Goal: Task Accomplishment & Management: Manage account settings

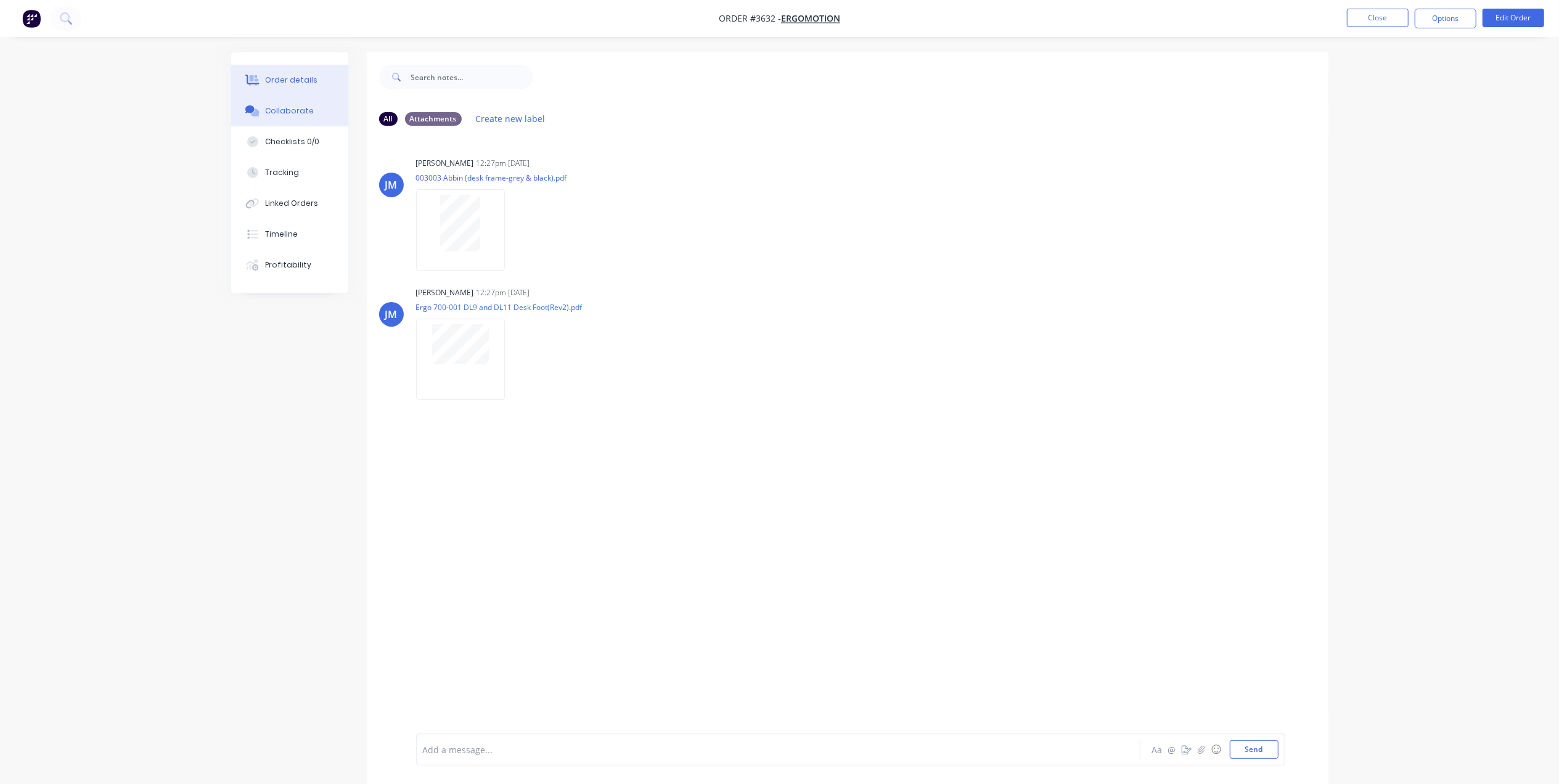
click at [316, 82] on button "Order details" at bounding box center [289, 80] width 117 height 31
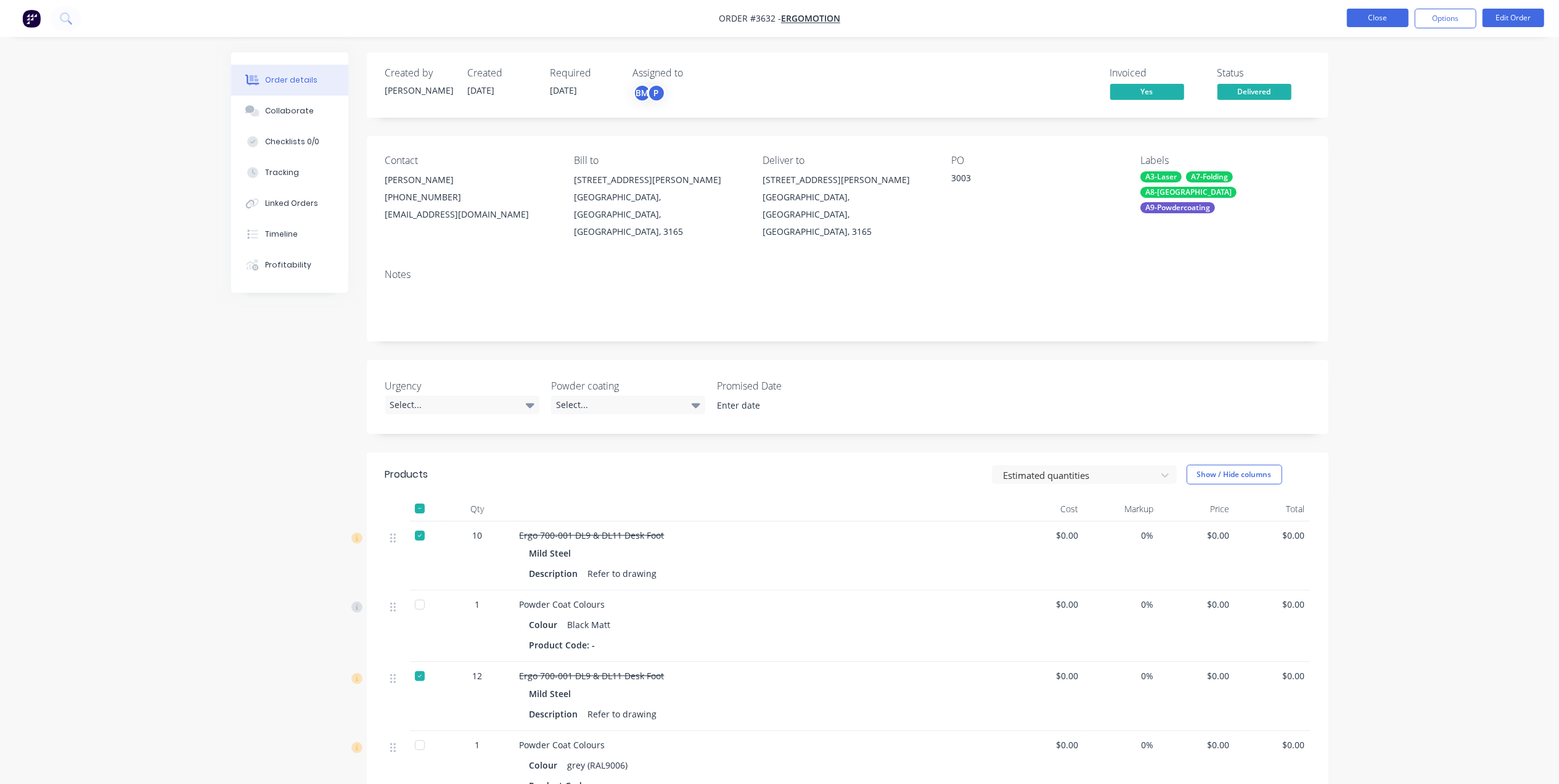
click at [1386, 28] on li "Close" at bounding box center [1378, 19] width 62 height 20
click at [1380, 17] on button "Close" at bounding box center [1378, 18] width 62 height 19
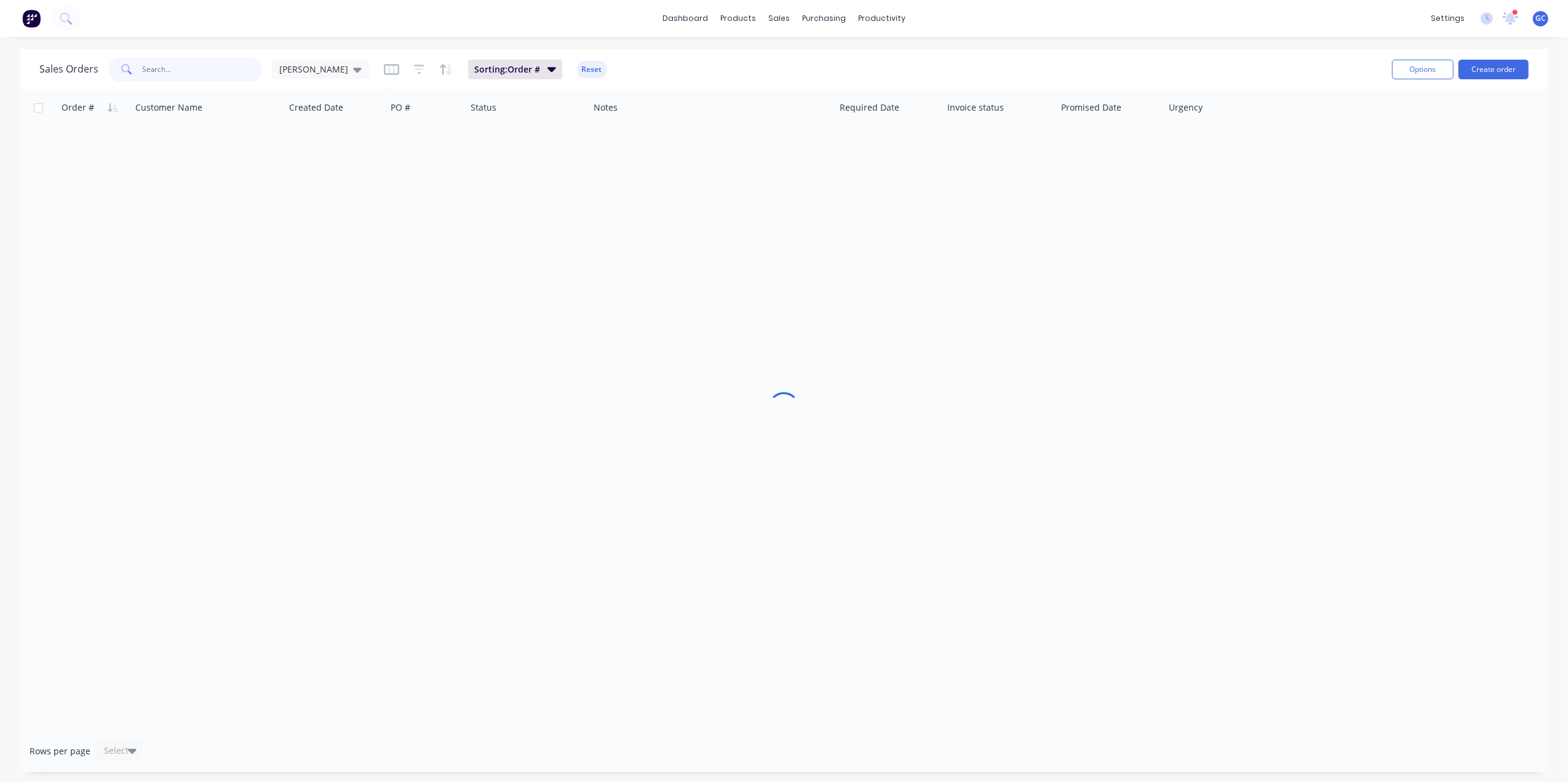
click at [190, 62] on input "text" at bounding box center [202, 69] width 120 height 25
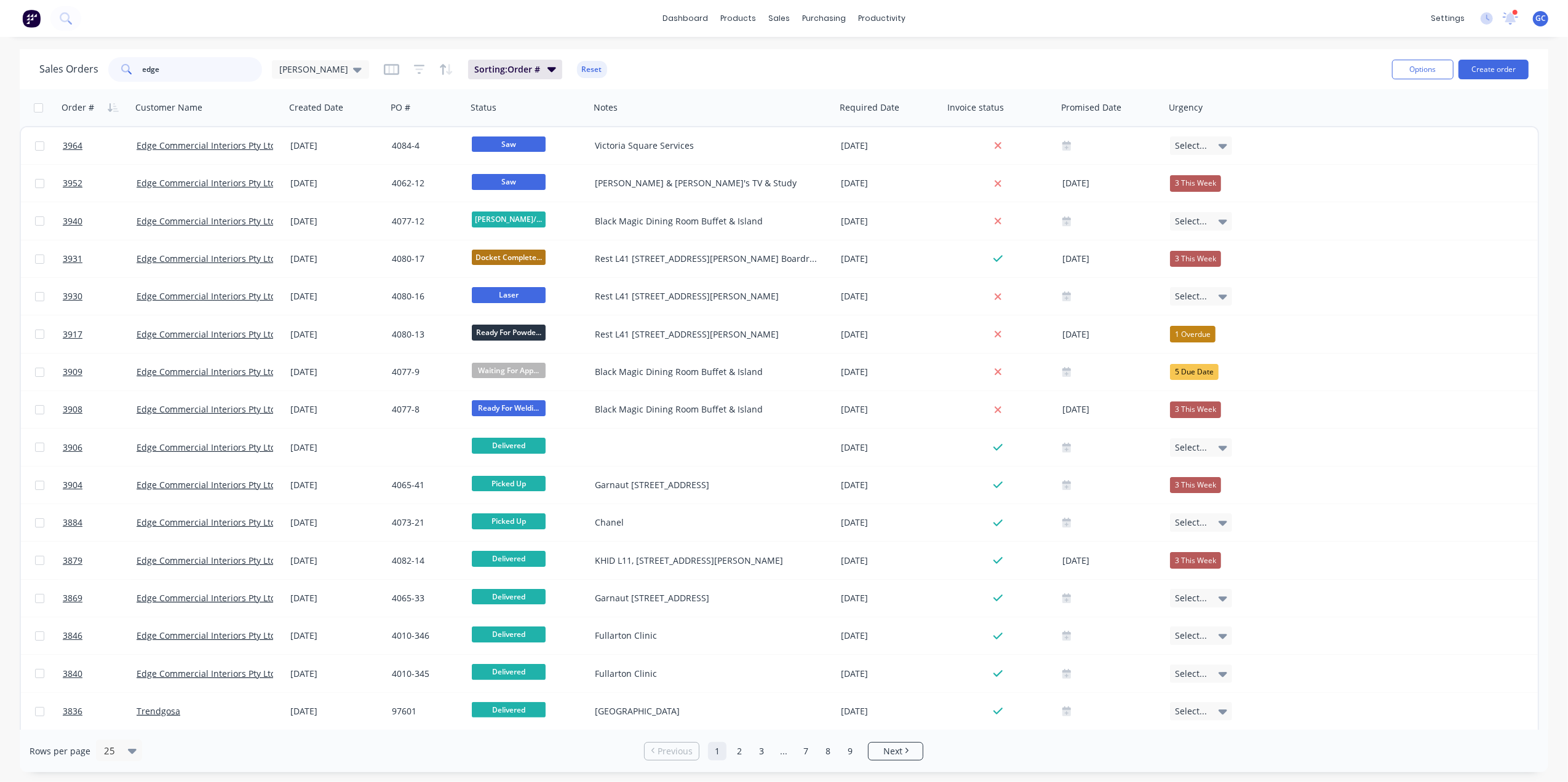
drag, startPoint x: 208, startPoint y: 68, endPoint x: 62, endPoint y: 56, distance: 146.5
click at [62, 57] on div "Sales Orders edge Gino" at bounding box center [204, 69] width 329 height 25
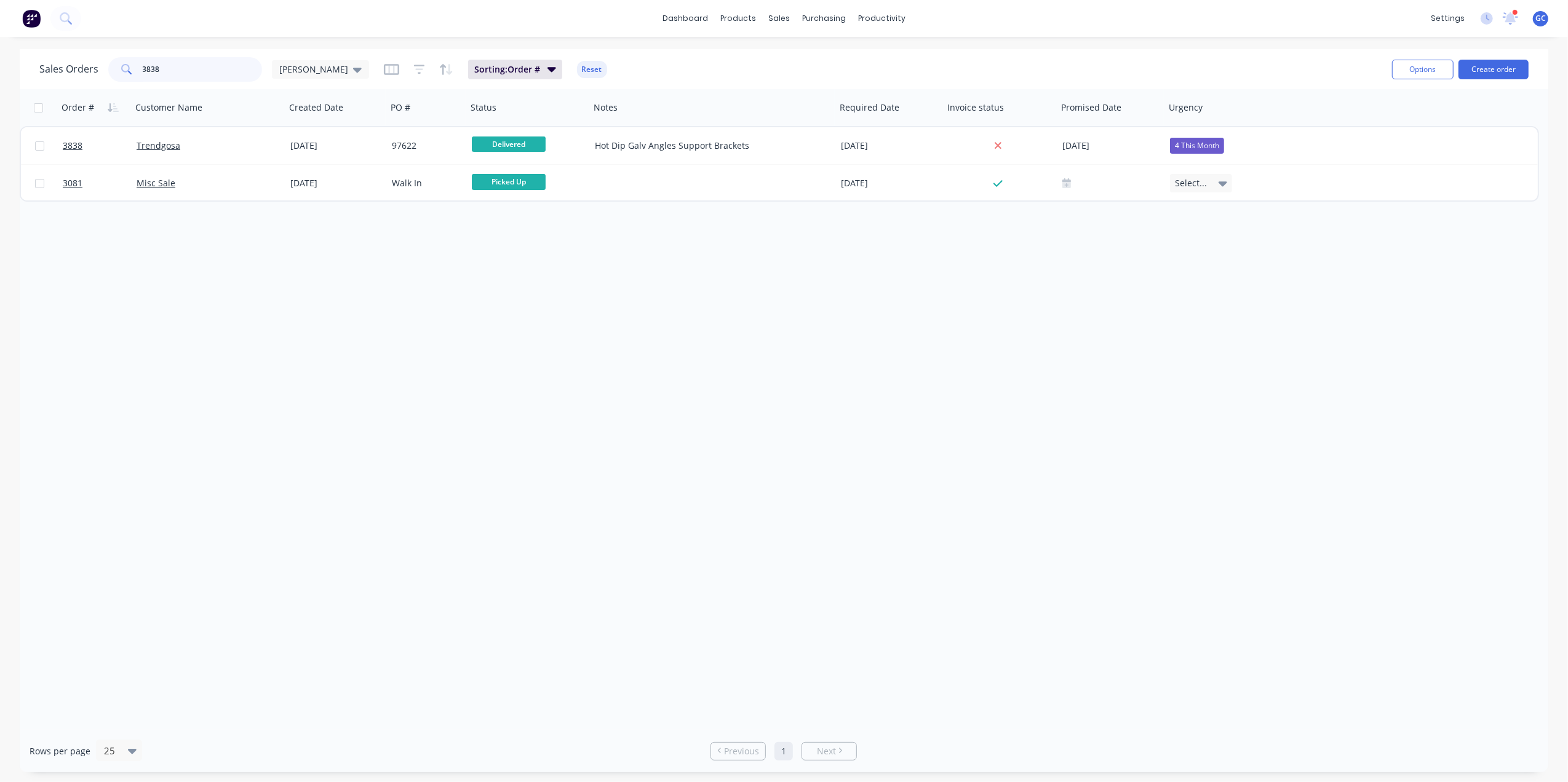
drag, startPoint x: 182, startPoint y: 66, endPoint x: 127, endPoint y: 69, distance: 55.1
click at [127, 69] on div "3838" at bounding box center [184, 69] width 154 height 25
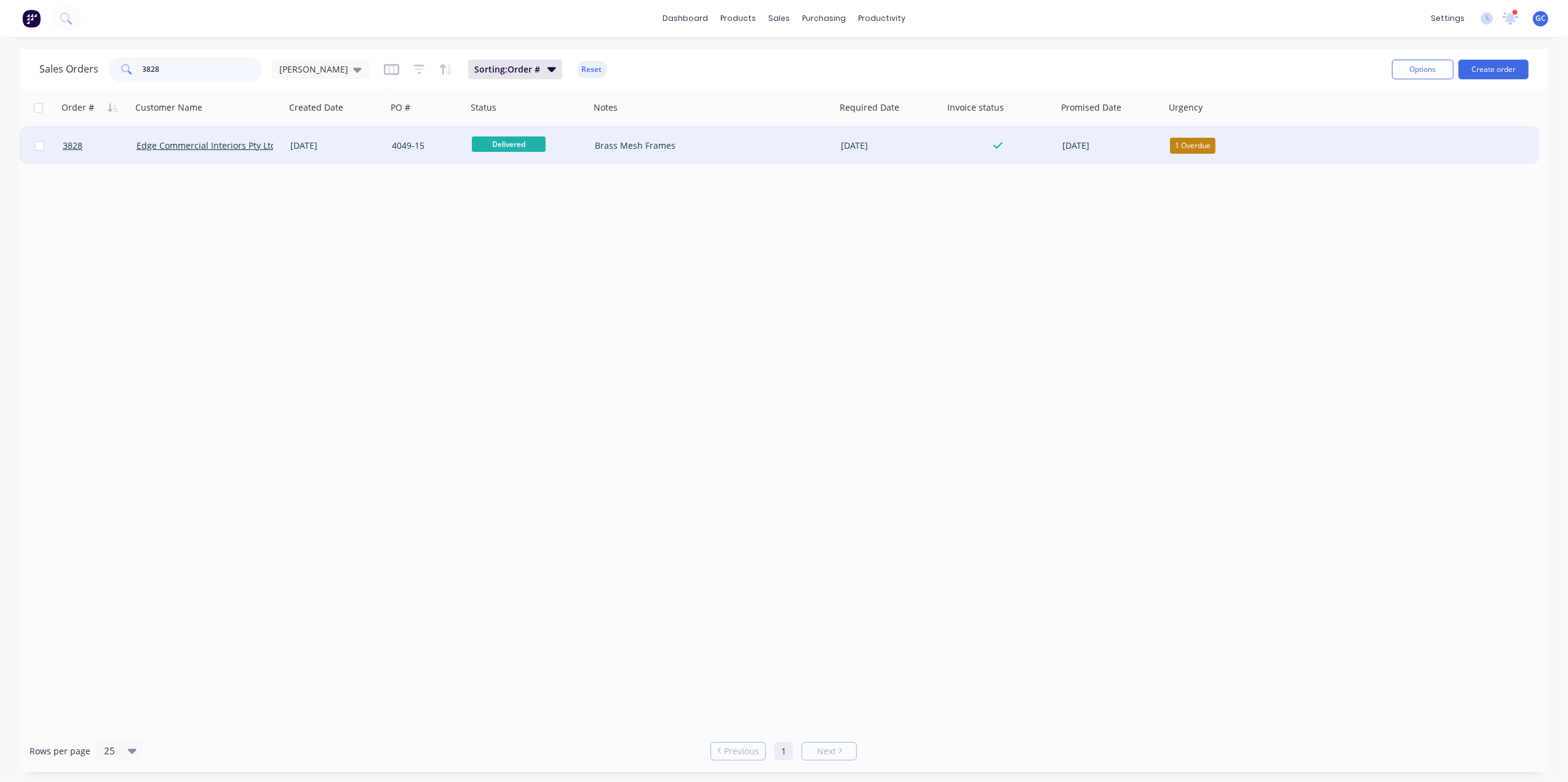
type input "3828"
click at [378, 141] on div "20 Aug 2025" at bounding box center [336, 146] width 92 height 12
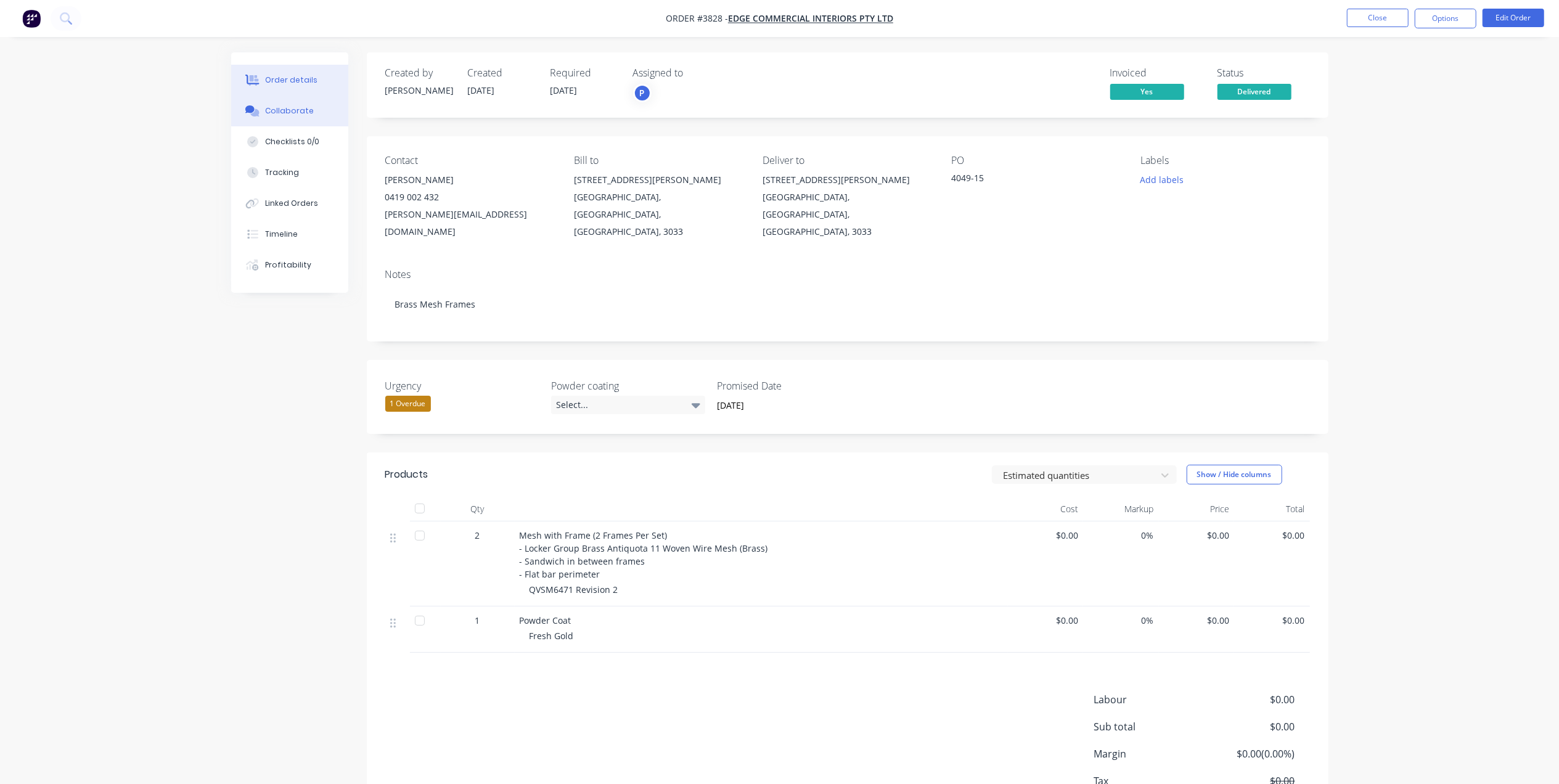
click at [298, 99] on button "Collaborate" at bounding box center [289, 111] width 117 height 31
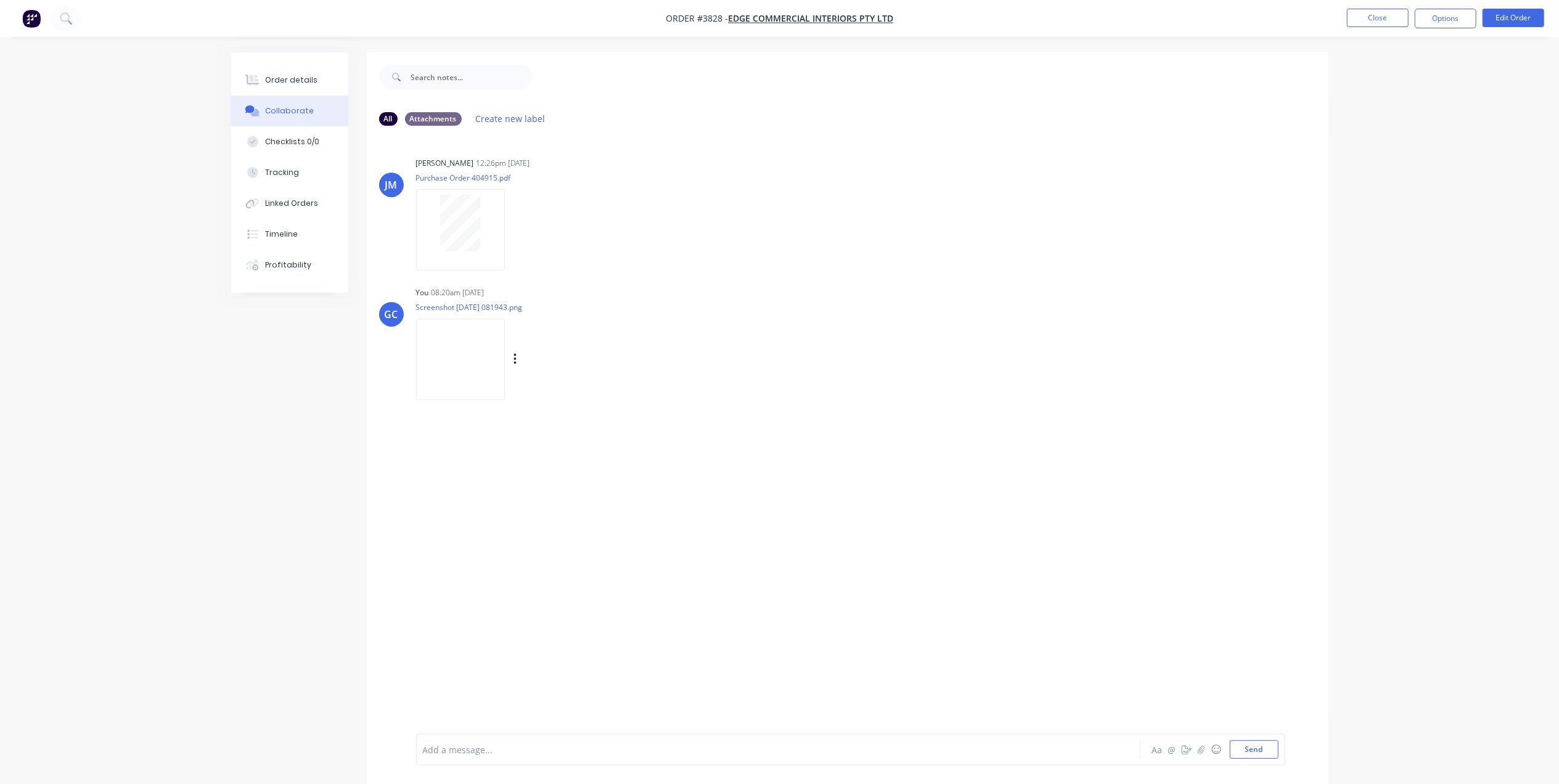
click at [464, 361] on img at bounding box center [460, 359] width 89 height 80
click at [338, 94] on button "Order details" at bounding box center [289, 80] width 117 height 31
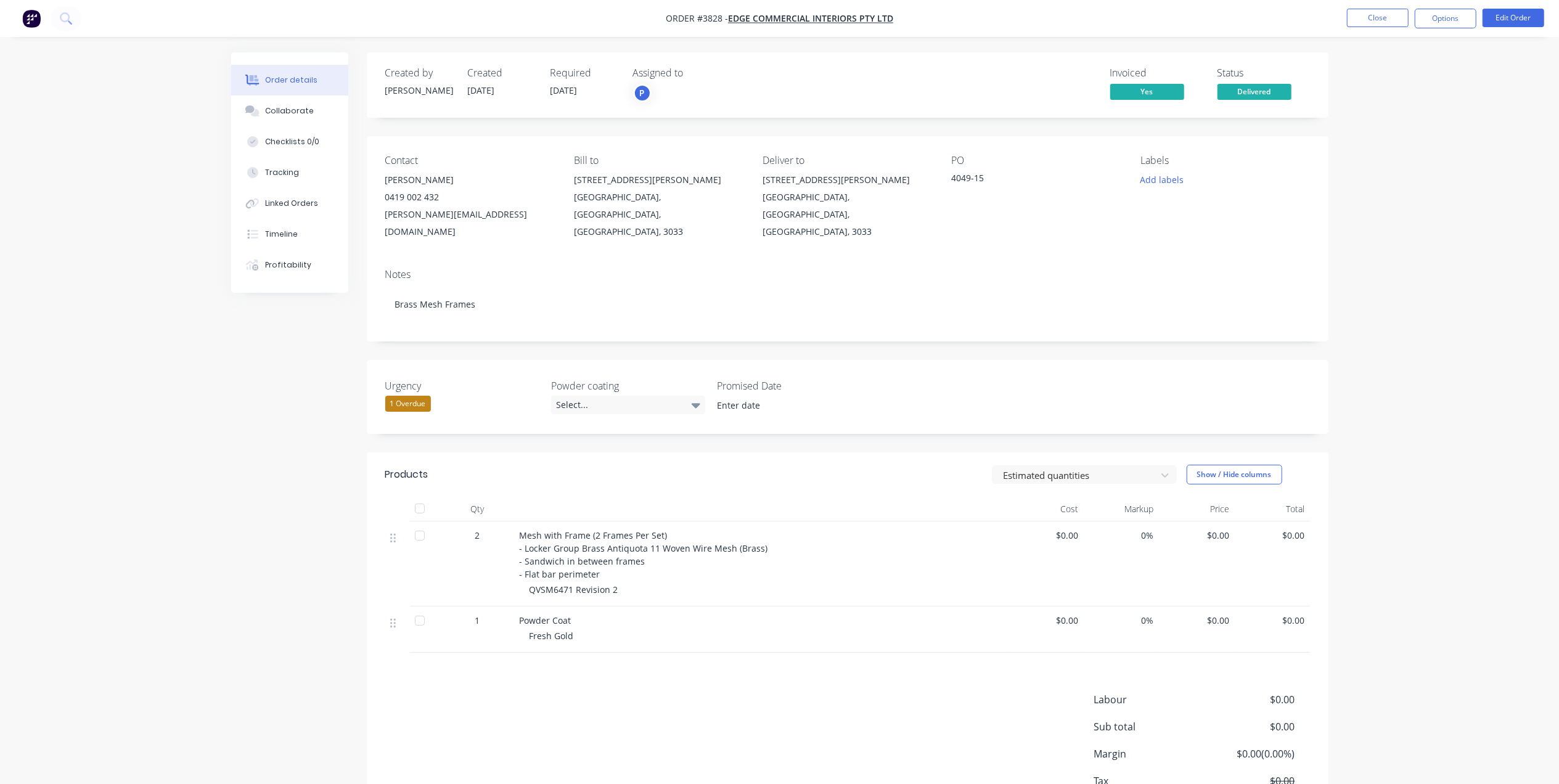
type input "30 September 2025"
click at [275, 121] on button "Collaborate" at bounding box center [289, 111] width 117 height 31
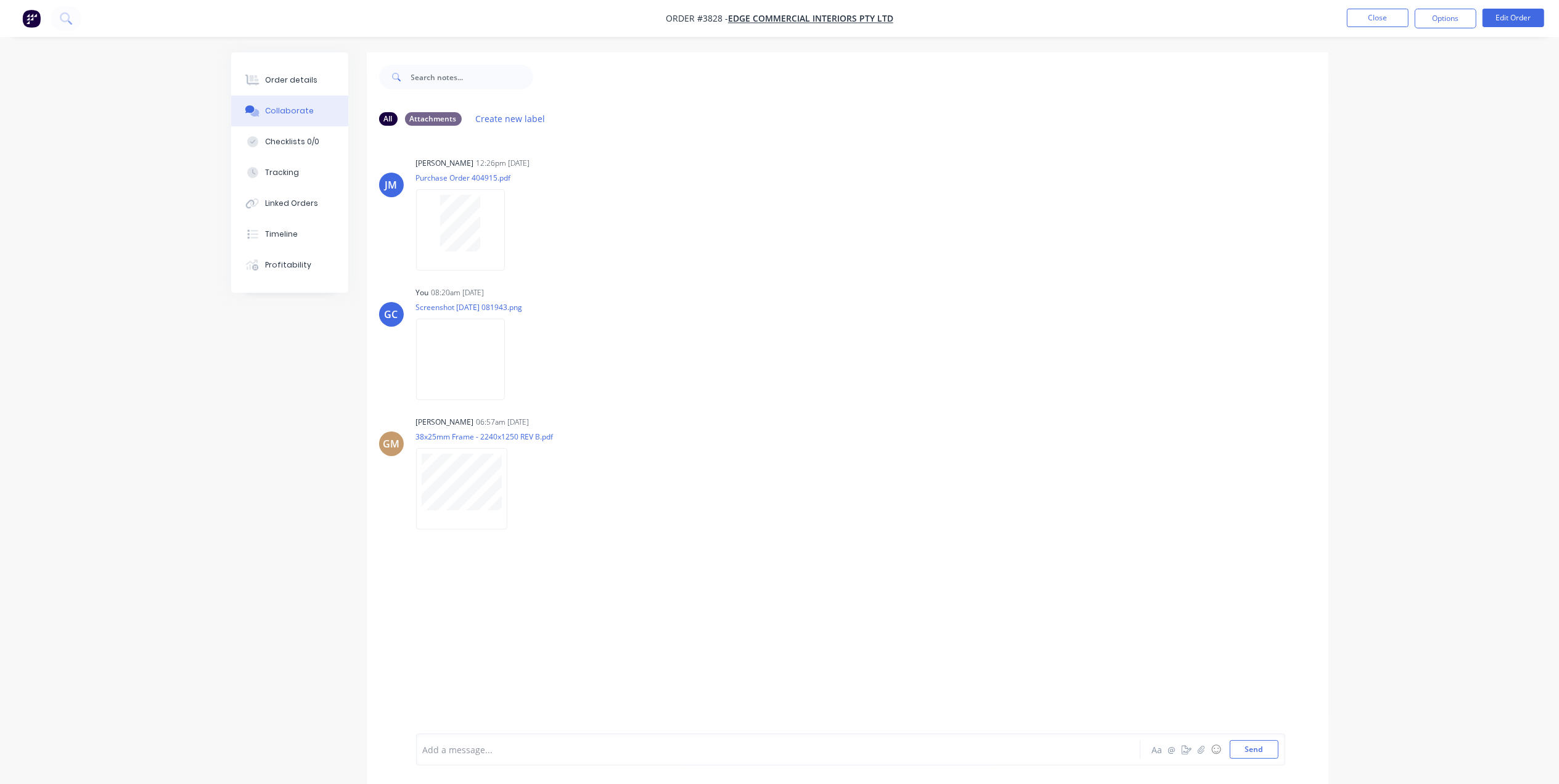
click at [1413, 26] on ul "Close Options Edit Order" at bounding box center [1445, 19] width 227 height 20
click at [1379, 22] on button "Close" at bounding box center [1378, 18] width 62 height 19
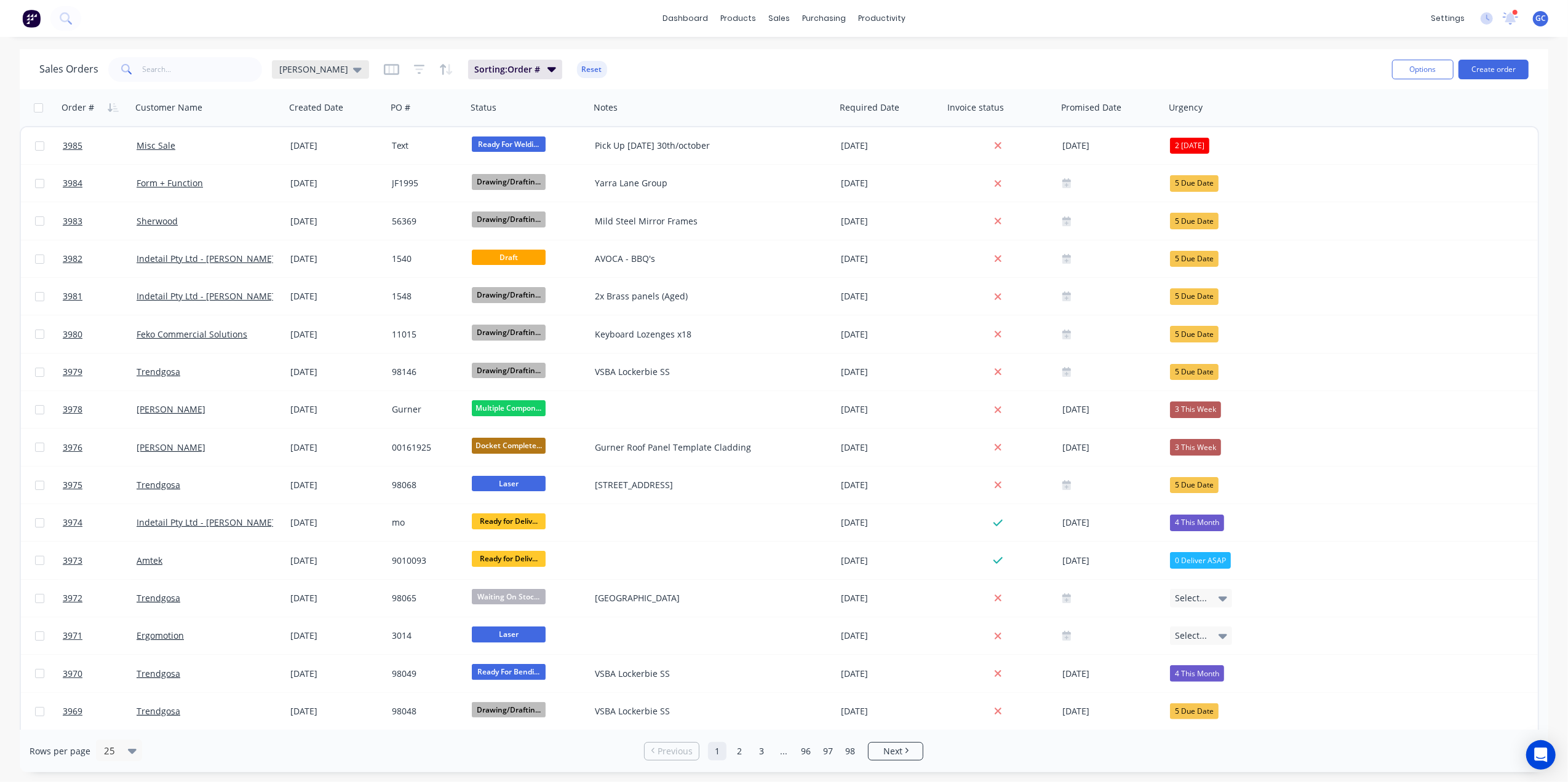
click at [293, 65] on span "[PERSON_NAME]" at bounding box center [313, 69] width 69 height 13
click at [313, 316] on button "Urgent" at bounding box center [346, 321] width 140 height 14
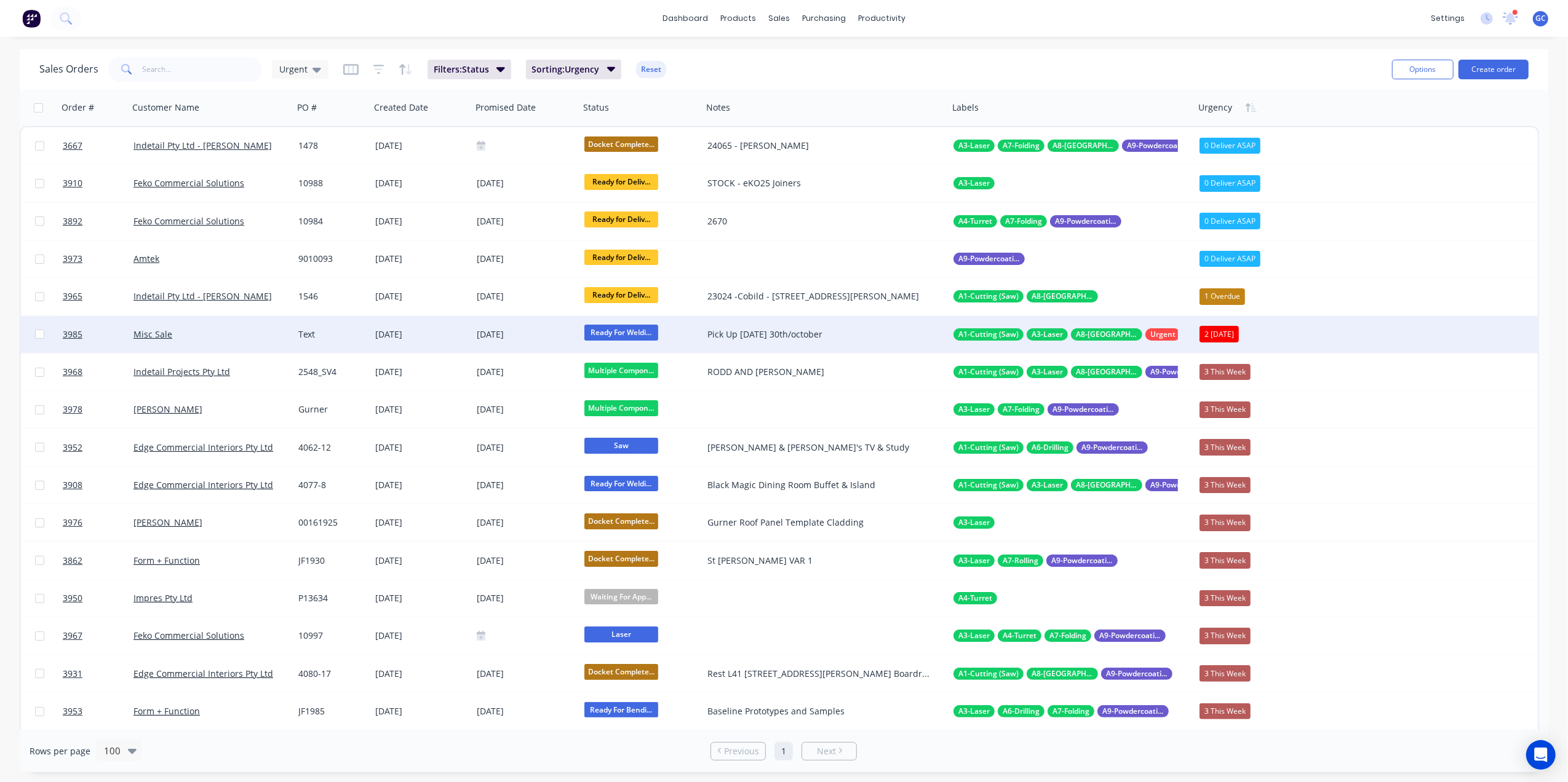
click at [247, 338] on div "Misc Sale" at bounding box center [207, 335] width 147 height 12
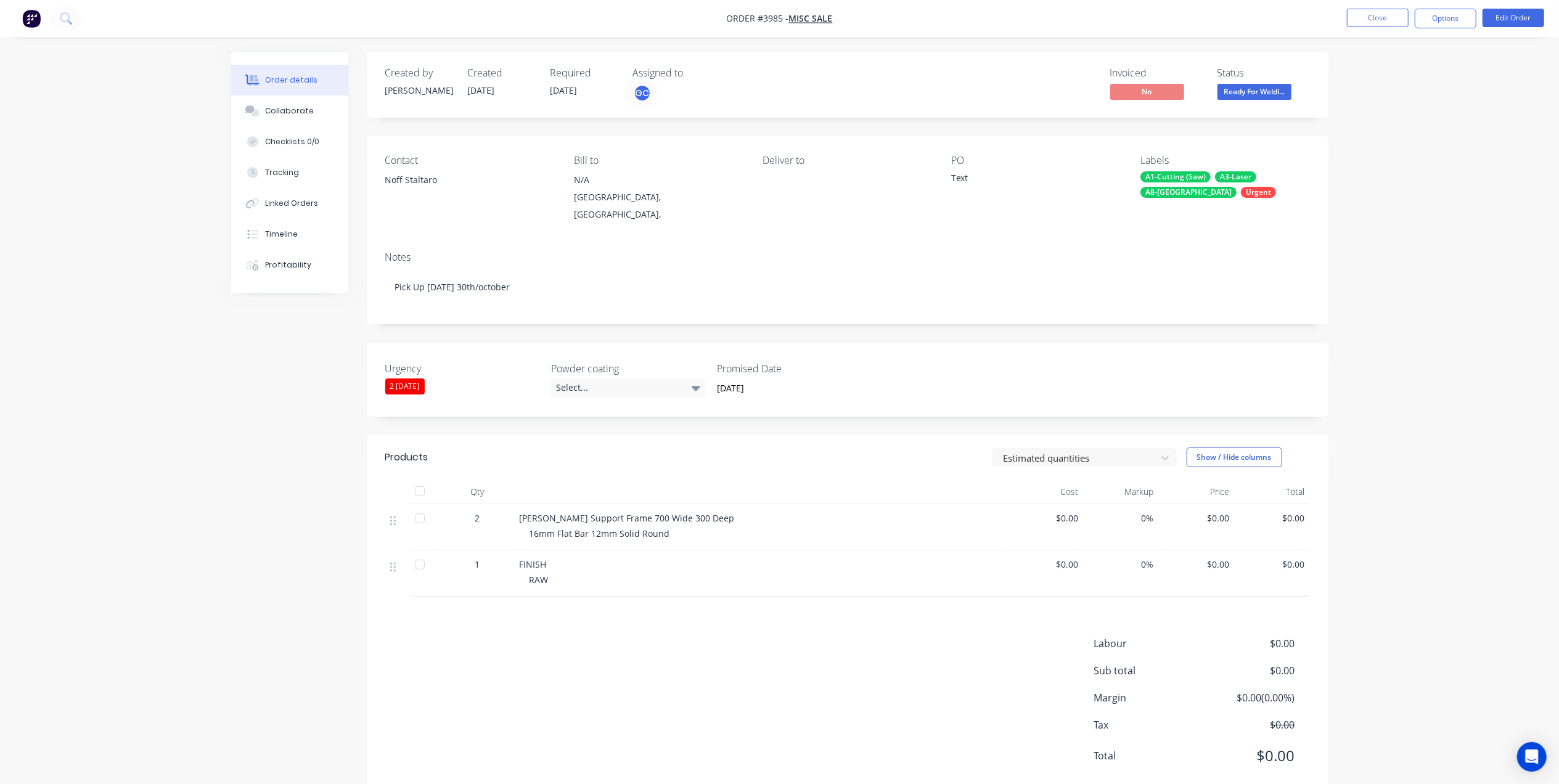
click at [581, 412] on div "Created by Gino Created 29/09/25 Required 30/09/25 Assigned to GC Invoiced No S…" at bounding box center [848, 425] width 962 height 745
click at [575, 414] on div "Created by Gino Created 29/09/25 Required 30/09/25 Assigned to GC Invoiced No S…" at bounding box center [848, 425] width 962 height 745
click at [579, 407] on div "Created by Gino Created 29/09/25 Required 30/09/25 Assigned to GC Invoiced No S…" at bounding box center [848, 425] width 962 height 745
click at [579, 410] on div "Created by Gino Created 29/09/25 Required 30/09/25 Assigned to GC Invoiced No S…" at bounding box center [848, 425] width 962 height 745
click at [568, 412] on div "Created by Gino Created 29/09/25 Required 30/09/25 Assigned to GC Invoiced No S…" at bounding box center [848, 425] width 962 height 745
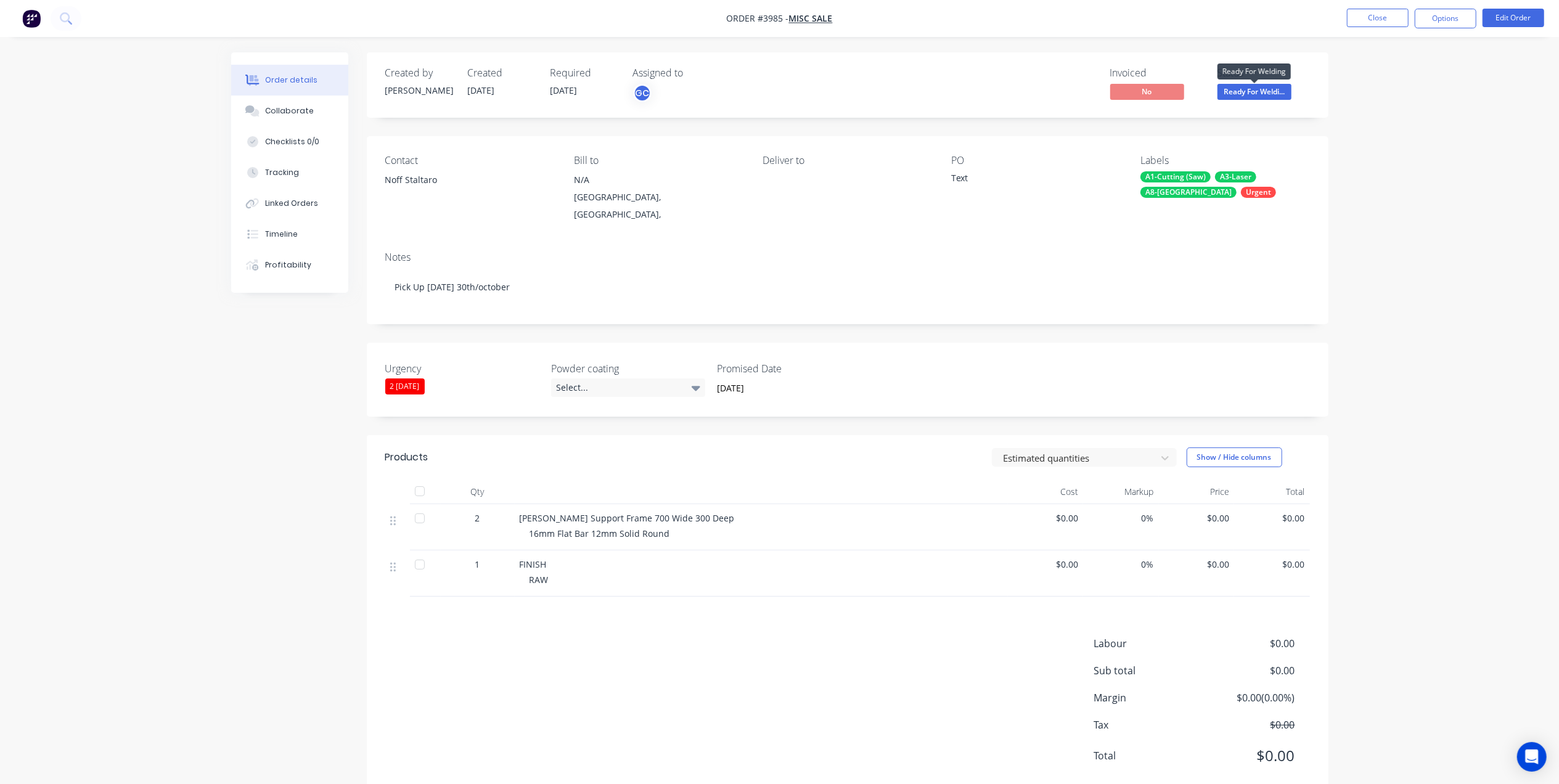
click at [1243, 93] on span "Ready For Weldi..." at bounding box center [1255, 91] width 74 height 15
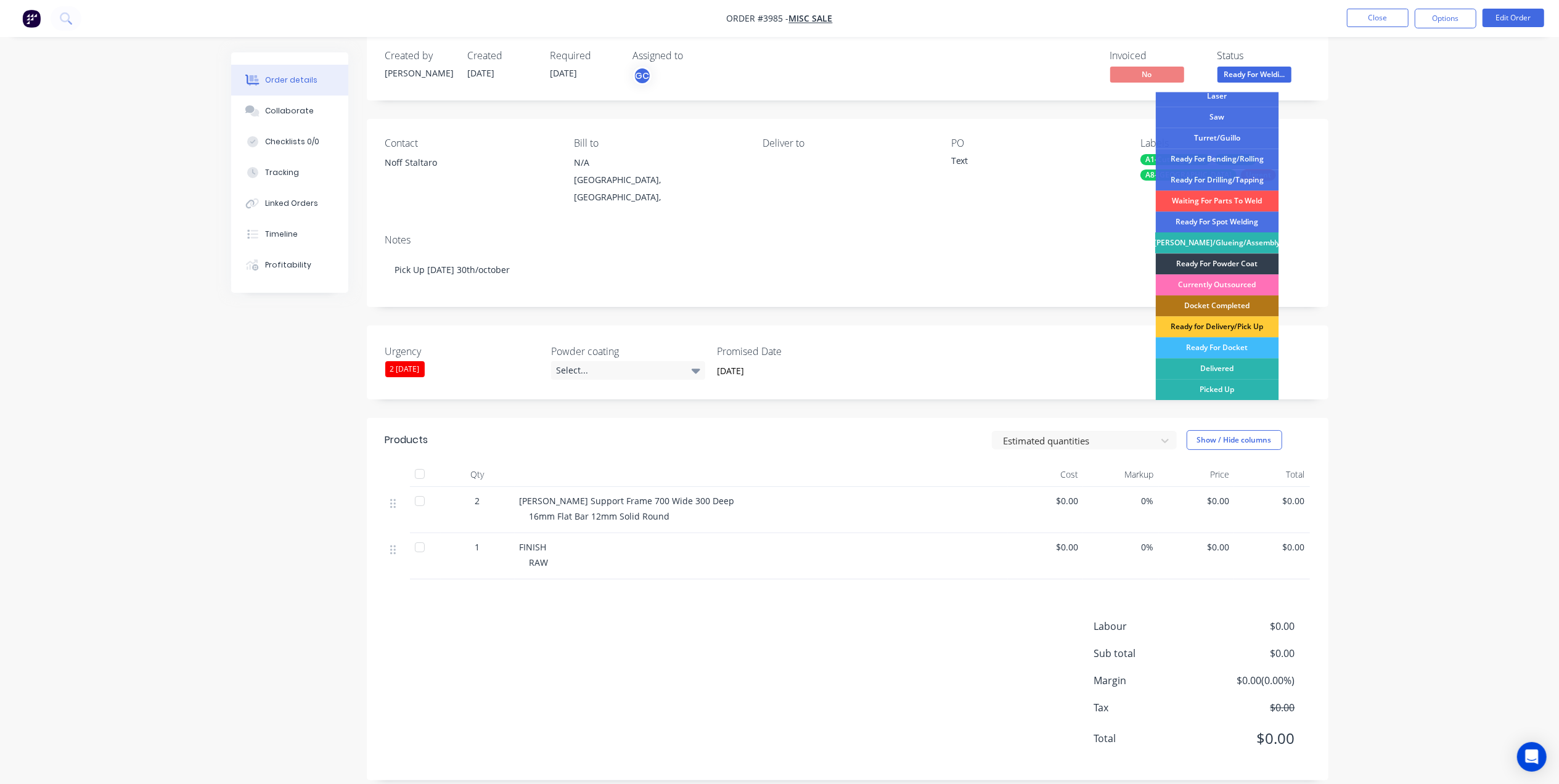
scroll to position [21, 0]
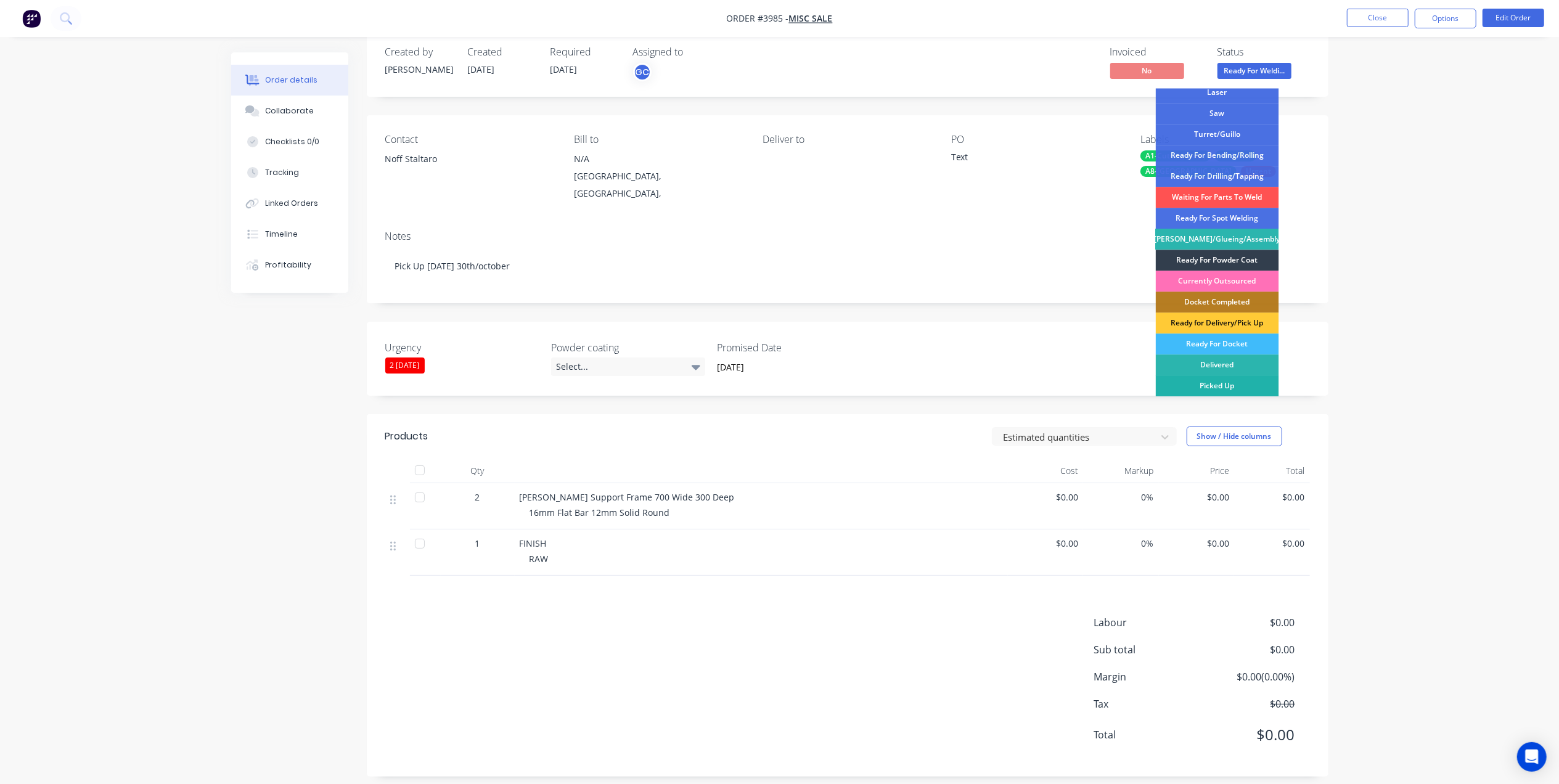
click at [1222, 385] on div "Picked Up" at bounding box center [1217, 386] width 123 height 21
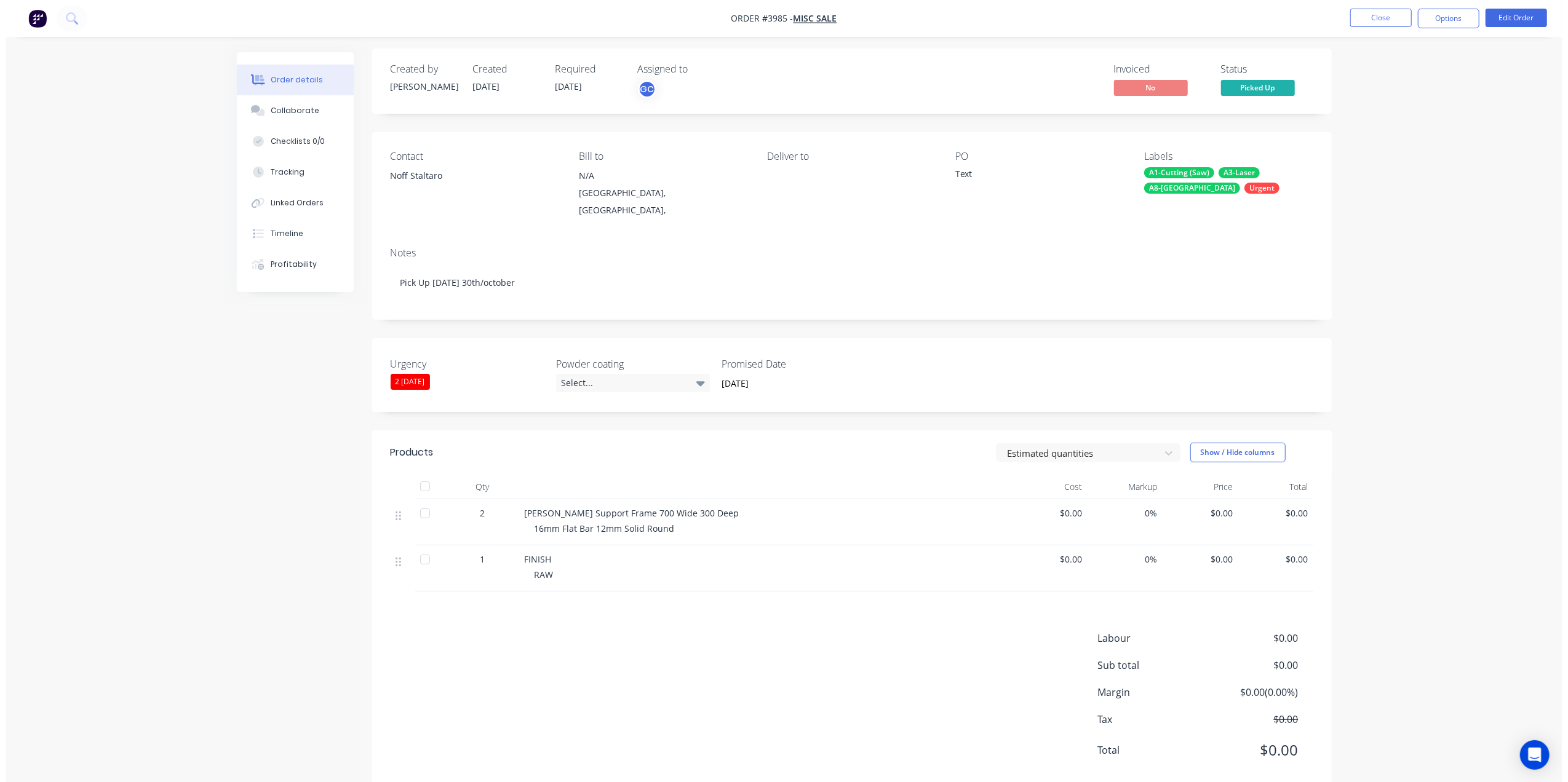
scroll to position [0, 0]
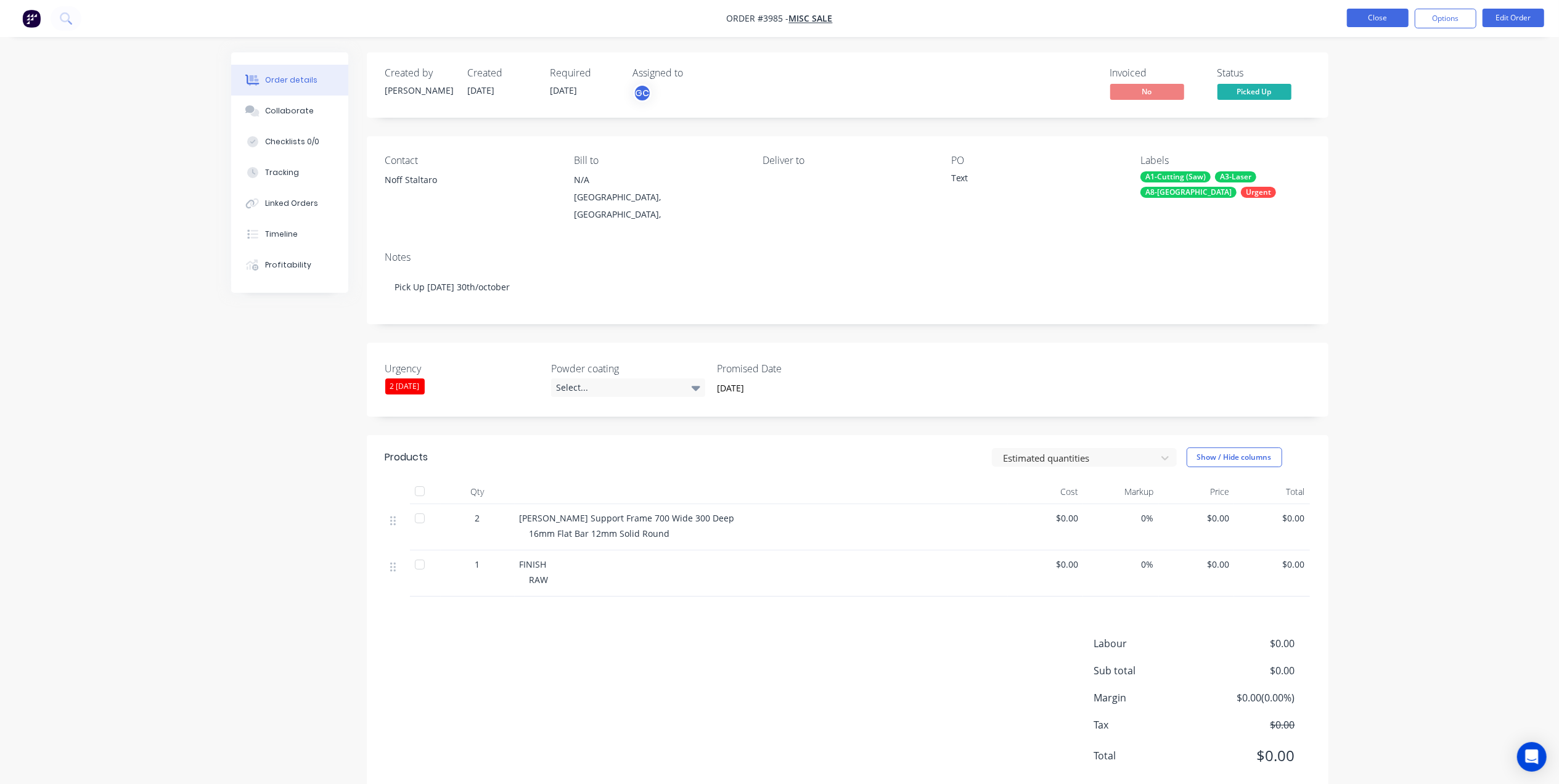
click at [1376, 18] on button "Close" at bounding box center [1378, 18] width 62 height 19
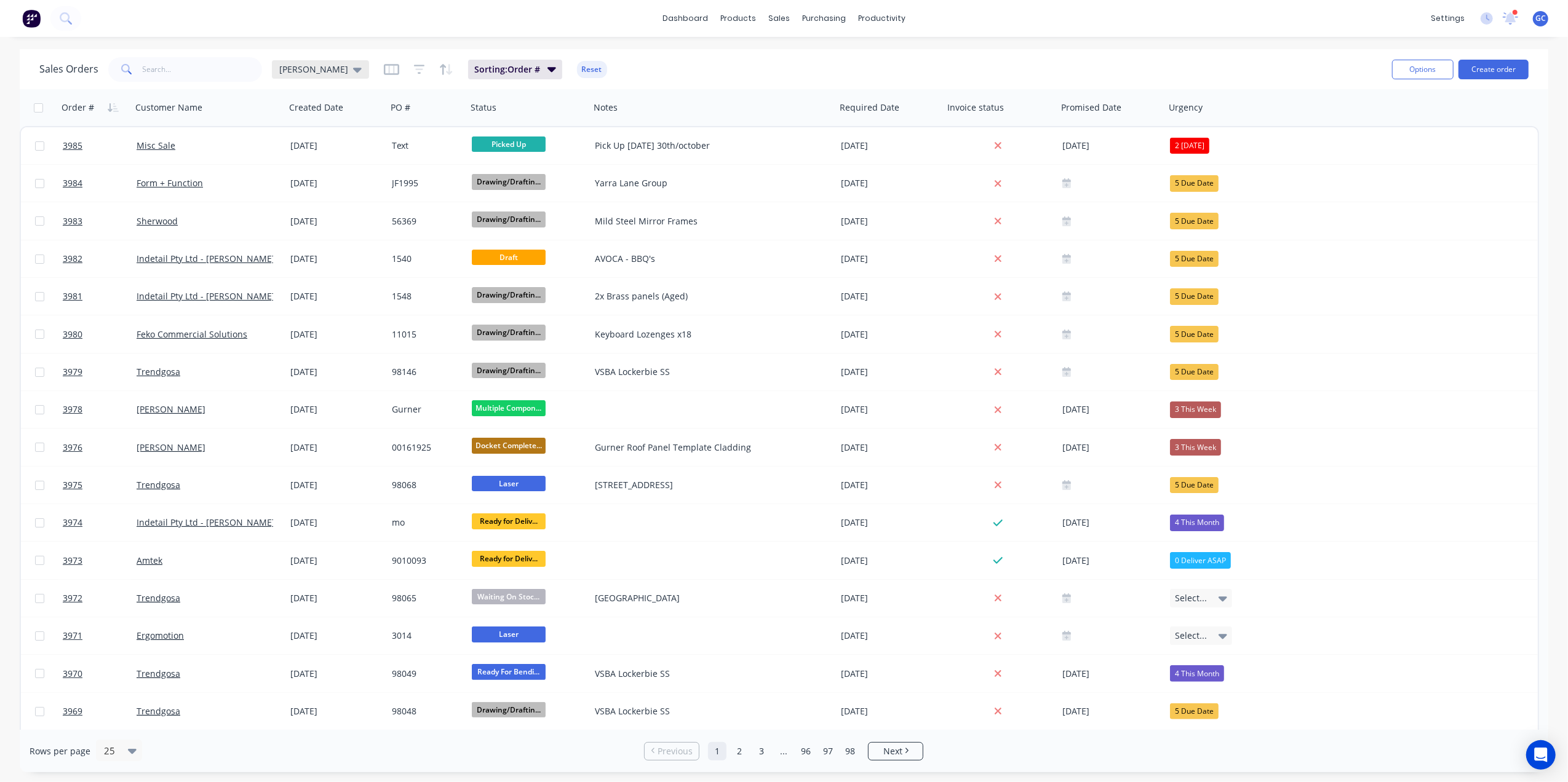
click at [296, 68] on span "[PERSON_NAME]" at bounding box center [313, 69] width 69 height 13
click at [296, 317] on button "Urgent" at bounding box center [346, 321] width 140 height 14
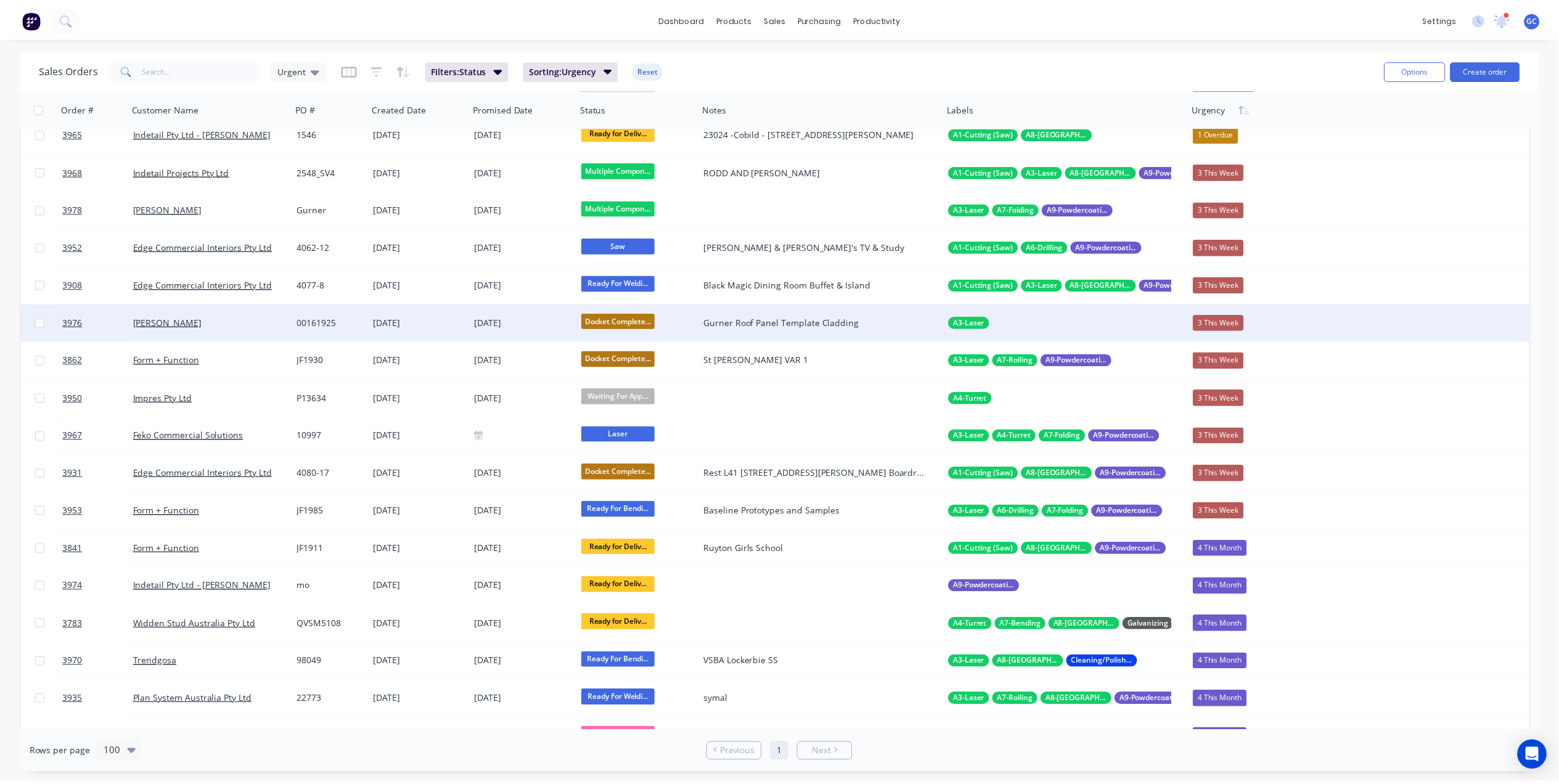
scroll to position [82, 0]
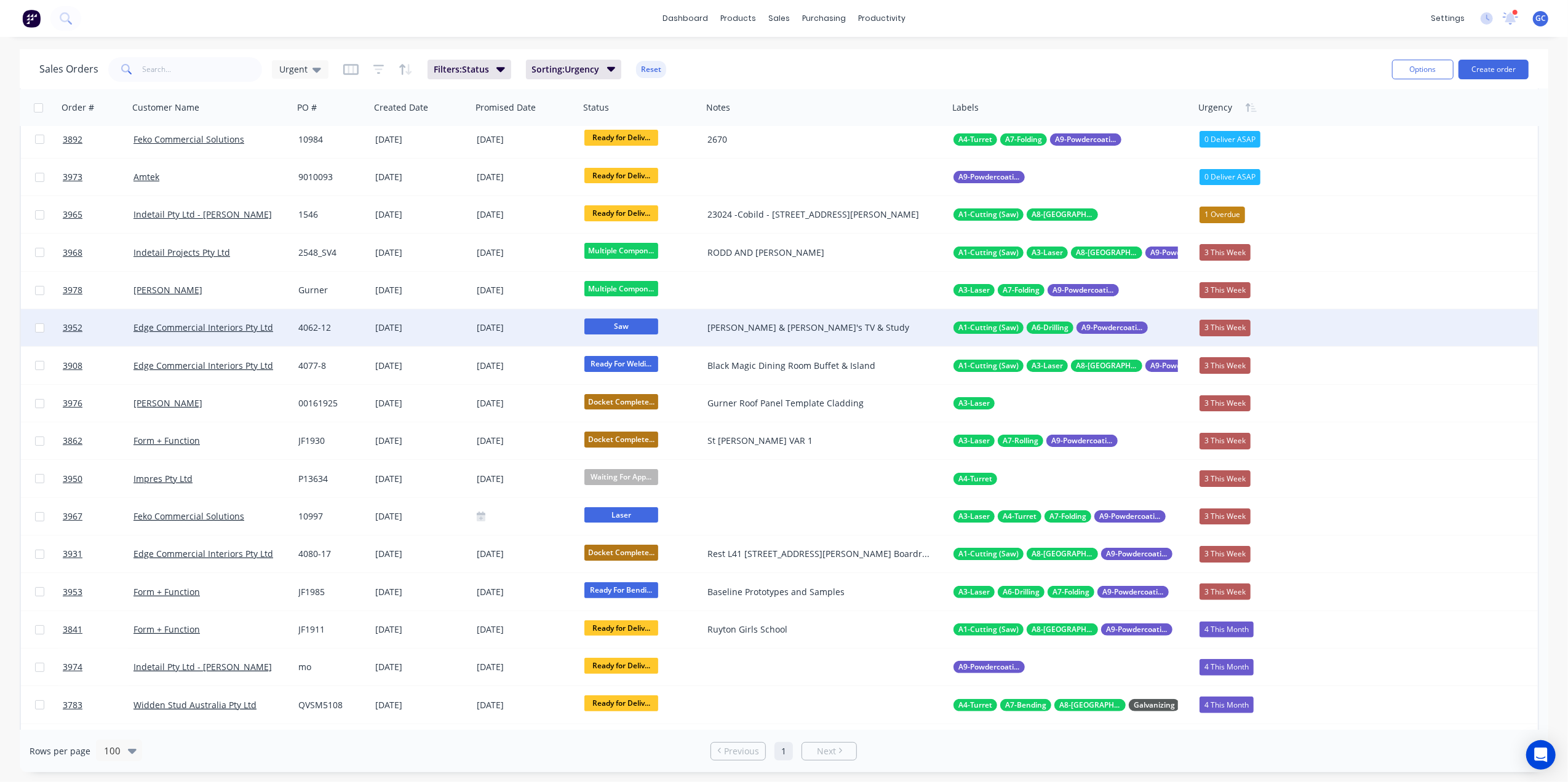
click at [414, 315] on div "[DATE]" at bounding box center [421, 328] width 102 height 37
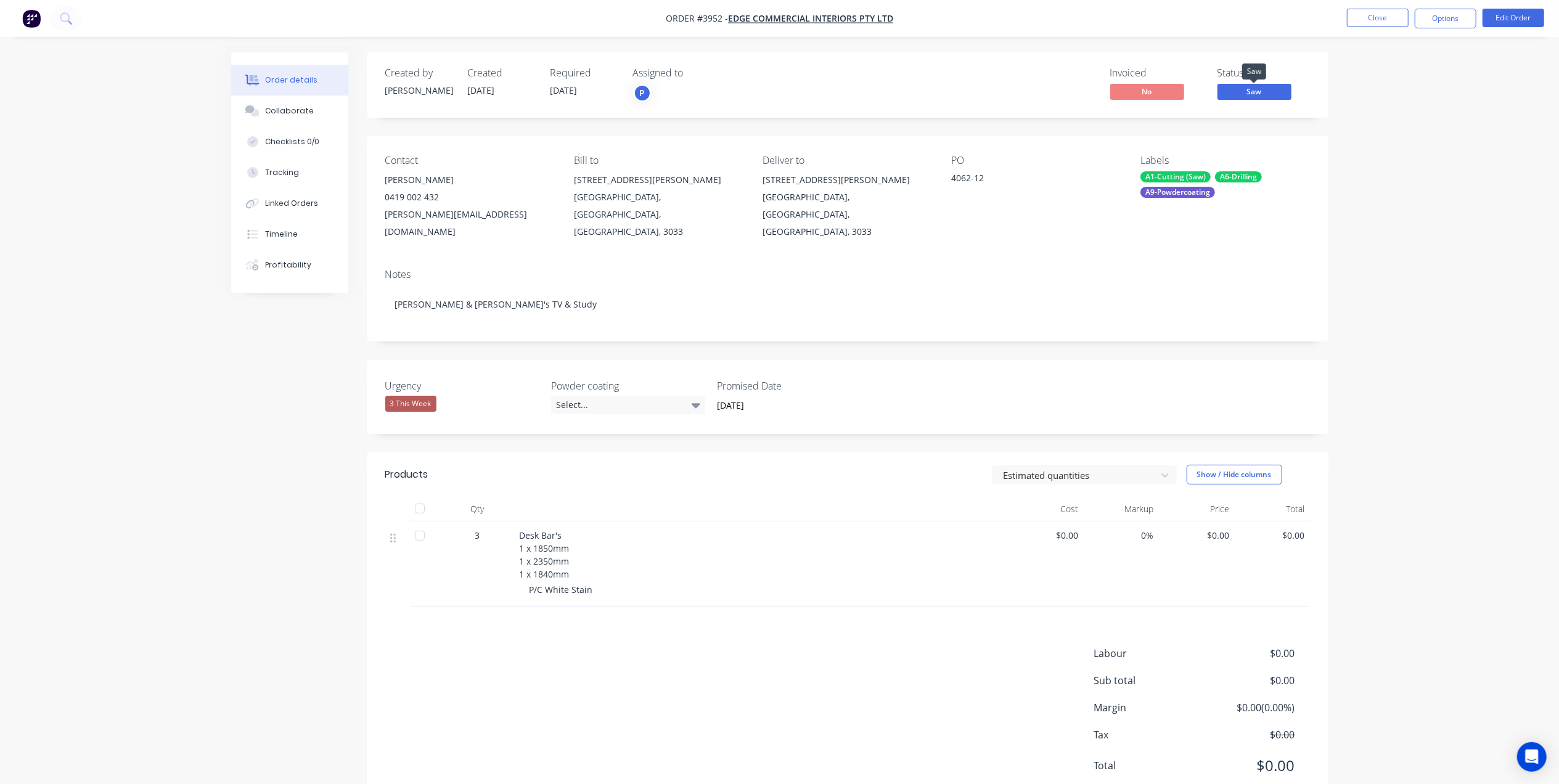
click at [1259, 94] on span "Saw" at bounding box center [1255, 91] width 74 height 15
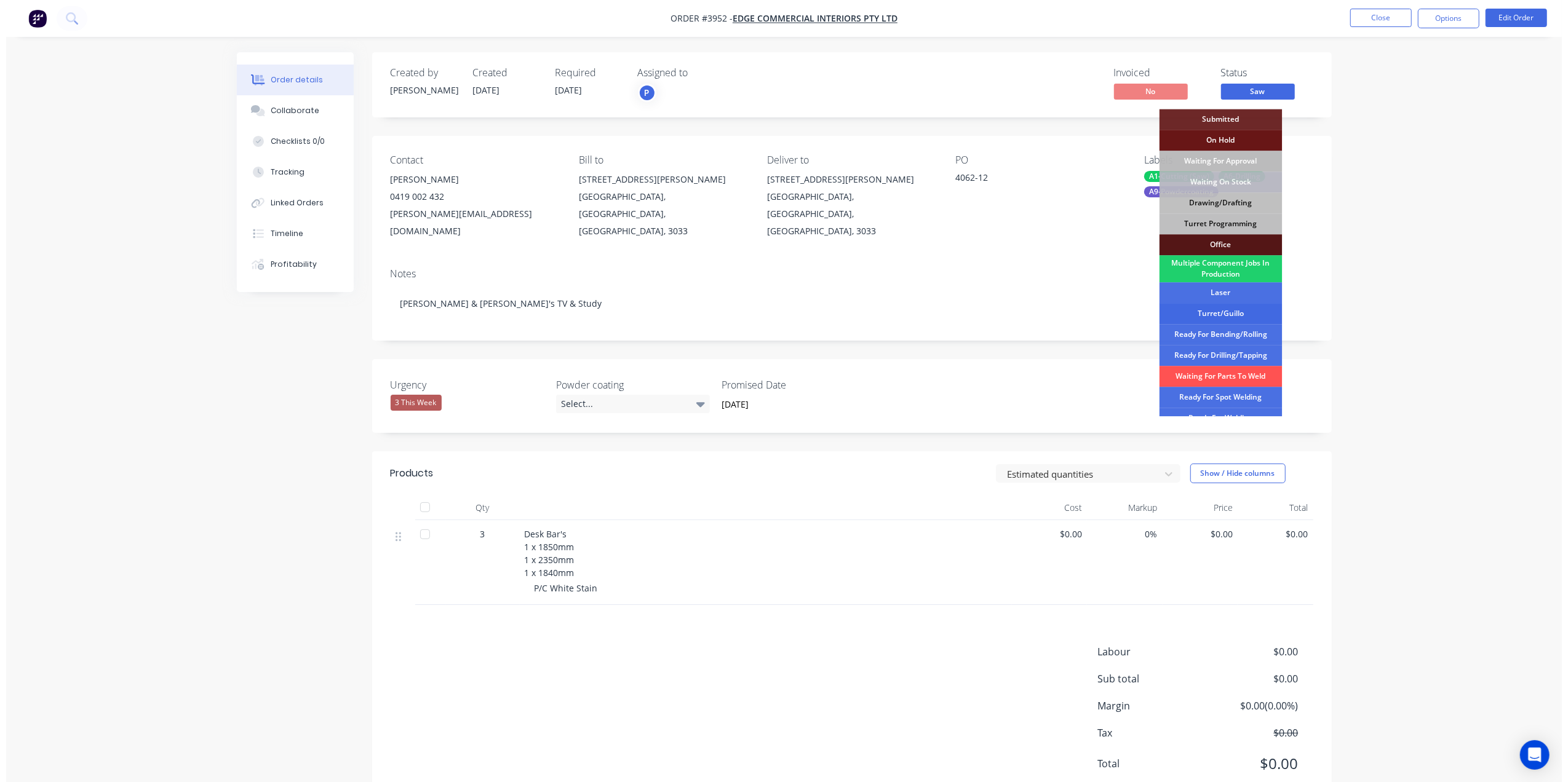
scroll to position [82, 0]
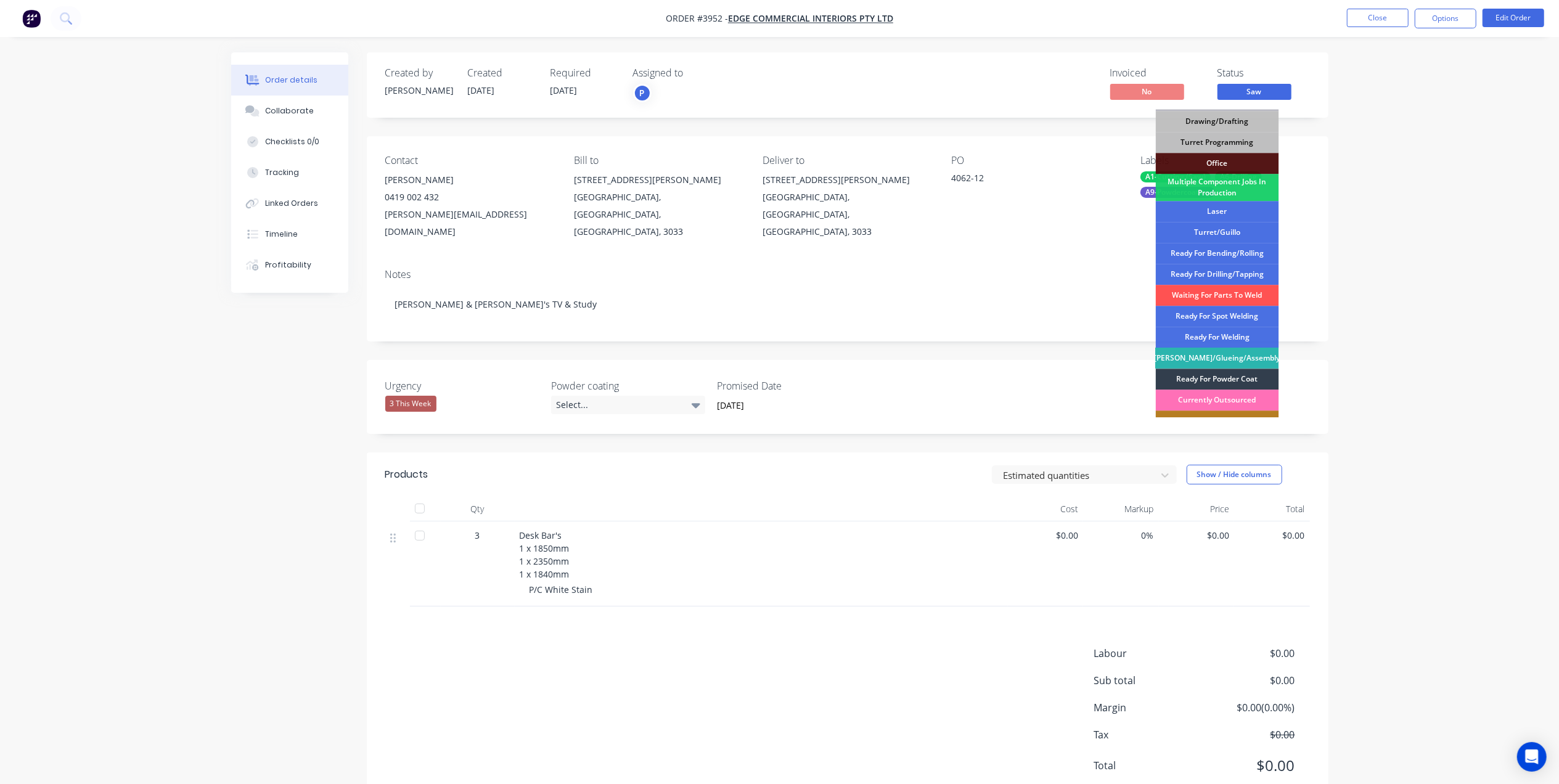
drag, startPoint x: 1236, startPoint y: 333, endPoint x: 1281, endPoint y: 164, distance: 174.9
click at [1233, 329] on div "Ready For Welding" at bounding box center [1217, 337] width 123 height 21
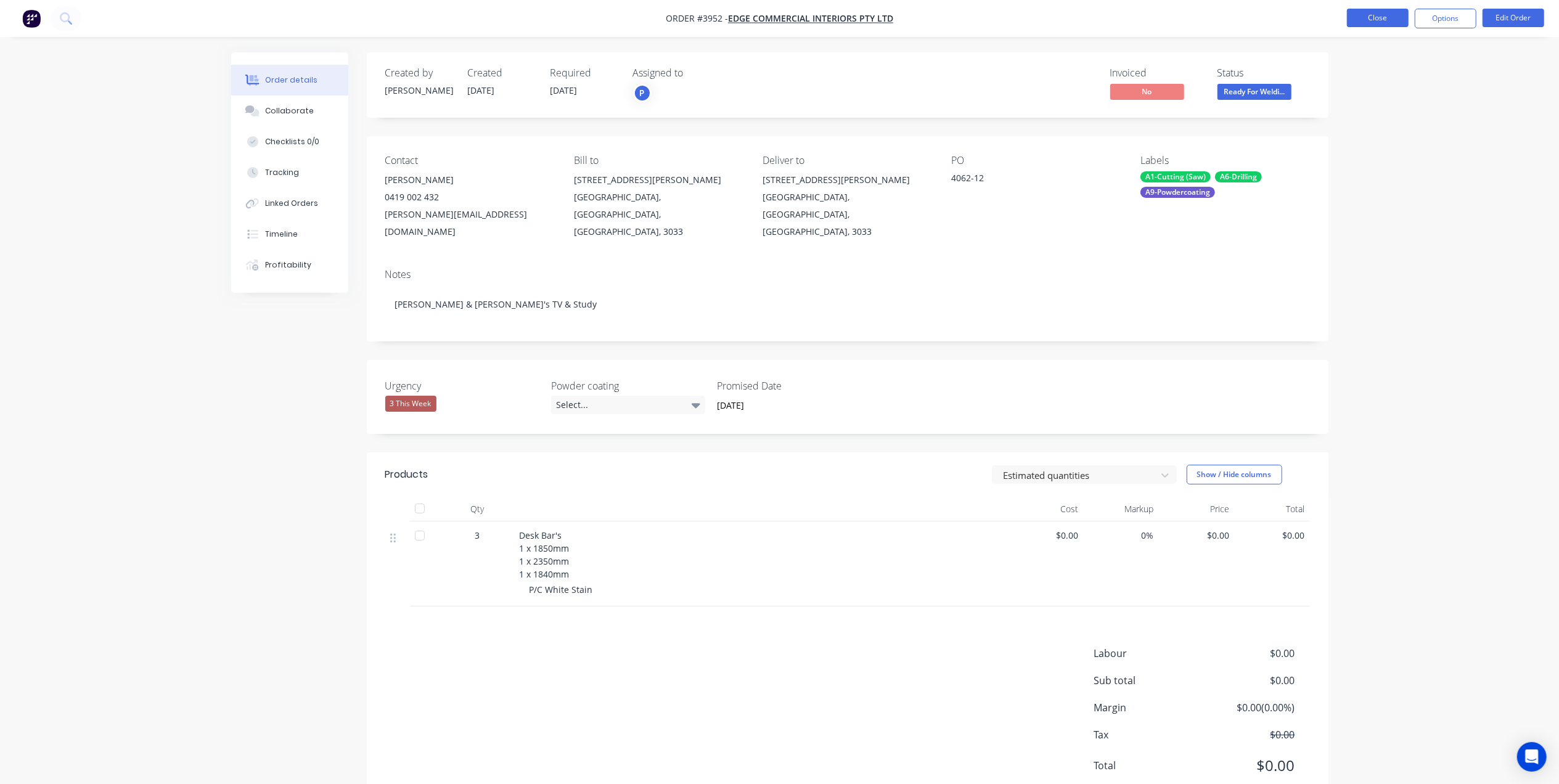
click at [1376, 23] on button "Close" at bounding box center [1378, 18] width 62 height 19
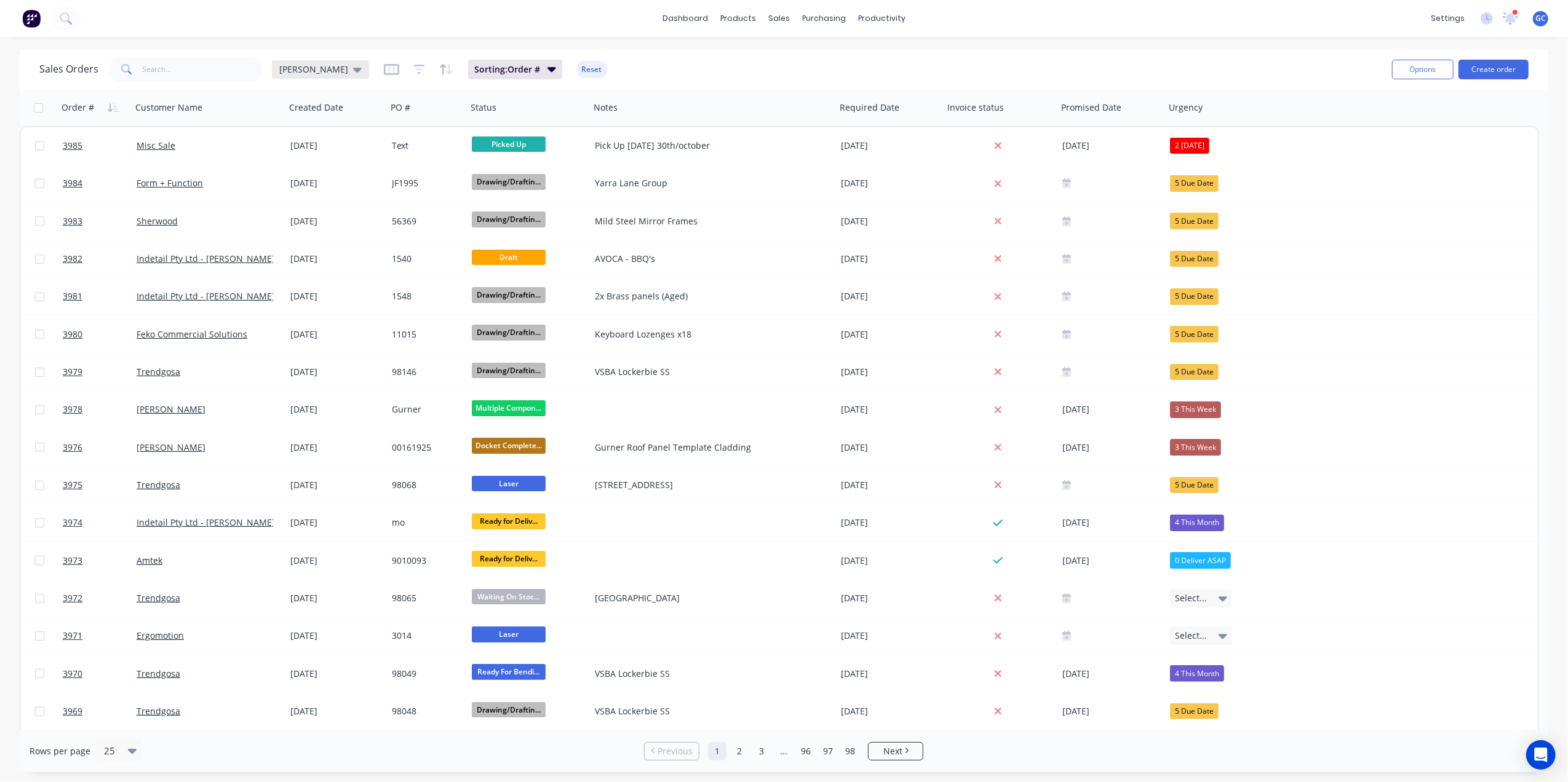
click at [353, 72] on icon at bounding box center [357, 69] width 8 height 14
click at [302, 317] on button "Urgent" at bounding box center [346, 321] width 140 height 14
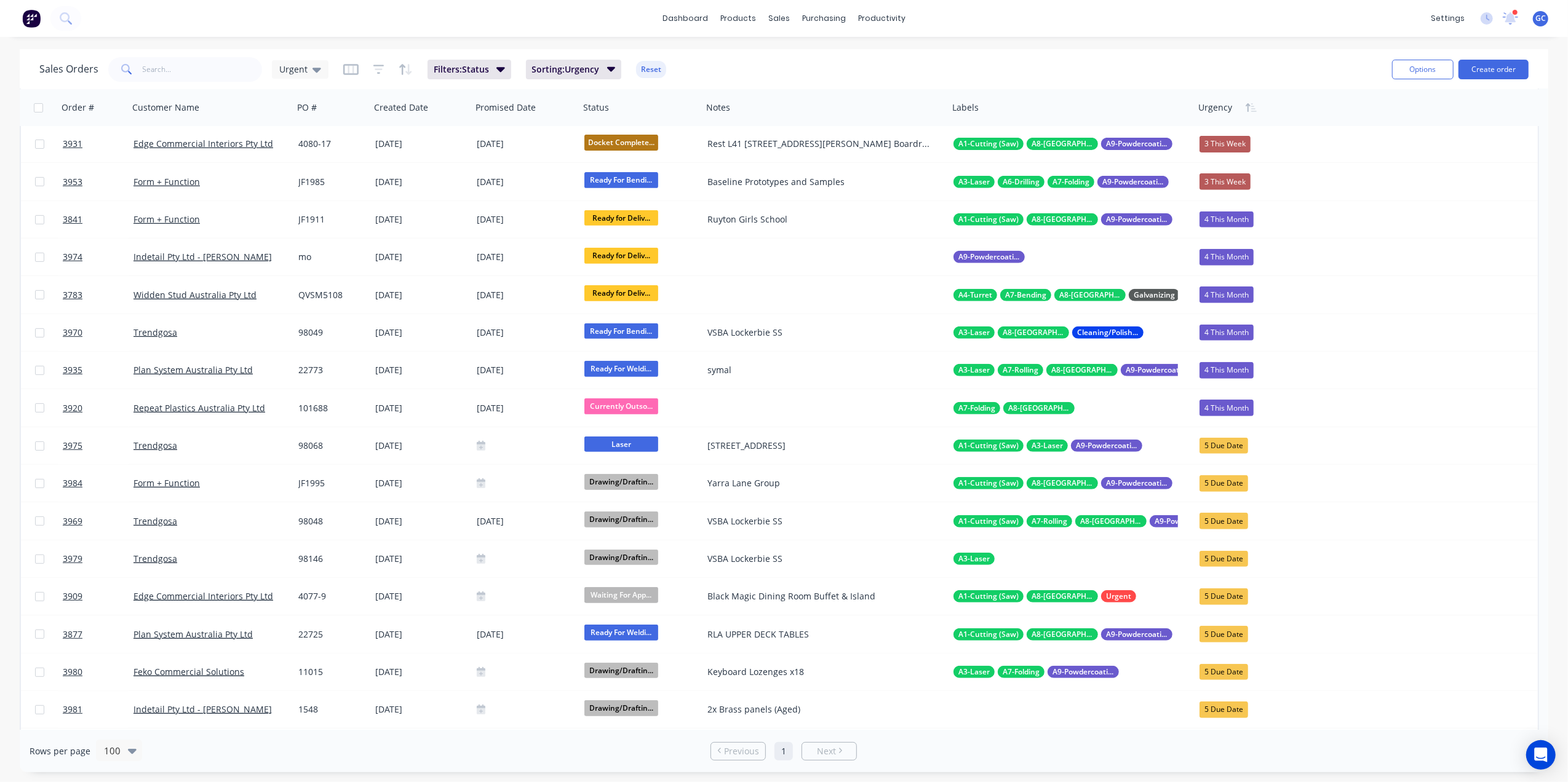
scroll to position [410, 0]
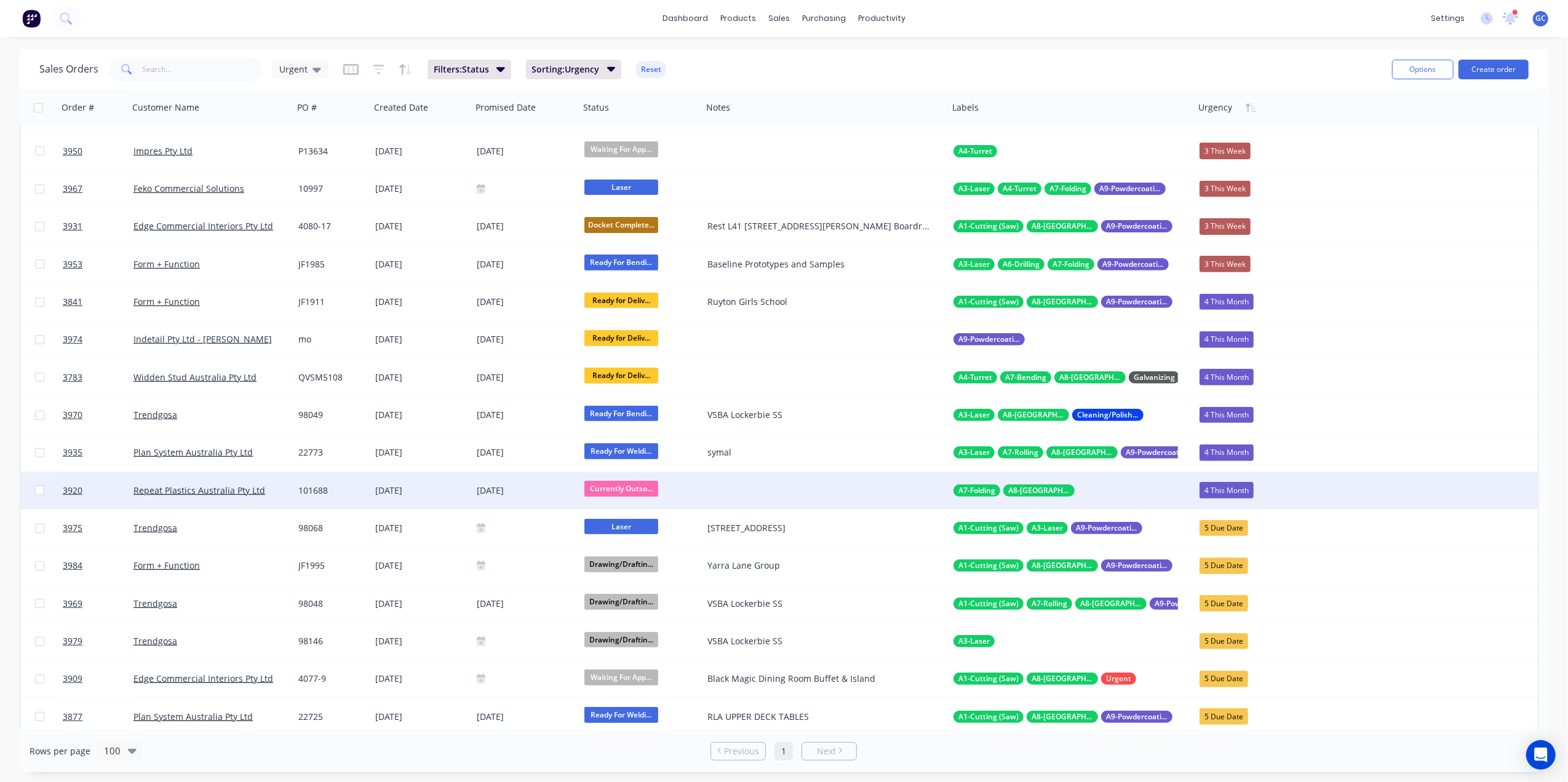
click at [631, 487] on span "Currently Outso..." at bounding box center [621, 488] width 74 height 15
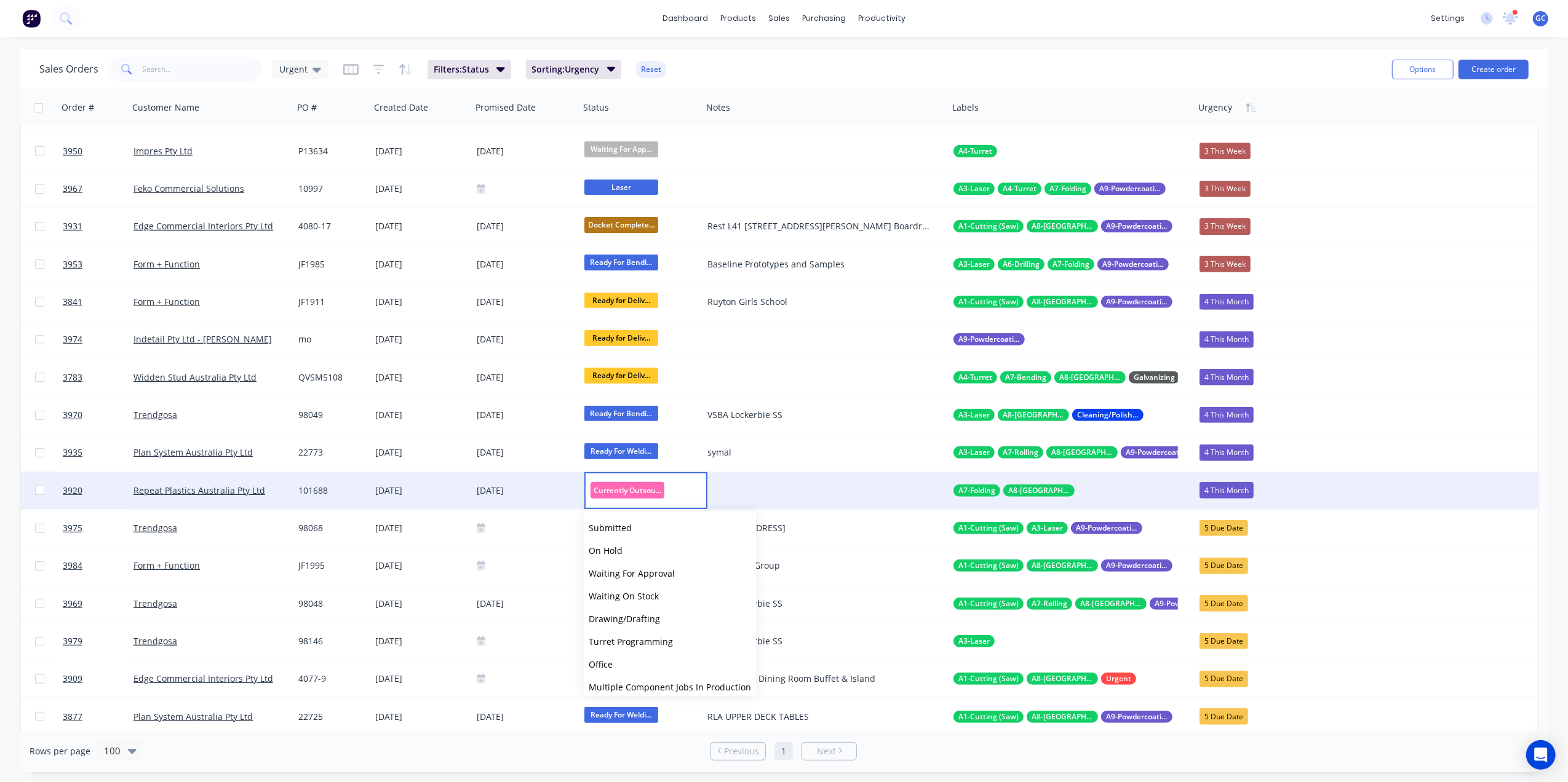
click at [1215, 490] on div "4 This Month" at bounding box center [1227, 490] width 54 height 16
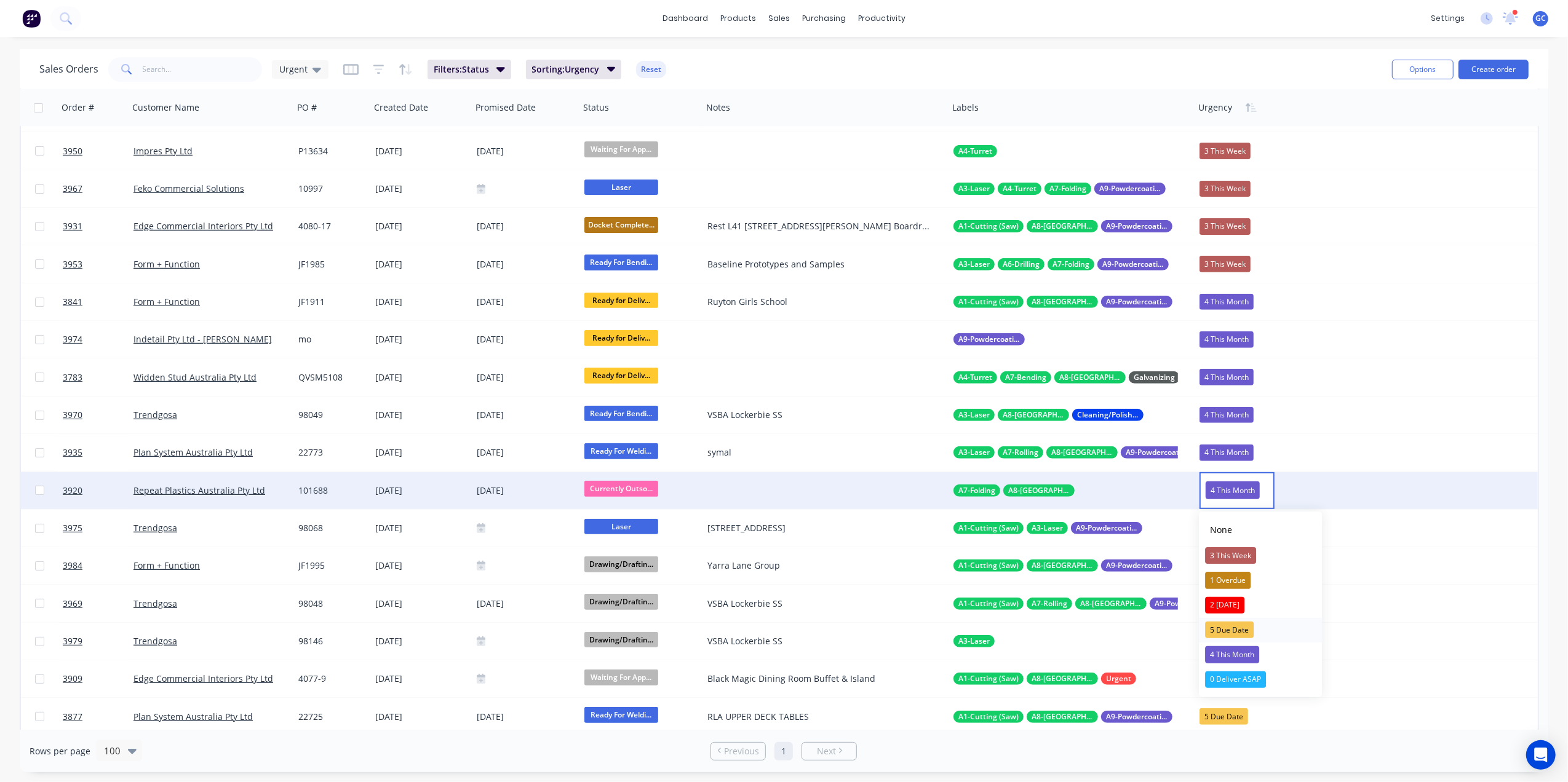
click at [1227, 632] on div "5 Due Date" at bounding box center [1229, 630] width 49 height 17
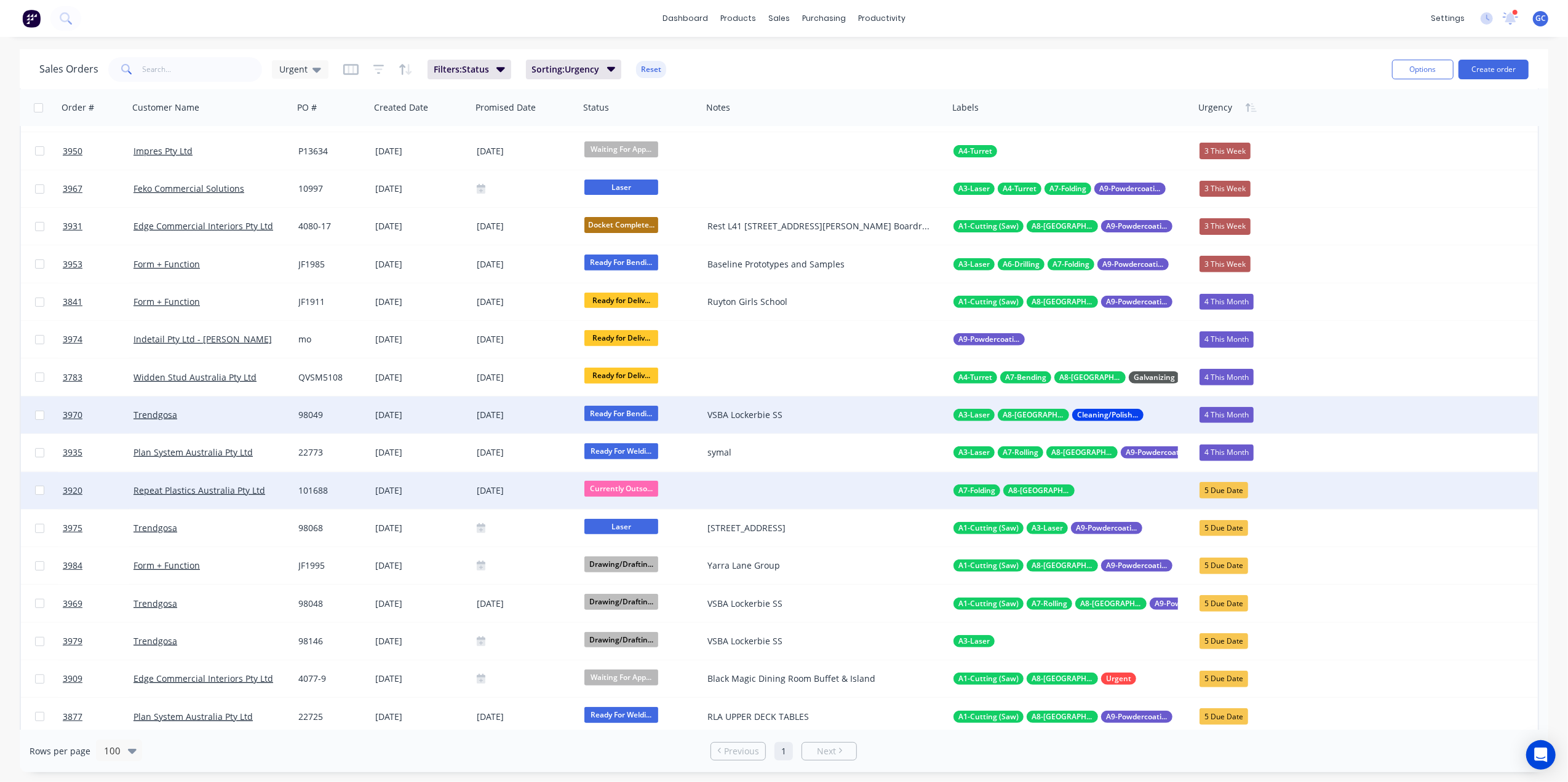
click at [360, 413] on div "98049" at bounding box center [330, 415] width 64 height 12
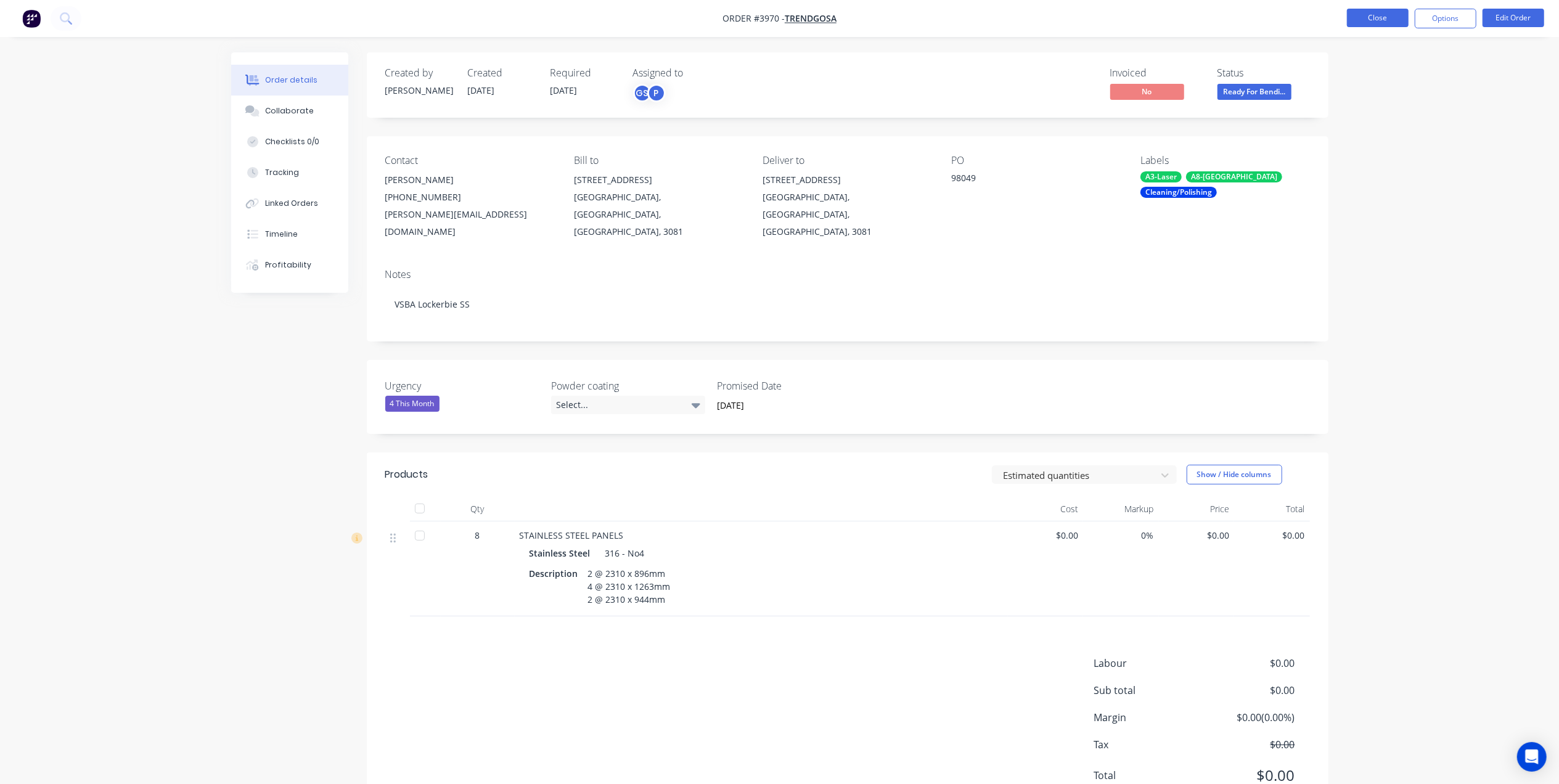
click at [1364, 17] on button "Close" at bounding box center [1378, 18] width 62 height 19
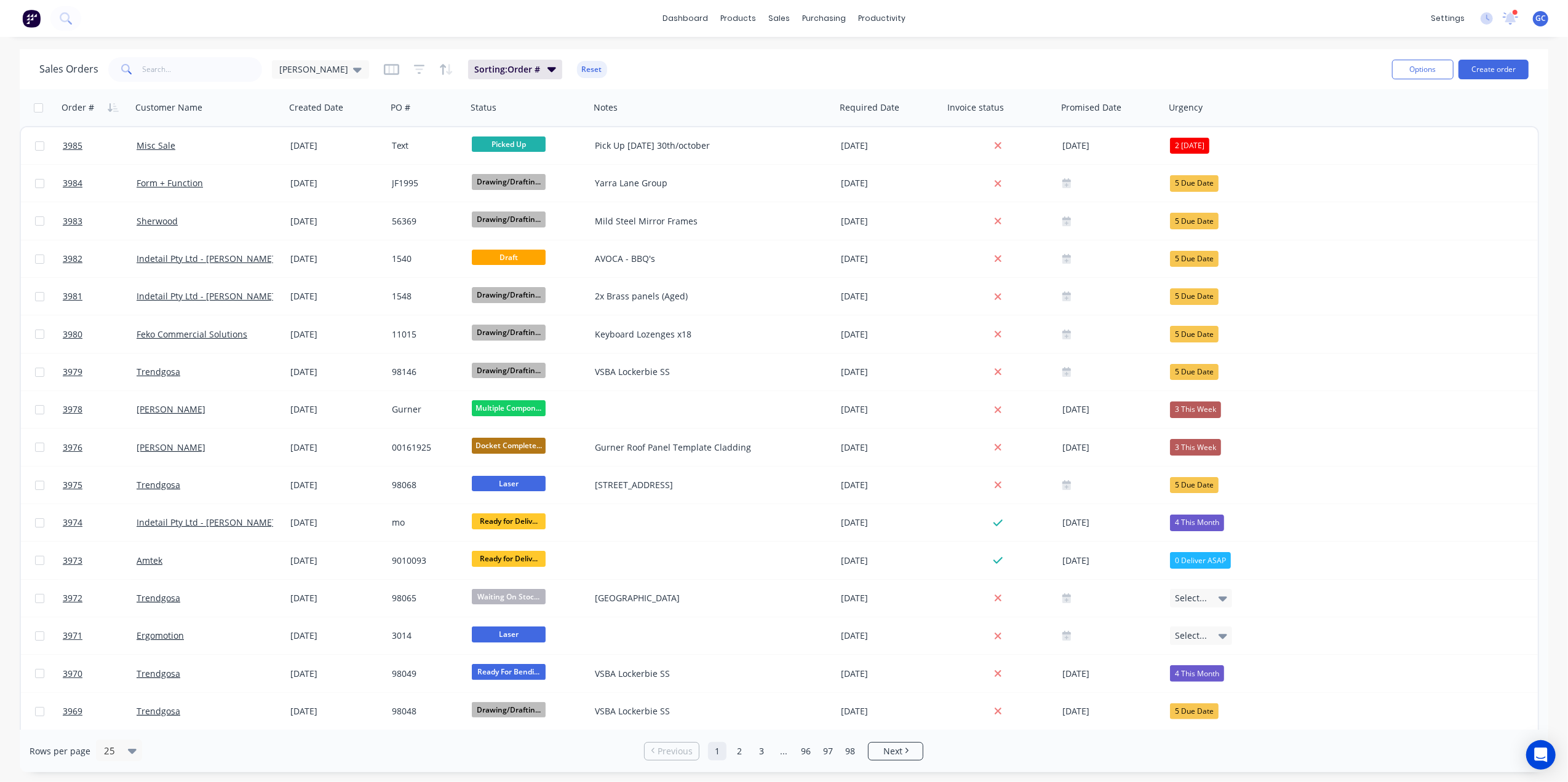
click at [275, 56] on div "Sales Orders Gino Sorting: Order # Reset" at bounding box center [711, 69] width 1343 height 30
click at [281, 69] on span "[PERSON_NAME]" at bounding box center [313, 69] width 69 height 13
click at [306, 316] on button "Urgent" at bounding box center [346, 321] width 140 height 14
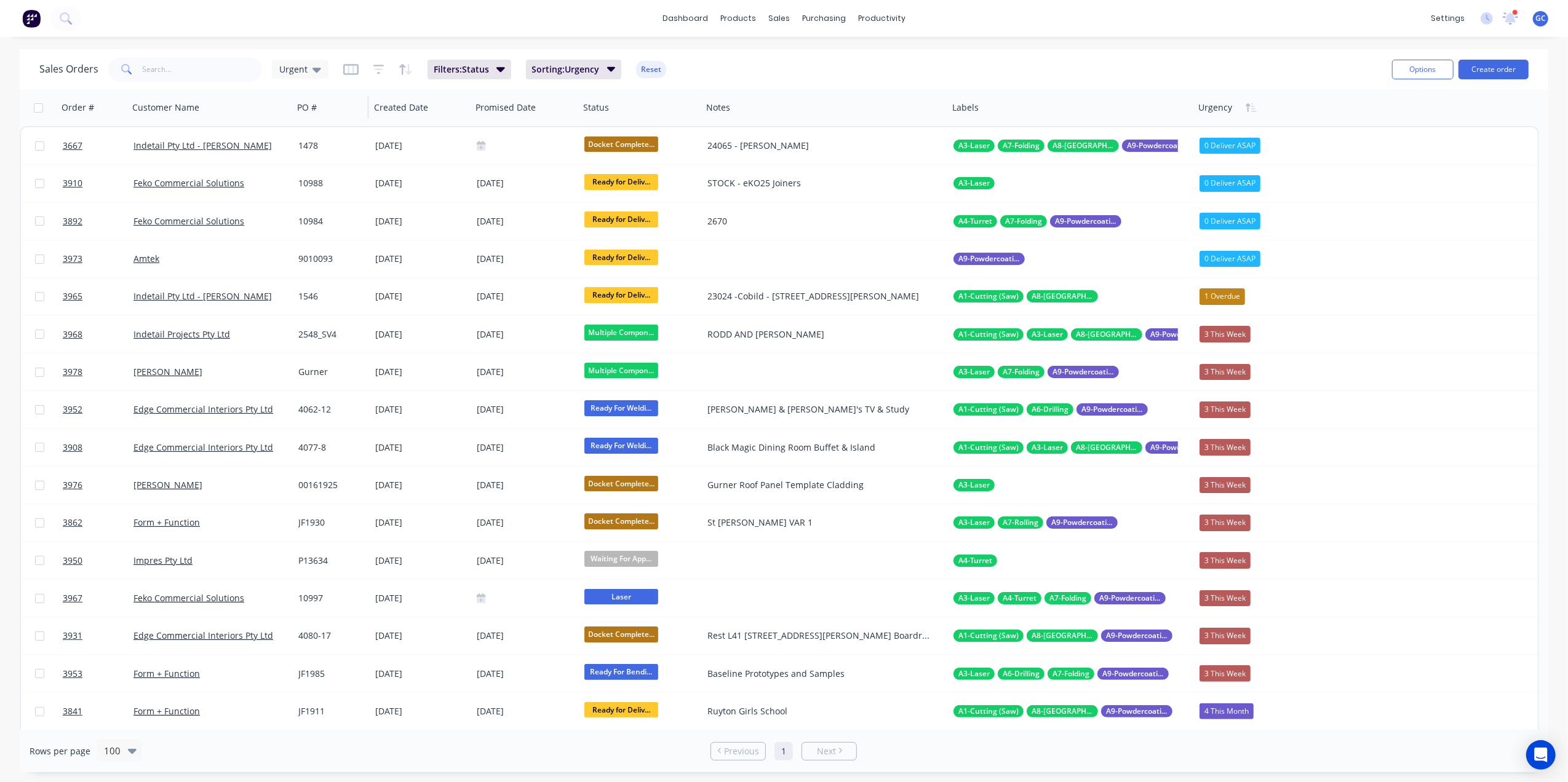
click at [290, 75] on div "Urgent" at bounding box center [299, 69] width 56 height 19
click at [426, 323] on button "edit" at bounding box center [429, 321] width 16 height 13
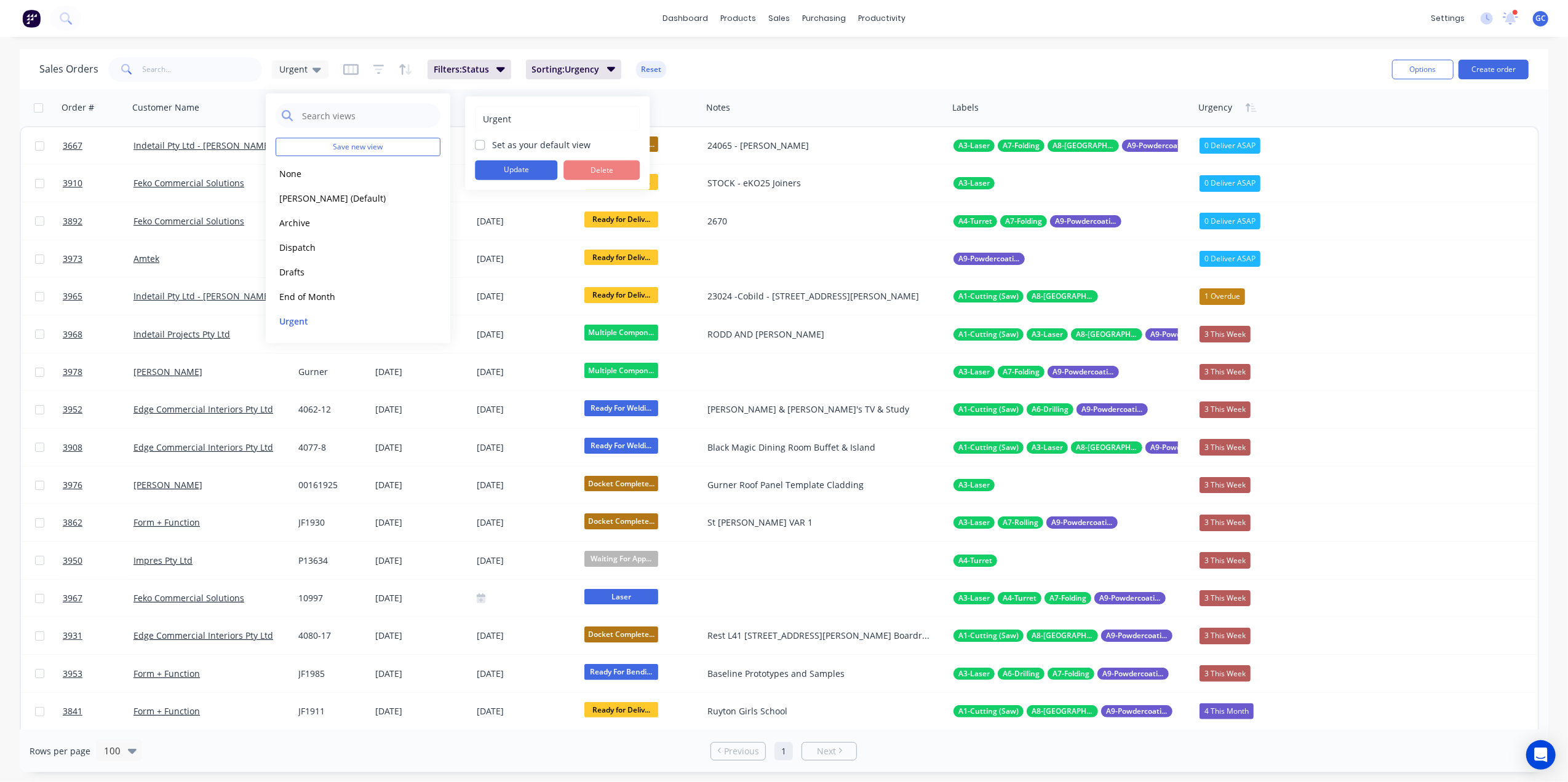
click at [492, 145] on label "Set as your default view" at bounding box center [542, 144] width 99 height 13
click at [480, 145] on input "Set as your default view" at bounding box center [479, 143] width 10 height 12
checkbox input "true"
click at [505, 176] on button "Update" at bounding box center [515, 170] width 83 height 20
click at [491, 37] on div "dashboard products sales purchasing productivity dashboard products Product Cat…" at bounding box center [784, 391] width 1568 height 782
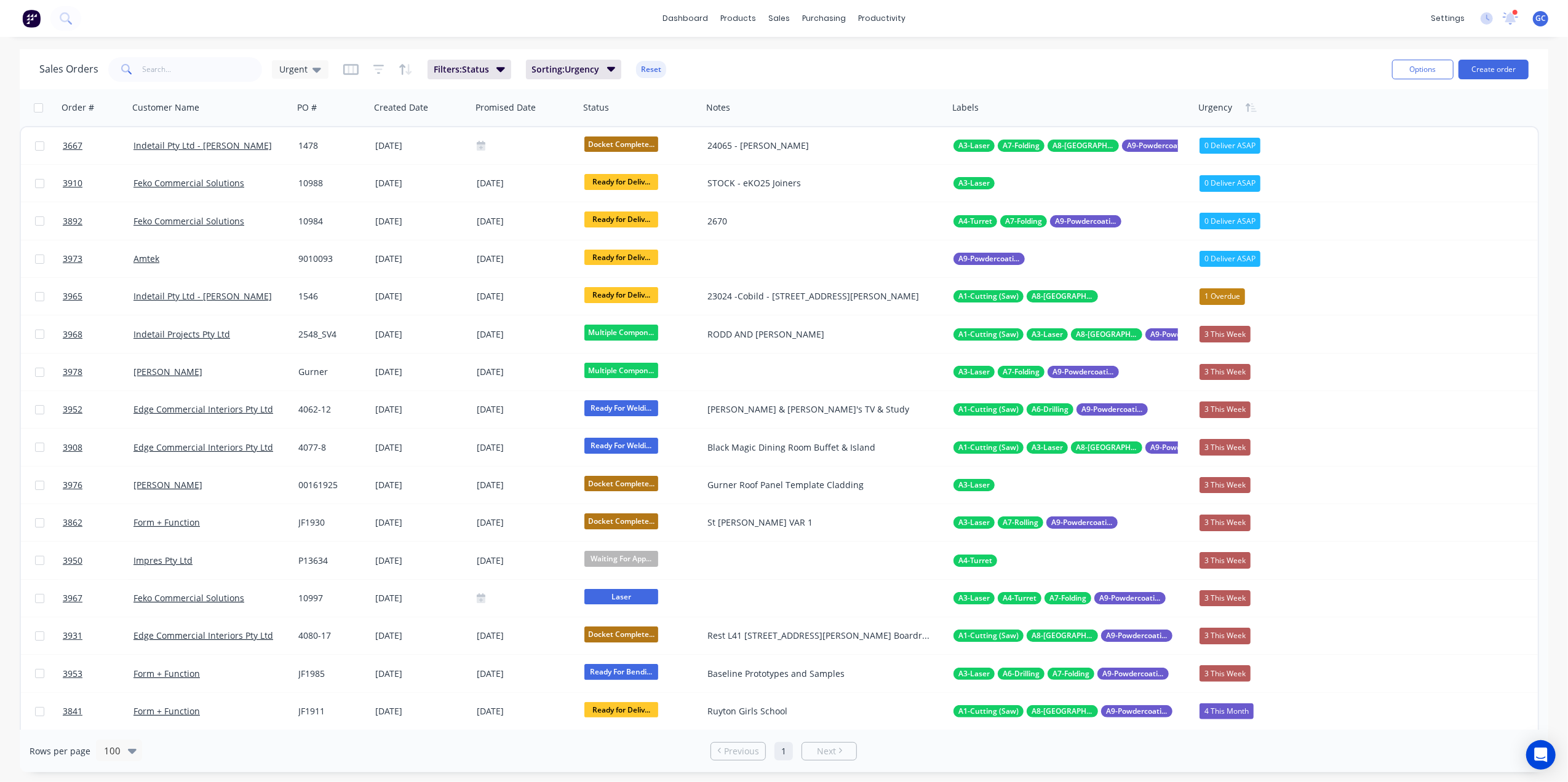
click at [553, 18] on div "dashboard products sales purchasing productivity dashboard products Product Cat…" at bounding box center [784, 19] width 1568 height 37
drag, startPoint x: 819, startPoint y: 57, endPoint x: 813, endPoint y: 56, distance: 6.1
click at [819, 57] on div "Sales Orders" at bounding box center [824, 59] width 50 height 11
click at [1516, 71] on button "Create order" at bounding box center [1493, 69] width 70 height 20
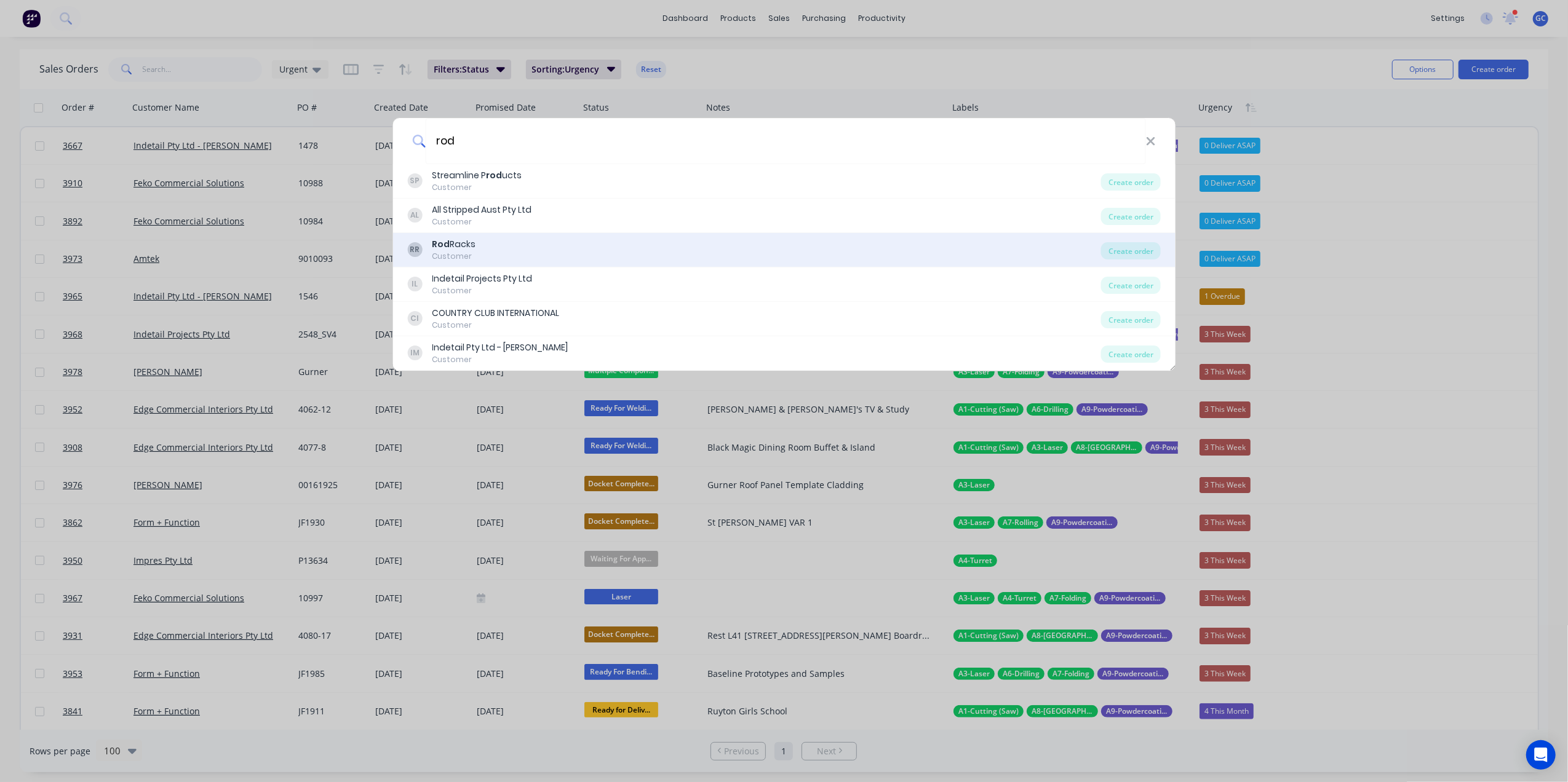
type input "rod"
click at [515, 241] on div "RR Rod Racks Customer" at bounding box center [754, 250] width 694 height 24
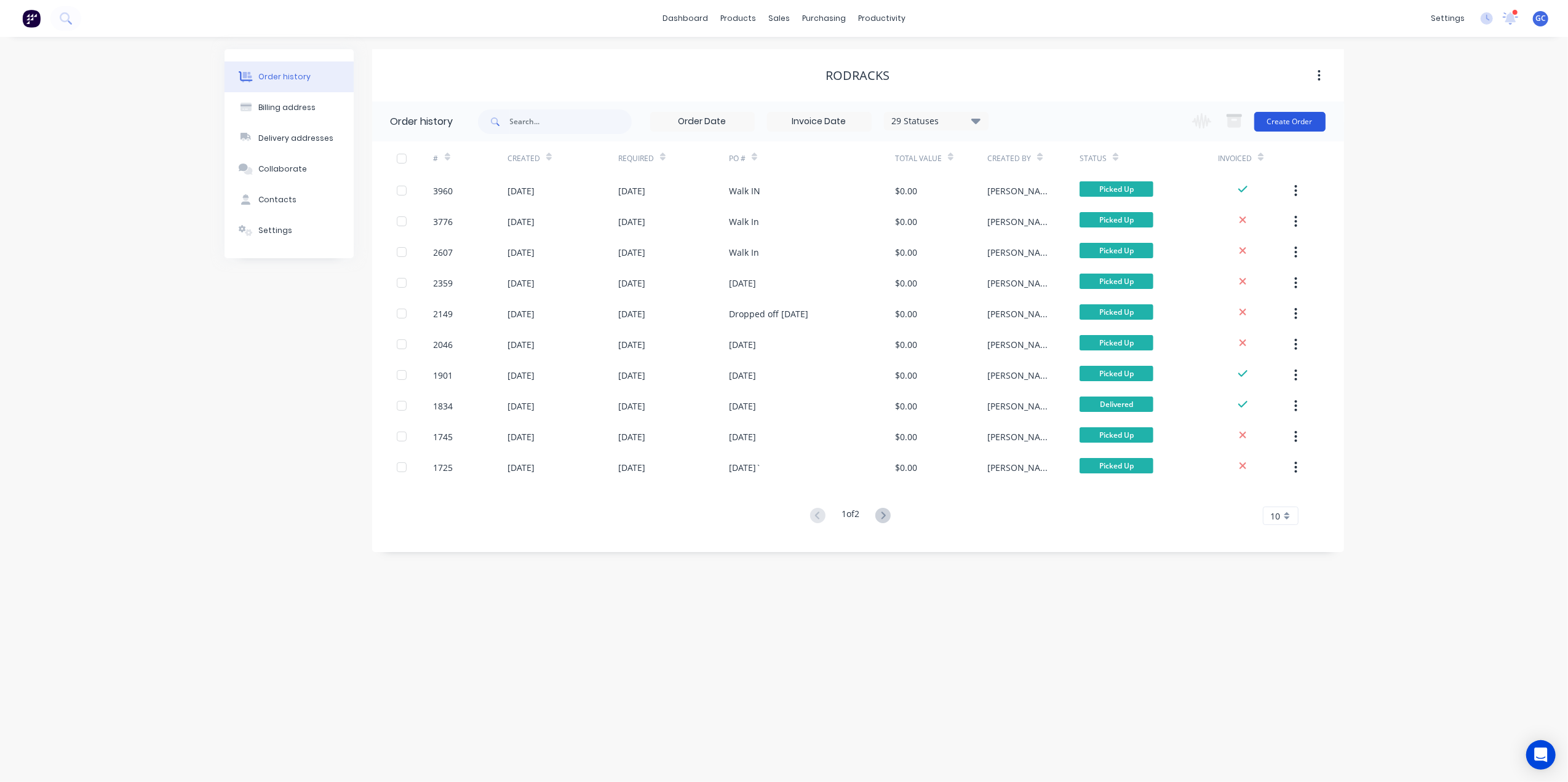
click at [1297, 126] on button "Create Order" at bounding box center [1290, 122] width 71 height 20
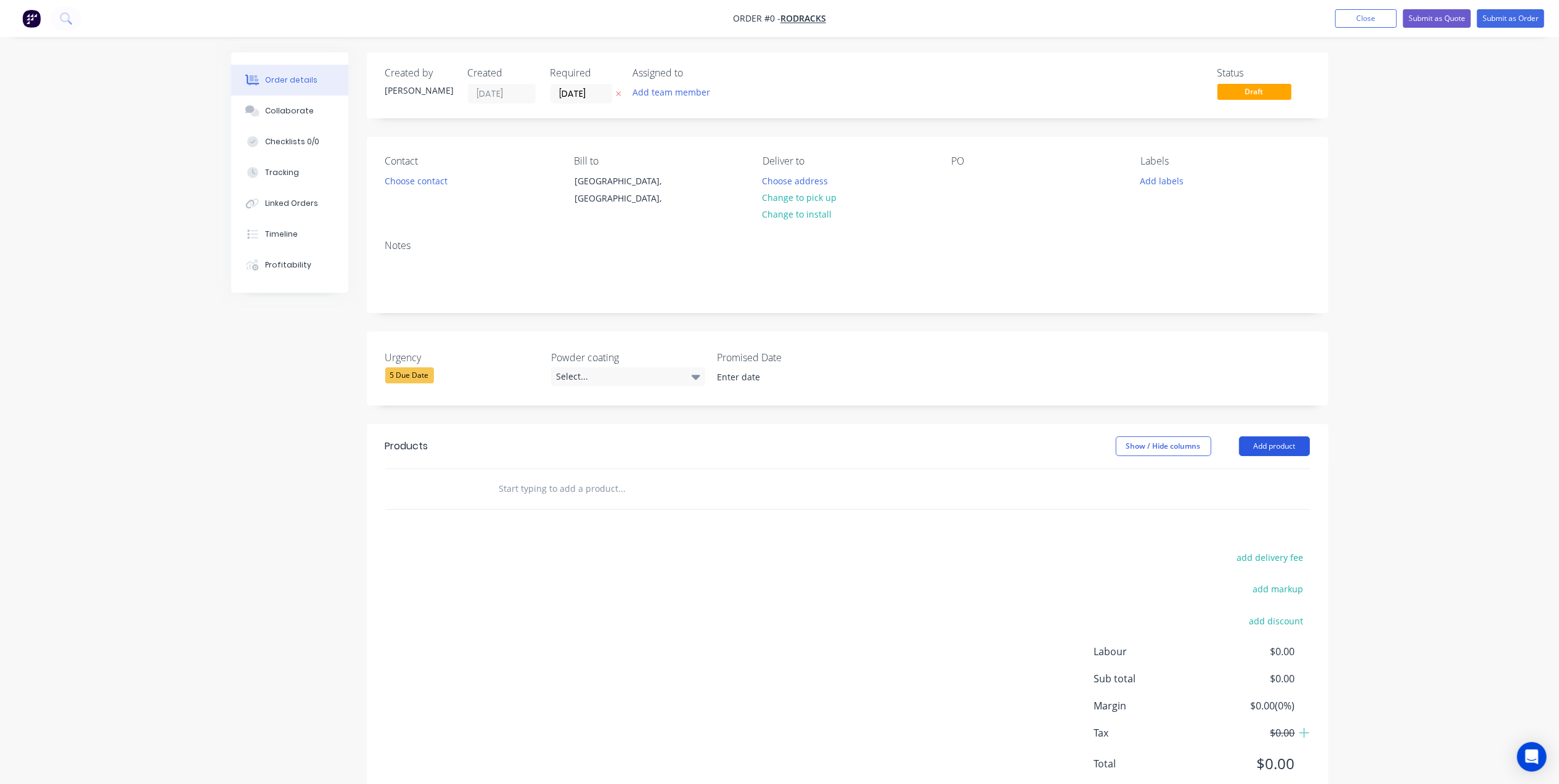
click at [1281, 444] on button "Add product" at bounding box center [1274, 446] width 71 height 20
click at [1246, 508] on div "Basic product" at bounding box center [1251, 502] width 95 height 18
click at [548, 514] on div at bounding box center [540, 509] width 103 height 18
click at [541, 525] on div at bounding box center [561, 530] width 126 height 18
click at [583, 528] on div at bounding box center [561, 530] width 126 height 18
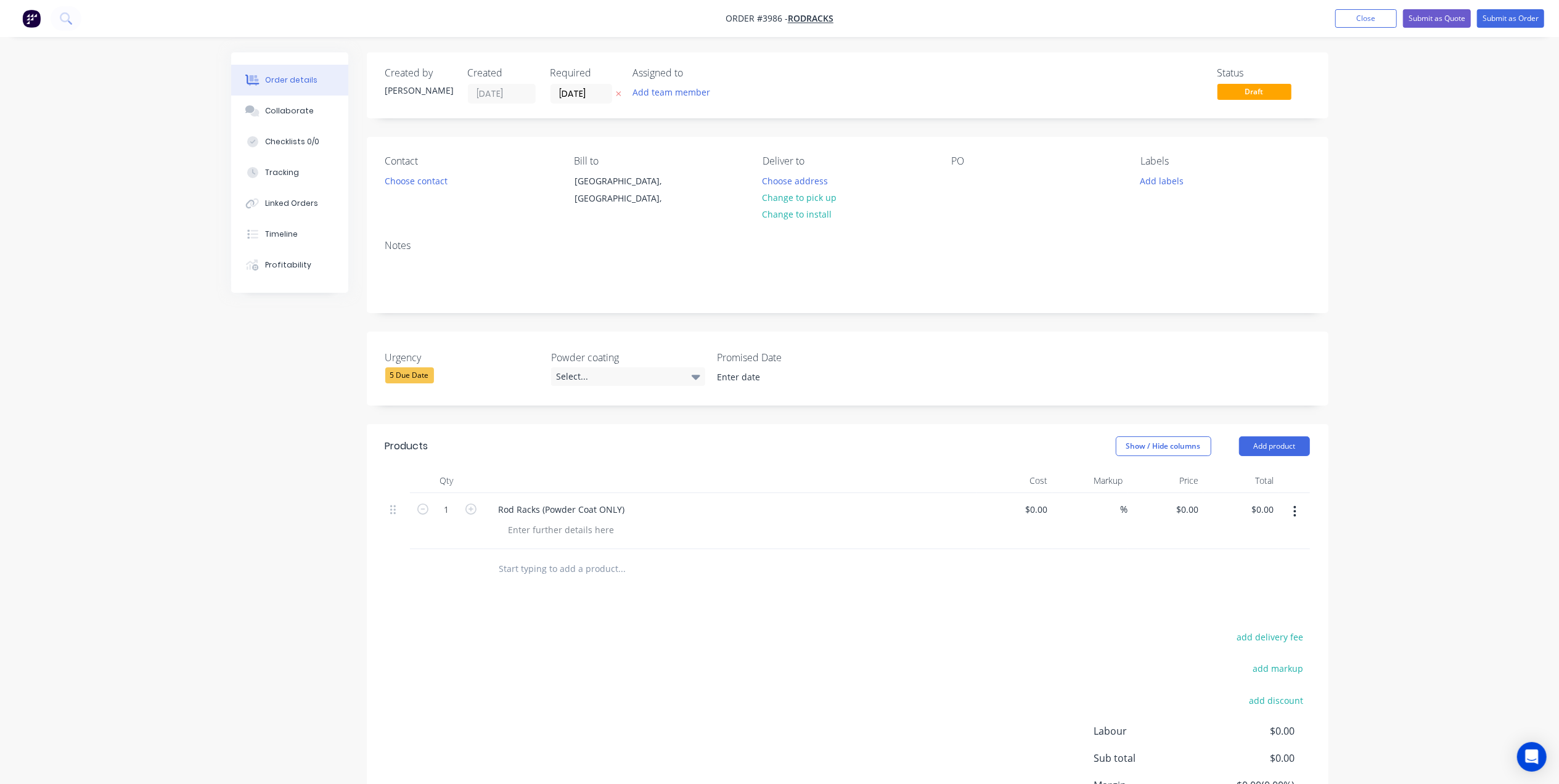
click at [479, 513] on div "1" at bounding box center [447, 521] width 74 height 56
click at [470, 506] on icon "button" at bounding box center [471, 509] width 11 height 11
type input "3"
click at [578, 536] on div at bounding box center [561, 530] width 126 height 18
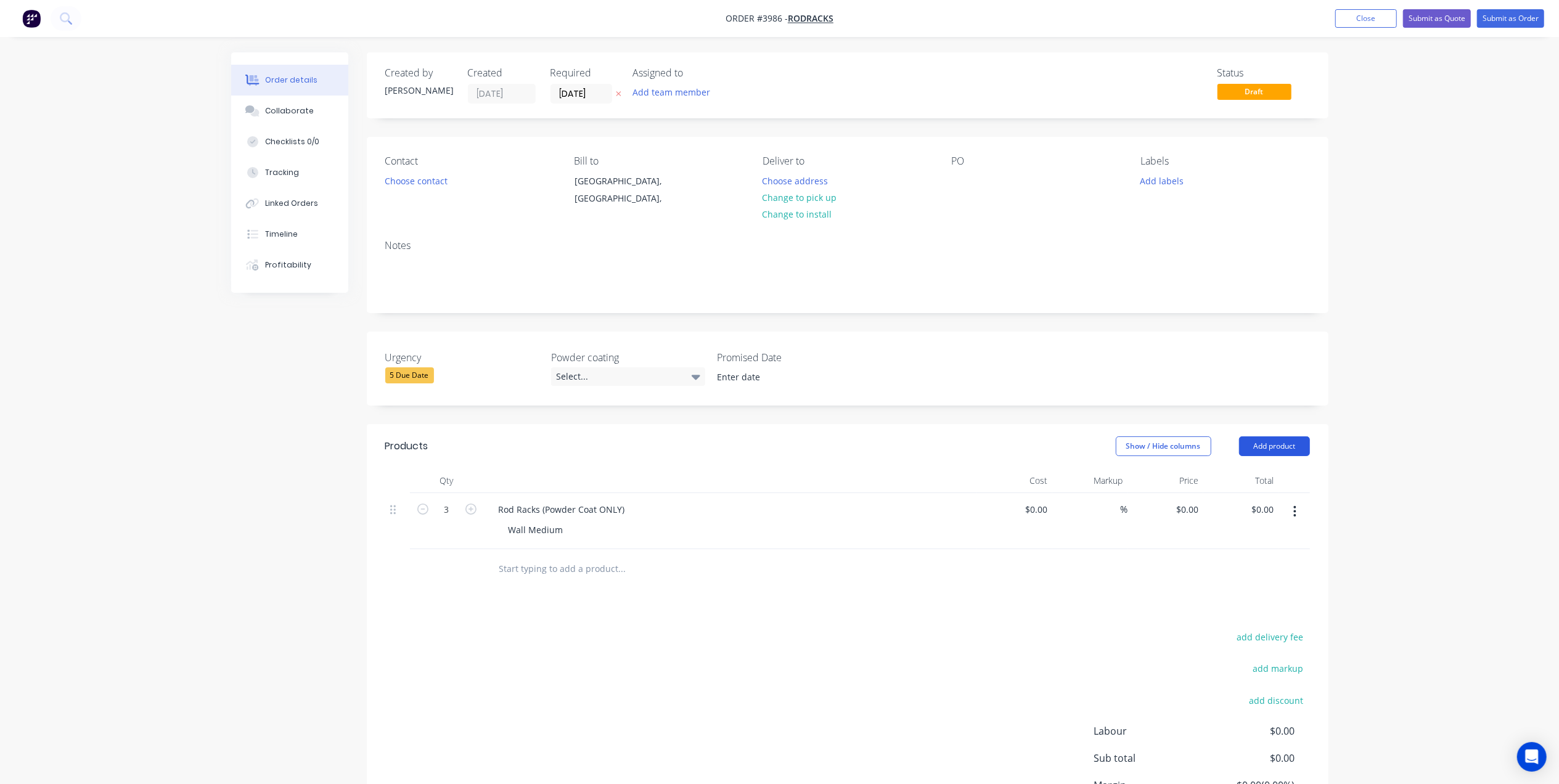
click at [1305, 446] on button "Add product" at bounding box center [1274, 446] width 71 height 20
click at [1268, 503] on div "Basic product" at bounding box center [1251, 502] width 95 height 18
click at [555, 568] on div at bounding box center [540, 565] width 103 height 18
click at [563, 585] on div at bounding box center [561, 585] width 126 height 18
click at [1274, 441] on button "Add product" at bounding box center [1274, 446] width 71 height 20
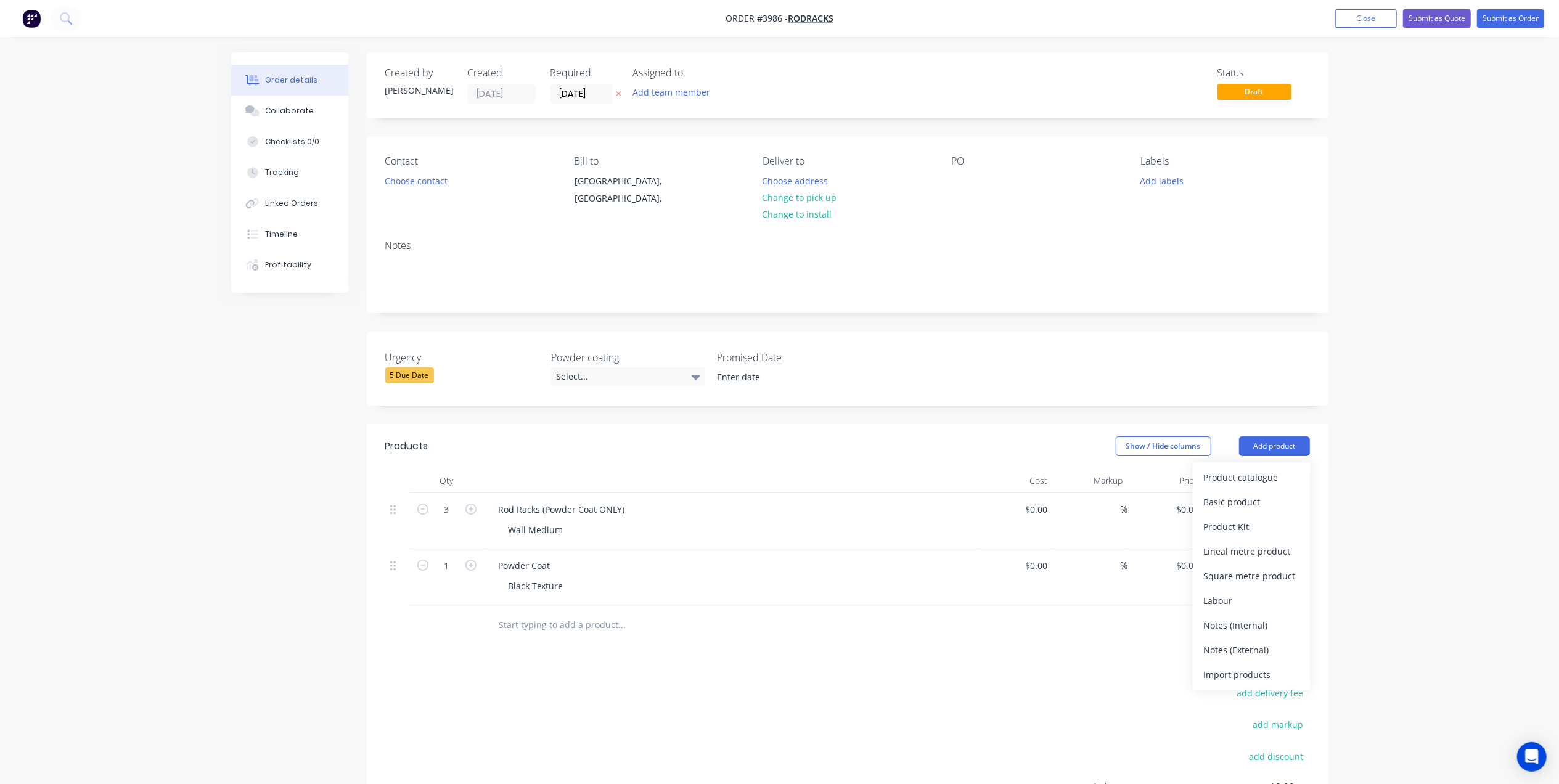
click at [1249, 506] on div "Basic product" at bounding box center [1251, 502] width 95 height 18
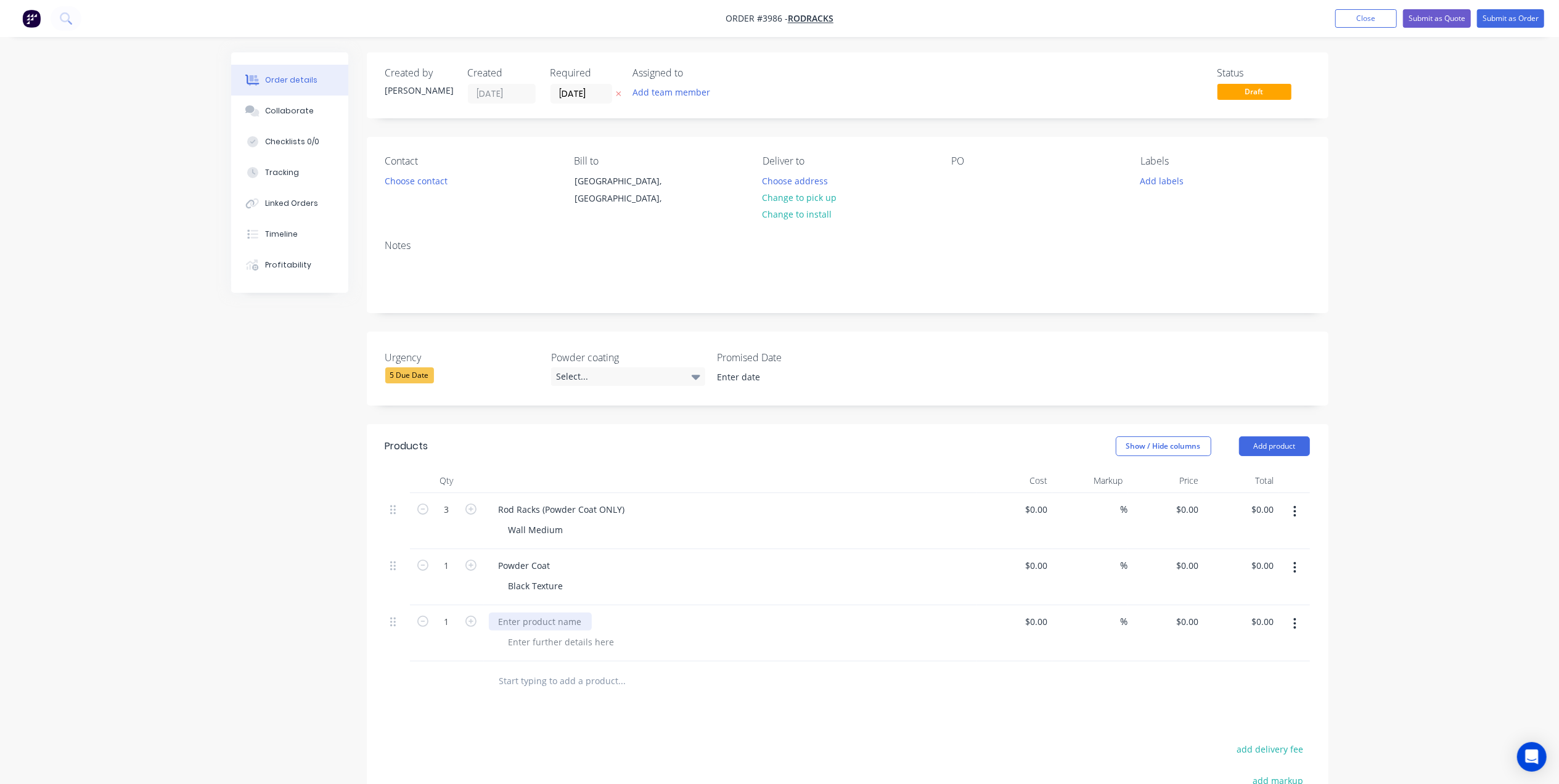
click at [544, 618] on div at bounding box center [540, 621] width 103 height 18
click at [567, 649] on div at bounding box center [561, 642] width 126 height 18
click at [735, 680] on input "text" at bounding box center [622, 681] width 247 height 25
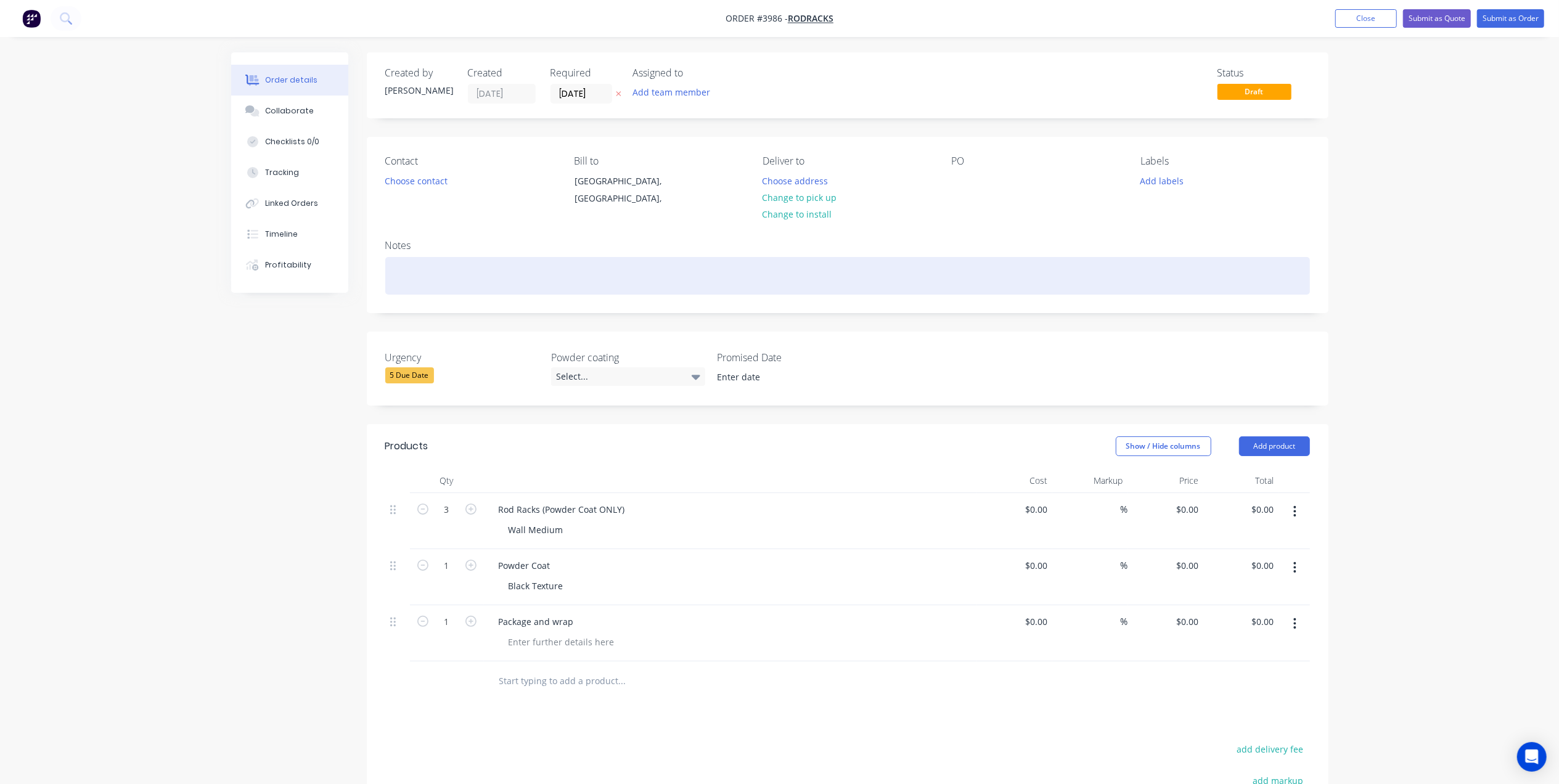
click at [407, 261] on div at bounding box center [848, 275] width 925 height 38
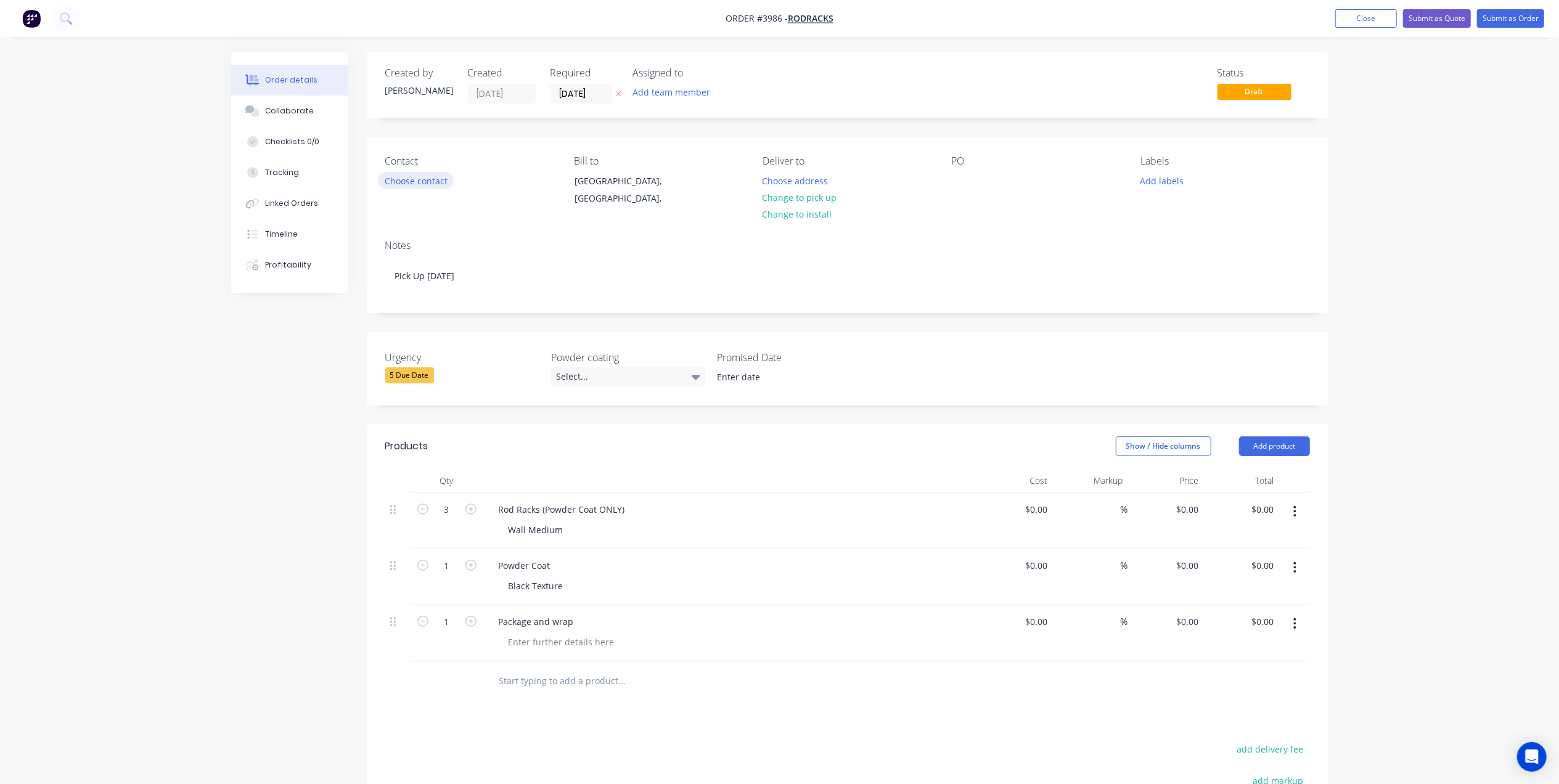
click at [445, 181] on button "Choose contact" at bounding box center [416, 180] width 76 height 17
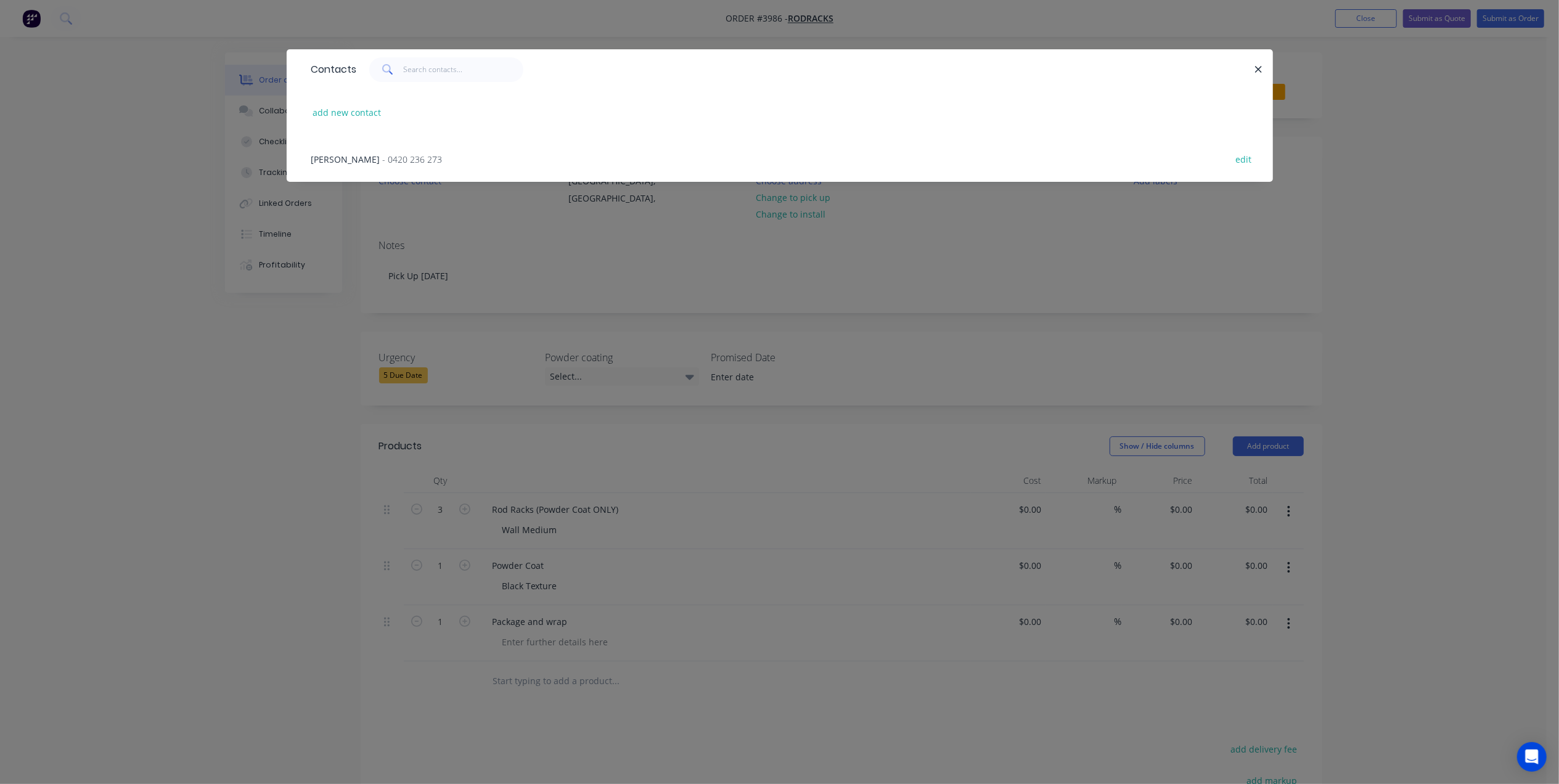
click at [383, 163] on span "- 0420 236 273" at bounding box center [412, 159] width 60 height 12
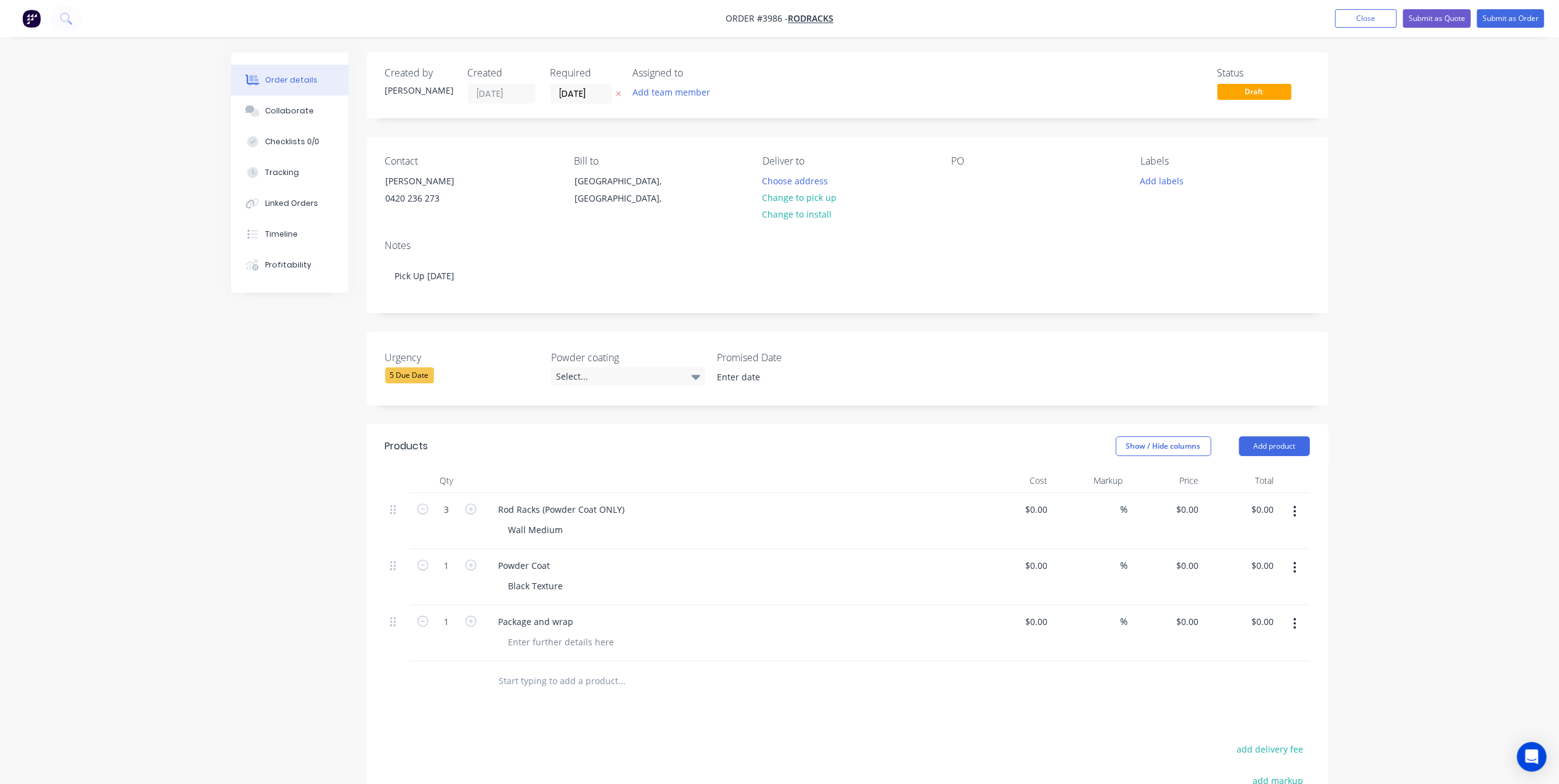
click at [962, 169] on div "PO" at bounding box center [1036, 183] width 169 height 56
click at [964, 178] on div at bounding box center [962, 180] width 20 height 18
click at [664, 84] on button "Add team member" at bounding box center [670, 92] width 90 height 17
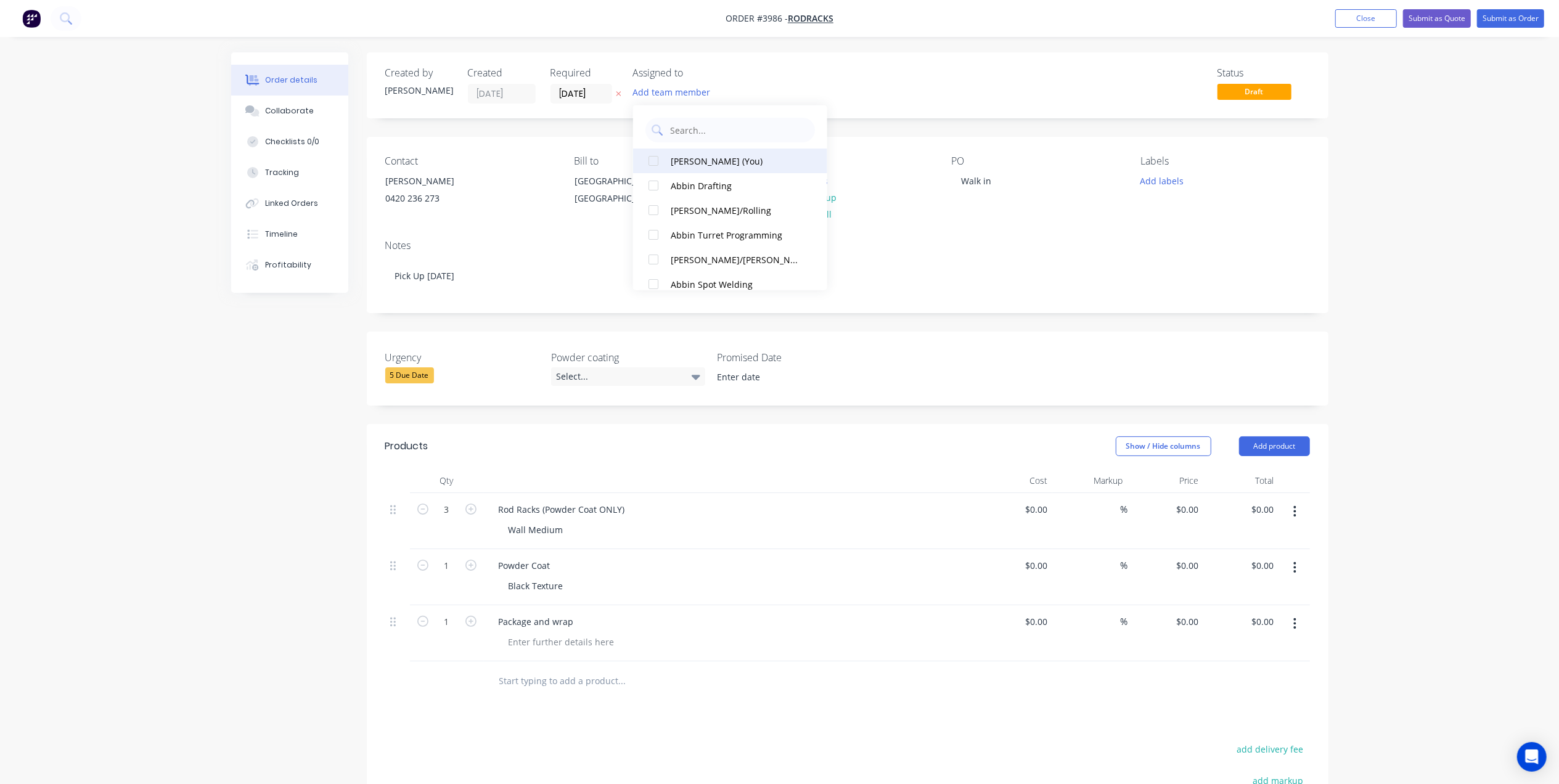
drag, startPoint x: 703, startPoint y: 153, endPoint x: 573, endPoint y: 114, distance: 135.7
click at [698, 154] on button "Gino C (You)" at bounding box center [730, 161] width 194 height 25
click at [587, 87] on input "[DATE]" at bounding box center [582, 94] width 60 height 19
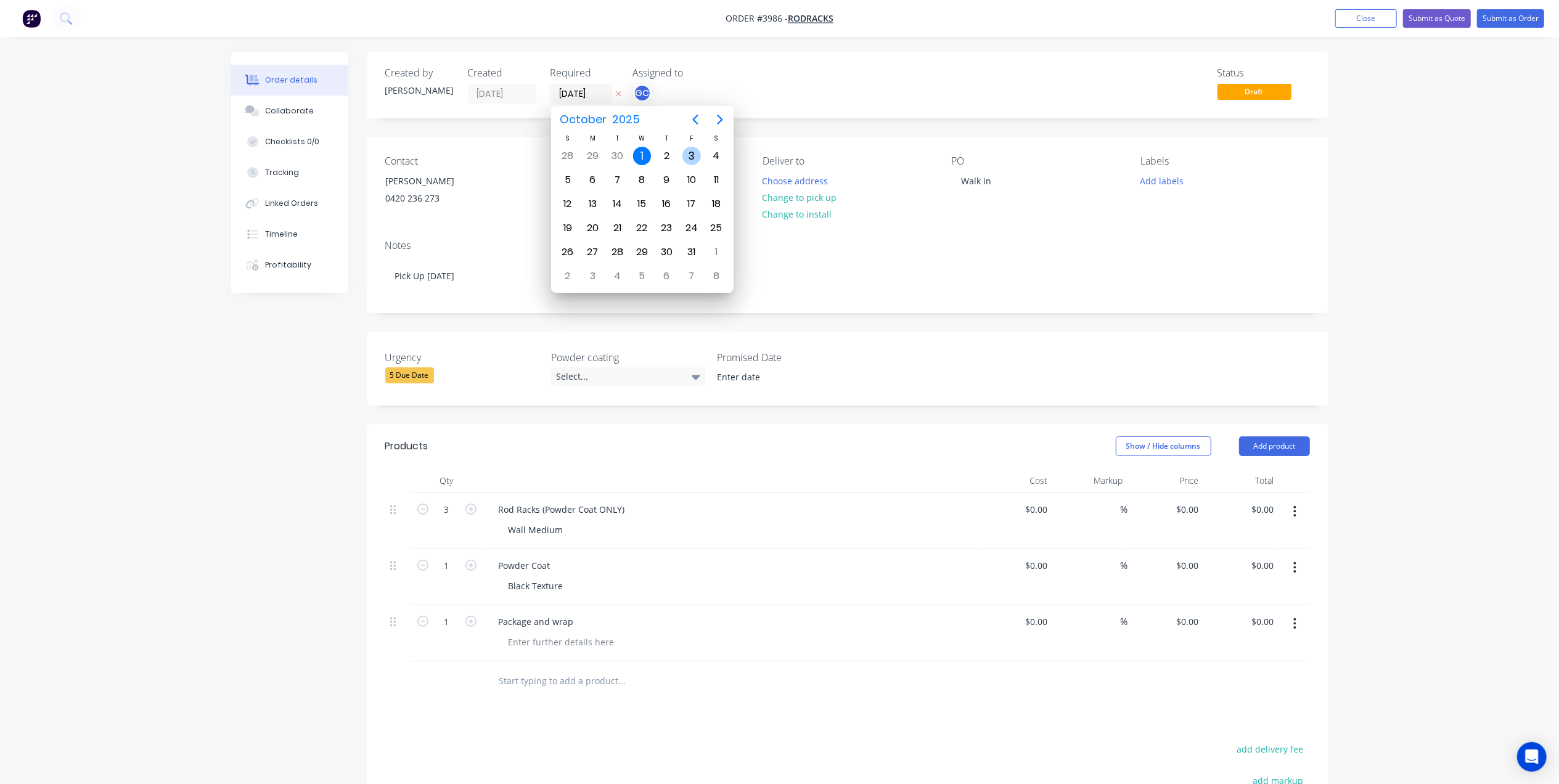
click at [689, 155] on div "3" at bounding box center [692, 156] width 19 height 19
type input "[DATE]"
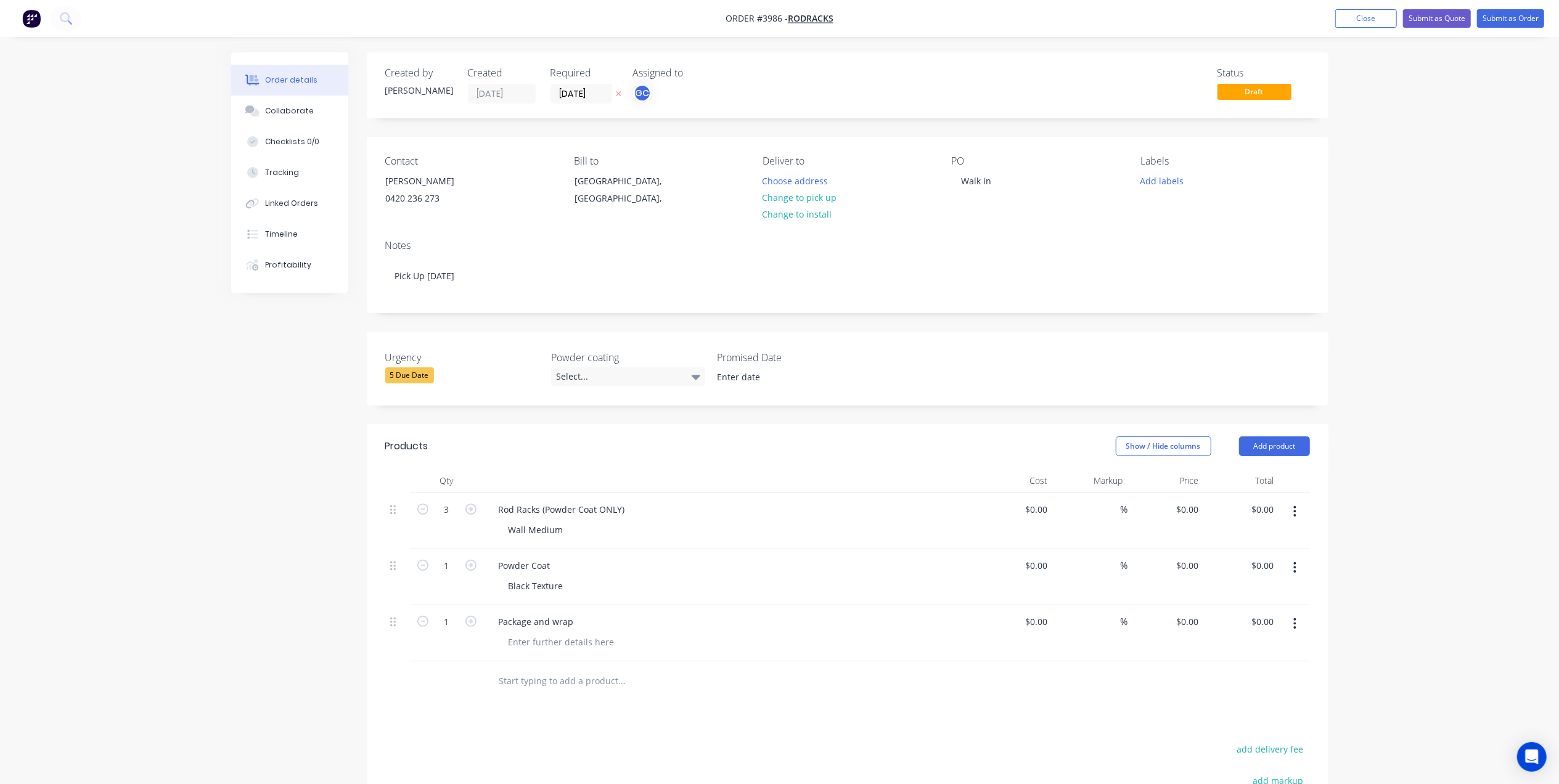
click at [753, 363] on label "Promised Date" at bounding box center [793, 357] width 154 height 15
click at [743, 384] on input at bounding box center [785, 377] width 154 height 19
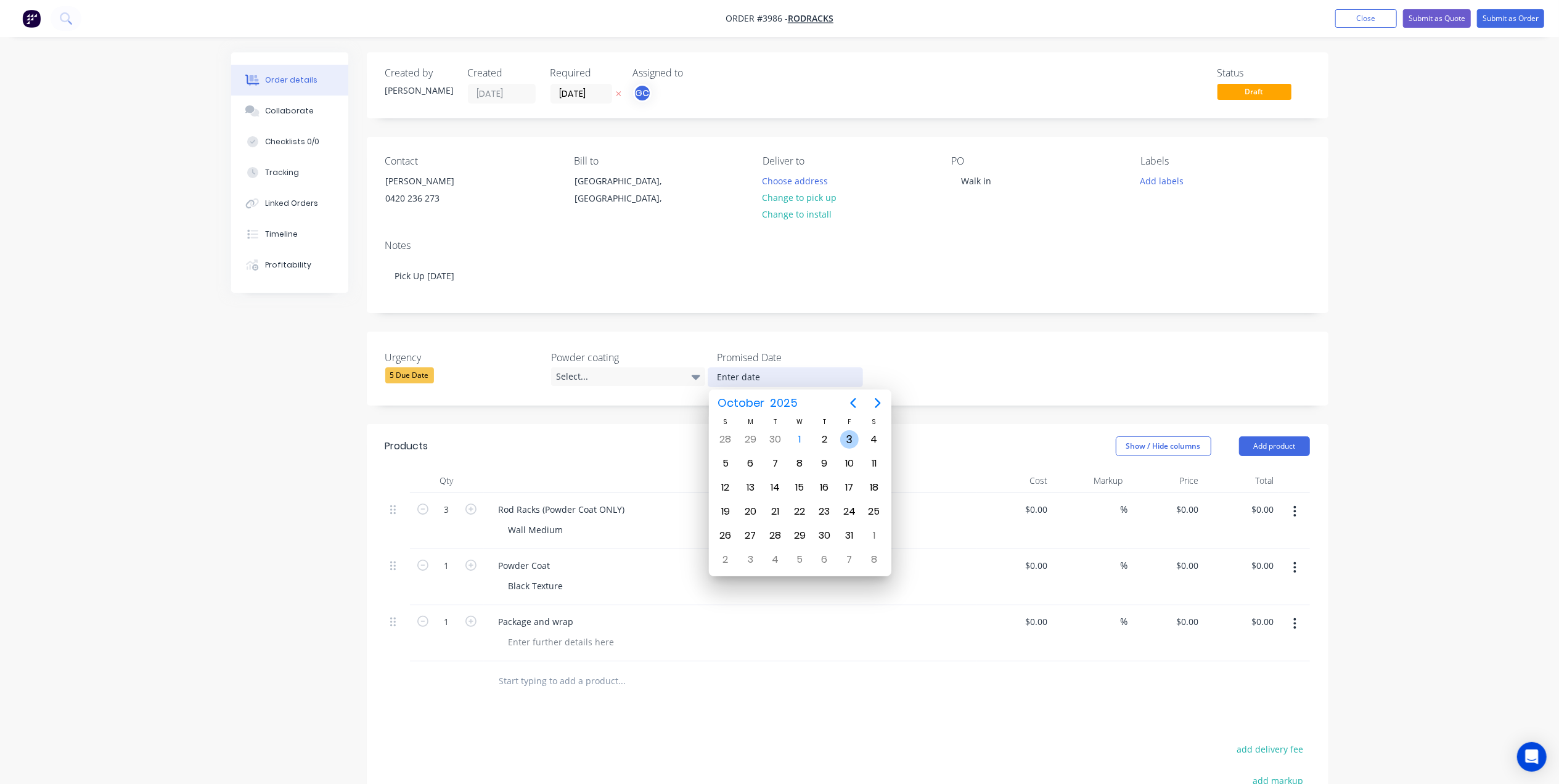
click at [854, 438] on div "3" at bounding box center [850, 439] width 19 height 19
type input "[DATE]"
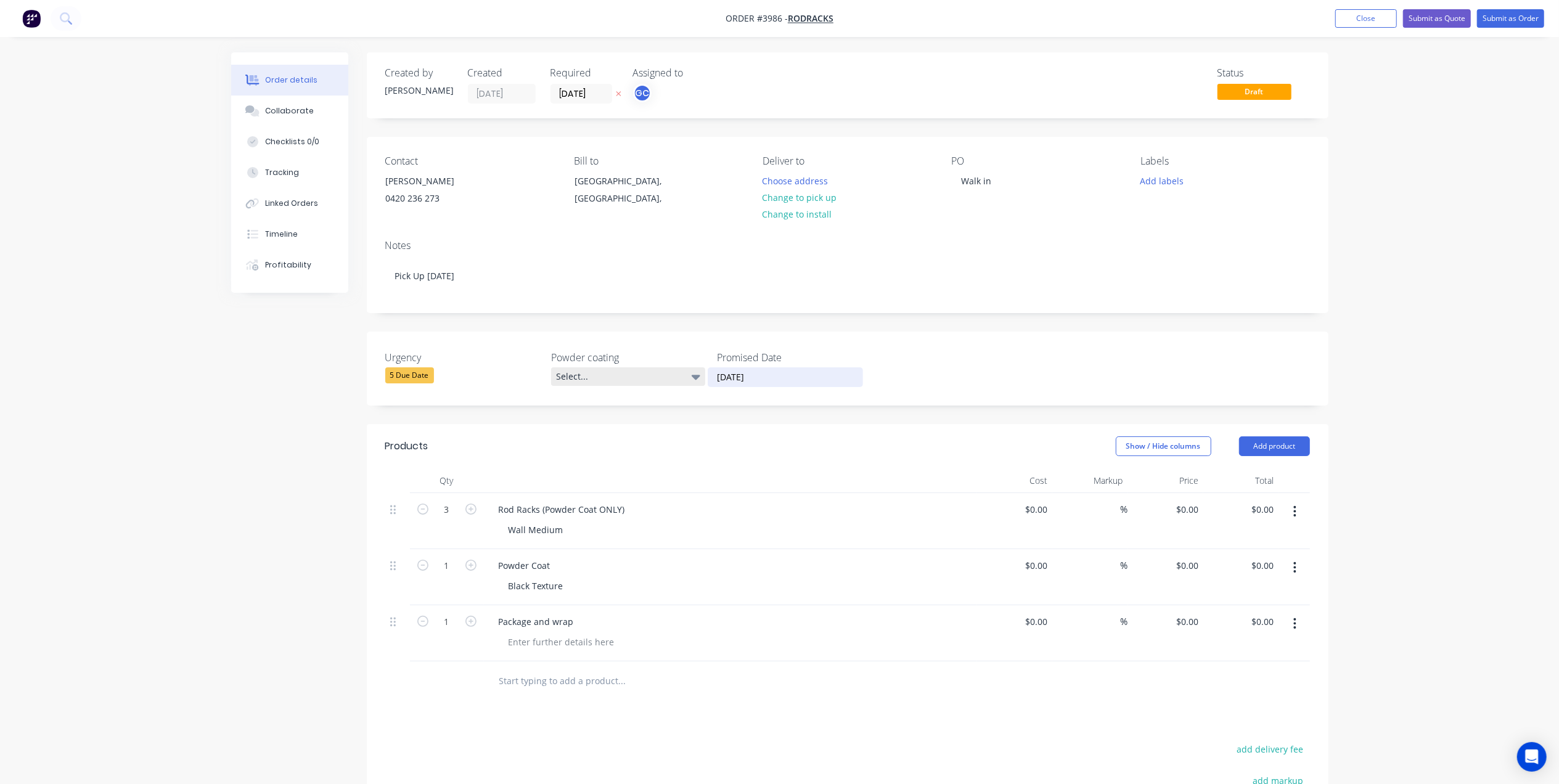
click at [619, 367] on div "Select..." at bounding box center [628, 377] width 154 height 19
click at [585, 428] on div "Black" at bounding box center [574, 427] width 29 height 16
click at [410, 382] on div "5 Due Date" at bounding box center [409, 375] width 49 height 16
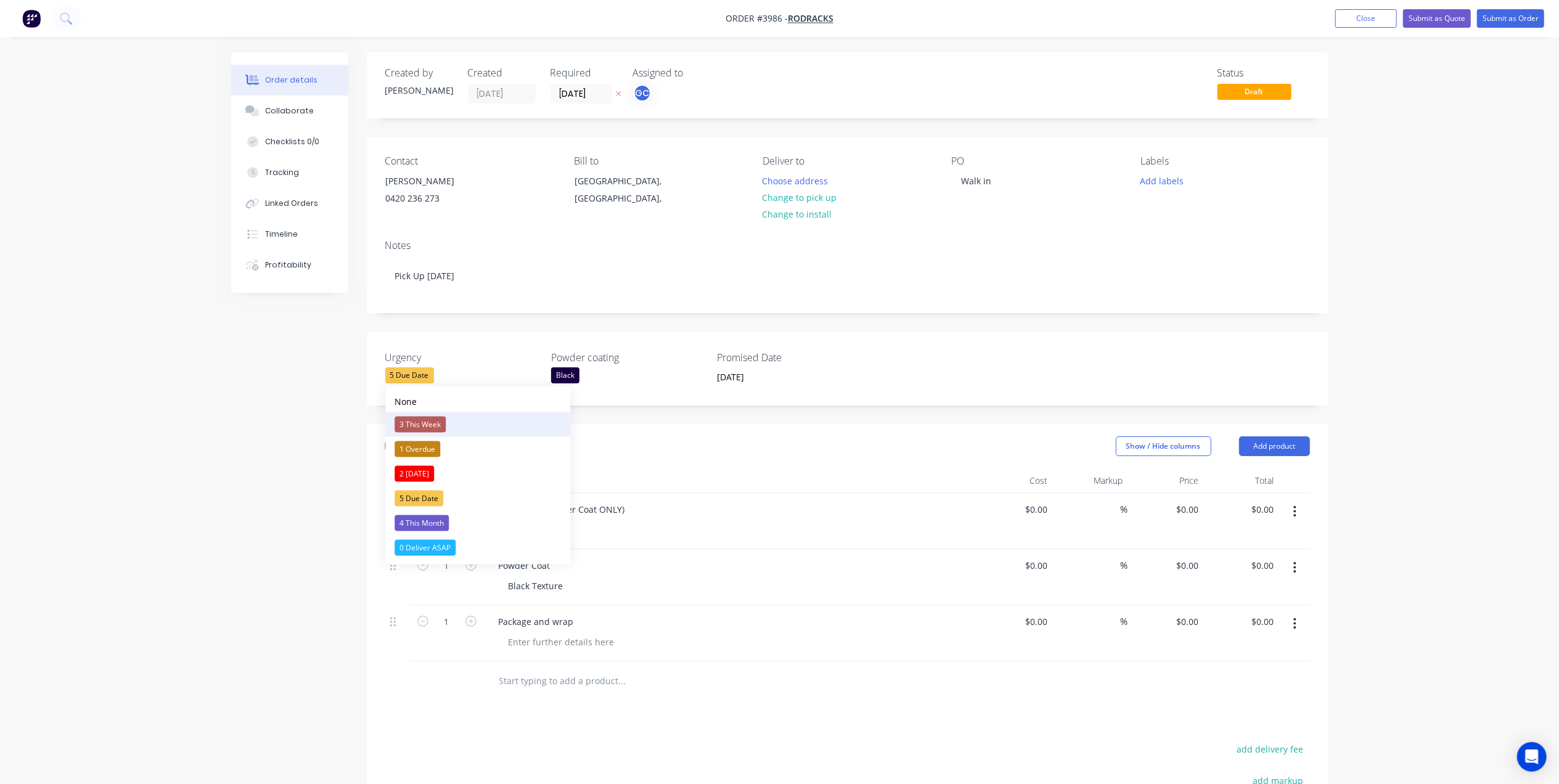
click at [433, 421] on div "3 This Week" at bounding box center [420, 424] width 51 height 16
click at [822, 467] on header "Products Show / Hide columns Add product" at bounding box center [848, 446] width 962 height 44
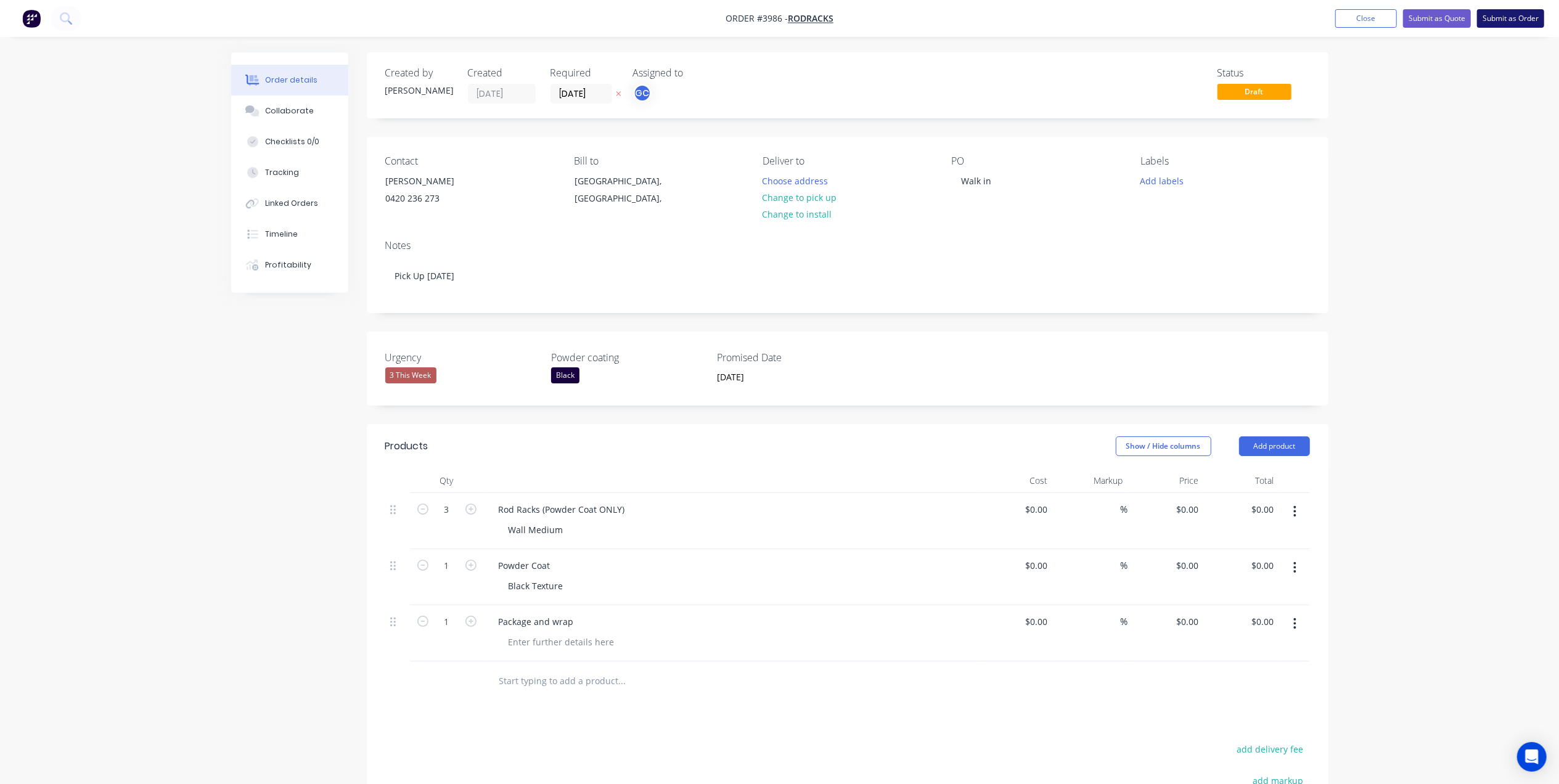
click at [1506, 18] on button "Submit as Order" at bounding box center [1510, 19] width 67 height 19
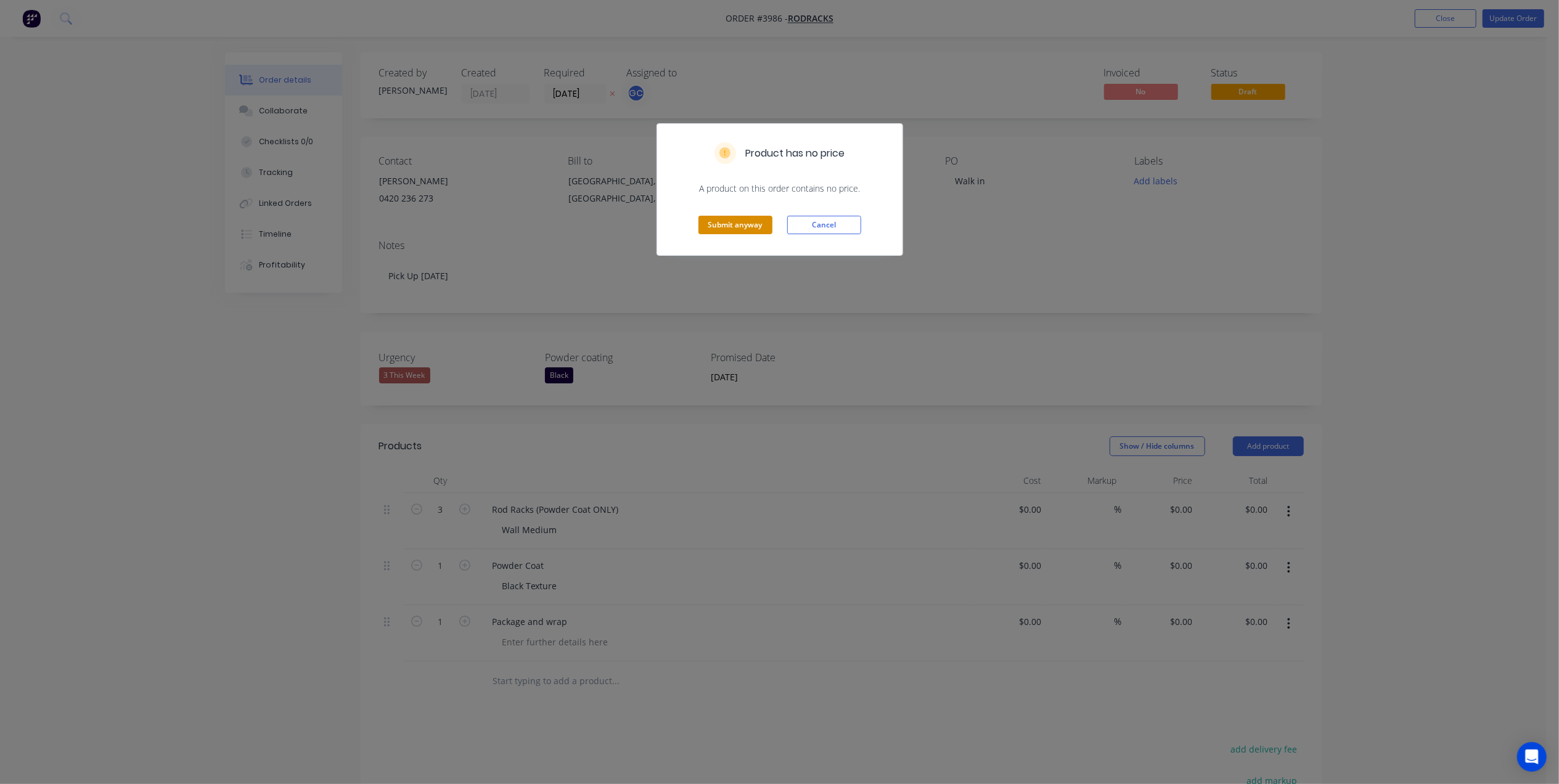
click at [740, 223] on button "Submit anyway" at bounding box center [735, 225] width 74 height 19
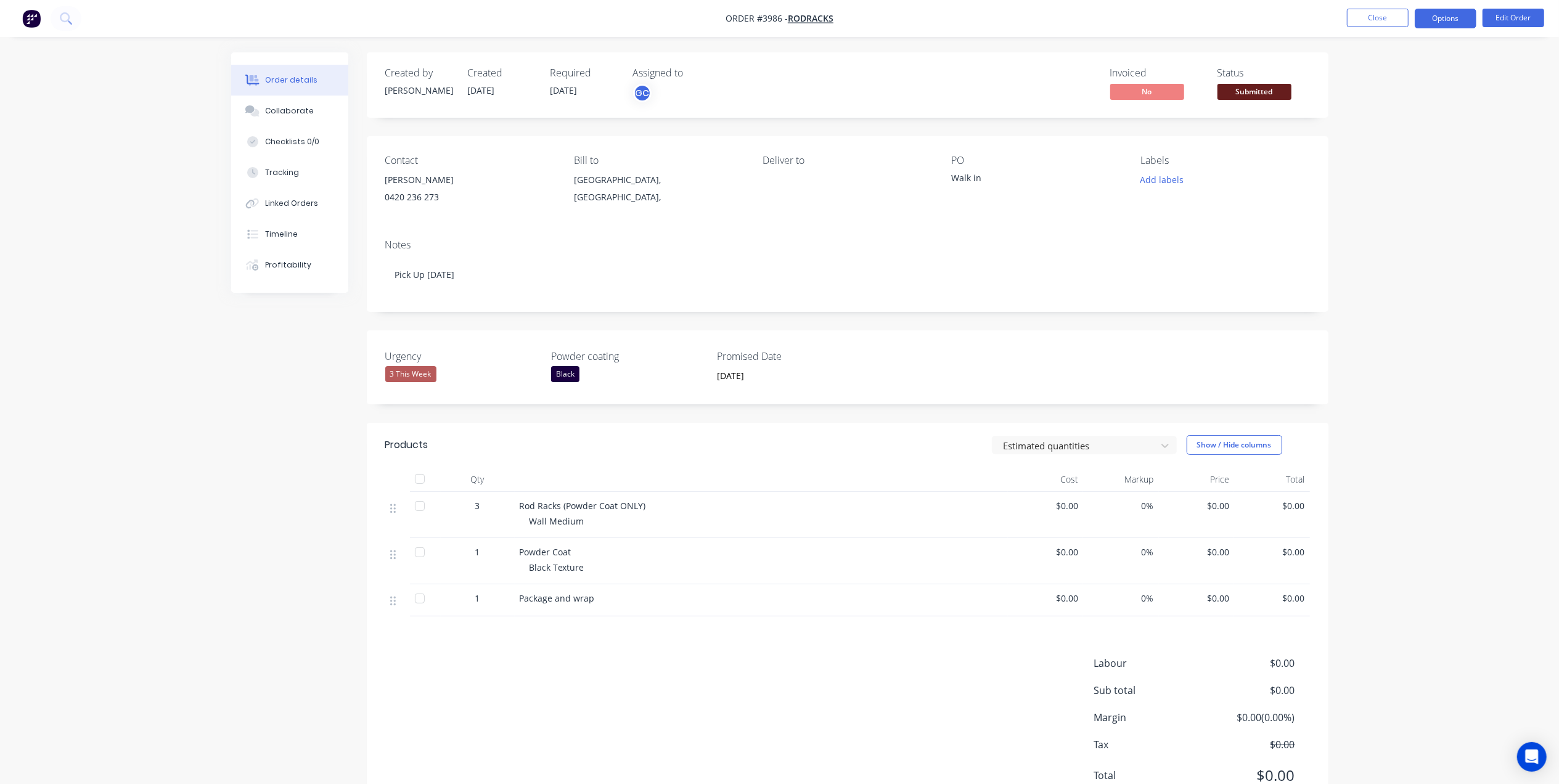
click at [1455, 21] on button "Options" at bounding box center [1446, 19] width 62 height 20
click at [1390, 144] on div "Work Order" at bounding box center [1408, 148] width 114 height 18
click at [1397, 124] on div "Without pricing" at bounding box center [1408, 124] width 114 height 18
click at [1259, 84] on span "Submitted" at bounding box center [1255, 91] width 74 height 15
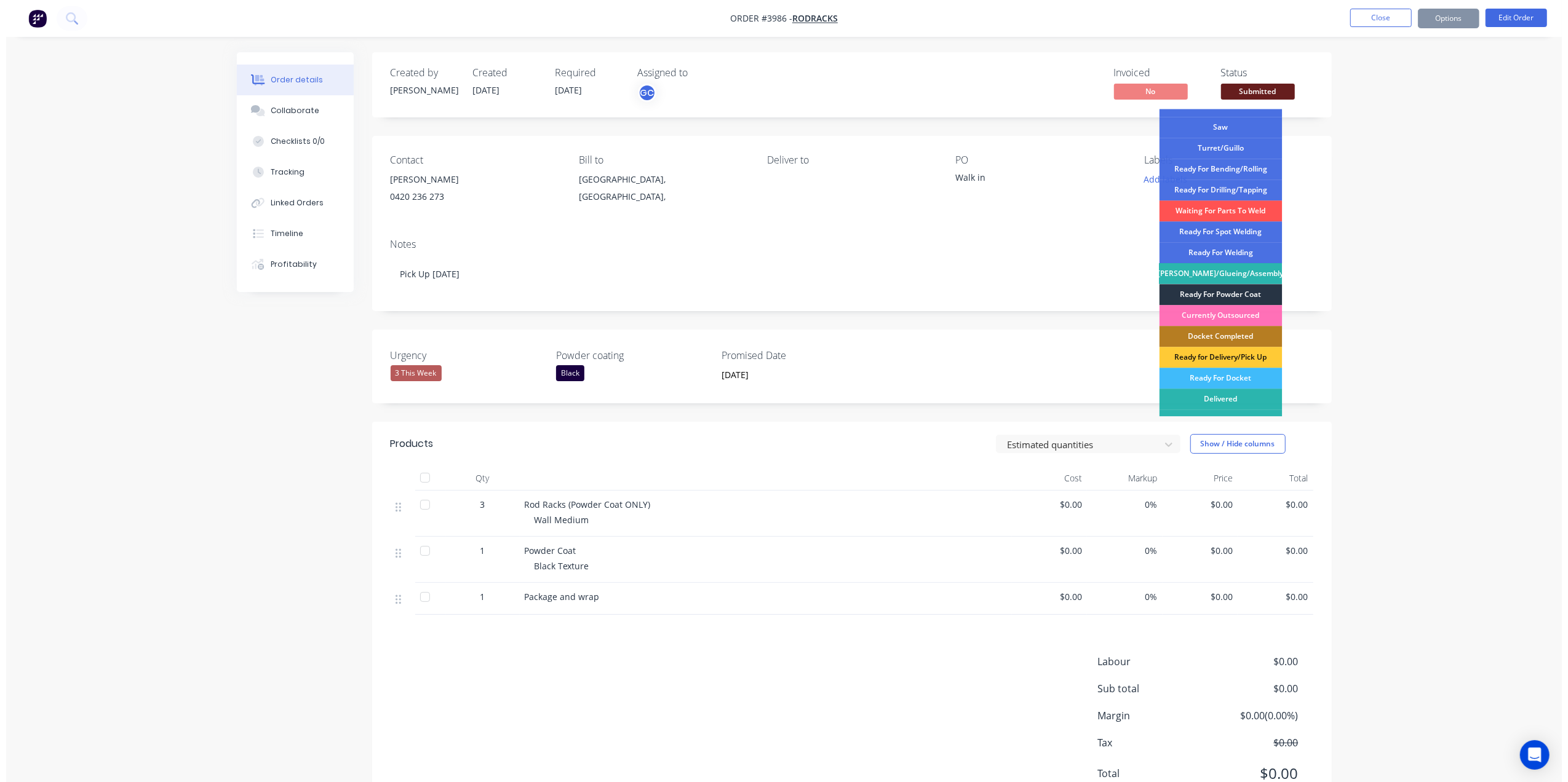
scroll to position [180, 0]
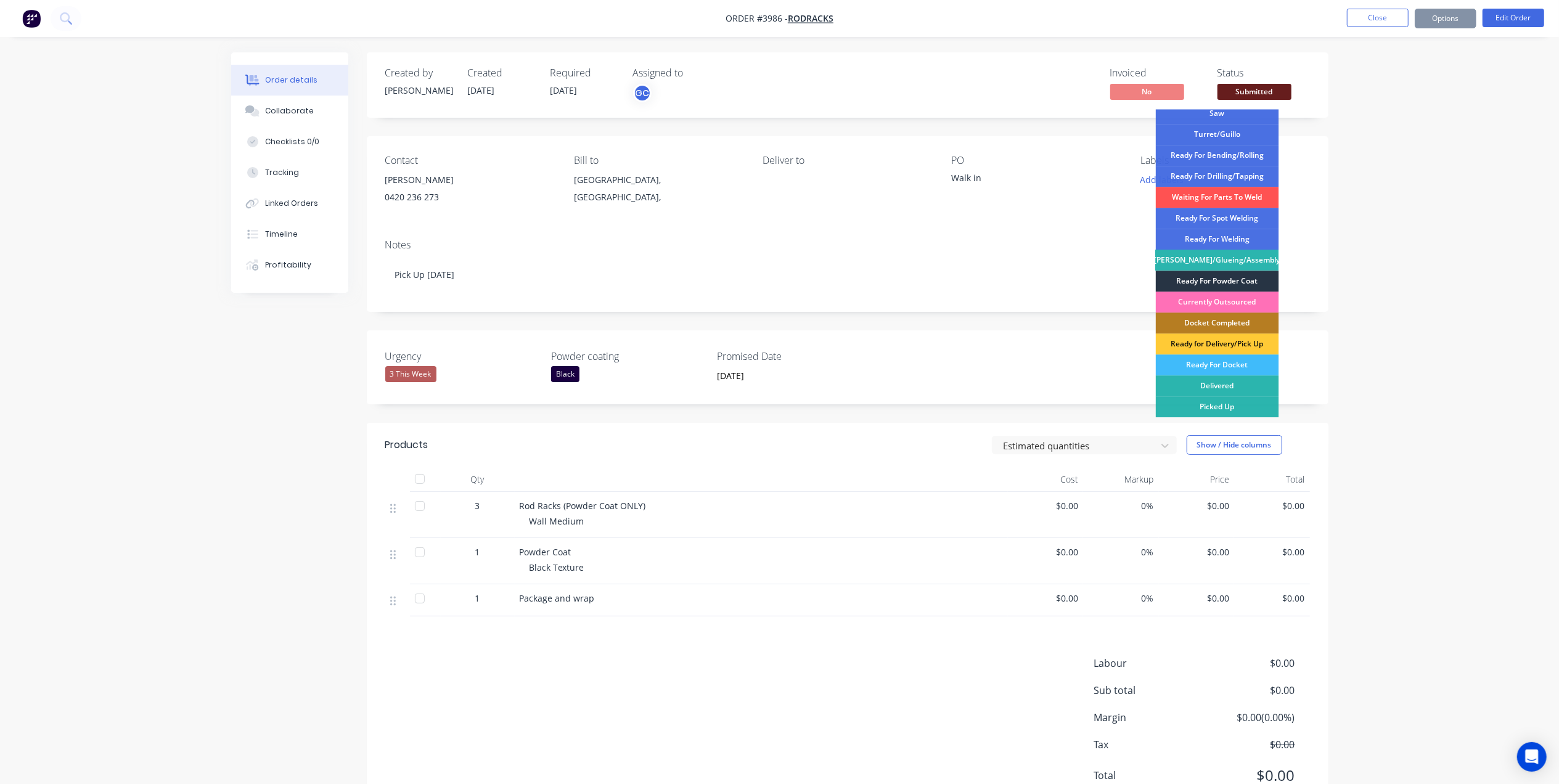
click at [1236, 284] on div "Ready For Powder Coat" at bounding box center [1217, 281] width 123 height 21
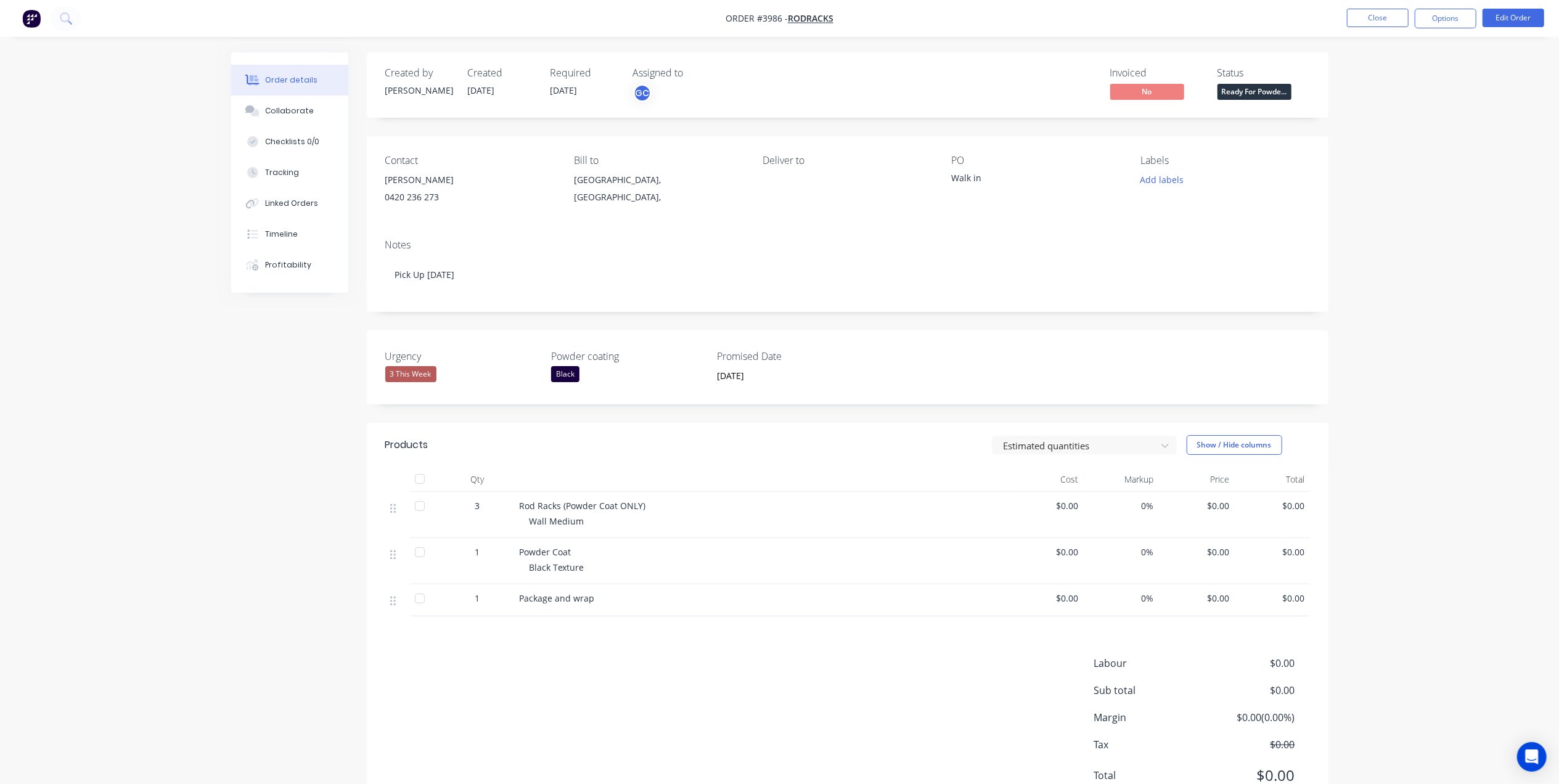
click at [954, 18] on nav "Order #3986 - RodRacks Close Options Edit Order" at bounding box center [780, 19] width 1559 height 37
click at [1346, 11] on ul "Close Options Edit Order" at bounding box center [1445, 19] width 227 height 20
click at [1387, 15] on button "Close" at bounding box center [1378, 18] width 62 height 19
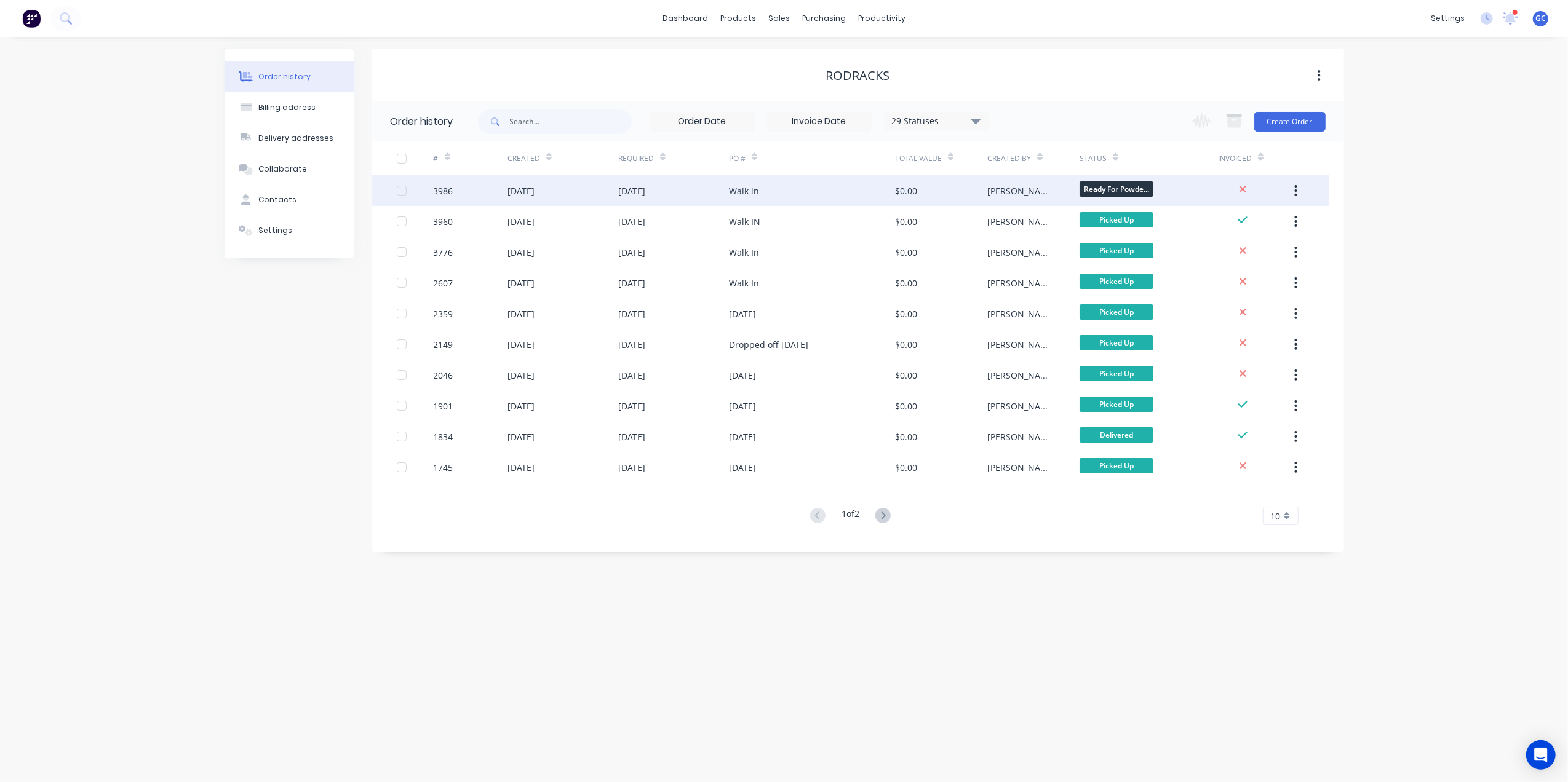
click at [835, 197] on div "Walk in" at bounding box center [812, 190] width 166 height 31
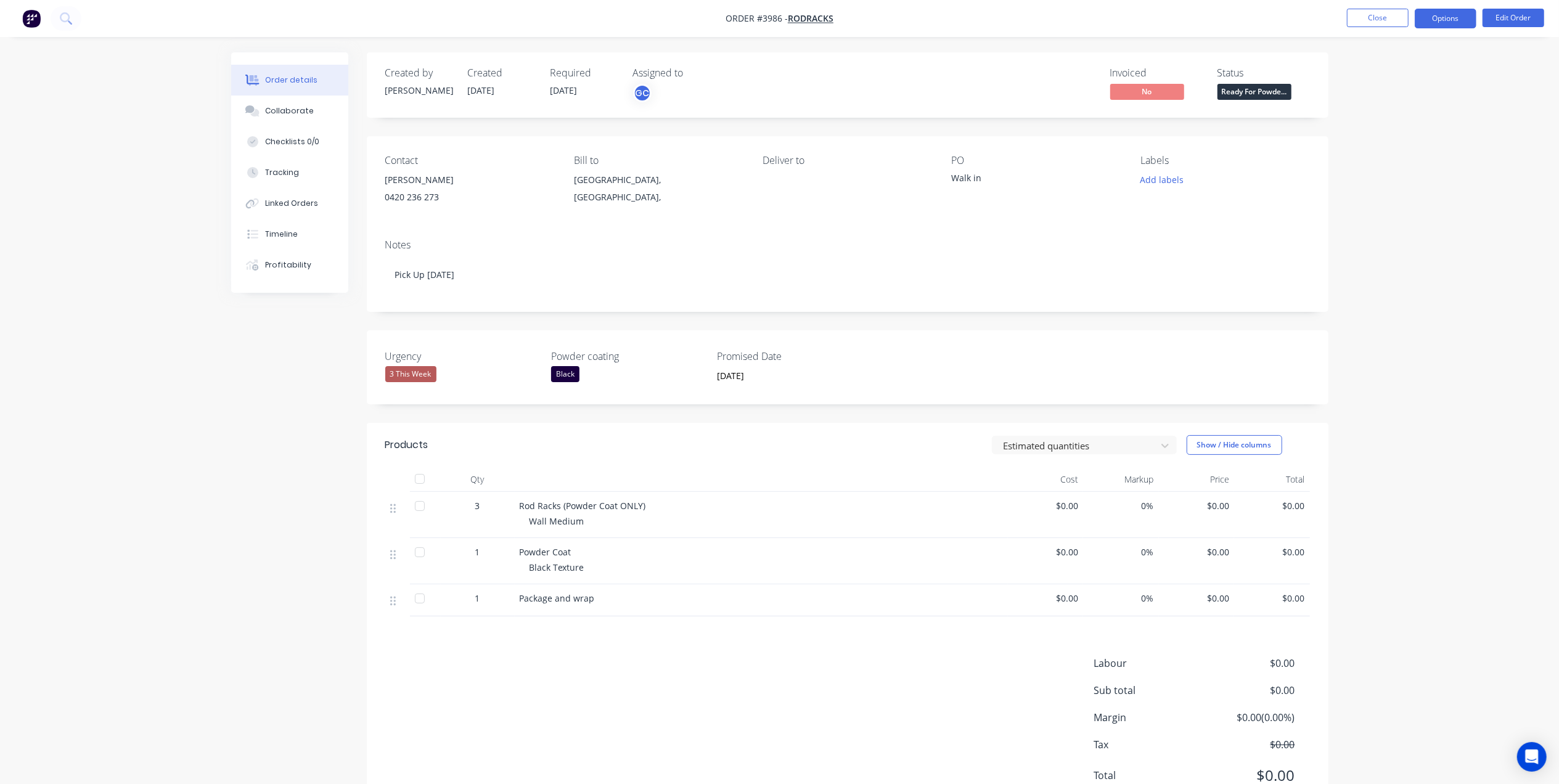
click at [1445, 9] on button "Options" at bounding box center [1446, 19] width 62 height 20
click at [1402, 138] on button "Work Order" at bounding box center [1408, 148] width 135 height 25
click at [1407, 124] on div "Without pricing" at bounding box center [1408, 124] width 114 height 18
click at [1366, 17] on button "Close" at bounding box center [1378, 18] width 62 height 19
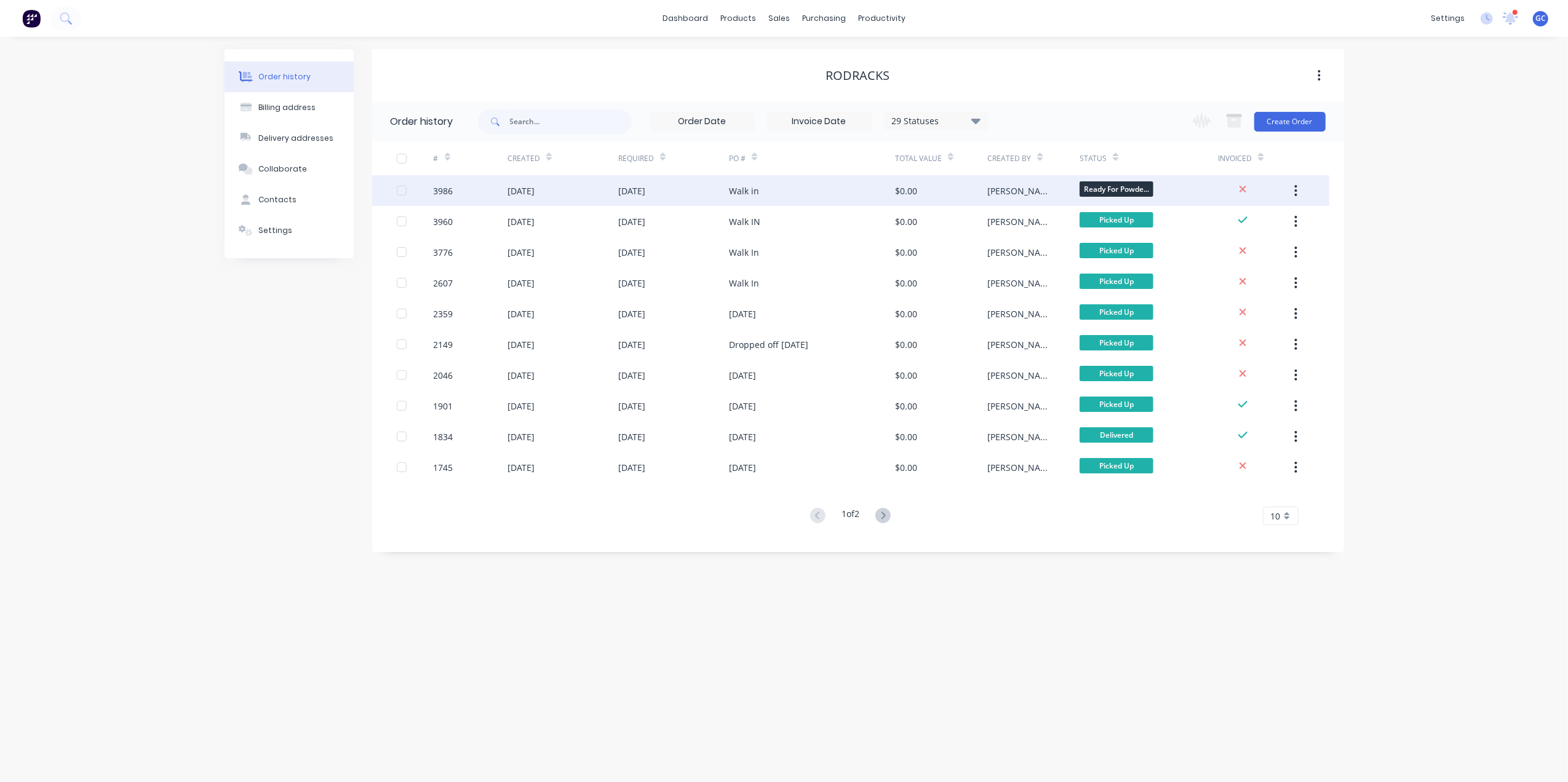
click at [776, 182] on div "Walk in" at bounding box center [812, 190] width 166 height 31
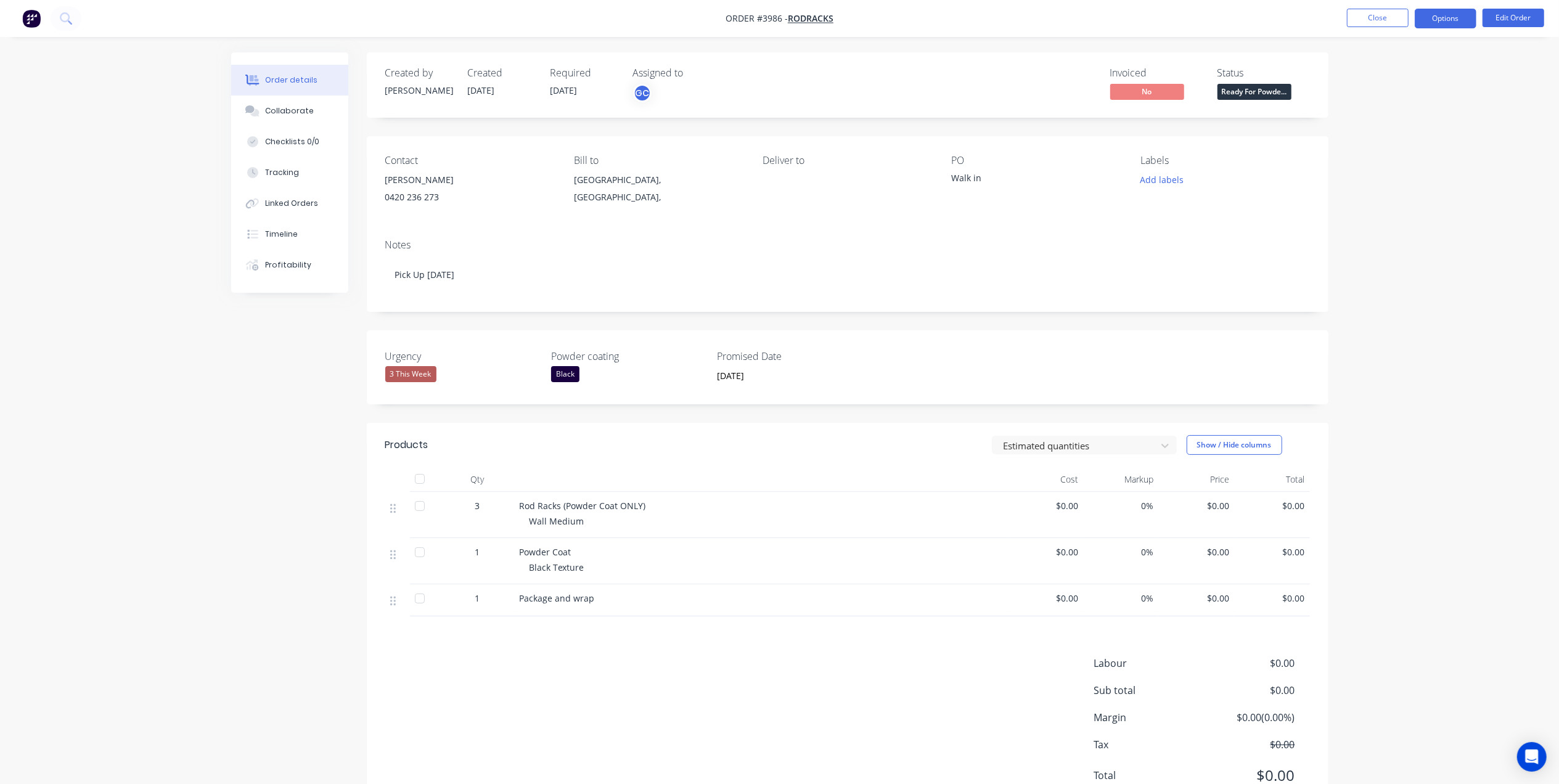
click at [1437, 20] on button "Options" at bounding box center [1446, 19] width 62 height 20
click at [1407, 149] on div "Work Order" at bounding box center [1408, 148] width 114 height 18
click at [1418, 129] on div "Without pricing" at bounding box center [1408, 124] width 114 height 18
click at [1005, 29] on nav "Order #3986 - RodRacks Close Options Edit Order" at bounding box center [780, 19] width 1559 height 37
click at [1363, 9] on button "Close" at bounding box center [1378, 18] width 62 height 19
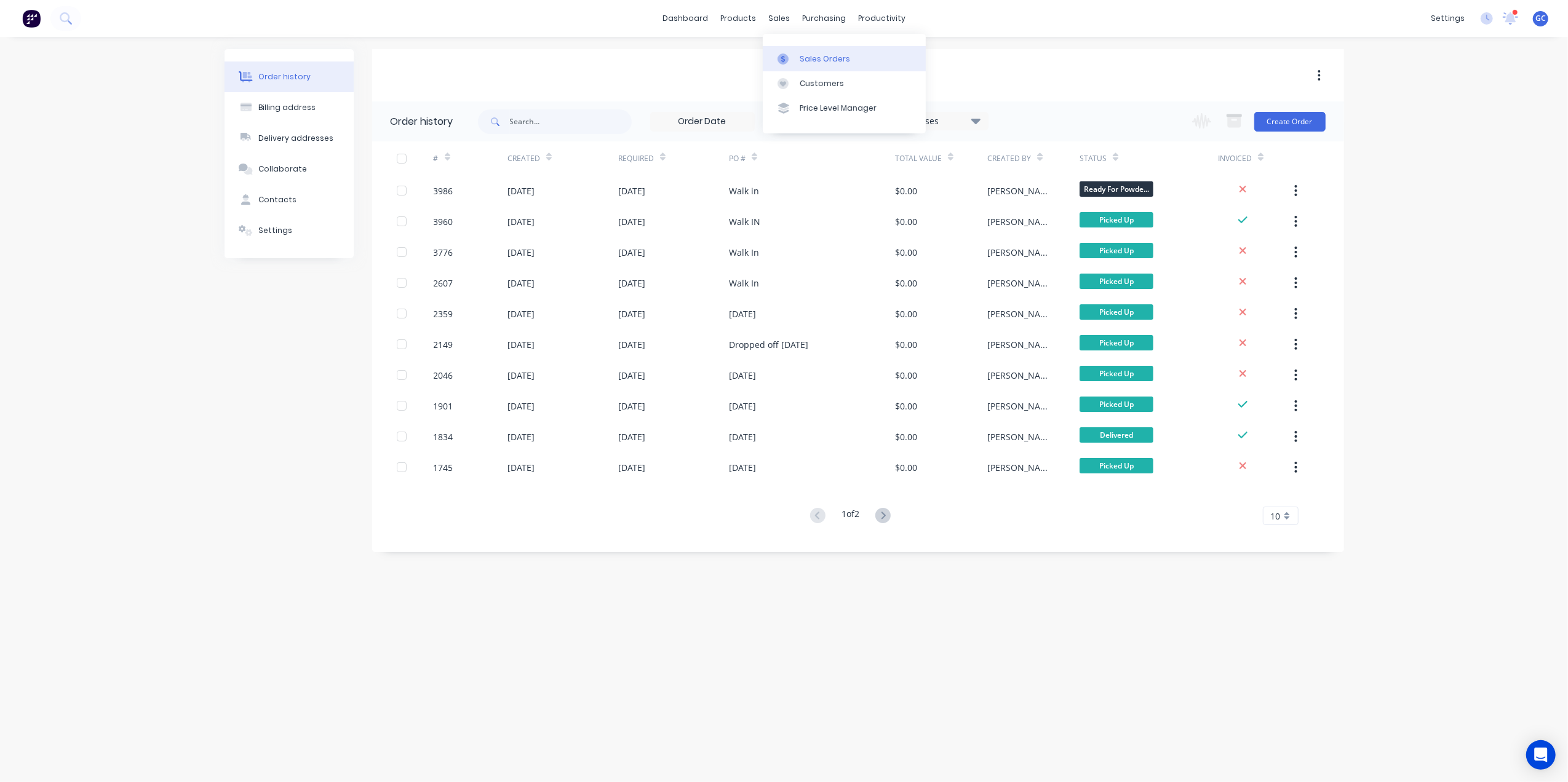
click at [830, 60] on div "Sales Orders" at bounding box center [824, 59] width 50 height 11
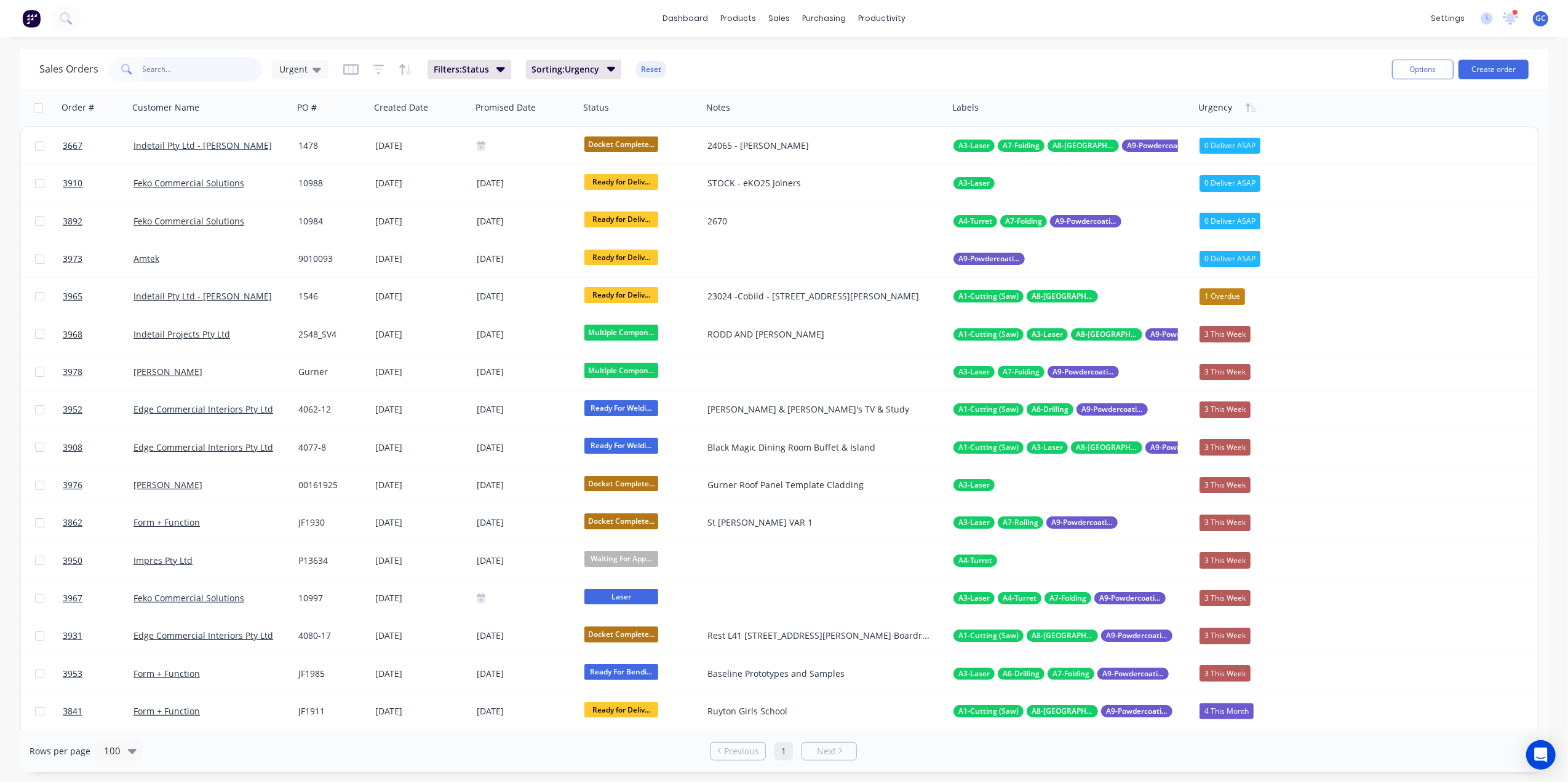
click at [218, 62] on input "text" at bounding box center [202, 69] width 120 height 25
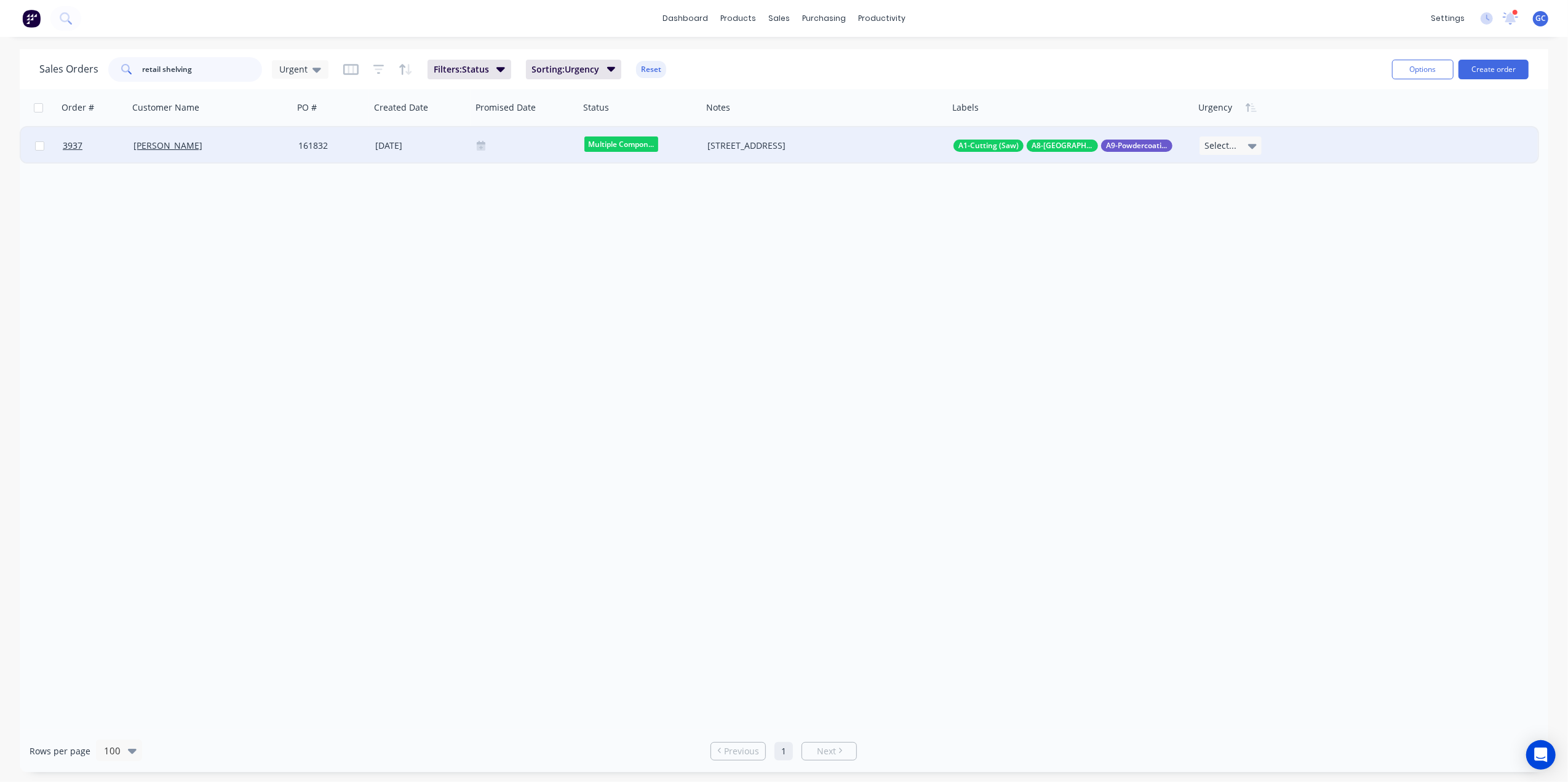
type input "retail shelving"
click at [535, 143] on div at bounding box center [525, 146] width 98 height 10
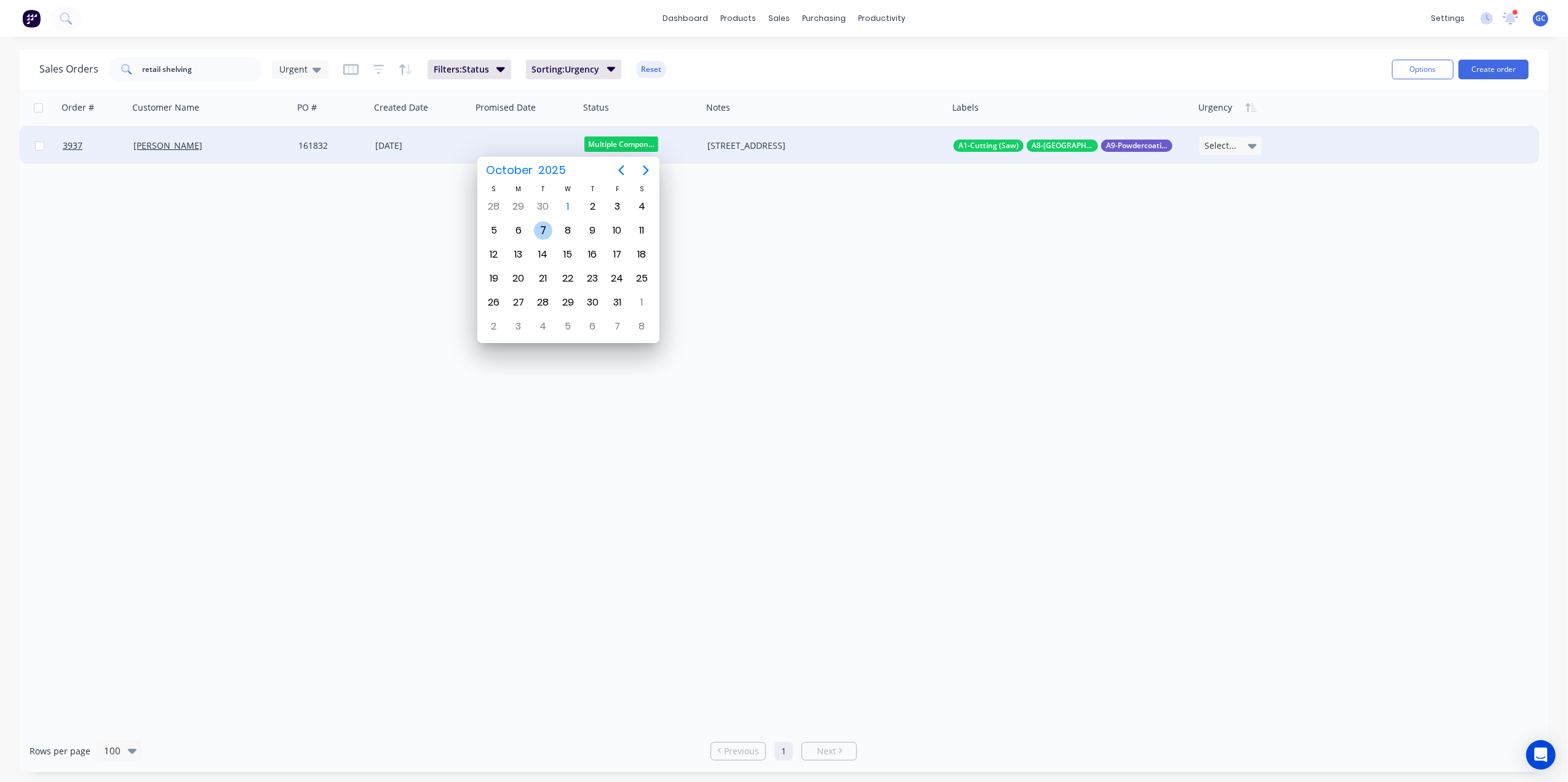
click at [545, 227] on div "7" at bounding box center [543, 231] width 19 height 19
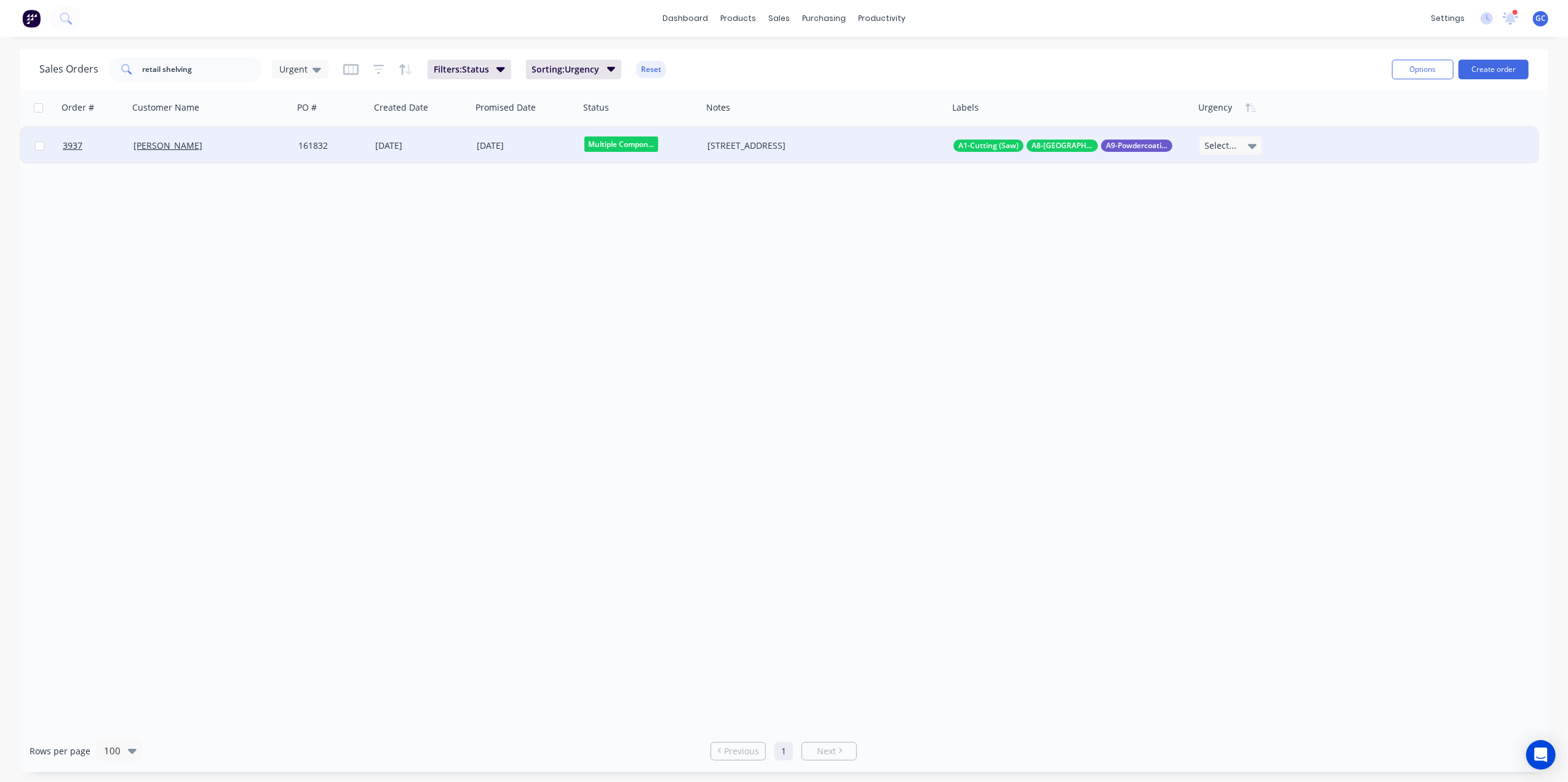
click at [904, 258] on div "Order # Customer Name PO # Created Date Promised Date Status Notes Labels Urgen…" at bounding box center [784, 410] width 1529 height 641
click at [1254, 141] on icon at bounding box center [1252, 146] width 8 height 14
click at [1225, 129] on button "Edit" at bounding box center [1245, 132] width 93 height 25
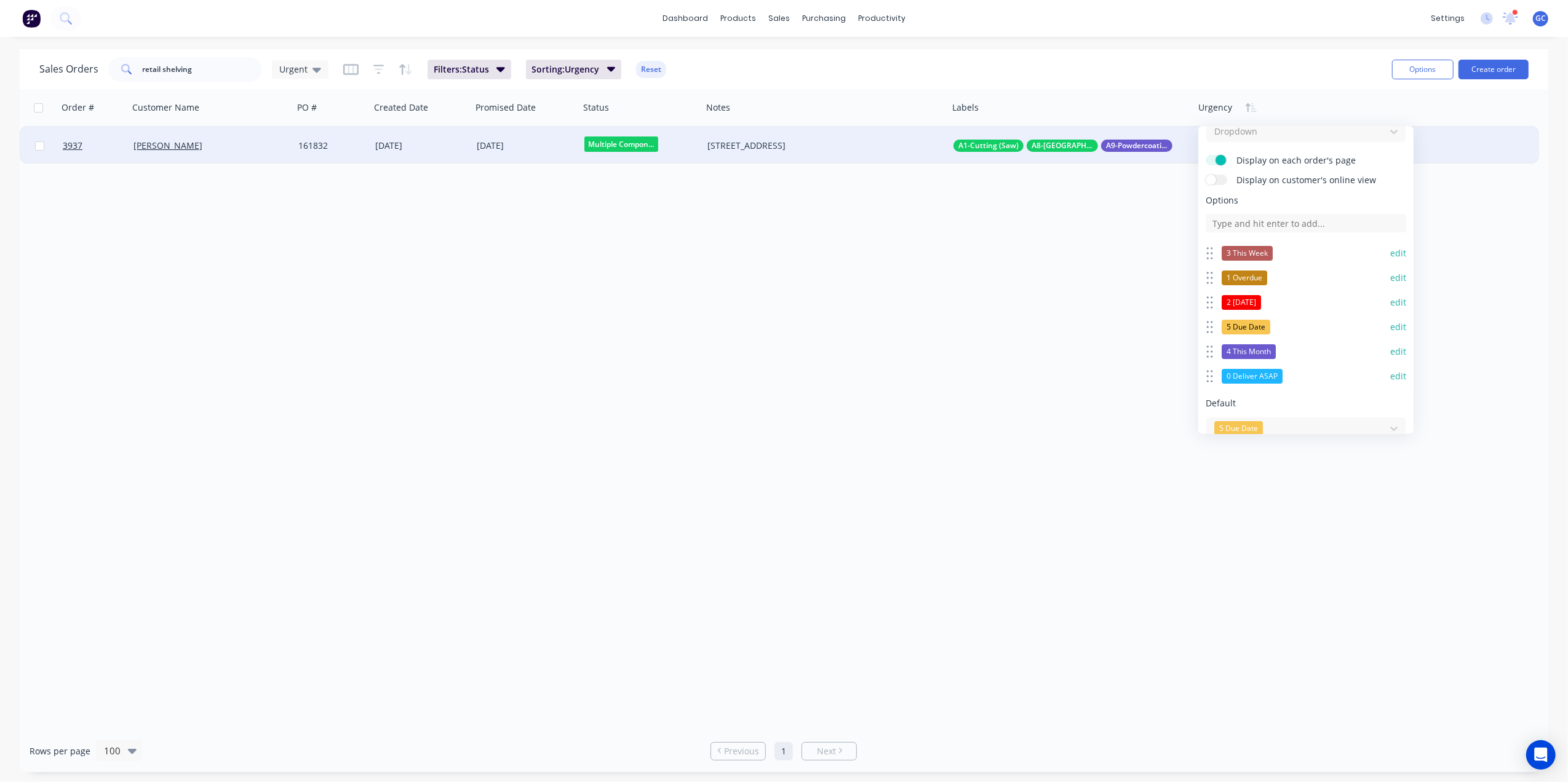
scroll to position [82, 0]
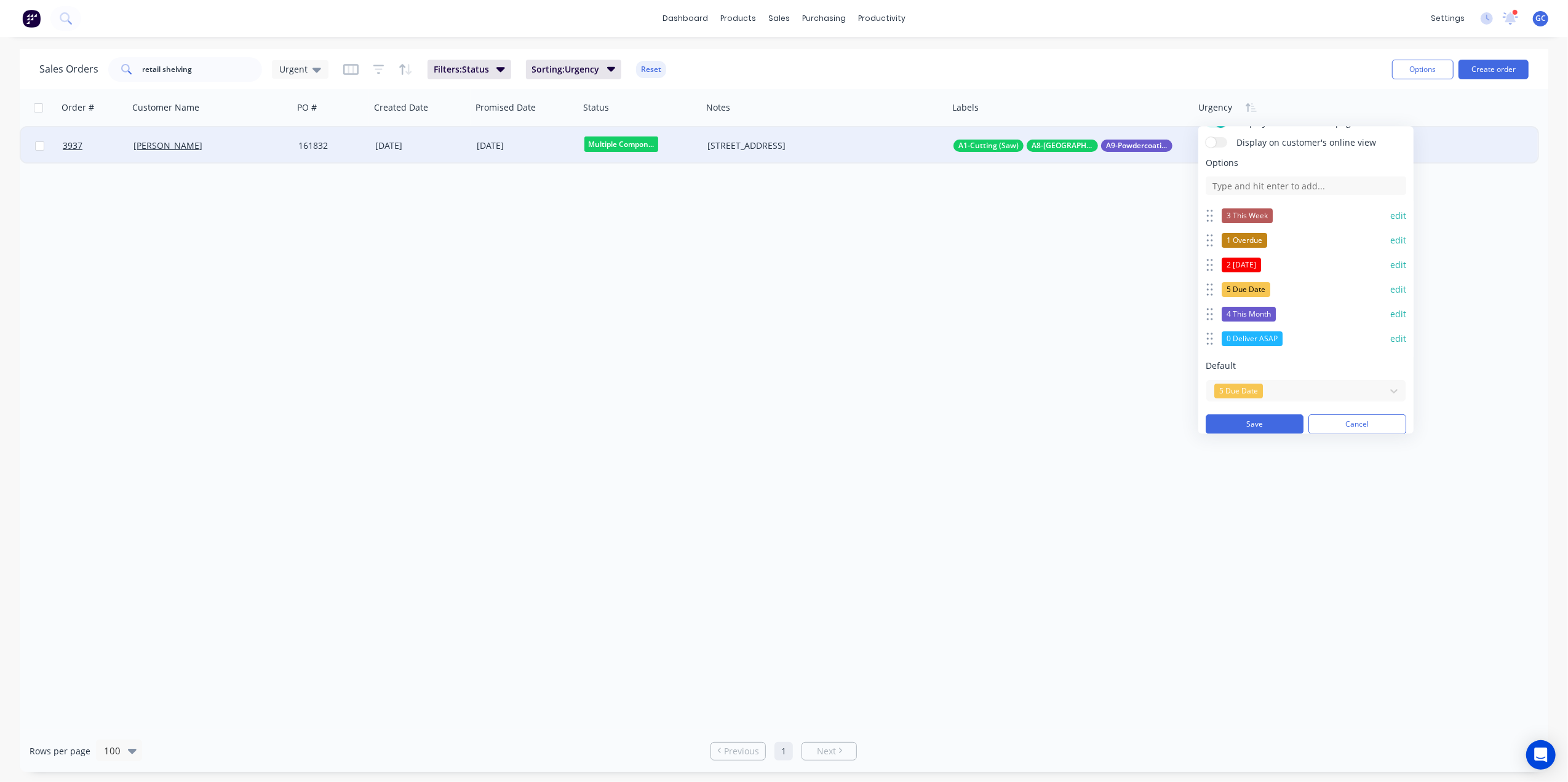
click at [1266, 168] on span "Options" at bounding box center [1306, 163] width 201 height 12
click at [1266, 184] on input at bounding box center [1306, 186] width 201 height 19
type input "4 Next Week"
click at [1288, 426] on button "Save" at bounding box center [1255, 424] width 98 height 20
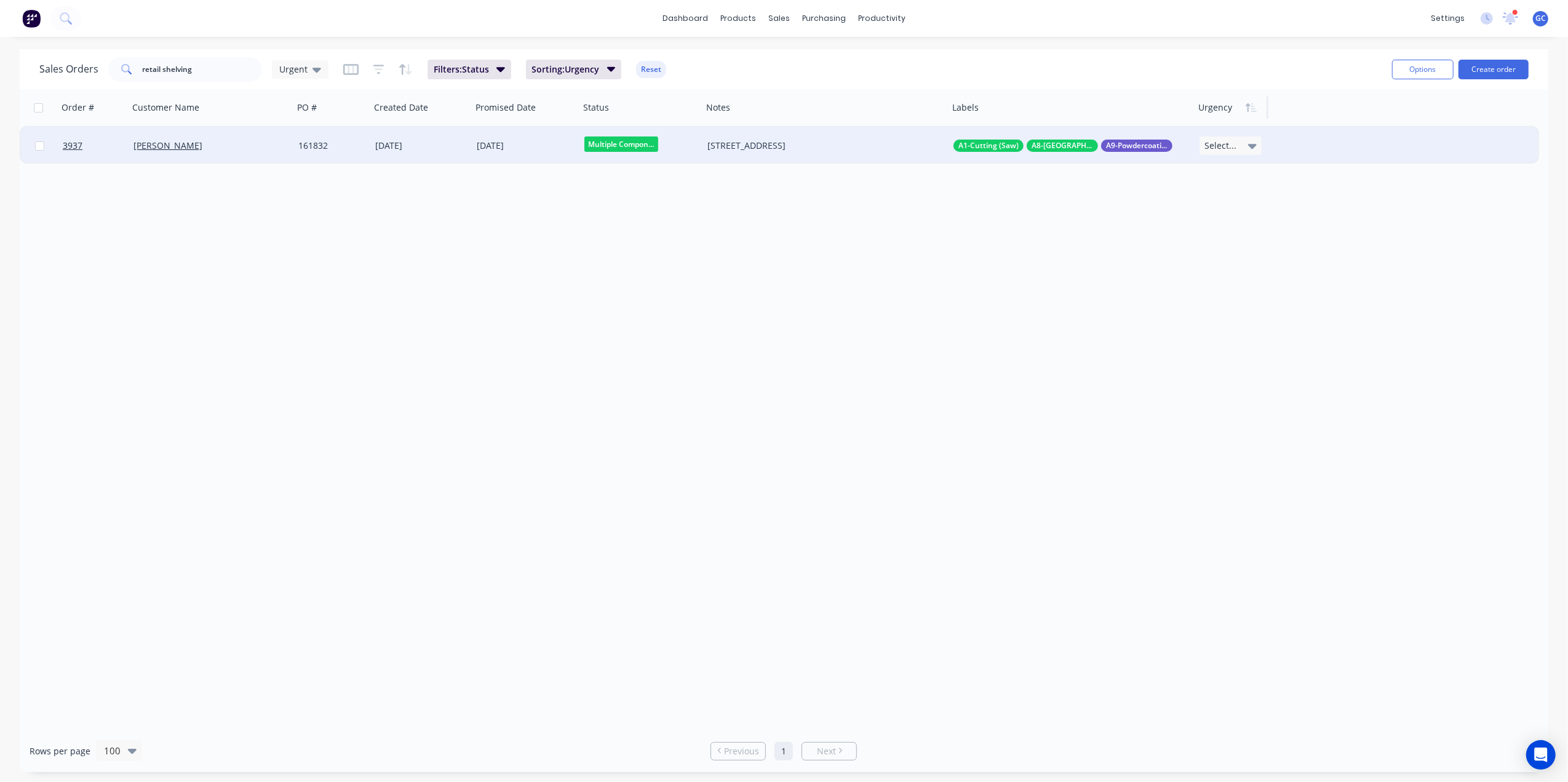
click at [1225, 109] on div at bounding box center [1229, 108] width 63 height 25
click at [1254, 114] on button "button" at bounding box center [1252, 108] width 19 height 19
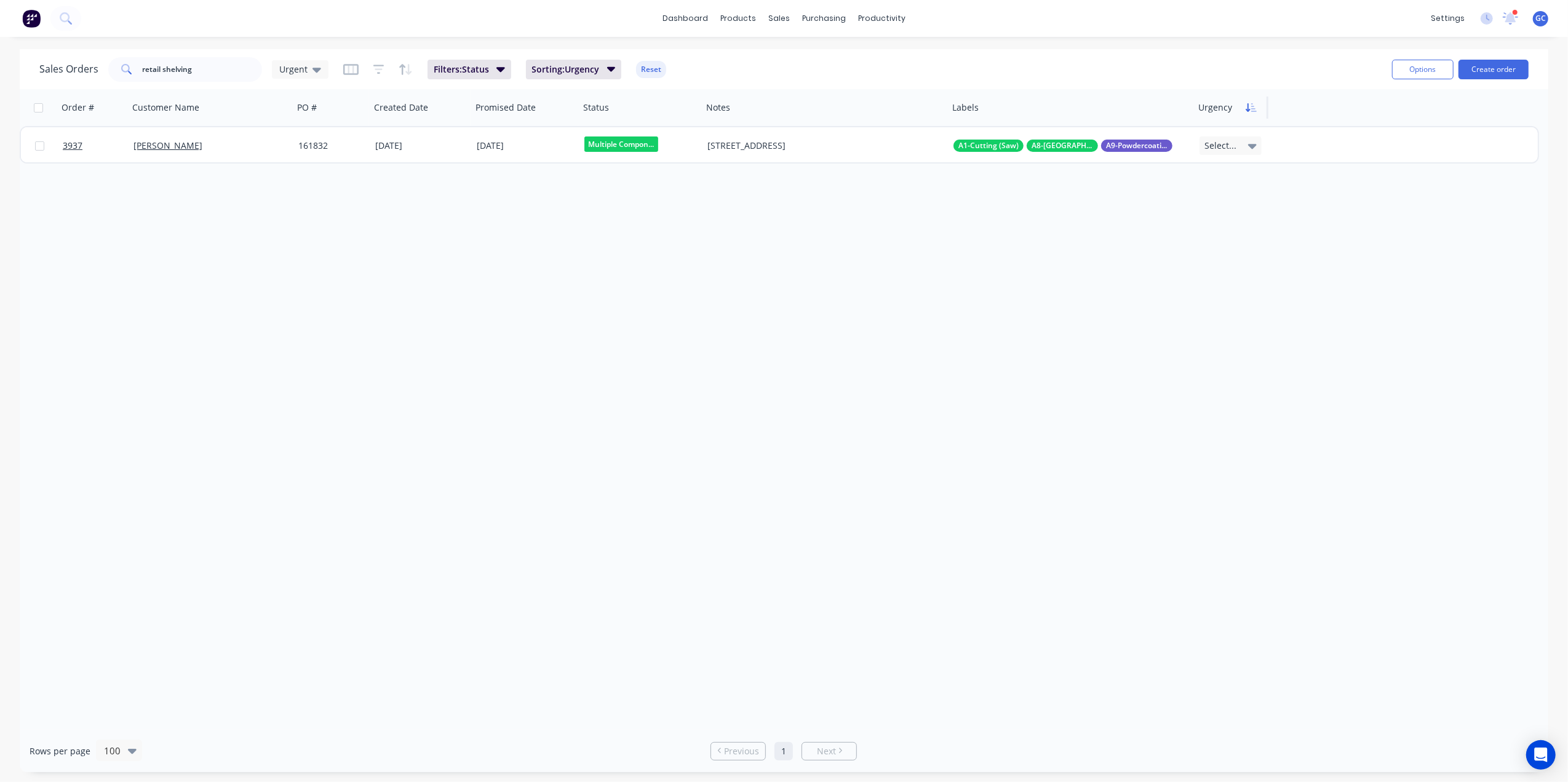
click at [1254, 112] on button "button" at bounding box center [1252, 108] width 19 height 19
click at [1221, 139] on button "Edit" at bounding box center [1245, 132] width 93 height 25
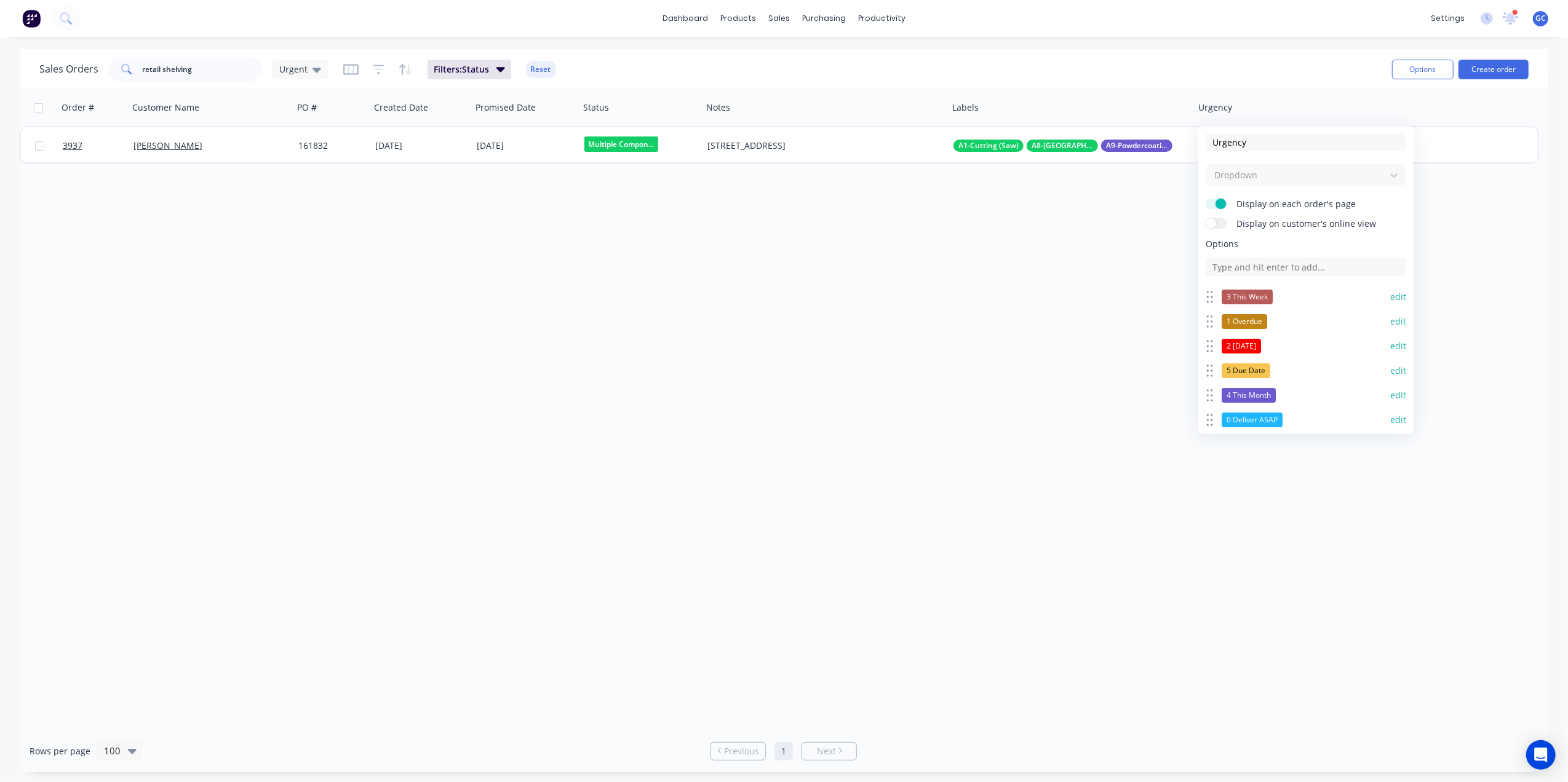
scroll to position [0, 0]
click at [1273, 261] on input at bounding box center [1306, 268] width 201 height 19
type input "4 Next Week"
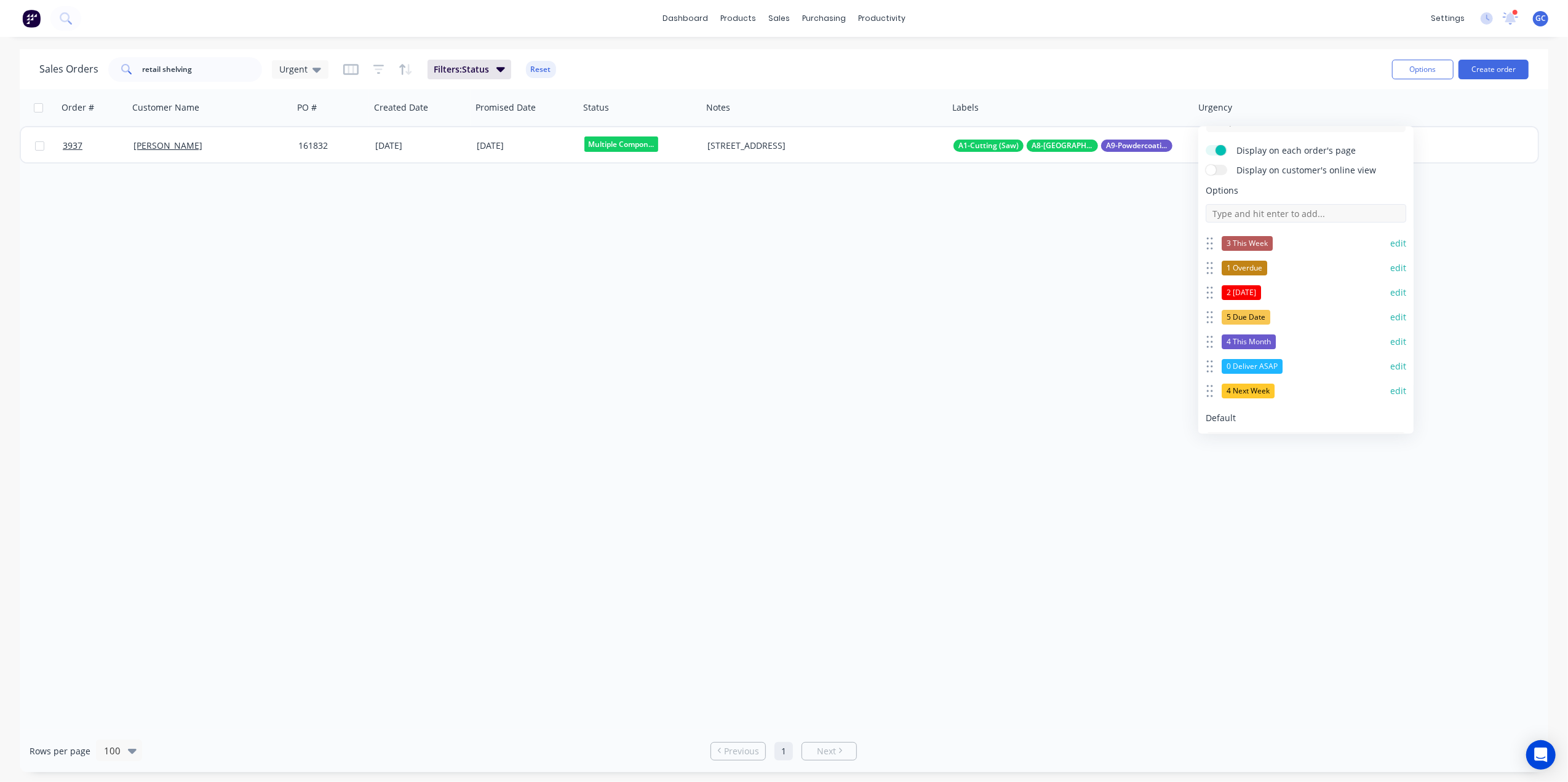
scroll to position [82, 0]
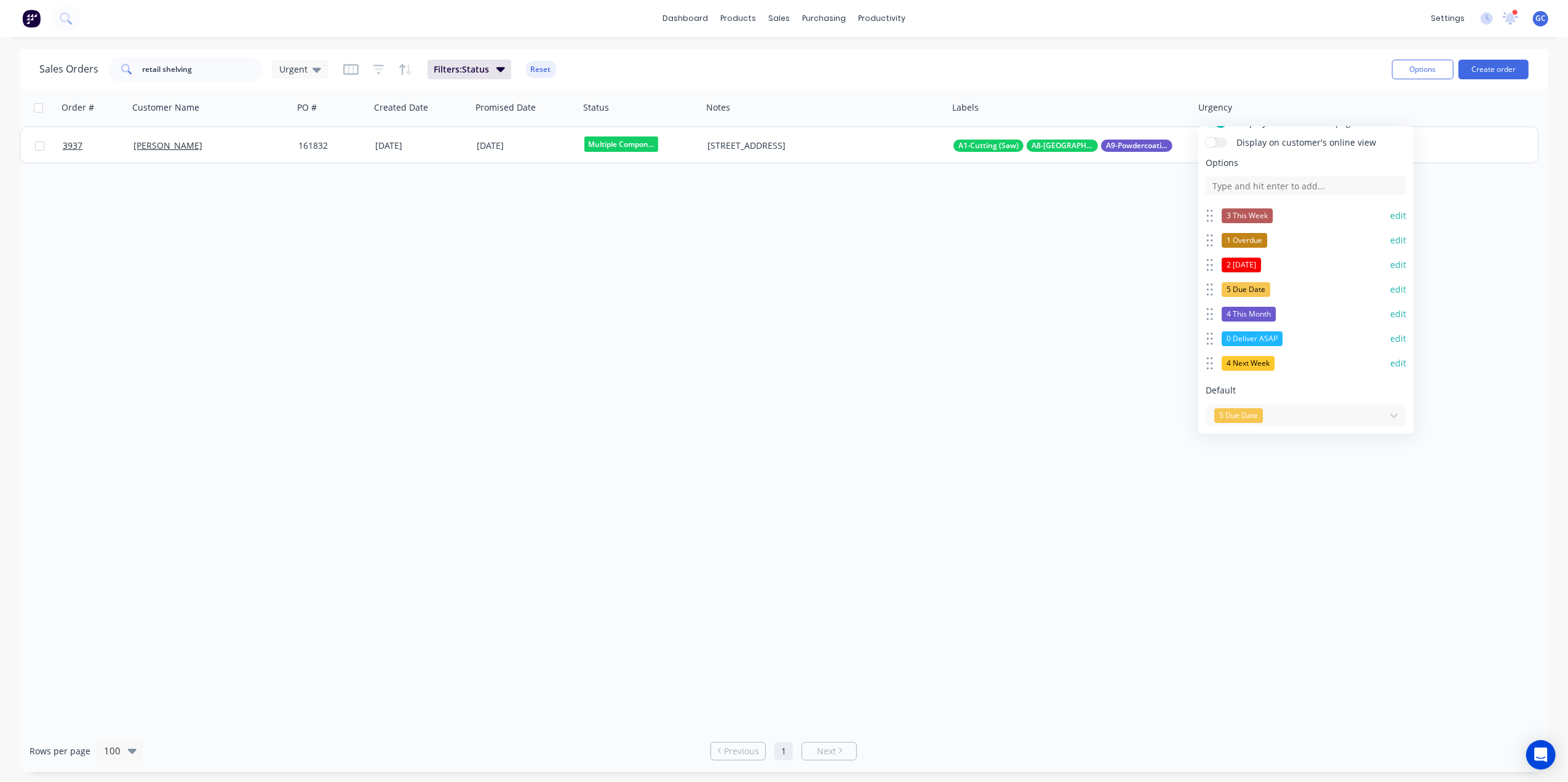
click at [1391, 364] on button "edit" at bounding box center [1398, 363] width 16 height 12
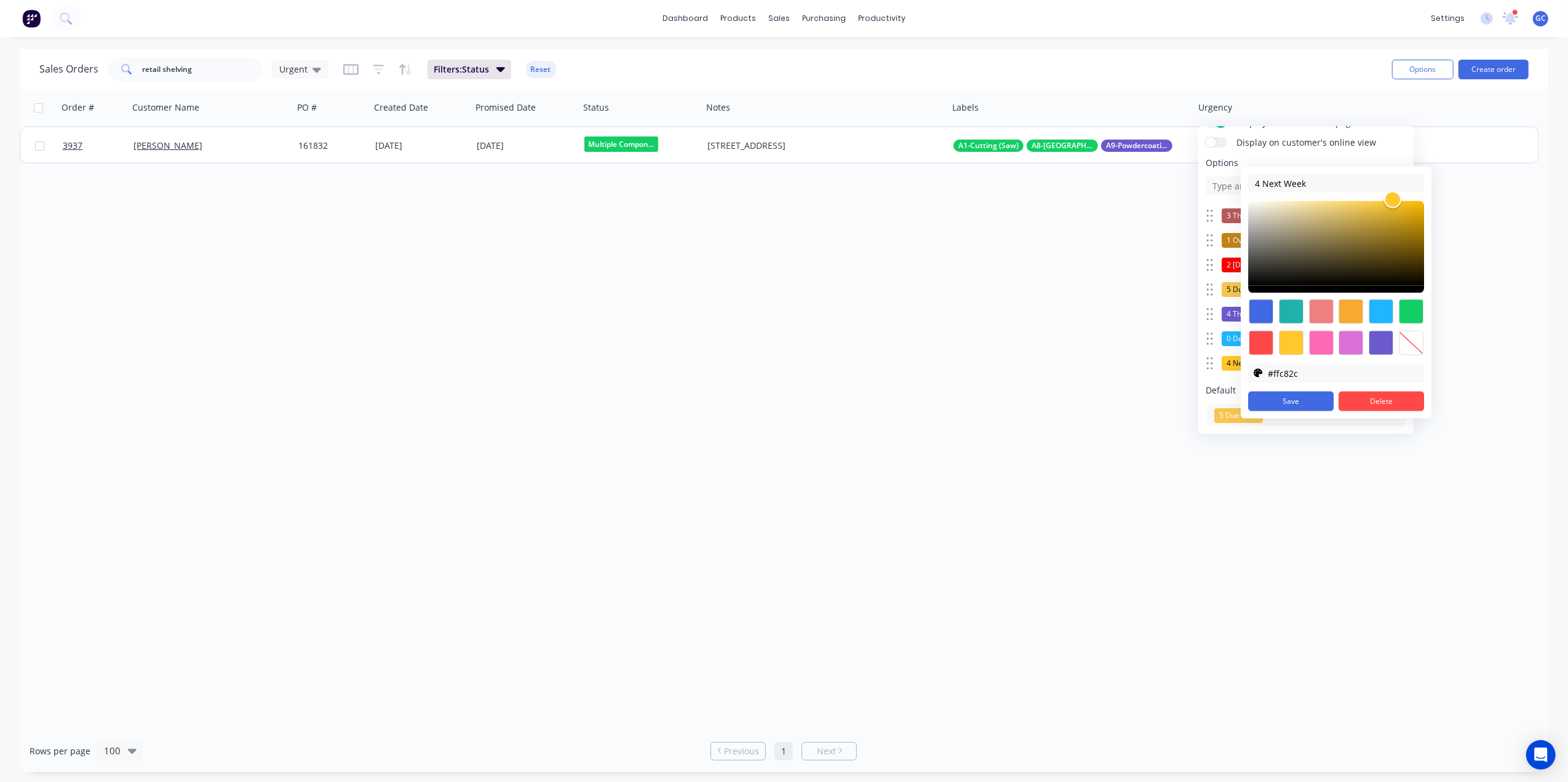
click at [1322, 347] on div at bounding box center [1322, 343] width 25 height 25
type input "#ff69b4"
click at [1300, 399] on button "Save" at bounding box center [1291, 402] width 86 height 20
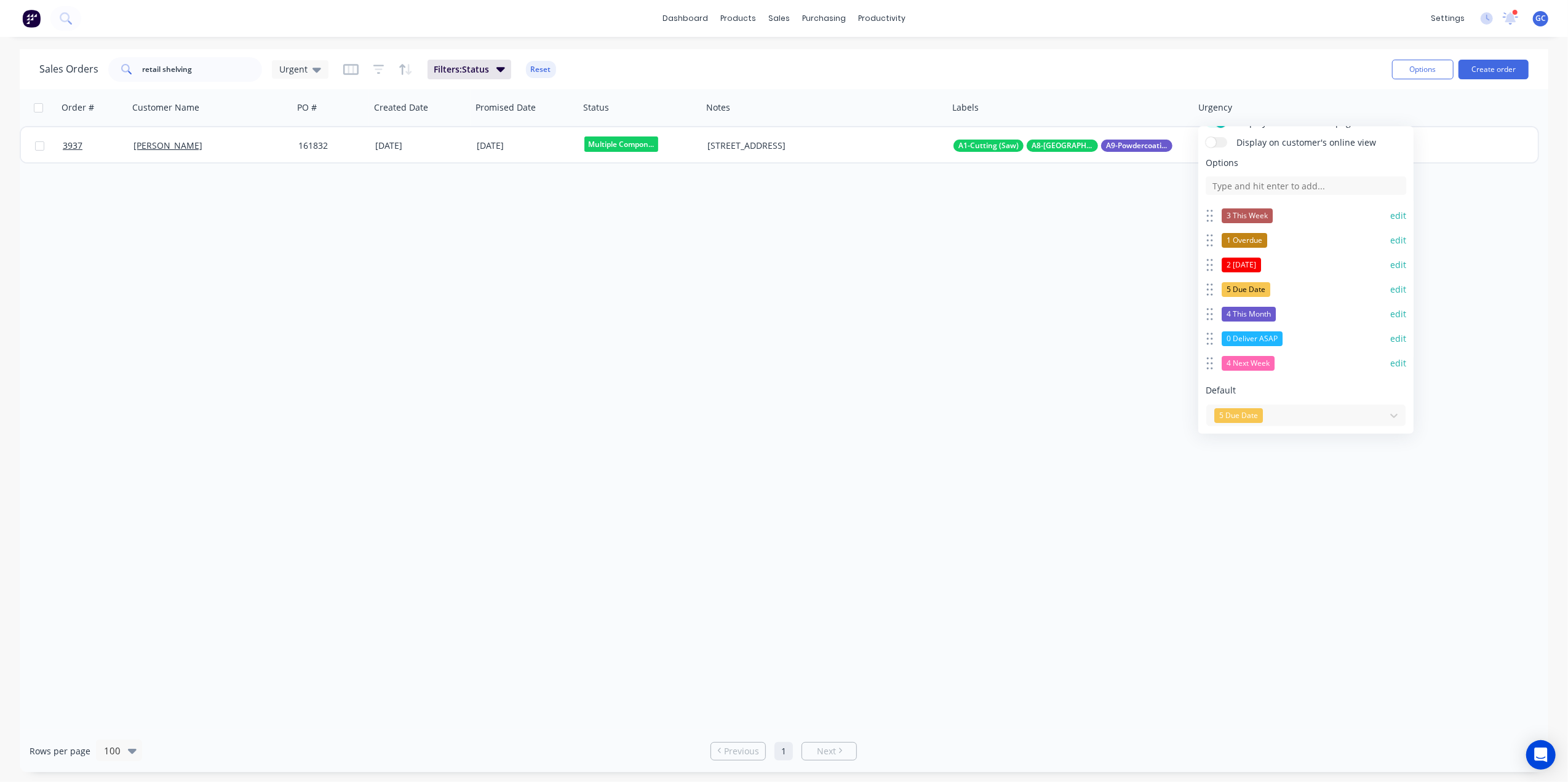
click at [1391, 315] on button "edit" at bounding box center [1398, 314] width 16 height 12
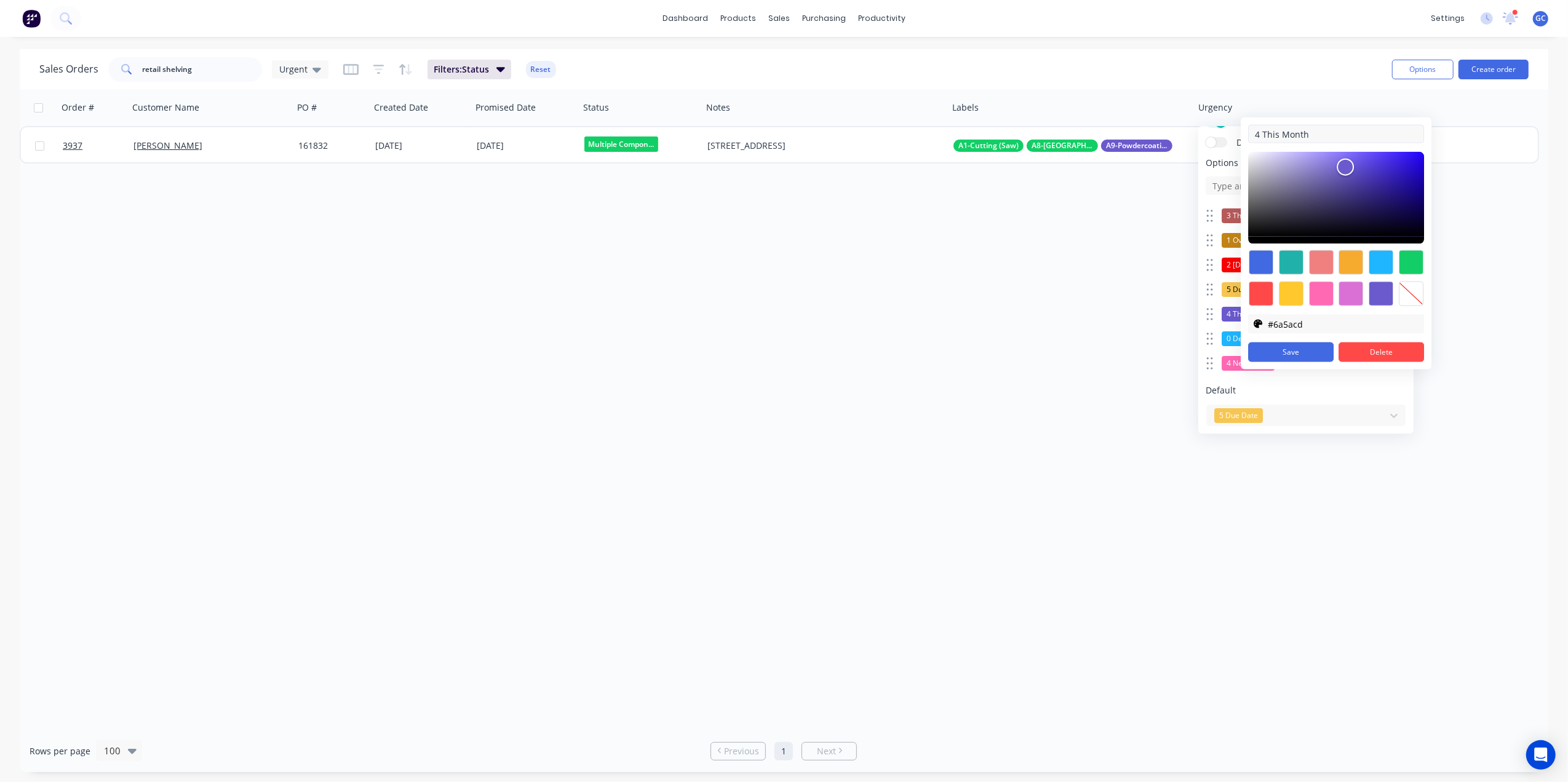
drag, startPoint x: 1256, startPoint y: 129, endPoint x: 1249, endPoint y: 135, distance: 9.2
click at [1249, 135] on input "4 This Month" at bounding box center [1337, 134] width 176 height 19
type input "5 This Month"
click at [1293, 355] on button "Save" at bounding box center [1291, 352] width 86 height 20
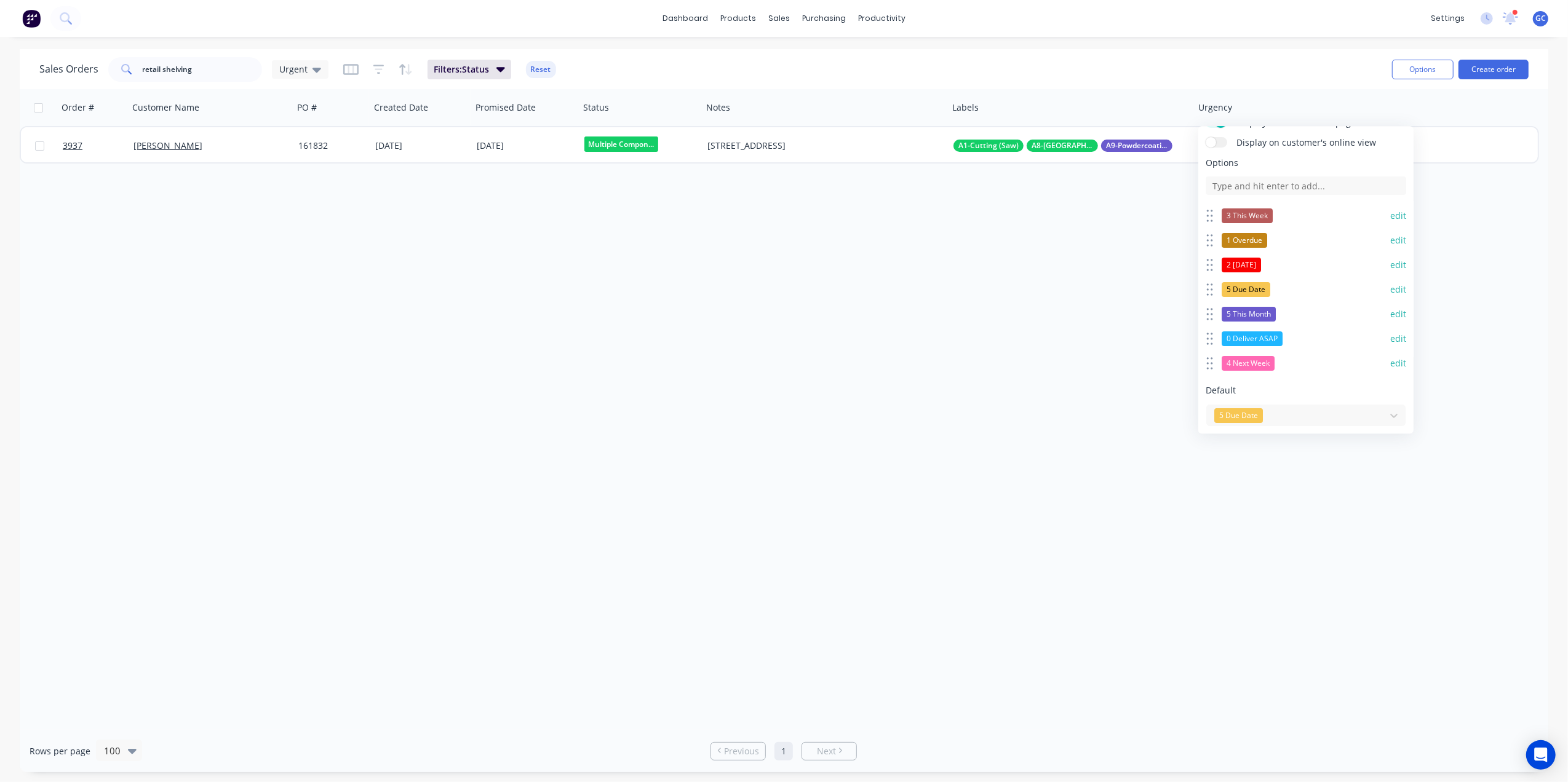
click at [1391, 290] on button "edit" at bounding box center [1398, 290] width 16 height 12
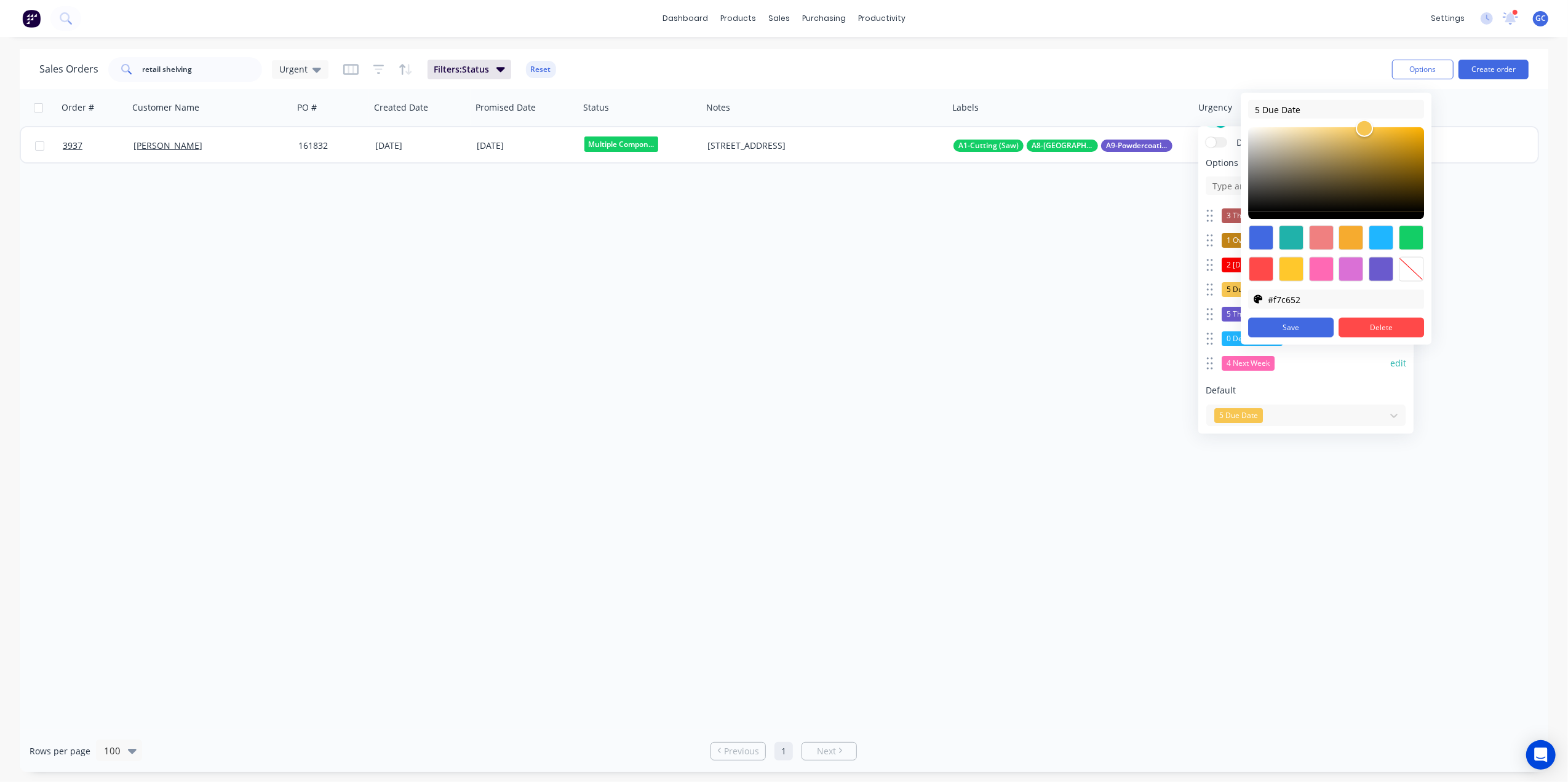
drag, startPoint x: 1258, startPoint y: 105, endPoint x: 1241, endPoint y: 116, distance: 20.2
click at [1241, 116] on div "5 Due Date #F7C652 #F7C652 #f7c652 Save Delete" at bounding box center [1336, 218] width 191 height 252
type input "6 Due Date"
click at [1300, 330] on button "Save" at bounding box center [1291, 328] width 86 height 20
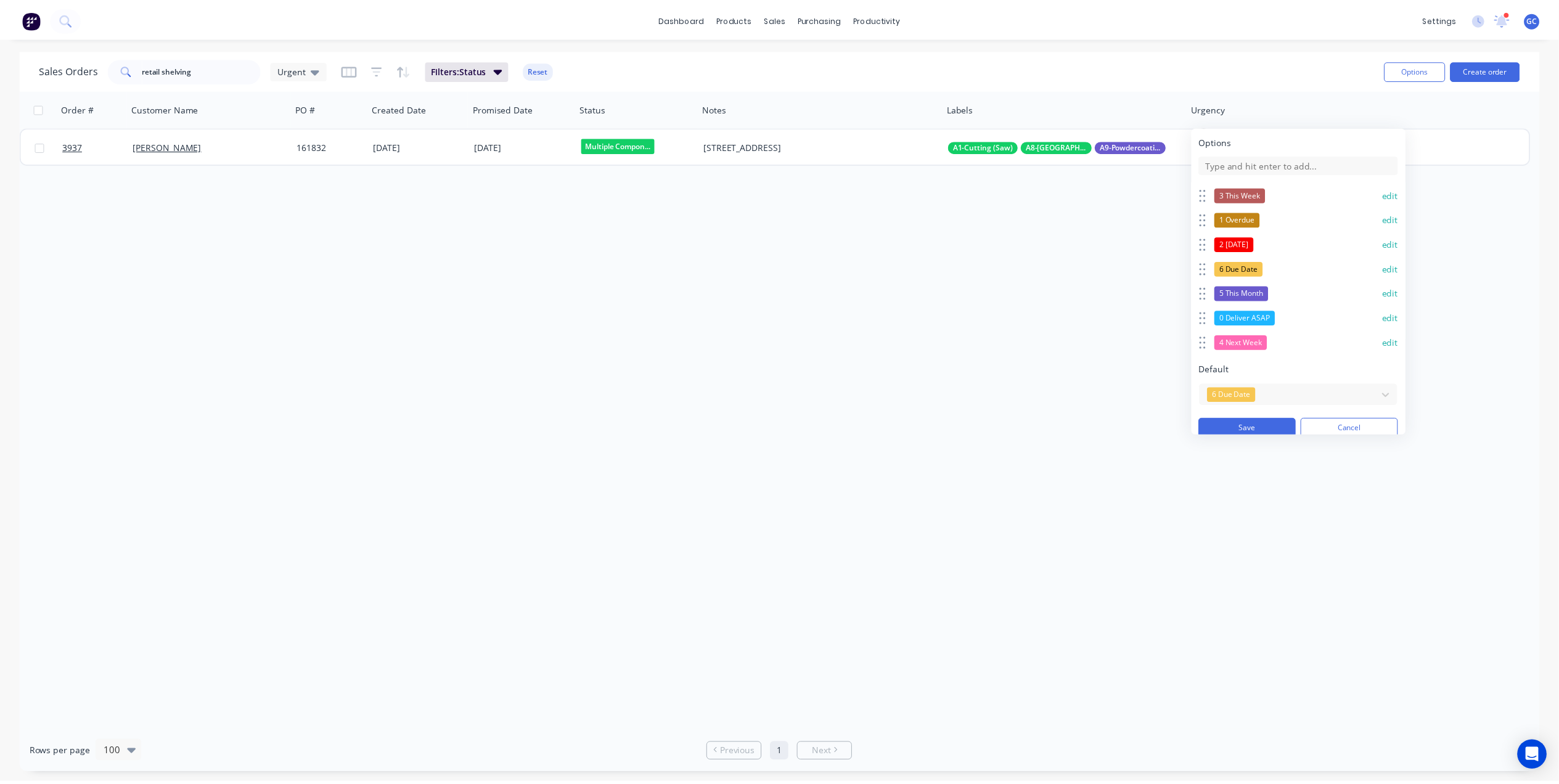
scroll to position [117, 0]
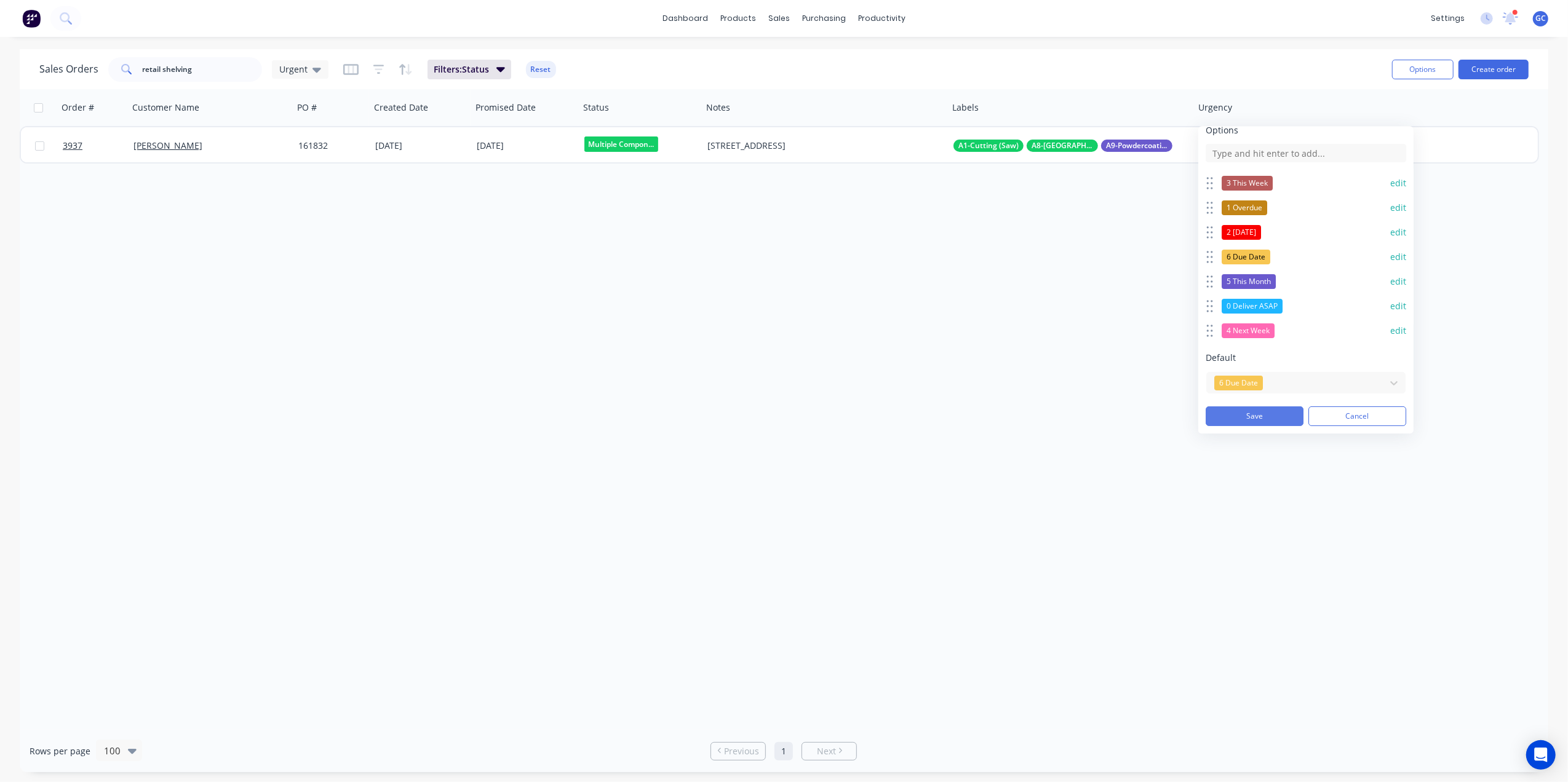
click at [1270, 409] on button "Save" at bounding box center [1255, 416] width 98 height 20
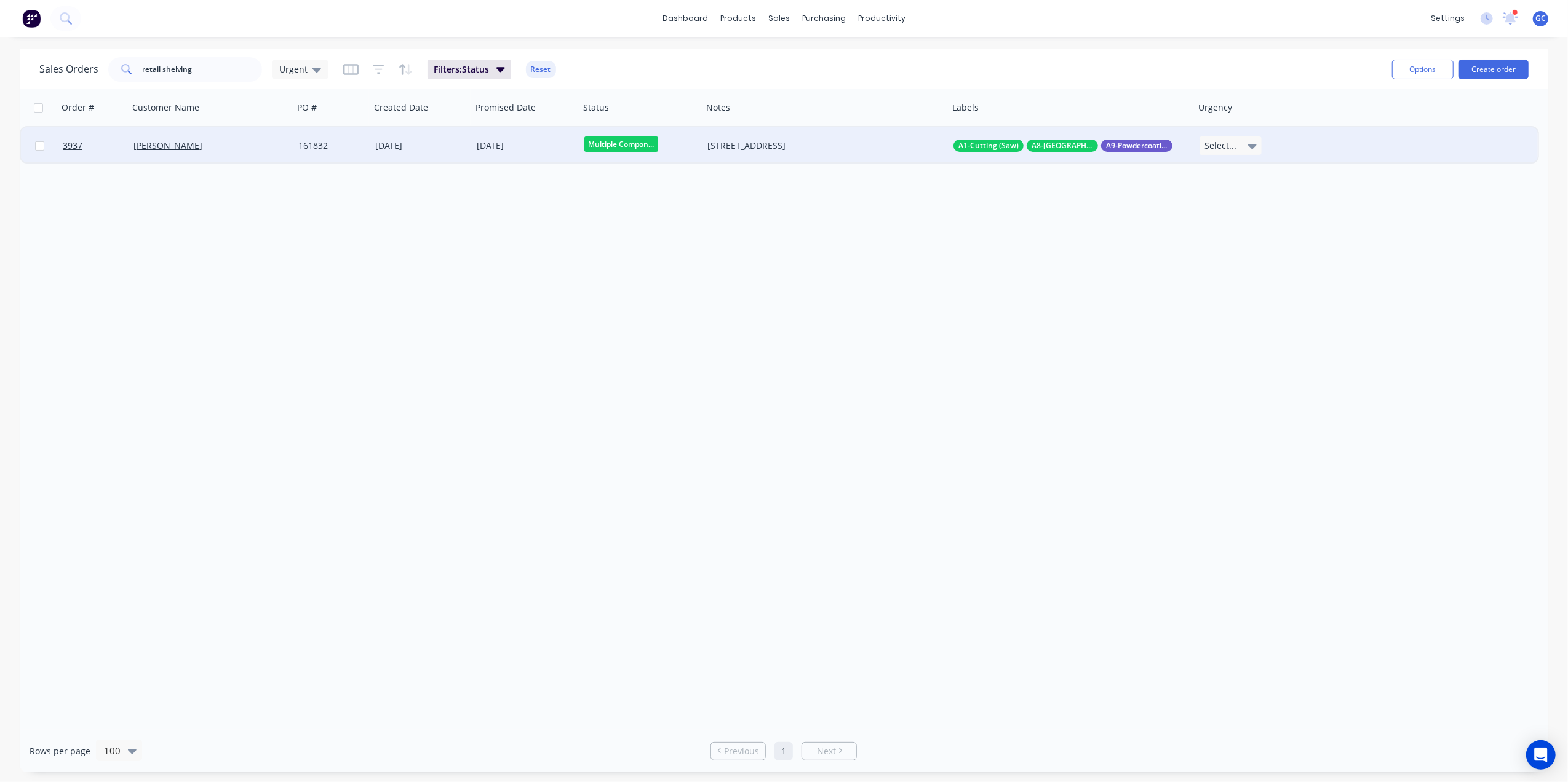
click at [1253, 147] on icon at bounding box center [1252, 147] width 8 height 5
click at [1238, 354] on div "4 Next Week" at bounding box center [1232, 360] width 53 height 17
click at [1037, 304] on div "Order # Customer Name PO # Created Date Promised Date Status Notes Labels Urgen…" at bounding box center [784, 410] width 1529 height 641
drag, startPoint x: 214, startPoint y: 62, endPoint x: 75, endPoint y: 62, distance: 139.0
click at [75, 62] on div "Sales Orders retail shelving Urgent" at bounding box center [184, 69] width 289 height 25
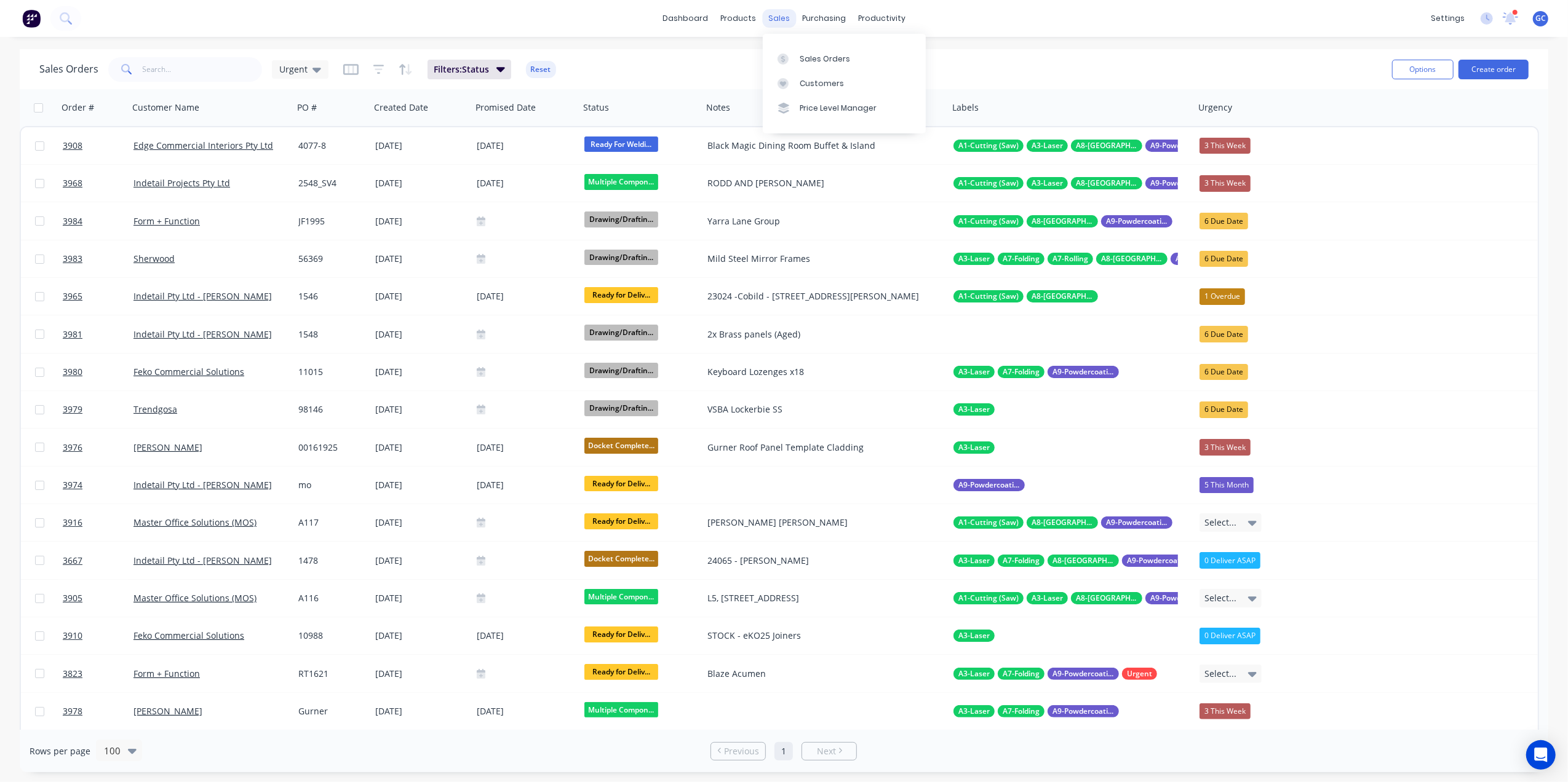
click at [783, 16] on div "sales" at bounding box center [779, 19] width 34 height 19
click at [803, 53] on div "Sales Orders" at bounding box center [824, 59] width 50 height 11
click at [215, 64] on input "text" at bounding box center [202, 69] width 120 height 25
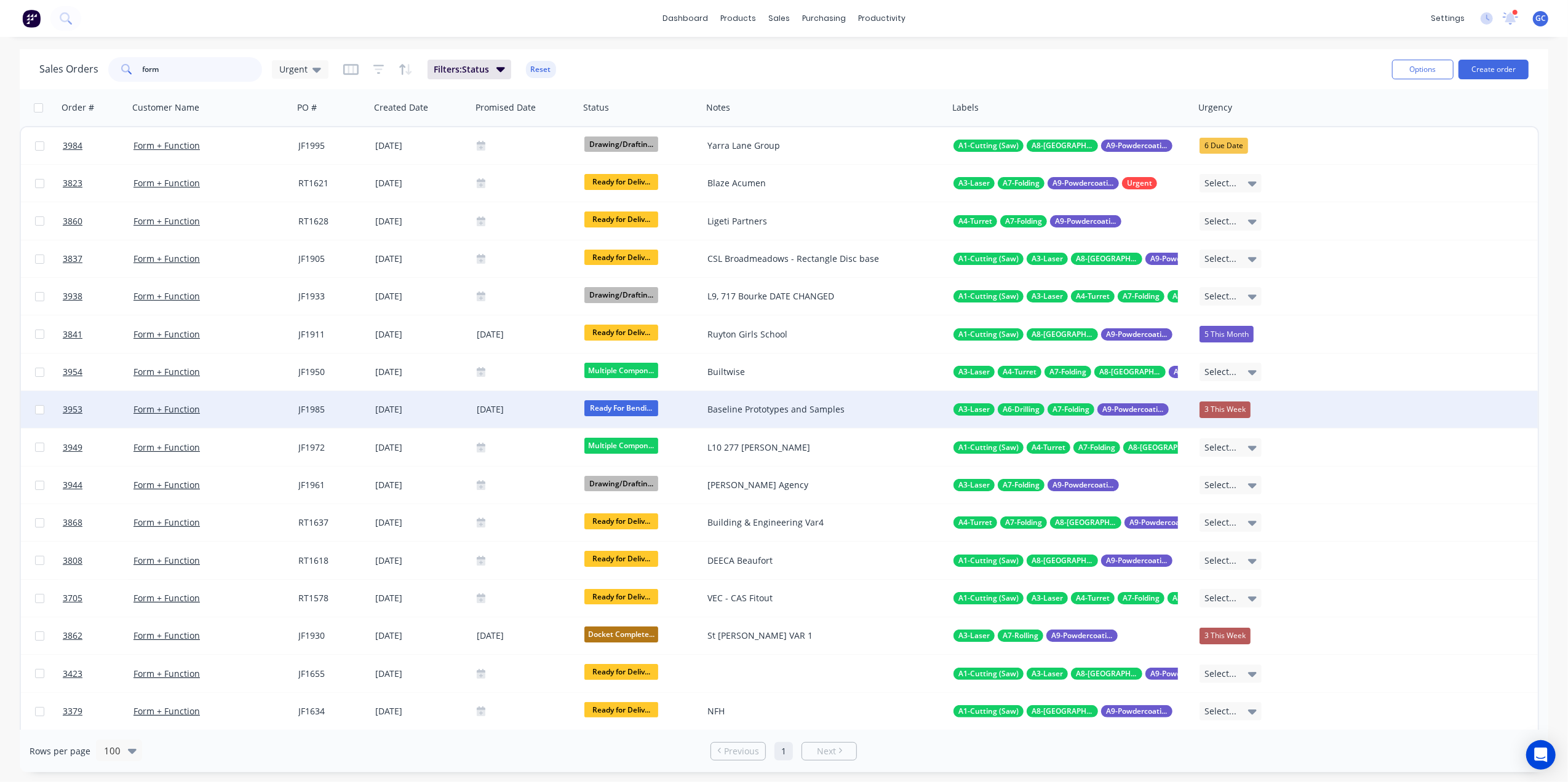
type input "form"
click at [266, 408] on div "Form + Function" at bounding box center [207, 410] width 147 height 12
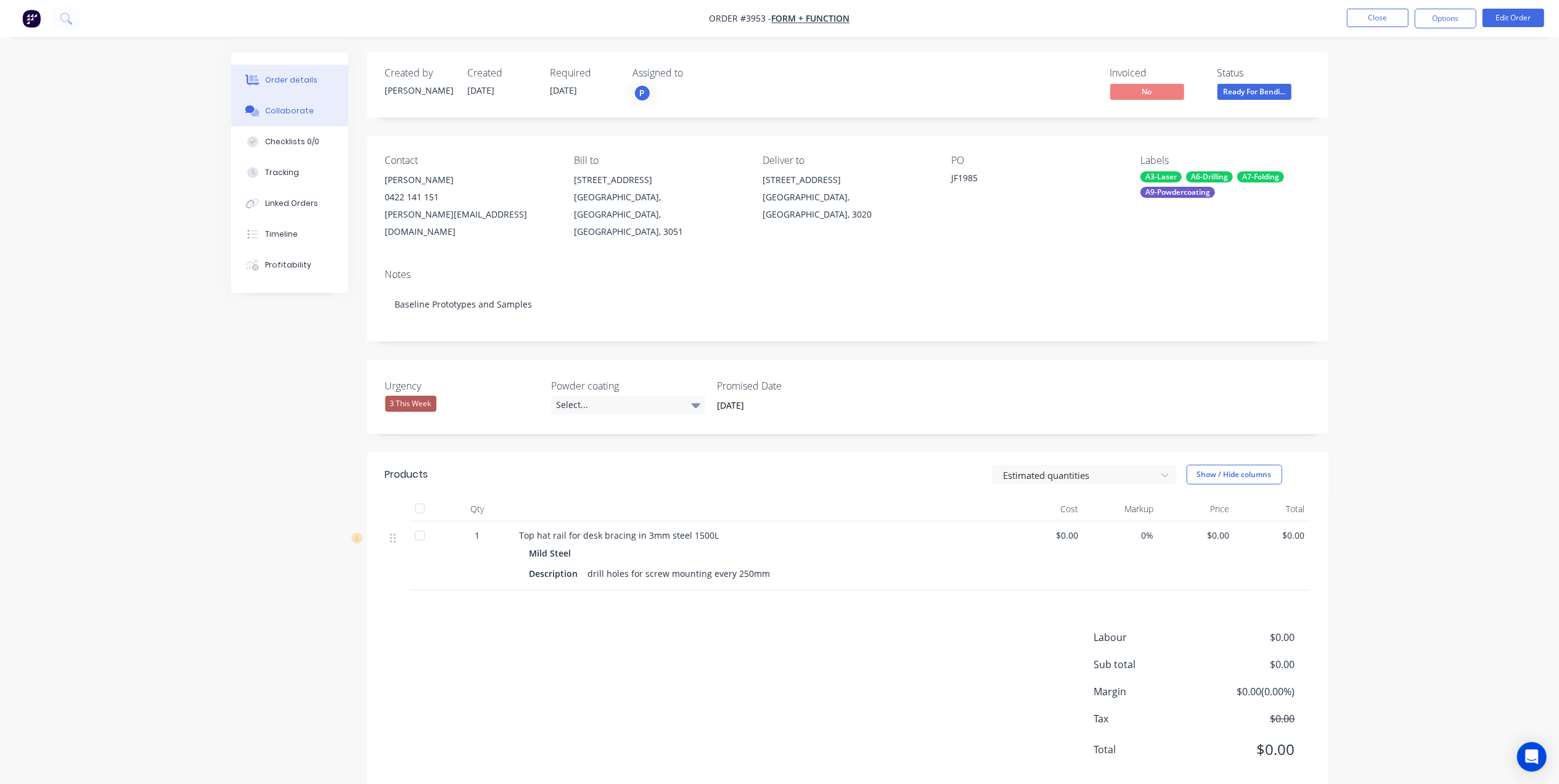
click at [321, 102] on button "Collaborate" at bounding box center [289, 111] width 117 height 31
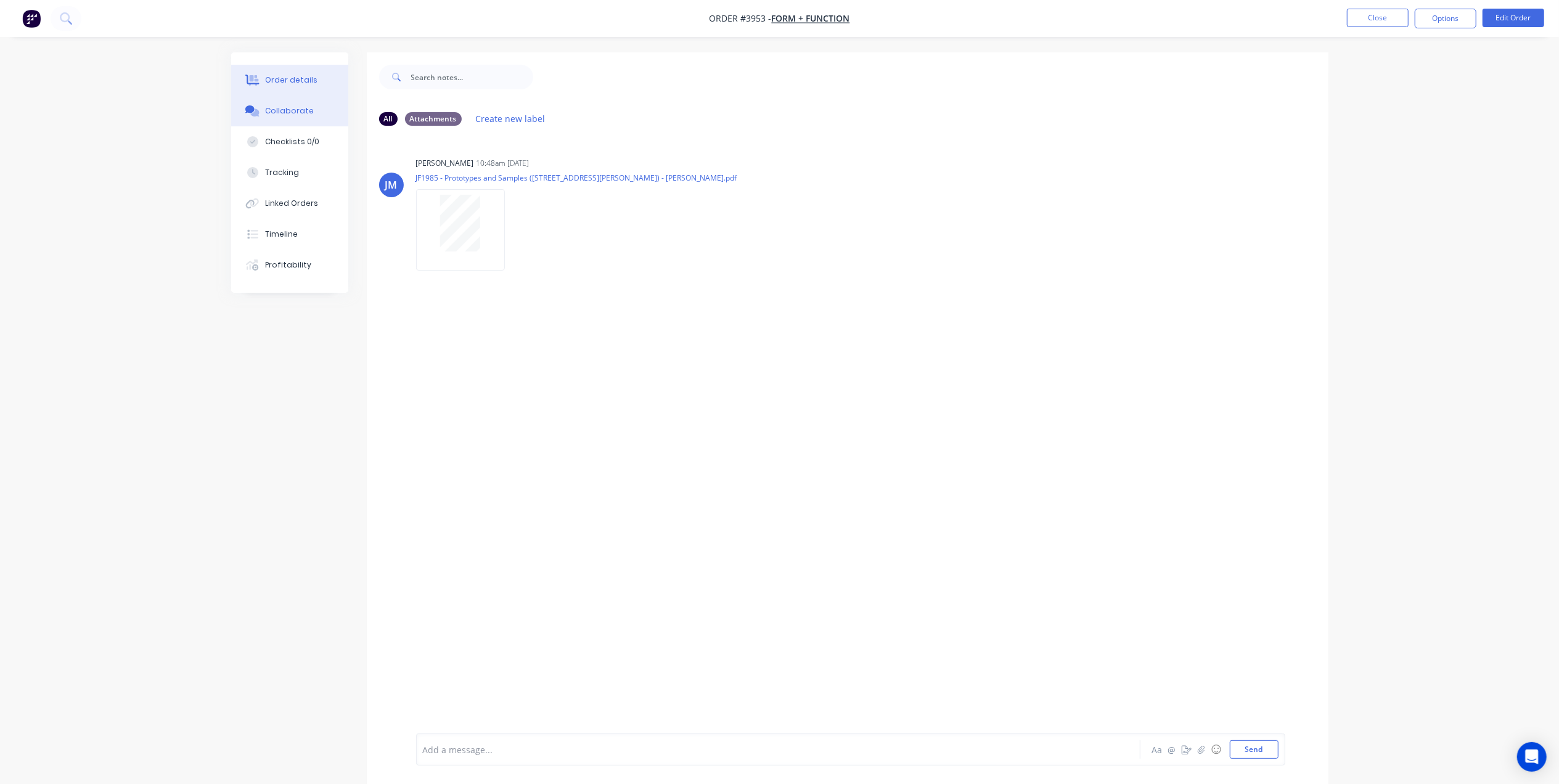
click at [293, 79] on div "Order details" at bounding box center [292, 80] width 53 height 11
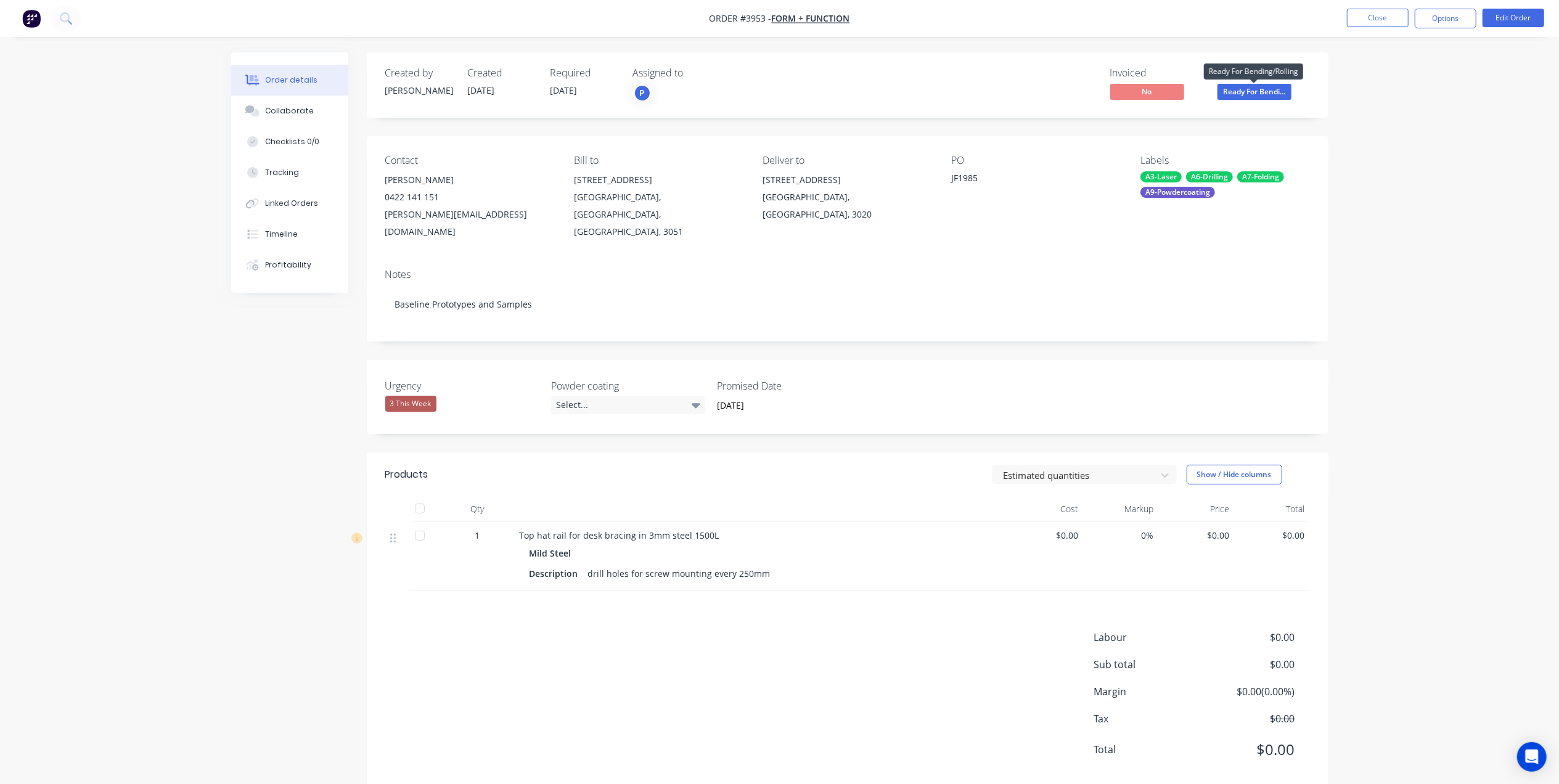
click at [1283, 90] on span "Ready For Bendi..." at bounding box center [1255, 91] width 74 height 15
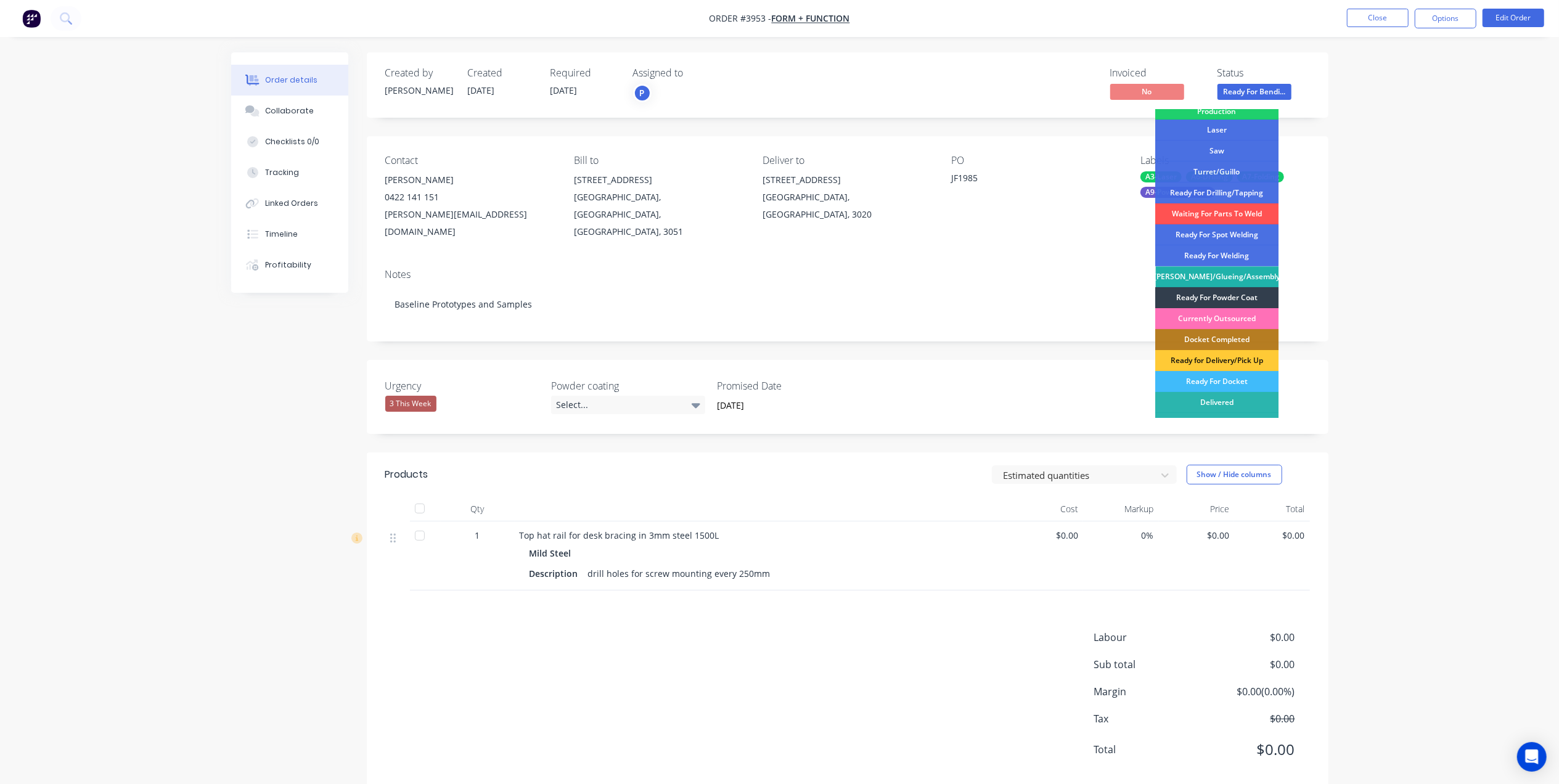
scroll to position [164, 0]
click at [1239, 298] on div "Ready For Powder Coat" at bounding box center [1217, 297] width 123 height 21
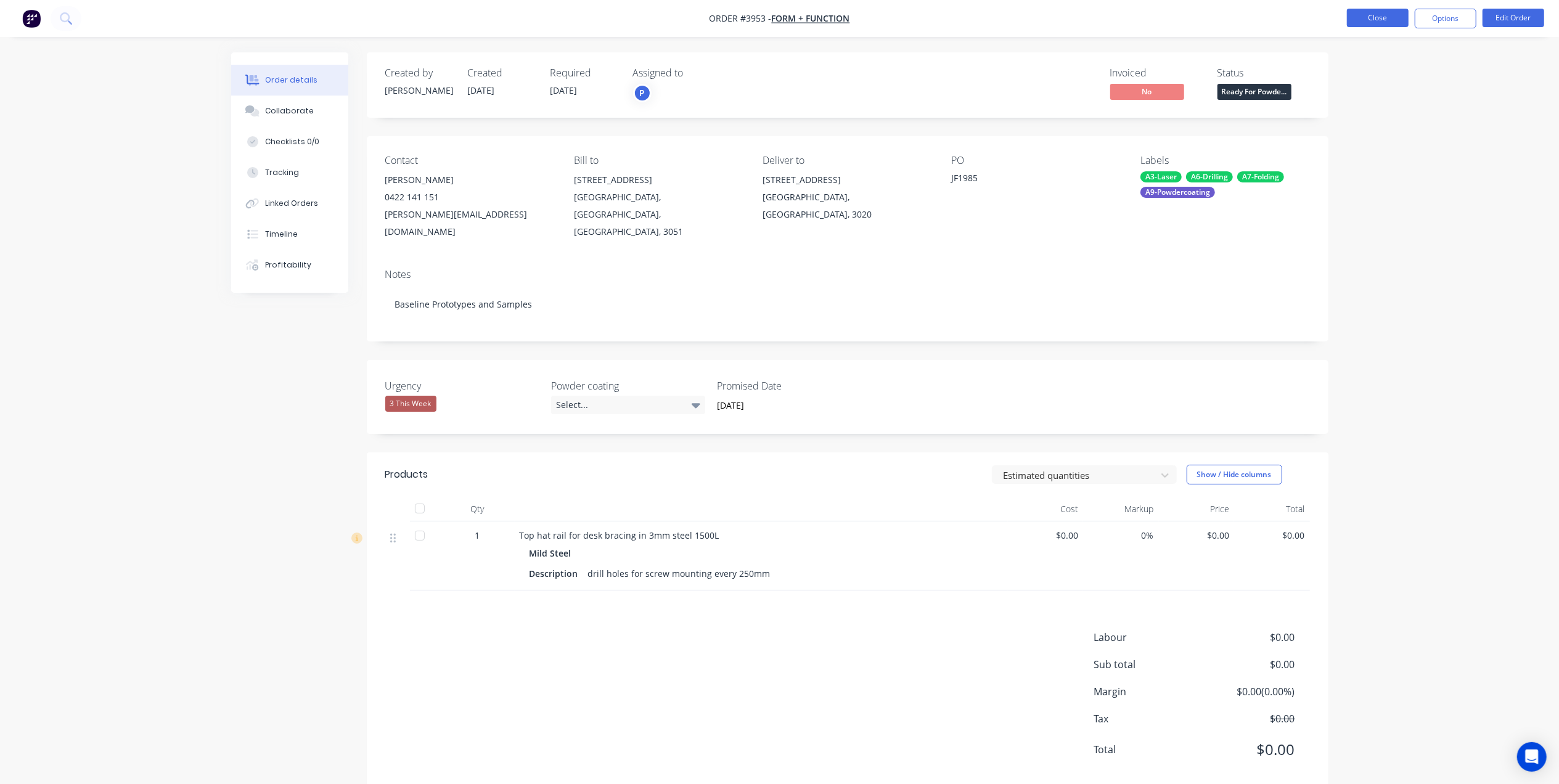
click at [1366, 22] on button "Close" at bounding box center [1378, 18] width 62 height 19
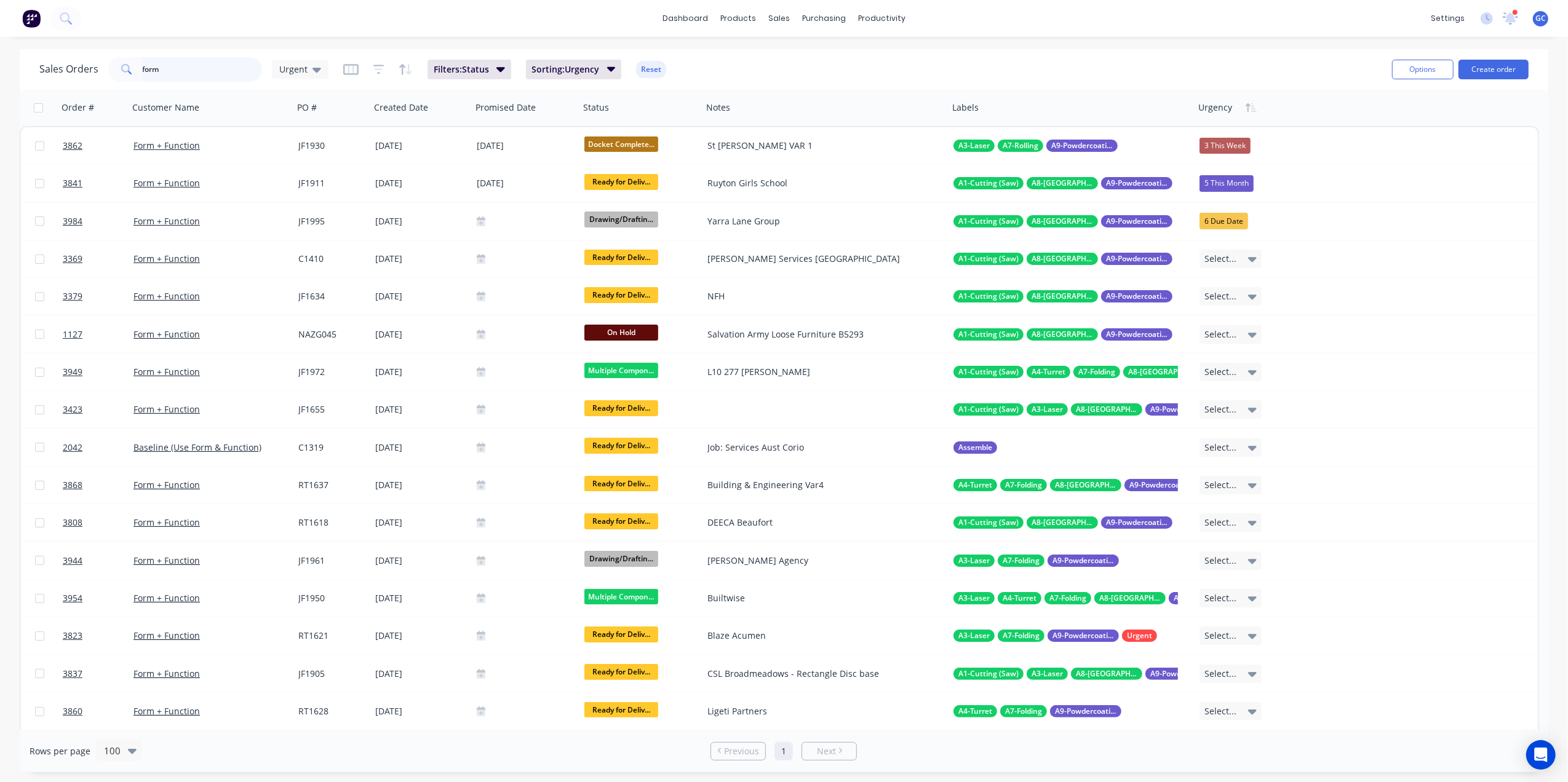
click at [208, 69] on input "form" at bounding box center [202, 69] width 120 height 25
type input "f"
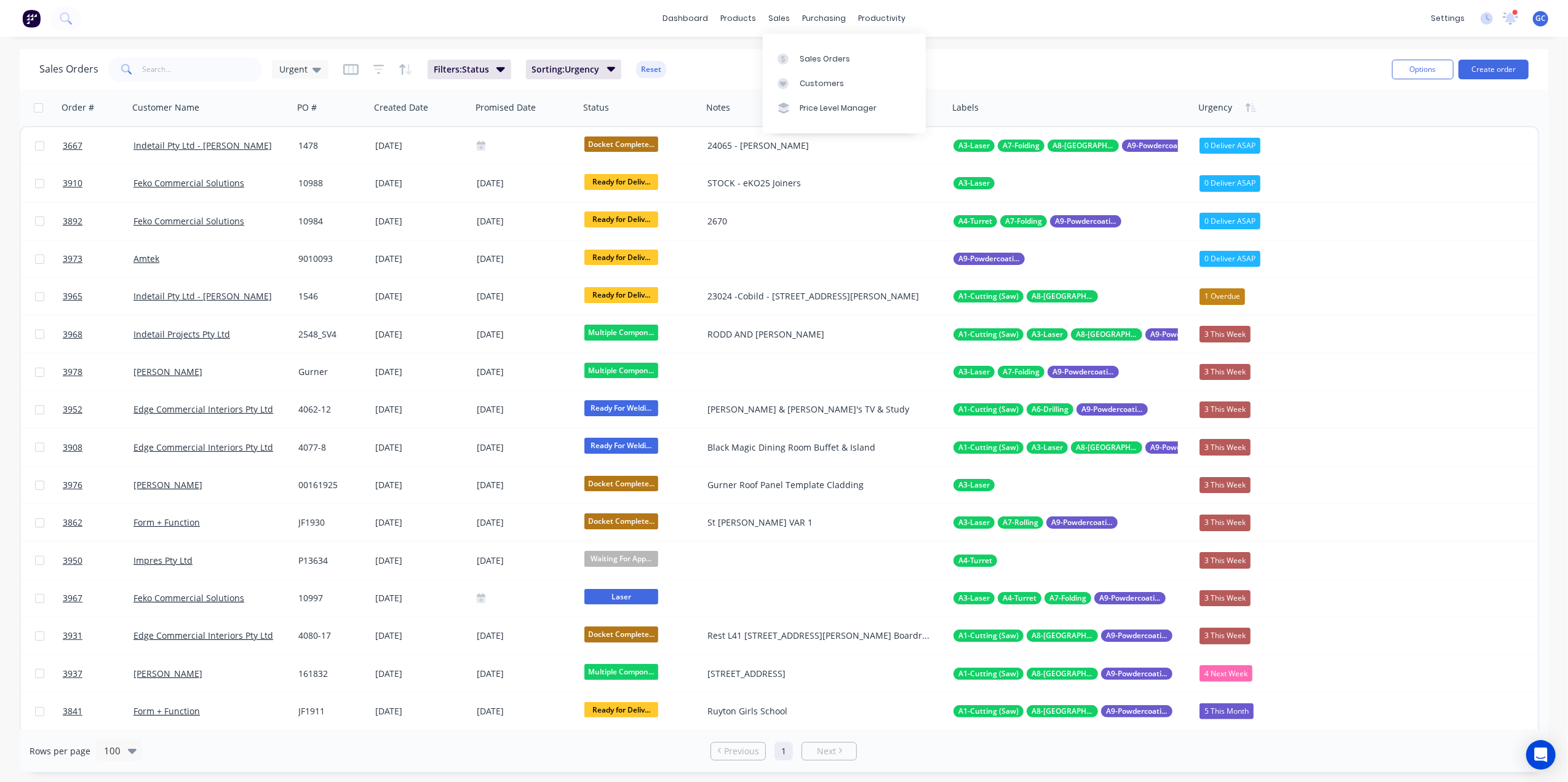
drag, startPoint x: 823, startPoint y: 58, endPoint x: 950, endPoint y: 57, distance: 127.0
click at [823, 58] on div "Sales Orders" at bounding box center [824, 59] width 50 height 11
click at [1502, 66] on button "Create order" at bounding box center [1493, 69] width 70 height 20
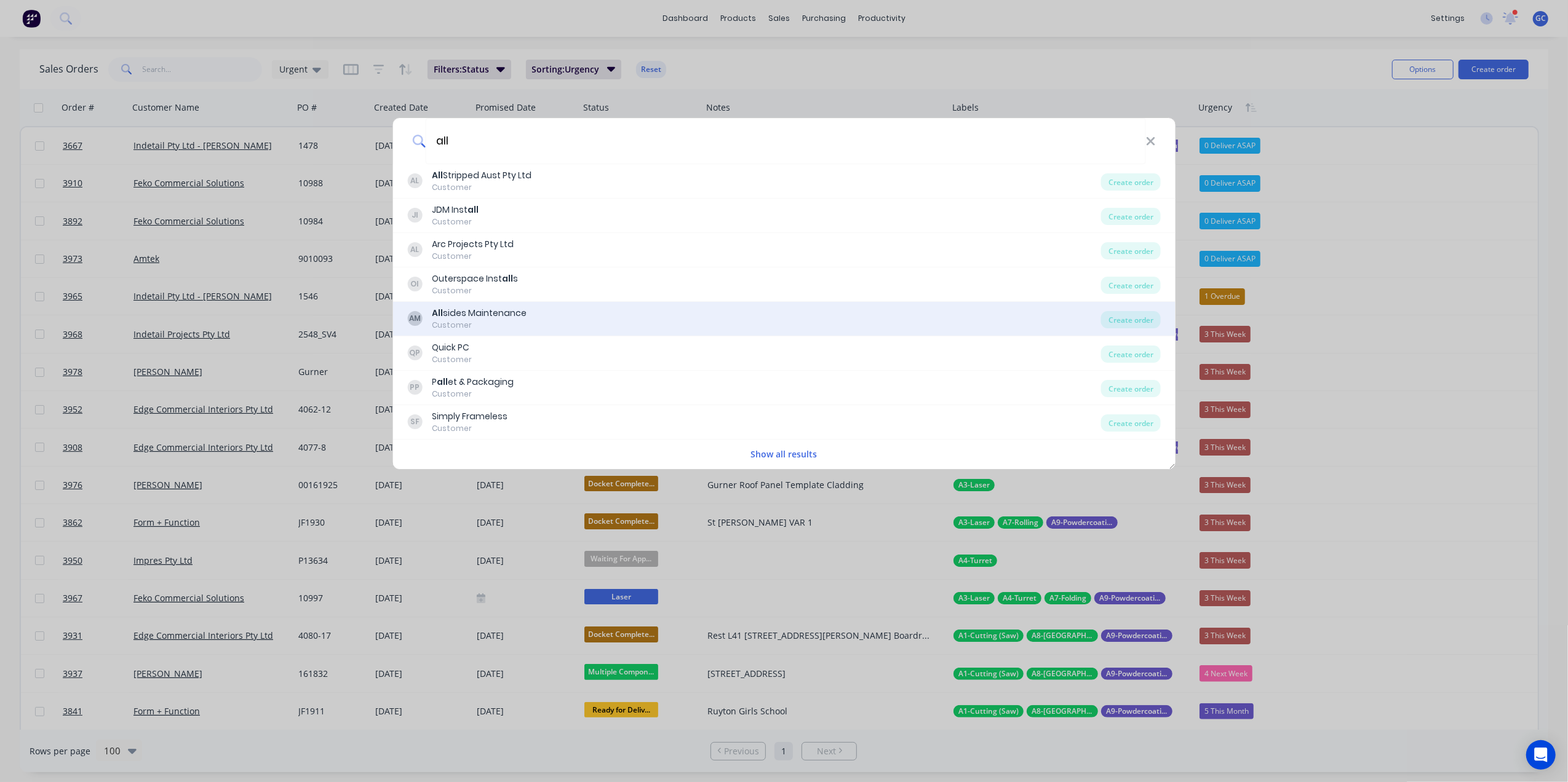
type input "all"
click at [495, 317] on div "All sides Maintenance" at bounding box center [479, 313] width 95 height 13
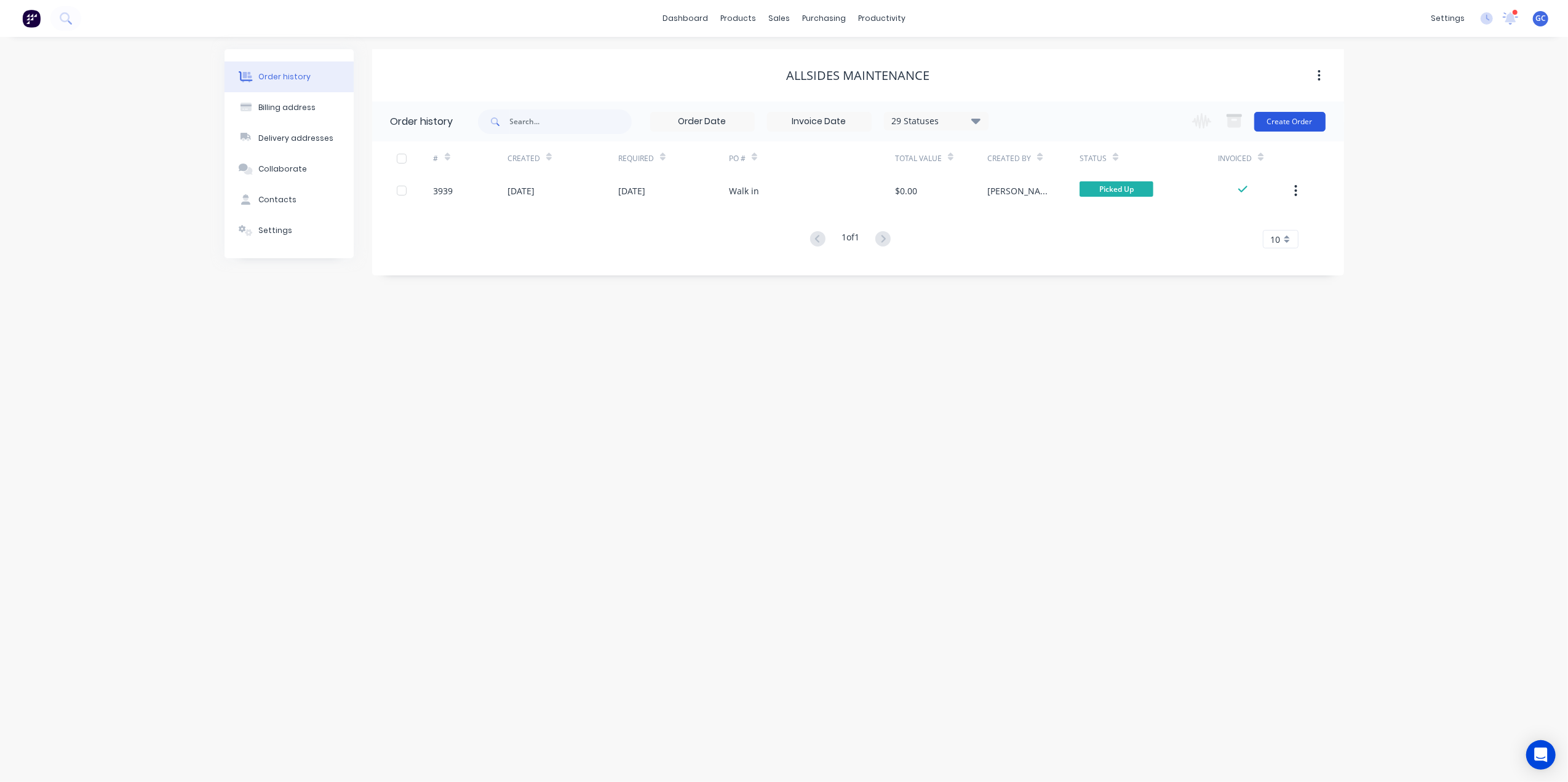
click at [1280, 122] on button "Create Order" at bounding box center [1290, 122] width 71 height 20
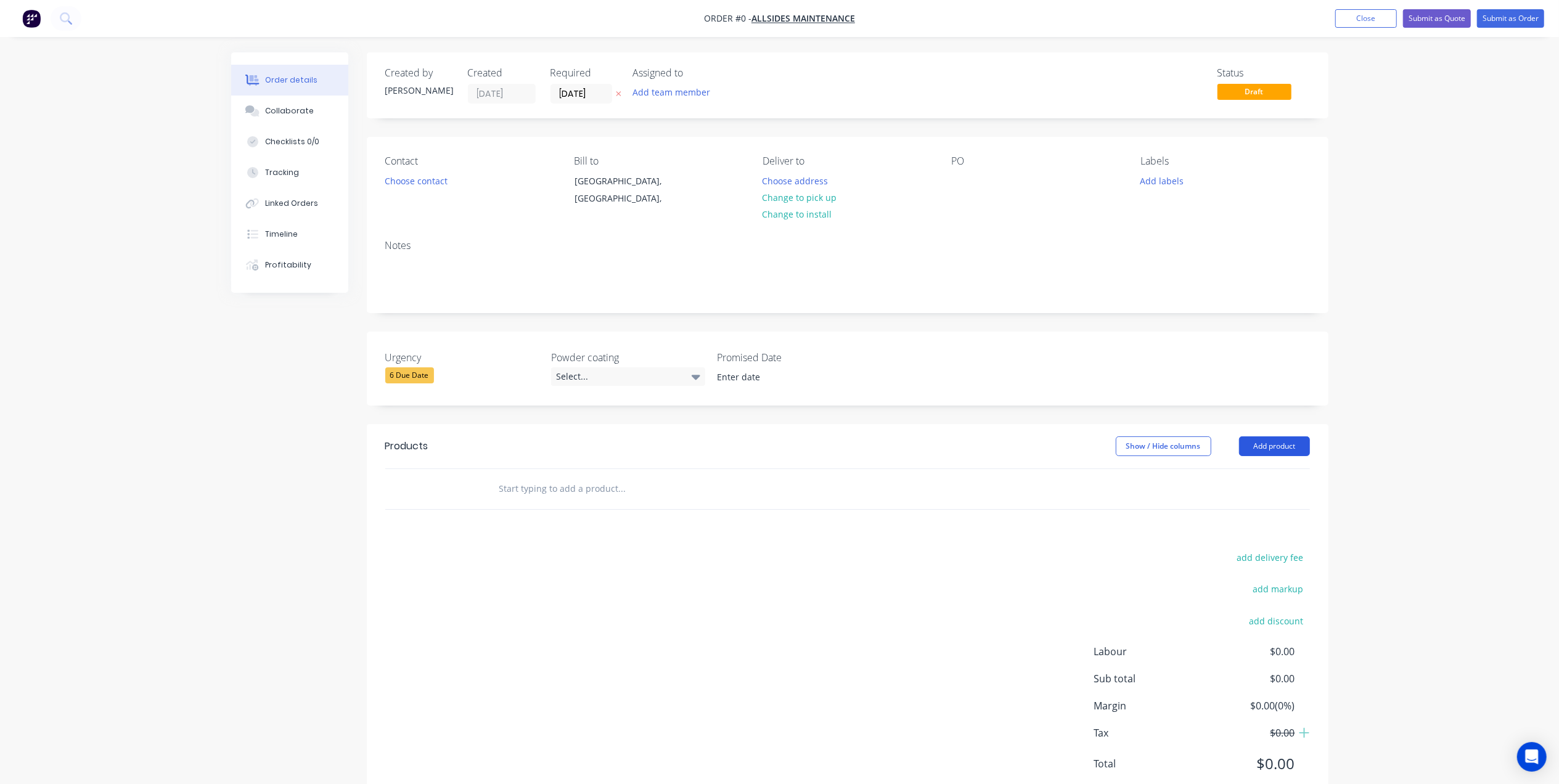
click at [1281, 448] on button "Add product" at bounding box center [1274, 446] width 71 height 20
click at [1251, 502] on div "Basic product" at bounding box center [1251, 502] width 95 height 18
click at [27, 17] on img "button" at bounding box center [32, 19] width 19 height 19
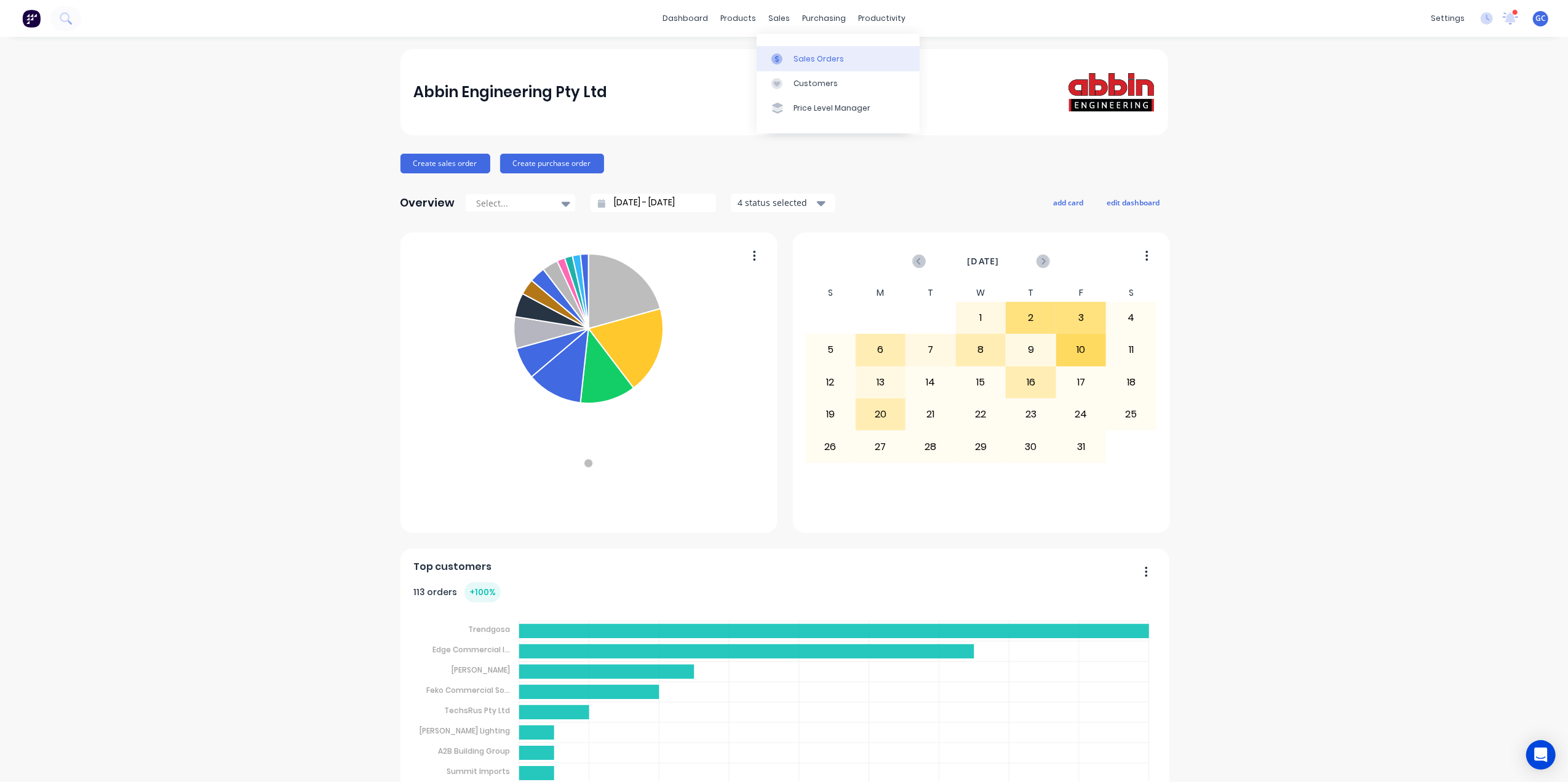
click at [805, 53] on div "Sales Orders" at bounding box center [818, 59] width 50 height 11
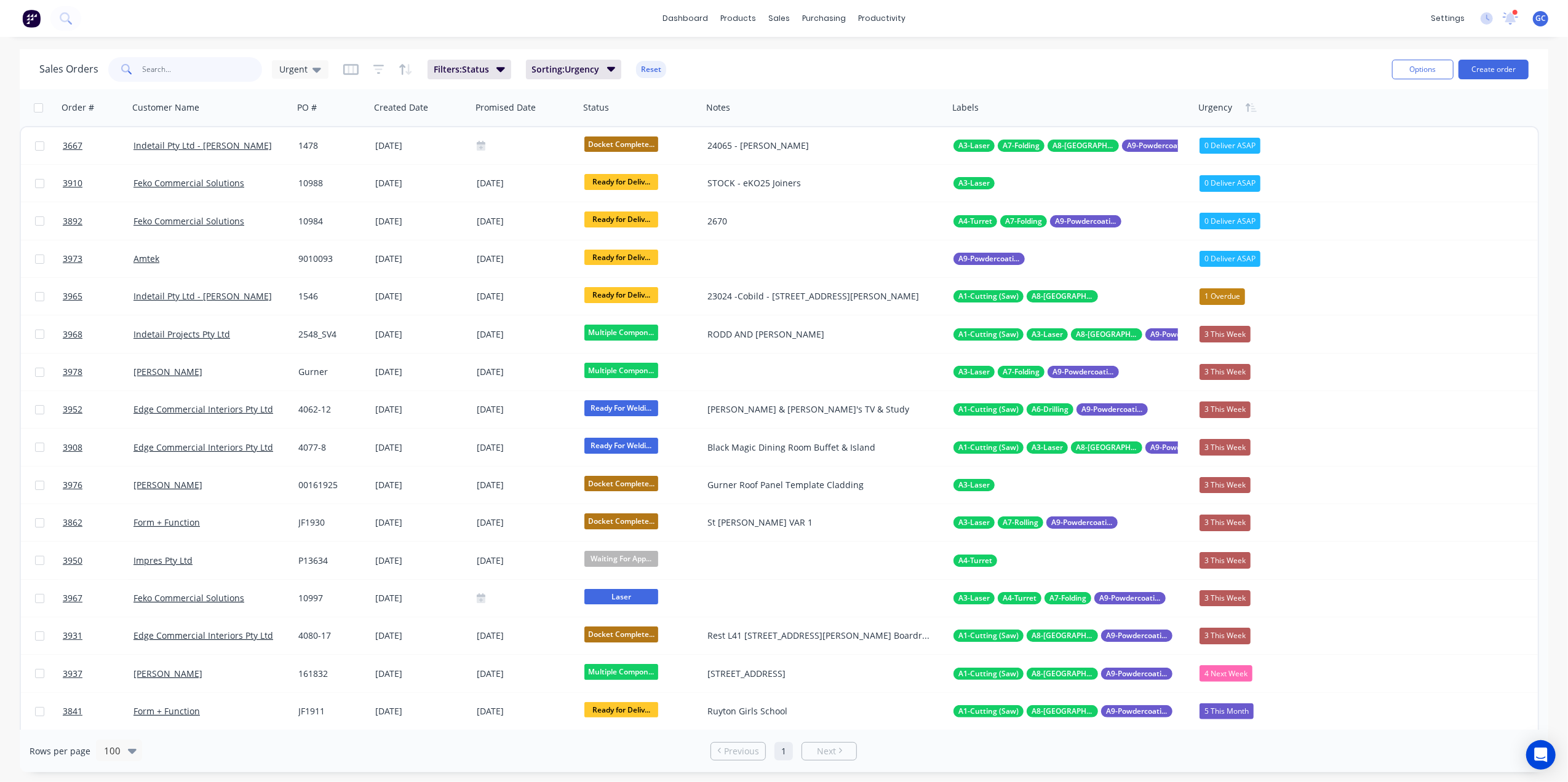
click at [176, 66] on input "text" at bounding box center [202, 69] width 120 height 25
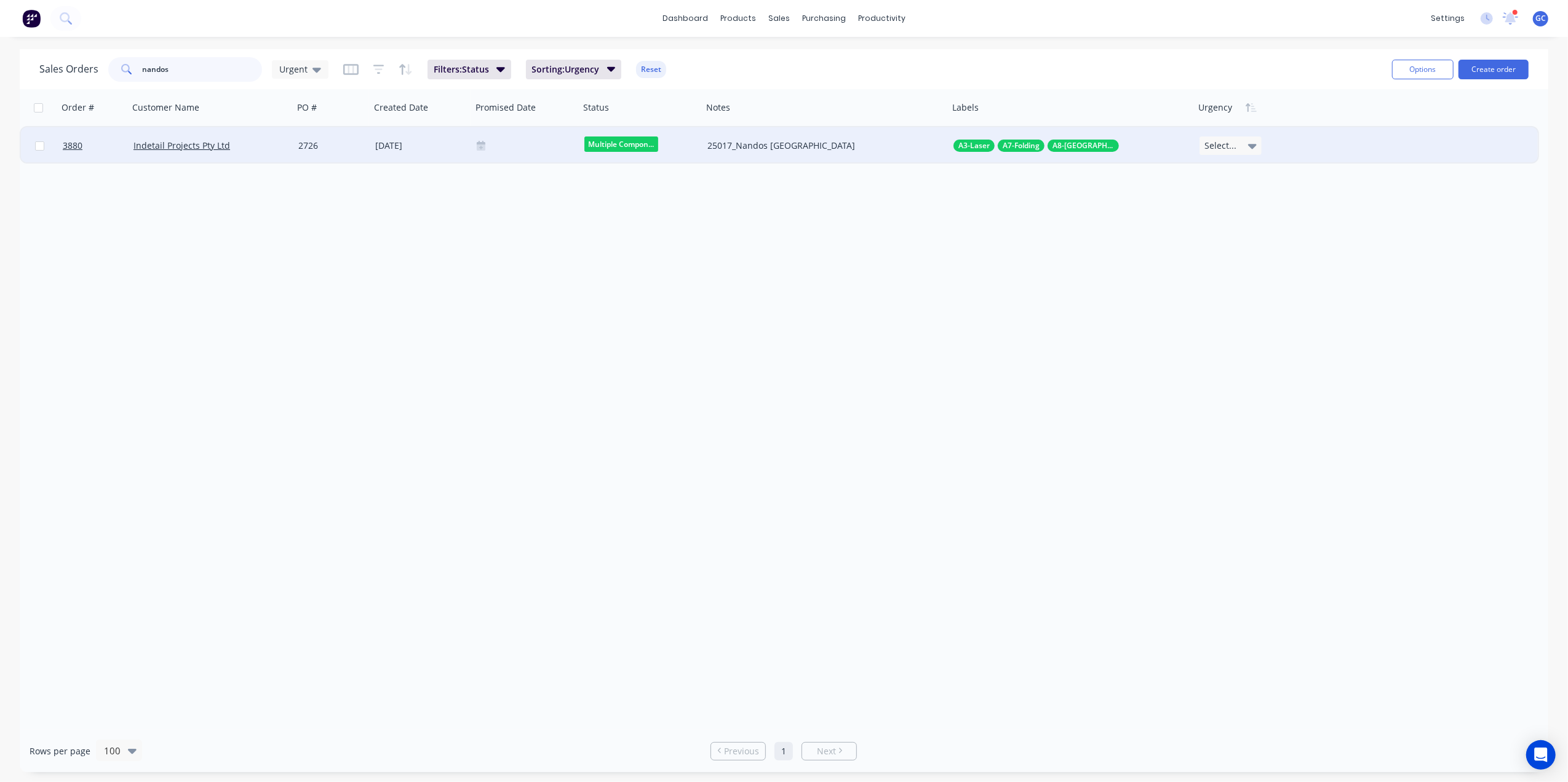
type input "nandos"
click at [320, 145] on div "2726" at bounding box center [330, 146] width 64 height 12
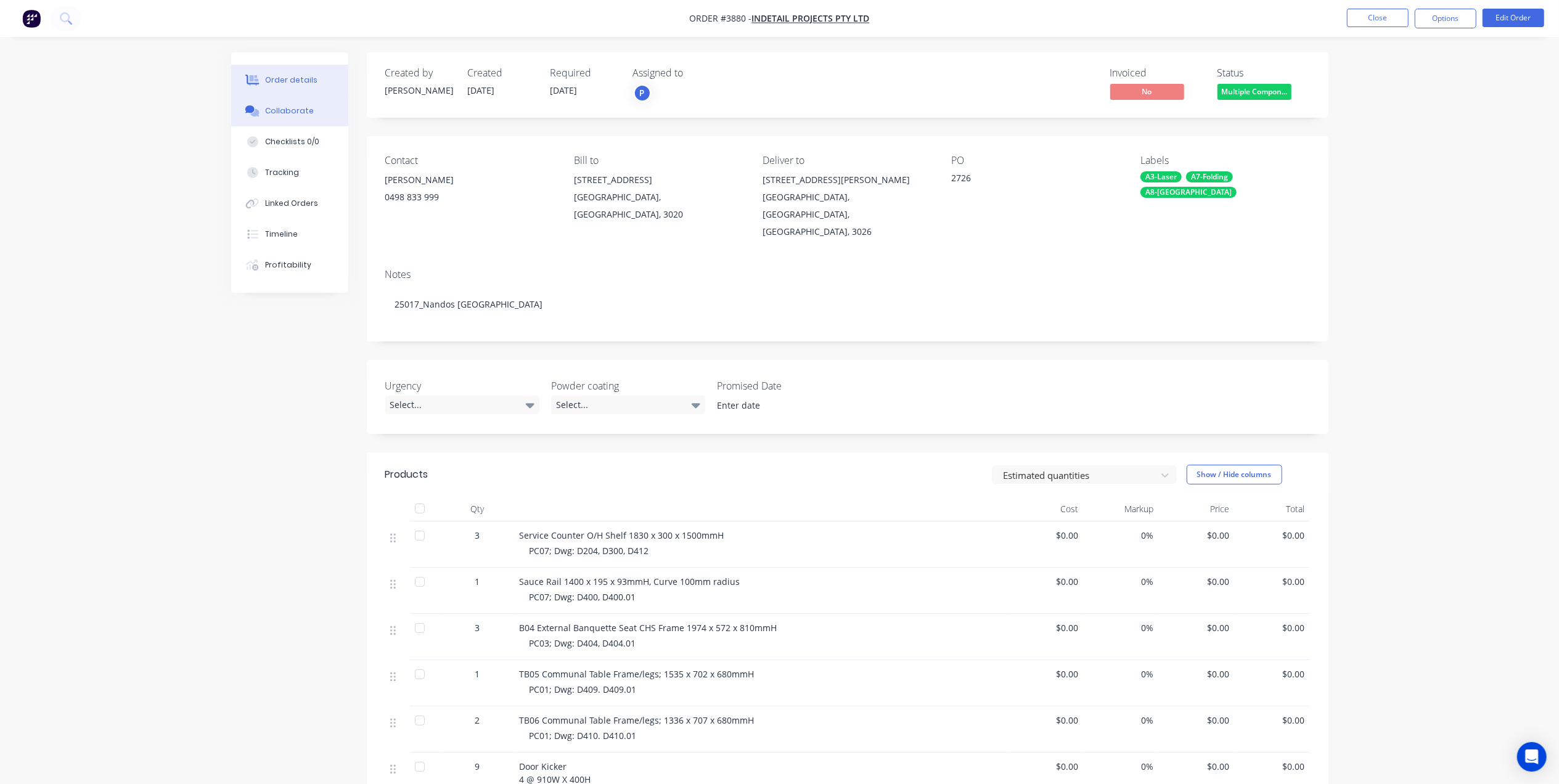
click at [302, 114] on div "Collaborate" at bounding box center [289, 111] width 49 height 11
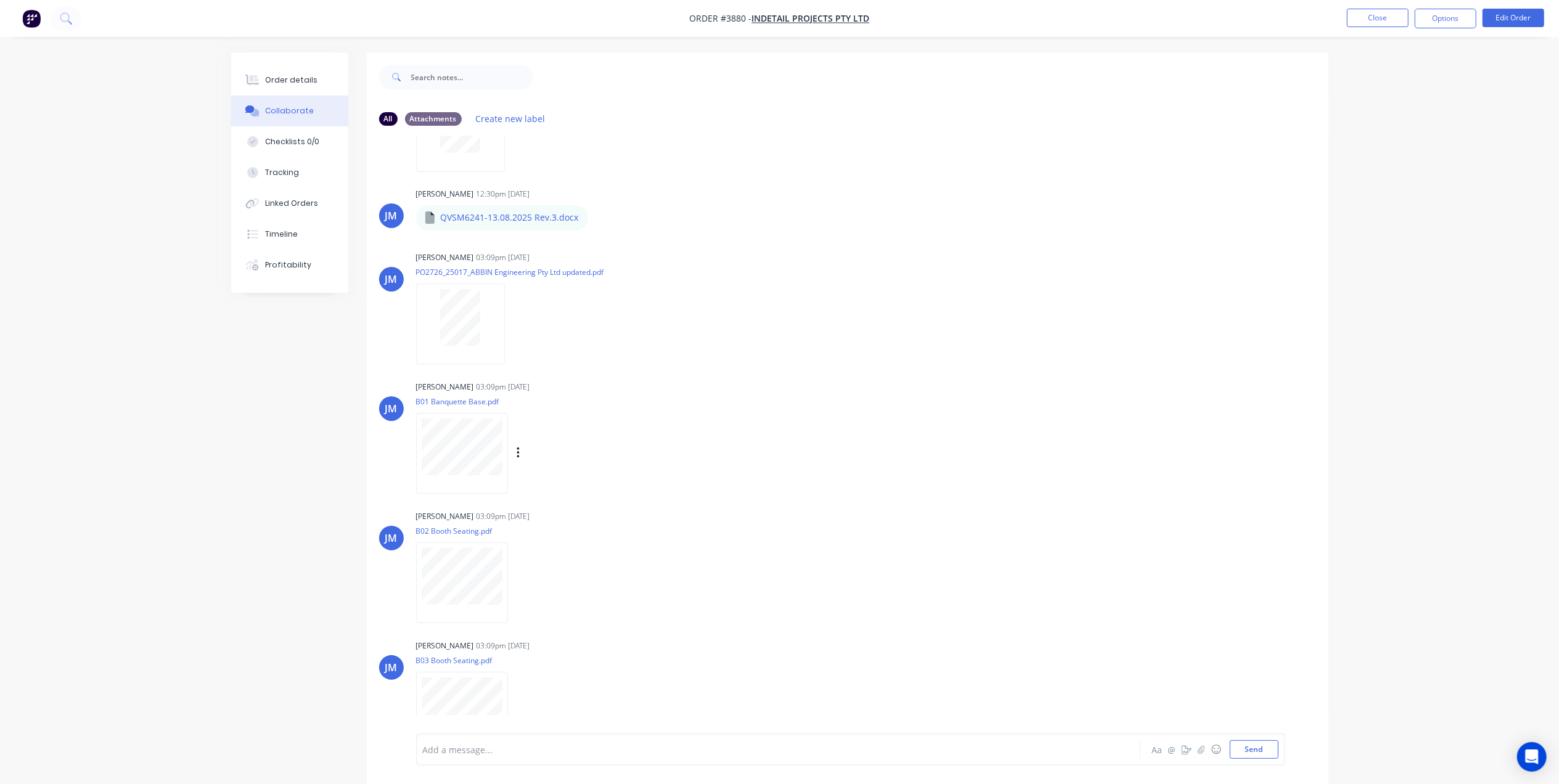
scroll to position [10, 0]
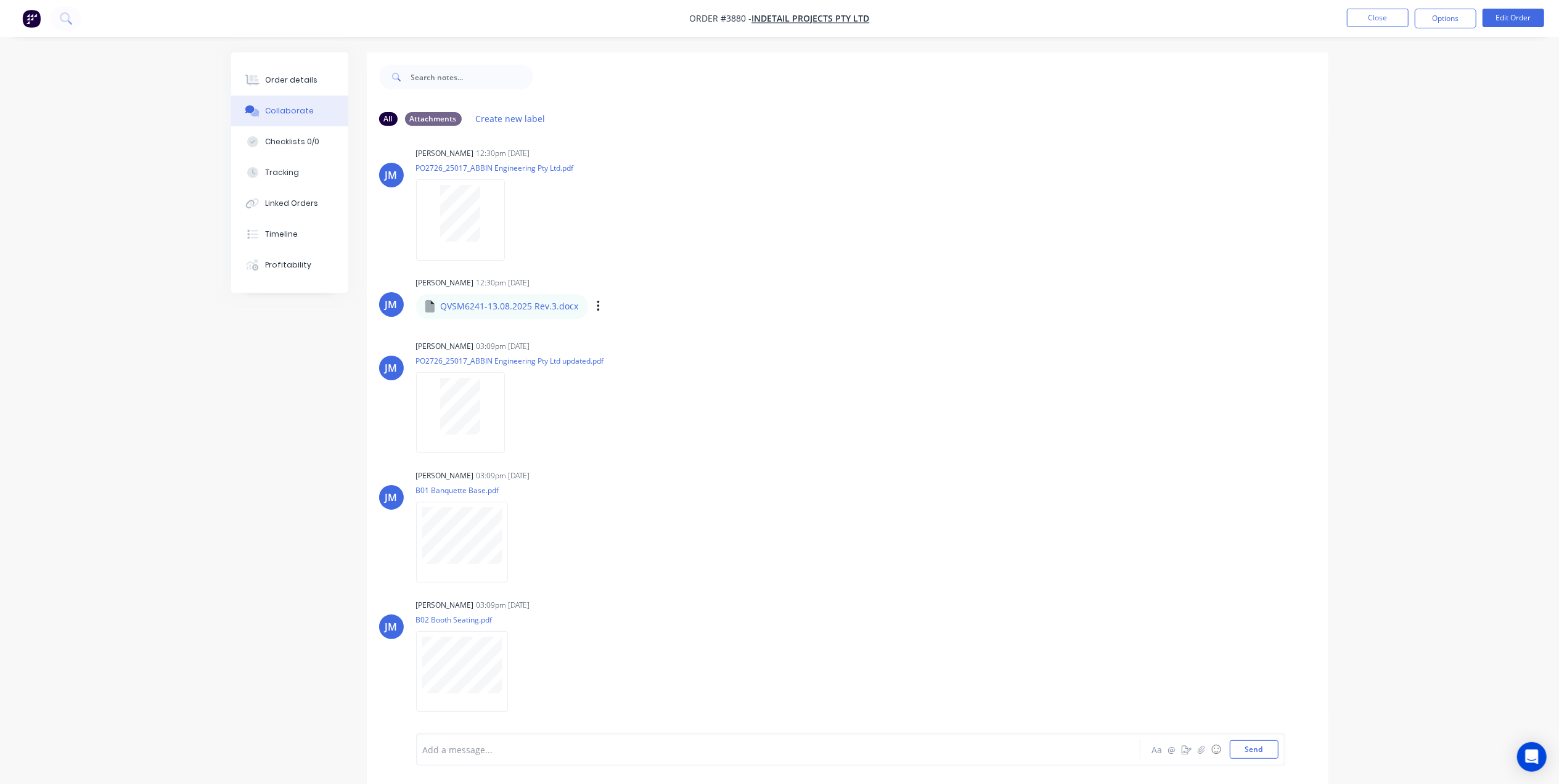
click at [506, 298] on div "QVSM6241-13.08.2025 Rev.3.docx" at bounding box center [571, 298] width 309 height 11
click at [597, 309] on icon "button" at bounding box center [598, 306] width 2 height 11
click at [646, 338] on button "Download" at bounding box center [679, 339] width 138 height 28
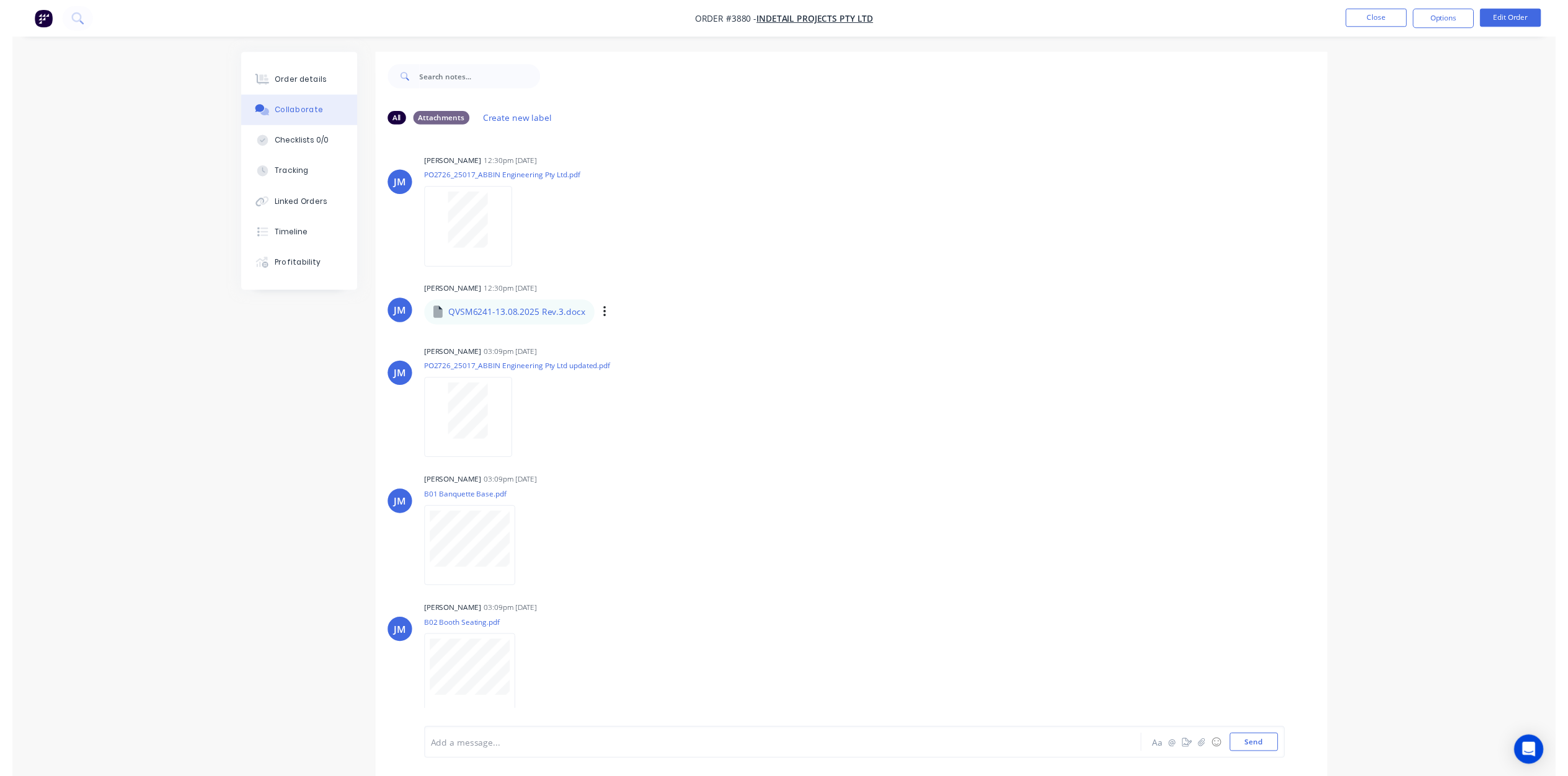
scroll to position [0, 0]
click at [1099, 253] on div "JM Joe Muscari 12:30pm 02/09/25 PO2726_25017_ABBIN Engineering Pty Ltd.pdf Labe…" at bounding box center [852, 211] width 968 height 112
click at [31, 27] on img "button" at bounding box center [32, 19] width 19 height 19
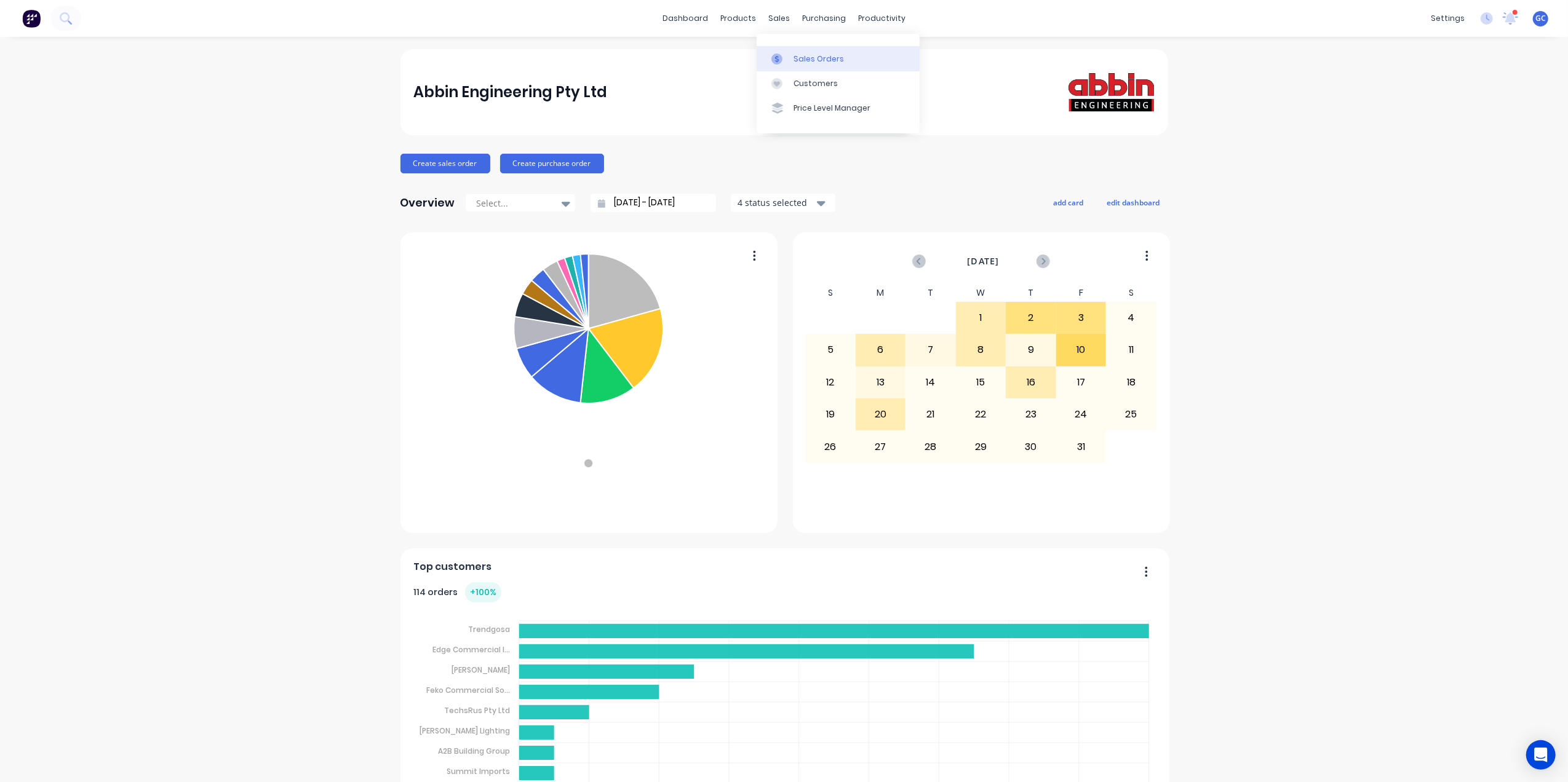
click at [789, 47] on link "Sales Orders" at bounding box center [838, 59] width 163 height 25
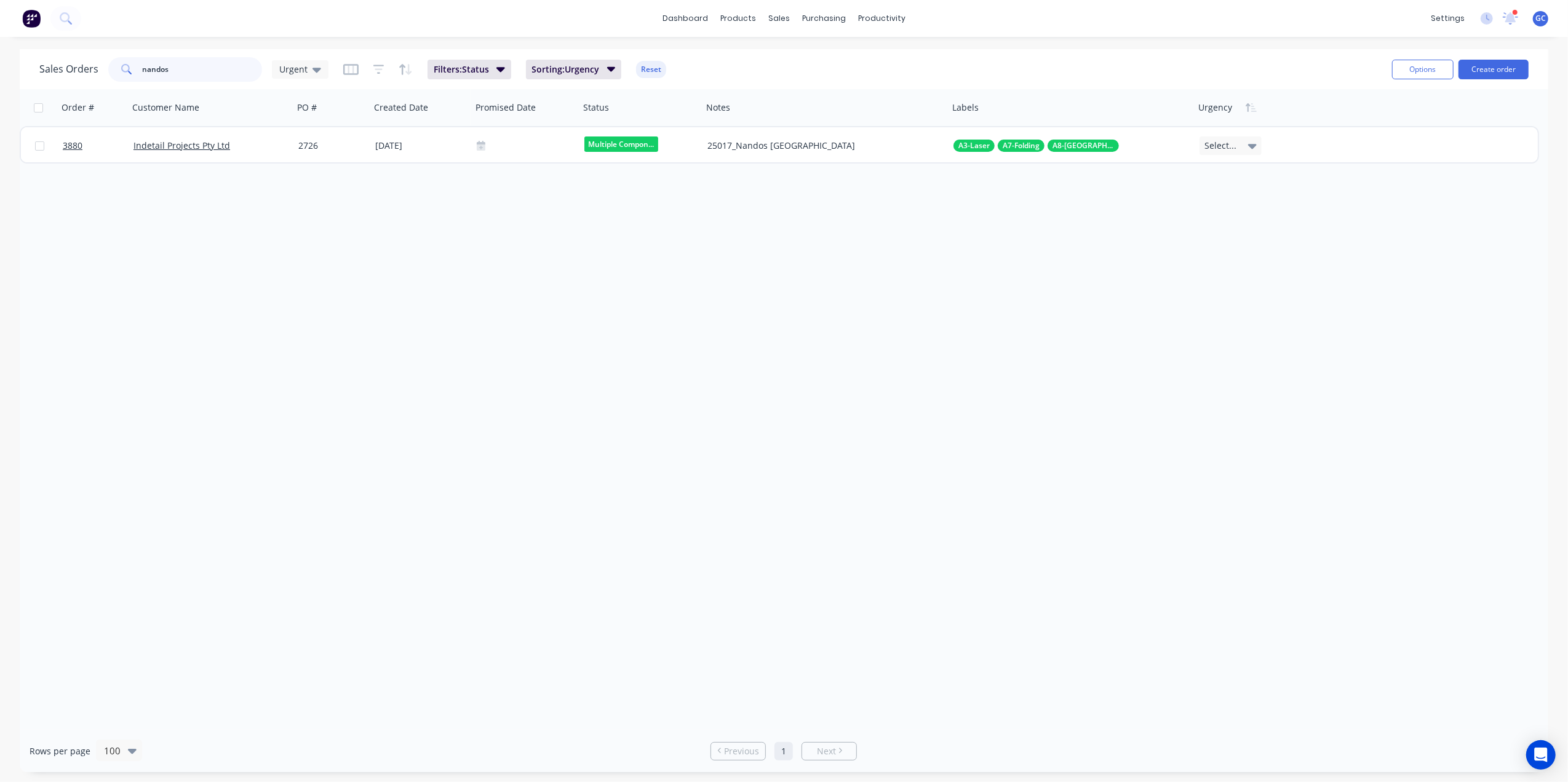
drag, startPoint x: 183, startPoint y: 72, endPoint x: 90, endPoint y: 72, distance: 93.0
click at [90, 72] on div "Sales Orders nandos Urgent" at bounding box center [184, 69] width 289 height 25
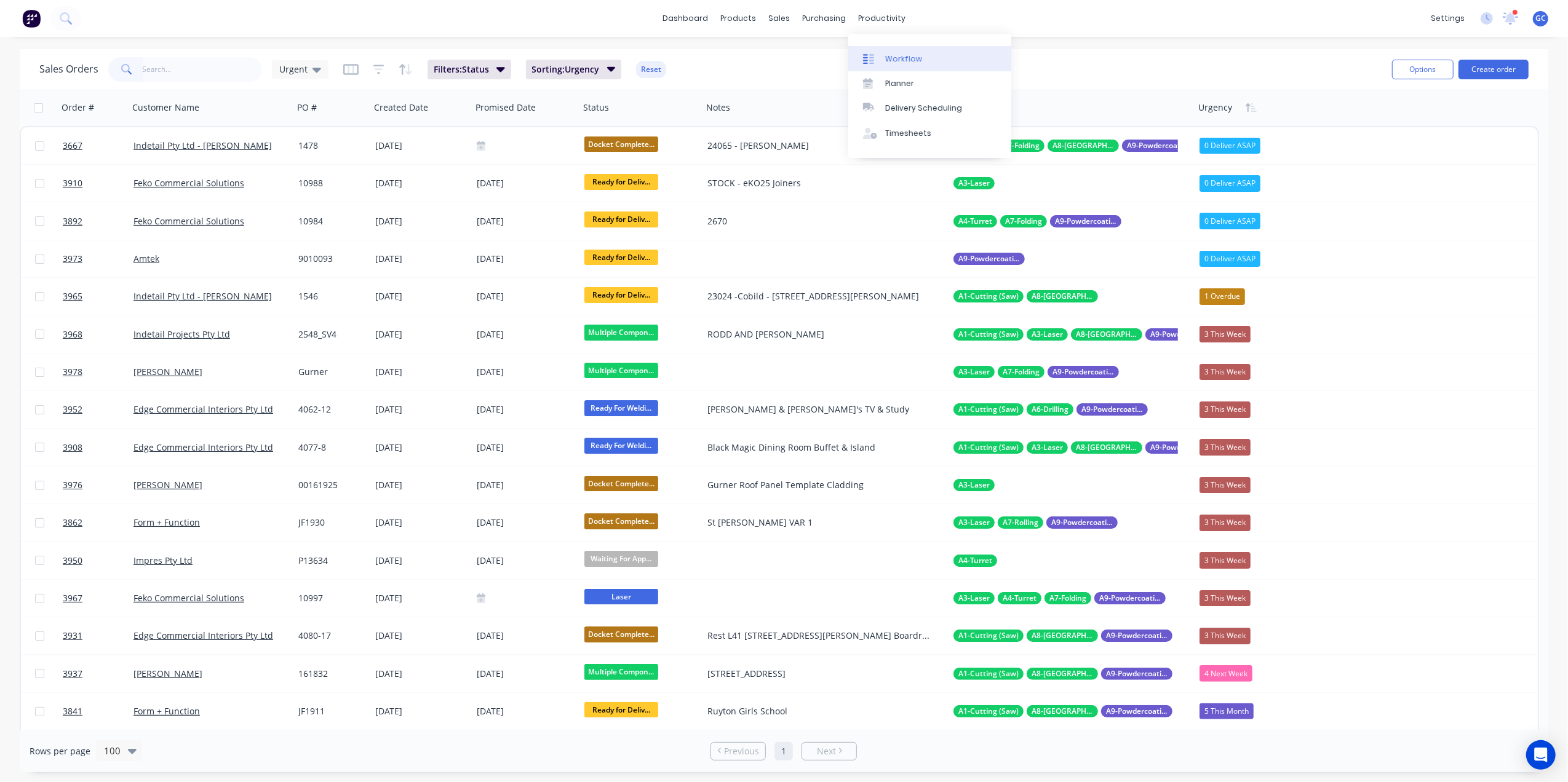
click at [902, 56] on div "Workflow" at bounding box center [904, 59] width 37 height 11
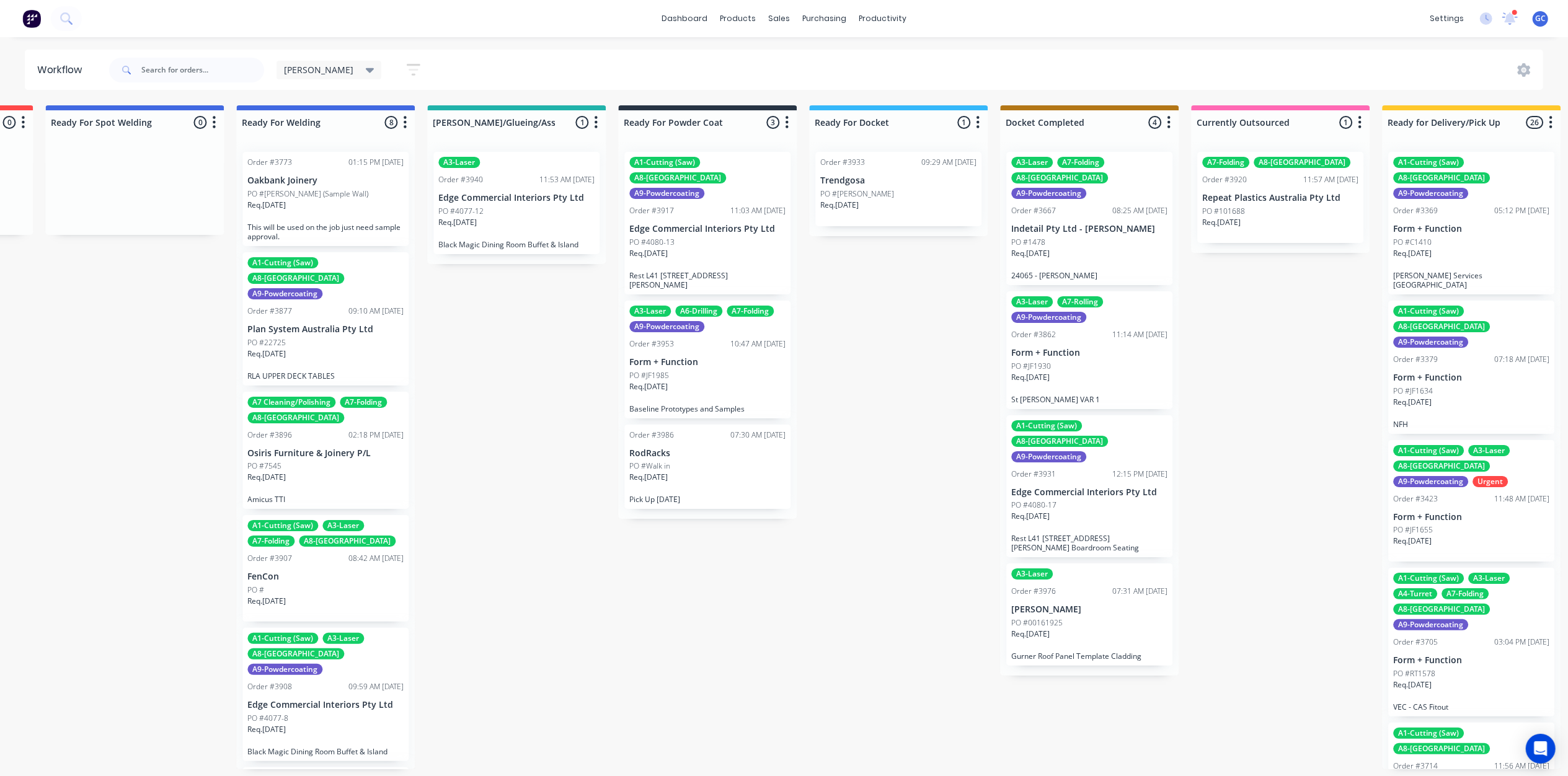
scroll to position [0, 2623]
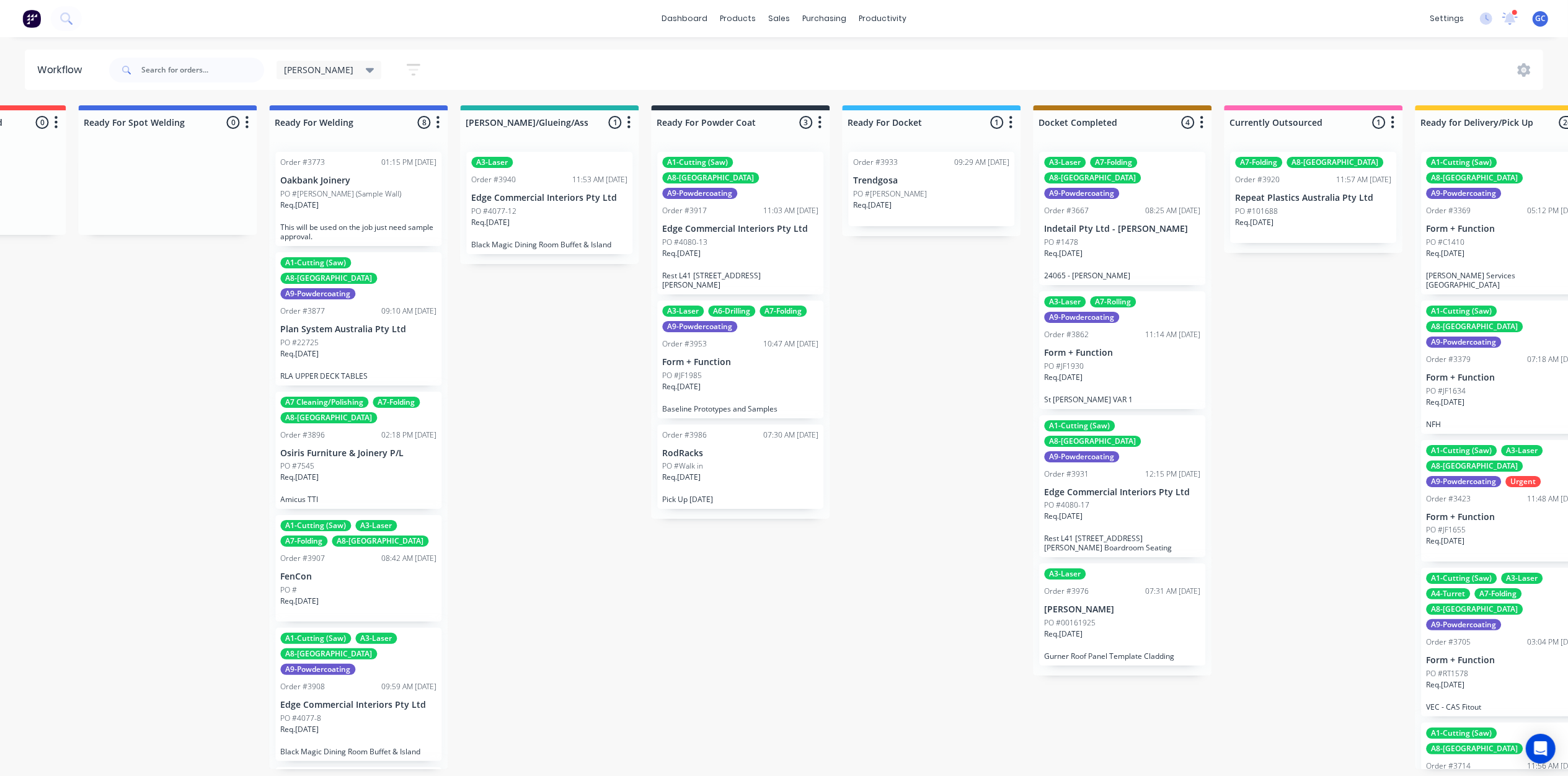
click at [939, 190] on div "PO #Mark trendgosa" at bounding box center [931, 194] width 156 height 11
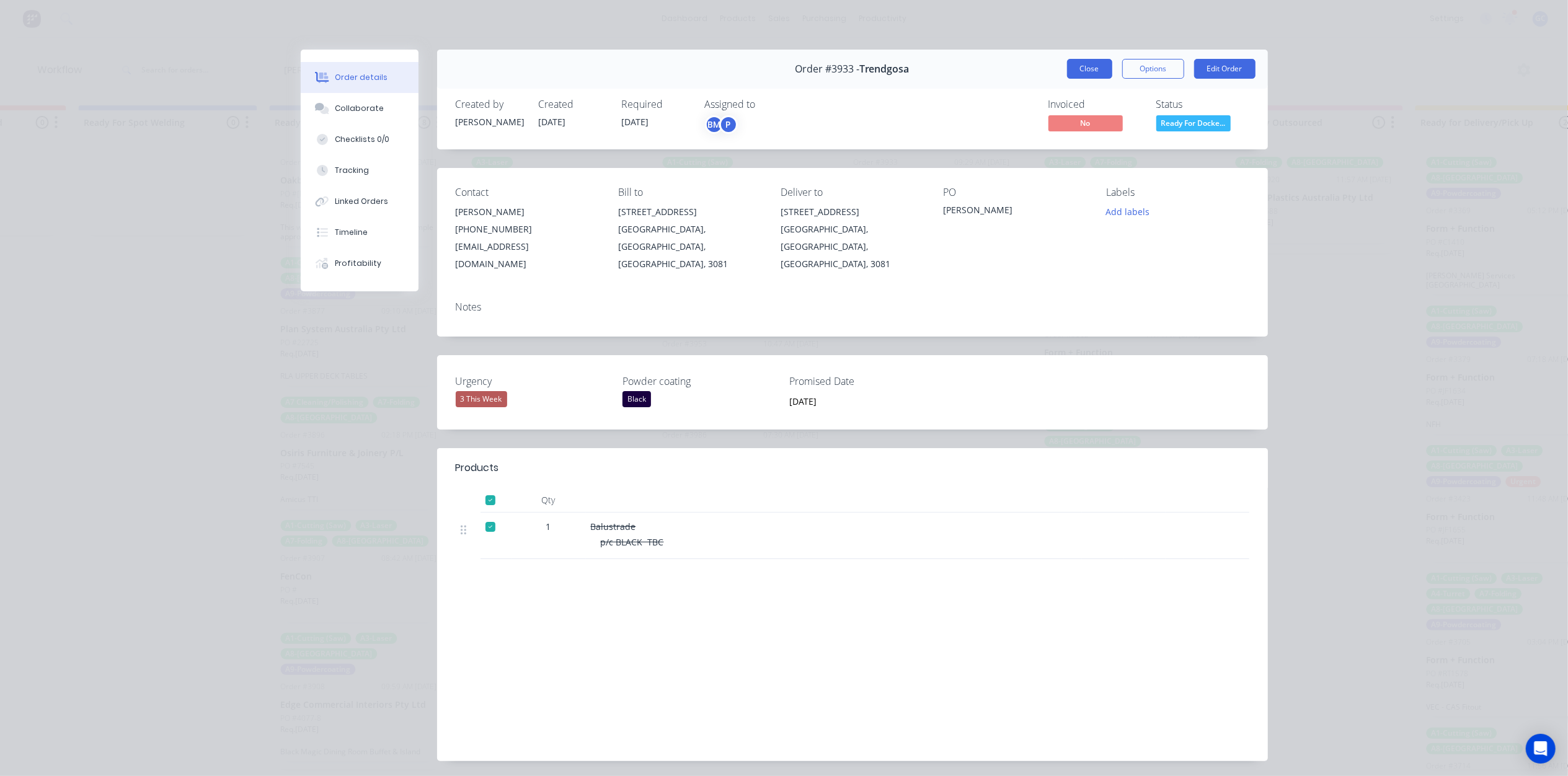
click at [1090, 67] on button "Close" at bounding box center [1090, 69] width 45 height 20
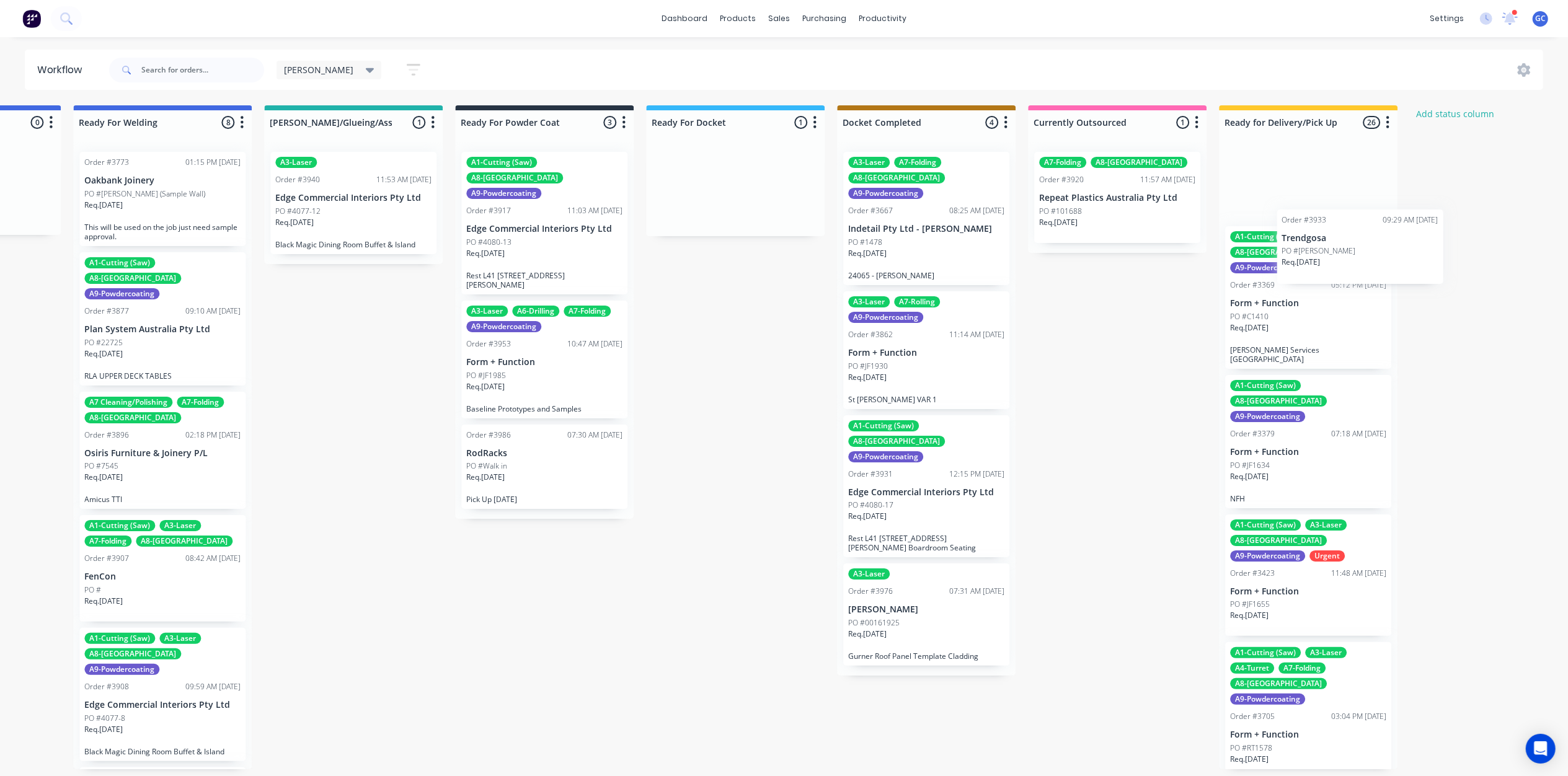
drag, startPoint x: 915, startPoint y: 188, endPoint x: 1332, endPoint y: 236, distance: 419.8
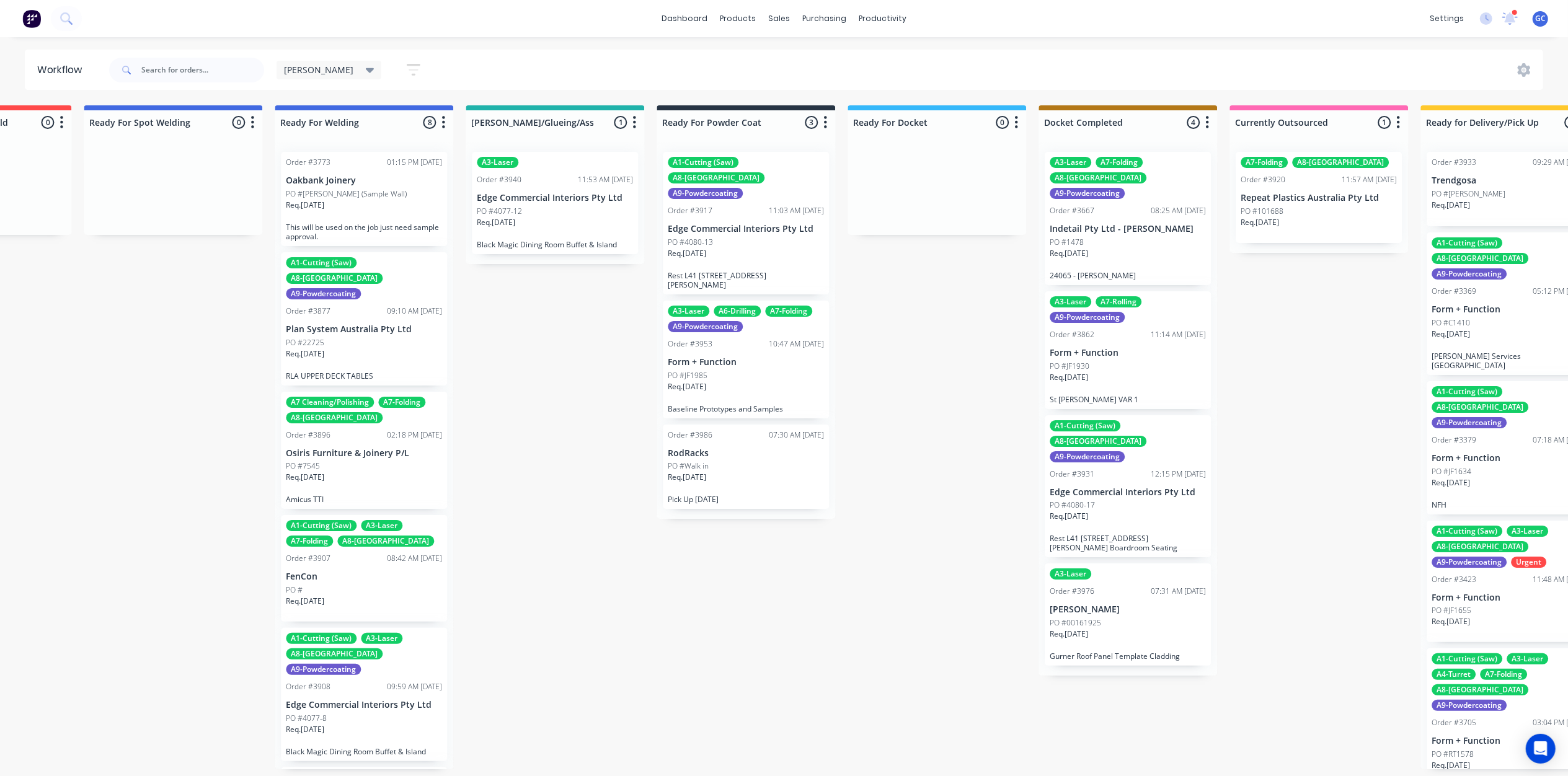
scroll to position [0, 2585]
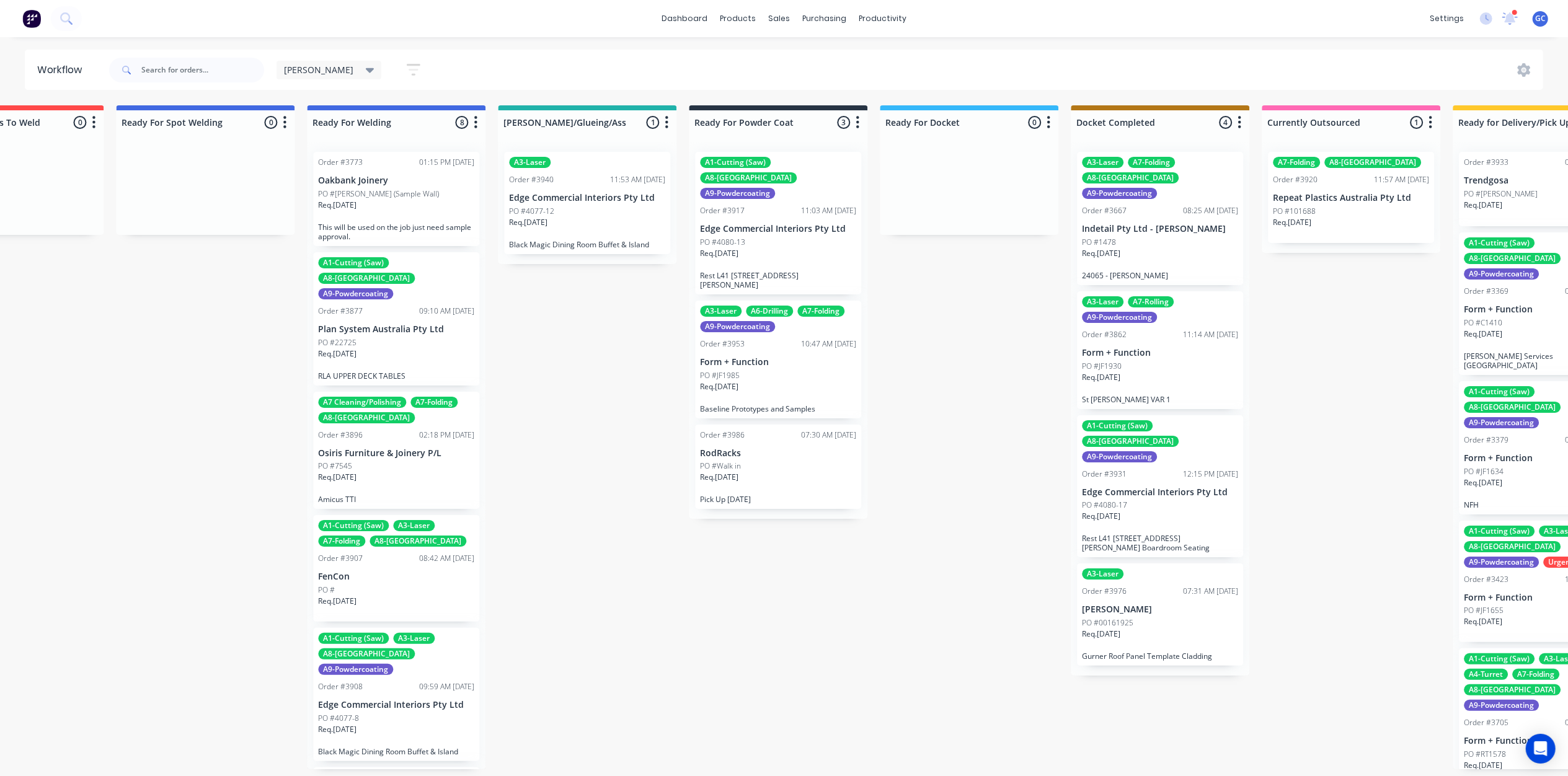
click at [787, 237] on div "PO #4080-13" at bounding box center [778, 243] width 156 height 11
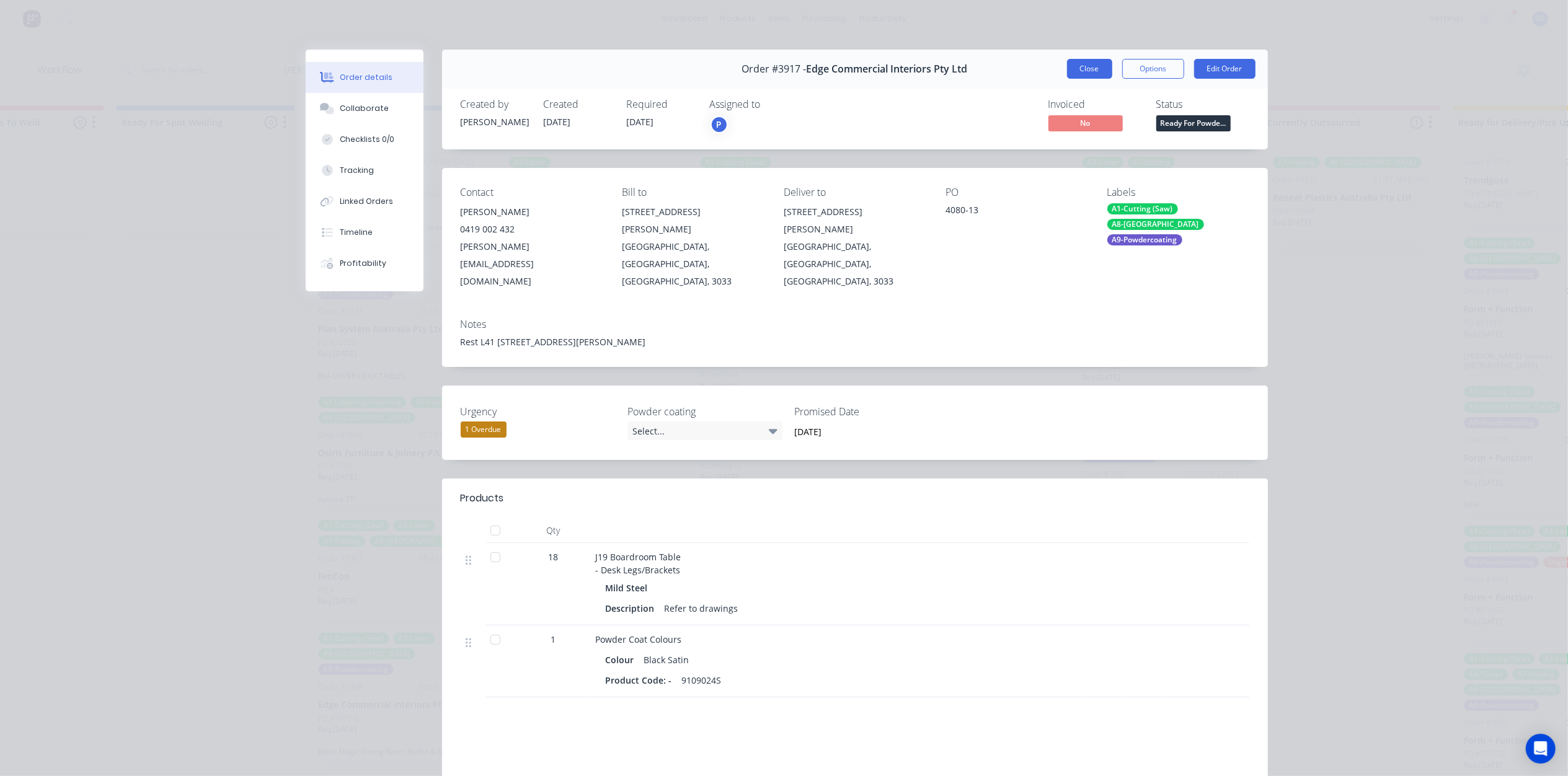
click at [1072, 70] on button "Close" at bounding box center [1090, 69] width 45 height 20
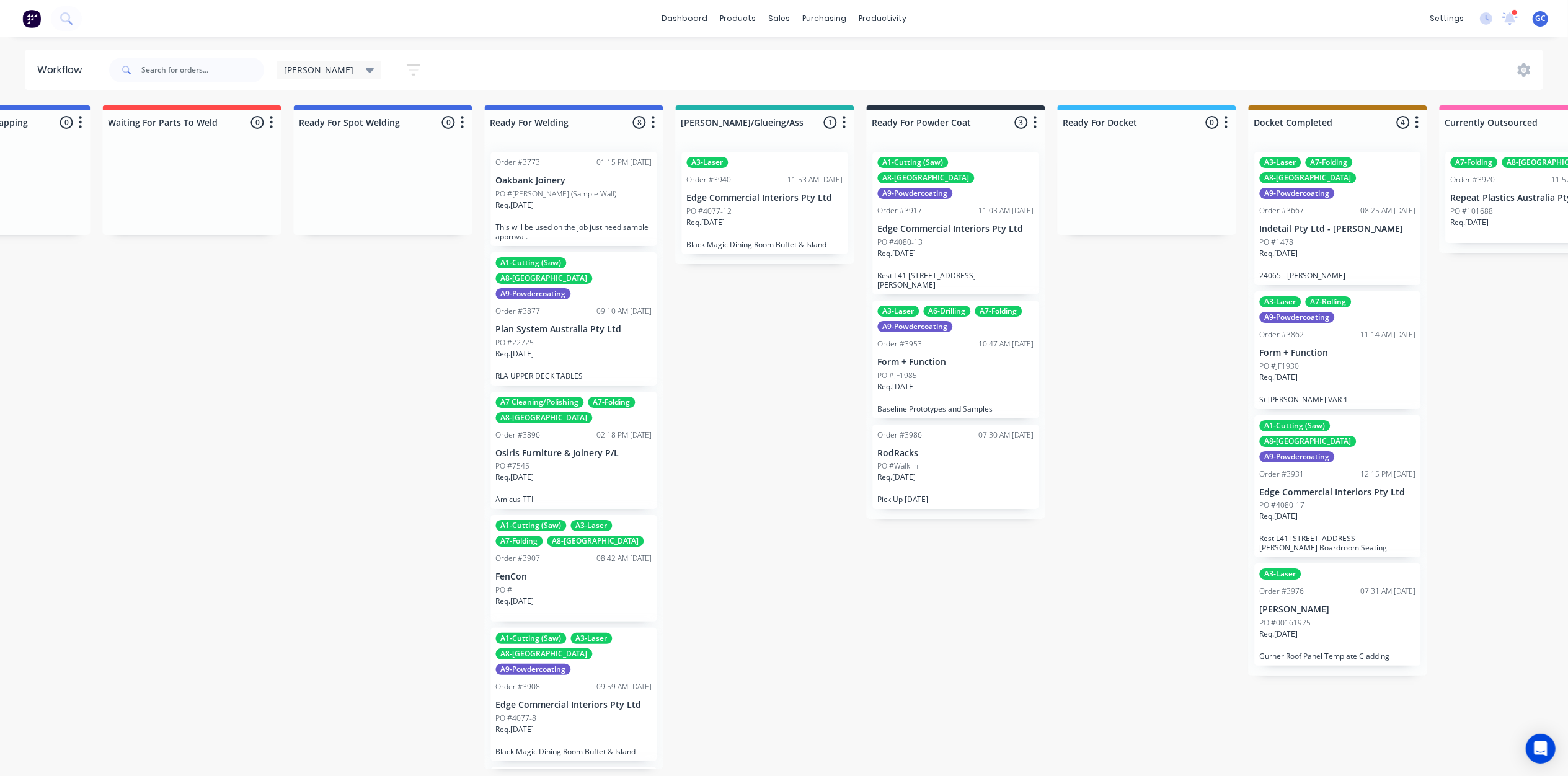
scroll to position [0, 2391]
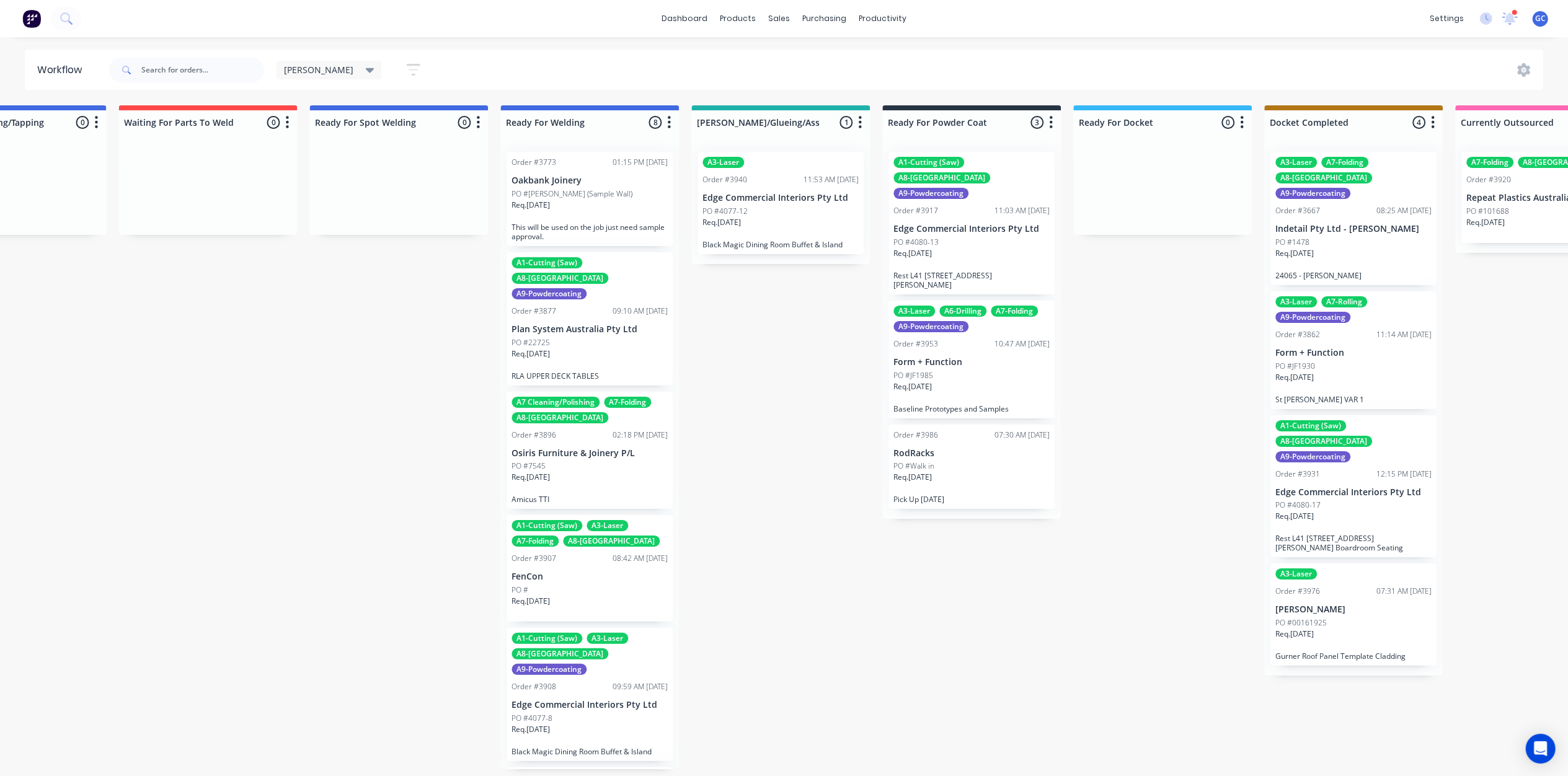
click at [928, 357] on p "Form + Function" at bounding box center [971, 362] width 156 height 11
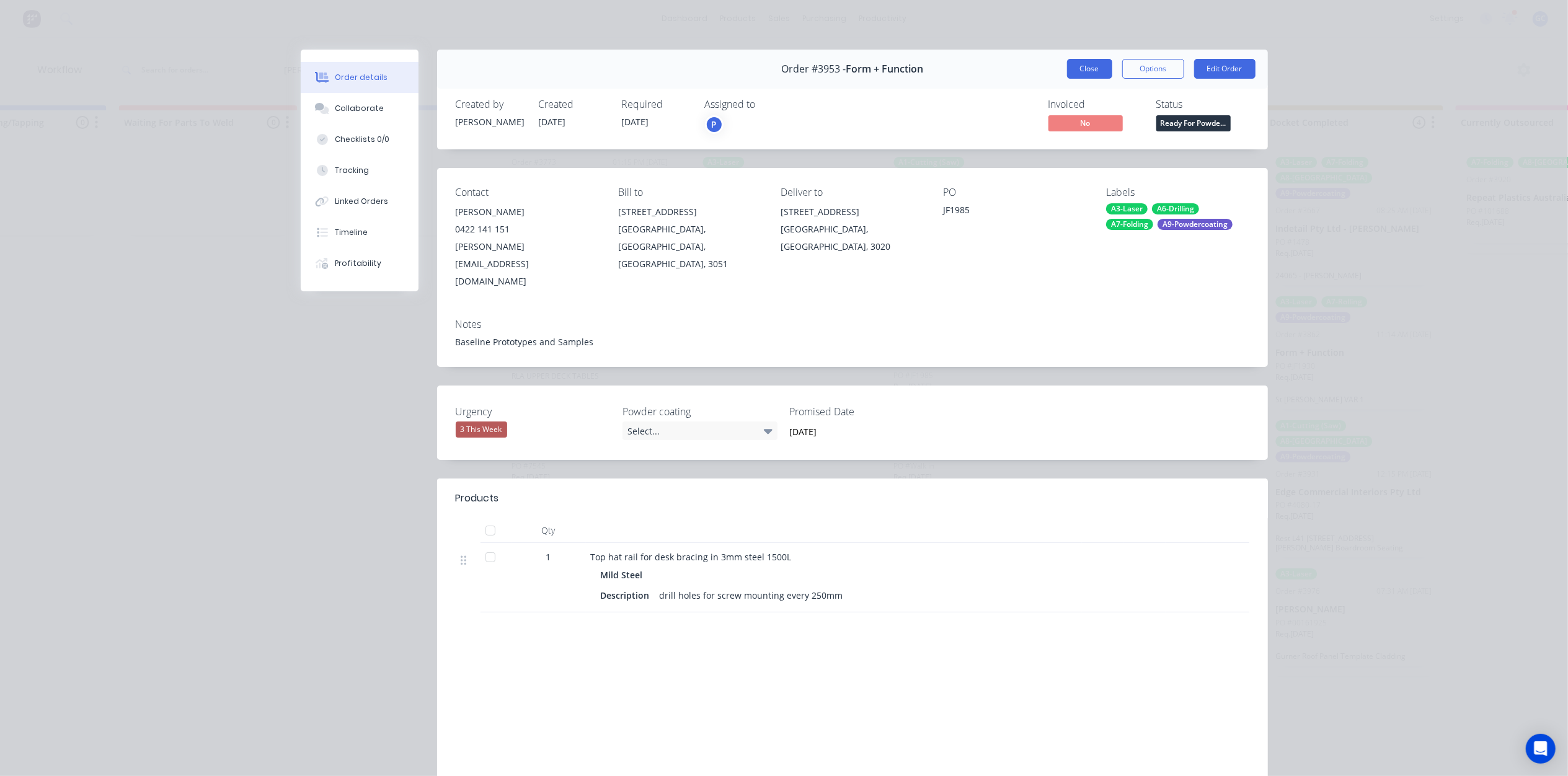
click at [1067, 75] on button "Close" at bounding box center [1090, 69] width 45 height 20
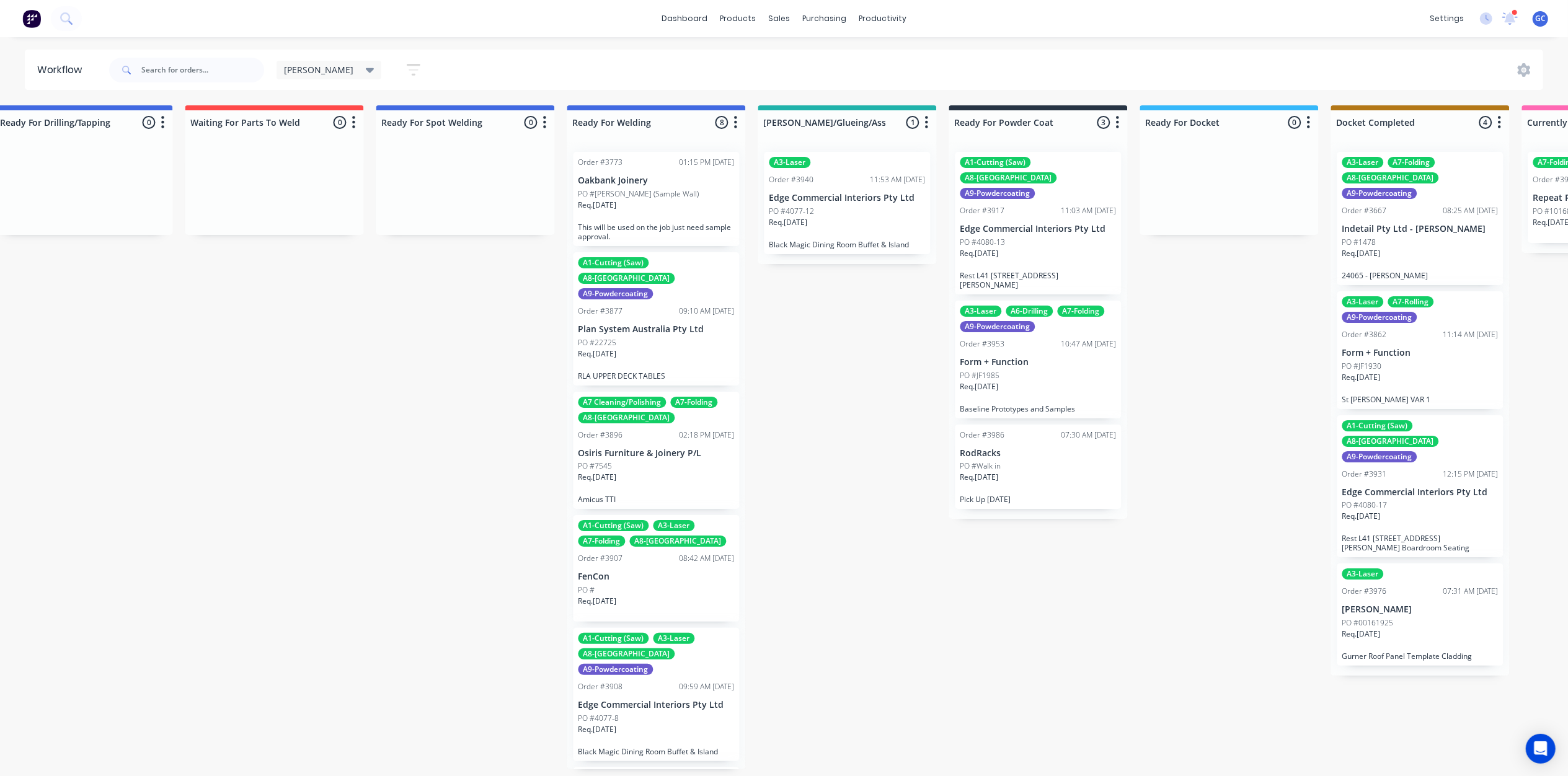
scroll to position [0, 2298]
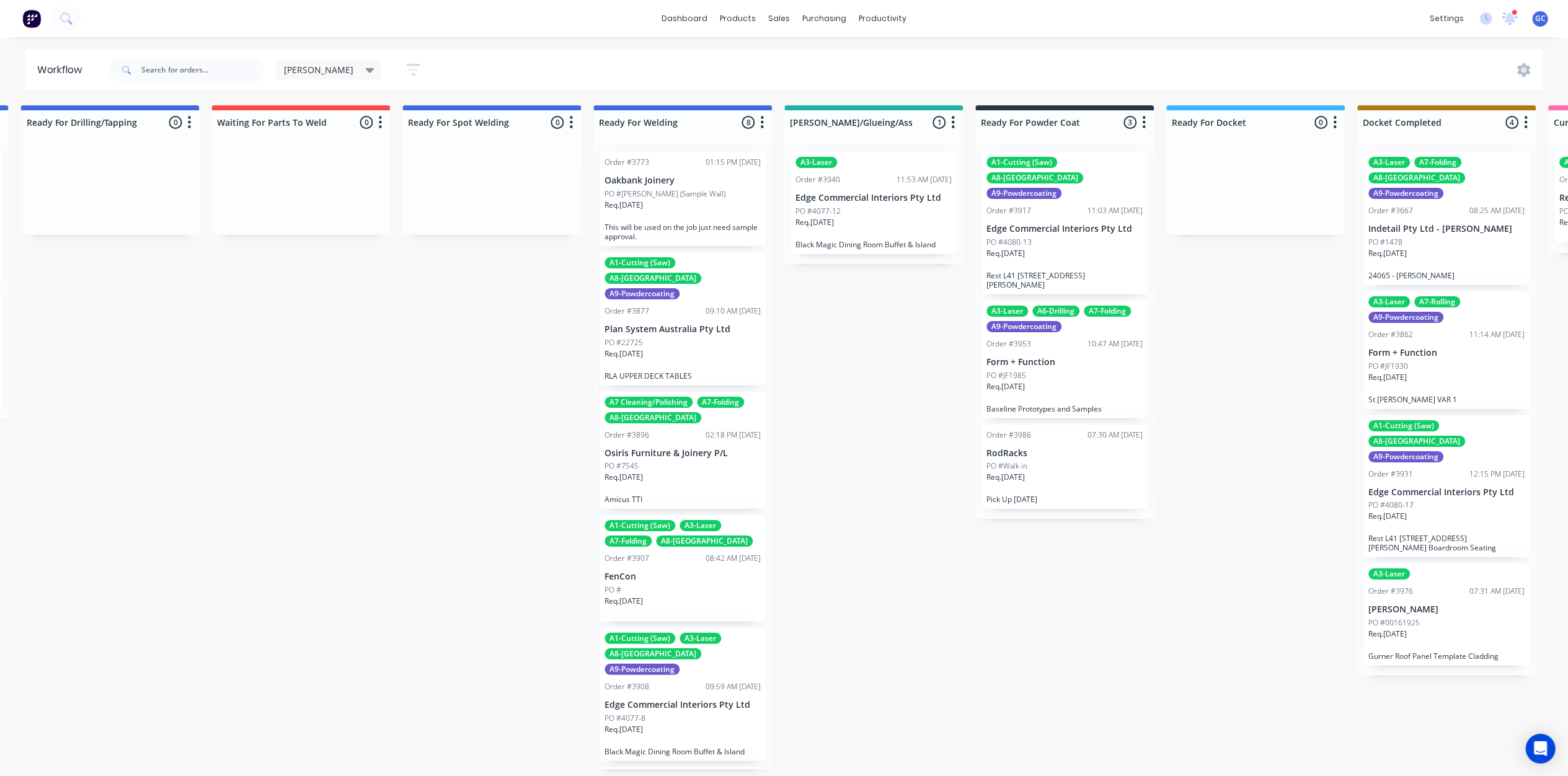
click at [884, 223] on div "Req. 26/09/25" at bounding box center [874, 227] width 156 height 21
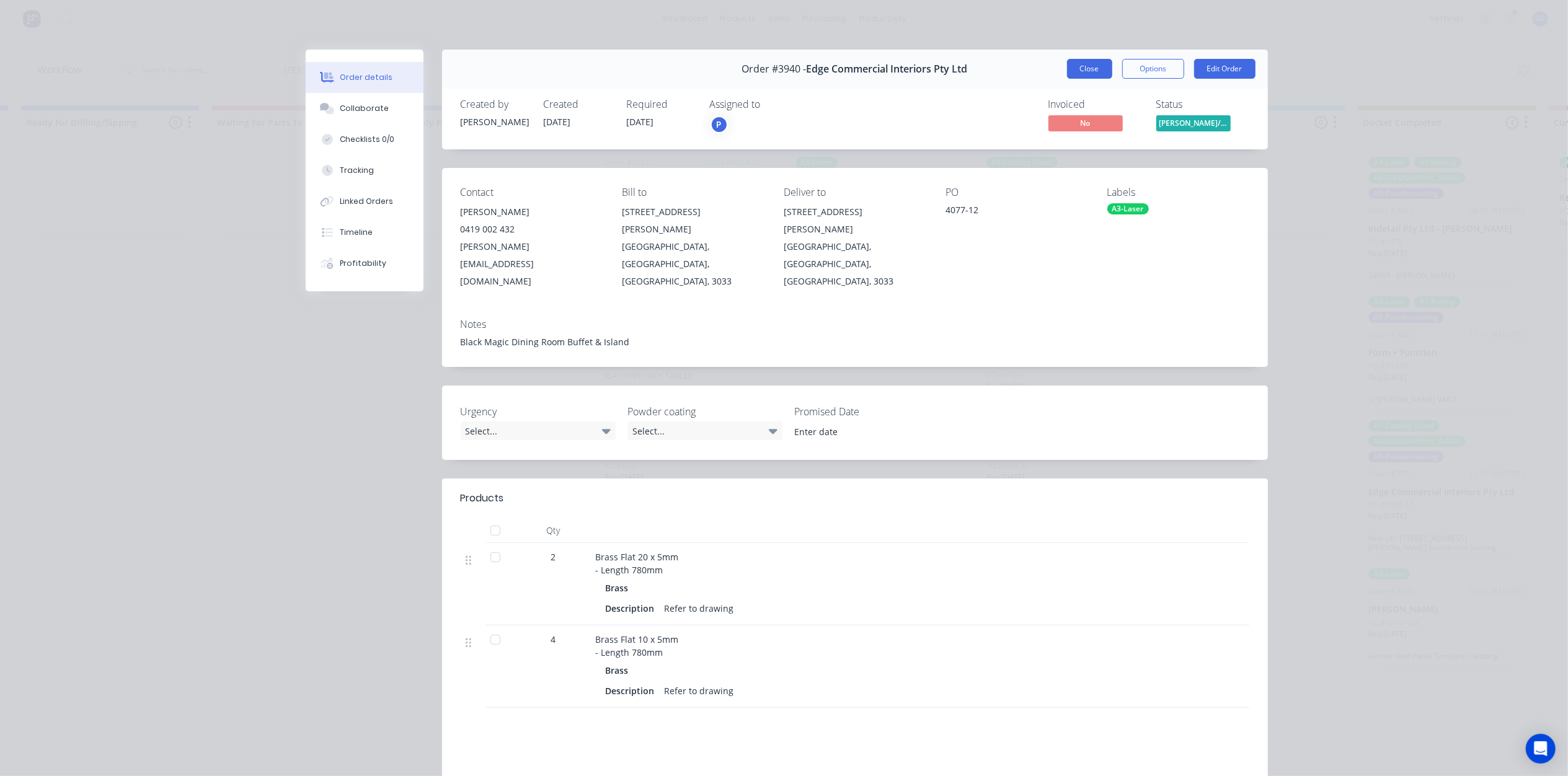
click at [1078, 75] on button "Close" at bounding box center [1090, 69] width 45 height 20
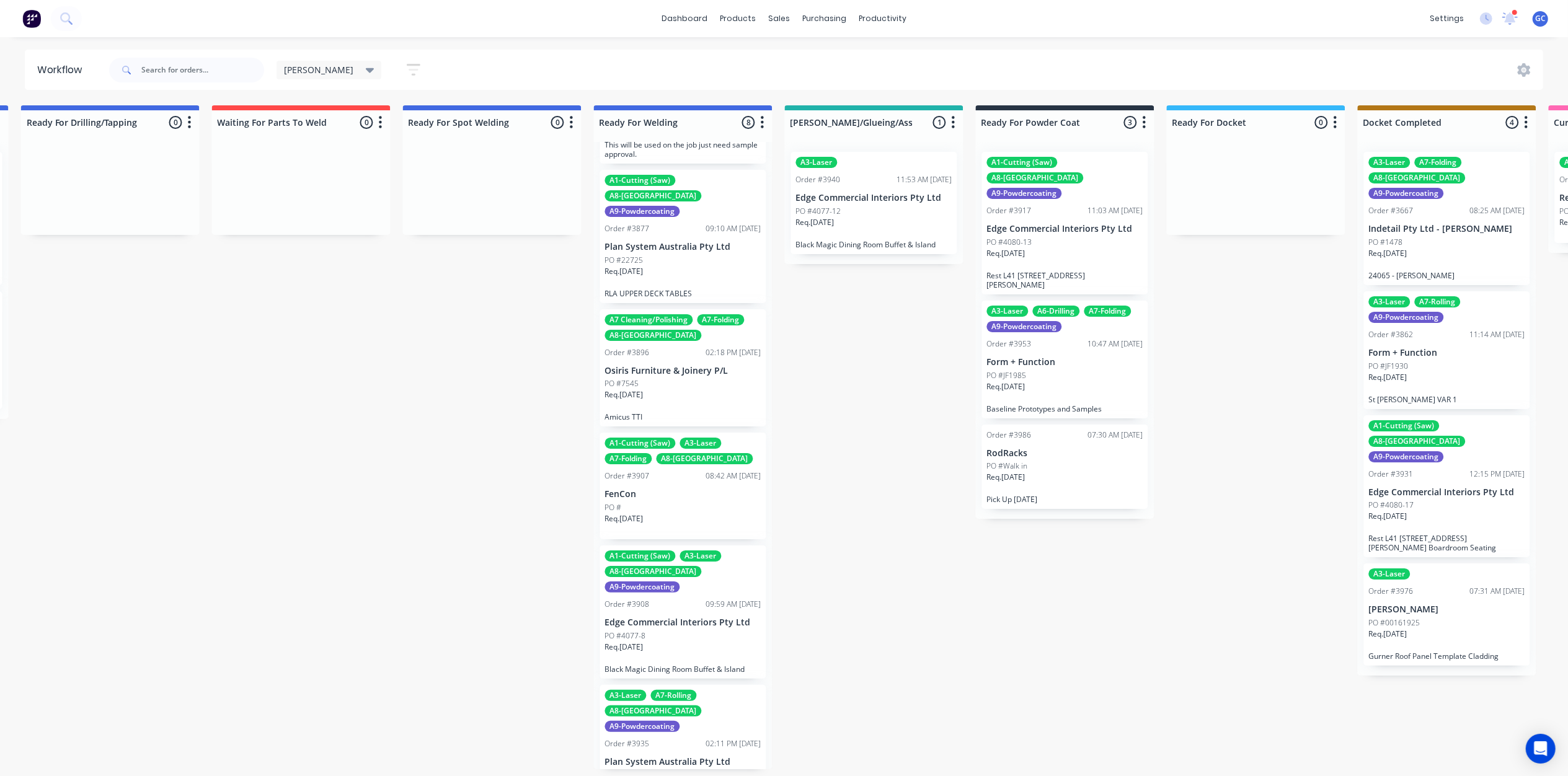
scroll to position [165, 0]
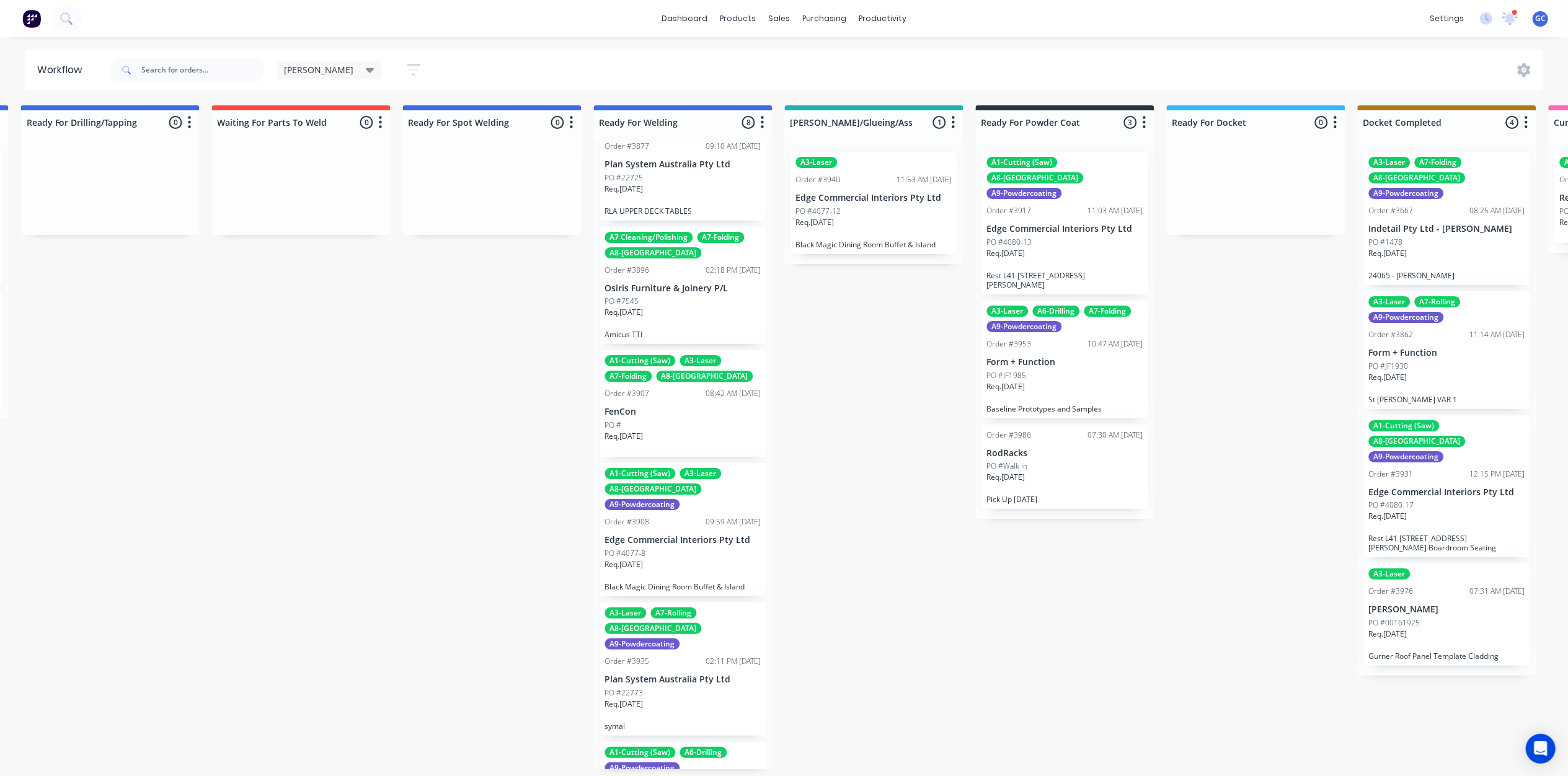
click at [685, 307] on div "Req. 15/09/25" at bounding box center [683, 317] width 156 height 21
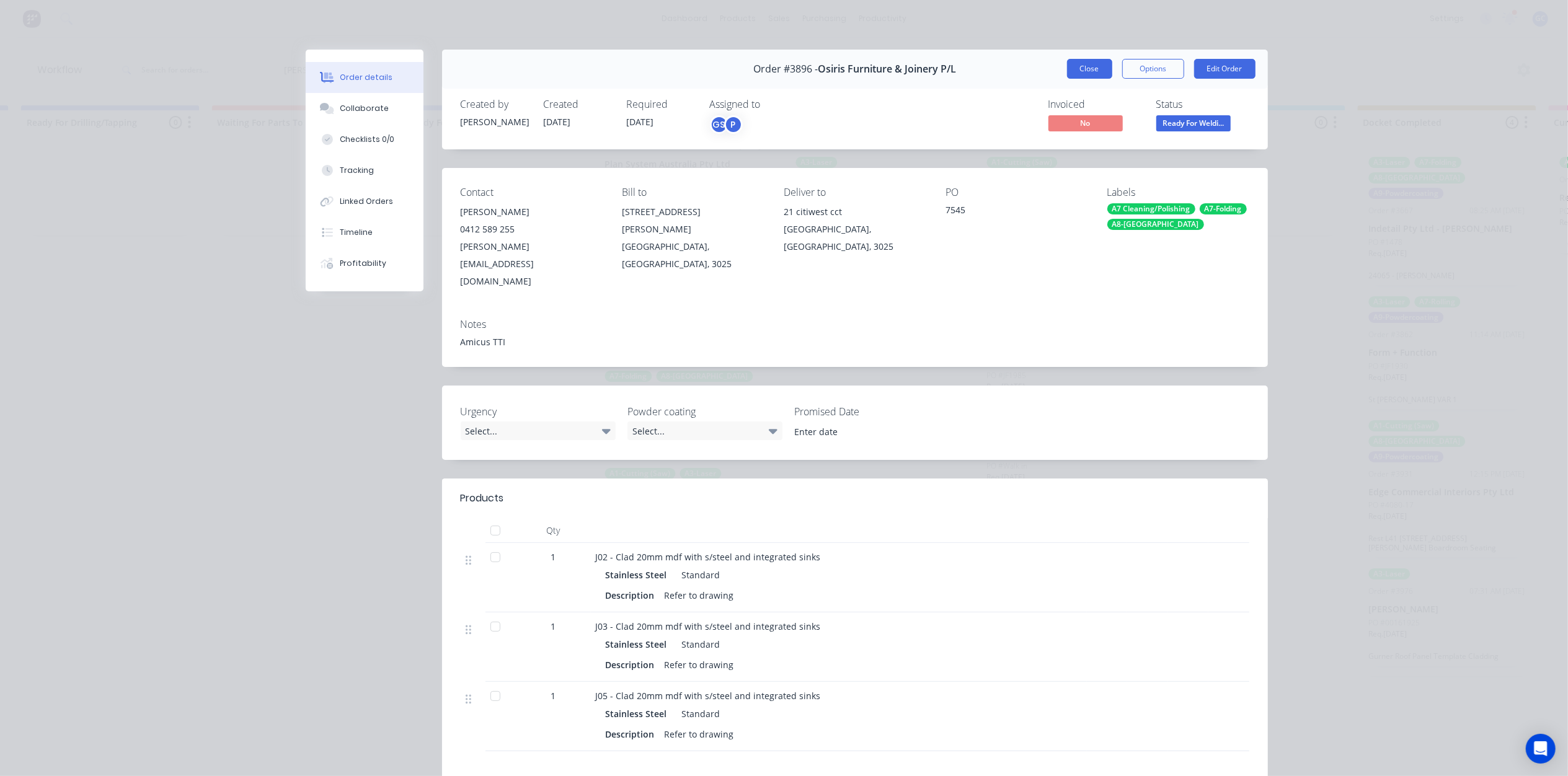
click at [1081, 67] on button "Close" at bounding box center [1090, 69] width 45 height 20
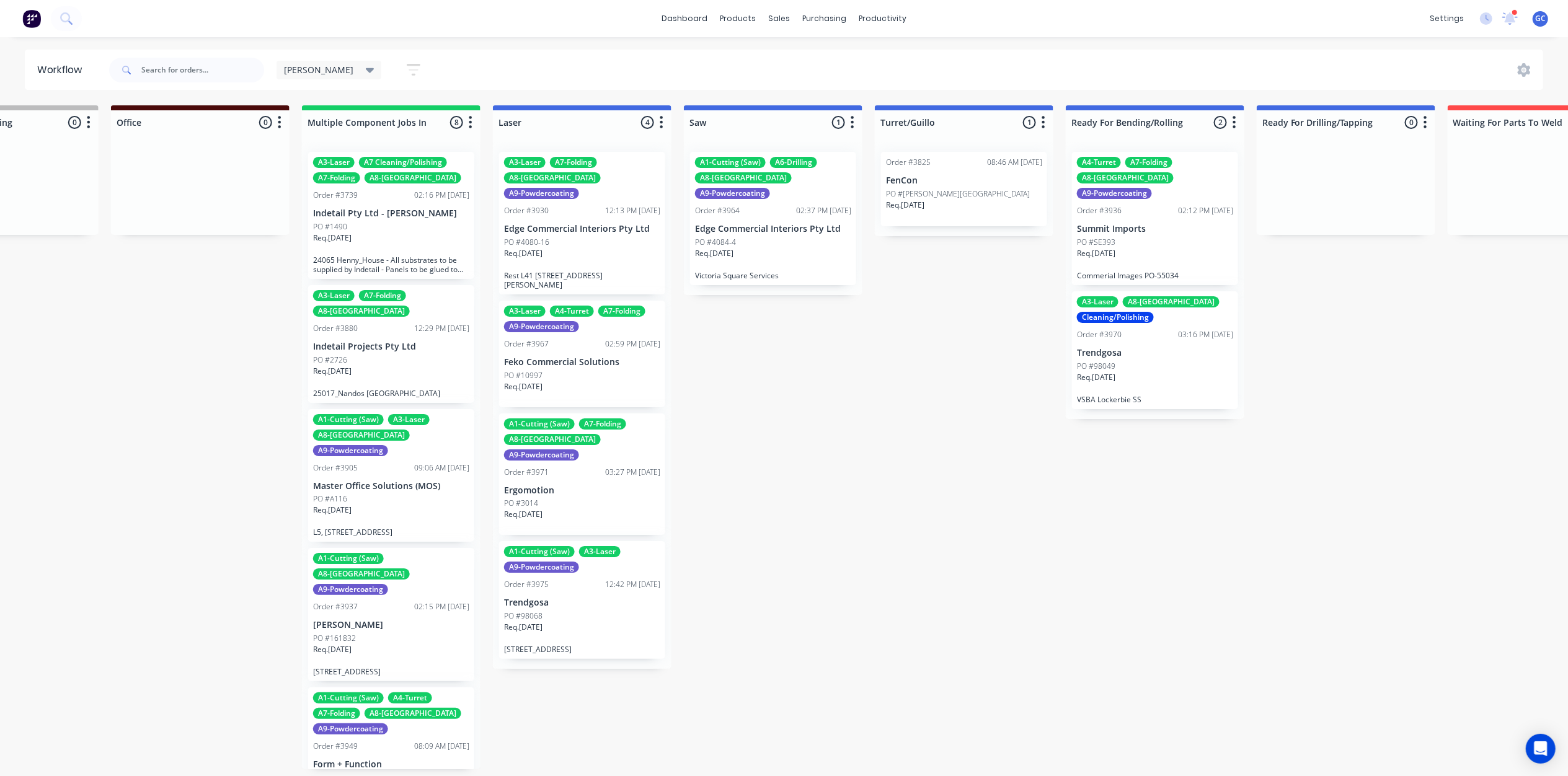
scroll to position [5, 1069]
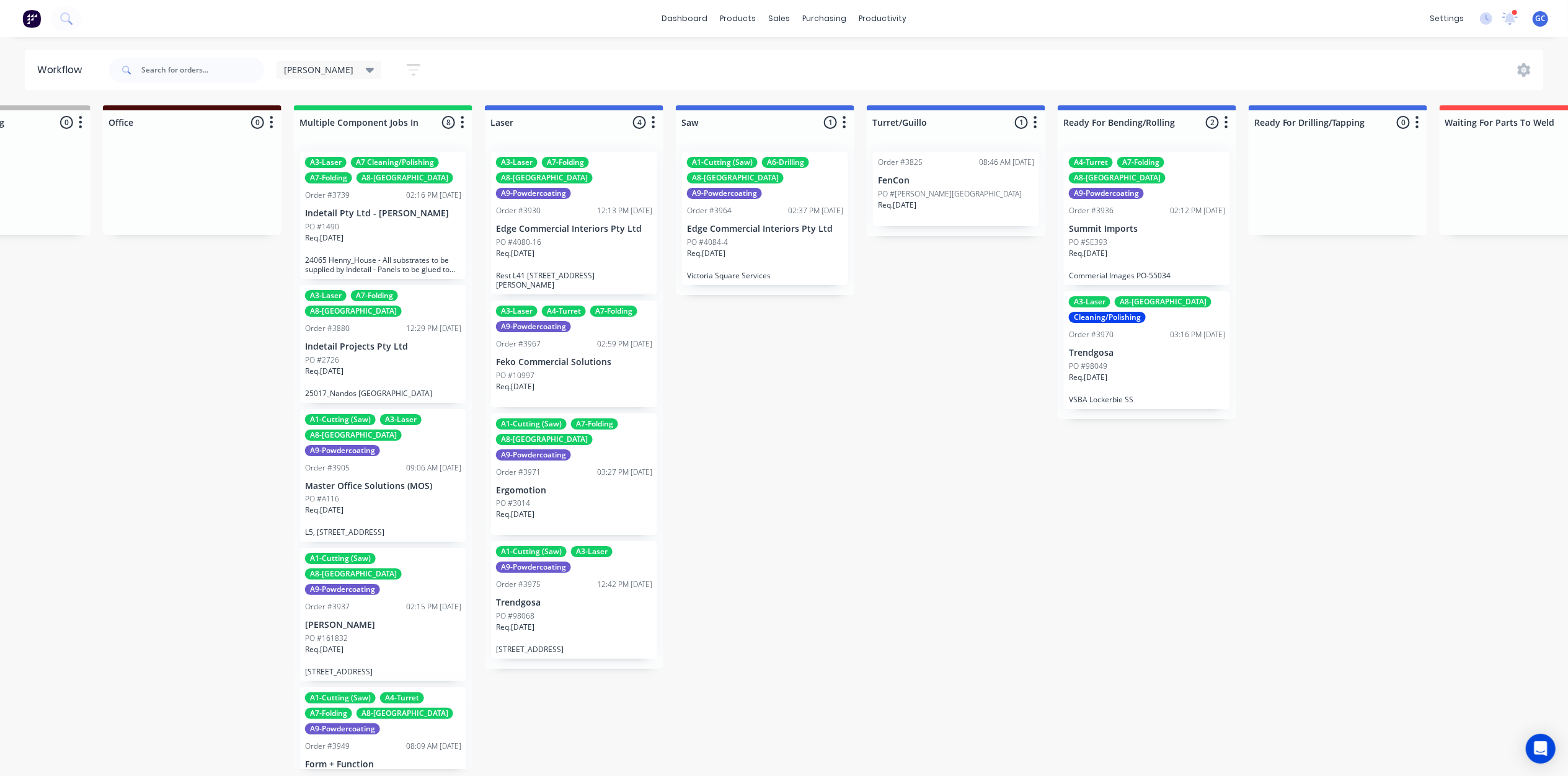
click at [562, 370] on div "PO #10997" at bounding box center [574, 376] width 156 height 11
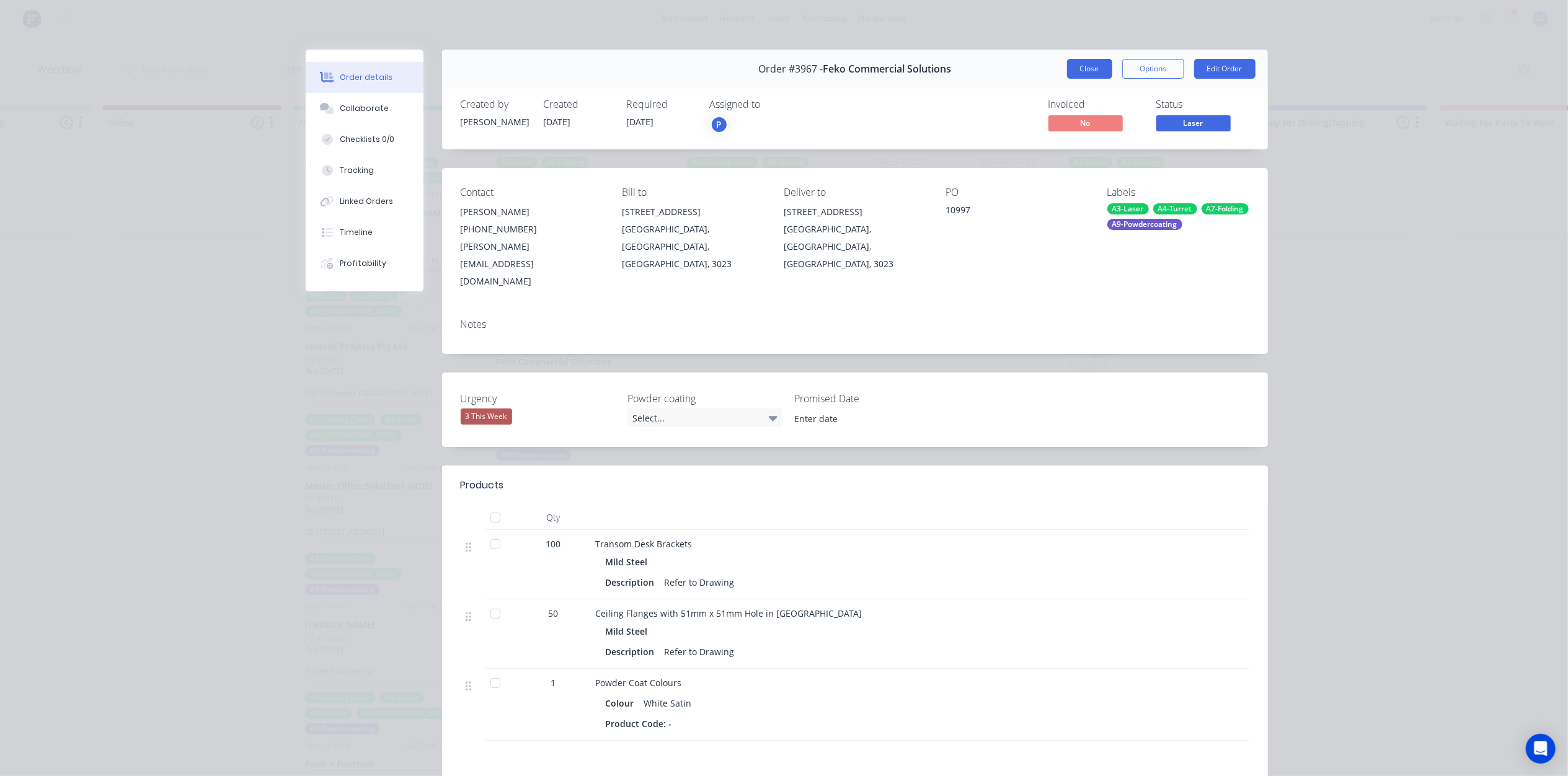
click at [1087, 78] on button "Close" at bounding box center [1090, 69] width 45 height 20
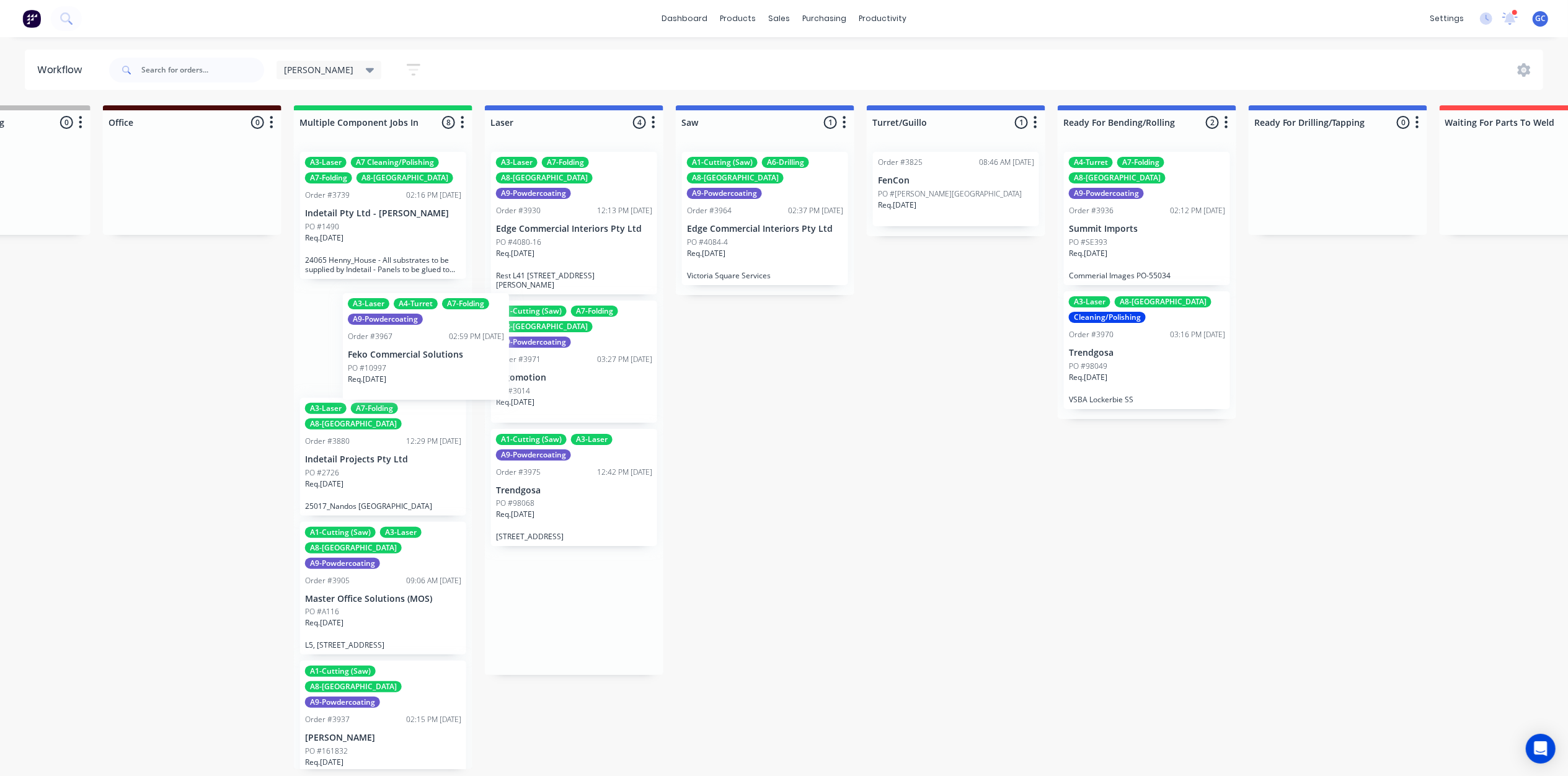
drag, startPoint x: 572, startPoint y: 342, endPoint x: 429, endPoint y: 358, distance: 143.9
click at [411, 373] on div "Submitted 0 Status colour #661D1D hex #661D1D Save Cancel Summaries Total order…" at bounding box center [1124, 438] width 4405 height 664
click at [552, 338] on div "A1-Cutting (Saw) A7-Folding A8-Welding A9-Powdercoating Order #3971 03:27 PM 18…" at bounding box center [574, 362] width 166 height 122
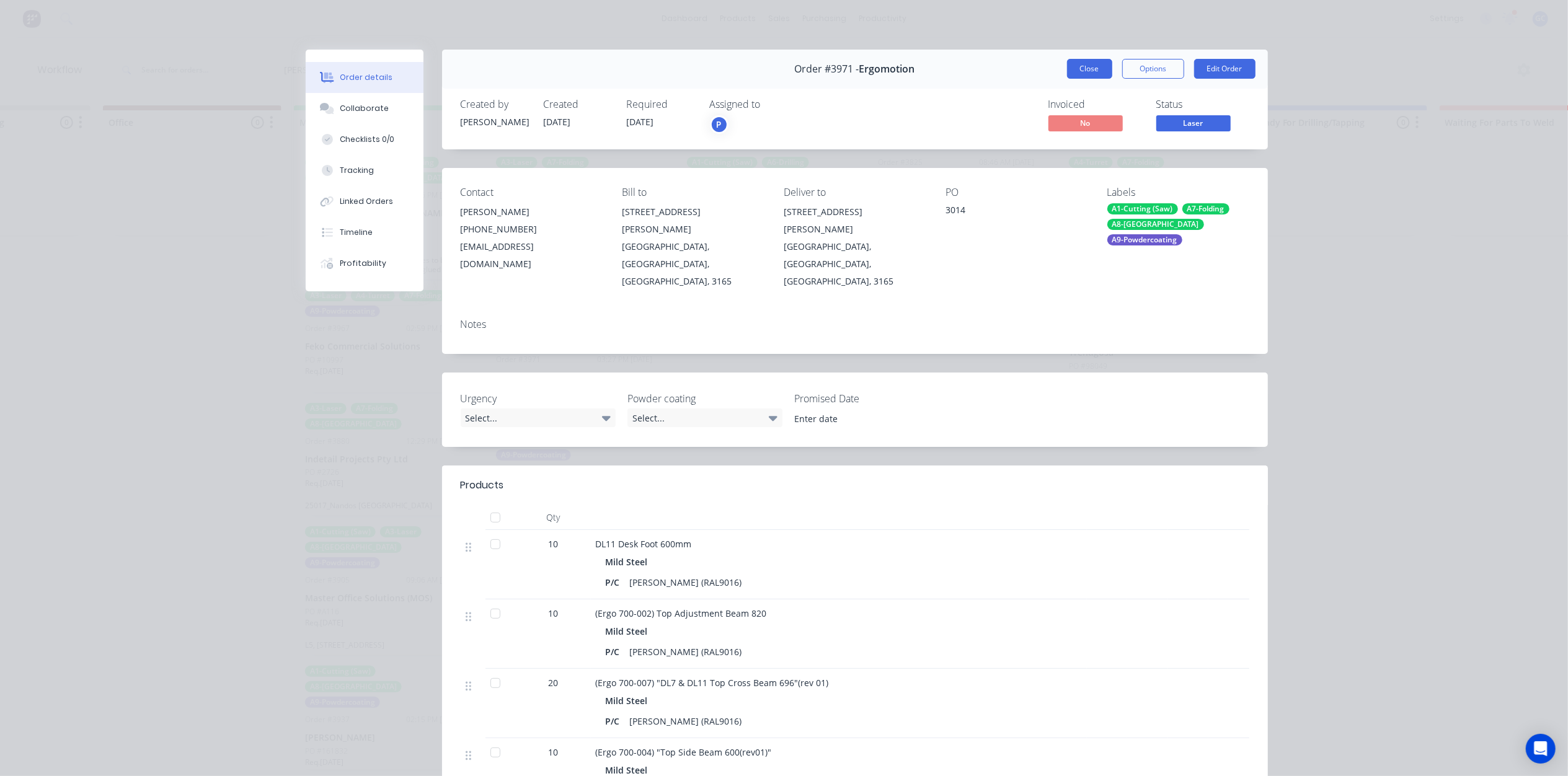
click at [1085, 68] on button "Close" at bounding box center [1090, 69] width 45 height 20
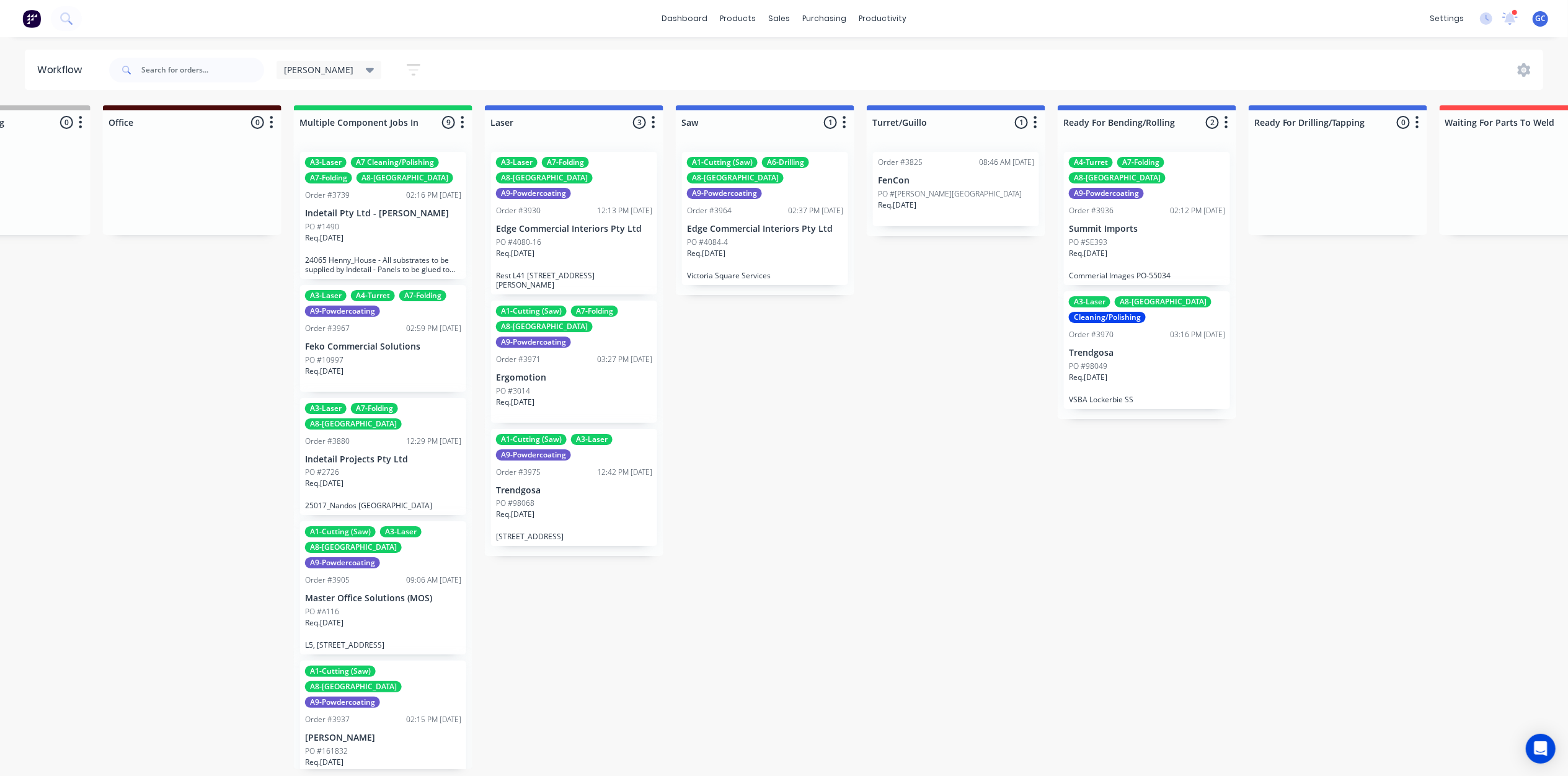
click at [569, 498] on div "PO #98068" at bounding box center [574, 503] width 156 height 11
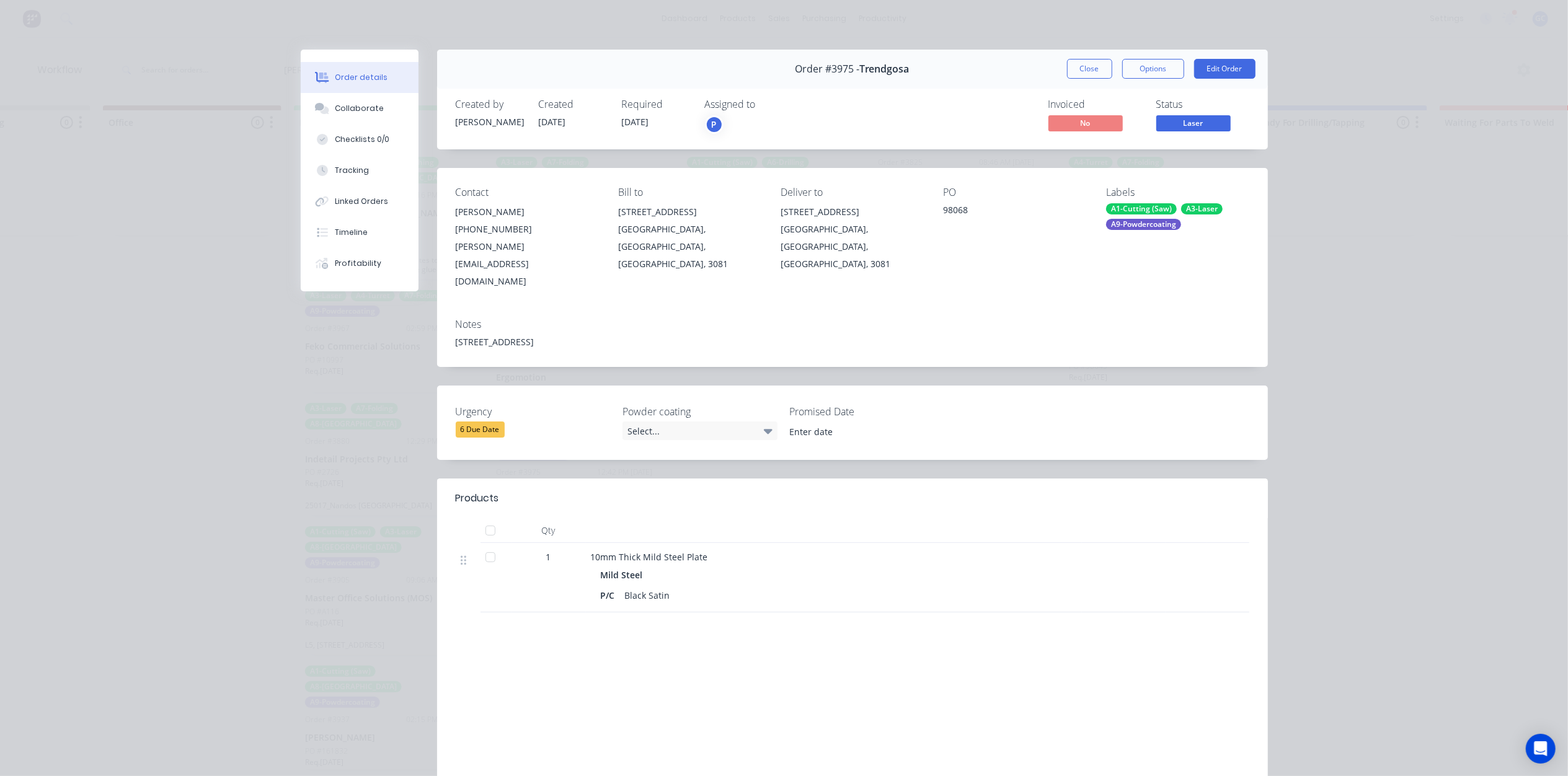
click at [1196, 121] on span "Laser" at bounding box center [1194, 123] width 75 height 16
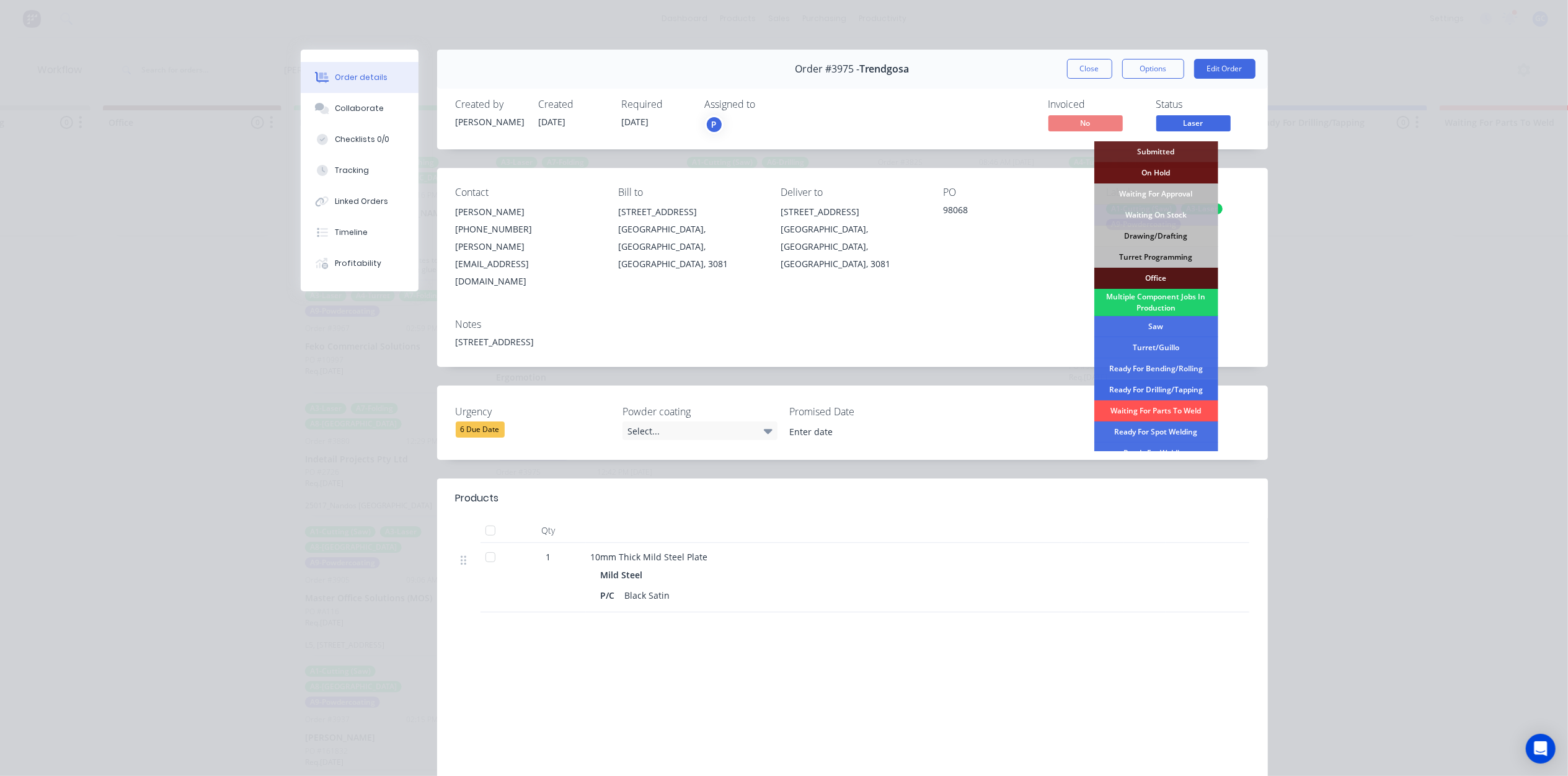
click at [1171, 385] on div "Ready For Drilling/Tapping" at bounding box center [1156, 390] width 124 height 21
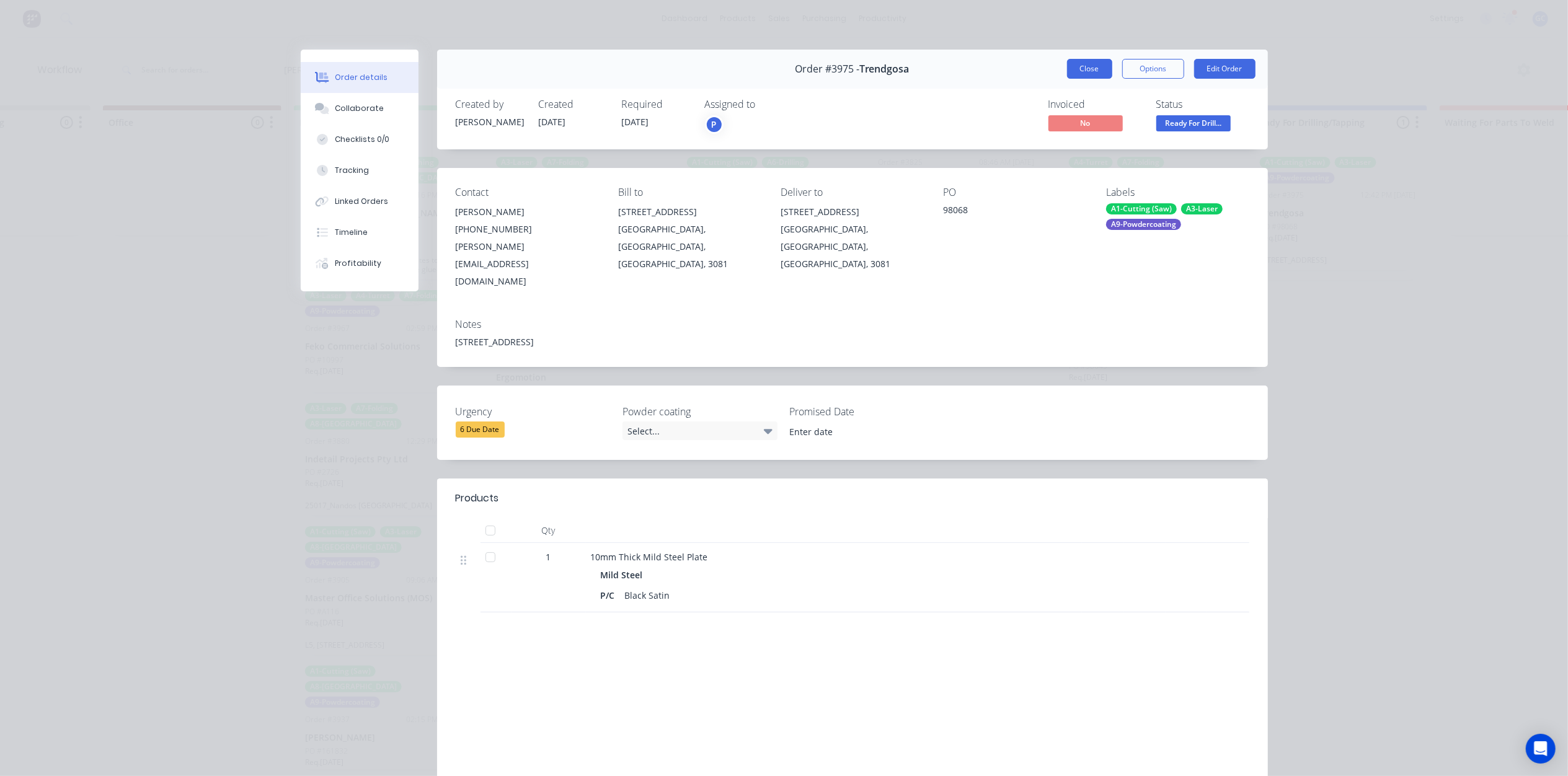
click at [1087, 67] on button "Close" at bounding box center [1090, 69] width 45 height 20
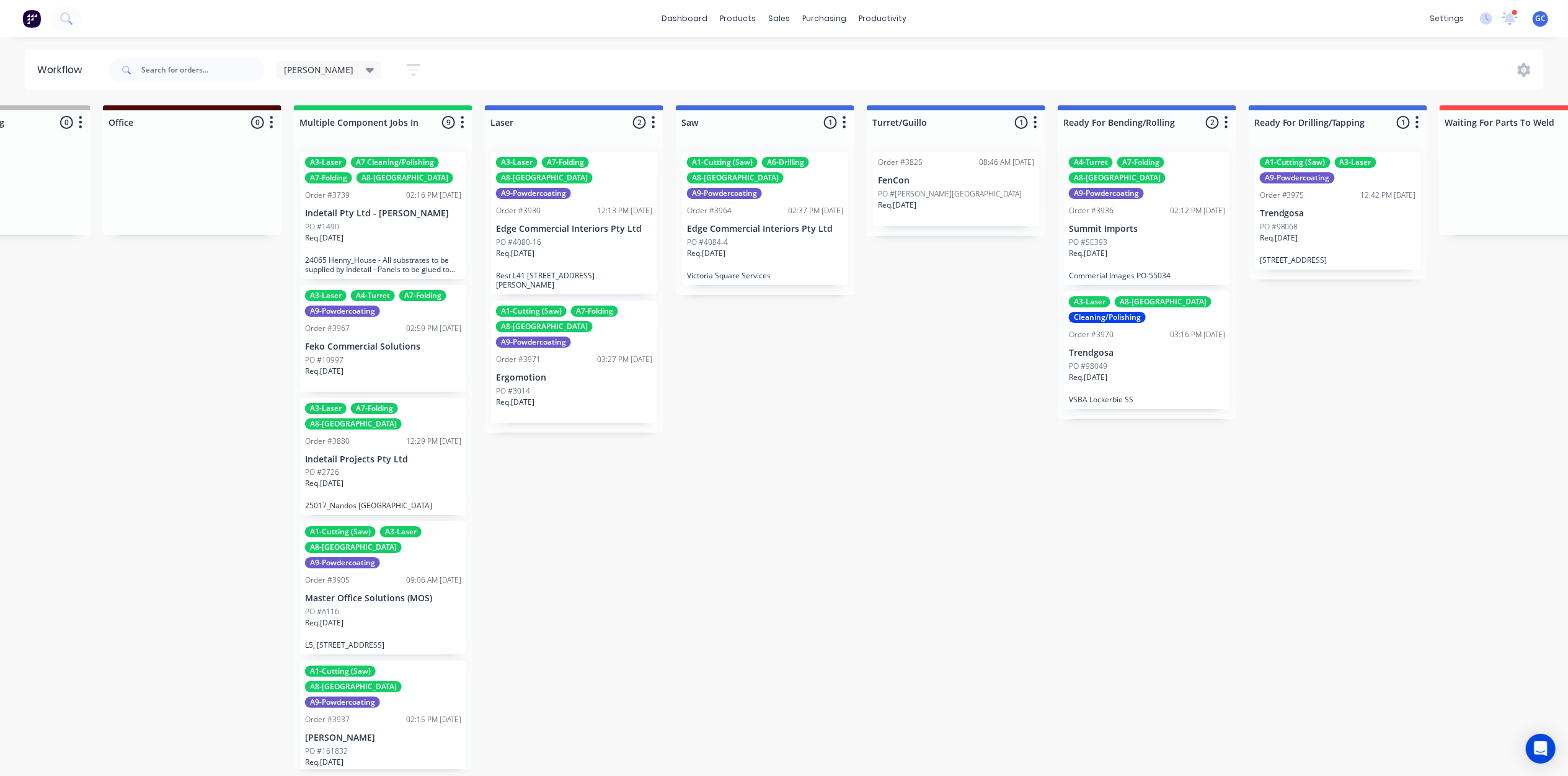
click at [578, 224] on p "Edge Commercial Interiors Pty Ltd" at bounding box center [574, 229] width 156 height 11
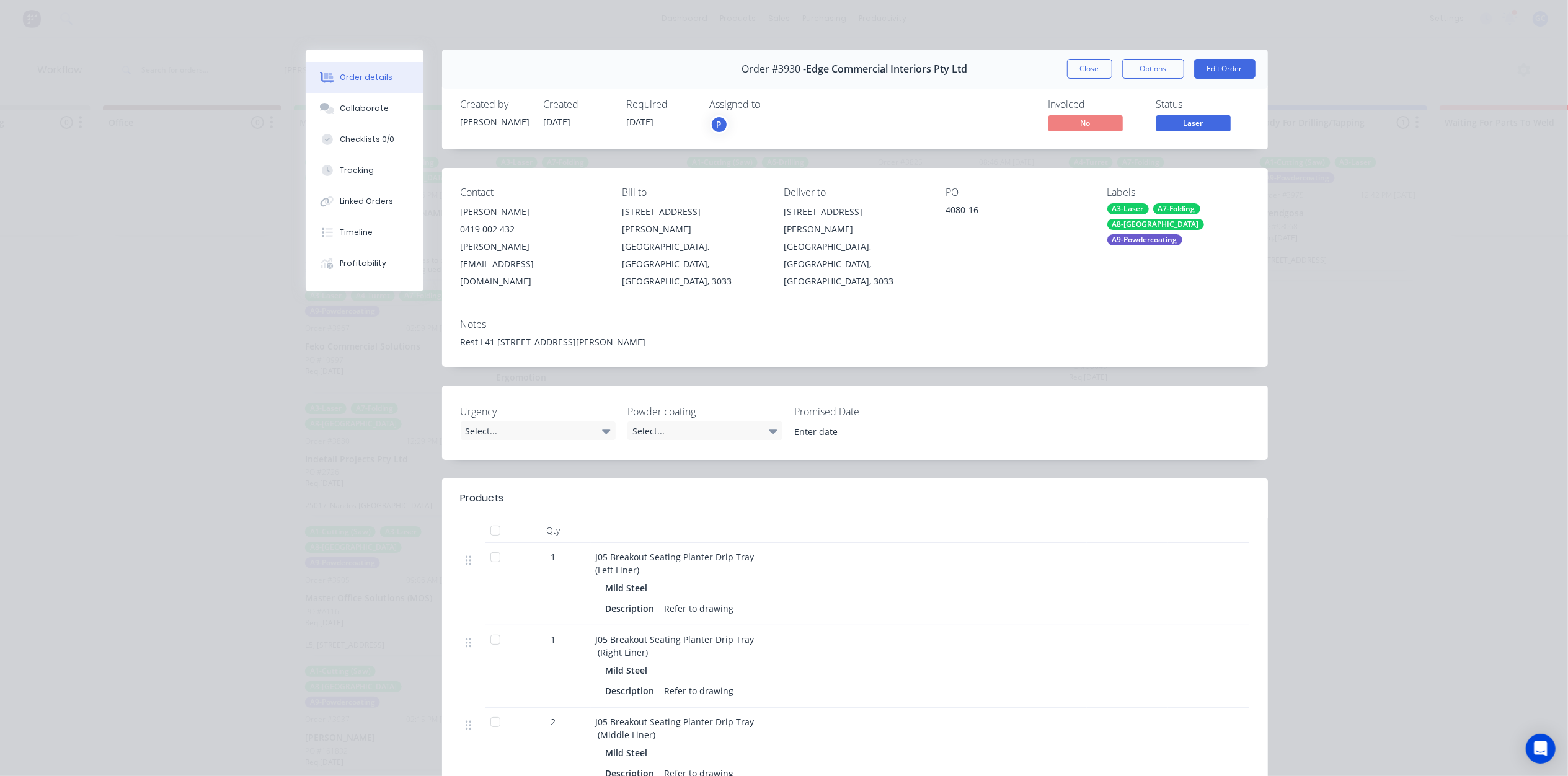
click at [1193, 132] on button "Laser" at bounding box center [1194, 124] width 75 height 19
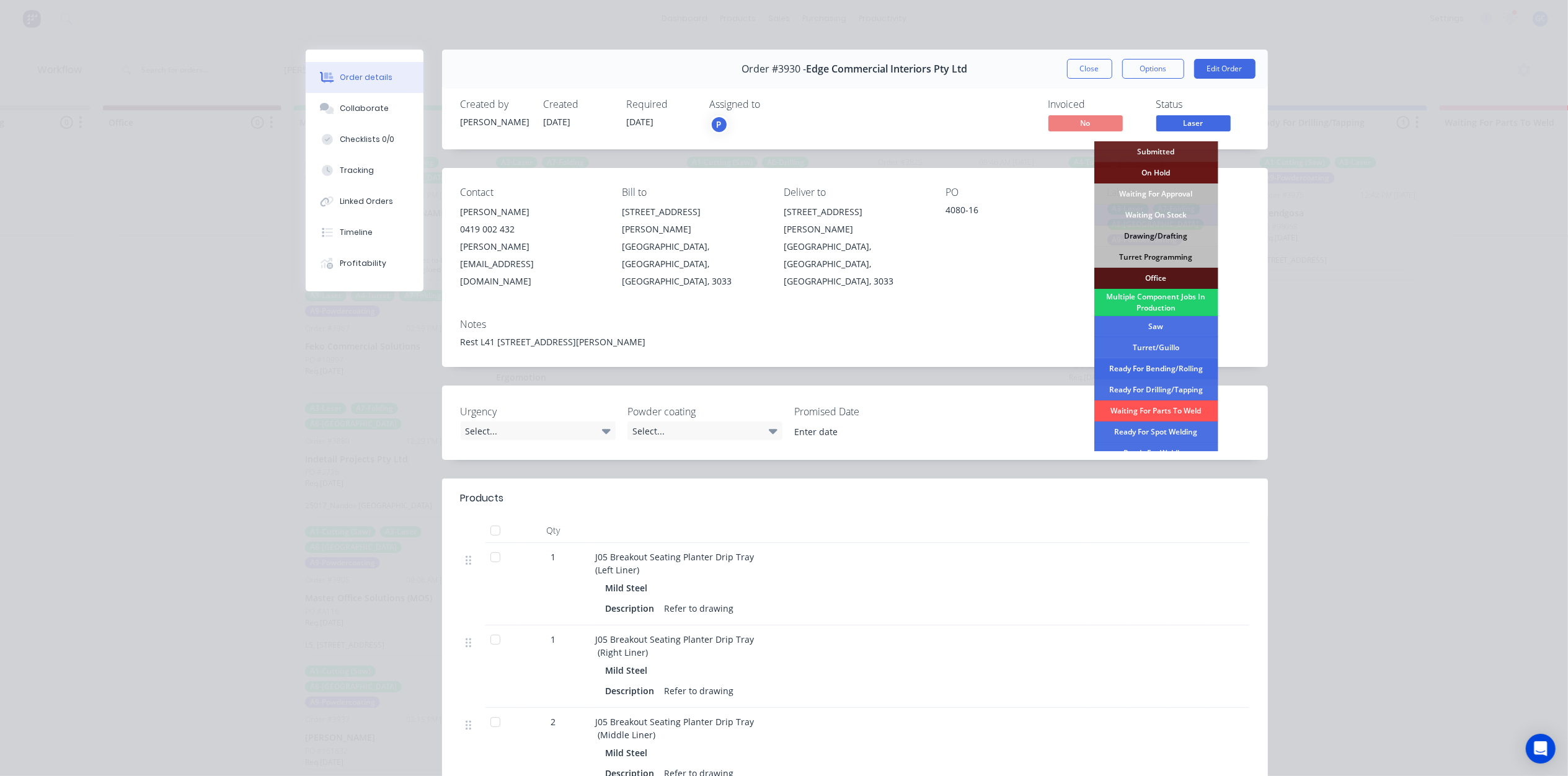
click at [1168, 371] on div "Ready For Bending/Rolling" at bounding box center [1156, 369] width 124 height 21
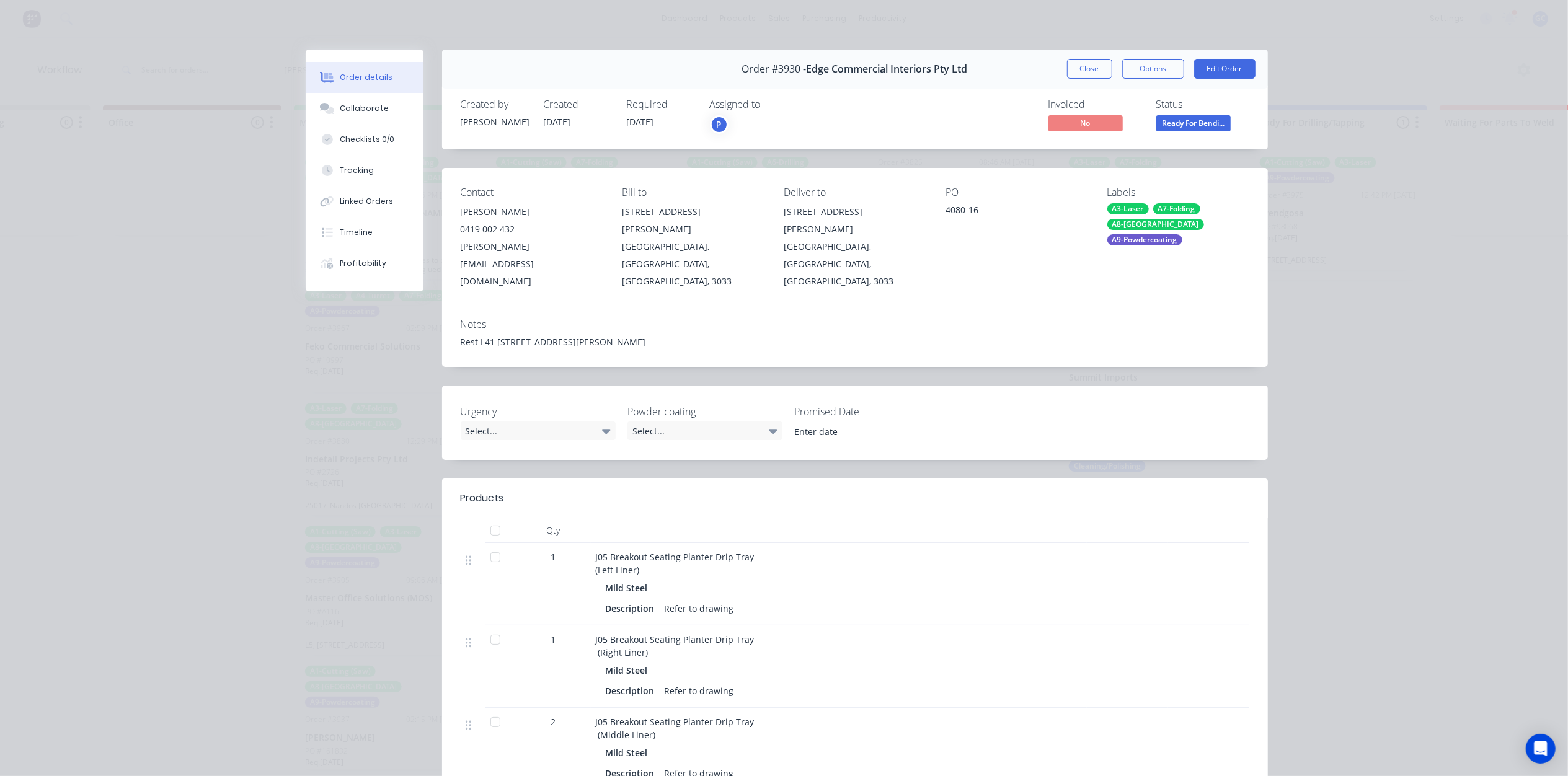
click at [1089, 52] on div "Order #3930 - Edge Commercial Interiors Pty Ltd Close Options Edit Order" at bounding box center [855, 69] width 826 height 39
click at [1079, 62] on button "Close" at bounding box center [1090, 69] width 45 height 20
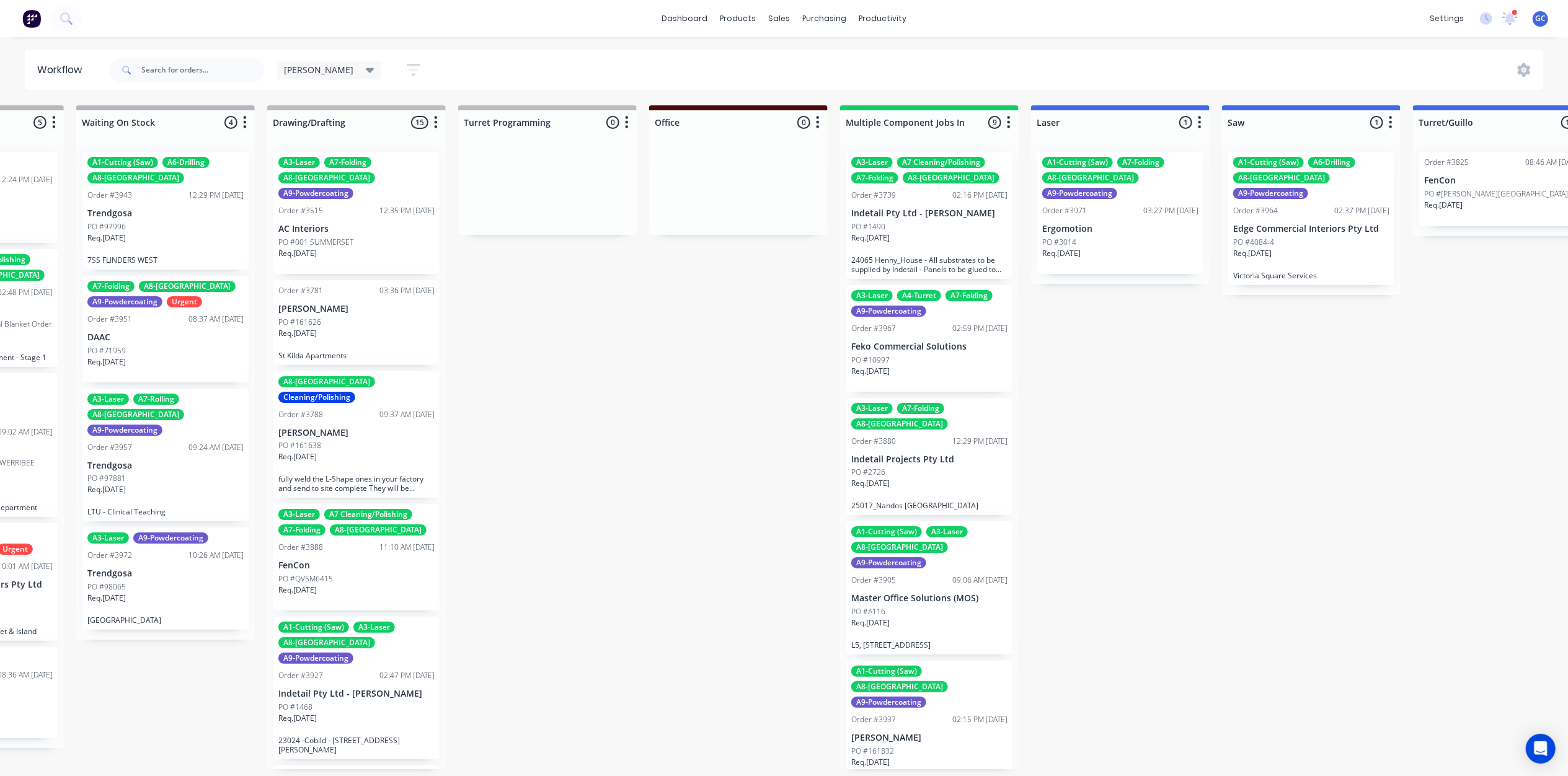
drag, startPoint x: 754, startPoint y: 326, endPoint x: 696, endPoint y: 340, distance: 59.7
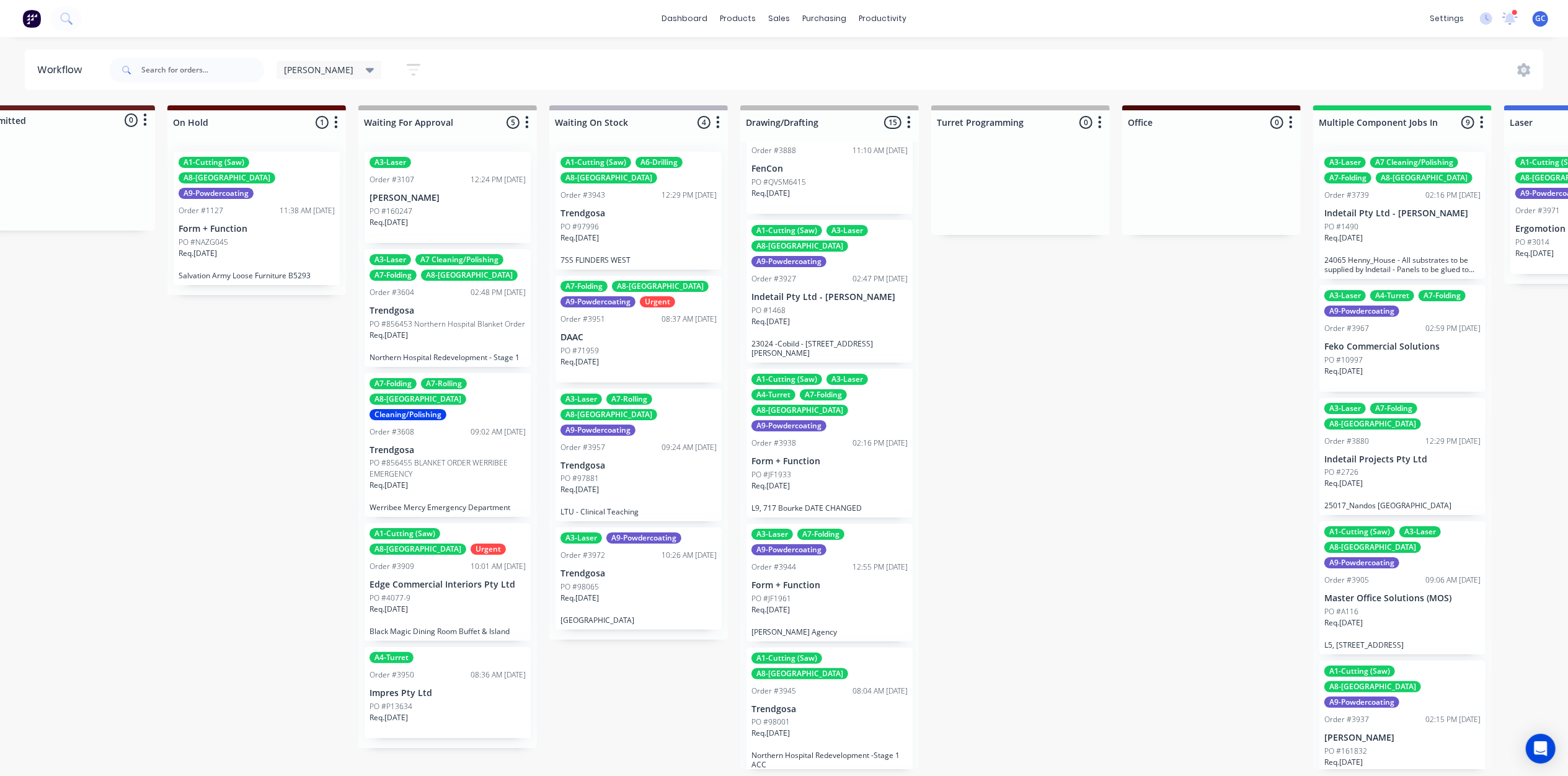
scroll to position [413, 0]
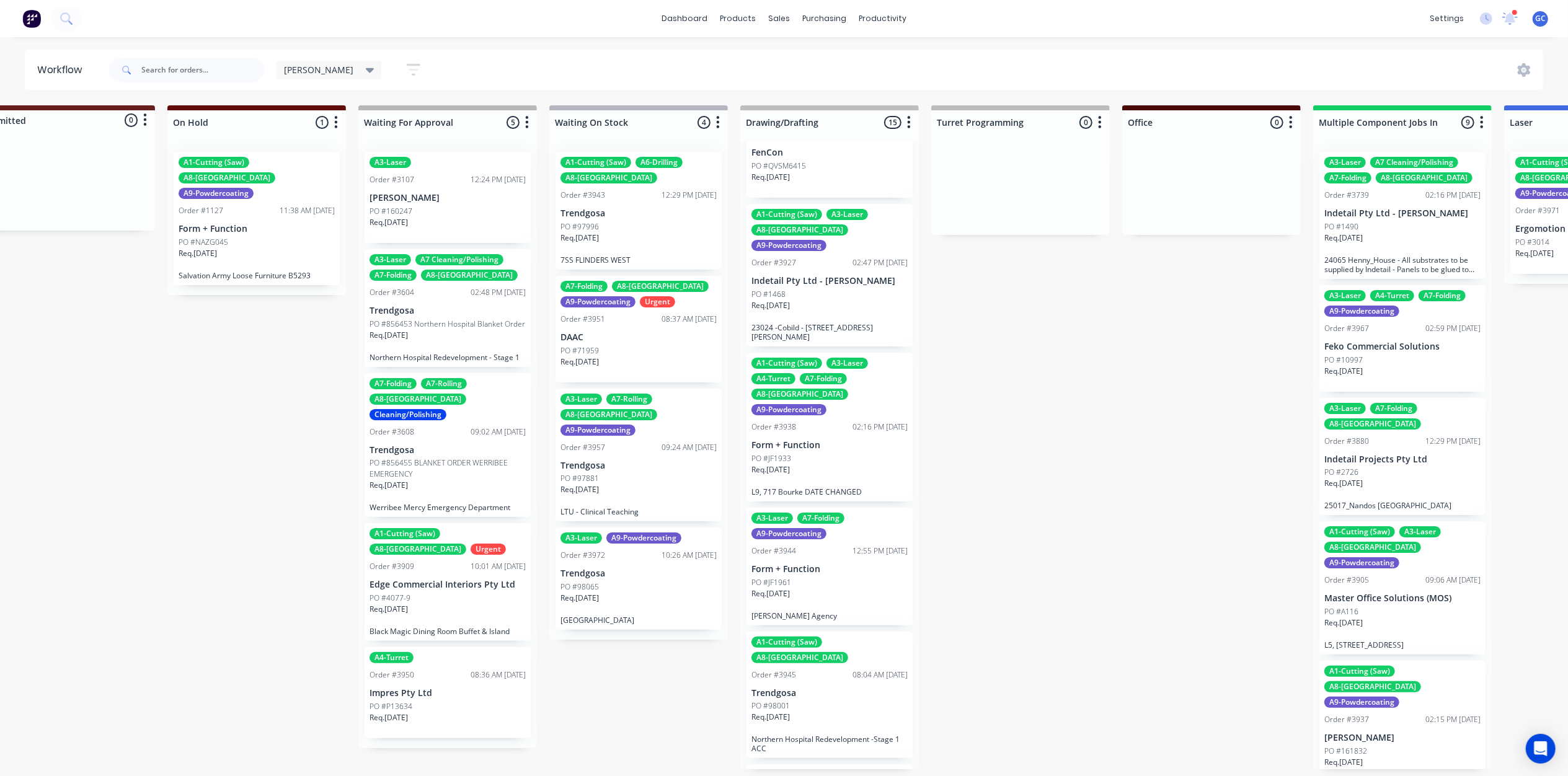
click at [842, 275] on div "A1-Cutting (Saw) A3-Laser A8-Welding A9-Powdercoating Order #3927 02:47 PM 10/0…" at bounding box center [830, 274] width 166 height 142
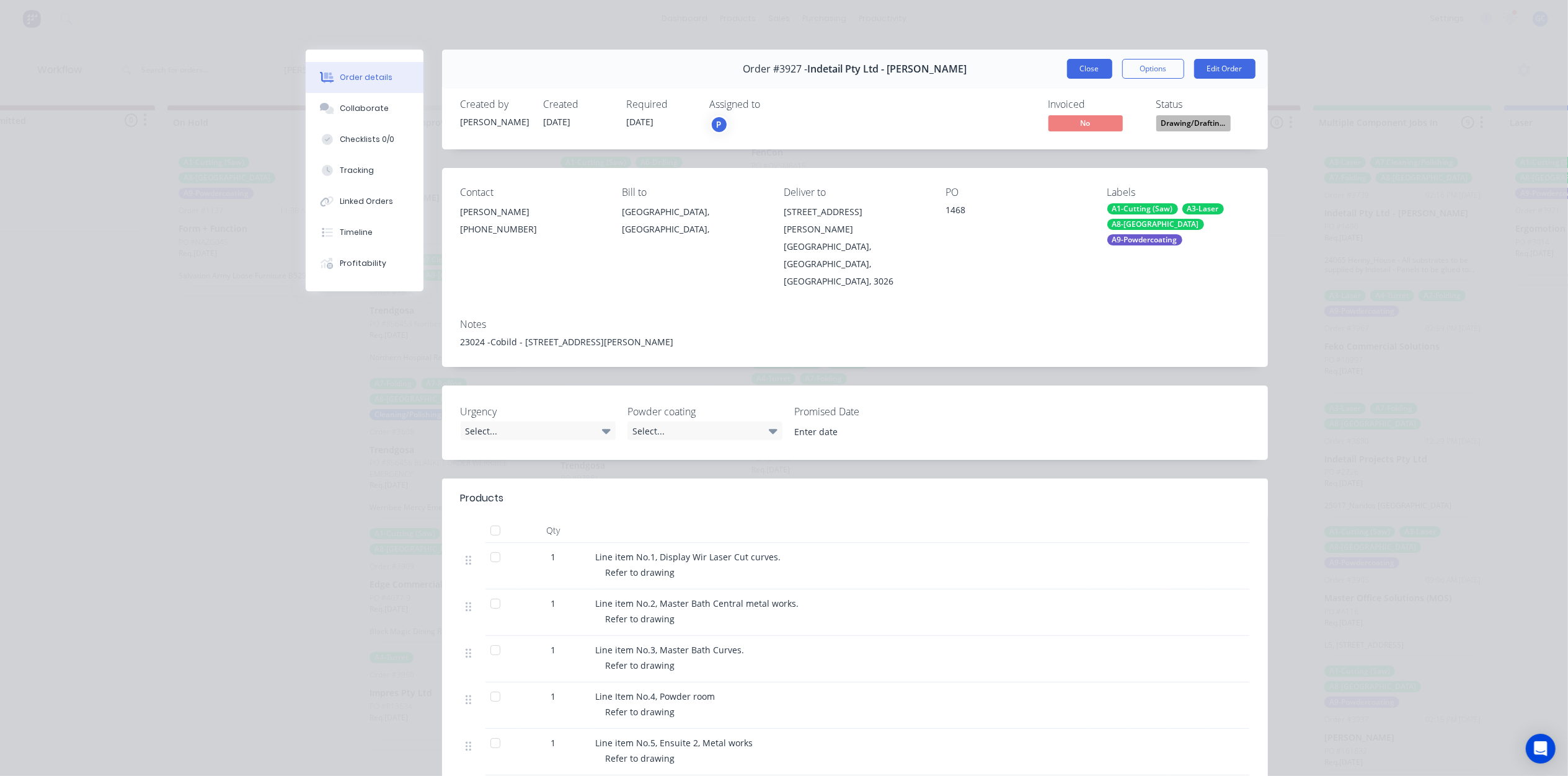
click at [1087, 68] on button "Close" at bounding box center [1090, 69] width 45 height 20
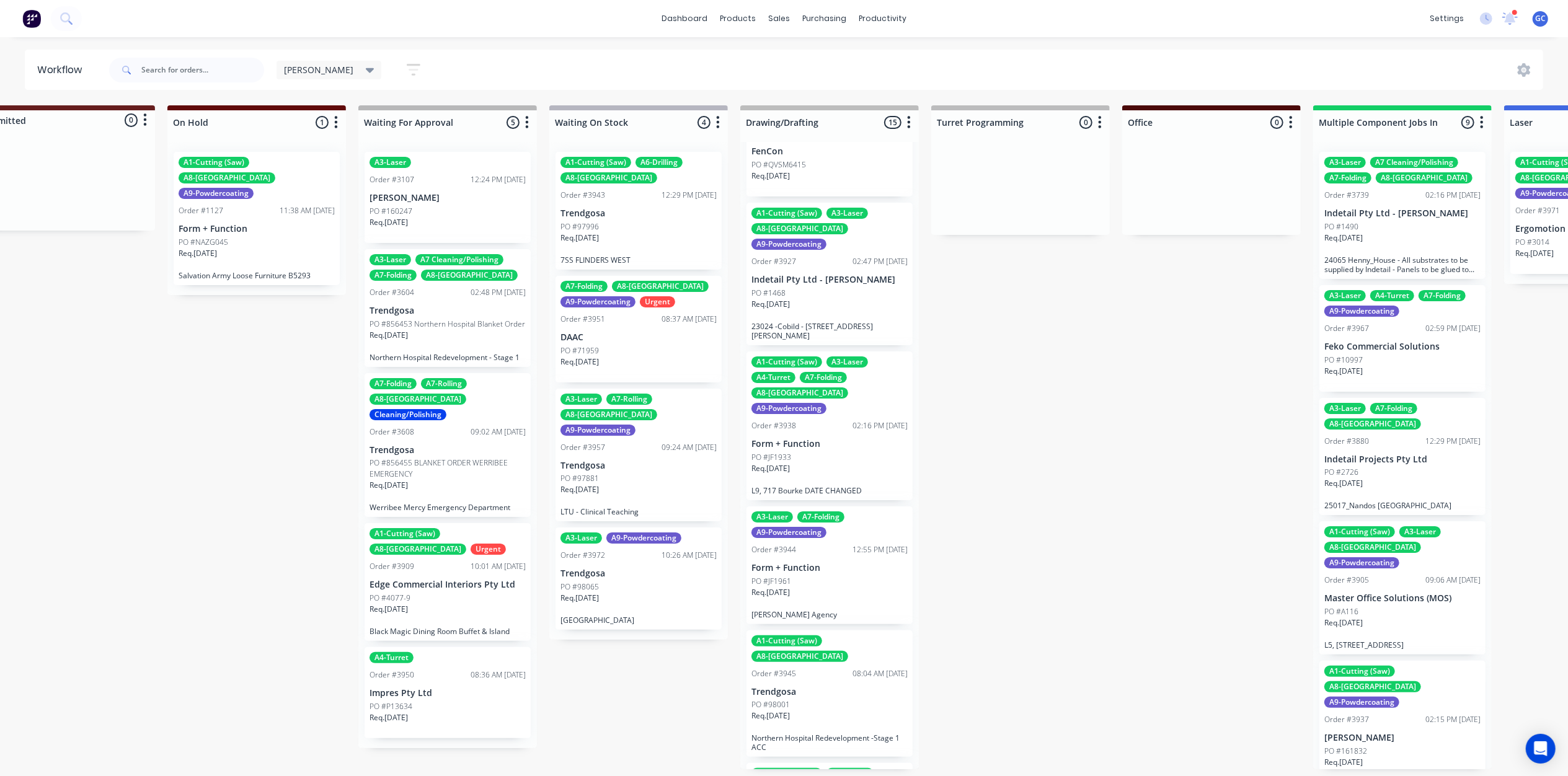
scroll to position [497, 0]
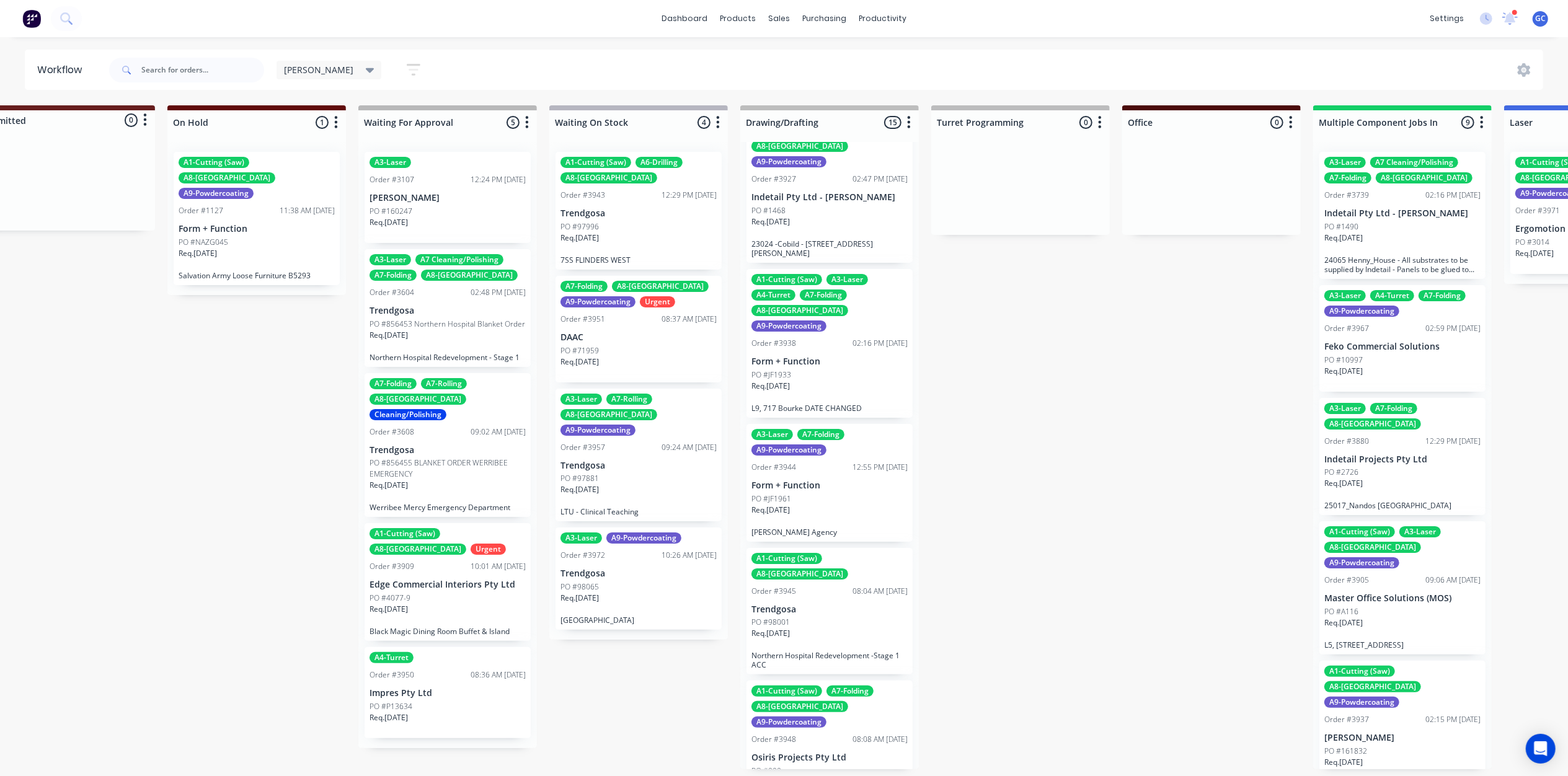
click at [836, 424] on div "A3-Laser A7-Folding A9-Powdercoating Order #3944 12:55 PM 15/09/25 Form + Funct…" at bounding box center [830, 482] width 166 height 117
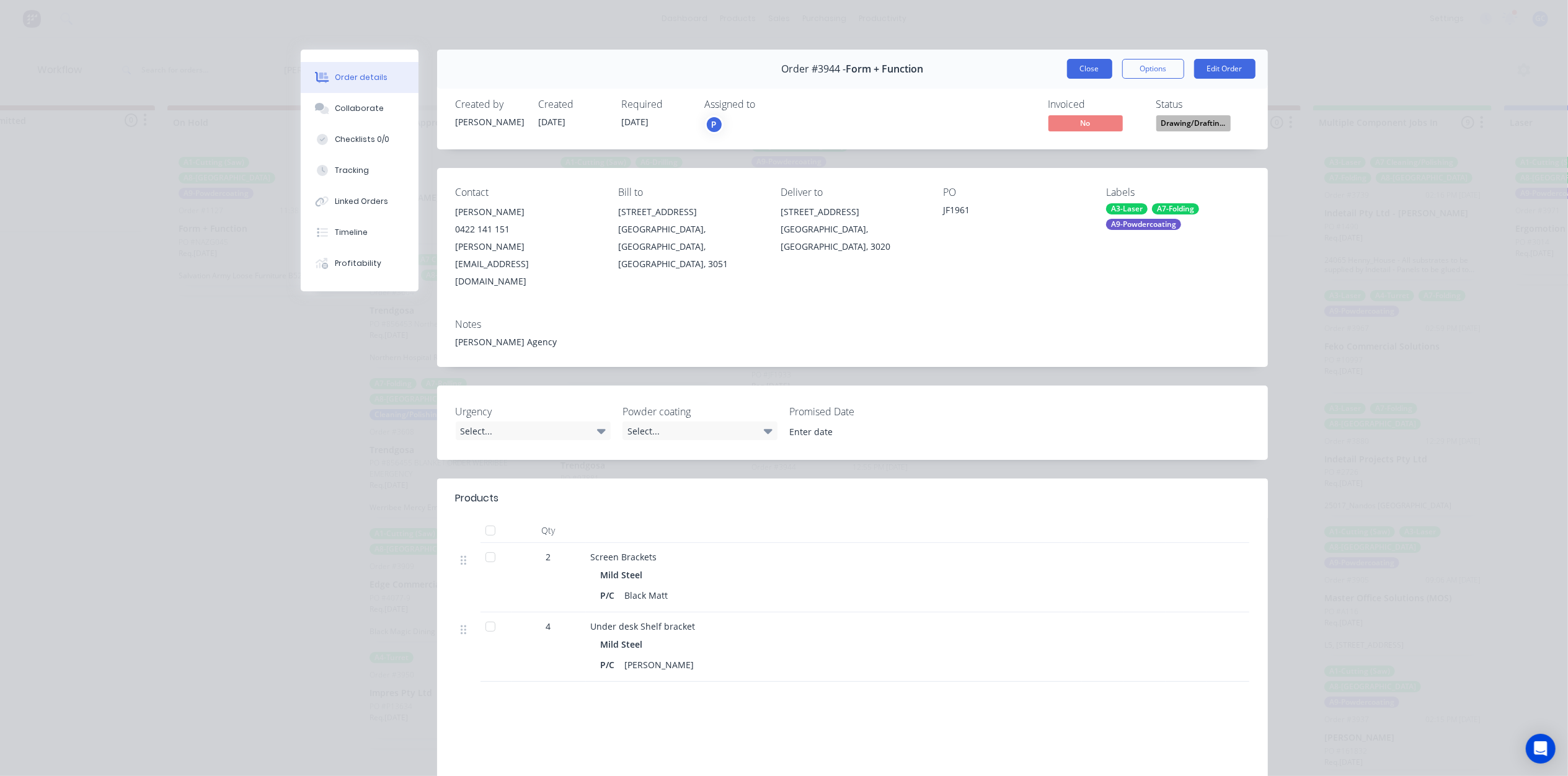
click at [1084, 73] on button "Close" at bounding box center [1090, 69] width 45 height 20
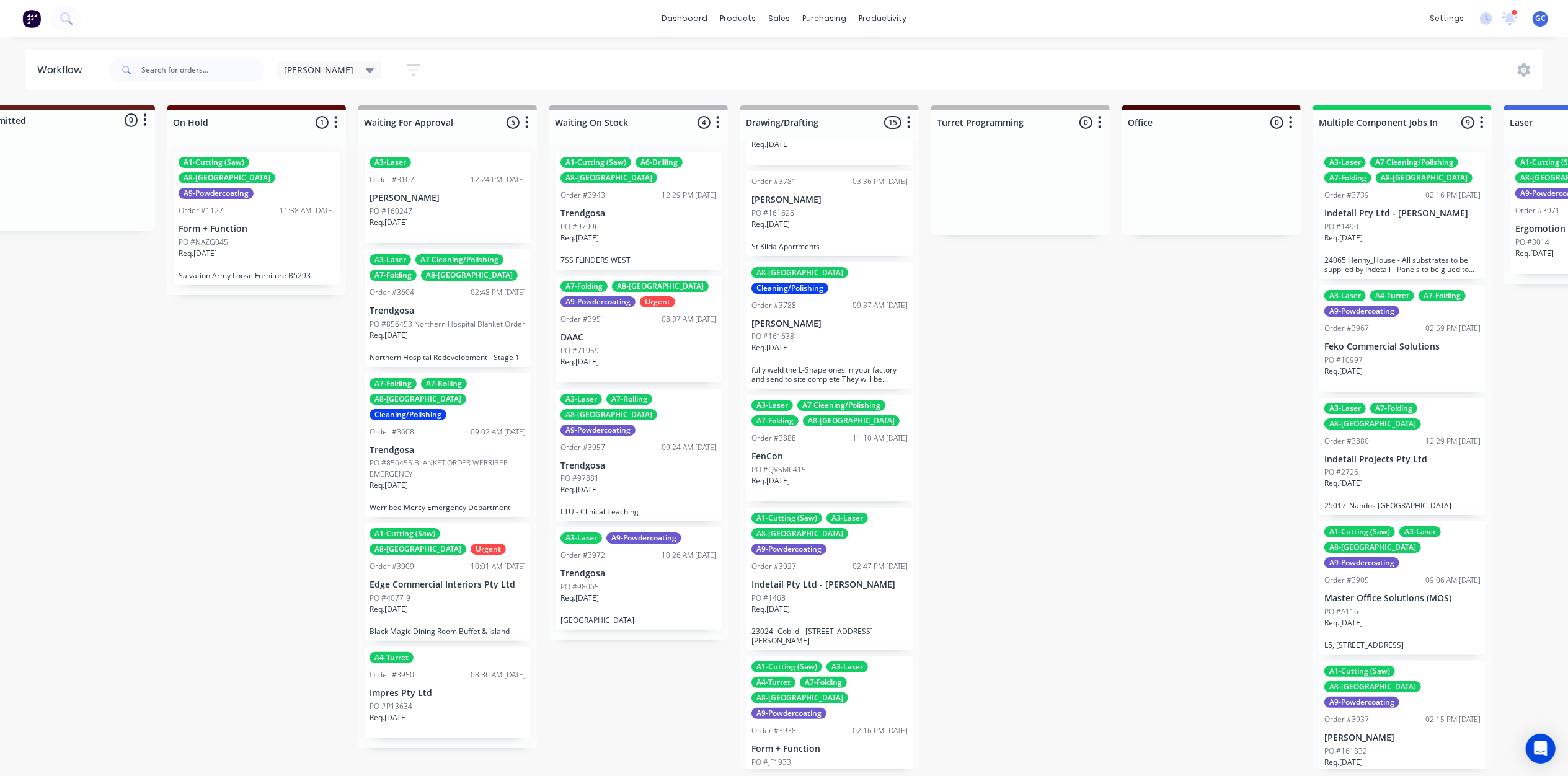
scroll to position [229, 0]
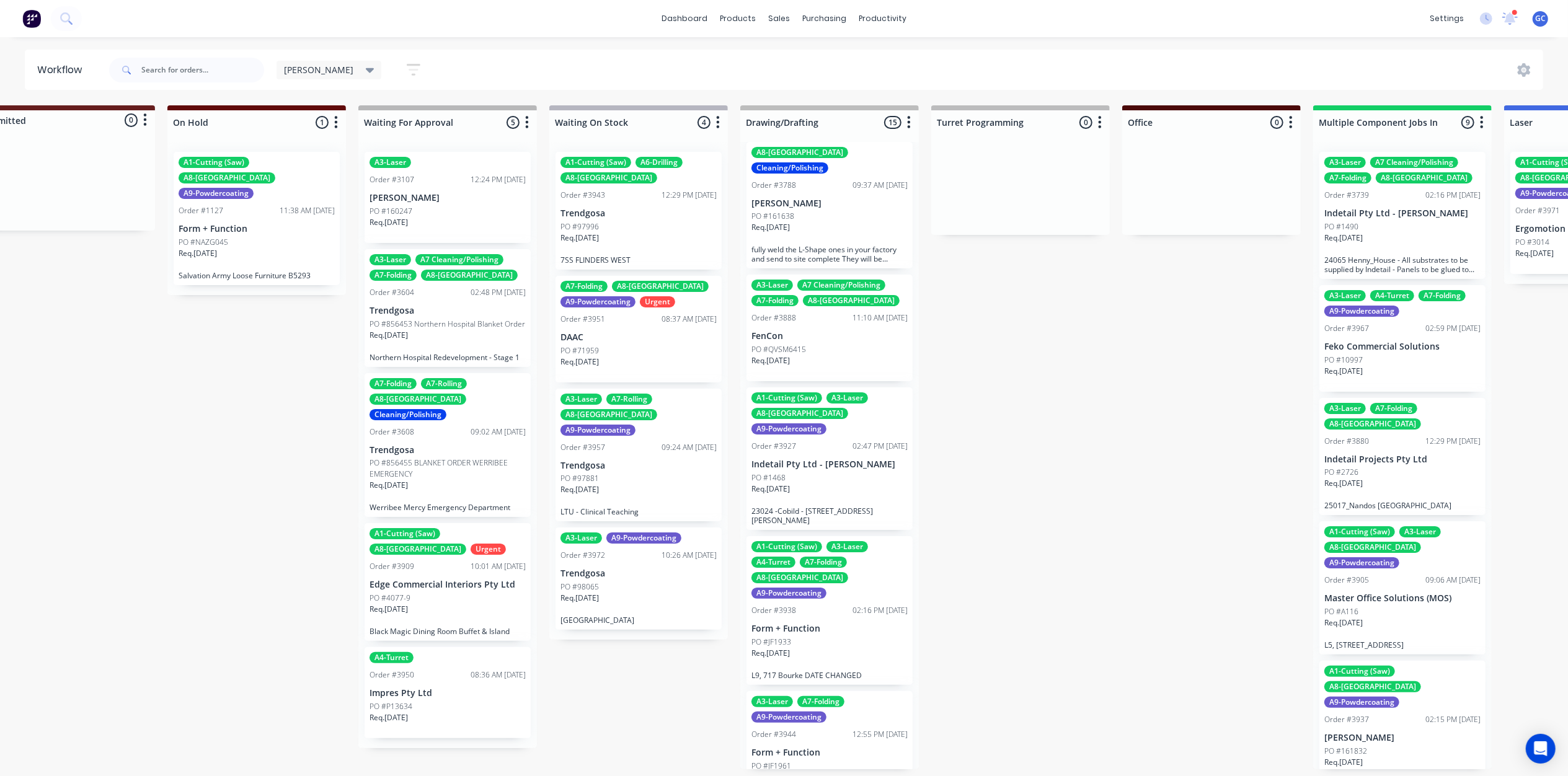
click at [819, 473] on div "PO #1468" at bounding box center [829, 478] width 156 height 11
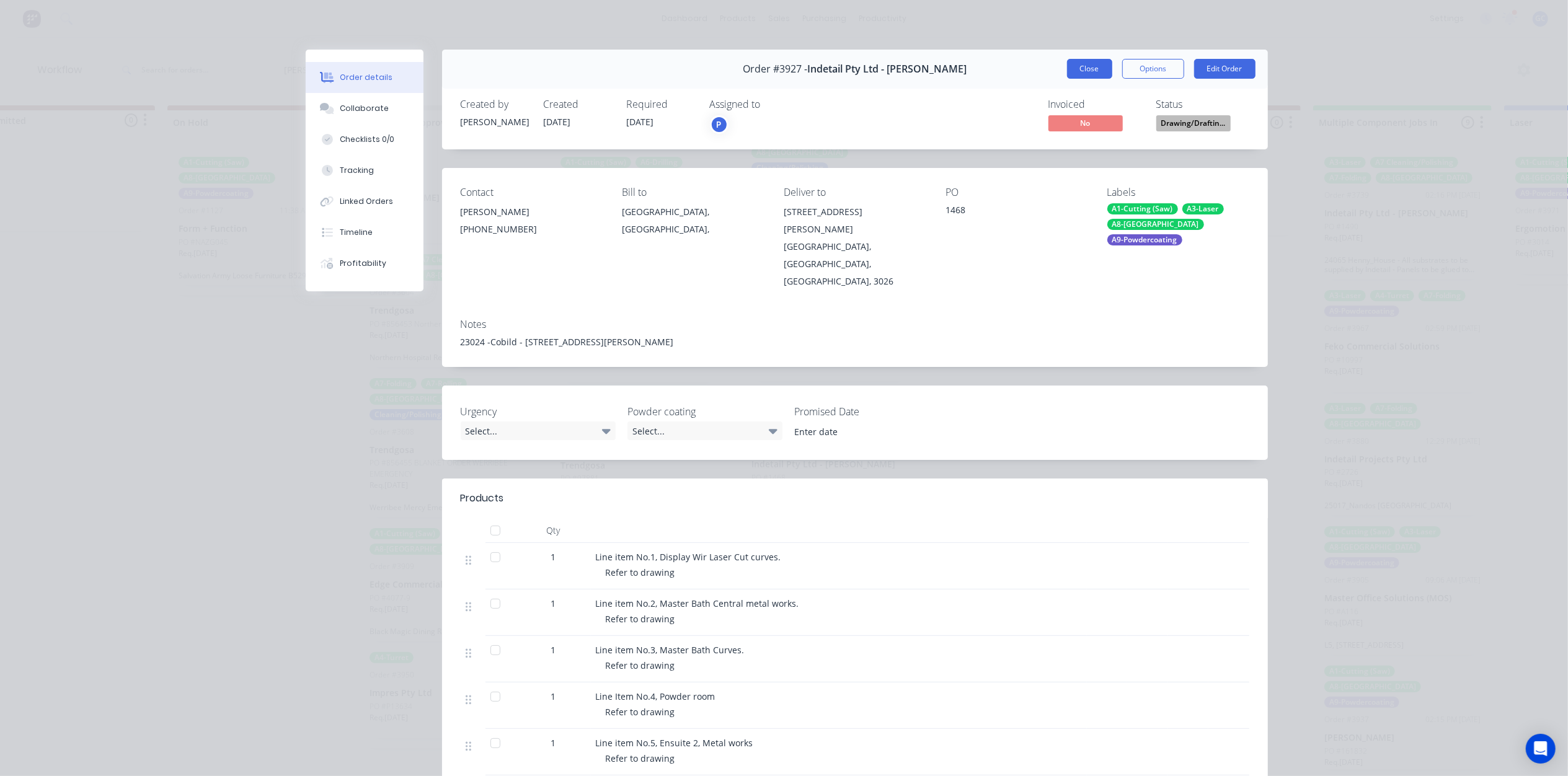
click at [1075, 65] on button "Close" at bounding box center [1090, 69] width 45 height 20
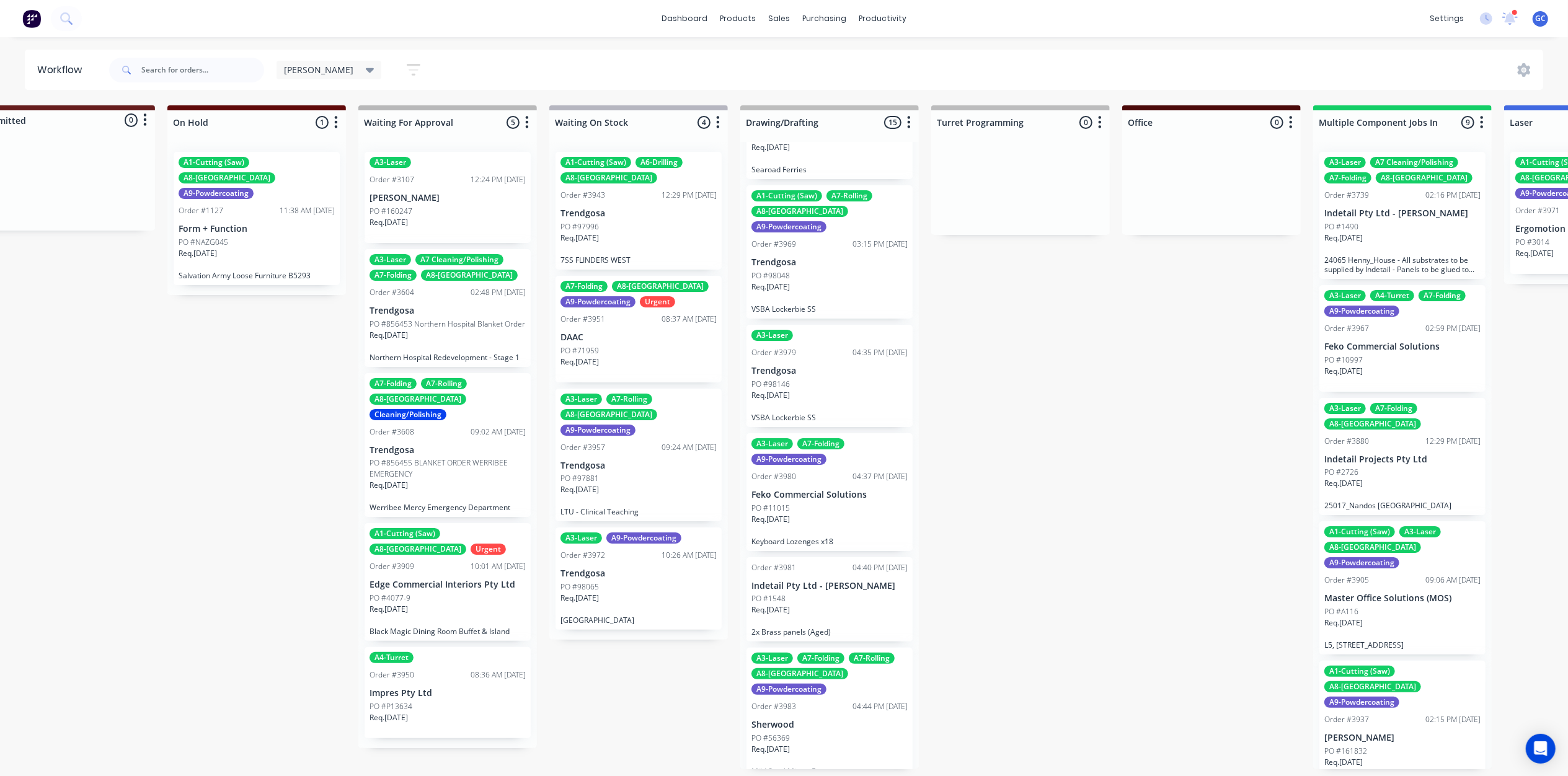
scroll to position [5, 51]
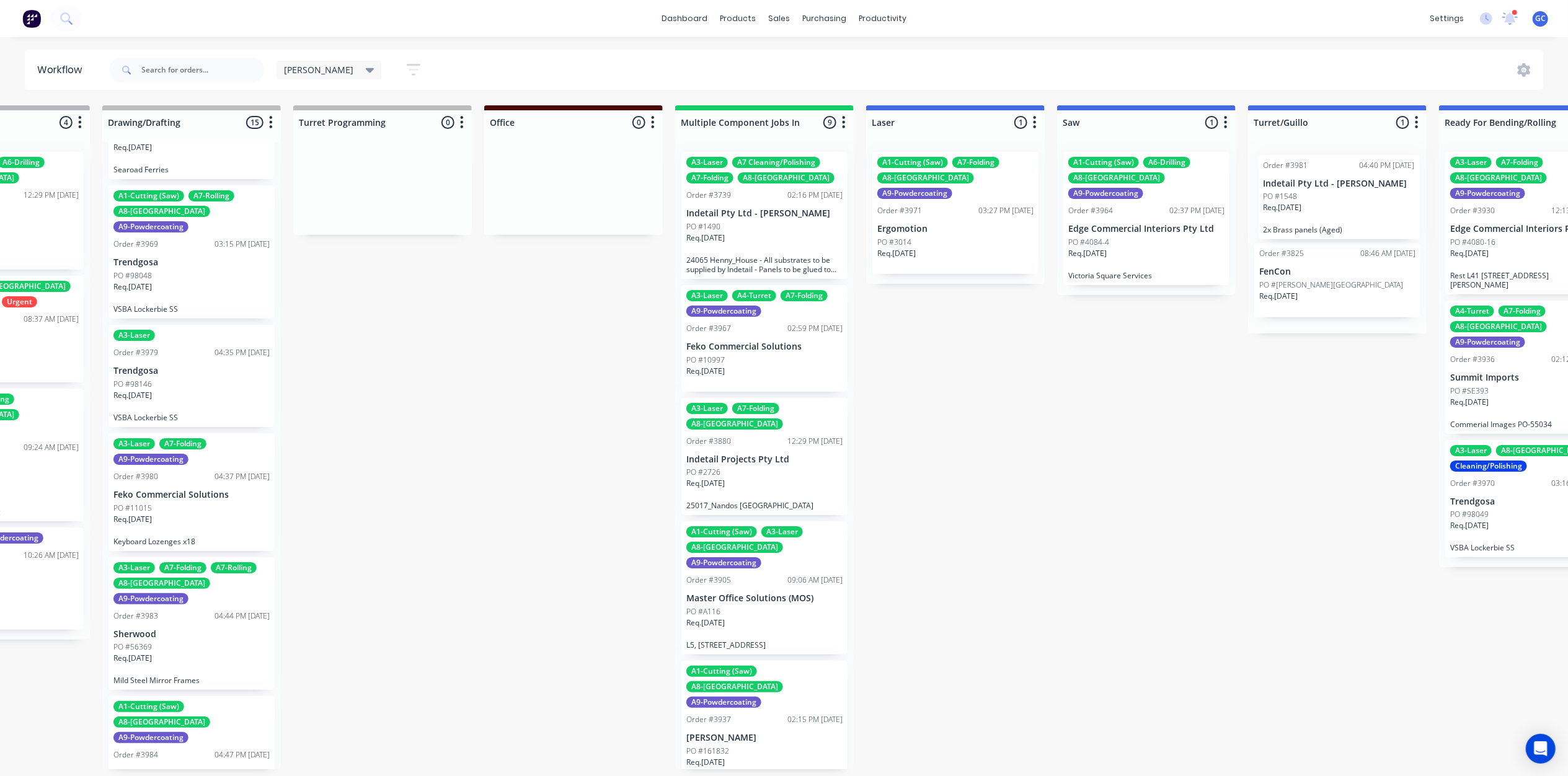
drag, startPoint x: 804, startPoint y: 491, endPoint x: 1216, endPoint y: 218, distance: 494.2
click at [1314, 215] on div "Submitted 0 Status colour #661D1D hex #661D1D Save Cancel Summaries Total order…" at bounding box center [1505, 438] width 4405 height 664
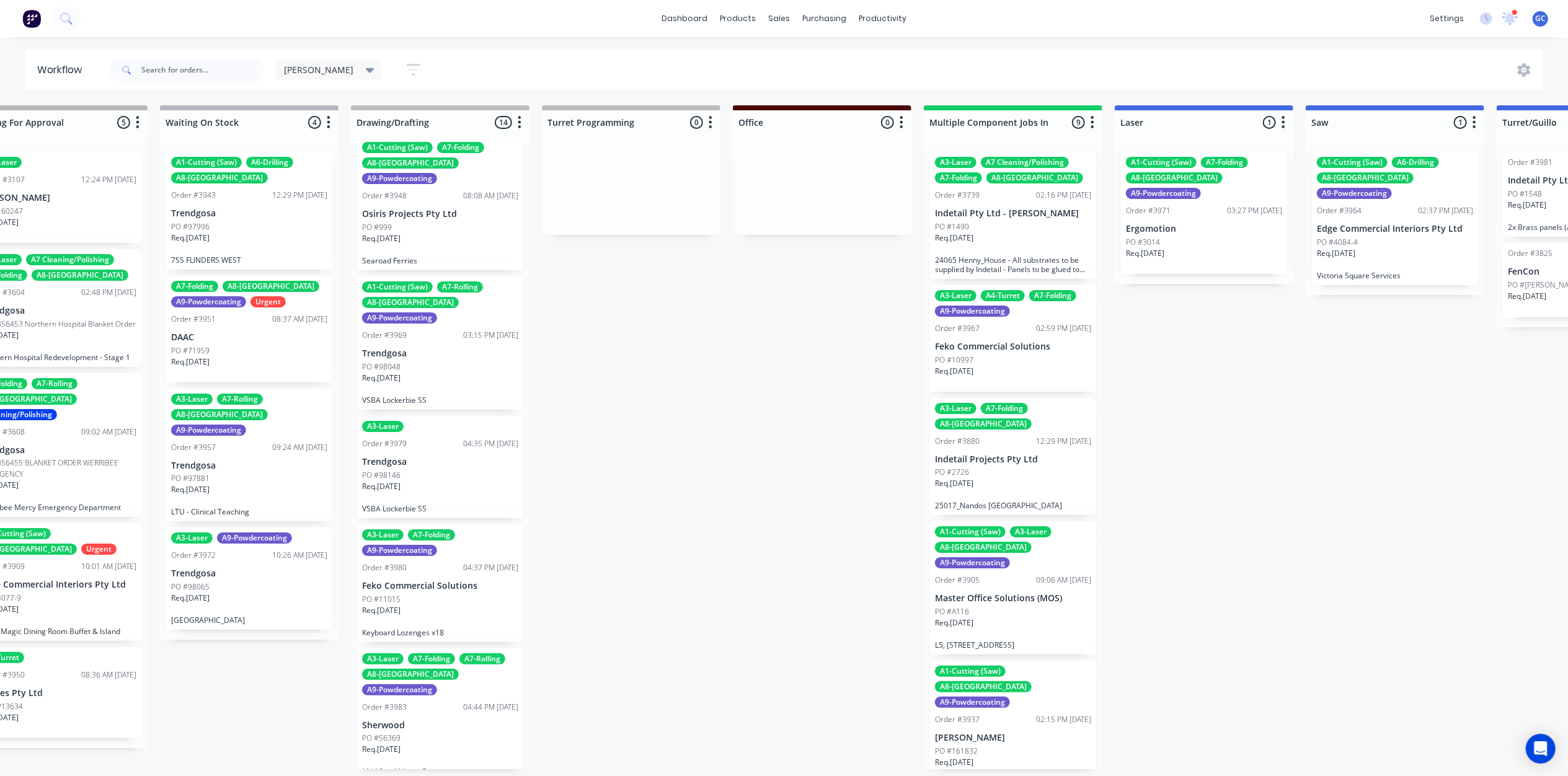
scroll to position [5, 429]
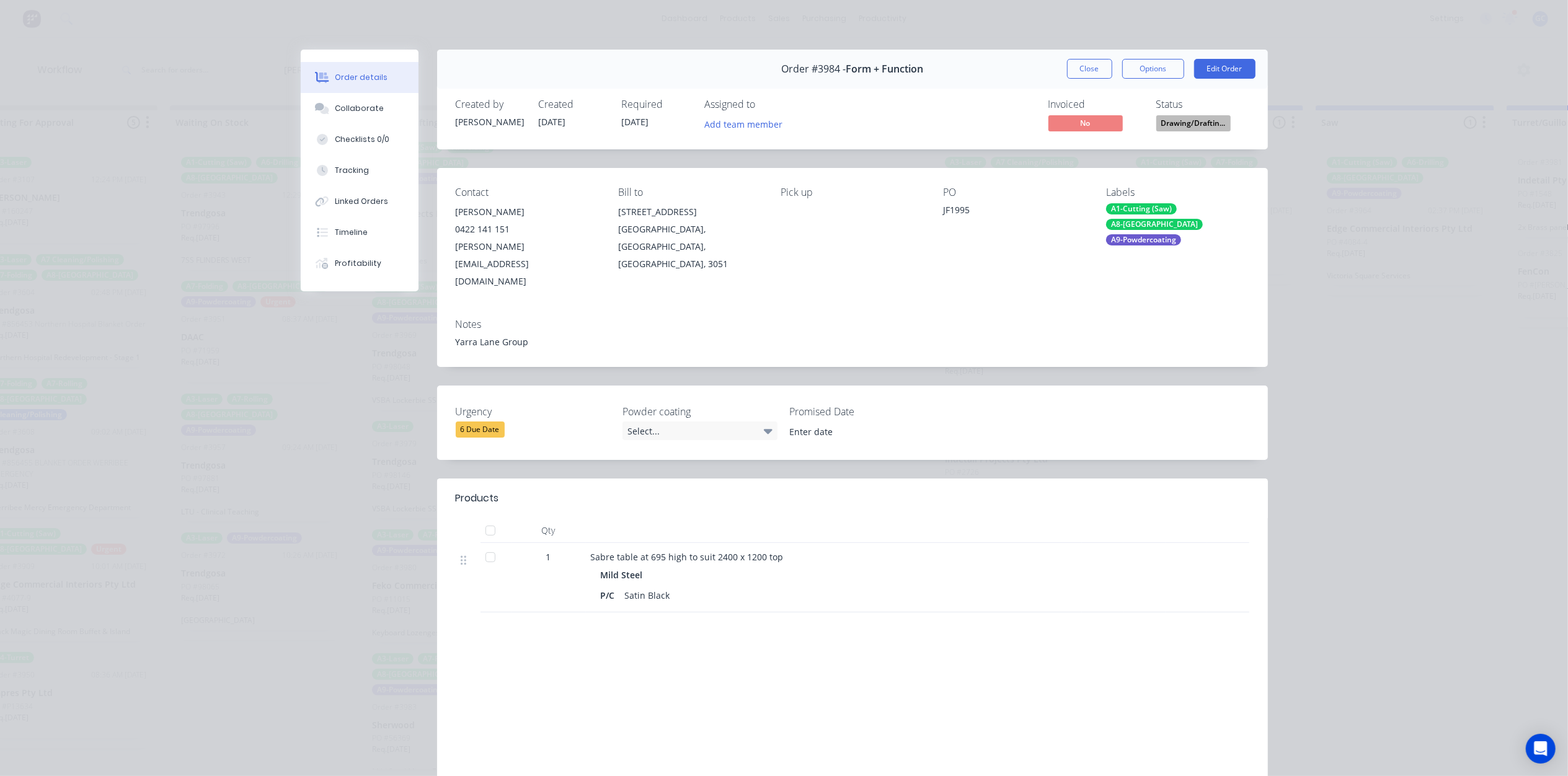
click at [1077, 75] on button "Close" at bounding box center [1090, 69] width 45 height 20
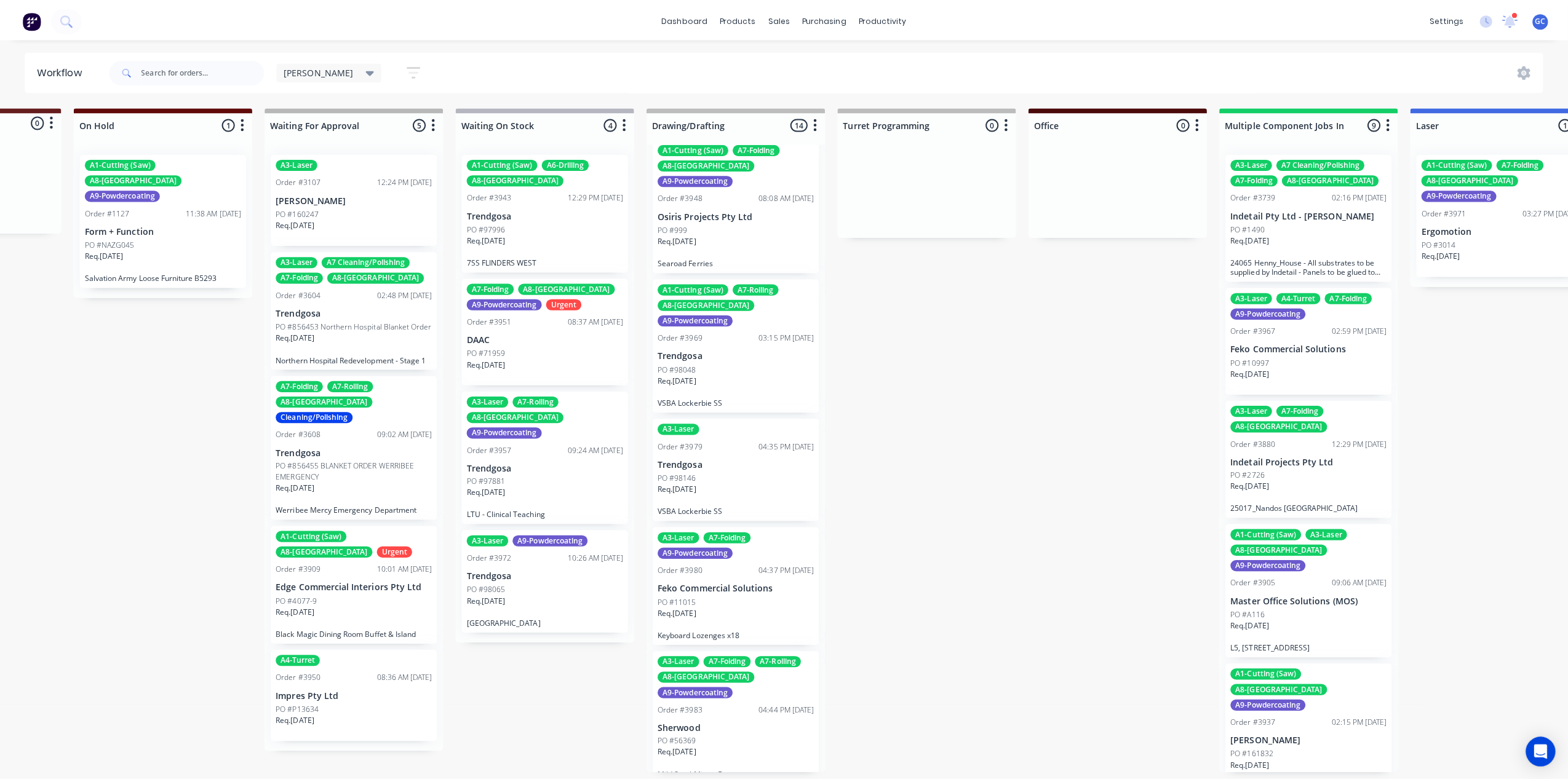
scroll to position [0, 0]
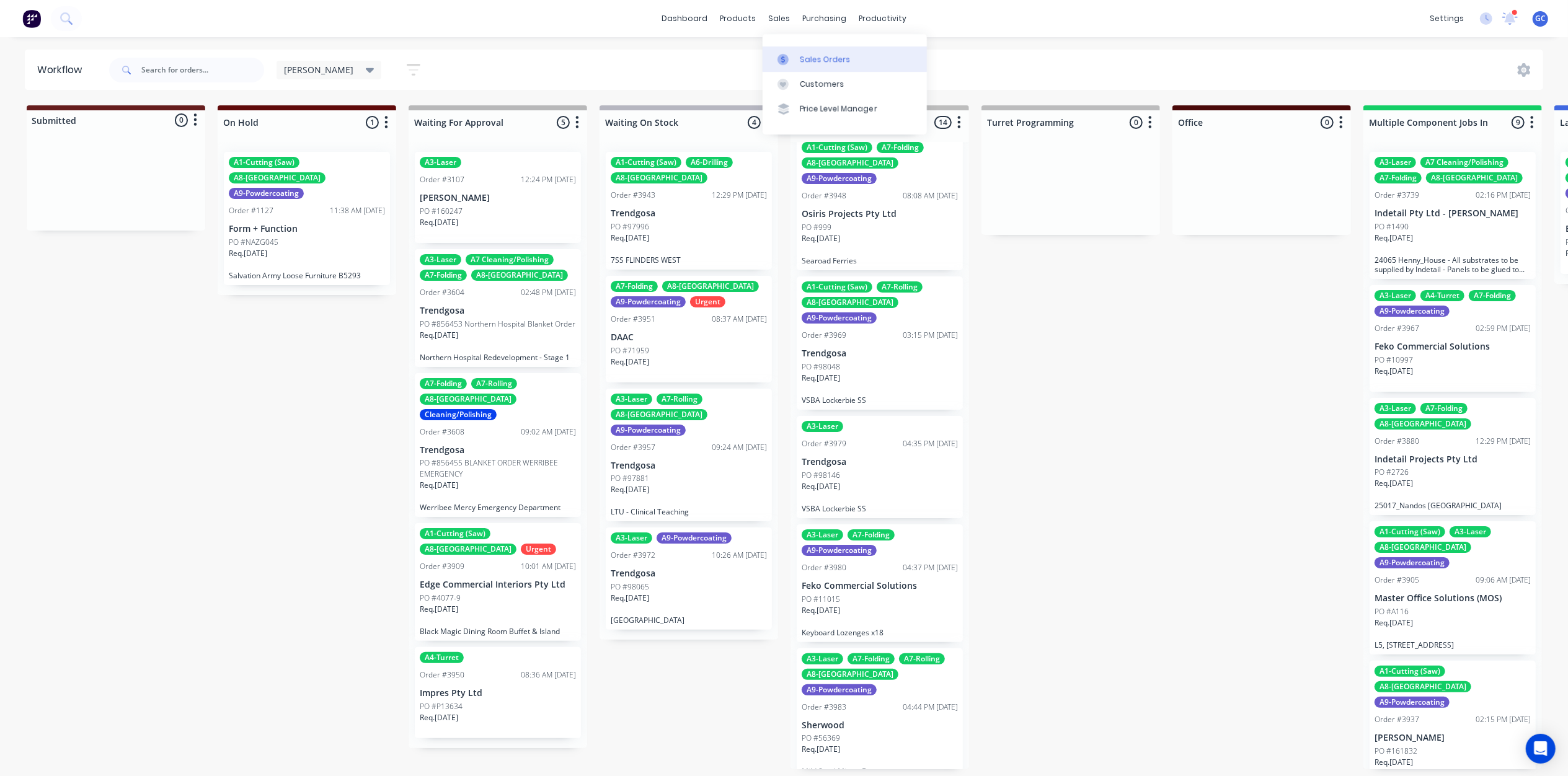
click at [810, 58] on div "Sales Orders" at bounding box center [824, 59] width 51 height 11
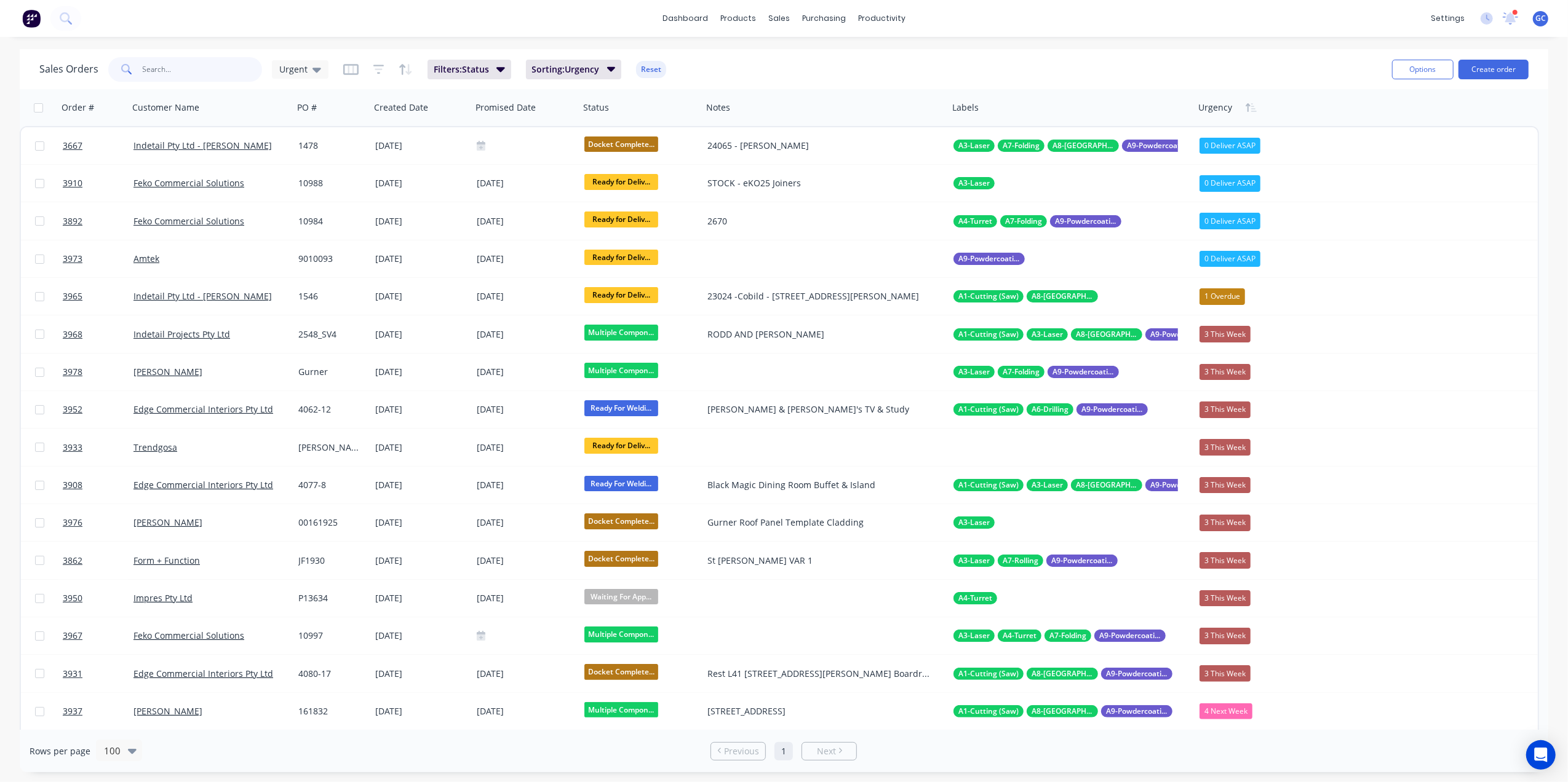
click at [230, 67] on input "text" at bounding box center [202, 69] width 120 height 25
click at [174, 71] on input "text" at bounding box center [202, 69] width 120 height 25
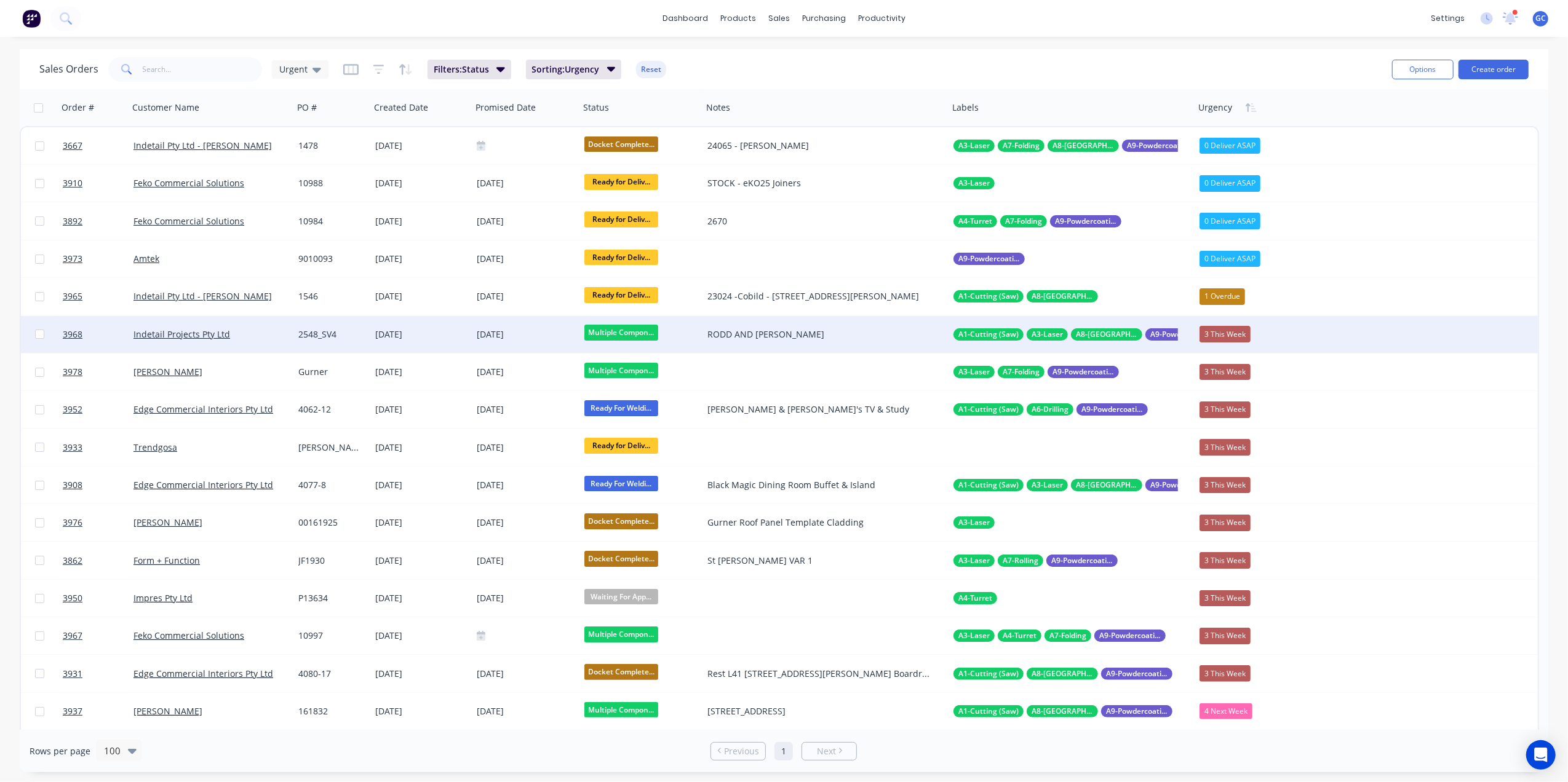
click at [615, 329] on span "Multiple Compon..." at bounding box center [621, 332] width 74 height 15
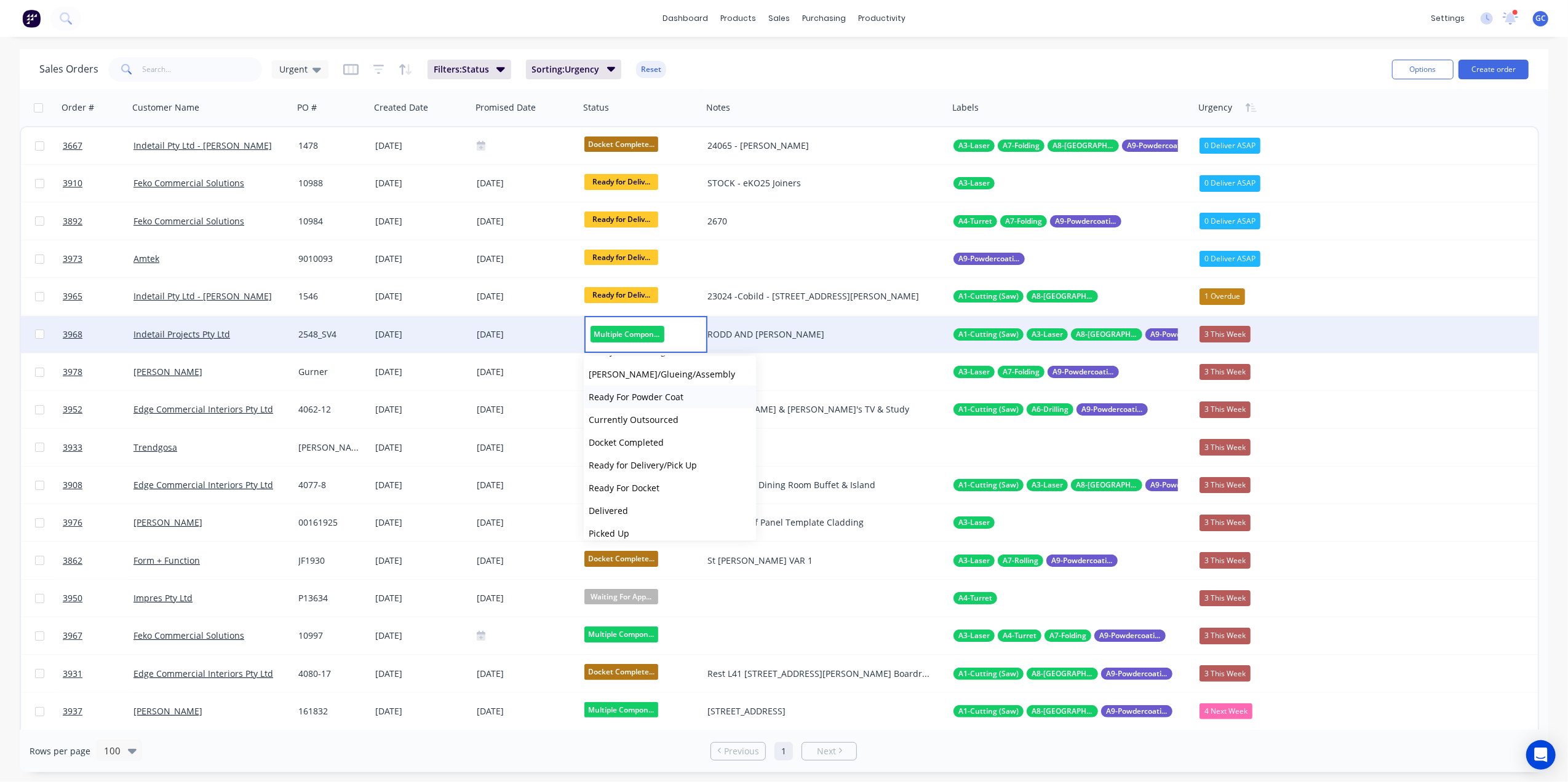
scroll to position [372, 0]
click at [633, 517] on button "Picked Up" at bounding box center [670, 524] width 172 height 22
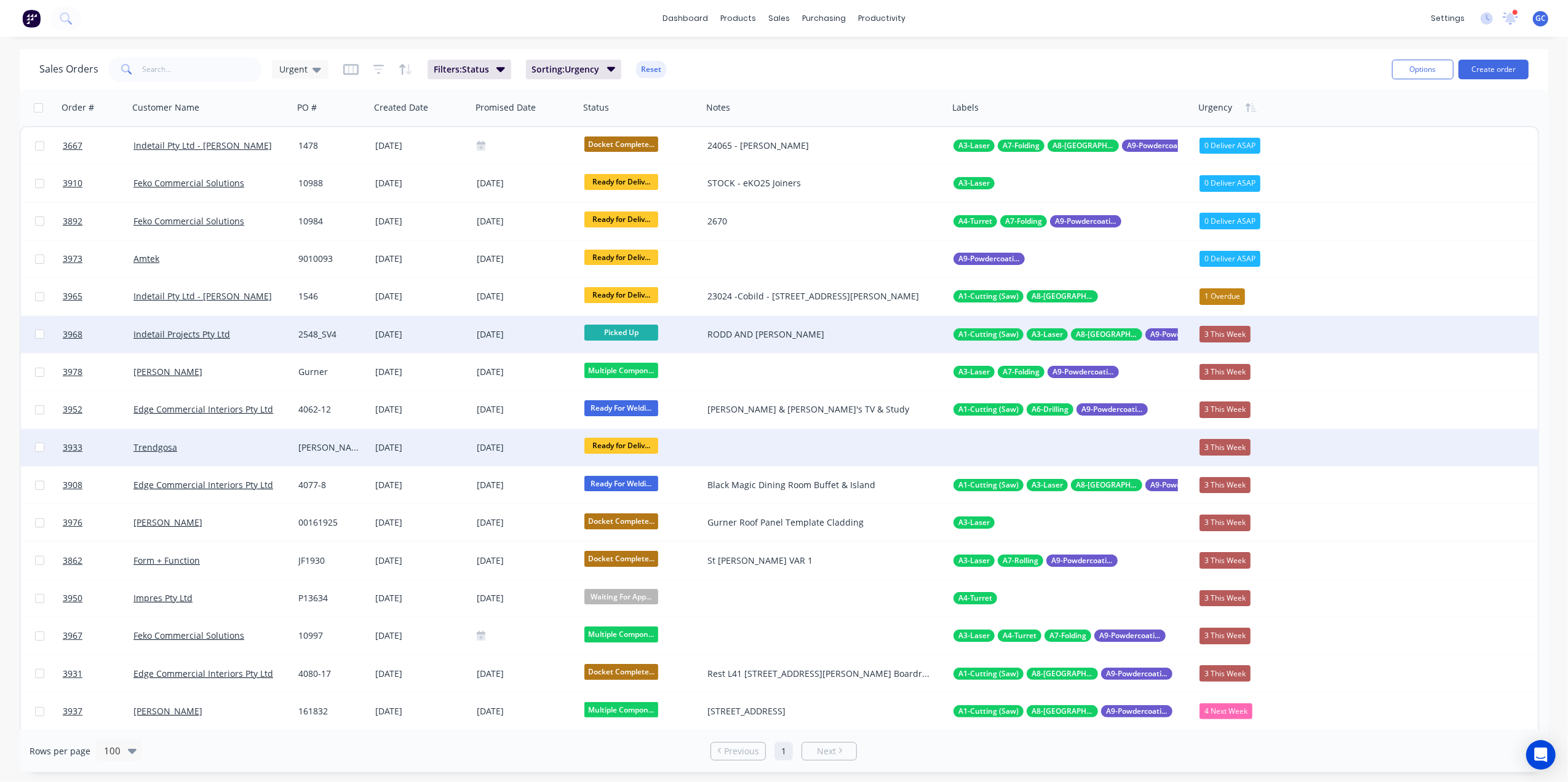
click at [609, 446] on span "Ready for Deliv..." at bounding box center [621, 446] width 74 height 15
click at [933, 55] on div "Sales Orders Urgent Filters: Status Sorting: Urgency Reset" at bounding box center [711, 69] width 1343 height 30
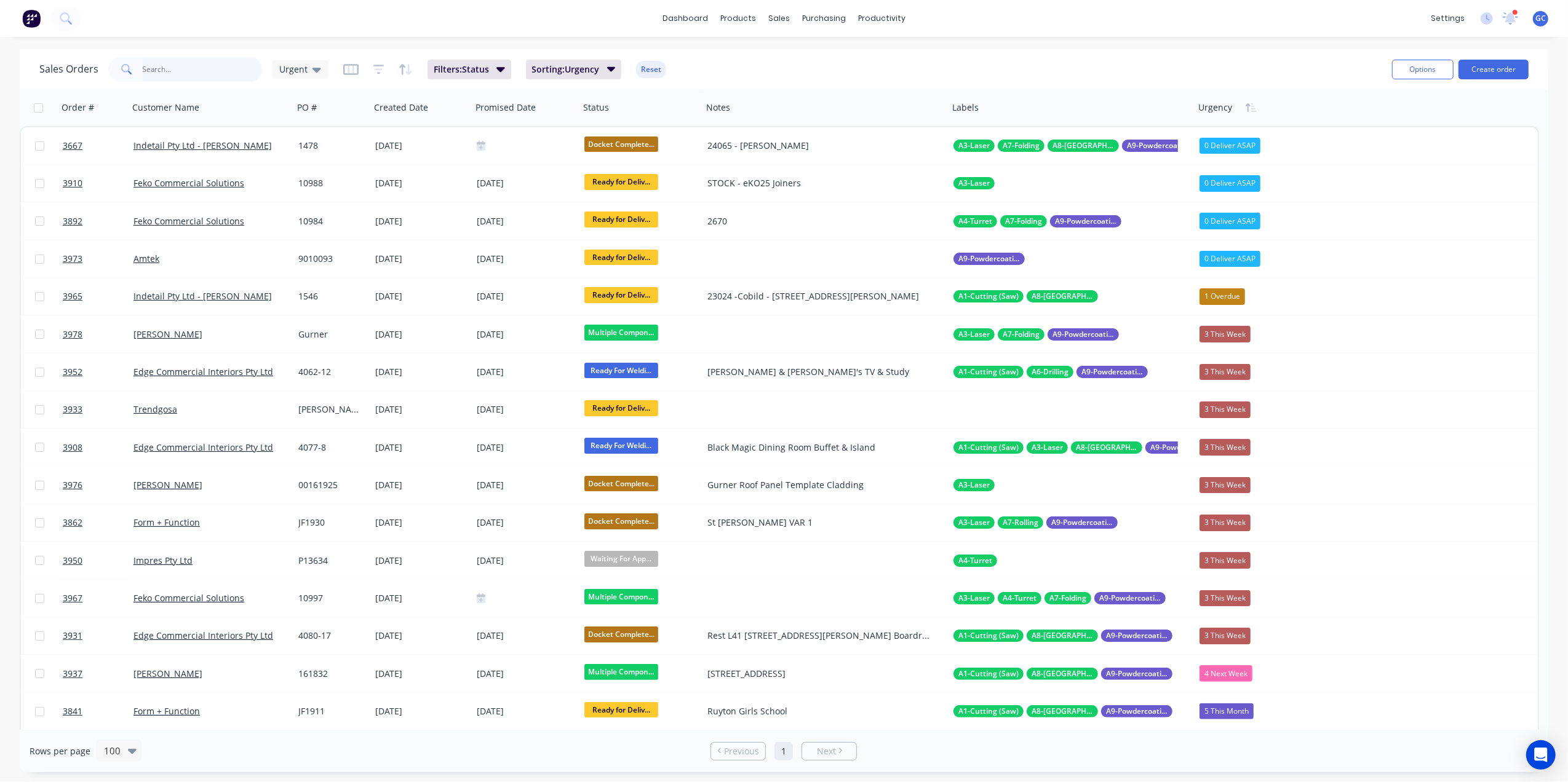
click at [194, 69] on input "text" at bounding box center [202, 69] width 120 height 25
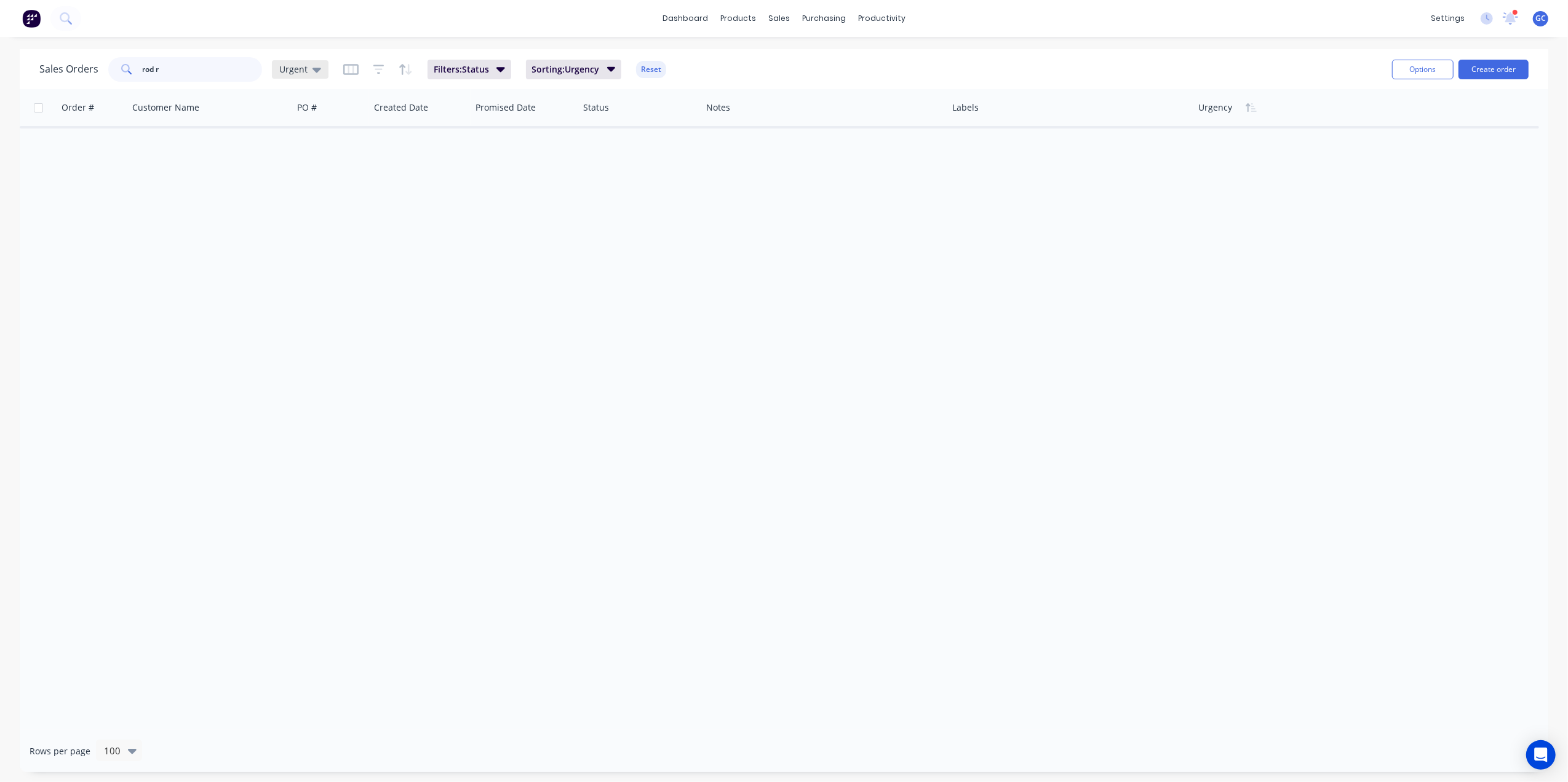
type input "rod r"
click at [303, 62] on div "Urgent" at bounding box center [299, 69] width 56 height 19
click at [294, 315] on button "[PERSON_NAME]" at bounding box center [346, 321] width 140 height 14
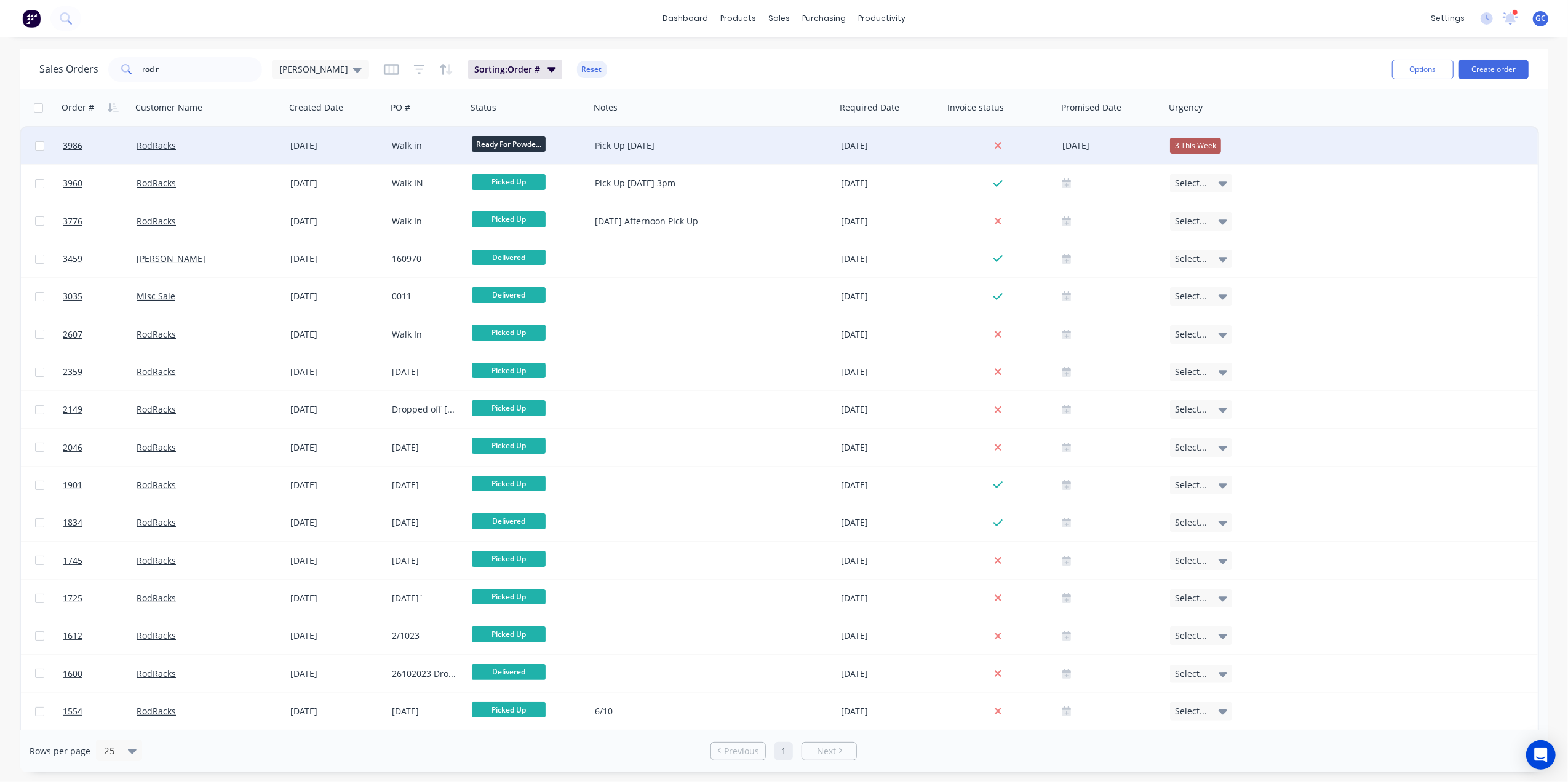
click at [249, 150] on div "RodRacks" at bounding box center [204, 146] width 137 height 12
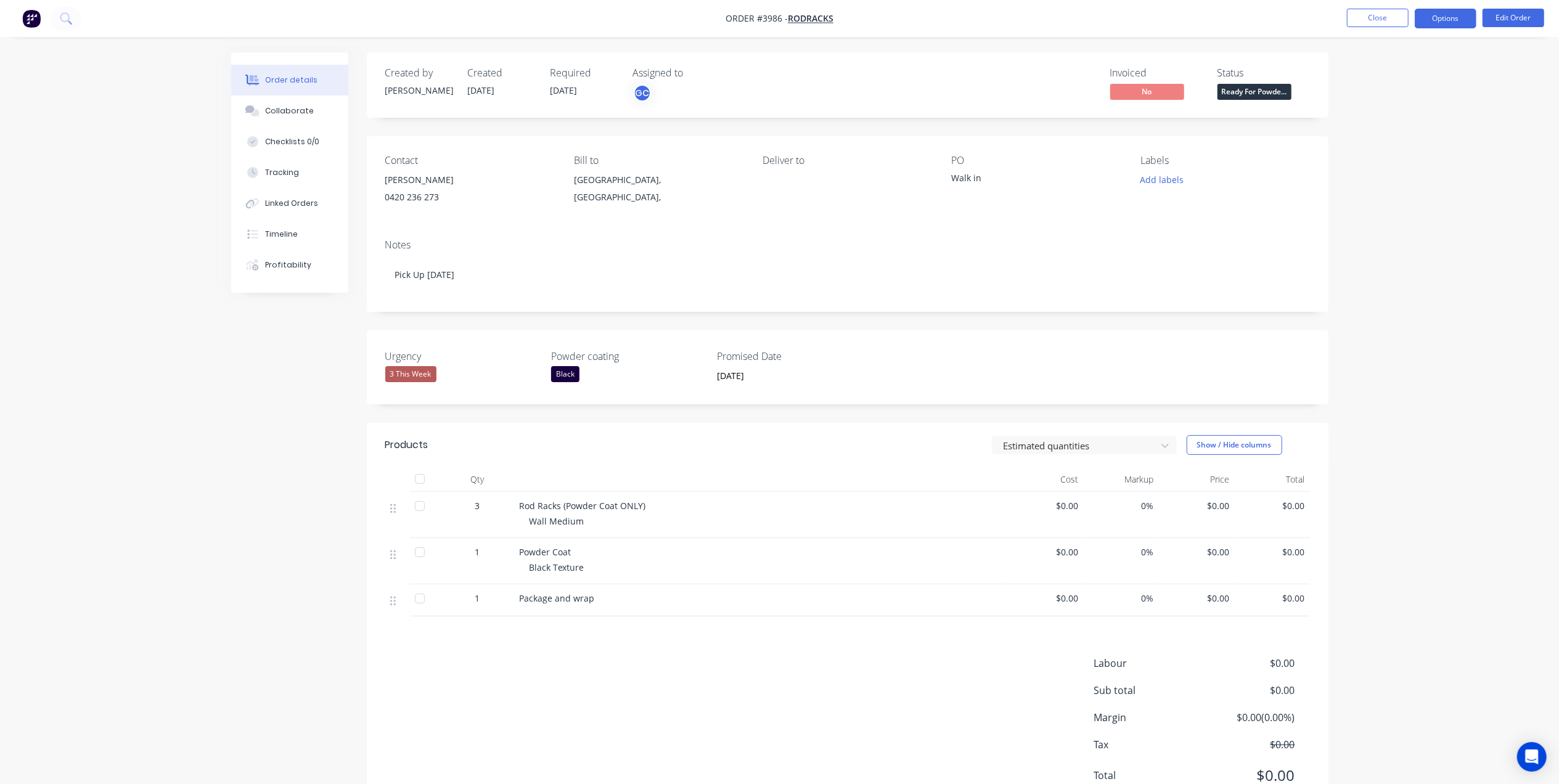
click at [1451, 26] on button "Options" at bounding box center [1446, 19] width 62 height 20
click at [1404, 153] on div "Work Order" at bounding box center [1408, 148] width 114 height 18
click at [1418, 126] on div "Without pricing" at bounding box center [1408, 124] width 114 height 18
click at [1010, 85] on div "Invoiced No Status Ready For Powde..." at bounding box center [1033, 85] width 554 height 36
click at [1377, 19] on button "Close" at bounding box center [1378, 18] width 62 height 19
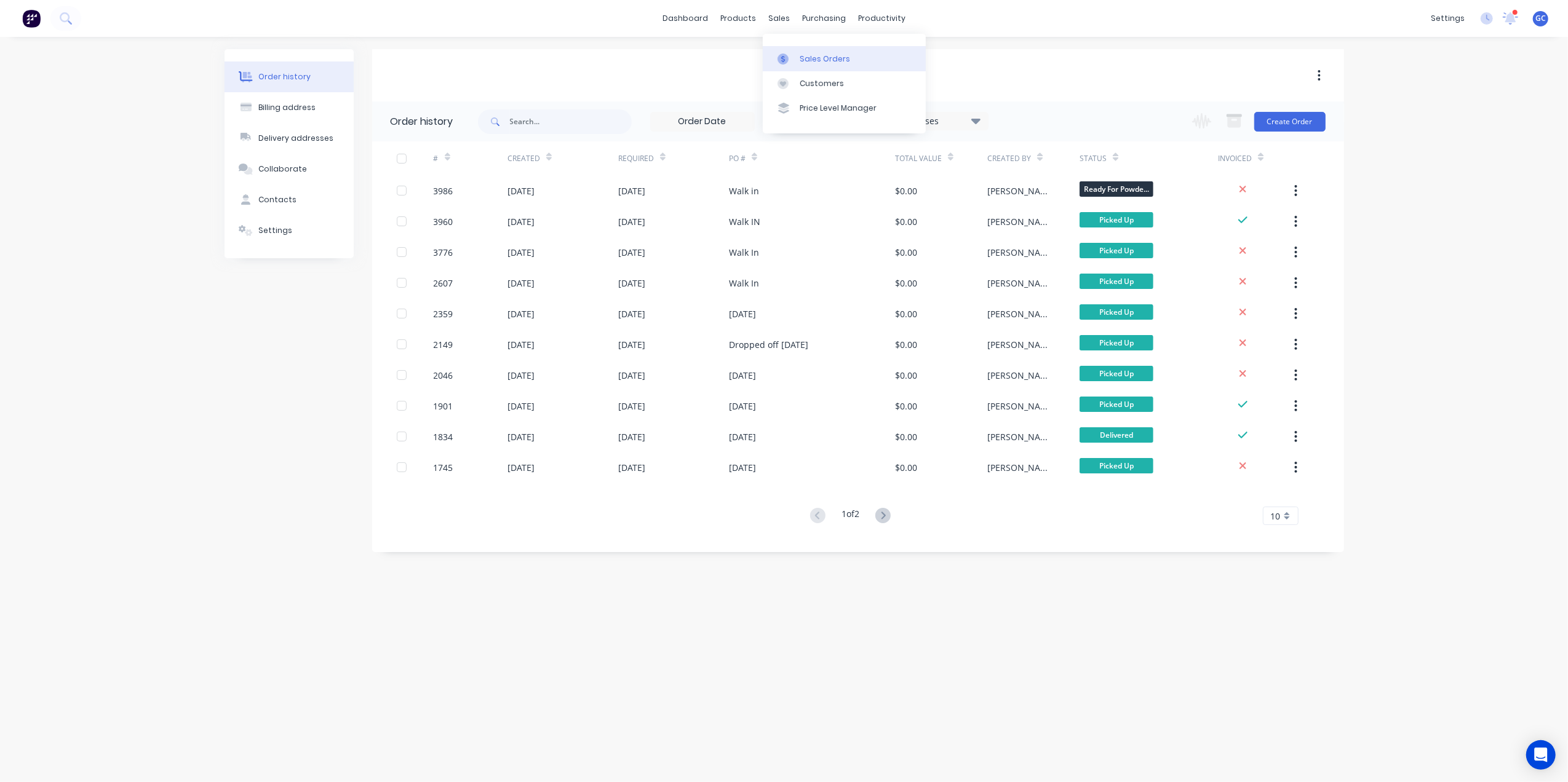
drag, startPoint x: 830, startPoint y: 59, endPoint x: 783, endPoint y: 62, distance: 47.1
click at [830, 59] on div "Sales Orders" at bounding box center [824, 59] width 50 height 11
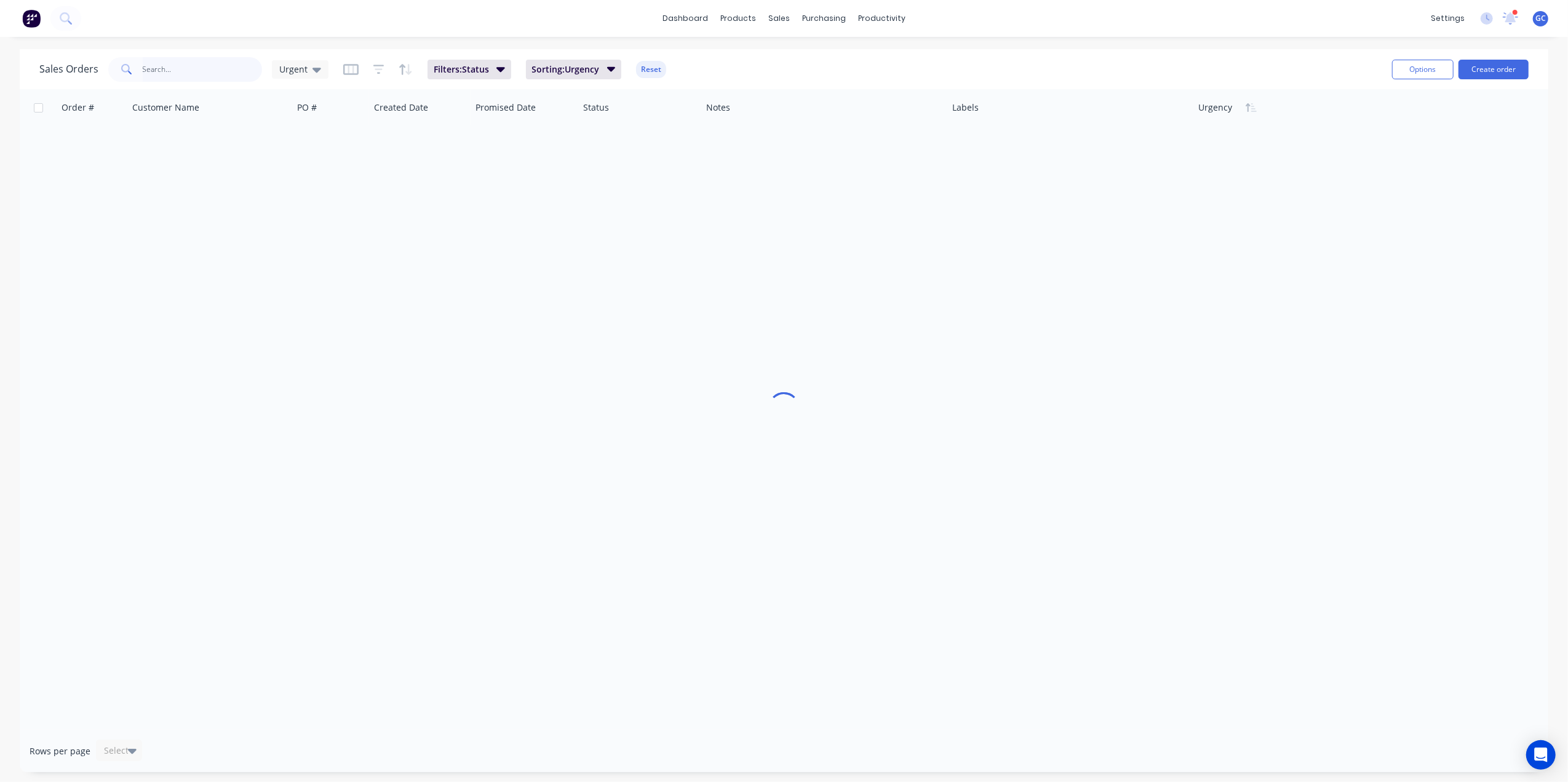
click at [210, 64] on input "text" at bounding box center [202, 69] width 120 height 25
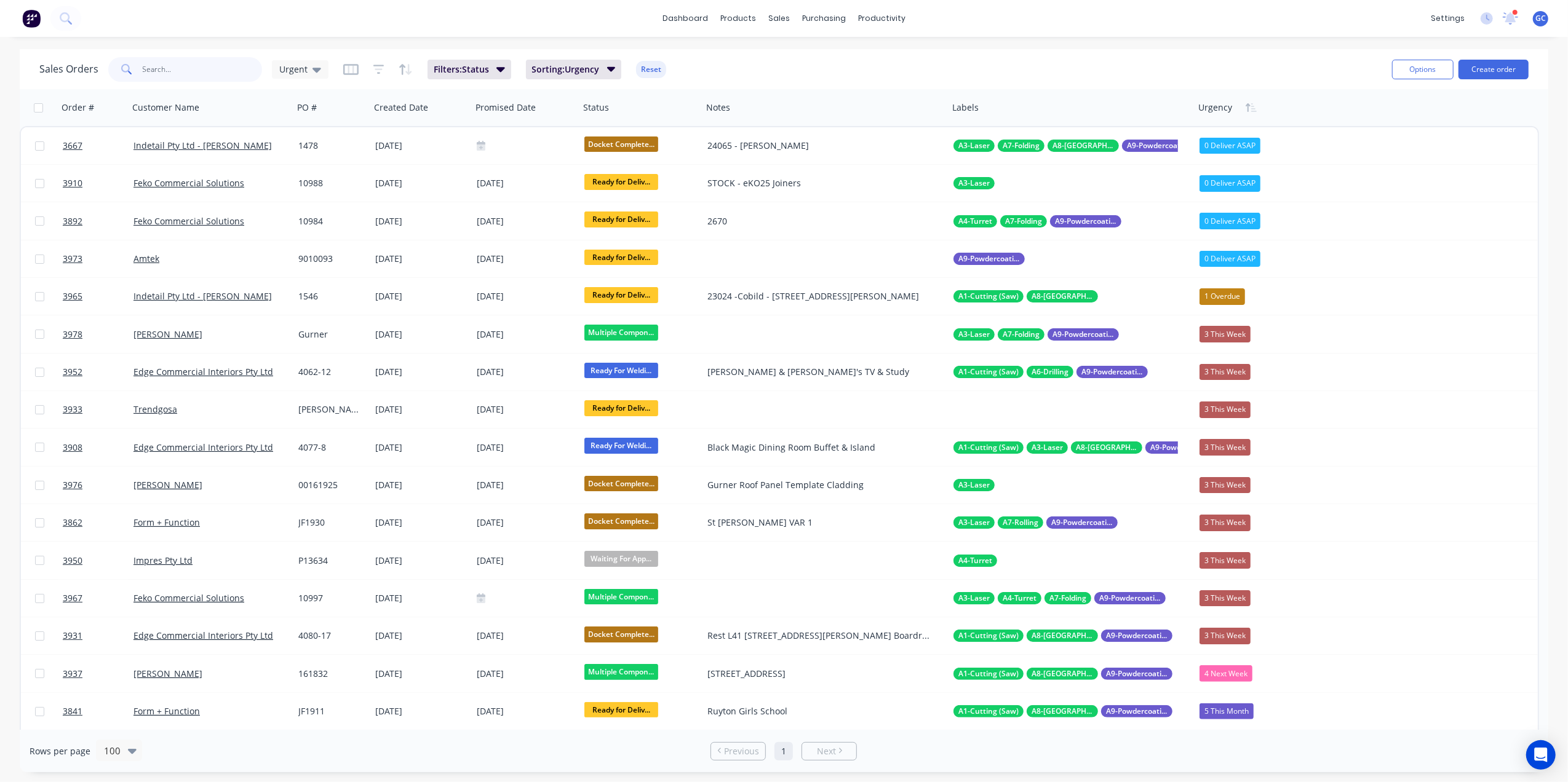
type input "m"
click at [1475, 65] on button "Create order" at bounding box center [1493, 69] width 70 height 20
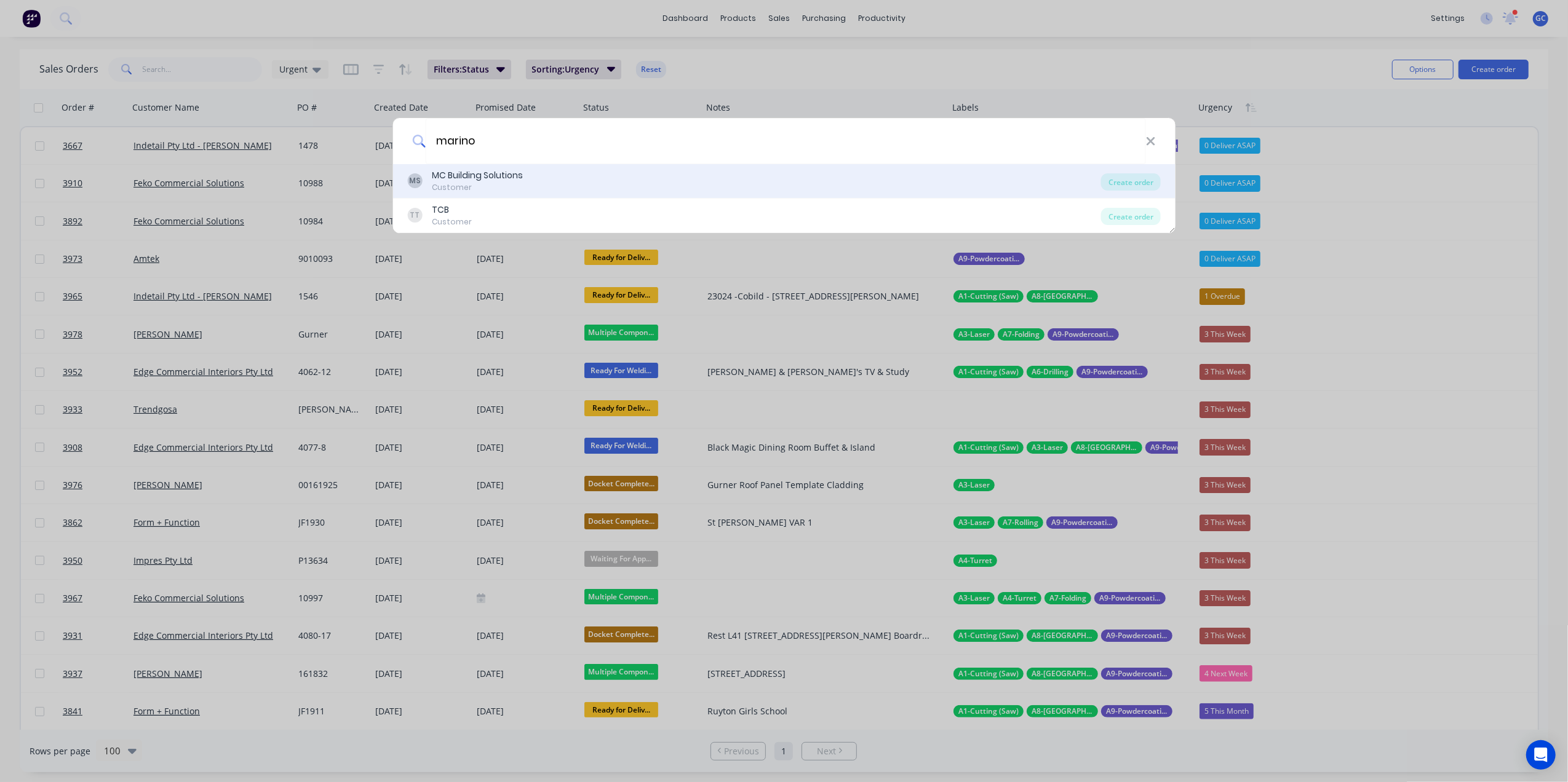
type input "marino"
click at [528, 190] on div "MS MC Building Solutions Customer" at bounding box center [754, 180] width 694 height 24
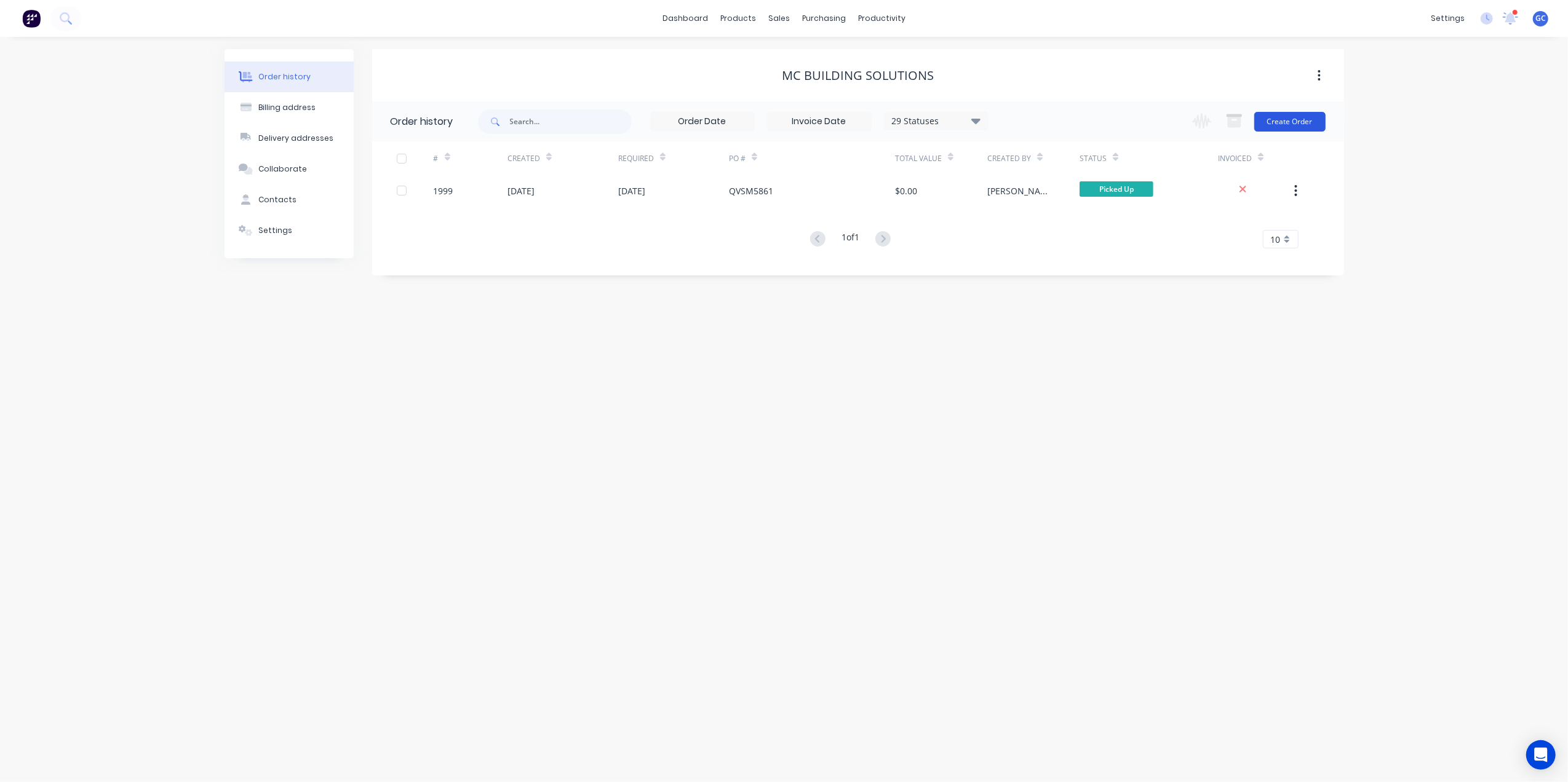
click at [1294, 123] on button "Create Order" at bounding box center [1290, 122] width 71 height 20
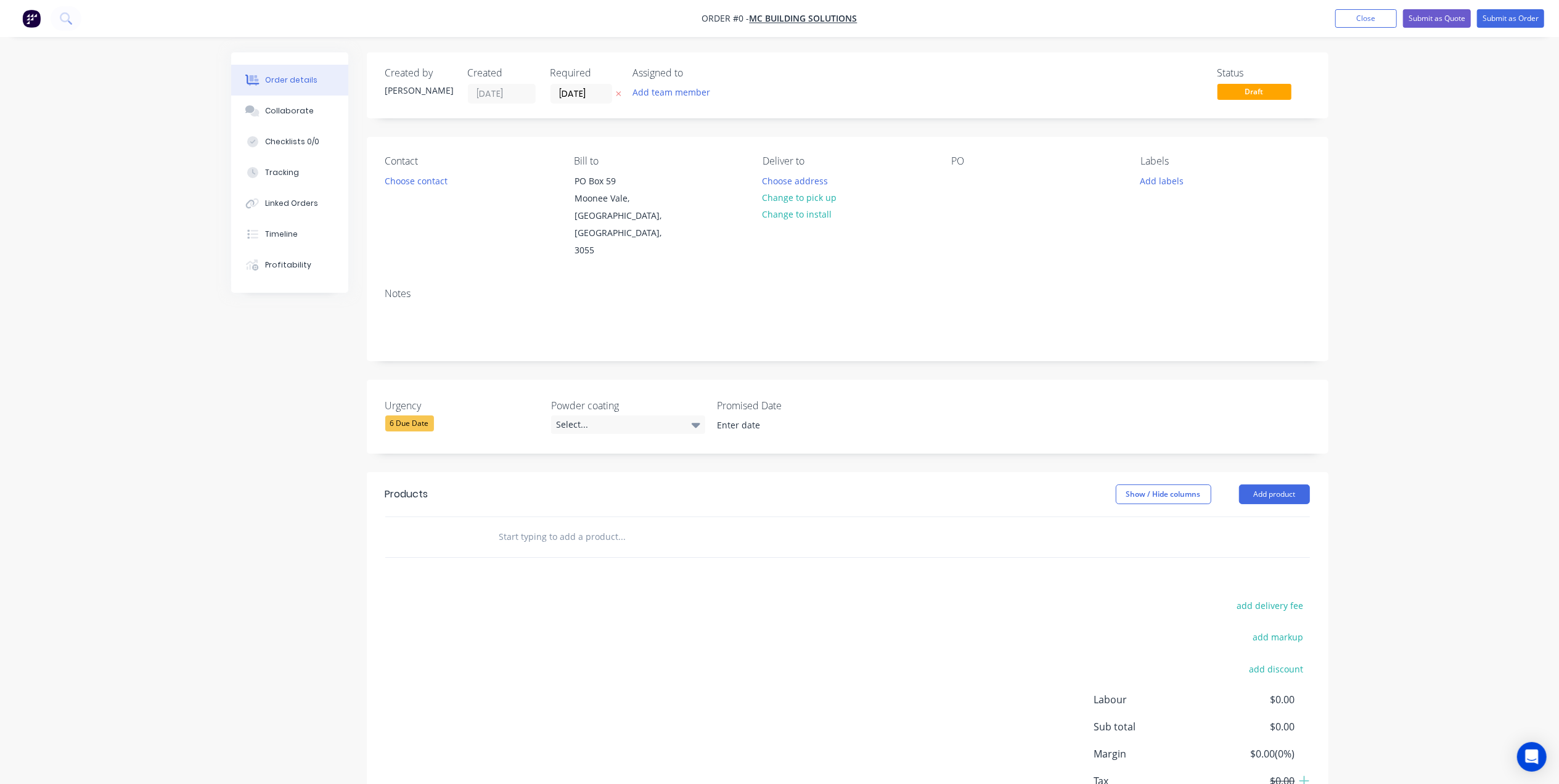
drag, startPoint x: 1282, startPoint y: 473, endPoint x: 1285, endPoint y: 464, distance: 9.5
click at [1281, 472] on header "Products Show / Hide columns Add product" at bounding box center [848, 494] width 962 height 44
click at [1288, 485] on button "Add product" at bounding box center [1274, 495] width 71 height 20
click at [1247, 541] on div "Basic product" at bounding box center [1251, 550] width 95 height 18
click at [541, 549] on div at bounding box center [540, 557] width 103 height 18
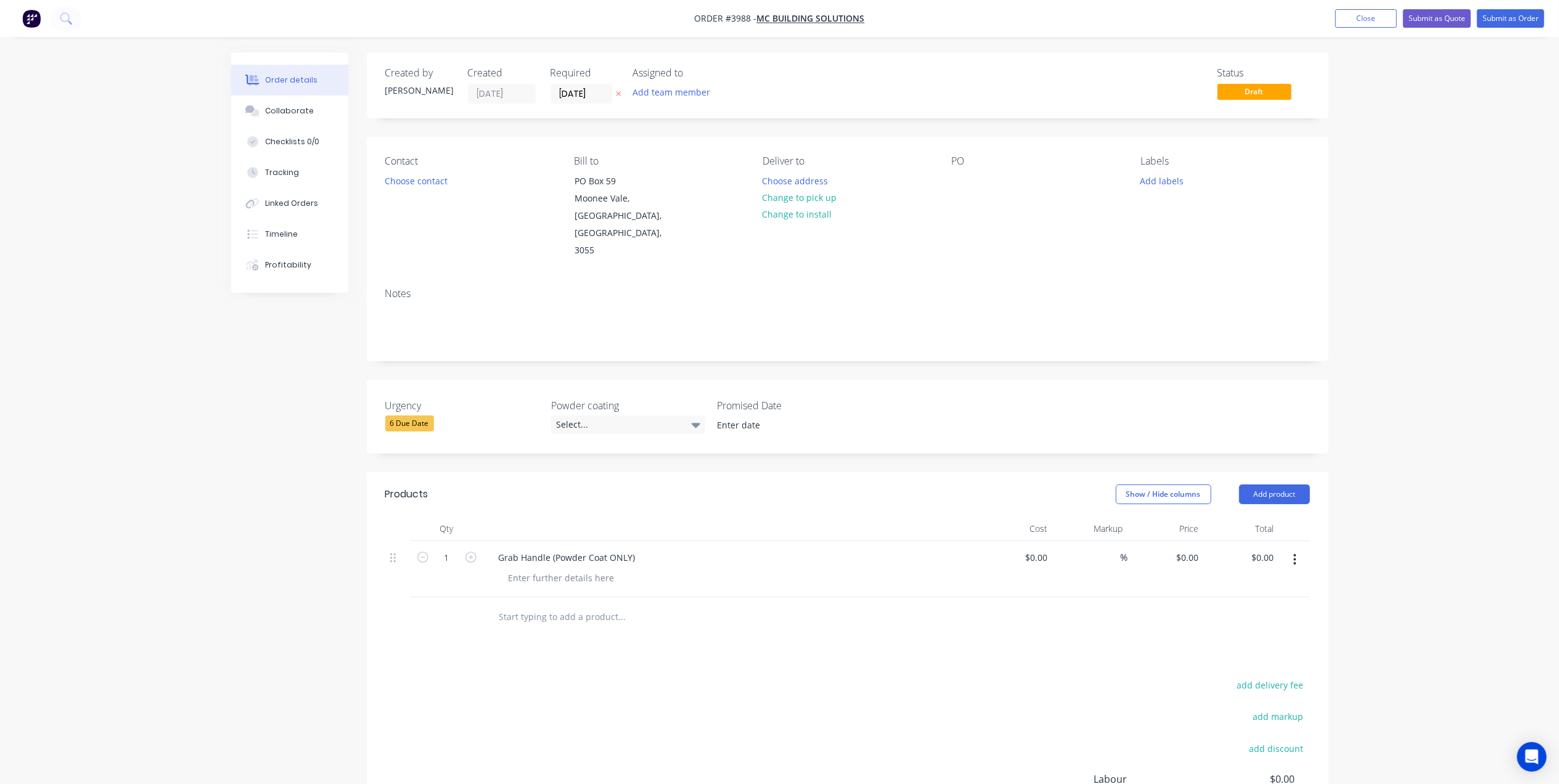
click at [578, 555] on div "Grab Handle (Powder Coat ONLY)" at bounding box center [731, 569] width 493 height 56
click at [585, 569] on div at bounding box center [561, 578] width 126 height 18
click at [595, 569] on div at bounding box center [561, 578] width 126 height 18
click at [708, 602] on div at bounding box center [706, 618] width 444 height 40
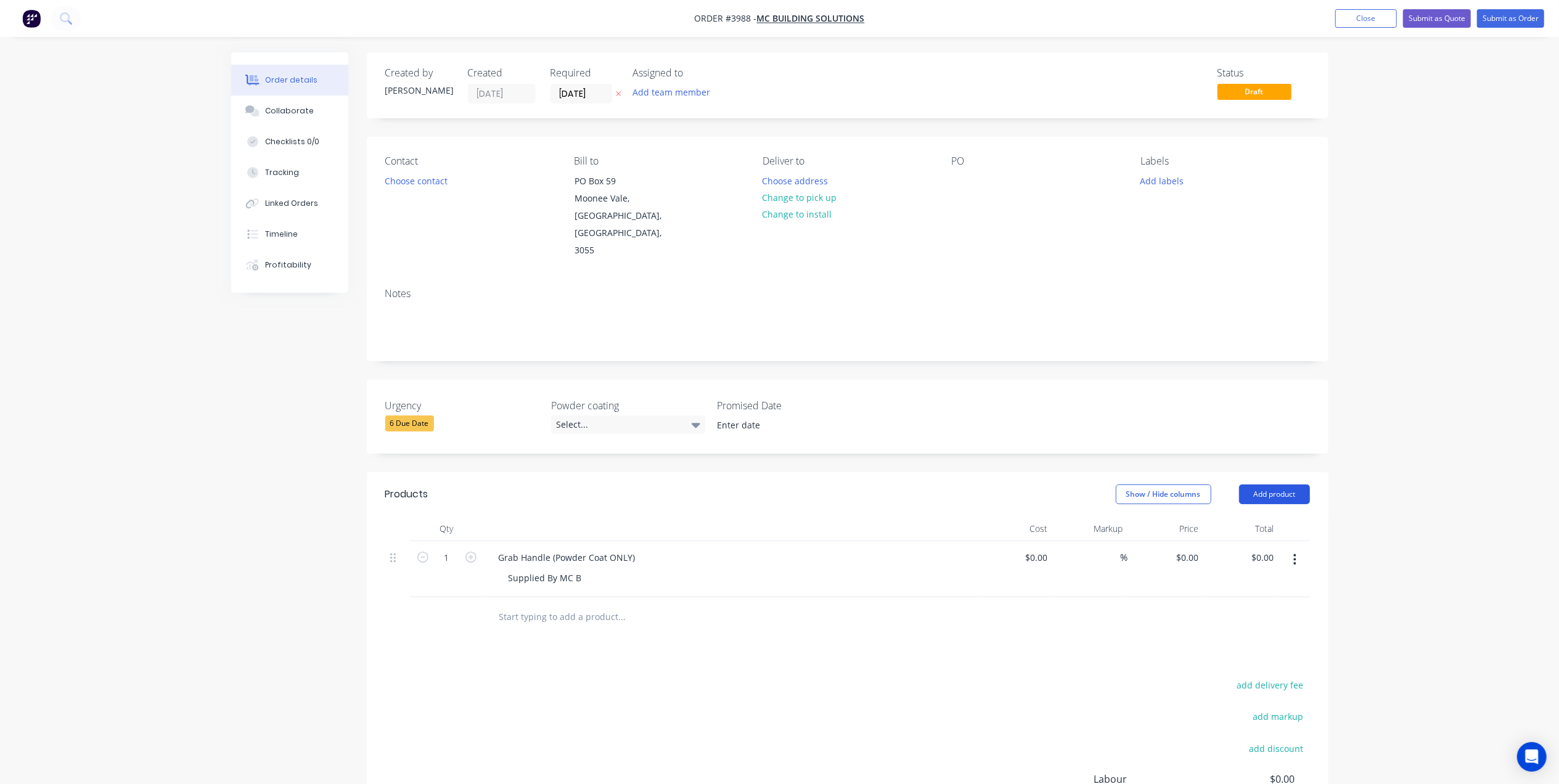
click at [1278, 485] on button "Add product" at bounding box center [1274, 495] width 71 height 20
click at [1255, 541] on div "Basic product" at bounding box center [1251, 550] width 95 height 18
click at [580, 605] on div at bounding box center [540, 613] width 103 height 18
click at [531, 625] on div at bounding box center [561, 633] width 126 height 18
paste div
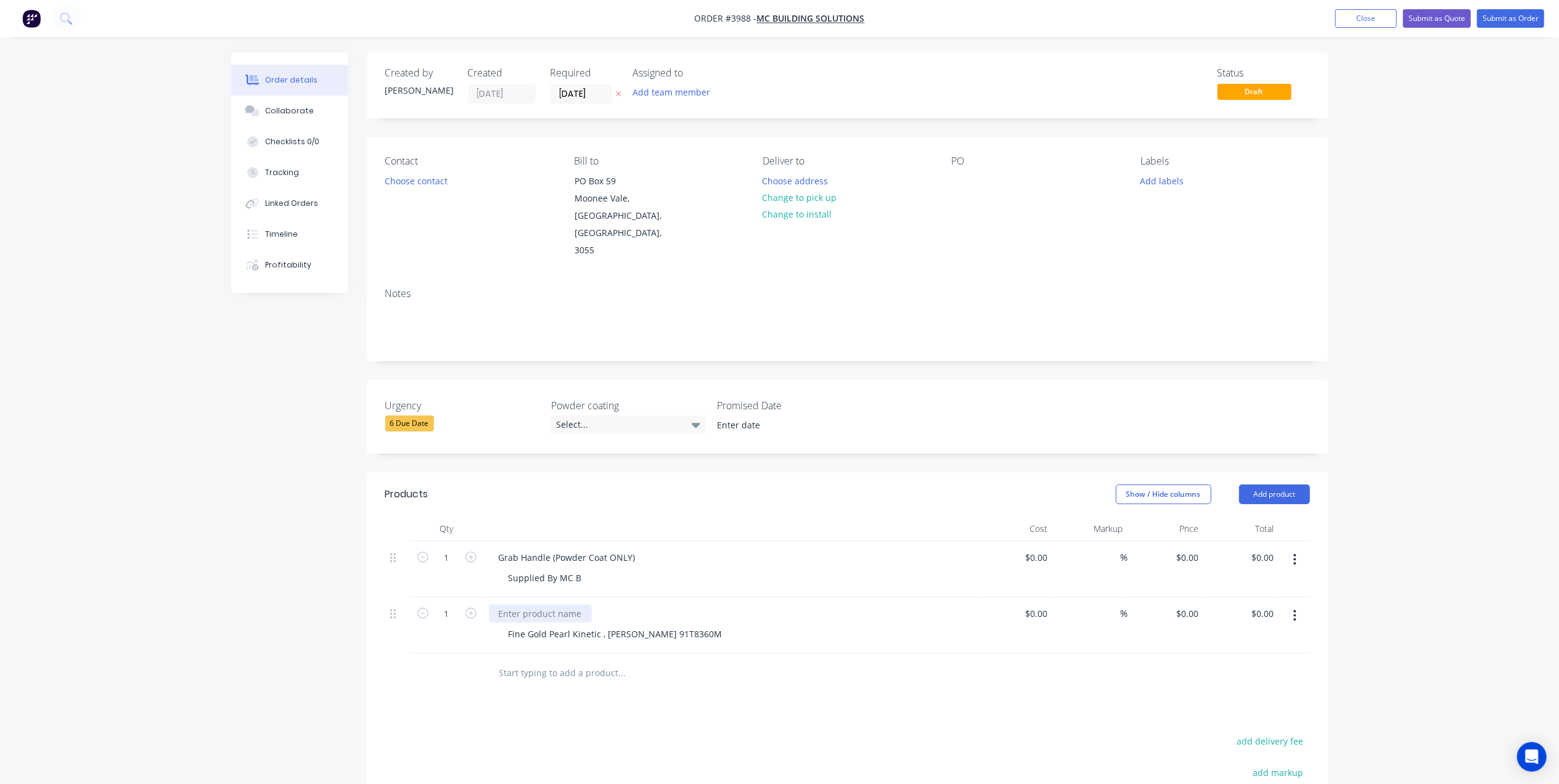
click at [538, 605] on div at bounding box center [540, 613] width 103 height 18
click at [749, 549] on div "Grab Handle (Powder Coat ONLY)" at bounding box center [730, 557] width 483 height 18
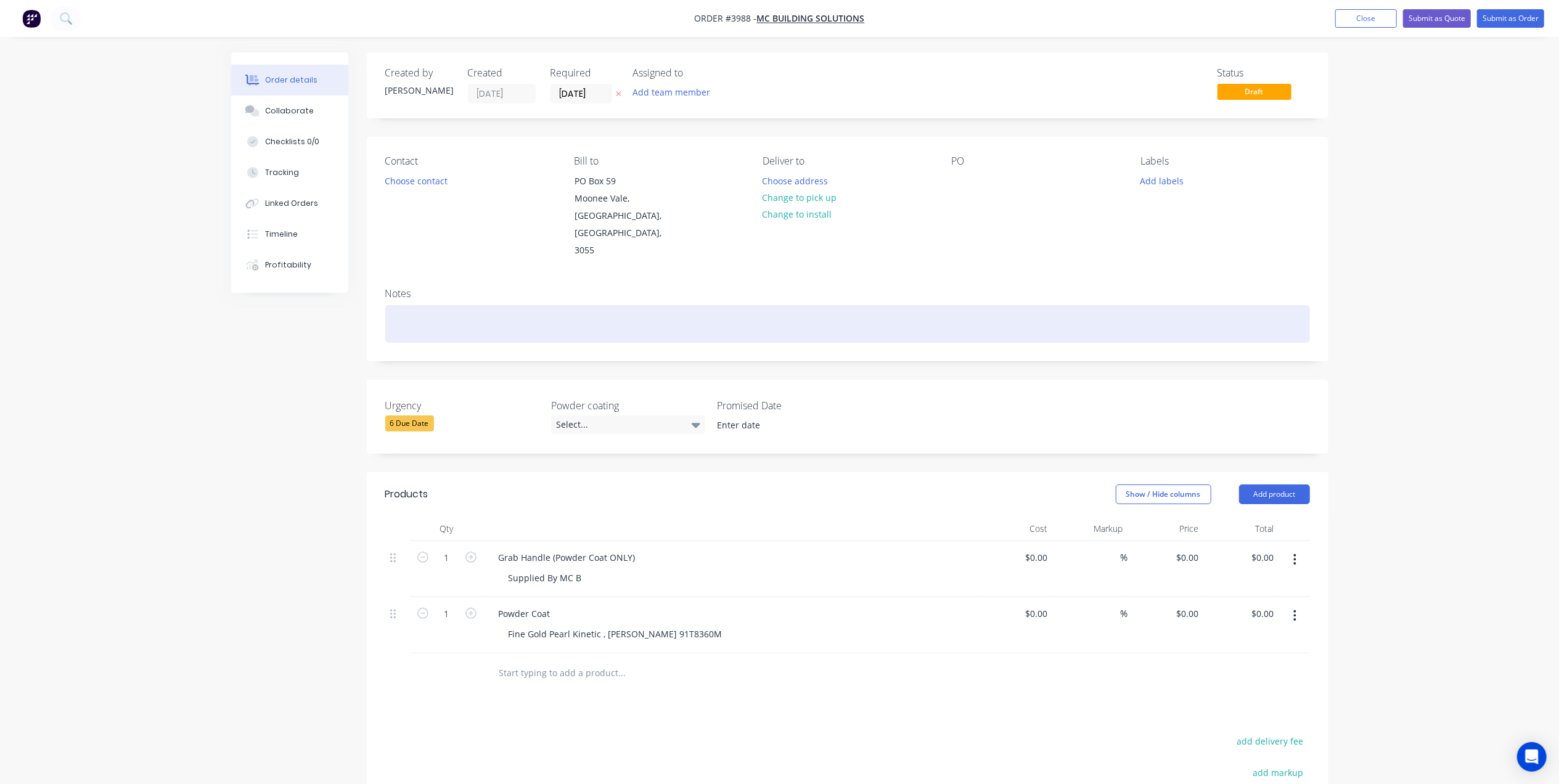
click at [409, 305] on div at bounding box center [848, 324] width 925 height 38
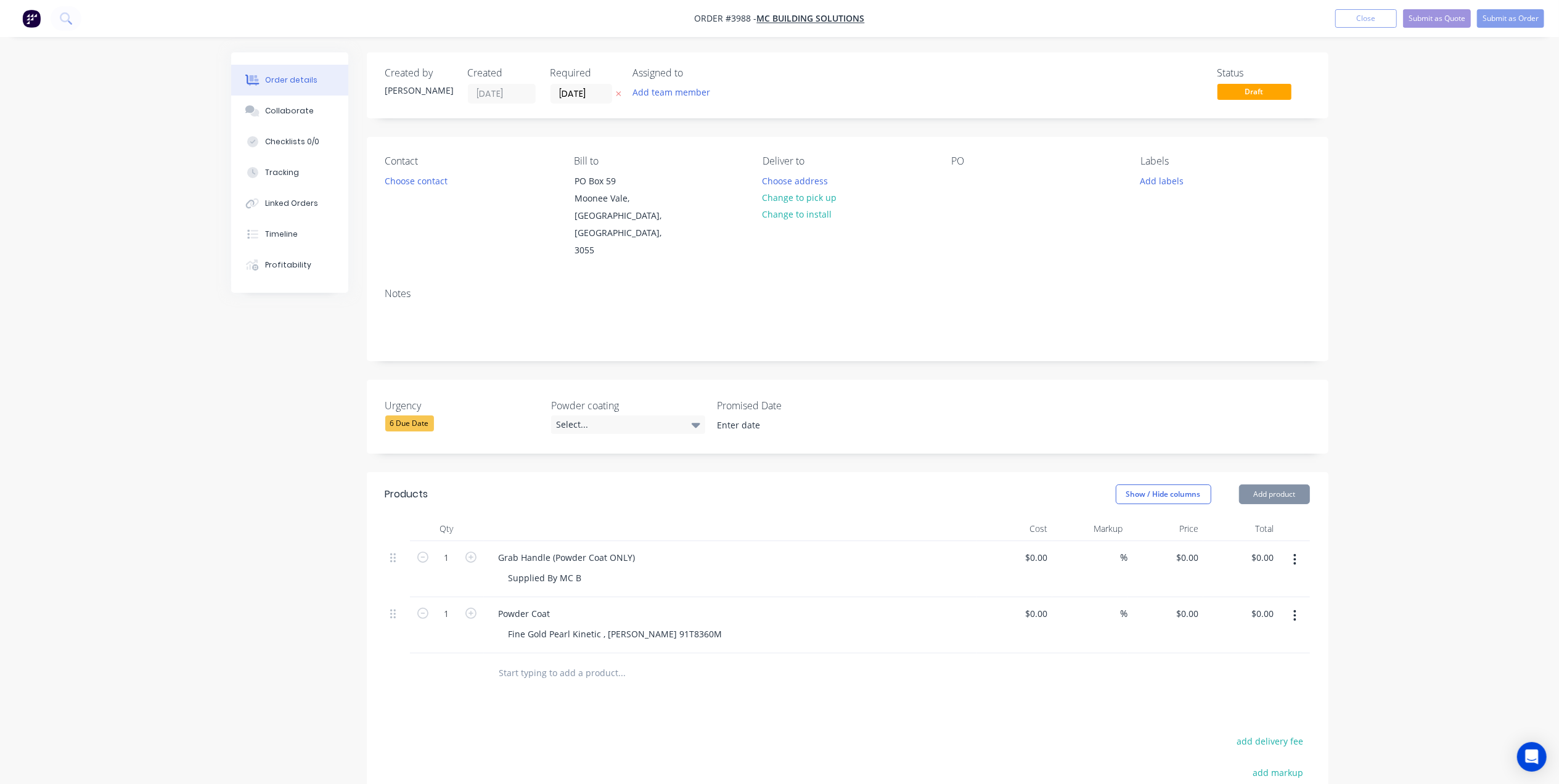
click at [454, 186] on div "Contact Choose contact" at bounding box center [469, 207] width 169 height 104
click at [425, 175] on button "Choose contact" at bounding box center [416, 180] width 76 height 17
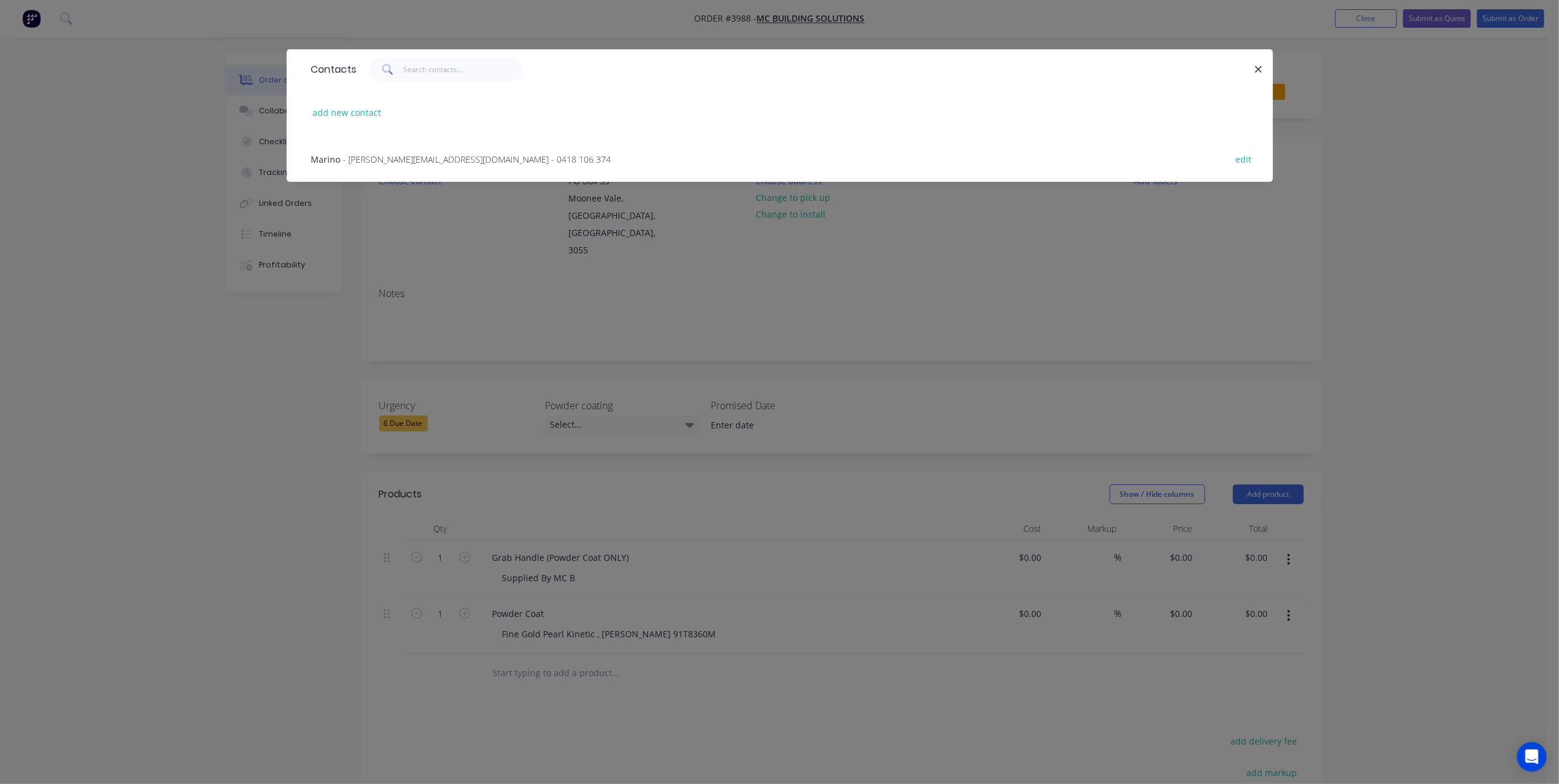
click at [437, 157] on span "- marino@mcbuildingsolutions.com.au - 0418 106 374" at bounding box center [477, 159] width 268 height 12
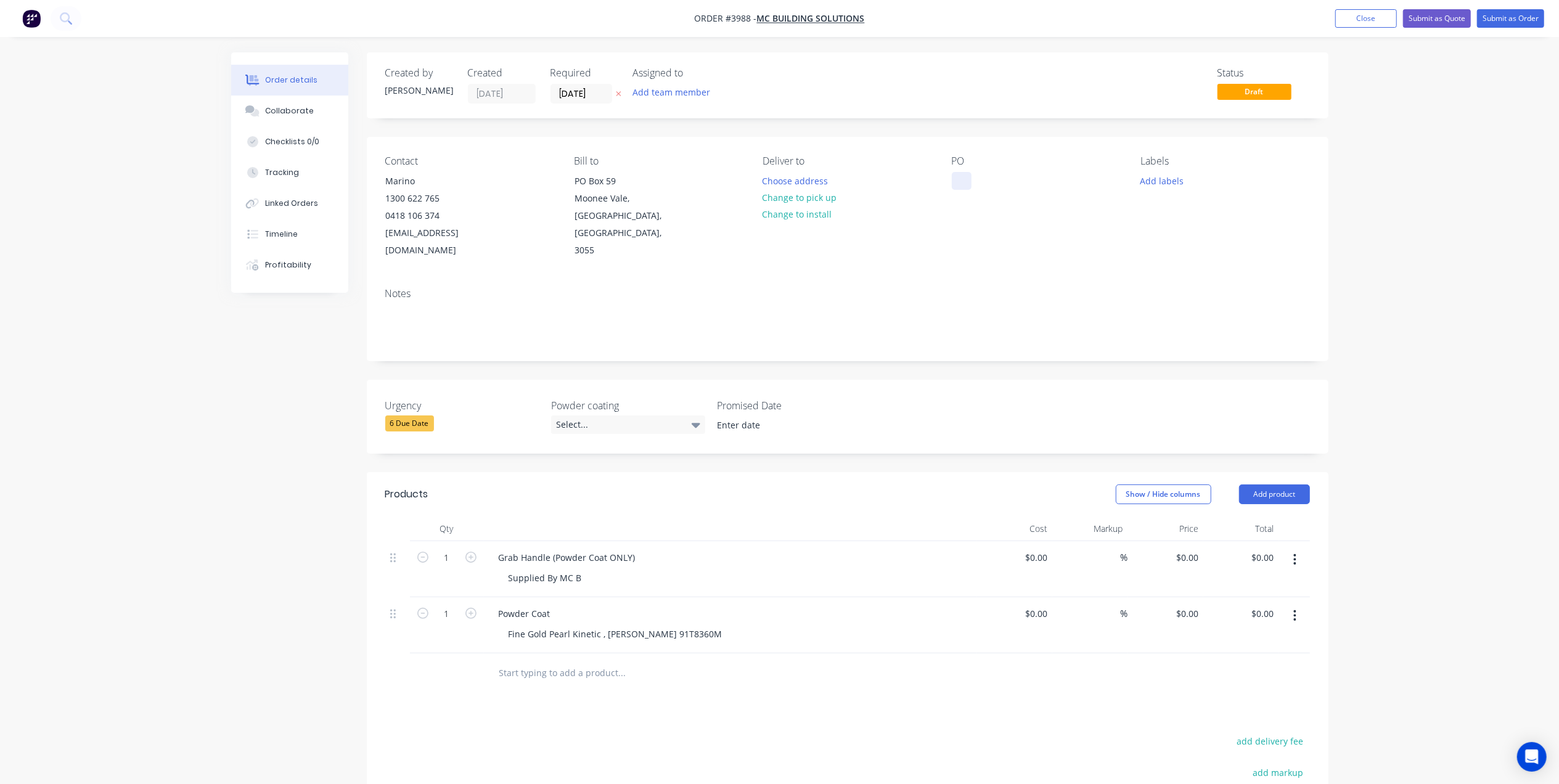
click at [956, 189] on div at bounding box center [962, 180] width 20 height 18
click at [581, 93] on input "[DATE]" at bounding box center [582, 94] width 60 height 19
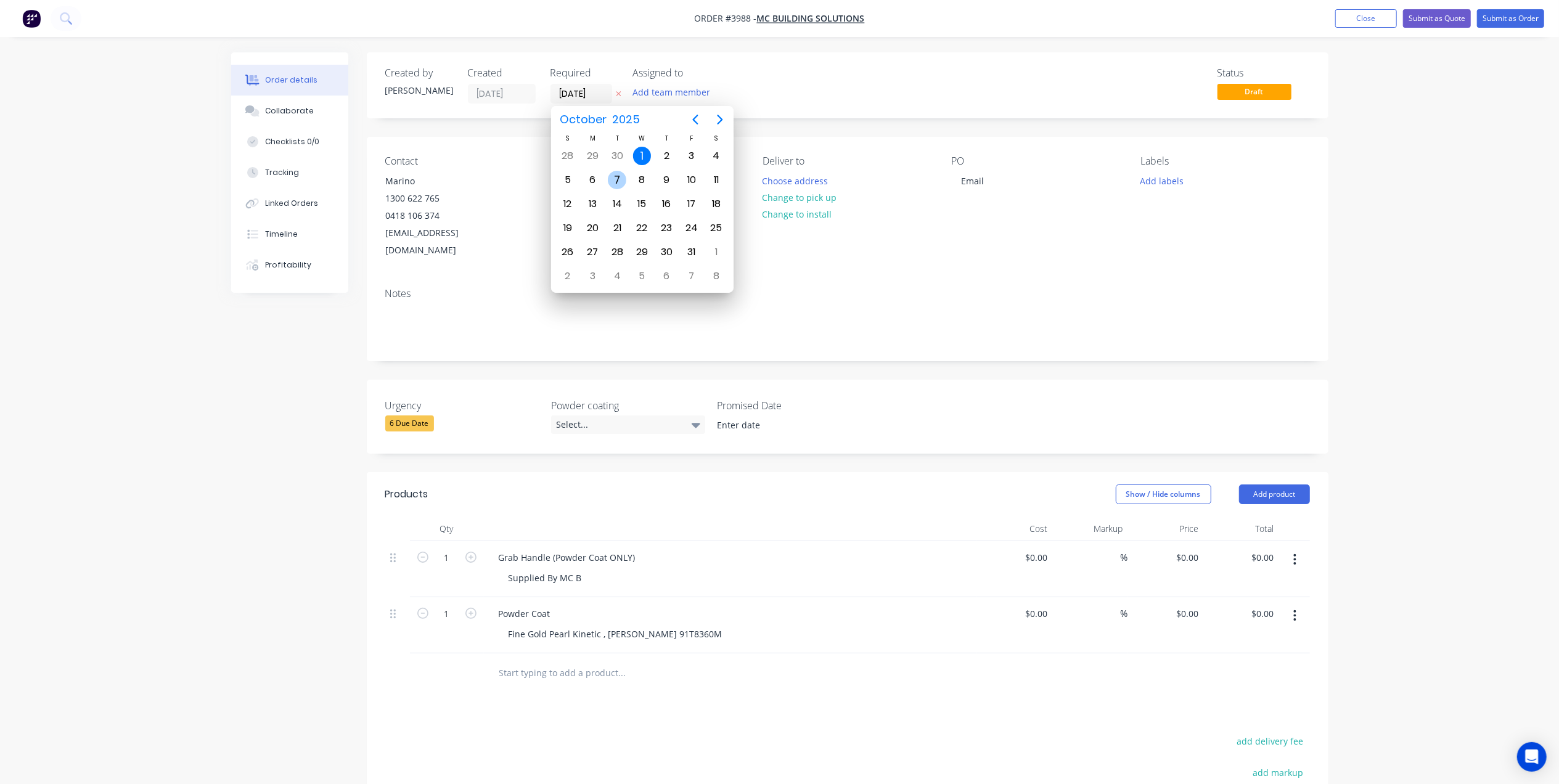
click at [616, 178] on div "7" at bounding box center [617, 180] width 19 height 19
type input "[DATE]"
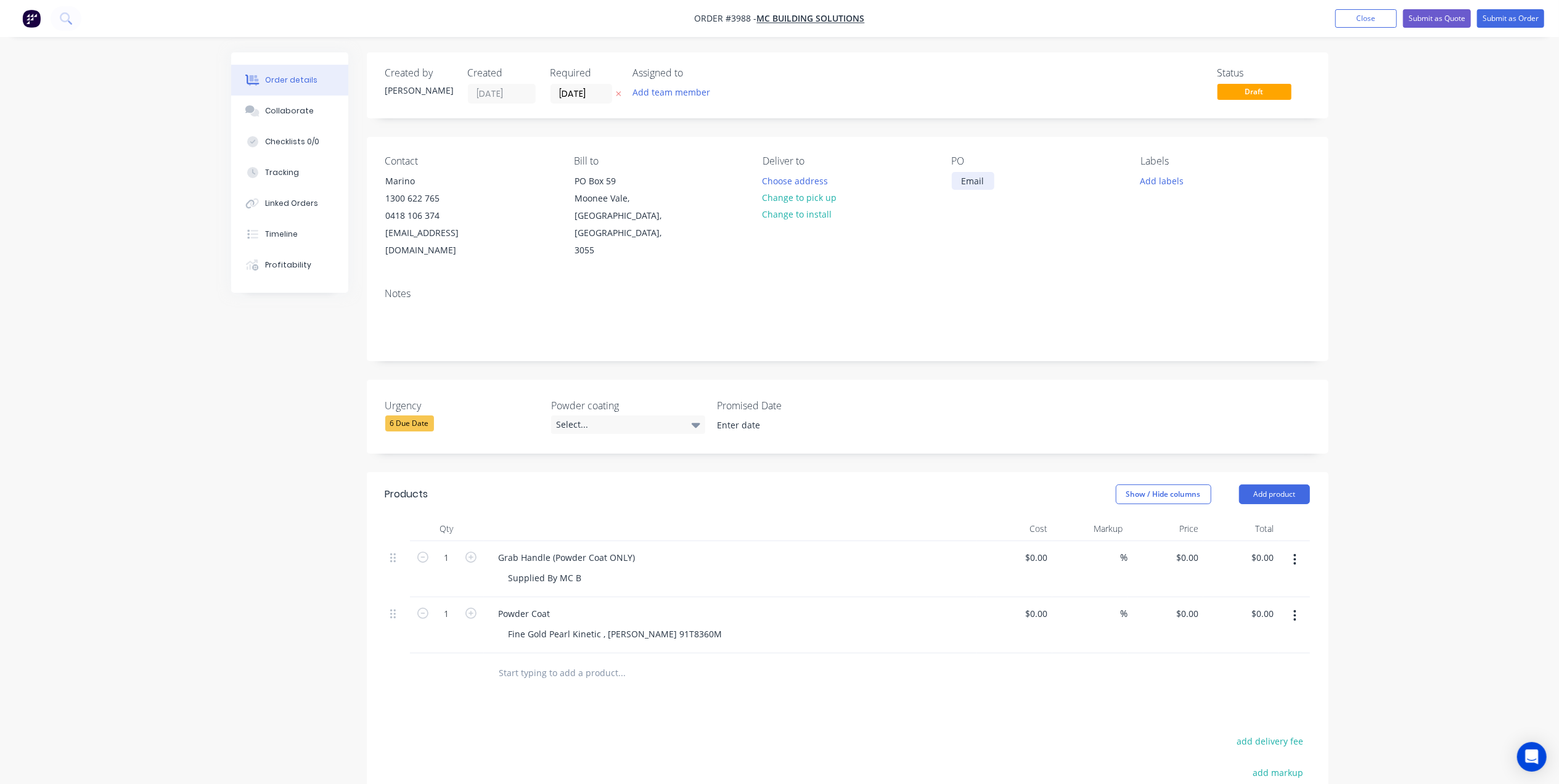
click at [984, 176] on div "Email" at bounding box center [973, 180] width 43 height 18
click at [1172, 181] on button "Add labels" at bounding box center [1162, 180] width 56 height 17
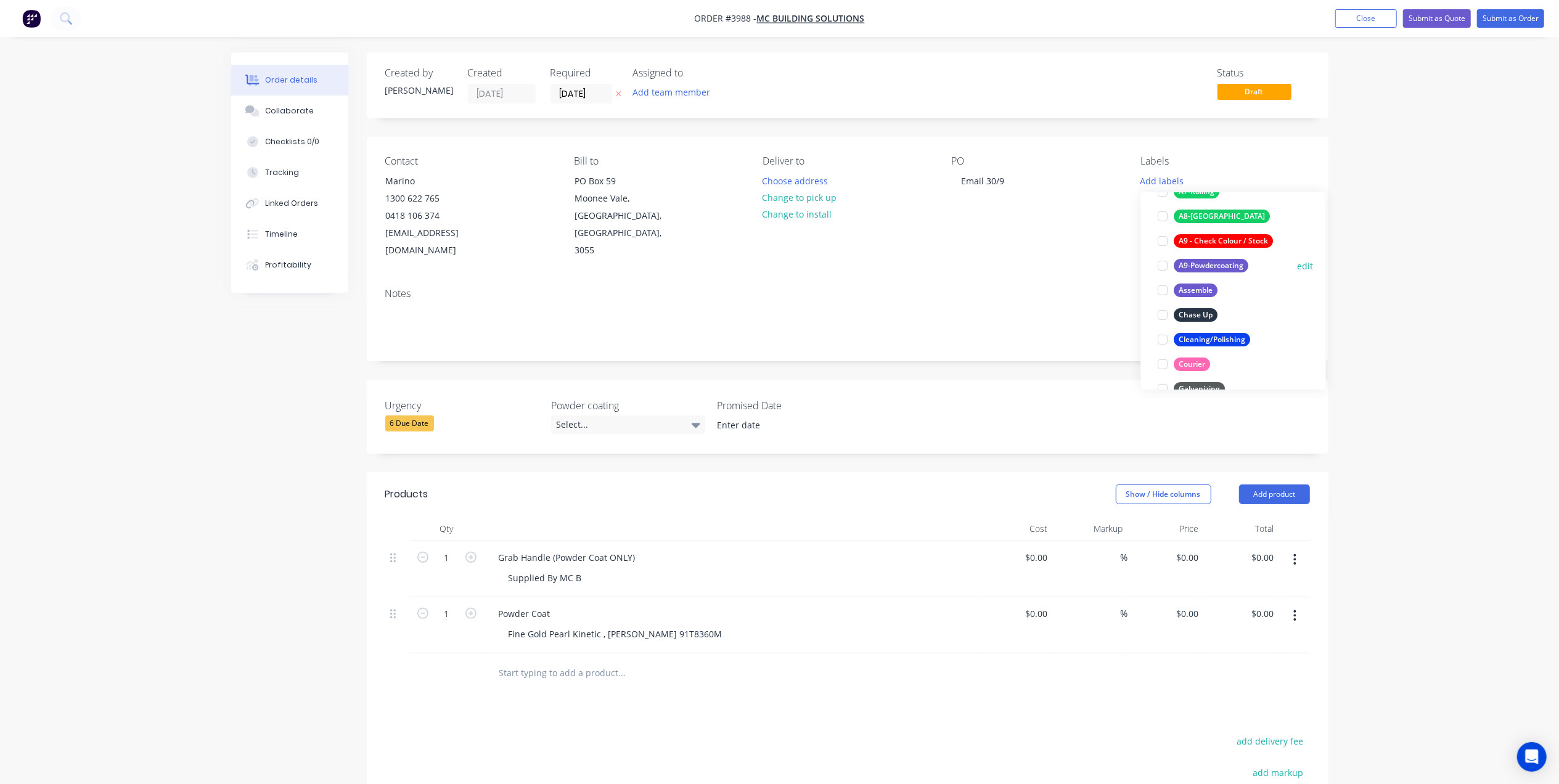
click at [1230, 260] on div "A9-Powdercoating" at bounding box center [1212, 266] width 74 height 14
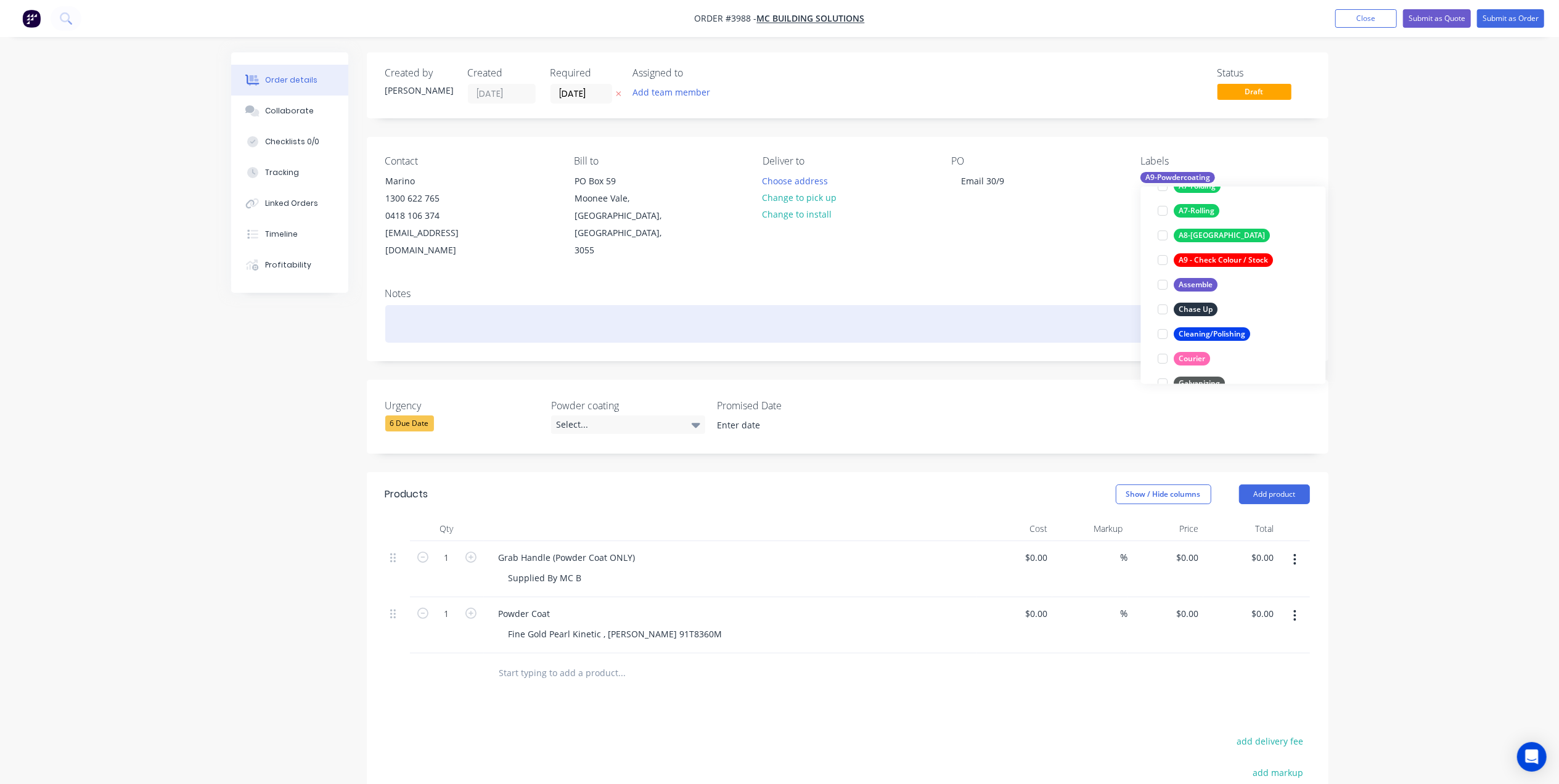
scroll to position [26, 0]
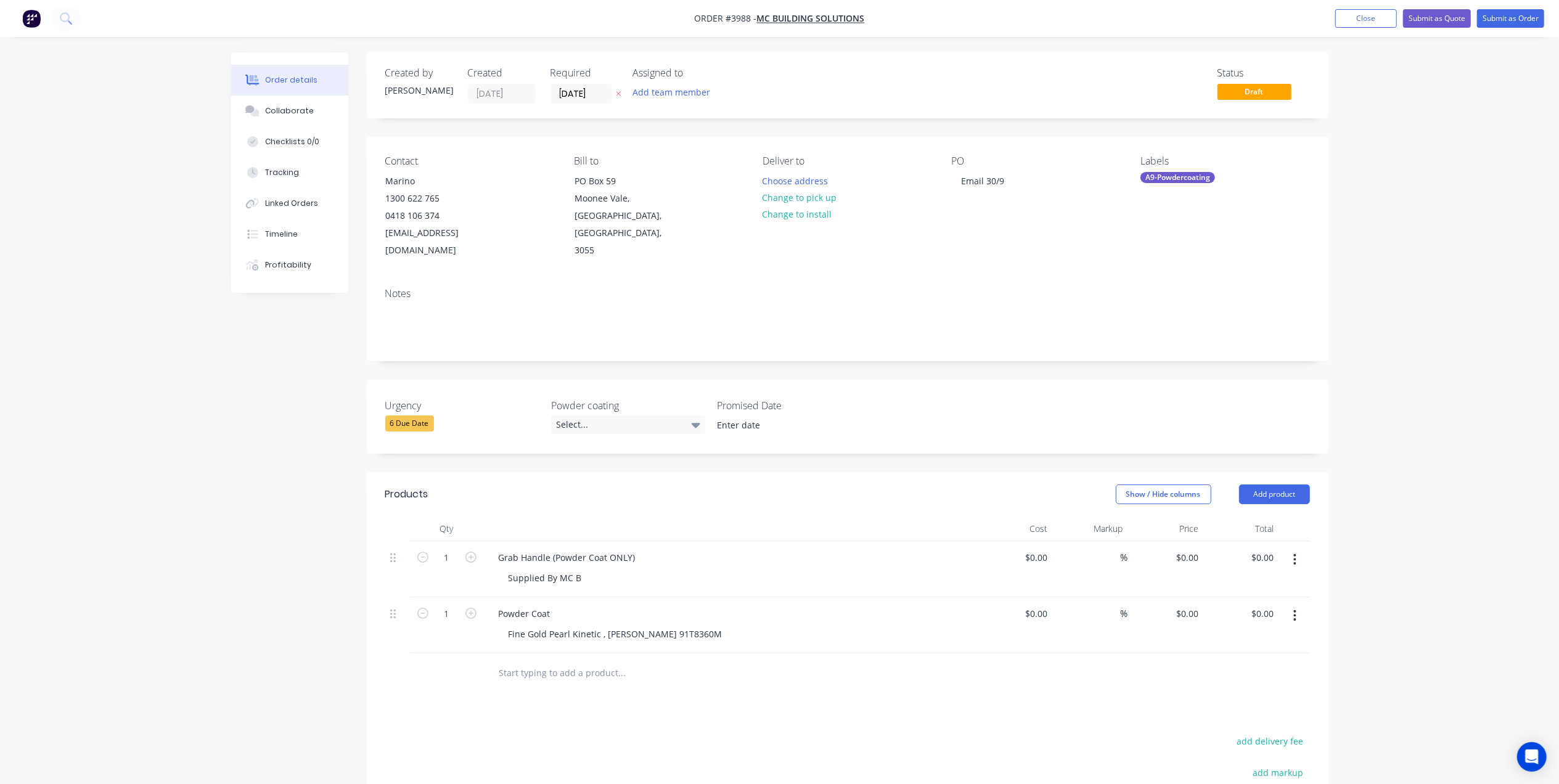
click at [993, 287] on div "Notes" at bounding box center [848, 319] width 962 height 83
click at [651, 415] on div "Select..." at bounding box center [628, 424] width 154 height 19
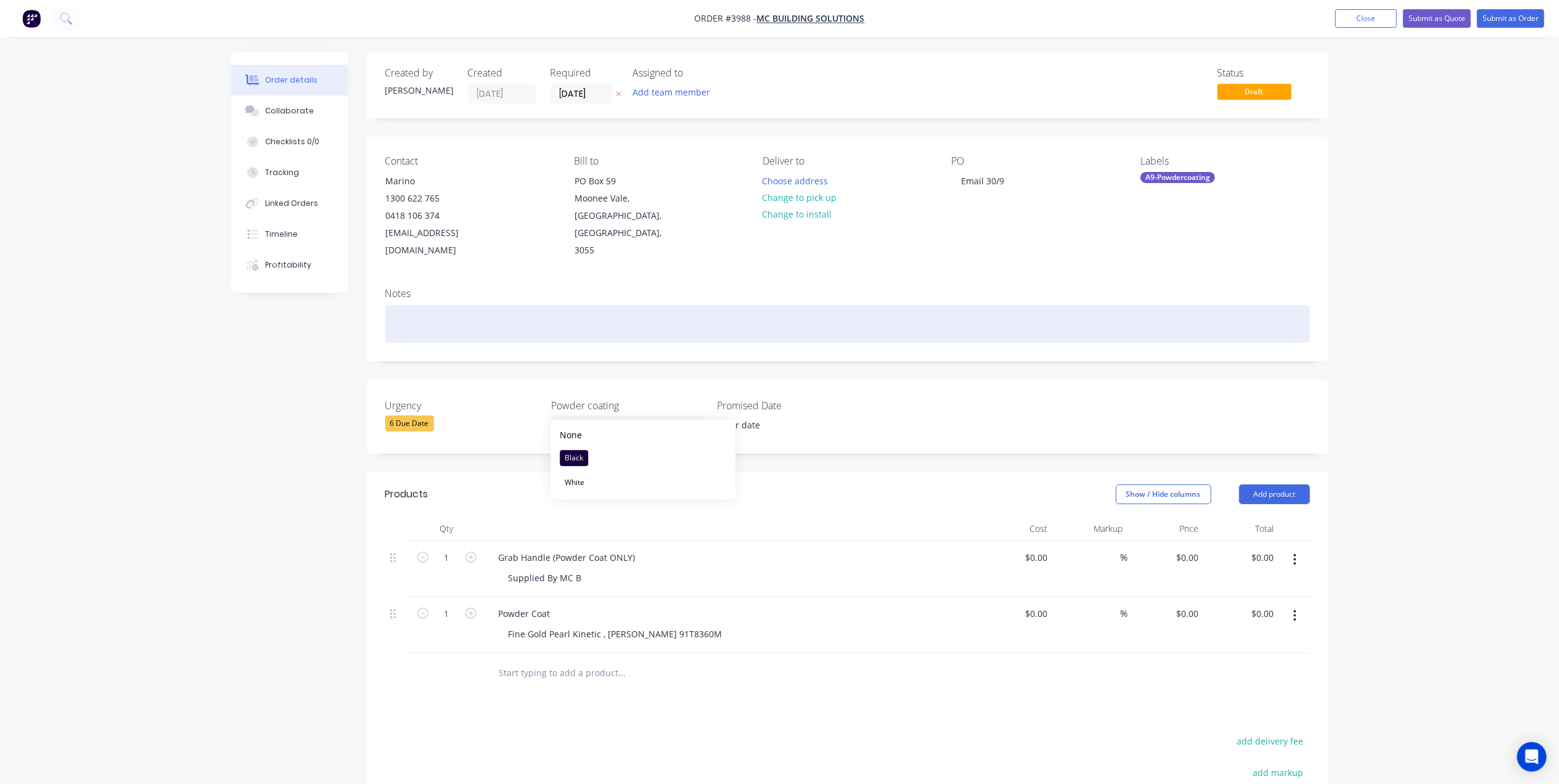
click at [743, 326] on div at bounding box center [848, 324] width 925 height 38
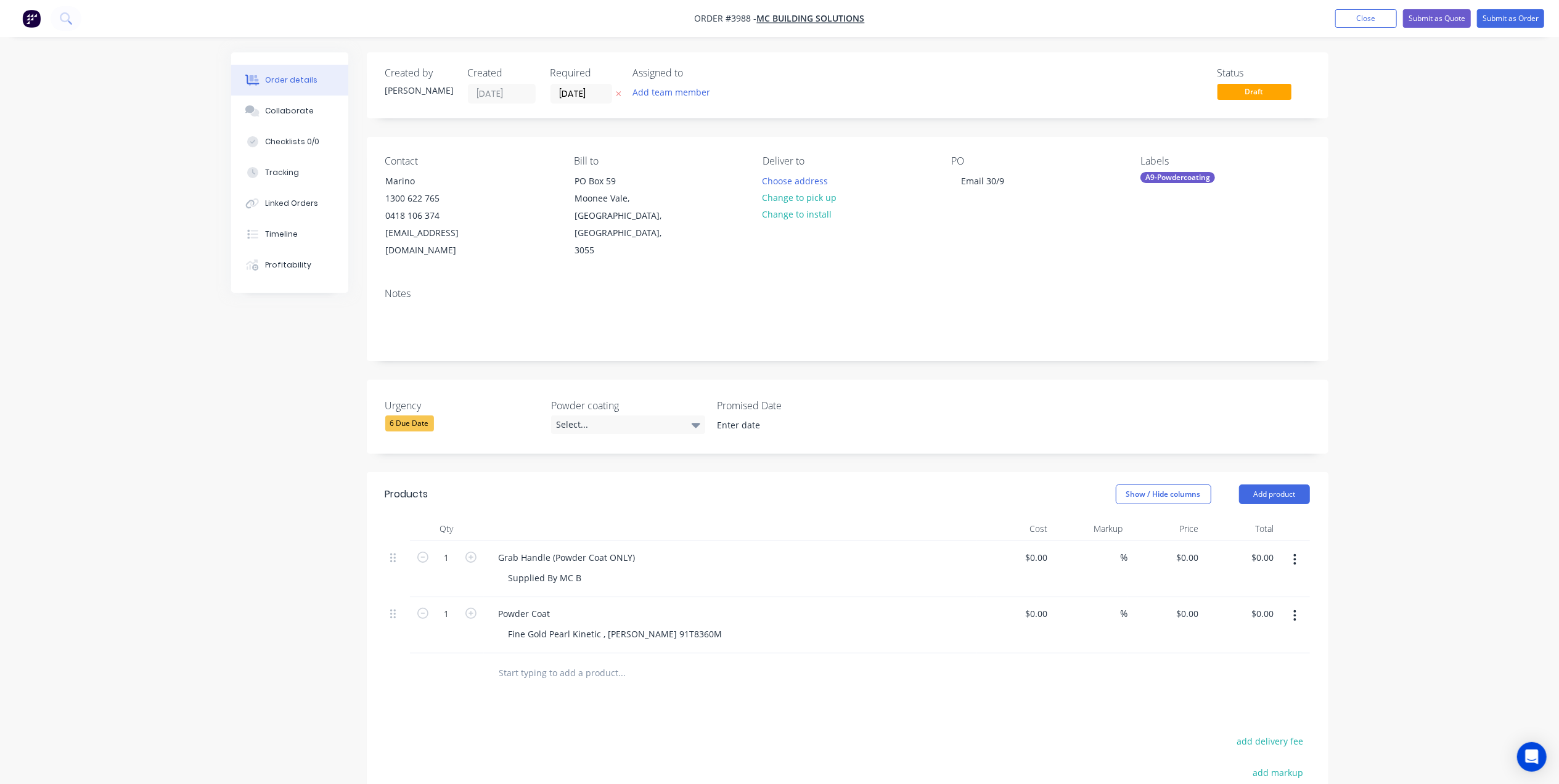
click at [755, 416] on input at bounding box center [785, 425] width 154 height 19
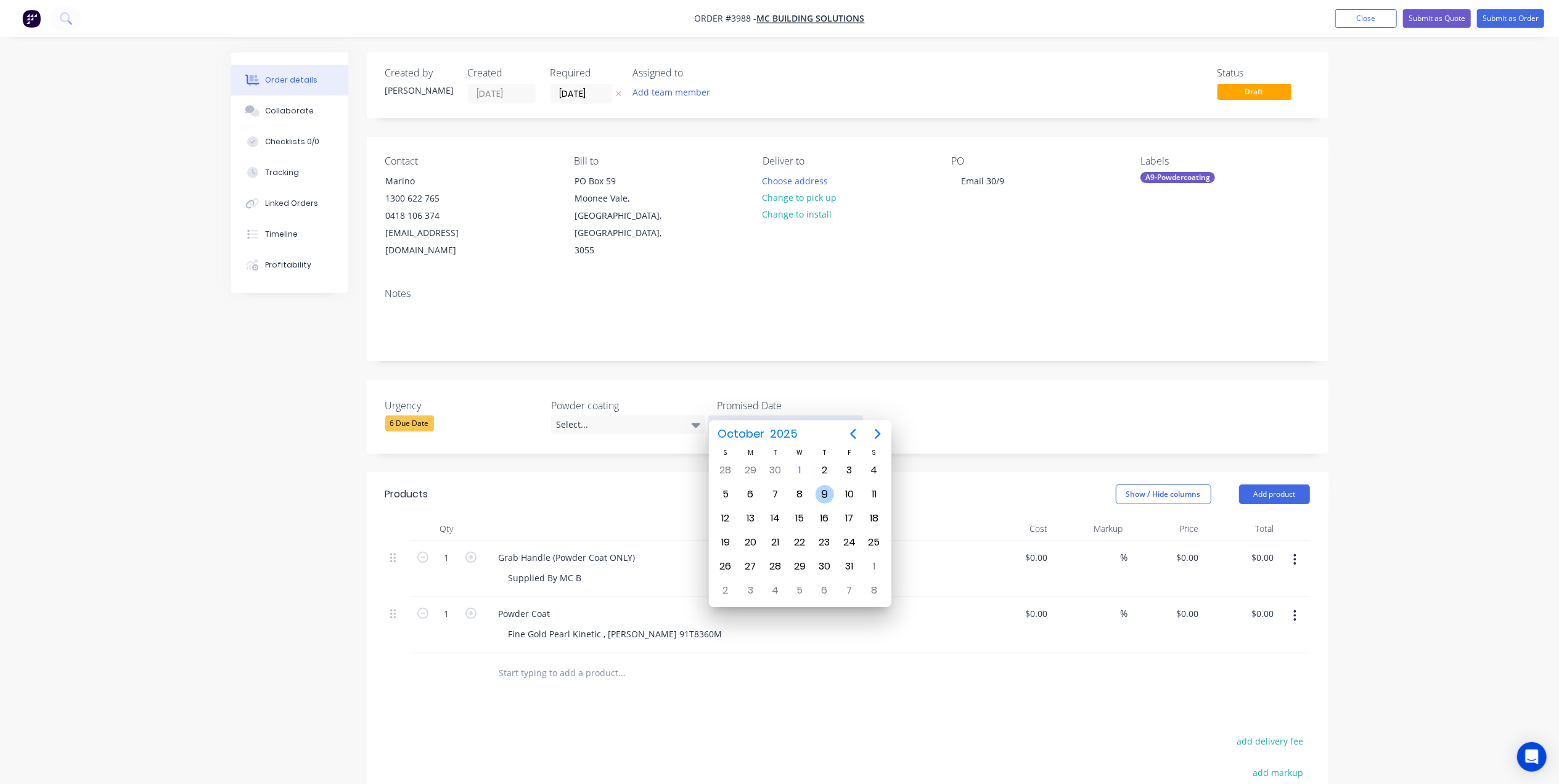
click at [923, 331] on div "Notes" at bounding box center [848, 319] width 962 height 83
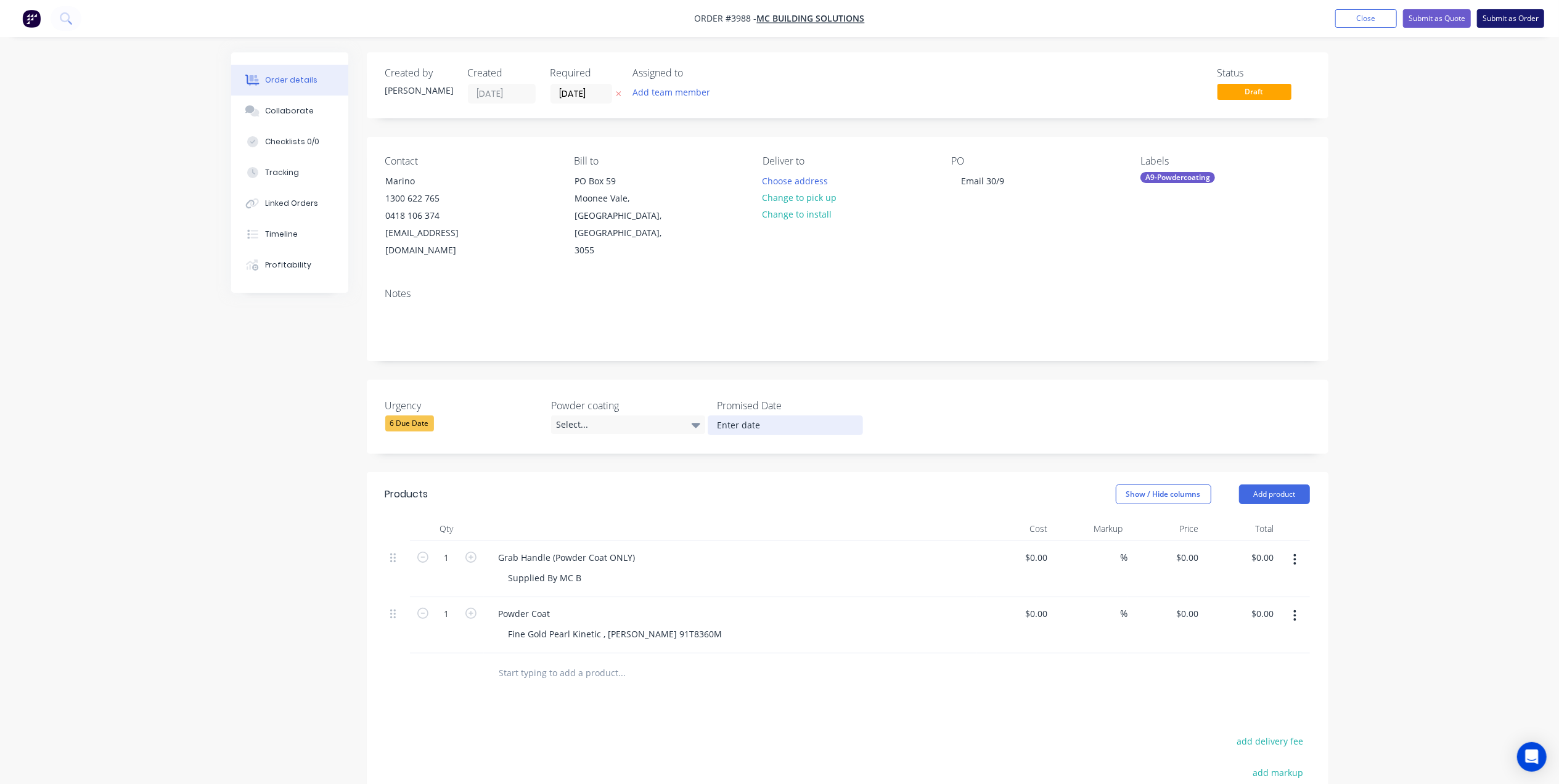
click at [1510, 15] on button "Submit as Order" at bounding box center [1510, 19] width 67 height 19
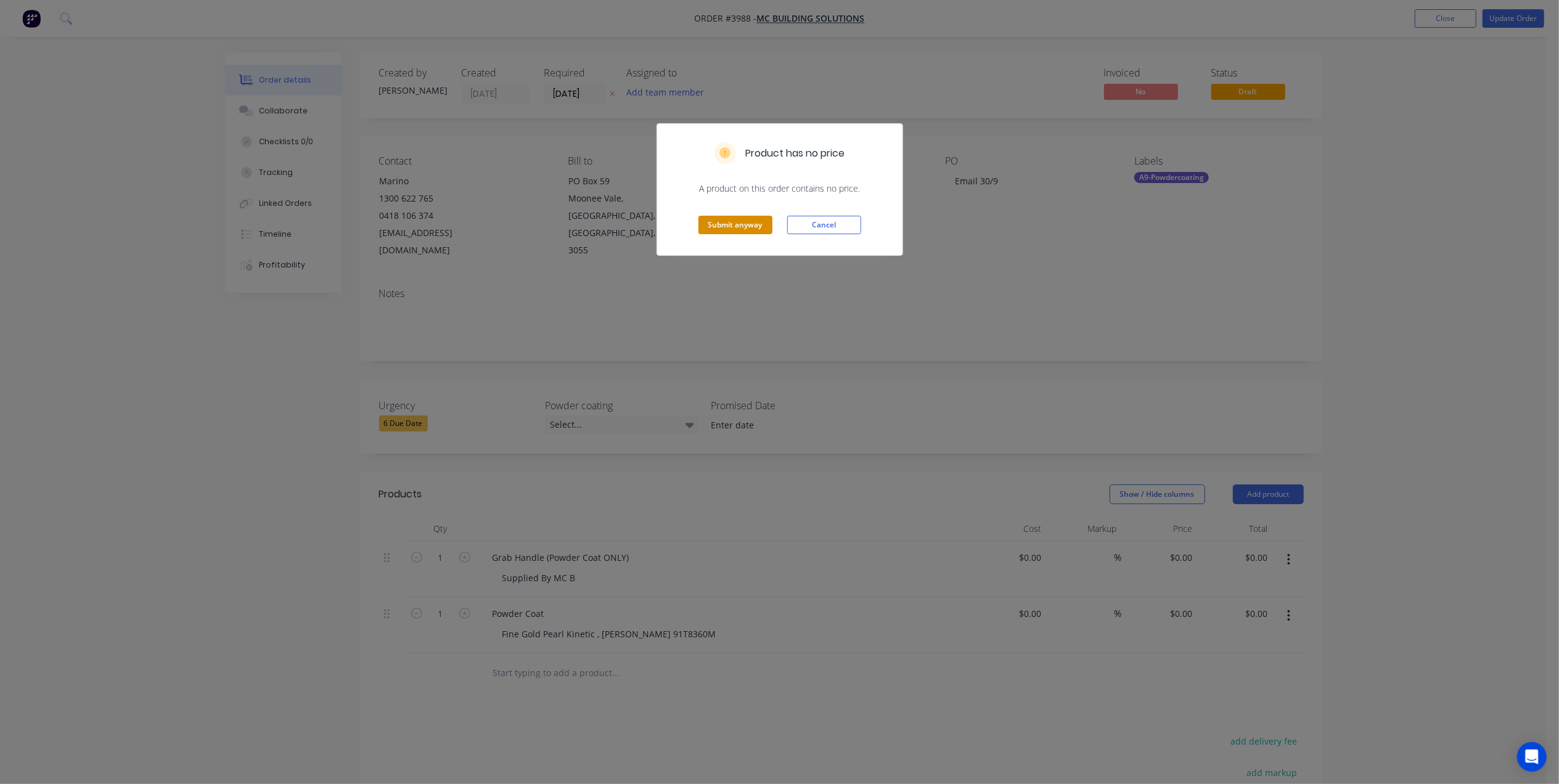
click at [718, 220] on button "Submit anyway" at bounding box center [735, 225] width 74 height 19
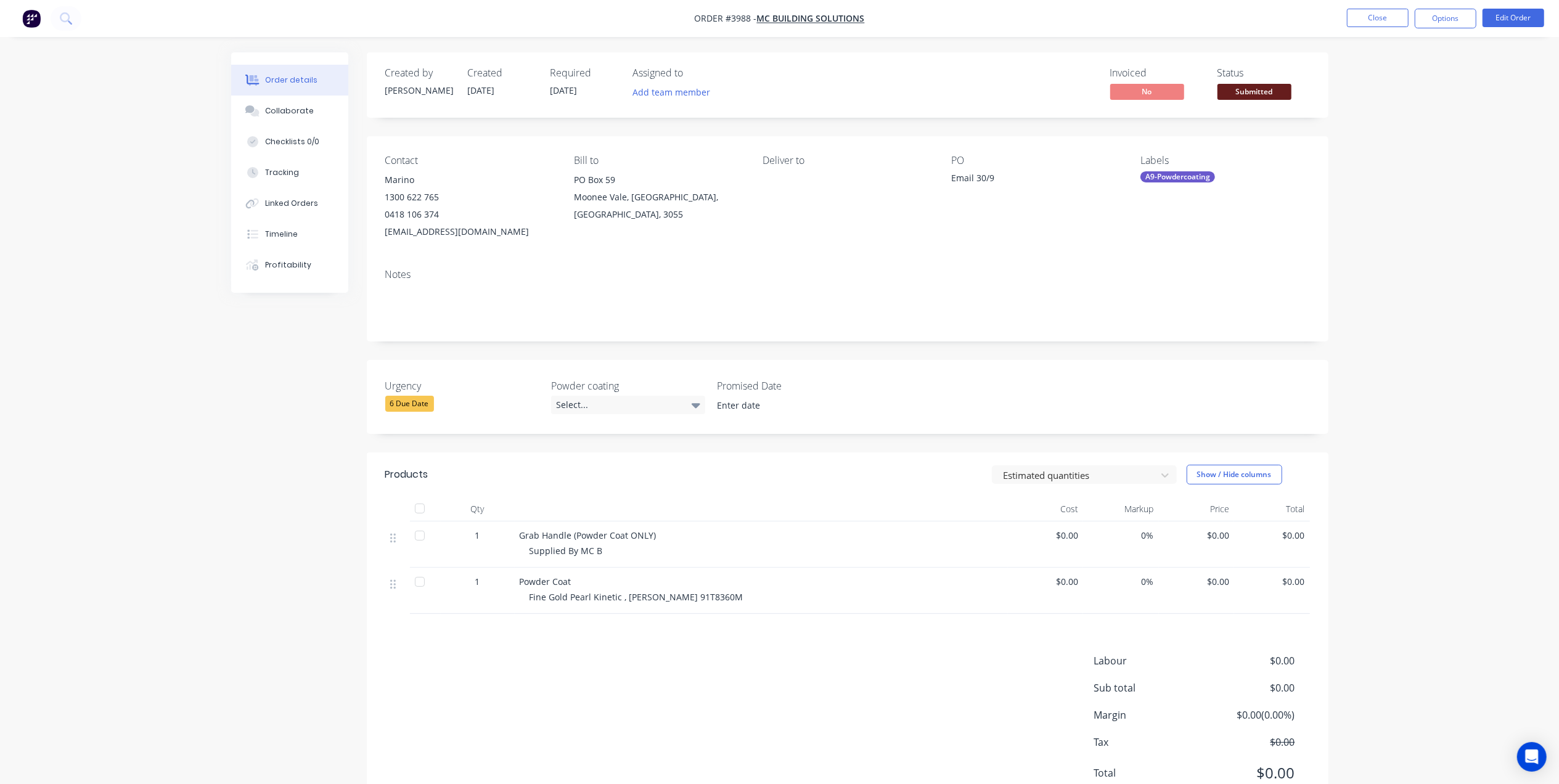
click at [1261, 92] on span "Submitted" at bounding box center [1255, 91] width 74 height 15
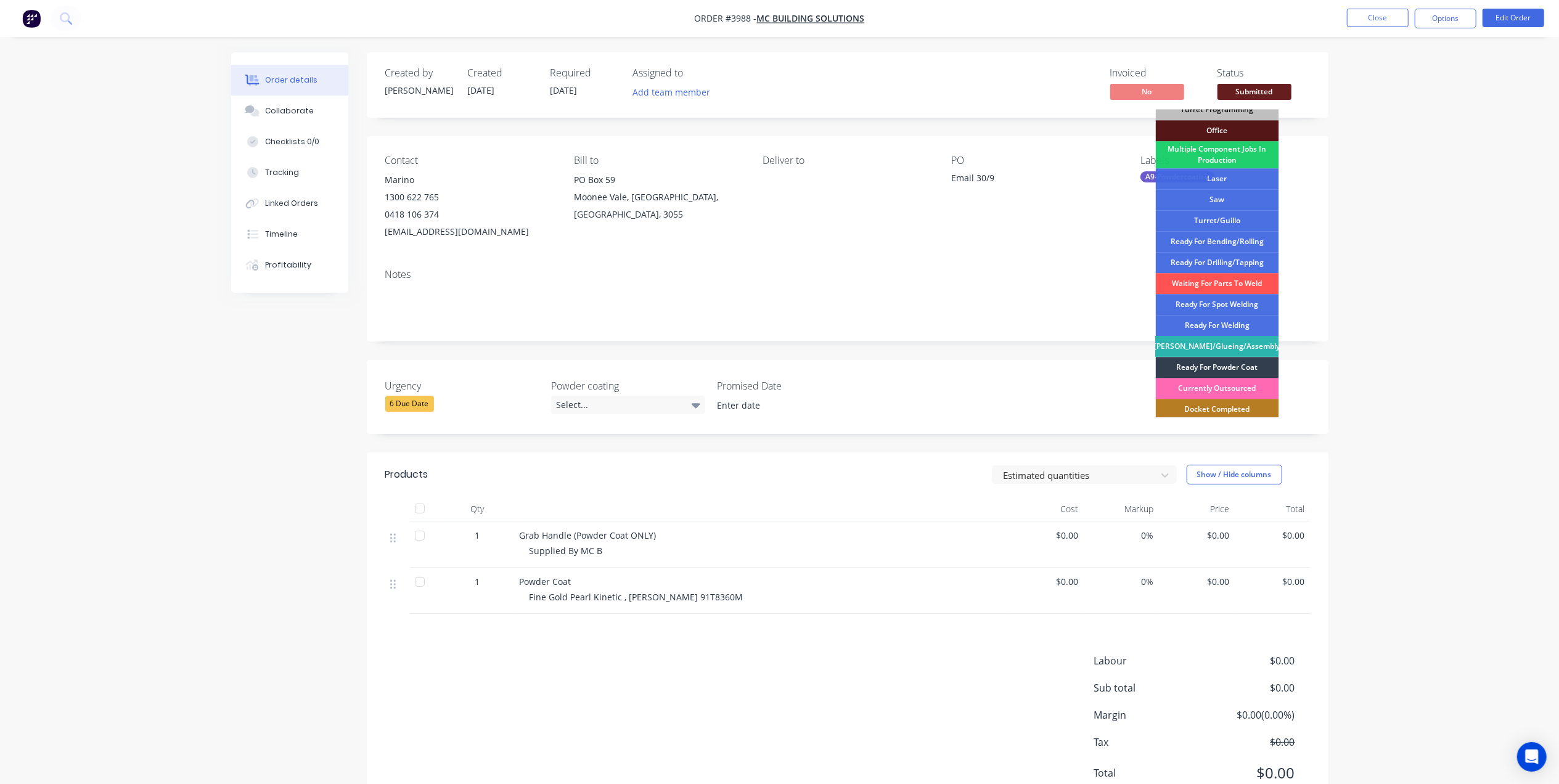
scroll to position [180, 0]
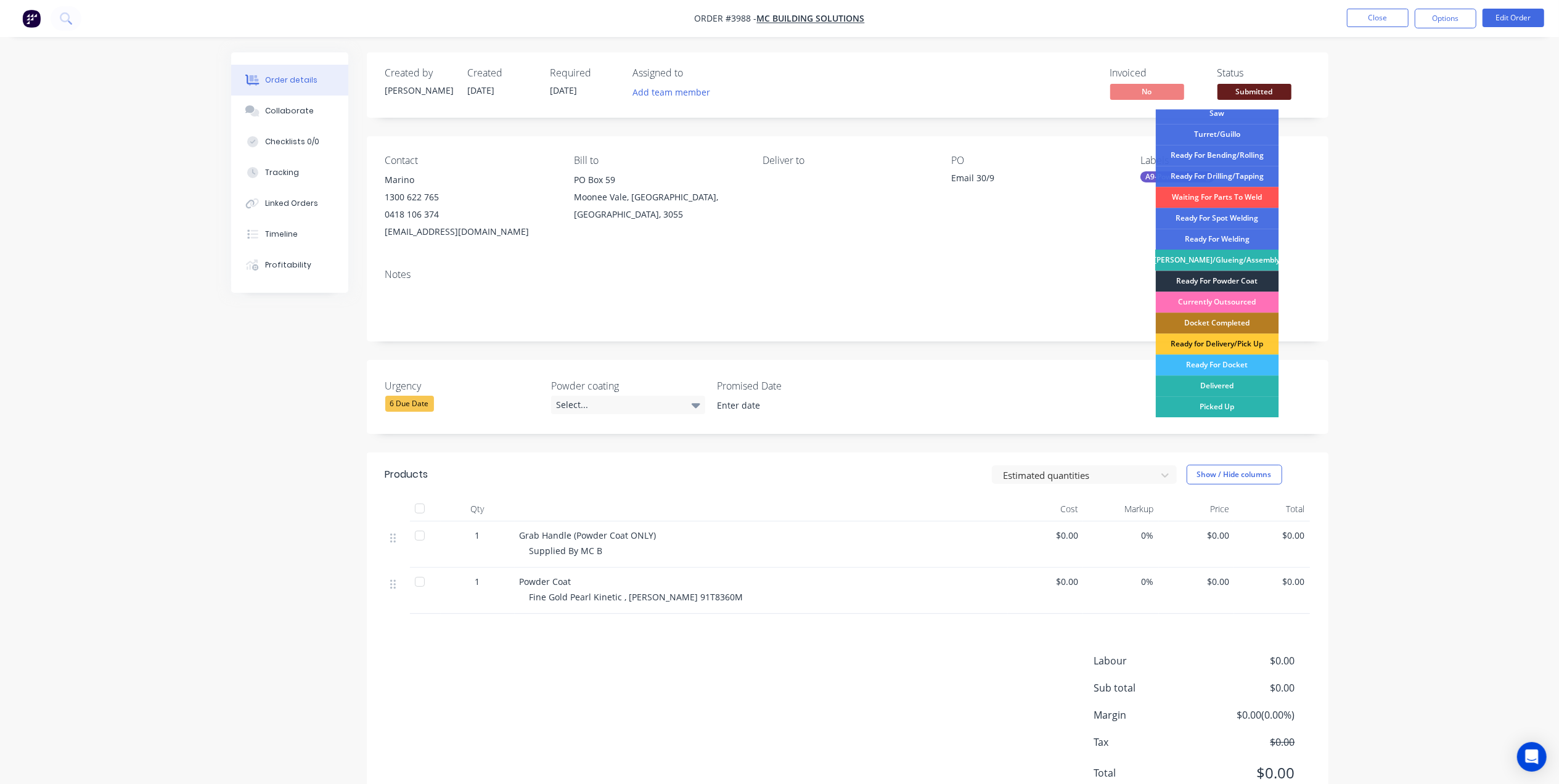
click at [1251, 279] on div "Ready For Powder Coat" at bounding box center [1217, 281] width 123 height 21
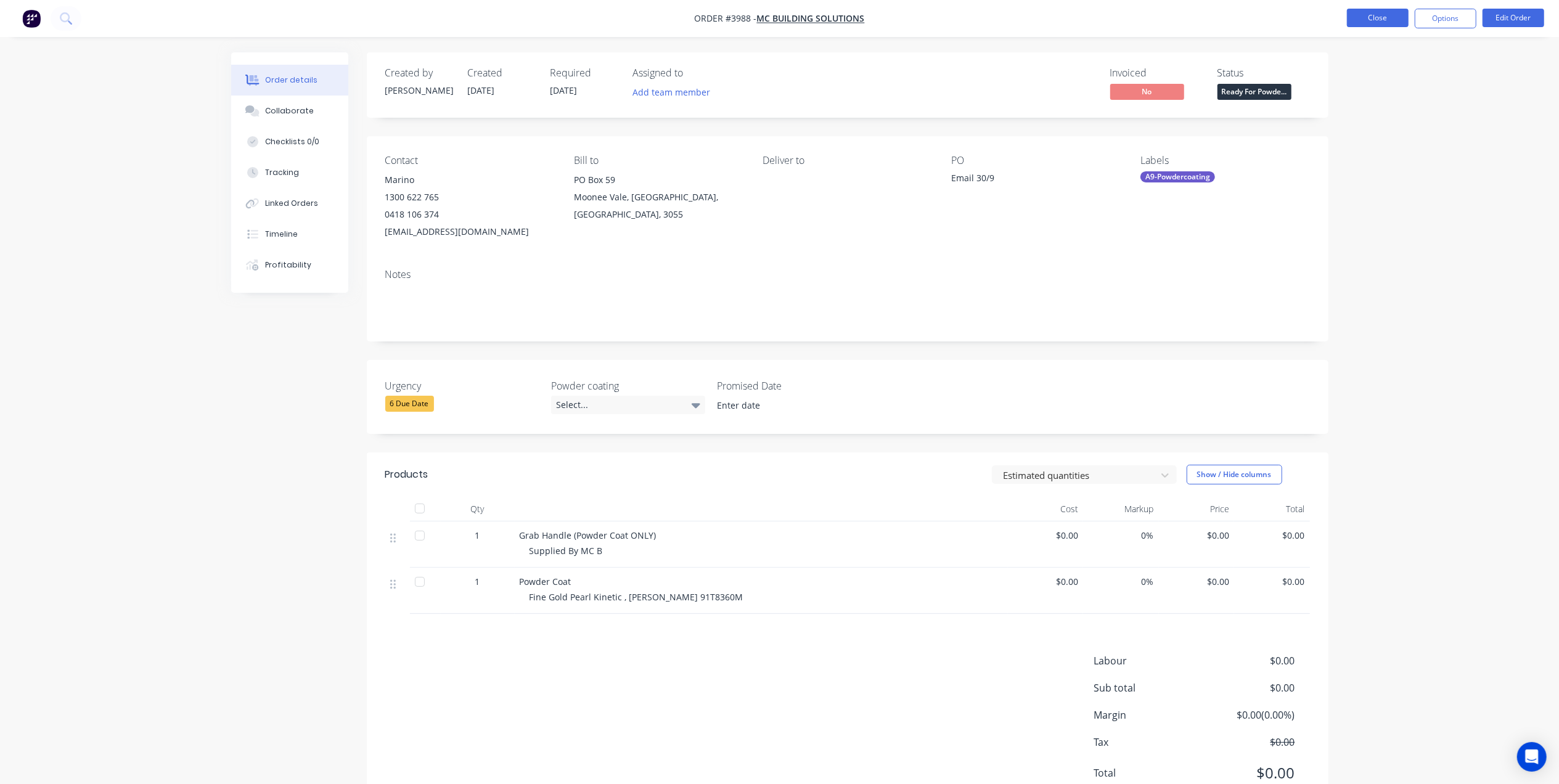
click at [1385, 25] on button "Close" at bounding box center [1378, 18] width 62 height 19
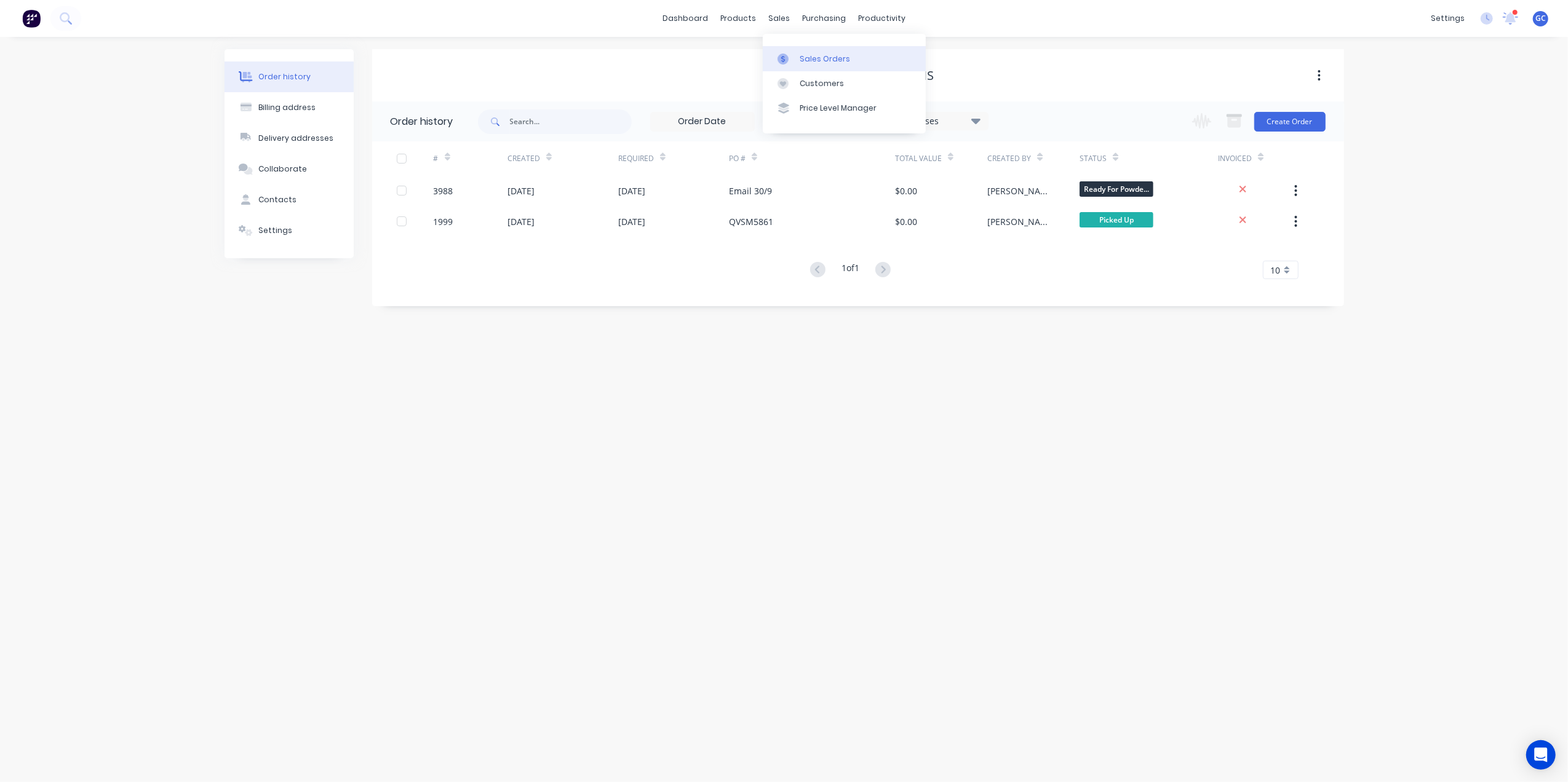
click at [823, 53] on div "Sales Orders" at bounding box center [824, 59] width 50 height 11
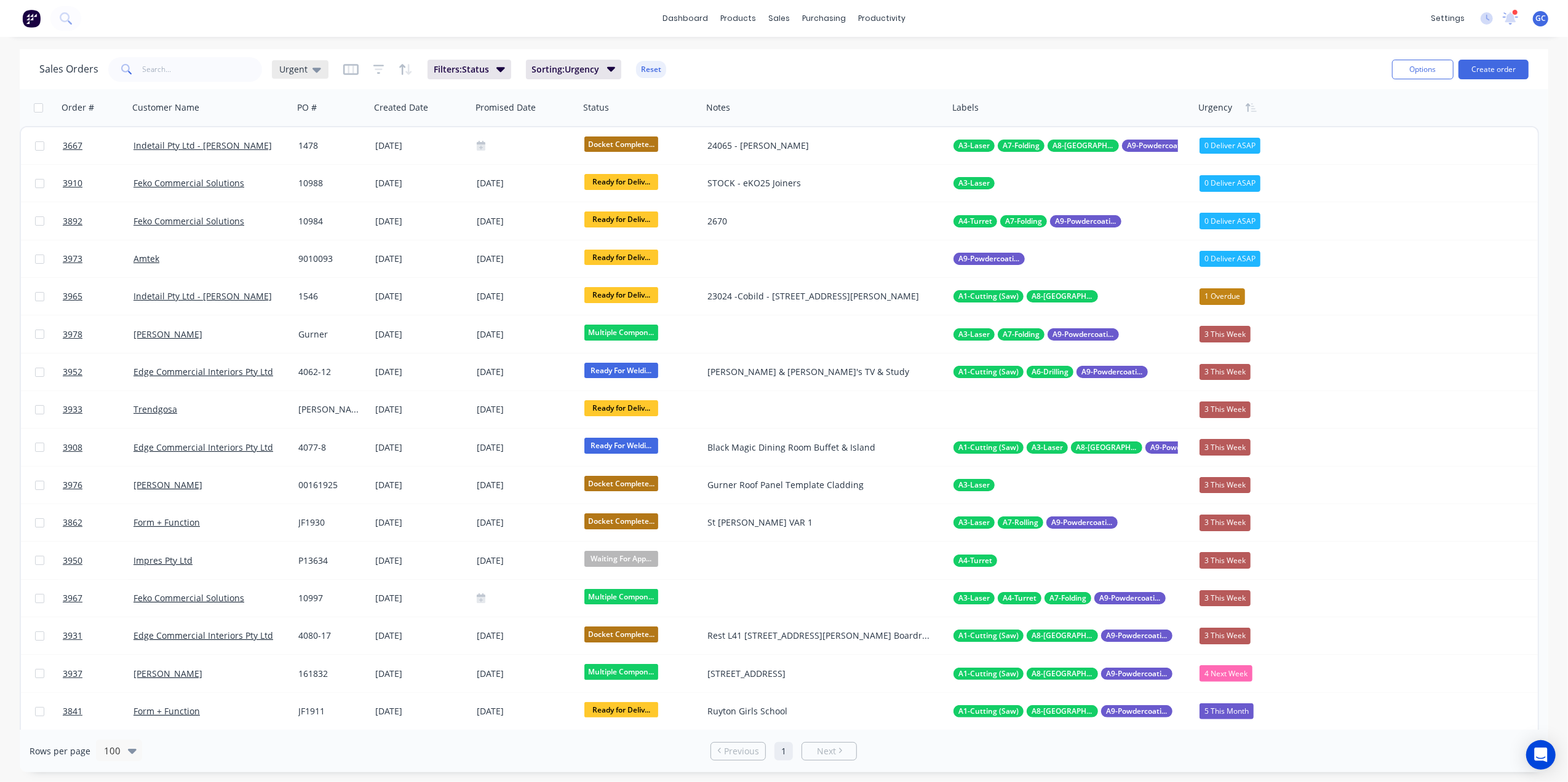
click at [299, 69] on span "Urgent" at bounding box center [293, 69] width 29 height 13
click at [292, 320] on button "[PERSON_NAME]" at bounding box center [346, 321] width 140 height 14
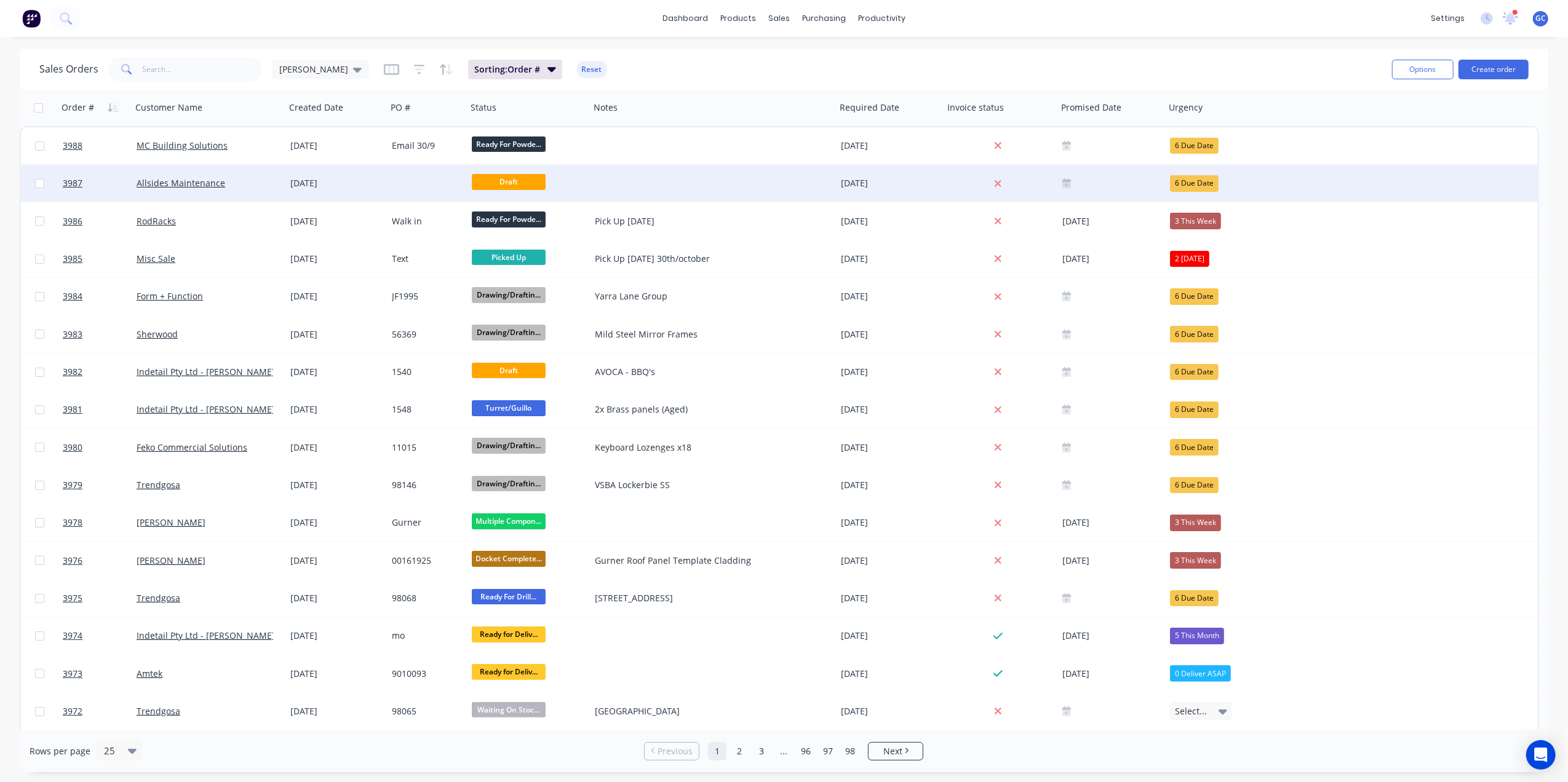
click at [424, 184] on div at bounding box center [427, 184] width 80 height 37
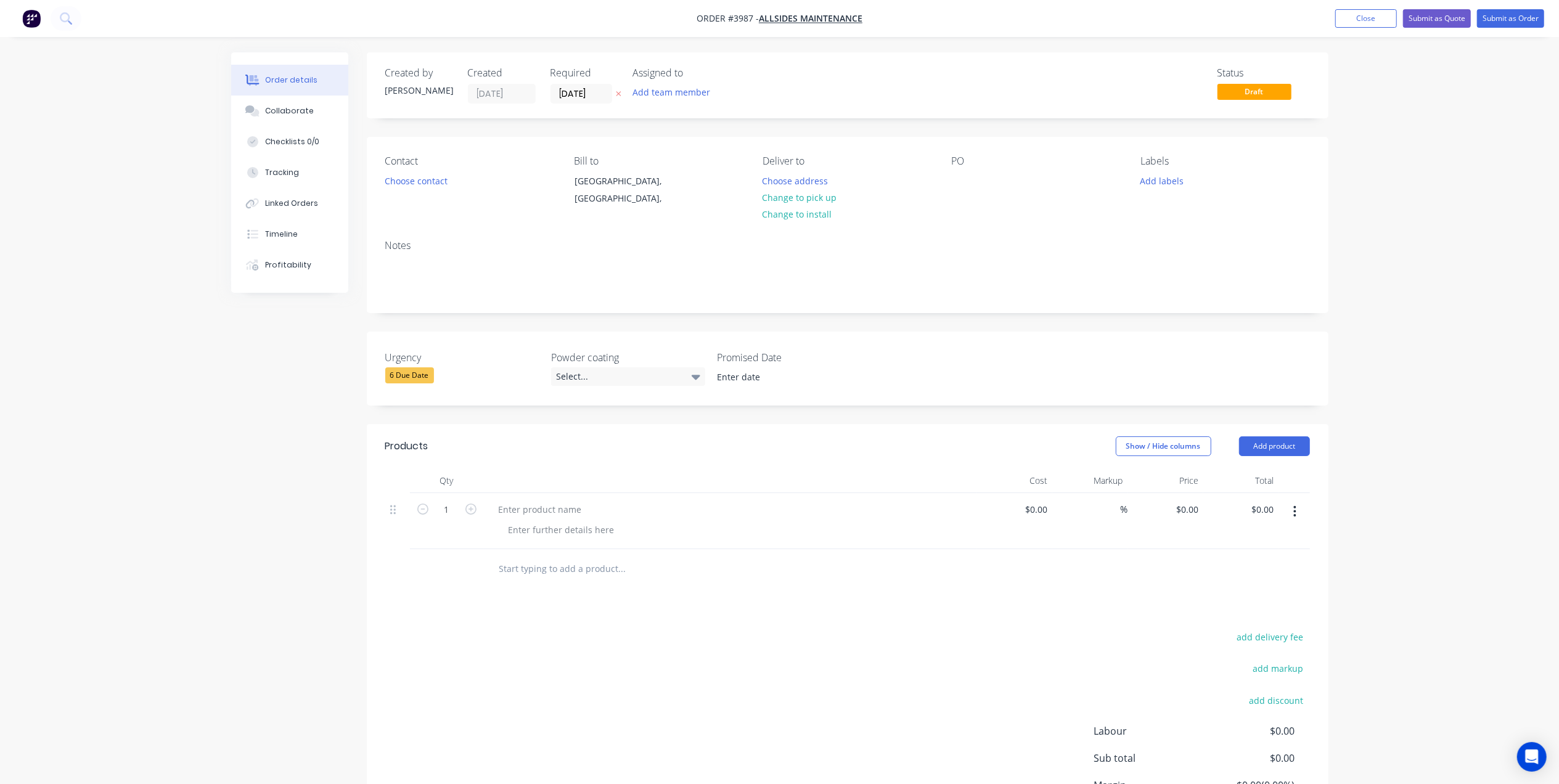
click at [573, 500] on div at bounding box center [731, 521] width 493 height 56
click at [543, 516] on div at bounding box center [540, 509] width 103 height 18
click at [550, 530] on div at bounding box center [561, 530] width 126 height 18
click at [1295, 455] on button "Add product" at bounding box center [1274, 446] width 71 height 20
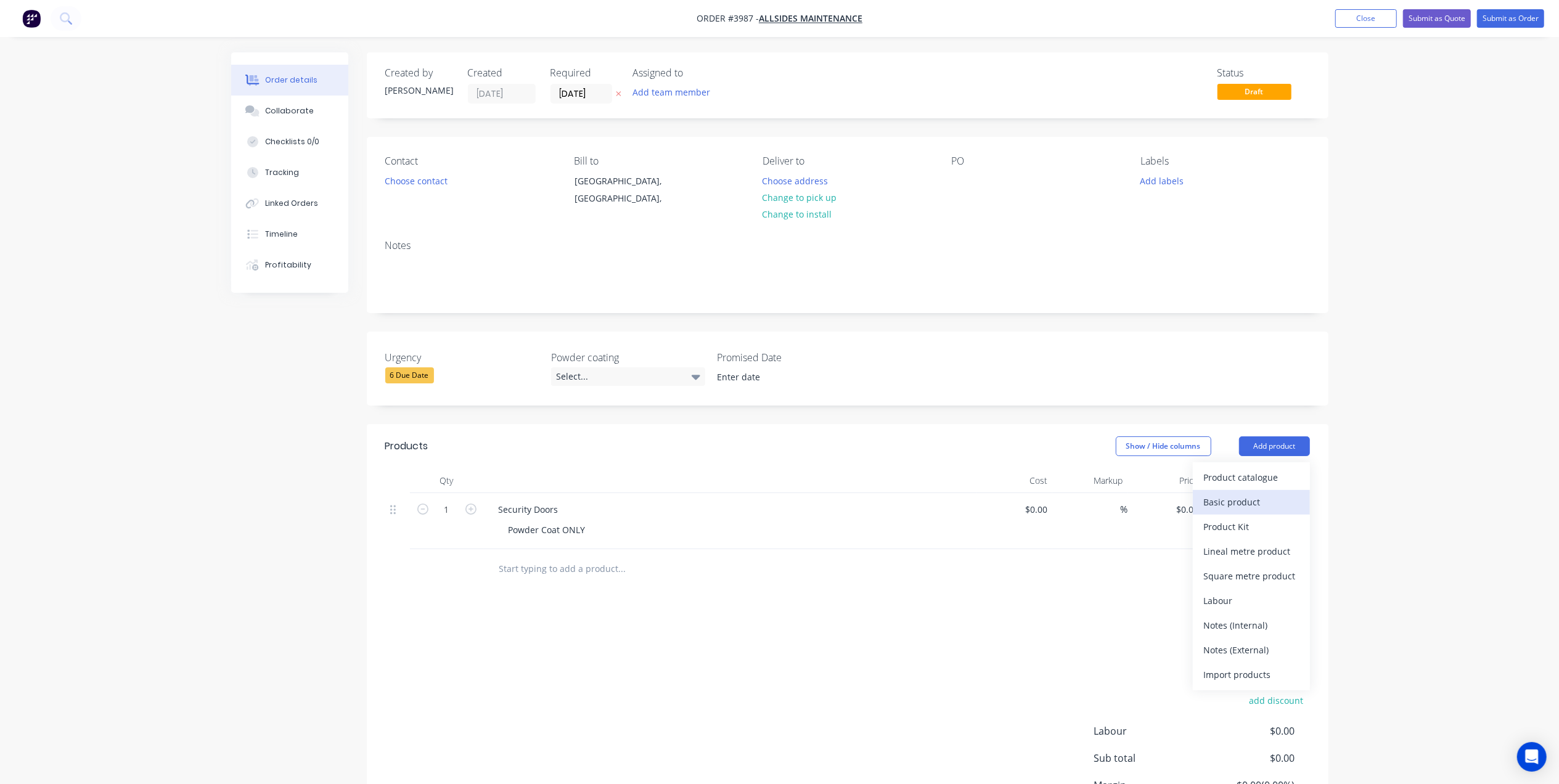
click at [1264, 502] on div "Basic product" at bounding box center [1251, 502] width 95 height 18
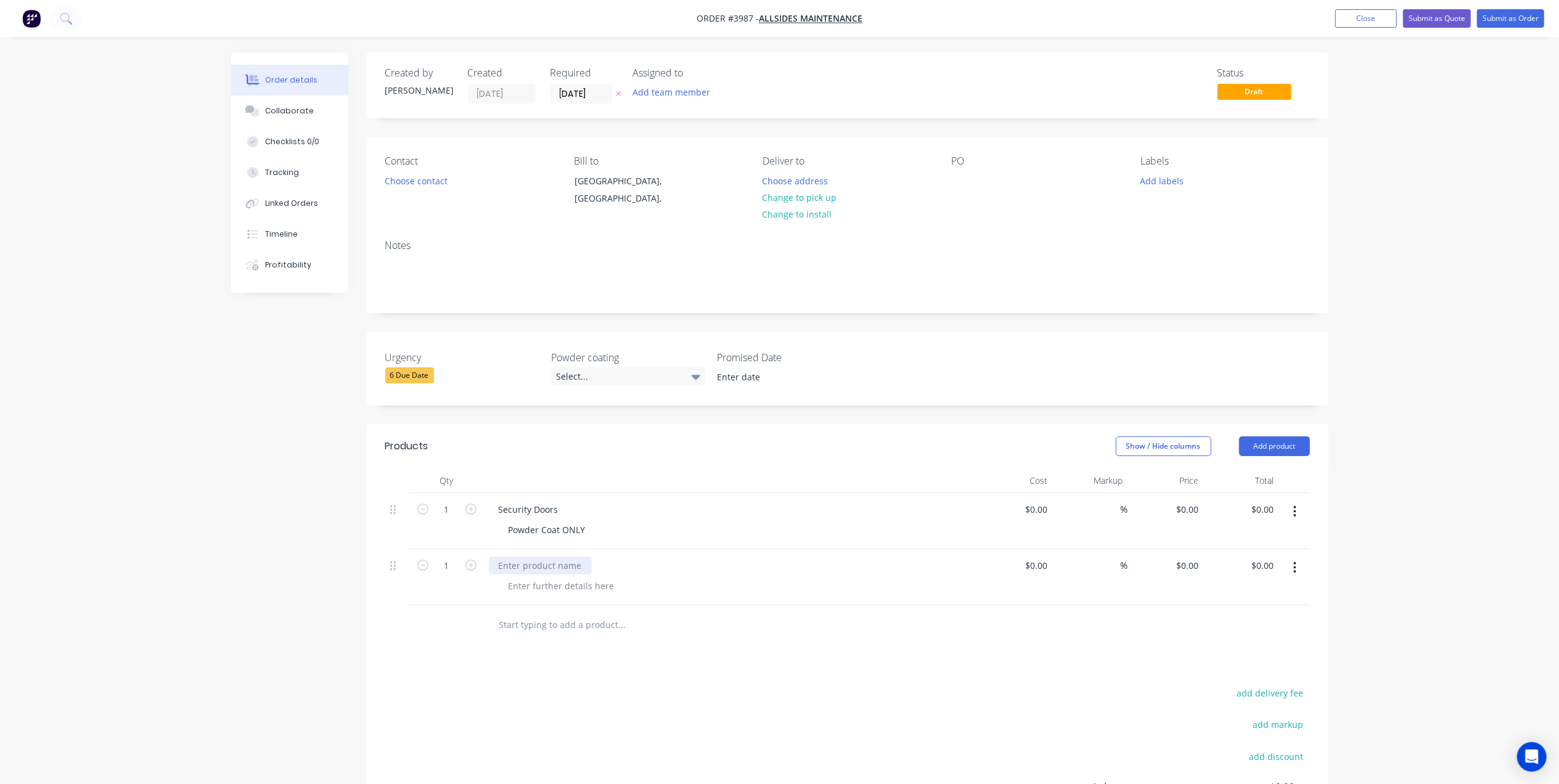
click at [534, 561] on div at bounding box center [540, 565] width 103 height 18
click at [546, 585] on div at bounding box center [561, 585] width 126 height 18
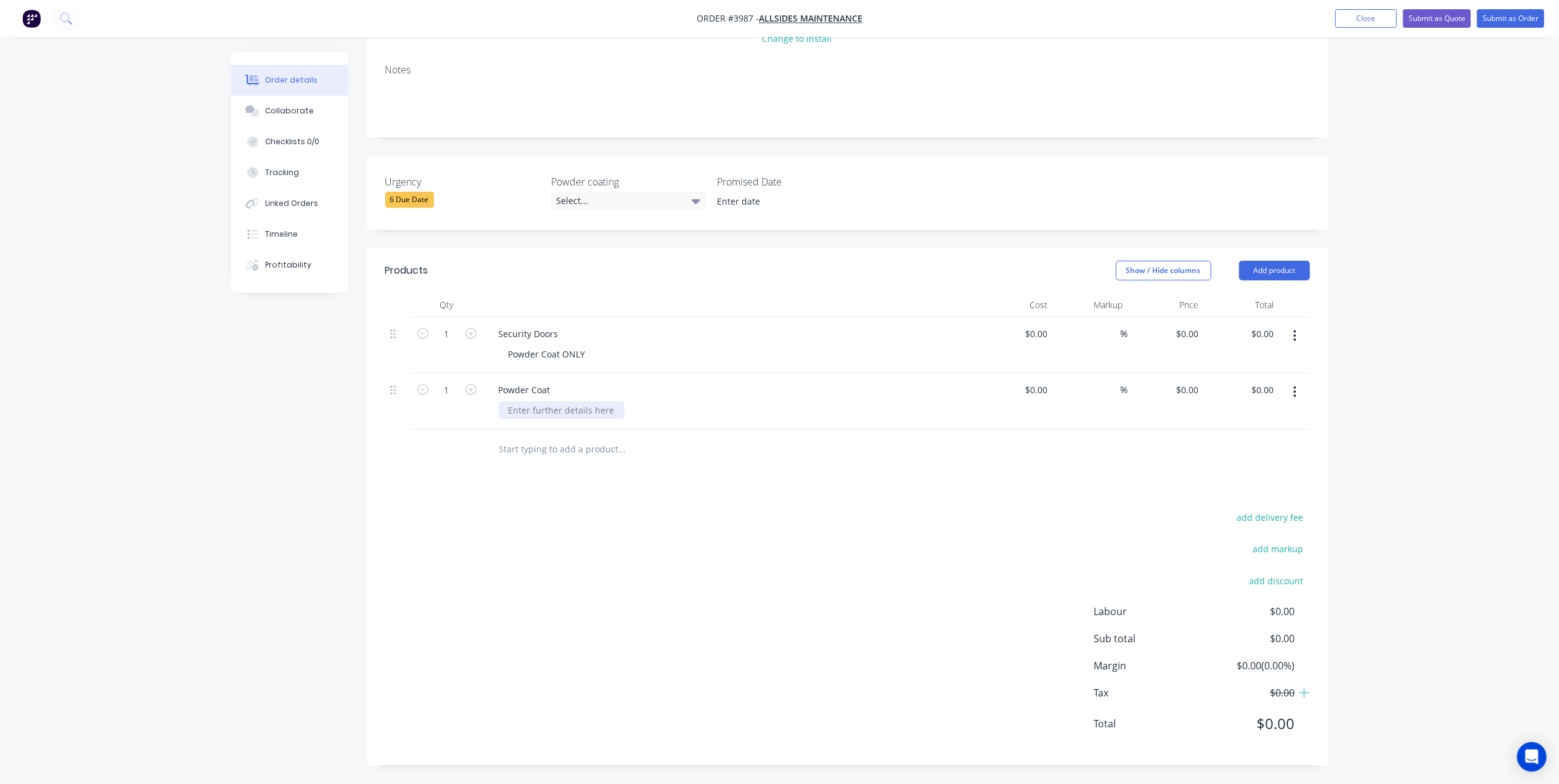
click at [583, 415] on div at bounding box center [561, 410] width 126 height 18
click at [472, 336] on icon "button" at bounding box center [471, 333] width 11 height 11
type input "2"
click at [494, 519] on div "add delivery fee add markup add discount Labour $0.00 Sub total $0.00 Margin $0…" at bounding box center [848, 629] width 925 height 238
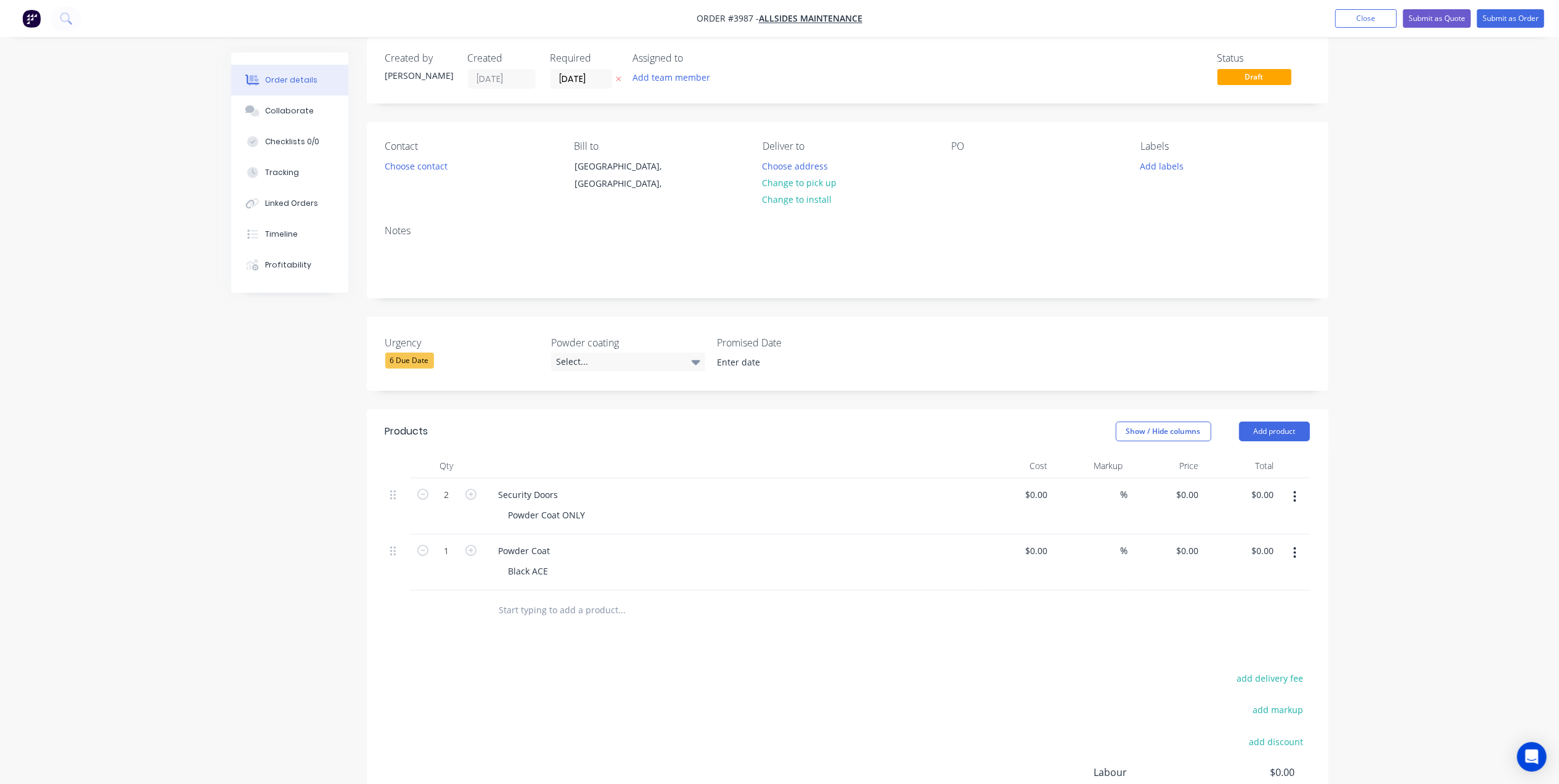
scroll to position [0, 0]
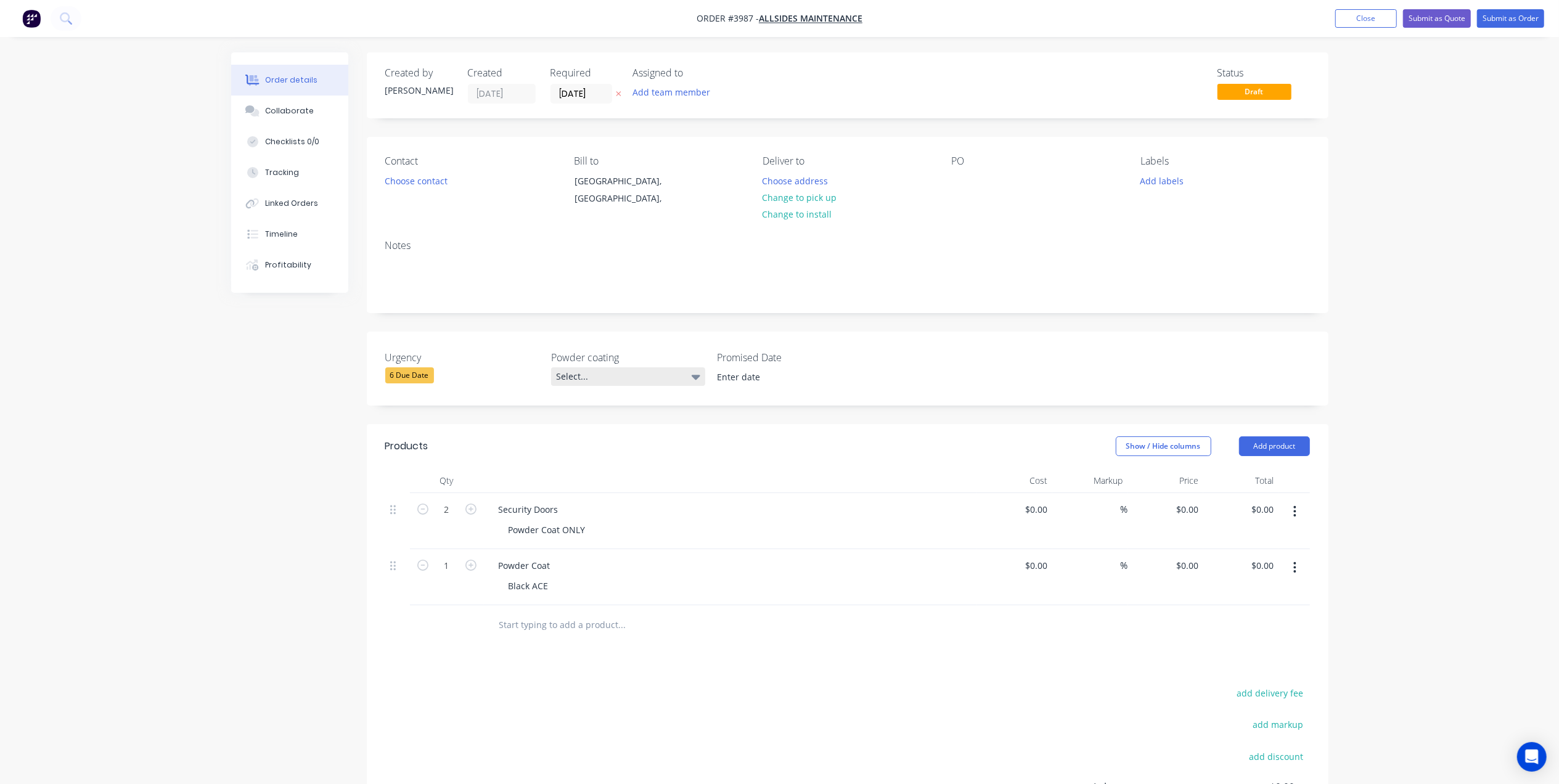
click at [595, 370] on div "Select..." at bounding box center [628, 377] width 154 height 19
click at [588, 431] on div "Black" at bounding box center [574, 427] width 29 height 16
click at [518, 312] on div "Notes" at bounding box center [848, 271] width 962 height 83
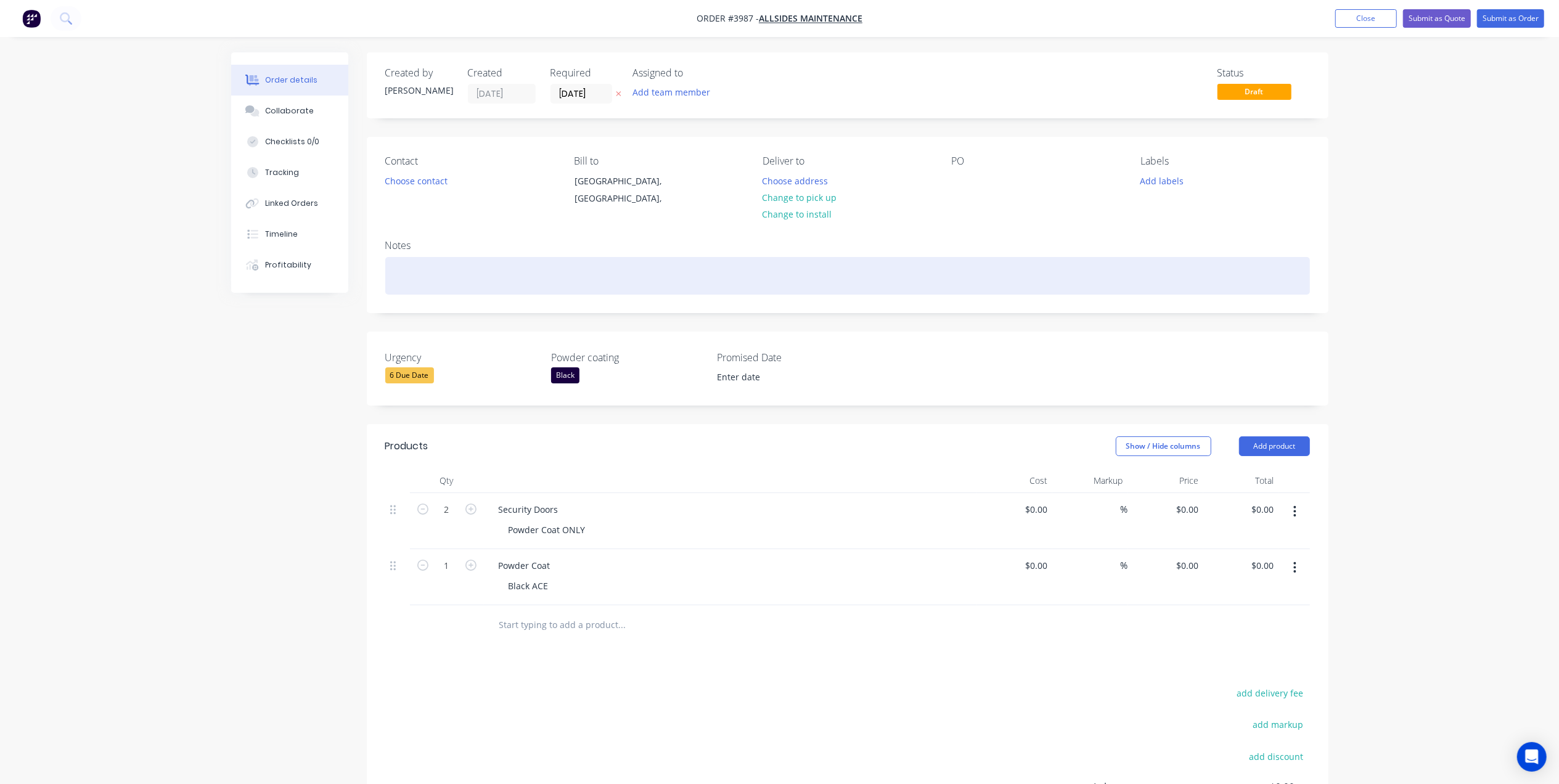
click at [419, 262] on div at bounding box center [848, 275] width 925 height 38
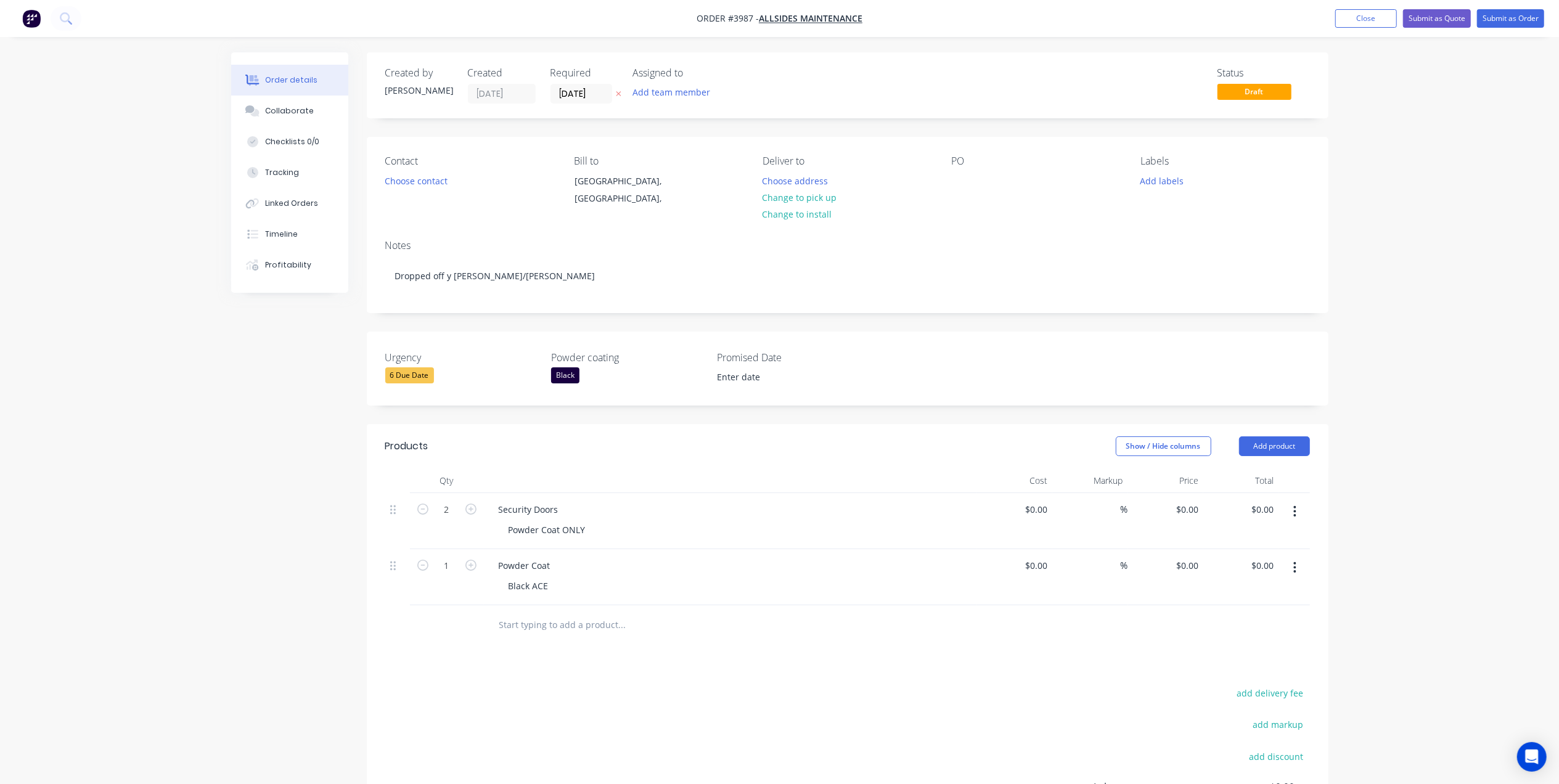
click at [408, 167] on div "Contact" at bounding box center [469, 161] width 169 height 12
click at [409, 175] on button "Choose contact" at bounding box center [416, 180] width 76 height 17
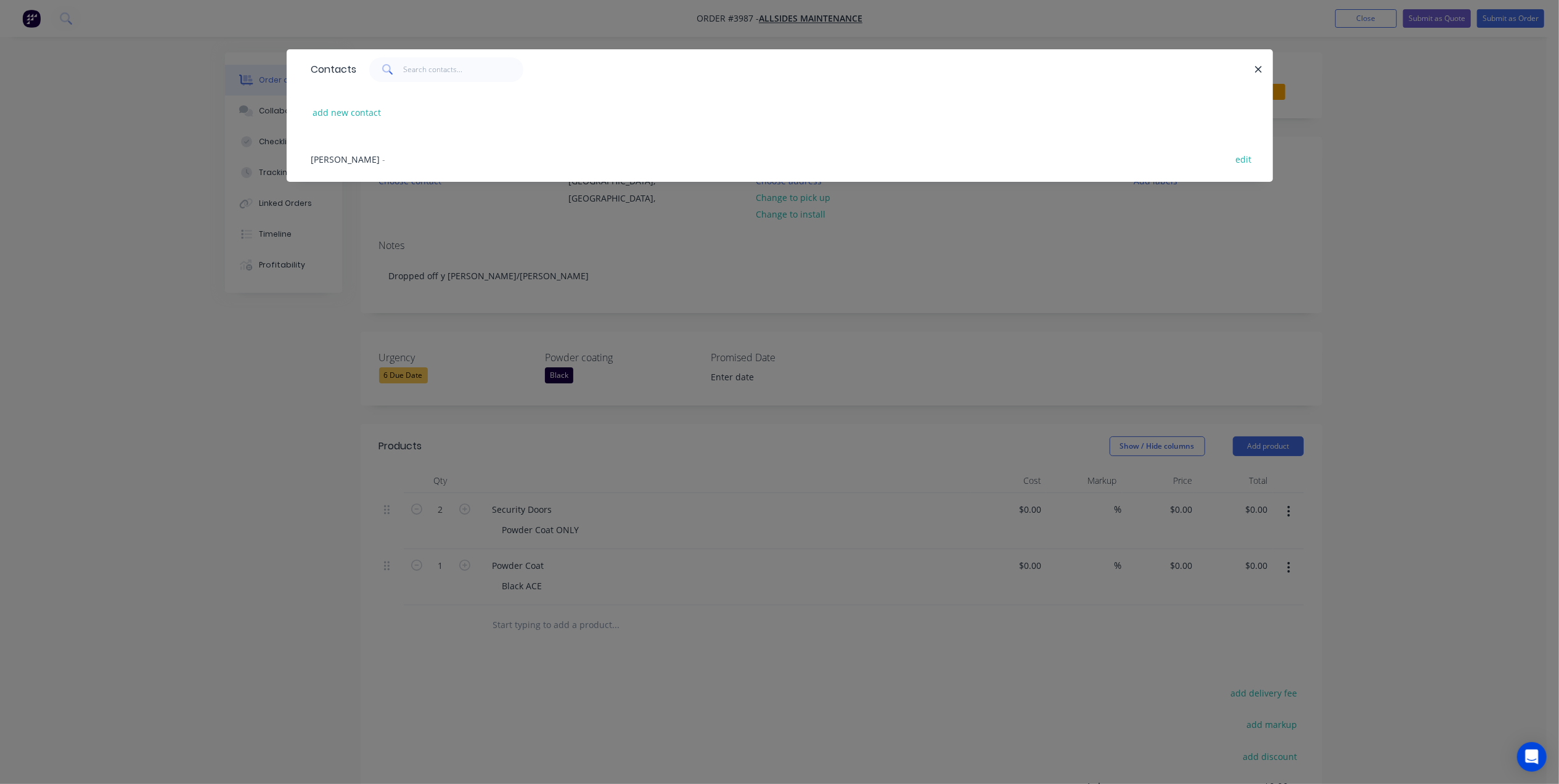
drag, startPoint x: 387, startPoint y: 162, endPoint x: 627, endPoint y: 141, distance: 240.9
click at [387, 161] on div "Dylan - edit" at bounding box center [780, 159] width 950 height 46
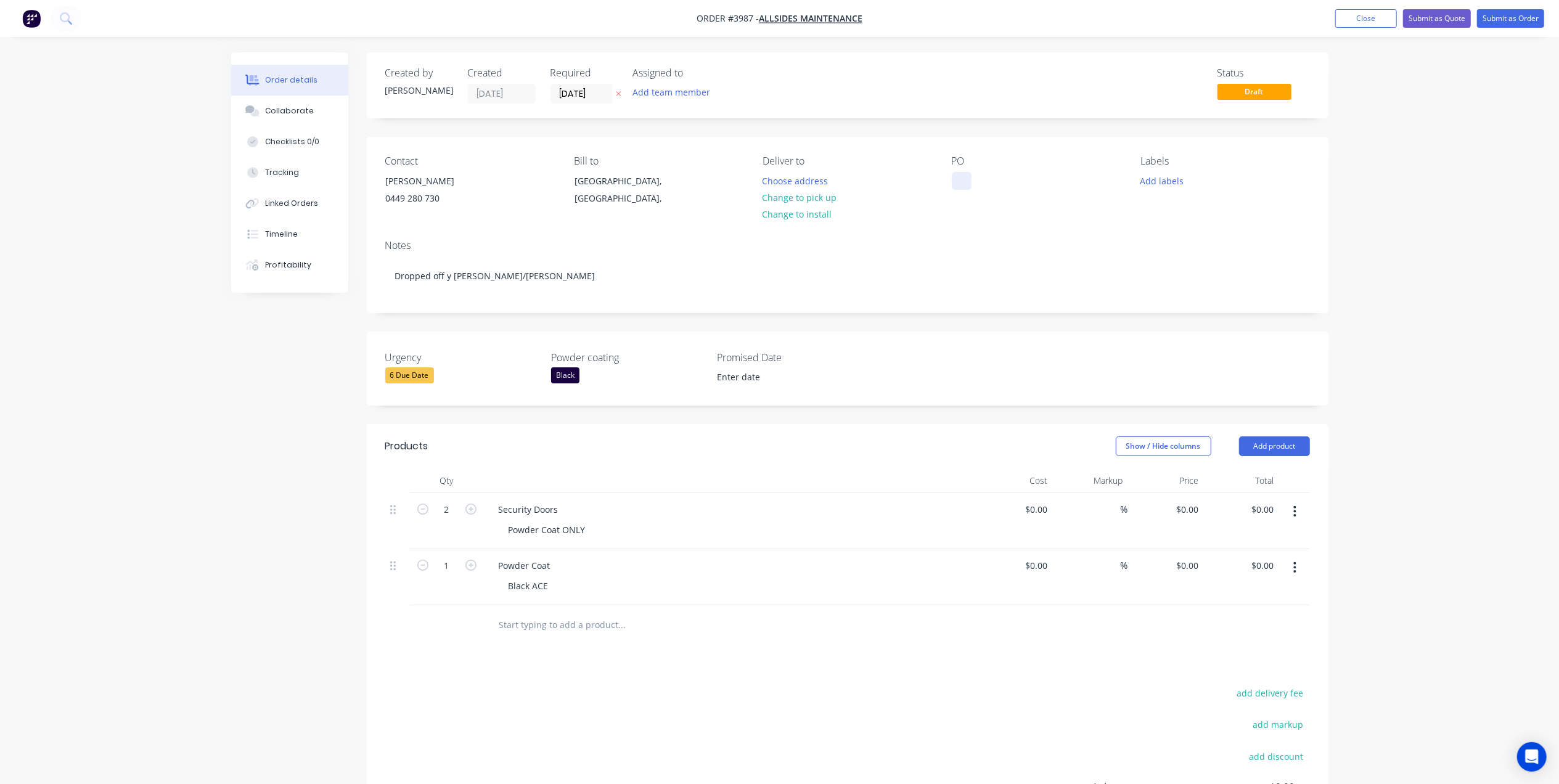
click at [957, 176] on div at bounding box center [962, 180] width 20 height 18
click at [963, 176] on div at bounding box center [962, 180] width 20 height 18
click at [664, 77] on div "Assigned to" at bounding box center [694, 73] width 123 height 12
click at [664, 87] on button "Add team member" at bounding box center [670, 92] width 90 height 17
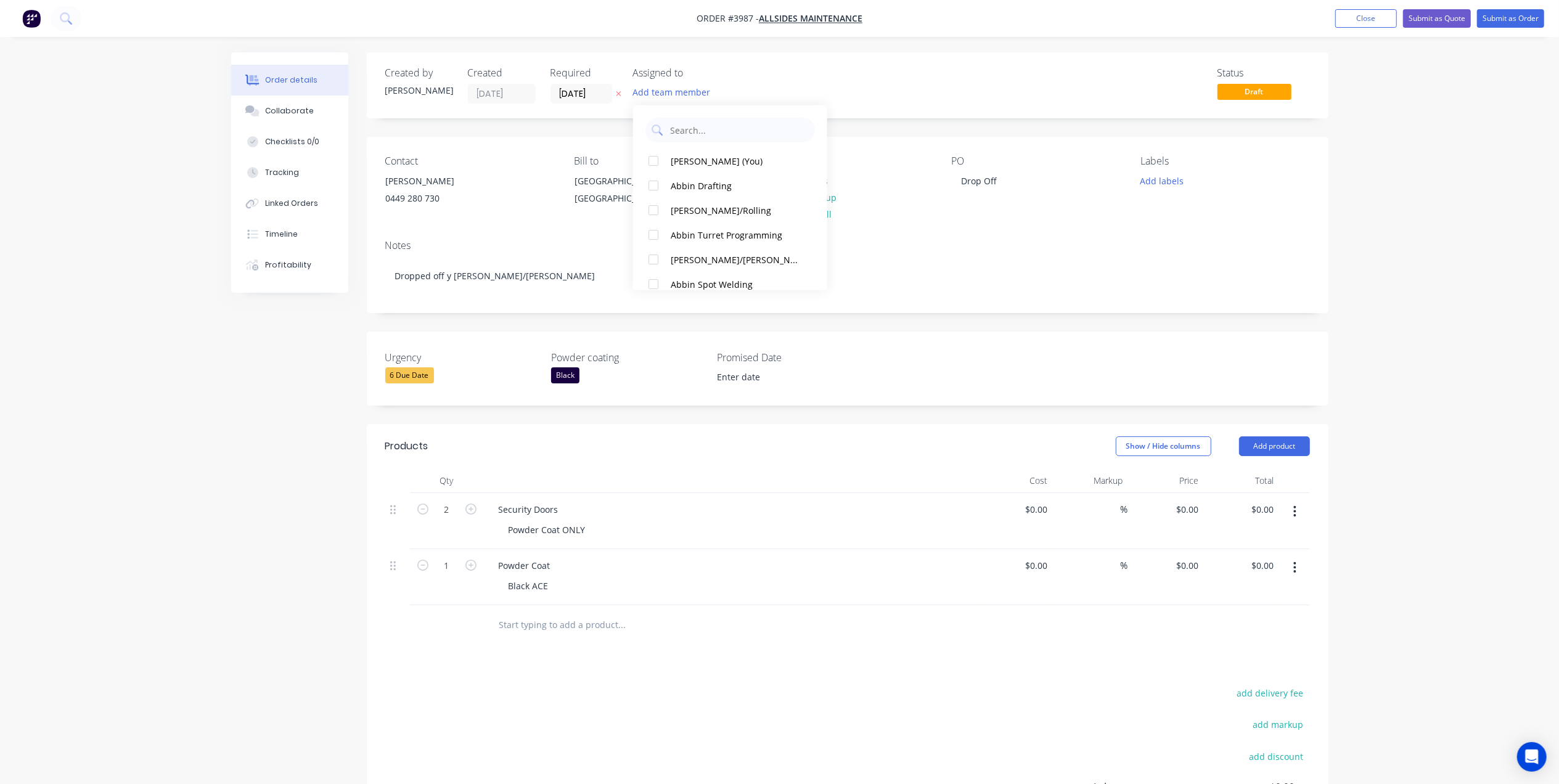
click at [684, 145] on div "Gino C (You) Abbin Drafting Abbin Bending/Rolling Abbin Turret Programming Abbi…" at bounding box center [730, 197] width 194 height 185
click at [682, 154] on div "Gino C (You)" at bounding box center [735, 160] width 131 height 13
click at [592, 99] on input "[DATE]" at bounding box center [582, 94] width 60 height 19
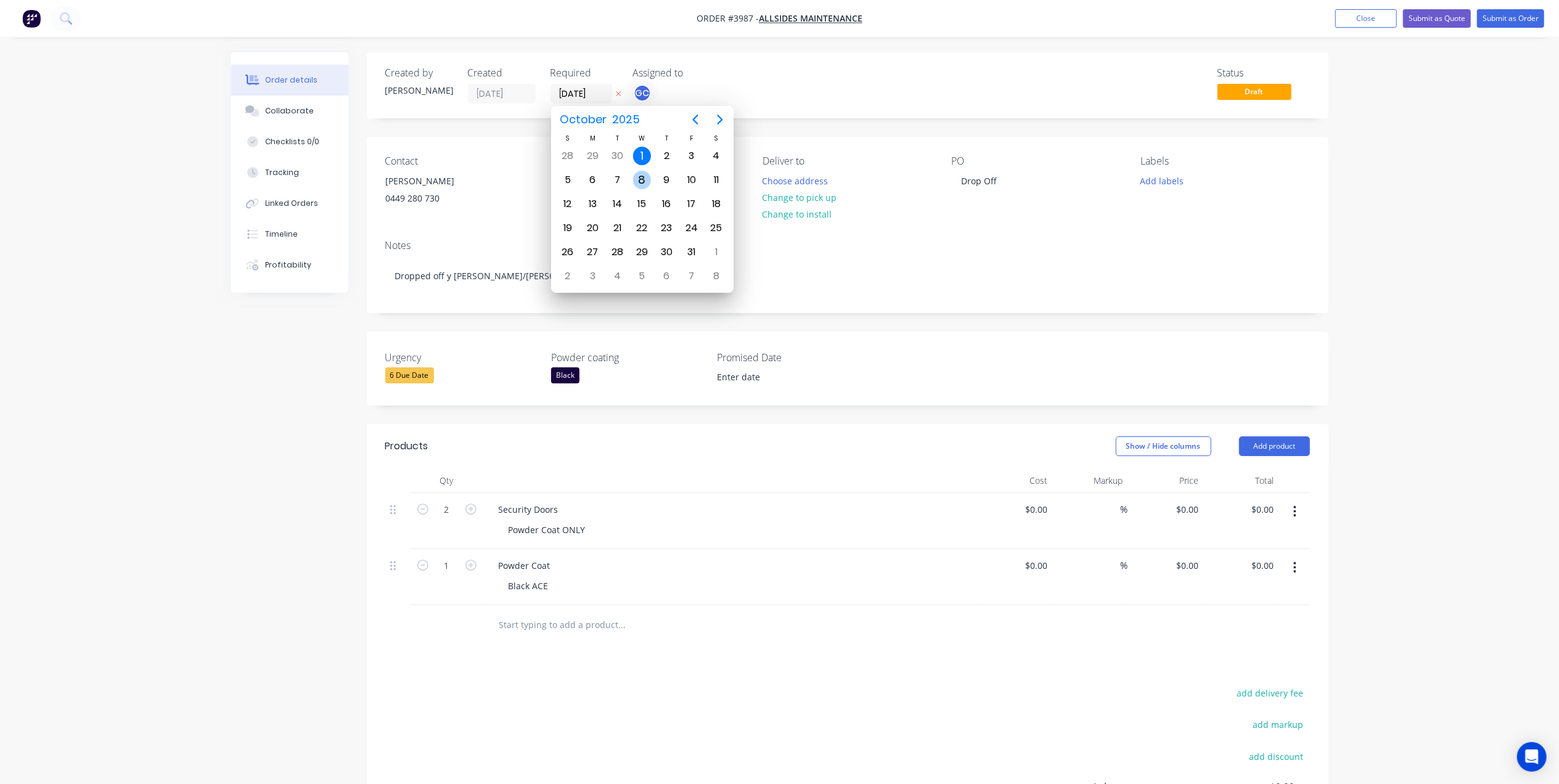
click at [634, 181] on div "8" at bounding box center [643, 180] width 19 height 19
type input "[DATE]"
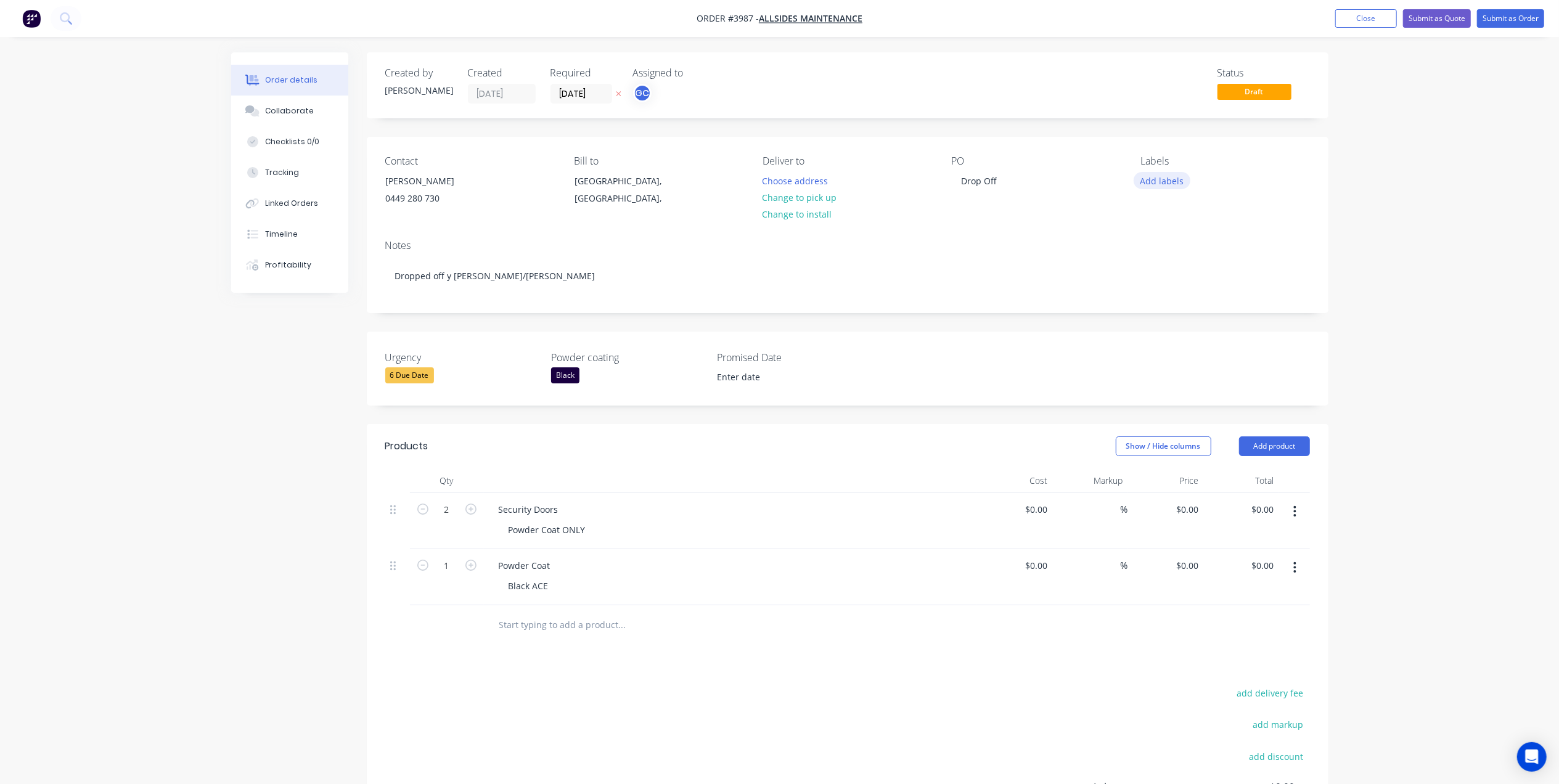
click at [1177, 185] on button "Add labels" at bounding box center [1162, 180] width 56 height 17
click at [1226, 252] on div "A9-Powdercoating" at bounding box center [1212, 258] width 74 height 14
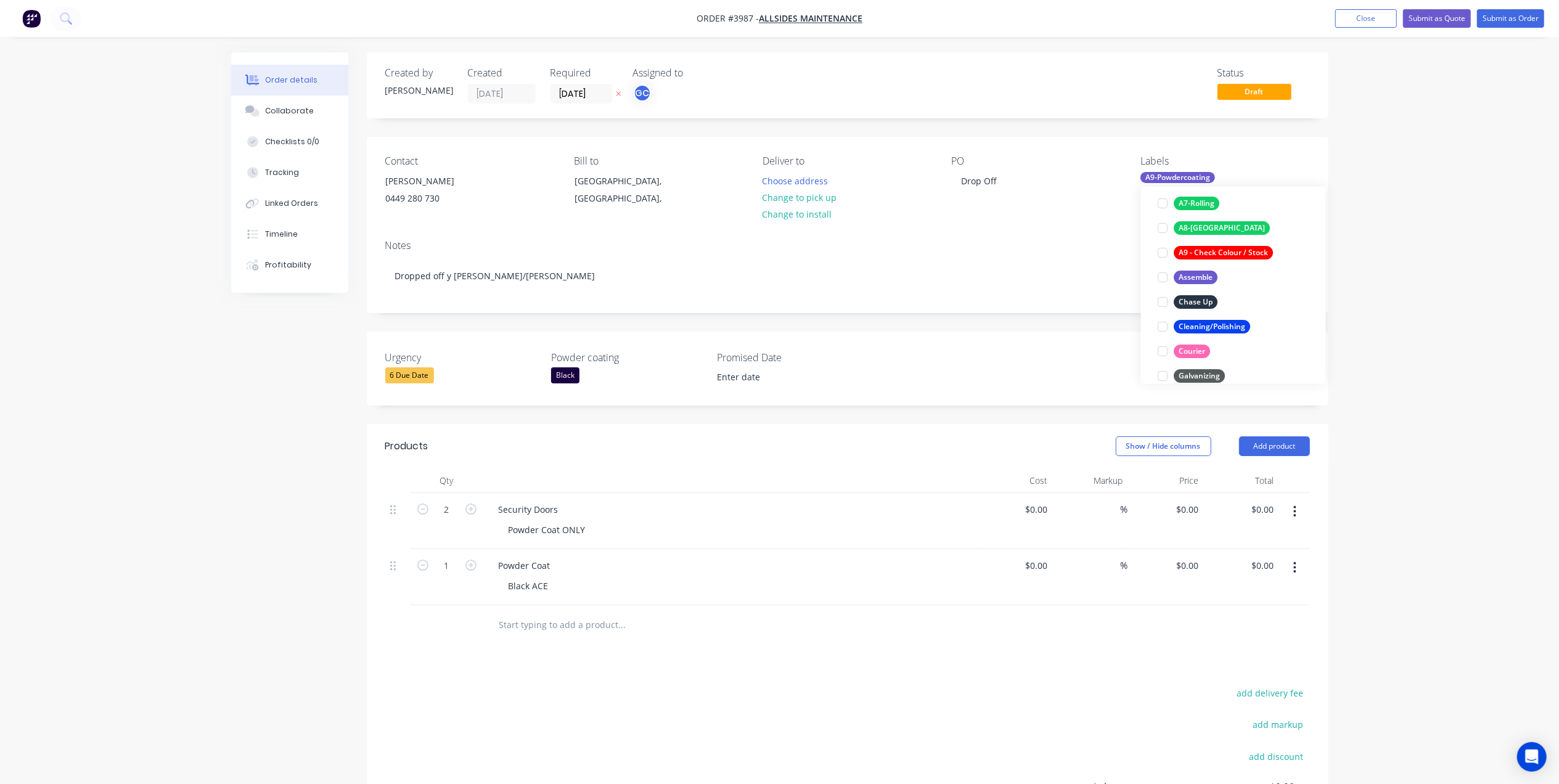
scroll to position [32, 0]
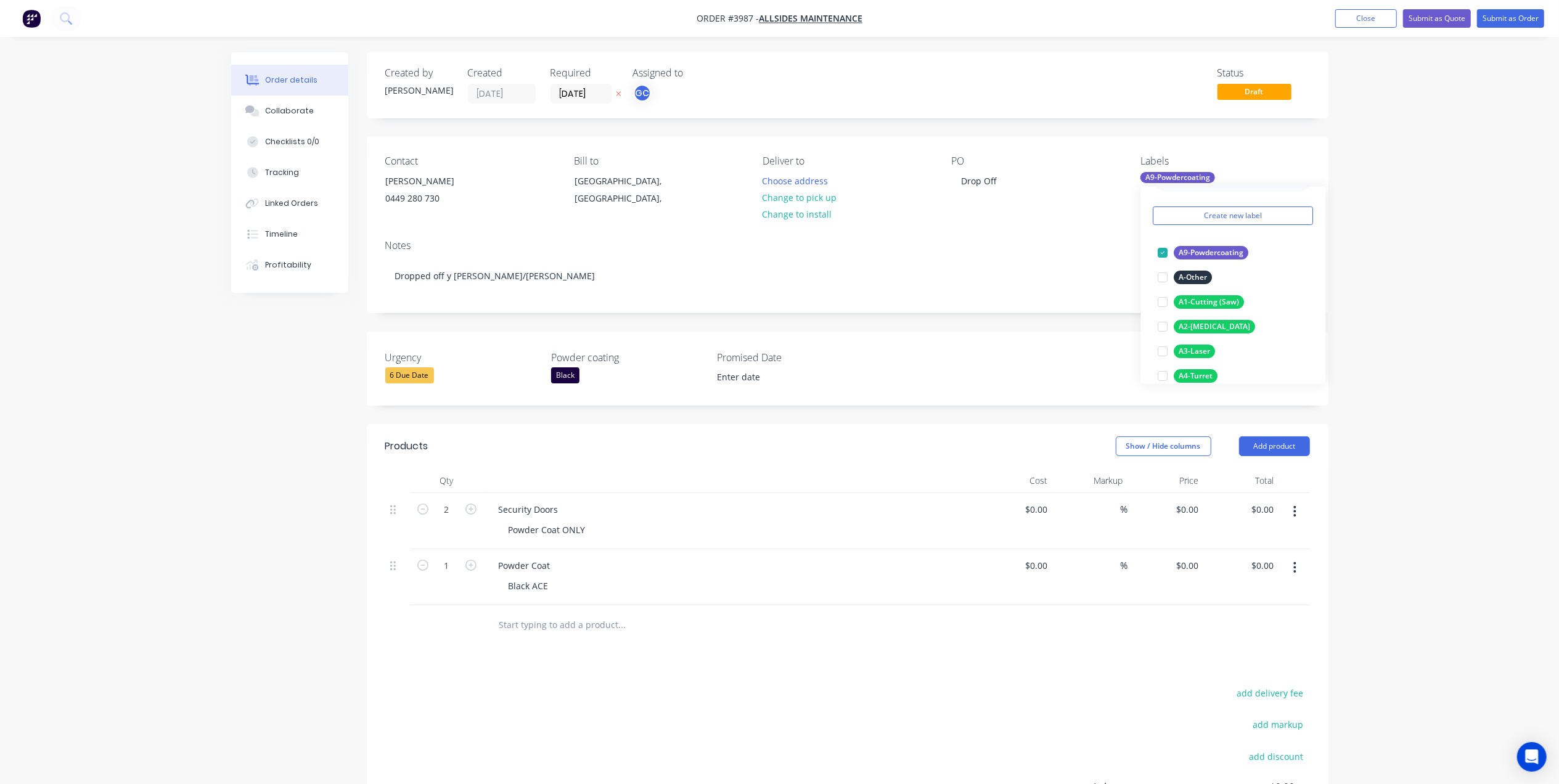
click at [1014, 210] on div "PO Drop Off" at bounding box center [1036, 183] width 169 height 56
click at [1522, 15] on button "Submit as Order" at bounding box center [1510, 19] width 67 height 19
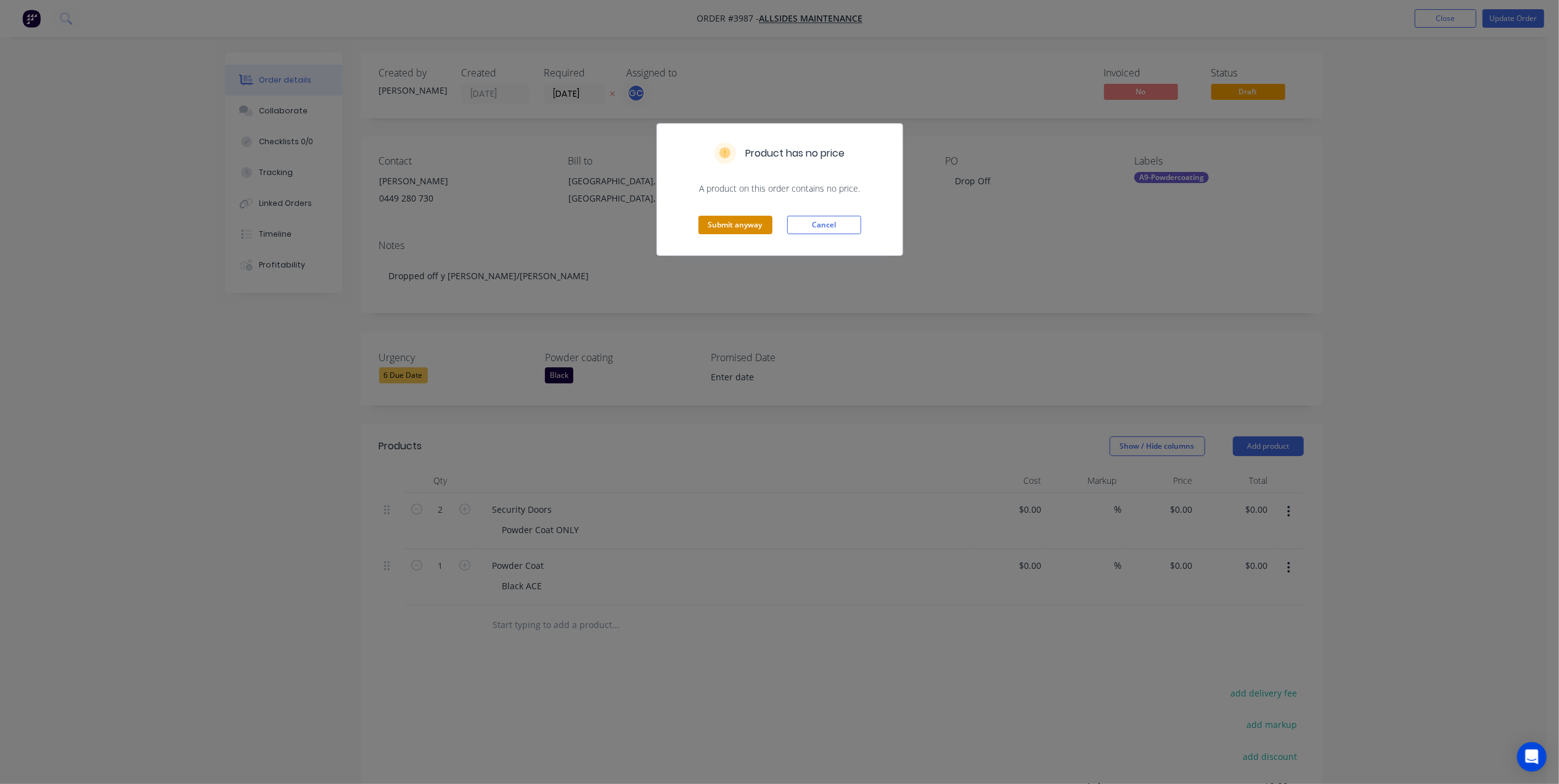
click at [749, 227] on button "Submit anyway" at bounding box center [735, 225] width 74 height 19
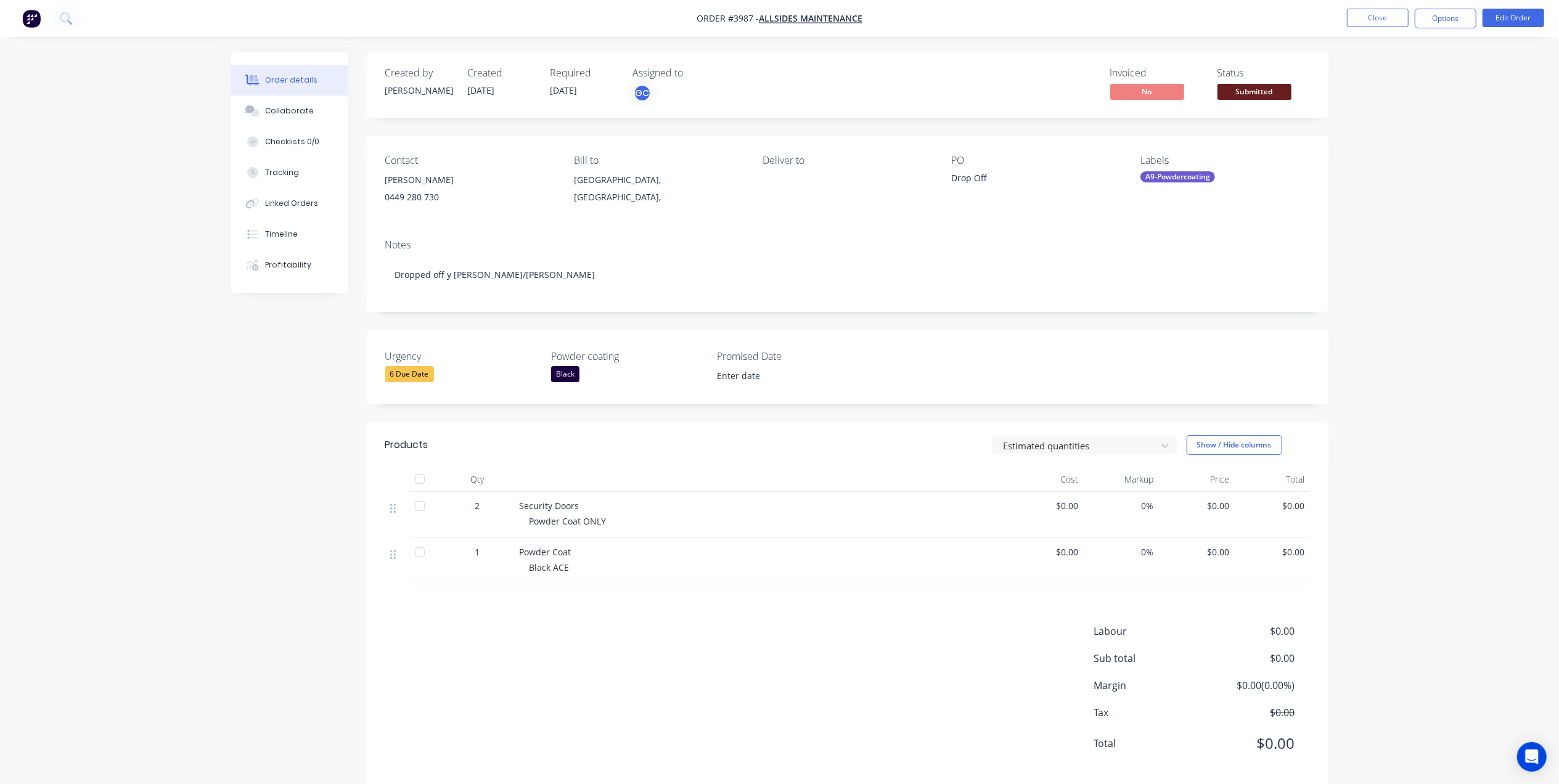
click at [1255, 97] on span "Submitted" at bounding box center [1255, 91] width 74 height 15
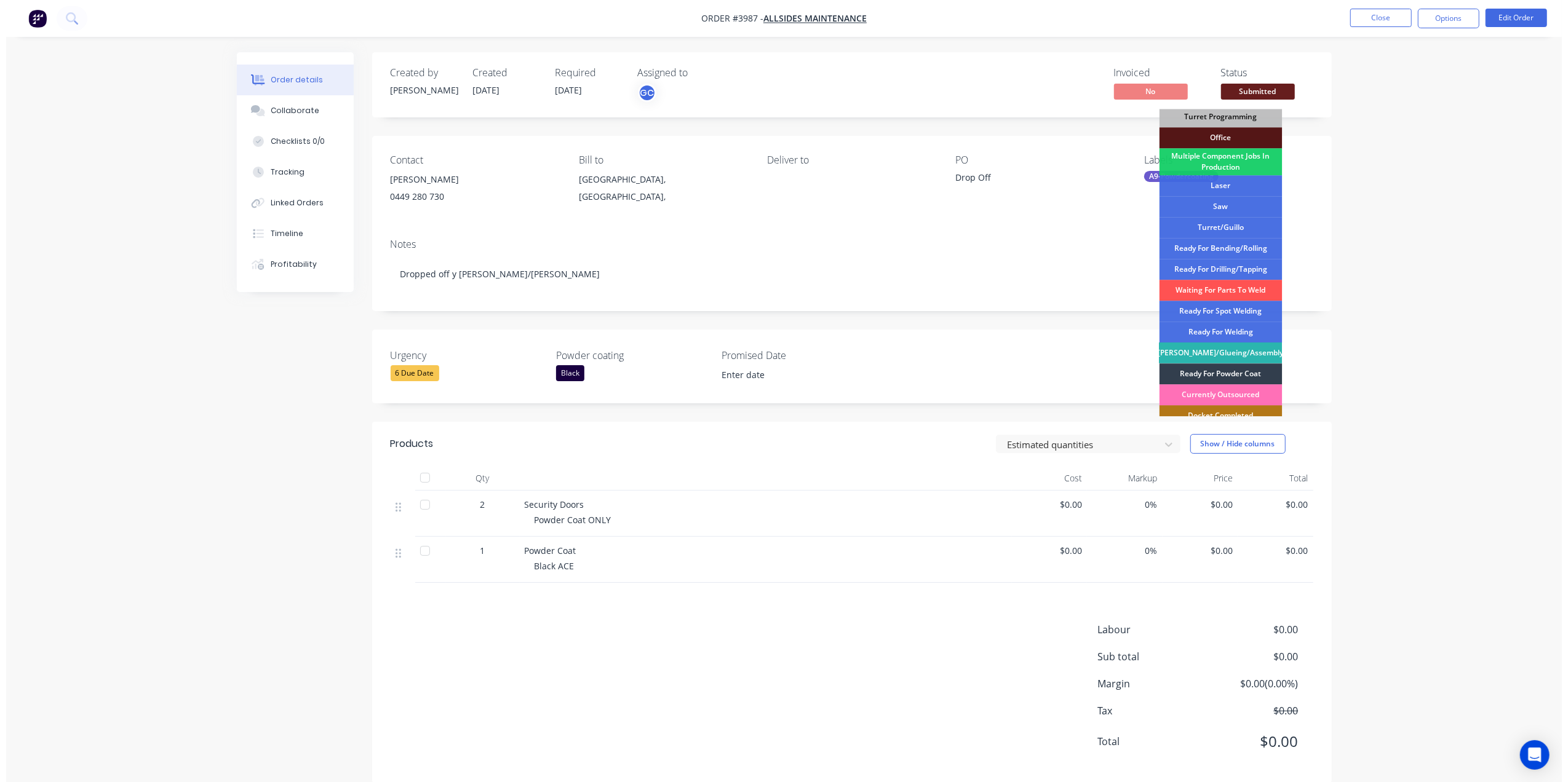
scroll to position [180, 0]
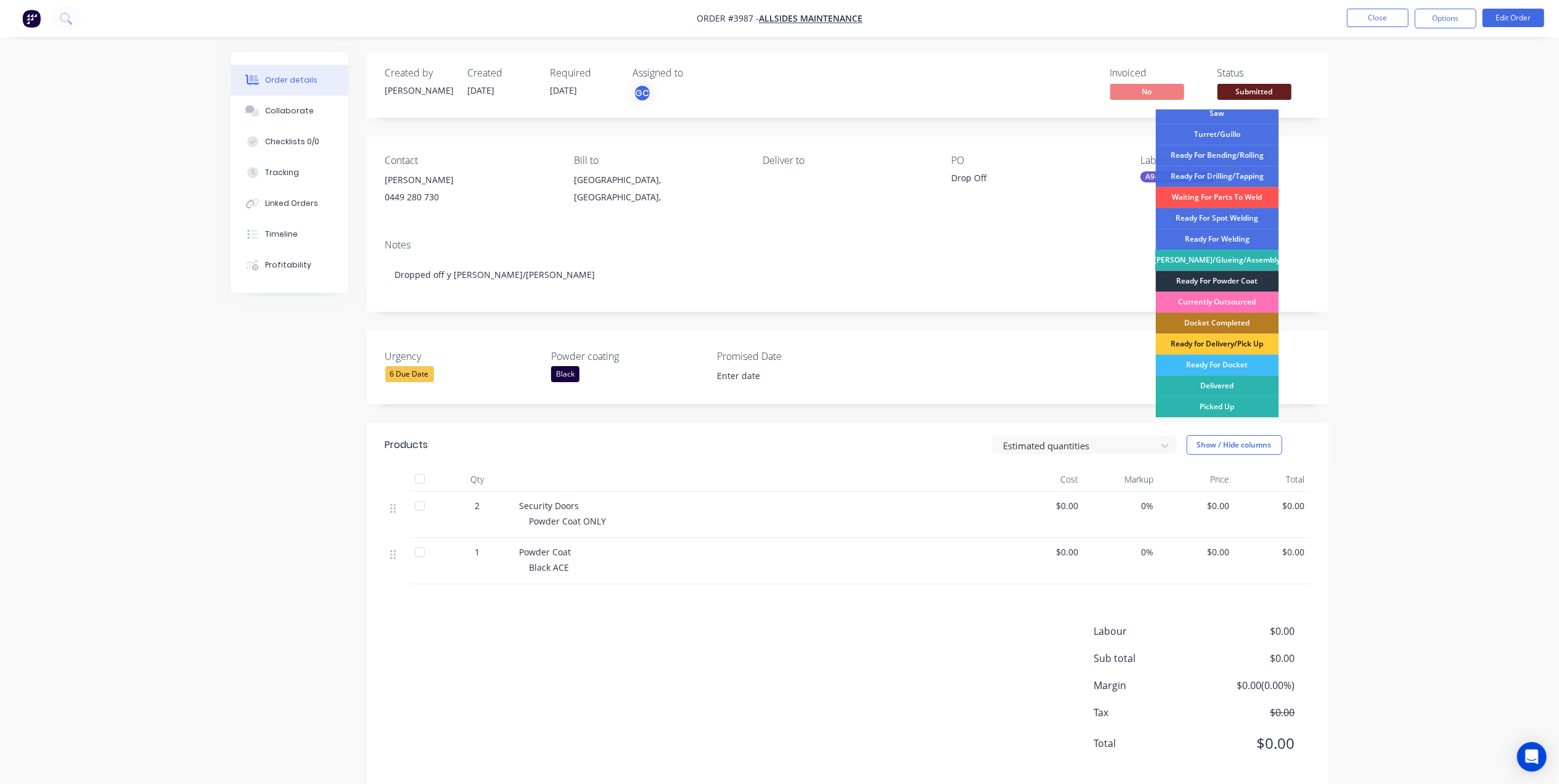
click at [1259, 278] on div "Ready For Powder Coat" at bounding box center [1217, 281] width 123 height 21
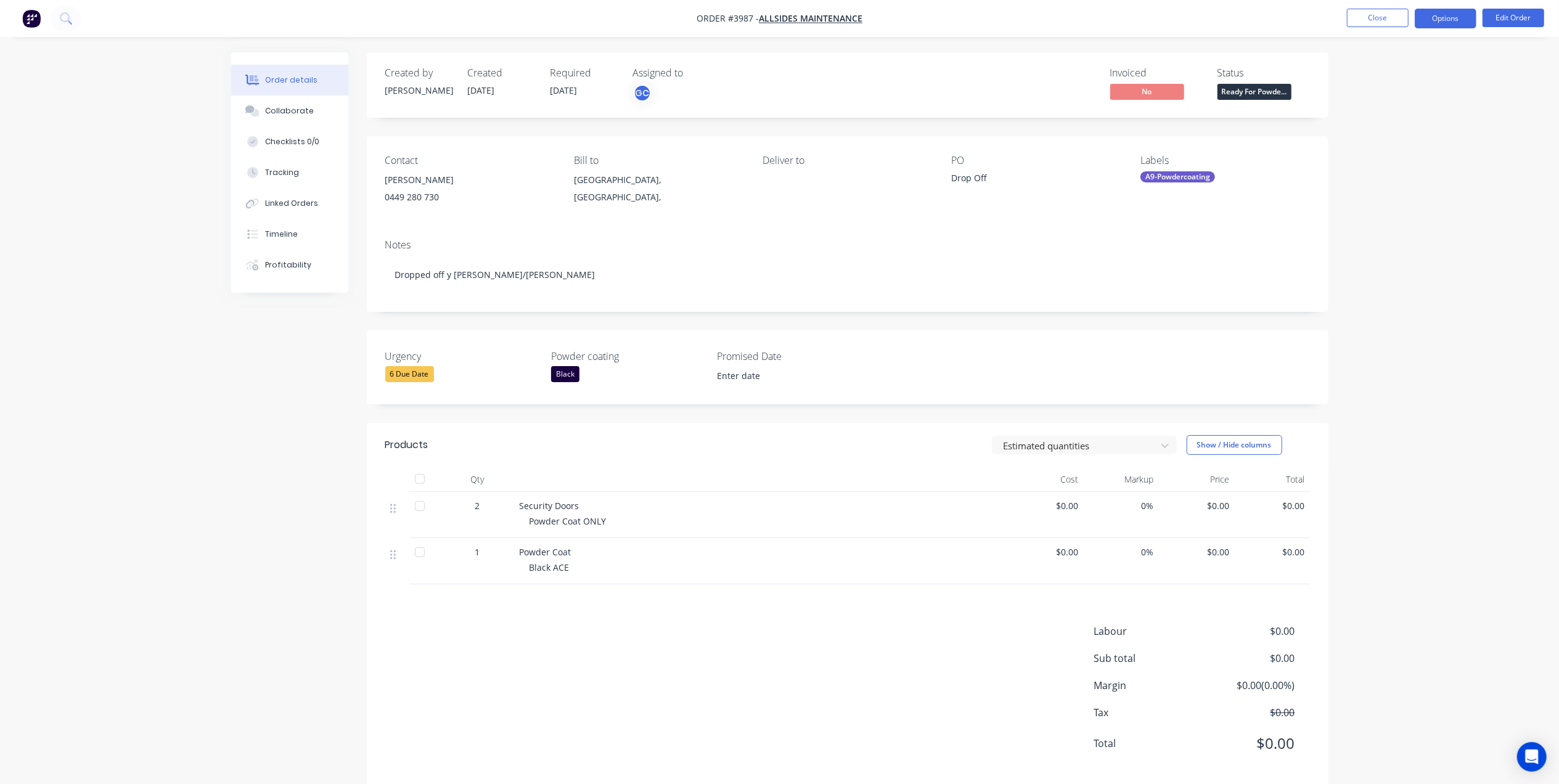
click at [1437, 22] on button "Options" at bounding box center [1446, 19] width 62 height 20
click at [1203, 37] on div "Order details Collaborate Checklists 0/0 Tracking Linked Orders Timeline Profit…" at bounding box center [780, 402] width 1559 height 804
click at [809, 249] on div "Notes" at bounding box center [848, 244] width 925 height 12
click at [1358, 19] on button "Close" at bounding box center [1378, 18] width 62 height 19
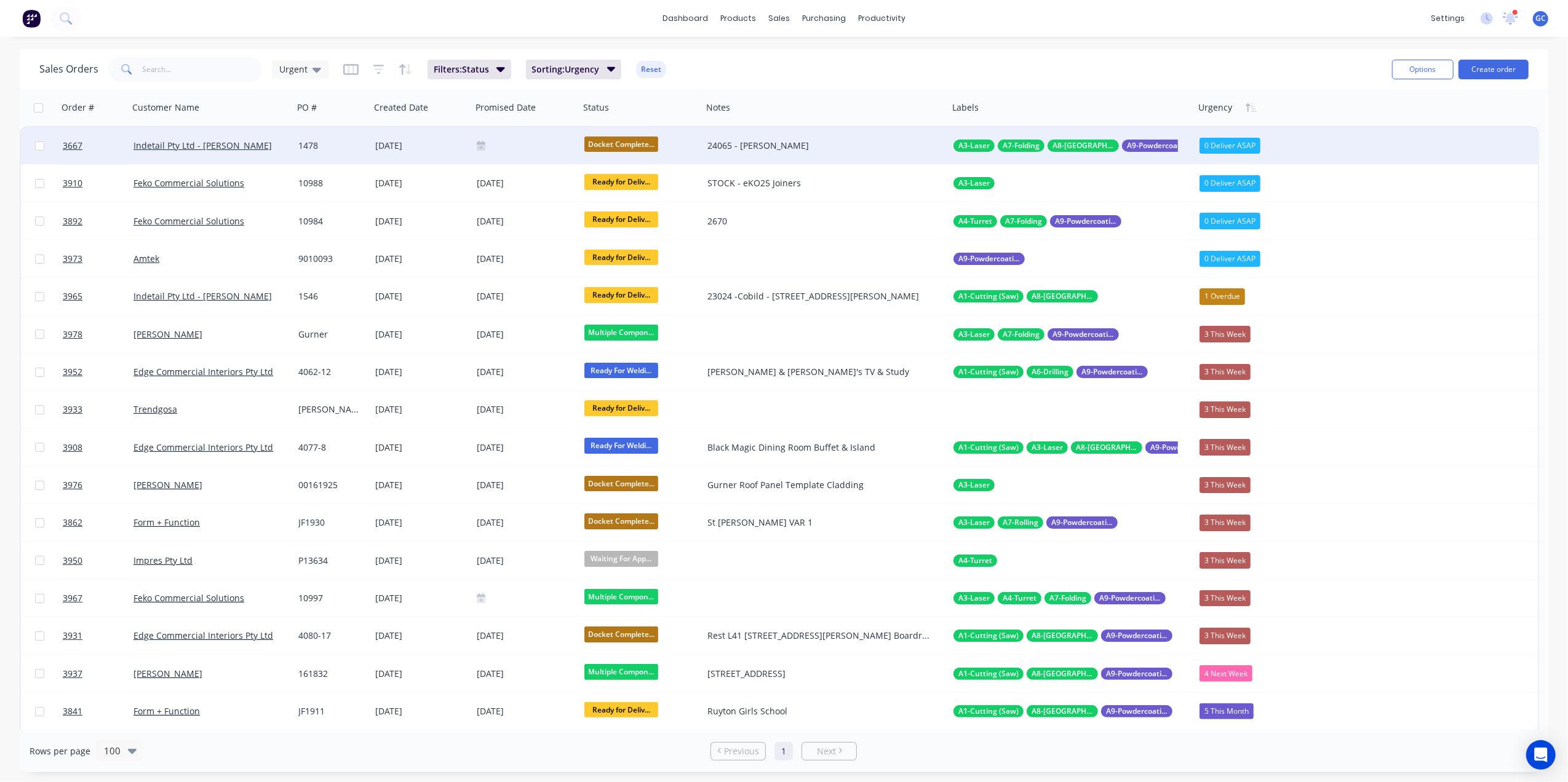
click at [360, 138] on div "1478" at bounding box center [332, 146] width 77 height 37
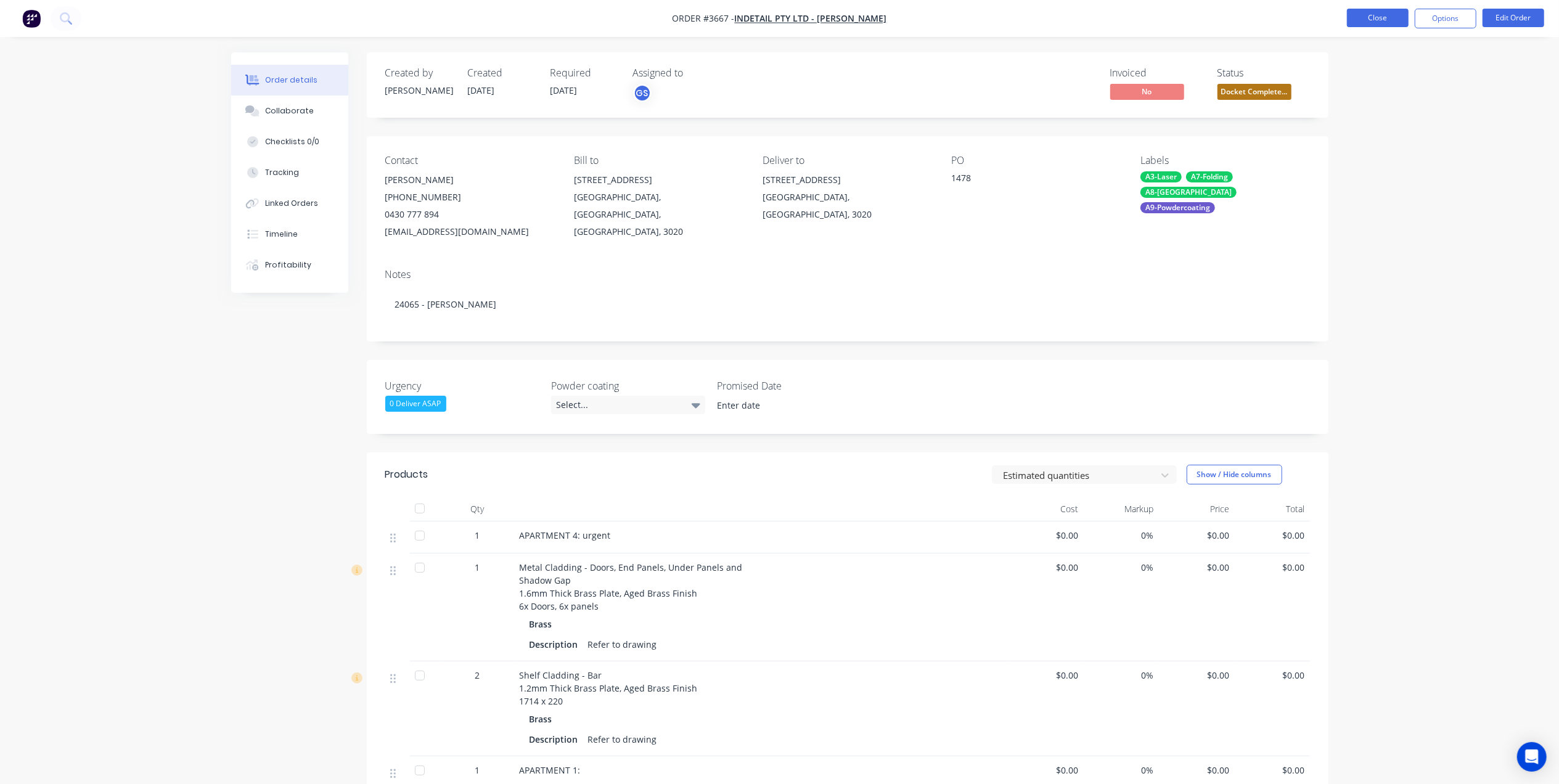
click at [1371, 20] on button "Close" at bounding box center [1378, 18] width 62 height 19
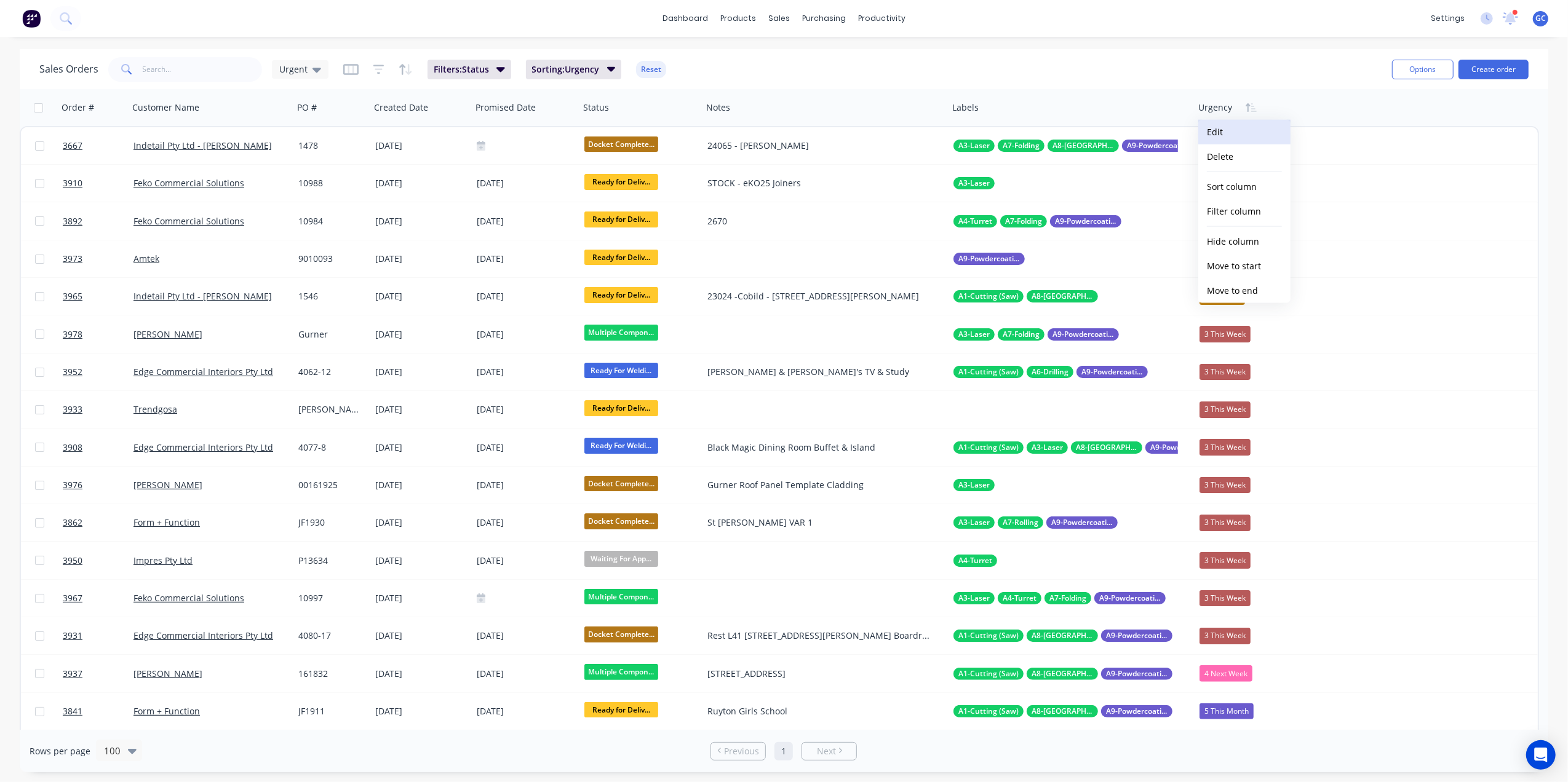
click at [1248, 129] on button "Edit" at bounding box center [1245, 132] width 93 height 25
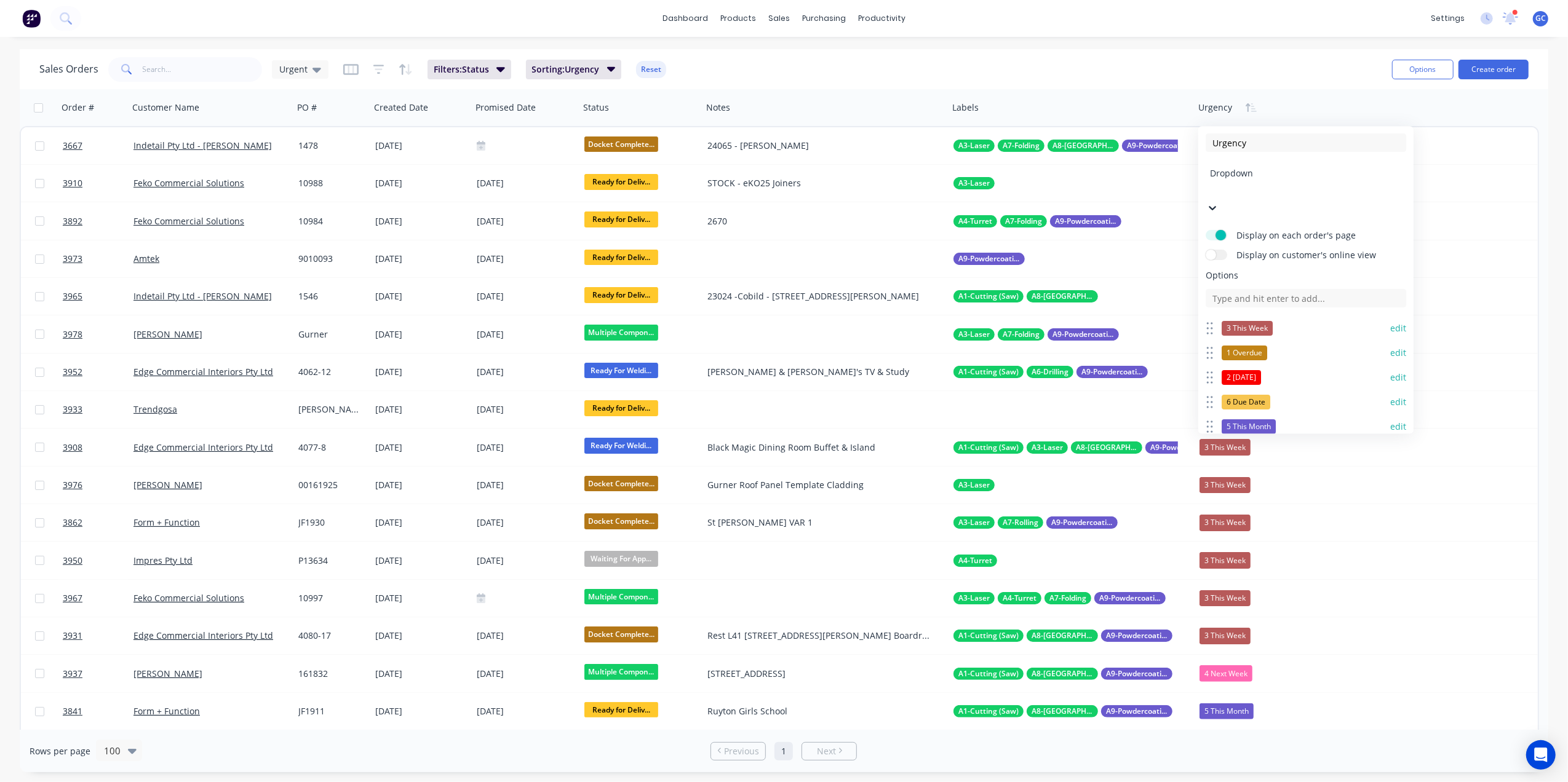
click at [1391, 445] on button "edit" at bounding box center [1398, 451] width 16 height 12
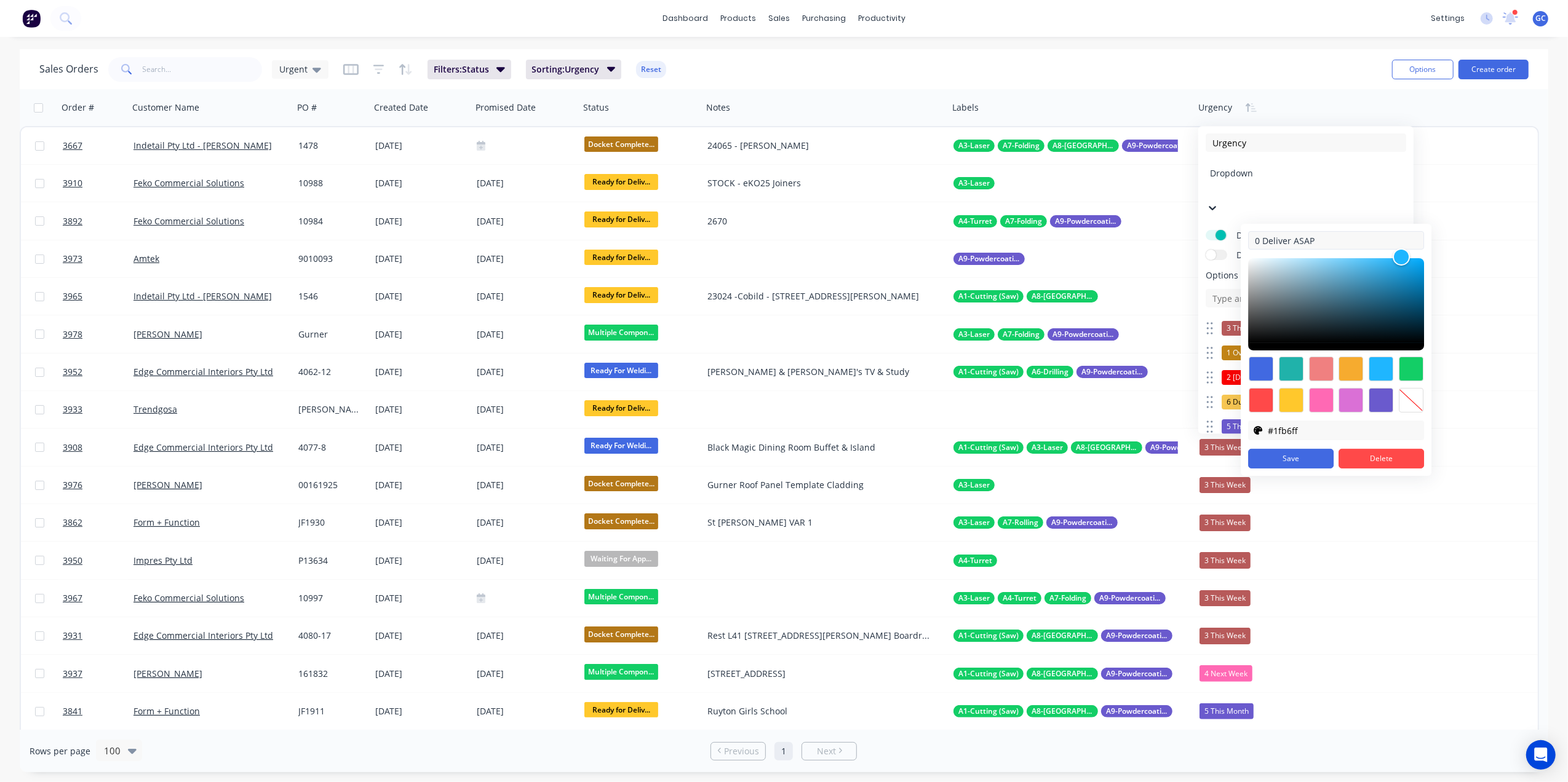
drag, startPoint x: 1288, startPoint y: 237, endPoint x: 1270, endPoint y: 247, distance: 20.6
click at [1270, 247] on input "0 Deliver ASAP" at bounding box center [1337, 241] width 176 height 19
type input "0 Dispatch ASAP"
click at [1307, 459] on button "Save" at bounding box center [1291, 459] width 86 height 20
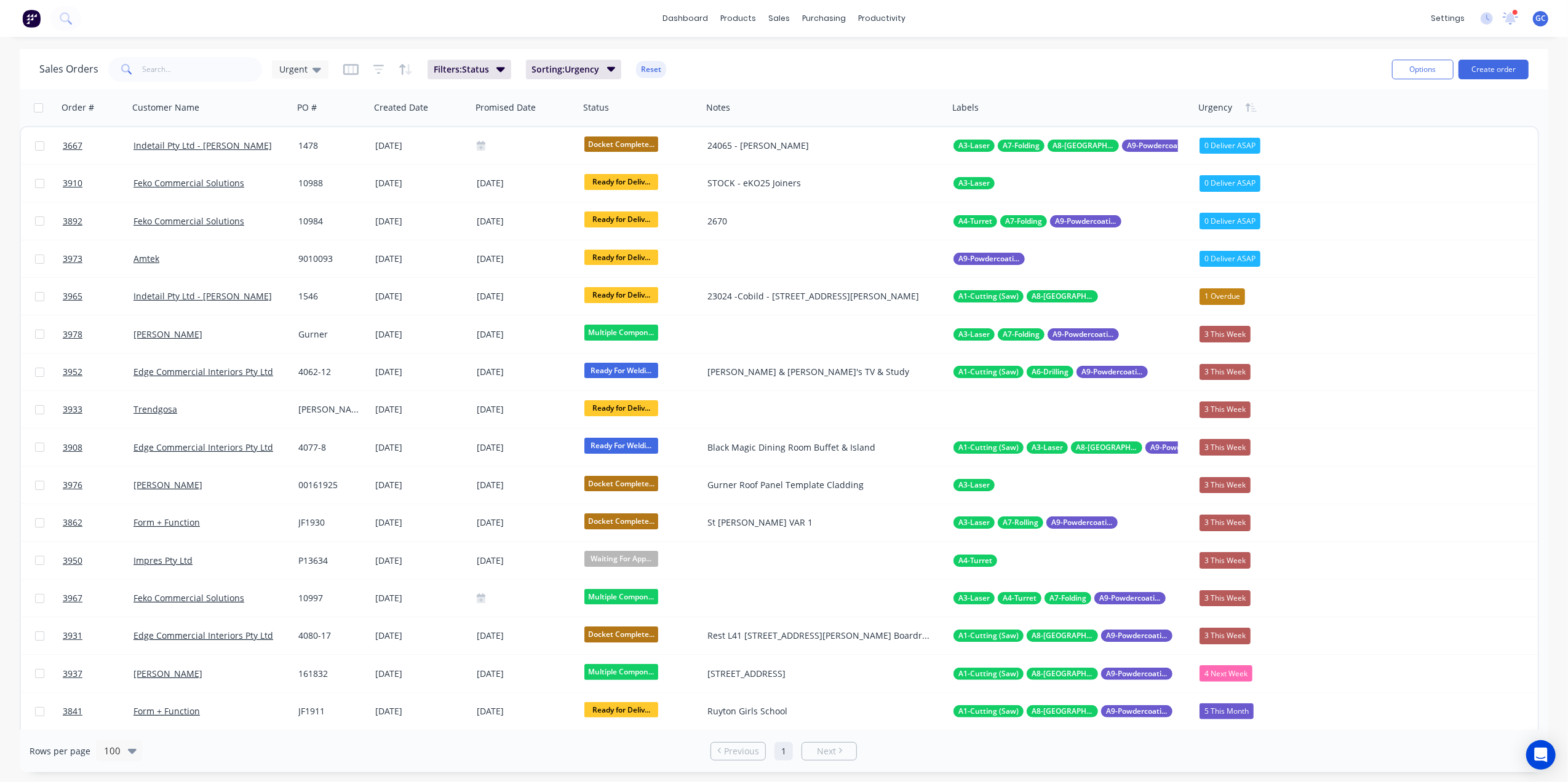
click at [1325, 59] on div "Sales Orders Urgent Filters: Status Sorting: Urgency Reset" at bounding box center [711, 69] width 1343 height 30
click at [1235, 130] on button "Edit" at bounding box center [1245, 132] width 93 height 25
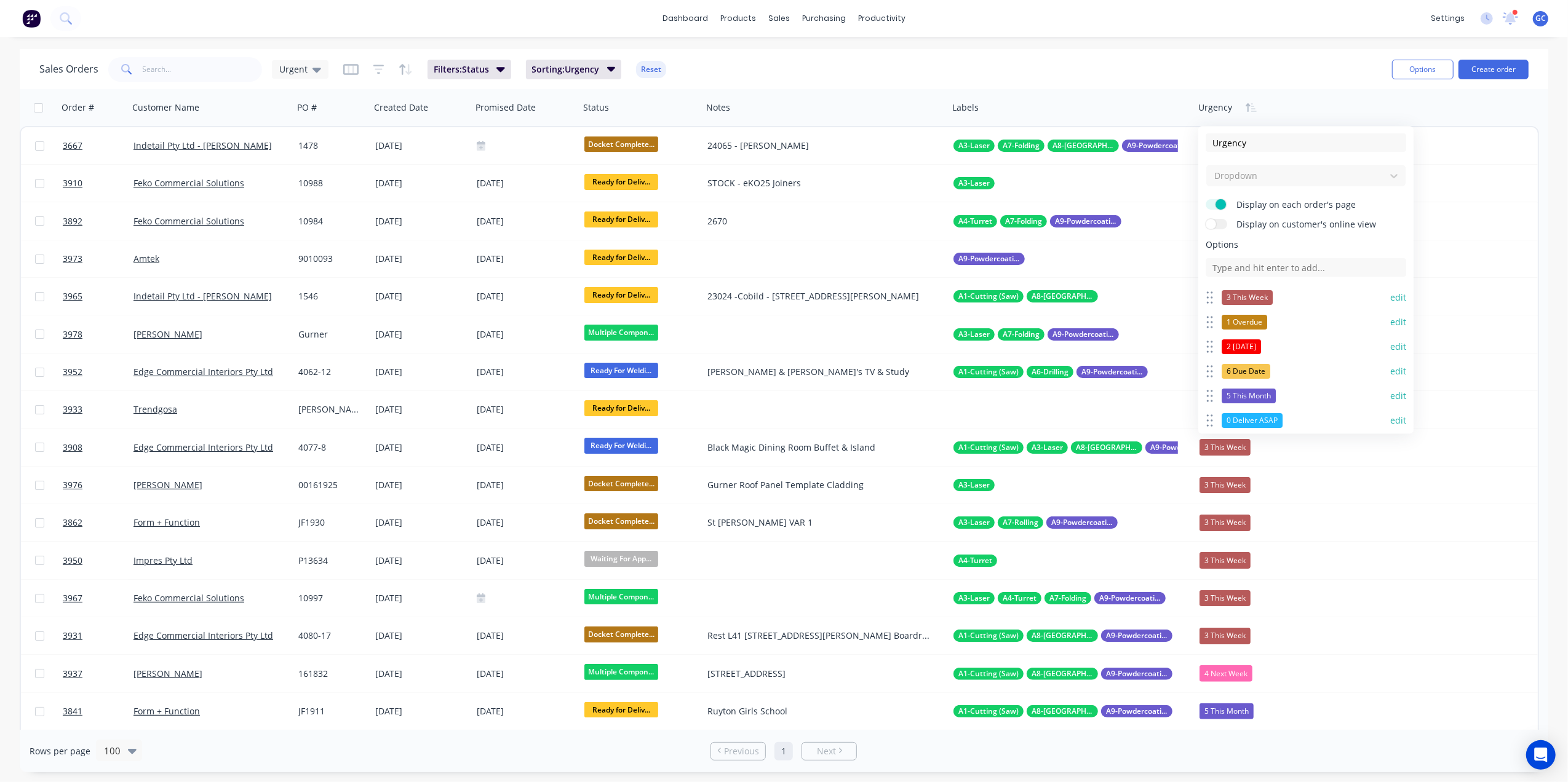
click at [1391, 423] on button "edit" at bounding box center [1398, 420] width 16 height 12
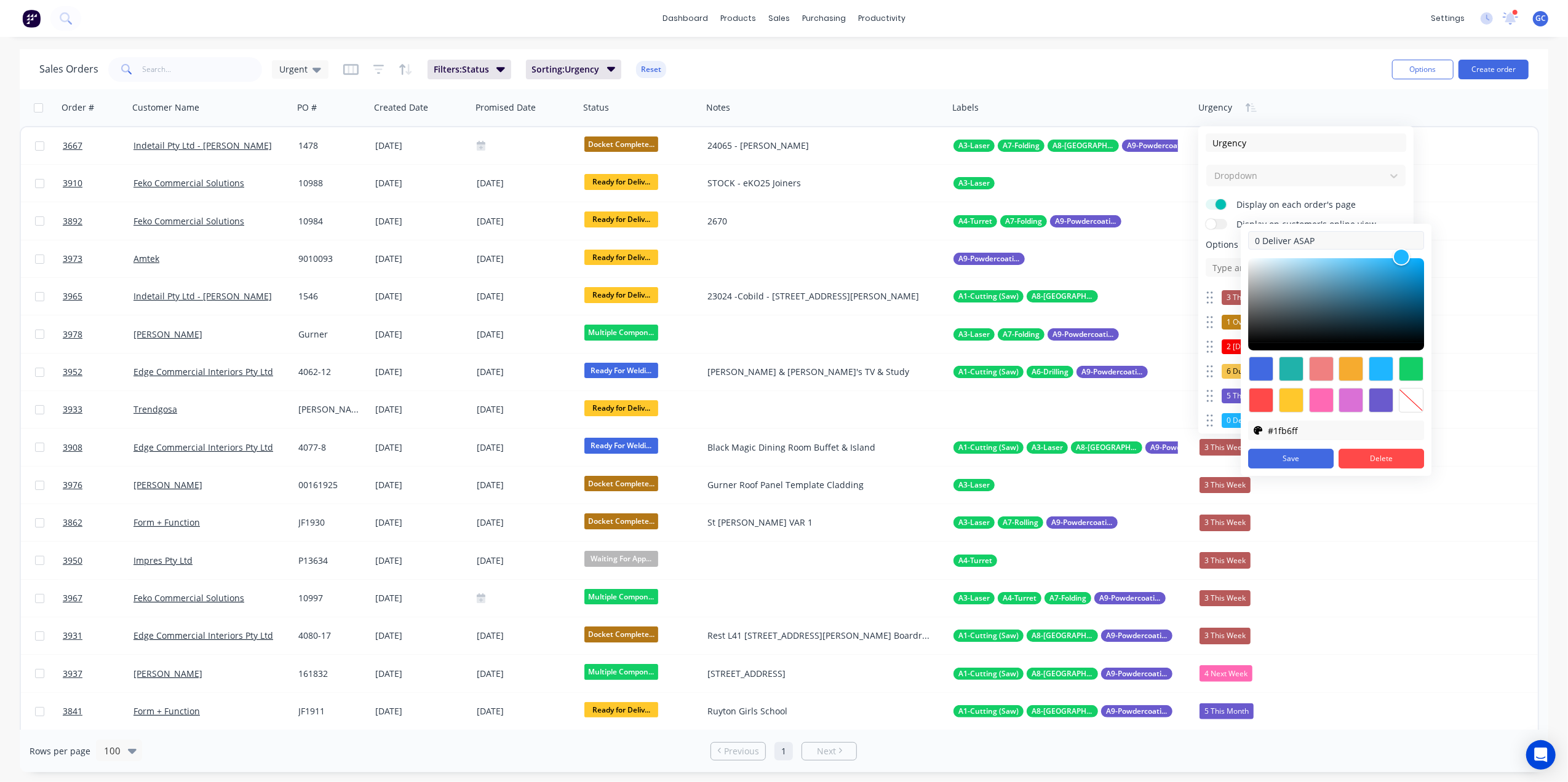
drag, startPoint x: 1288, startPoint y: 237, endPoint x: 1276, endPoint y: 241, distance: 12.6
click at [1276, 241] on input "0 Deliver ASAP" at bounding box center [1337, 241] width 176 height 19
type input "0 Dispatch ASAP"
click at [1307, 458] on button "Save" at bounding box center [1291, 459] width 86 height 20
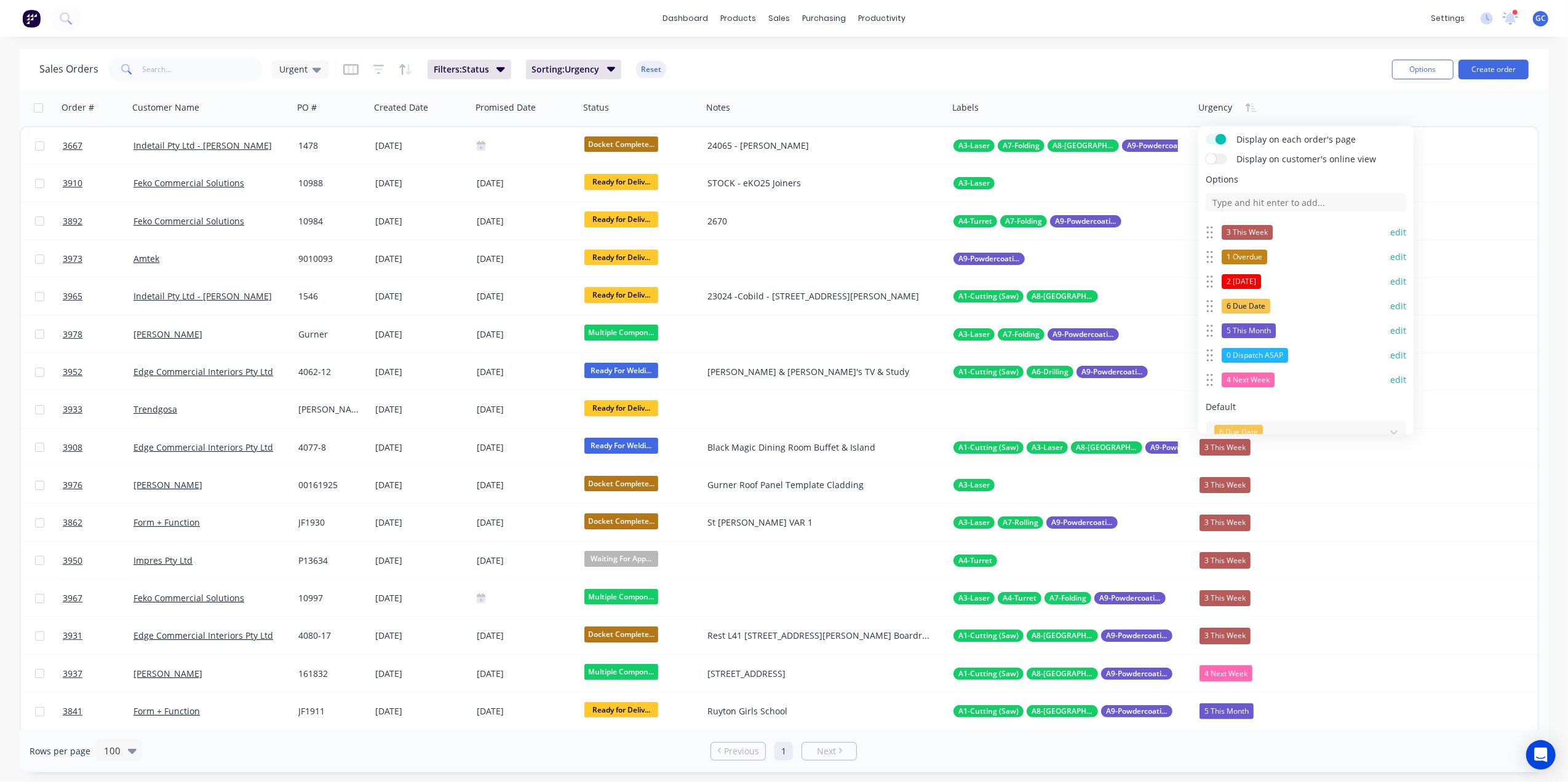
scroll to position [116, 0]
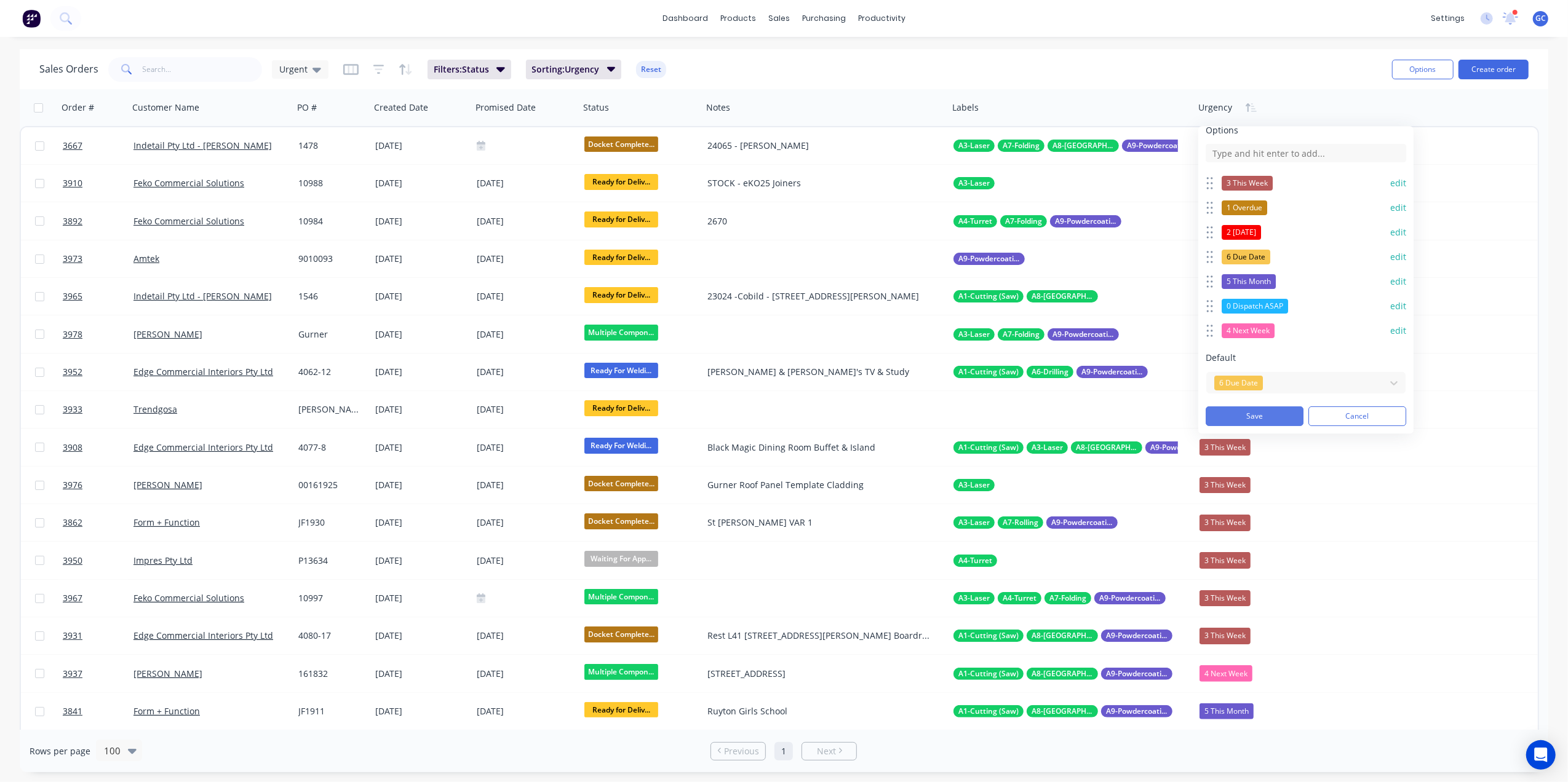
click at [1252, 413] on button "Save" at bounding box center [1255, 416] width 98 height 20
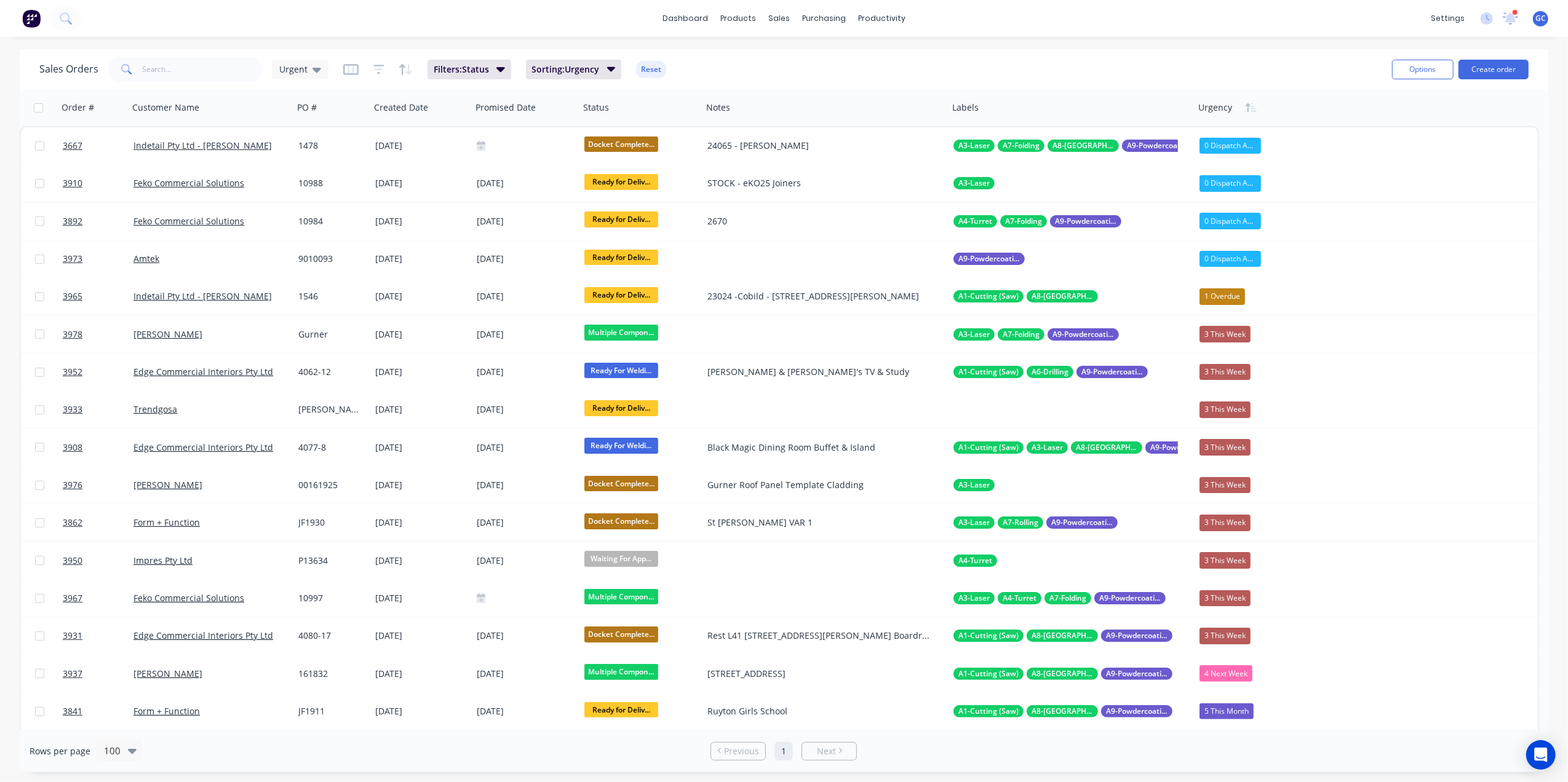
drag, startPoint x: 1264, startPoint y: 104, endPoint x: 1283, endPoint y: 110, distance: 19.9
click at [1283, 110] on div "Order # Customer Name PO # Created Date Promised Date Status Notes Labels Urgen…" at bounding box center [779, 108] width 1519 height 37
drag, startPoint x: 1266, startPoint y: 106, endPoint x: 1309, endPoint y: 113, distance: 43.6
click at [1305, 113] on div at bounding box center [1304, 107] width 2 height 22
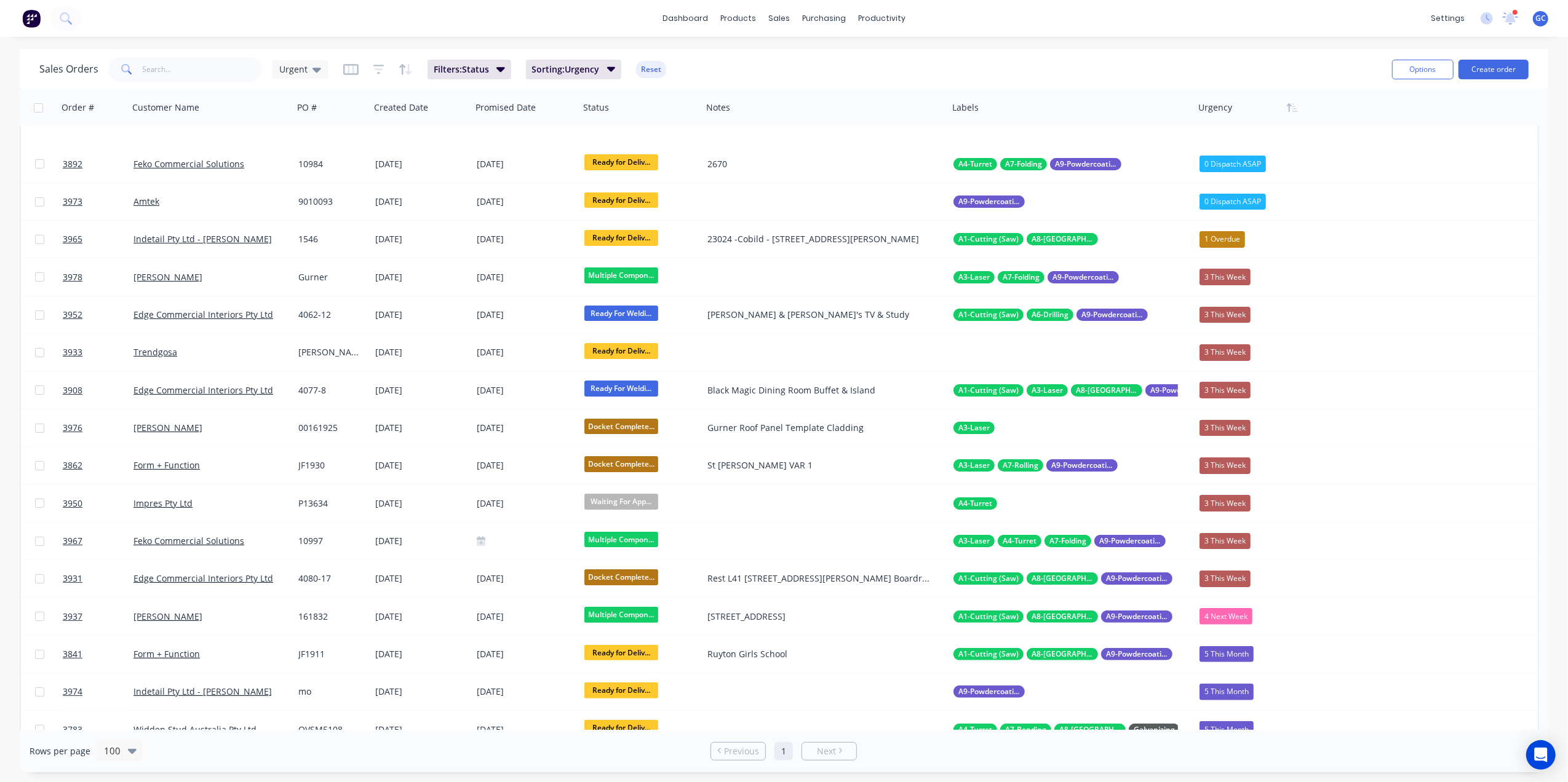
scroll to position [0, 0]
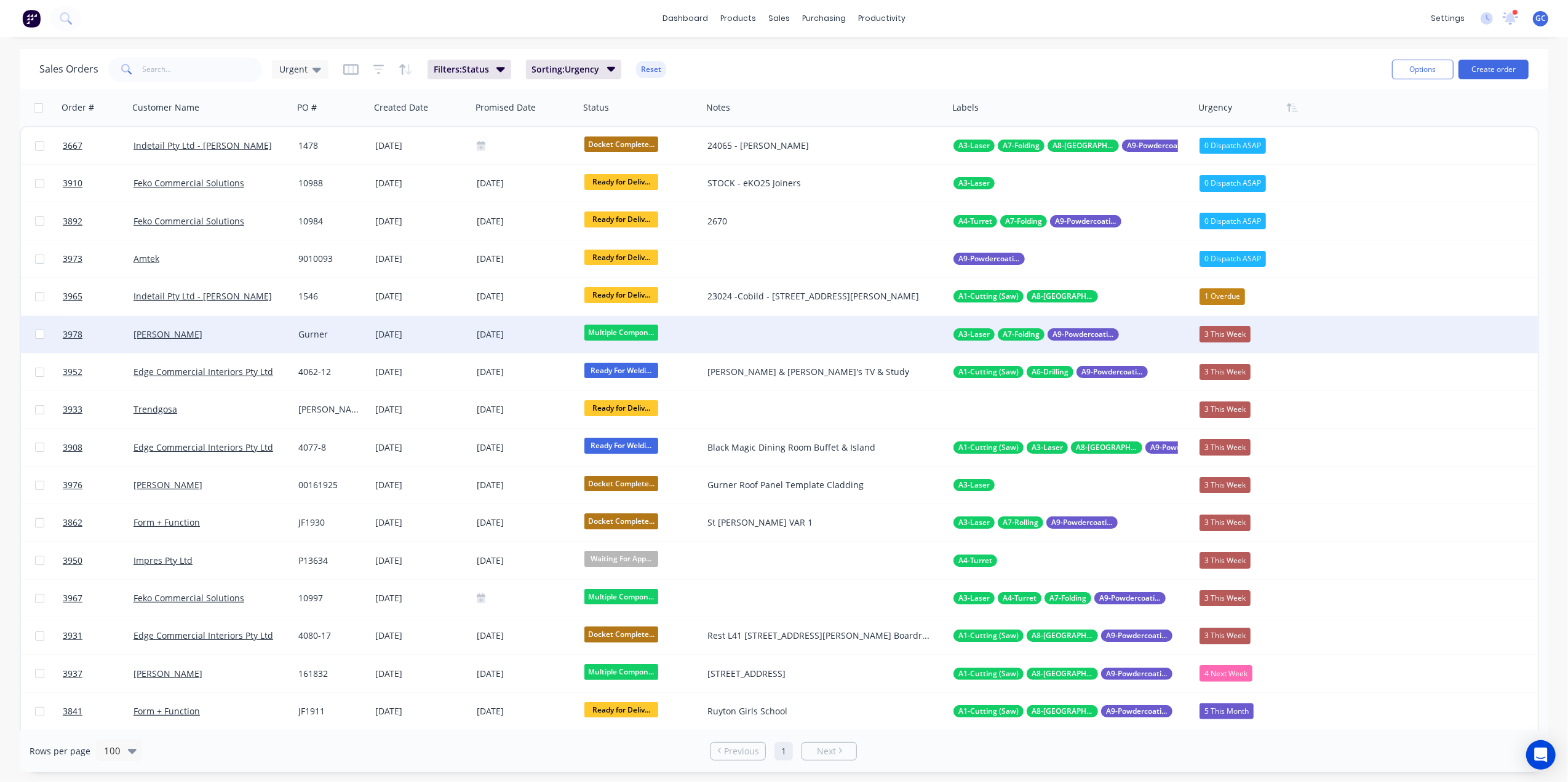
click at [331, 325] on div "Gurner" at bounding box center [332, 335] width 77 height 37
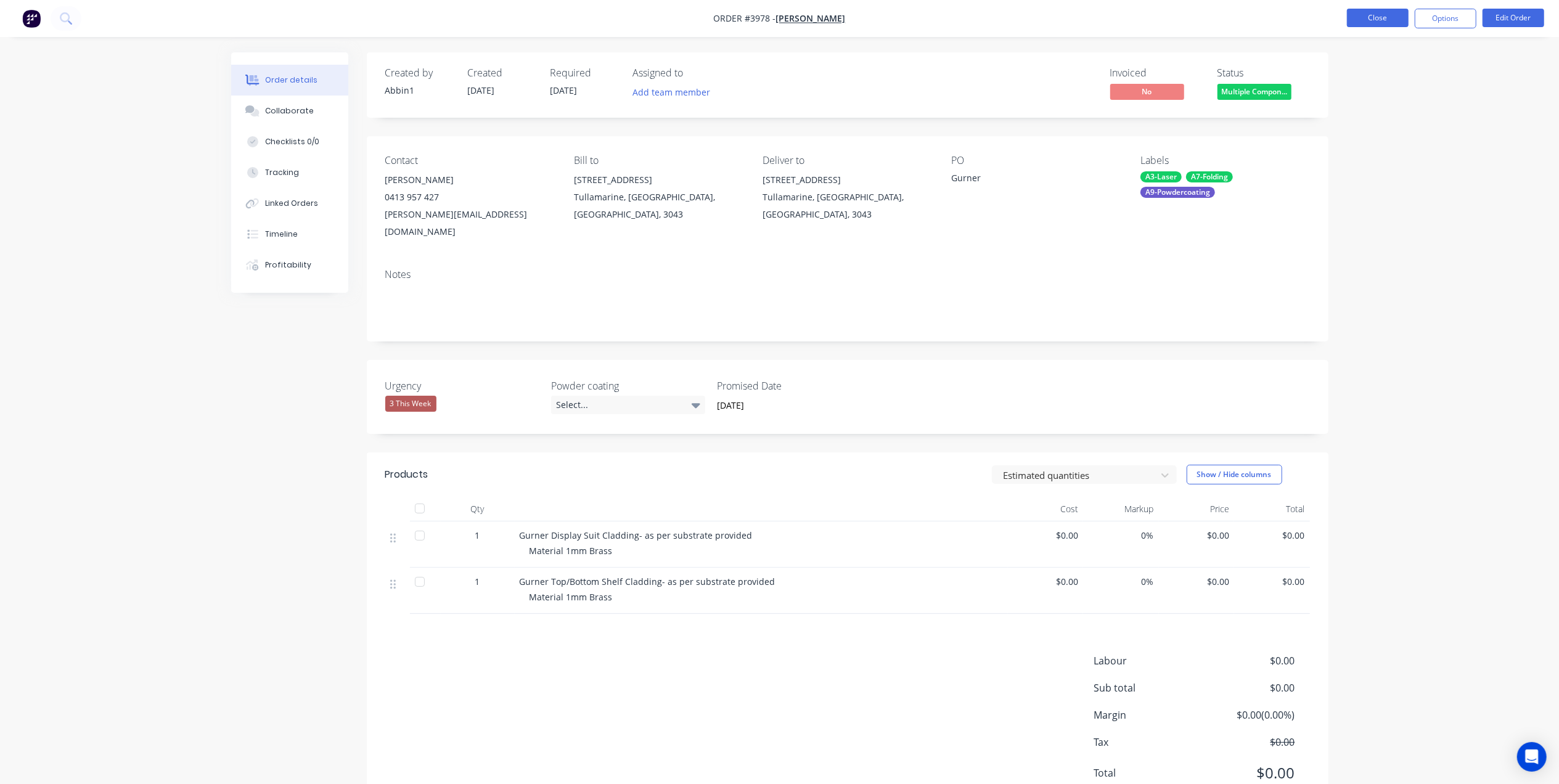
click at [1371, 20] on button "Close" at bounding box center [1378, 18] width 62 height 19
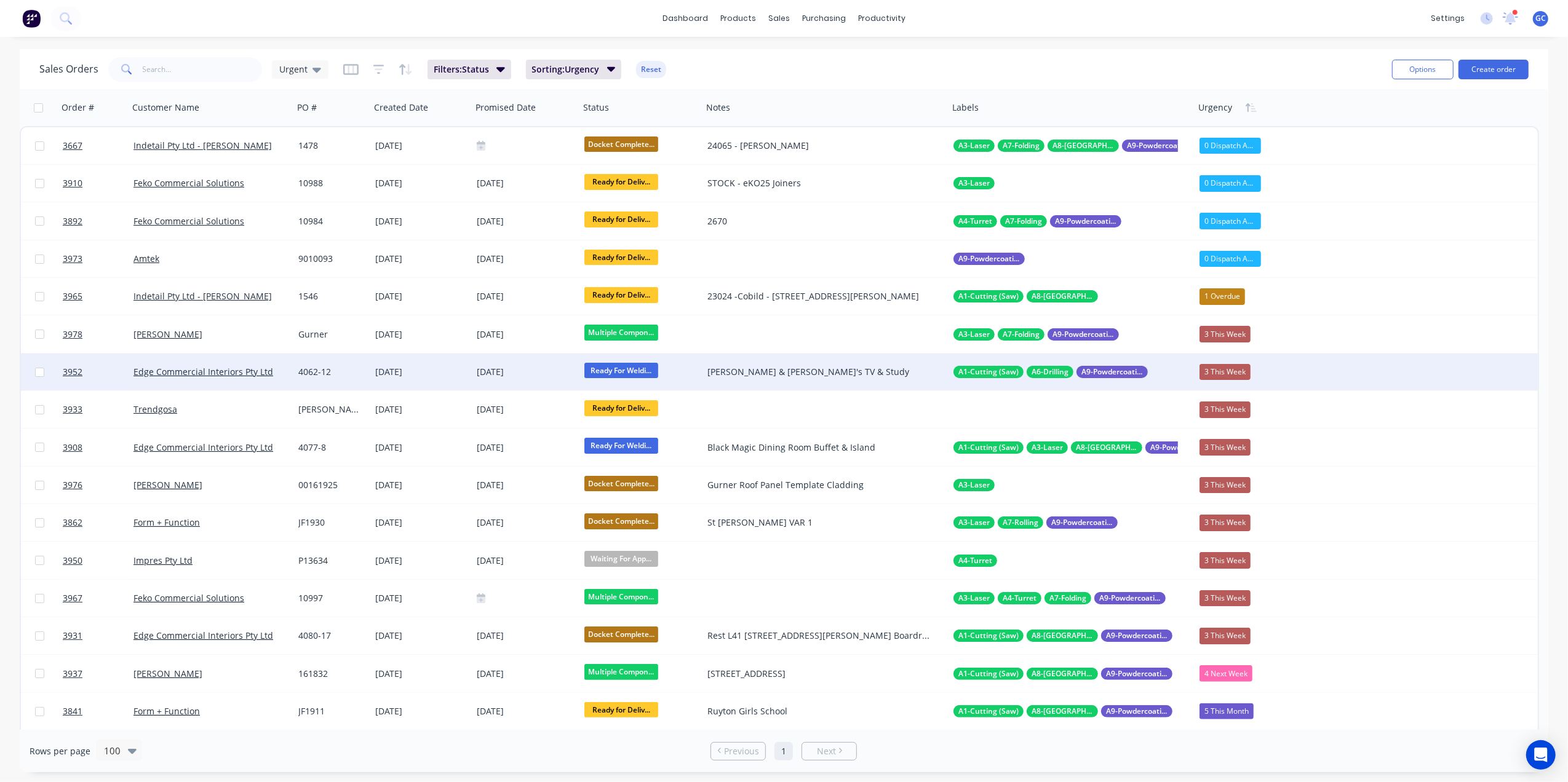
click at [455, 370] on div "[DATE]" at bounding box center [421, 372] width 92 height 12
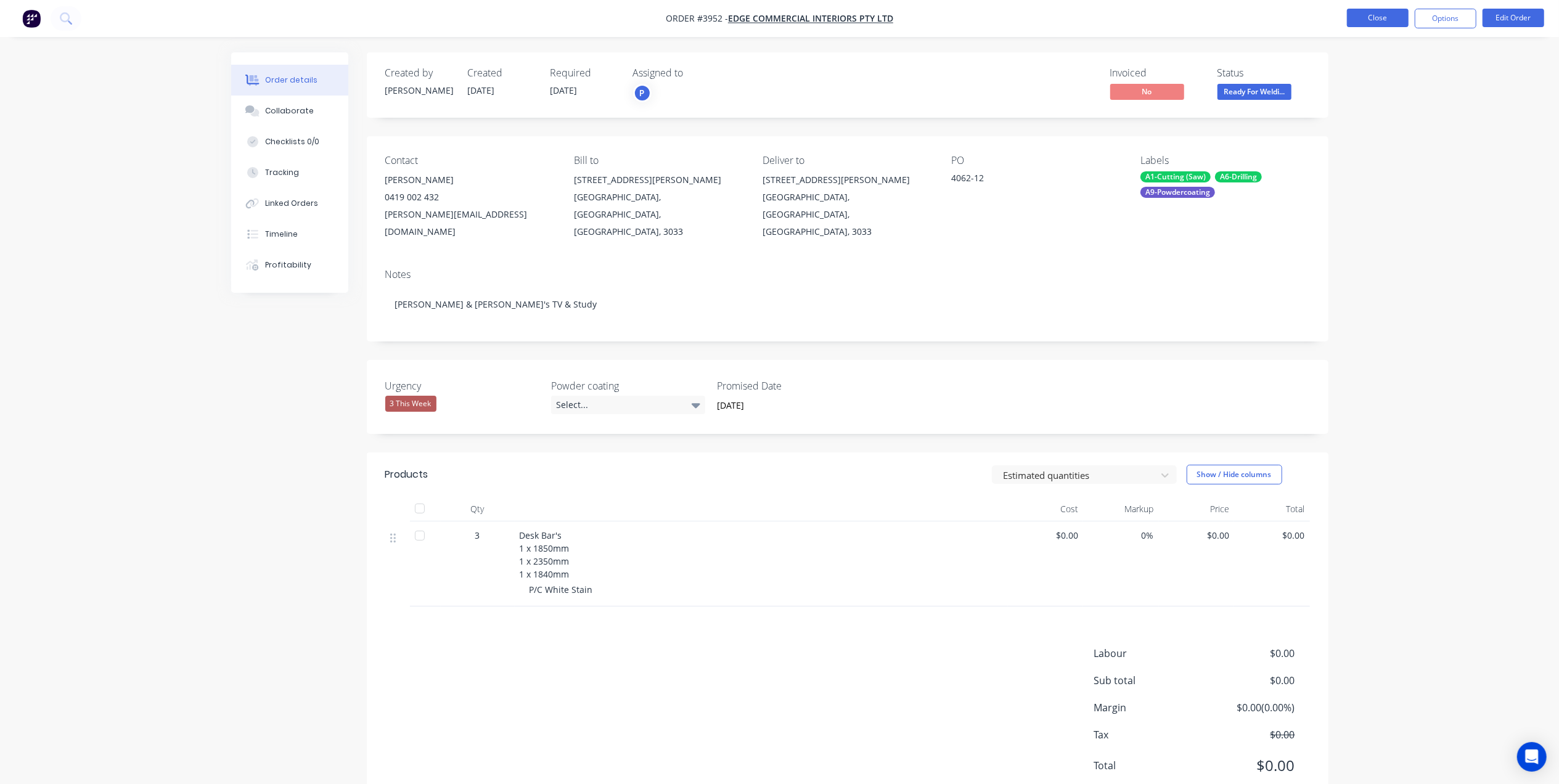
click at [1394, 11] on button "Close" at bounding box center [1378, 18] width 62 height 19
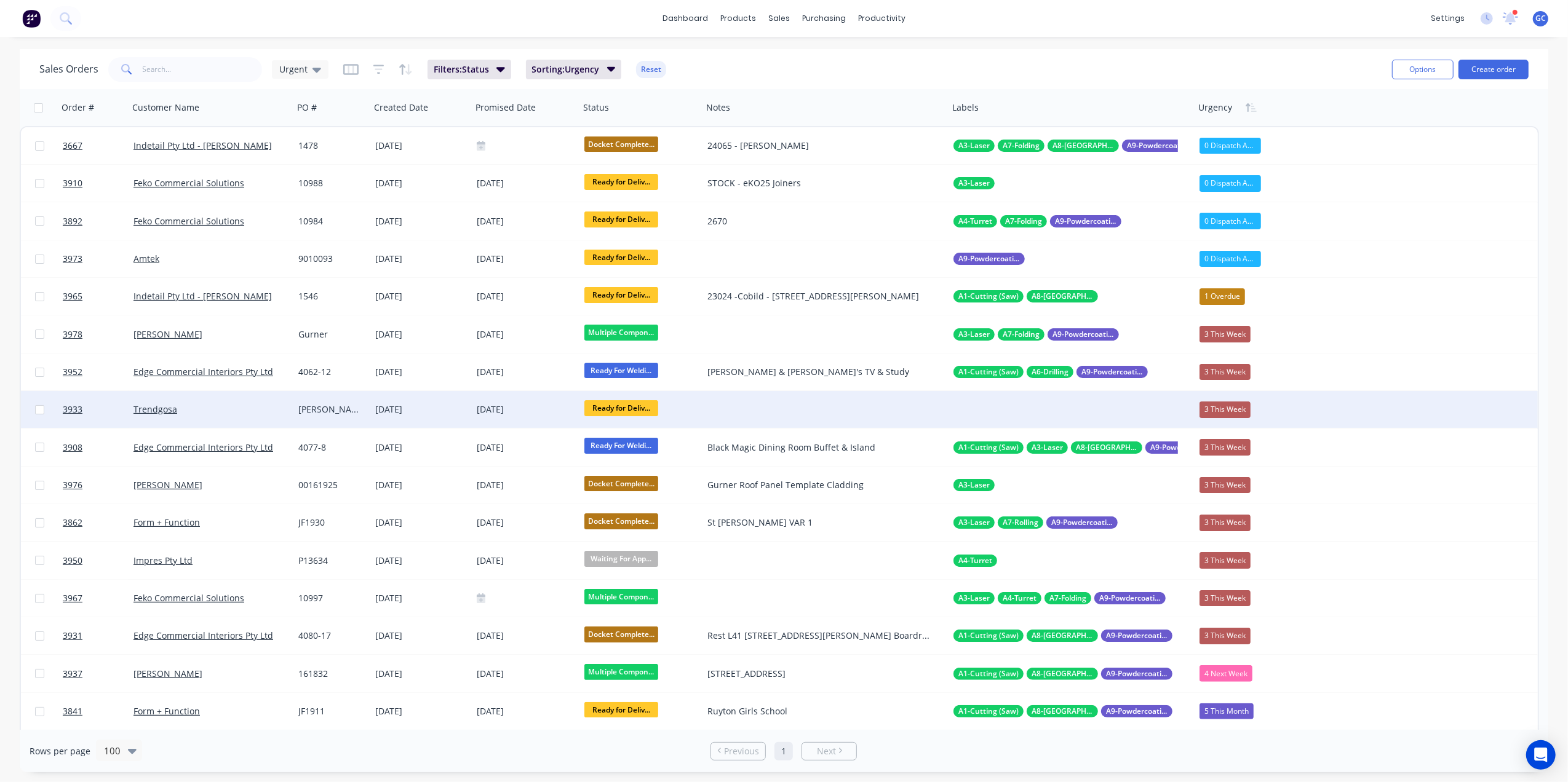
click at [461, 409] on div "[DATE]" at bounding box center [421, 410] width 92 height 12
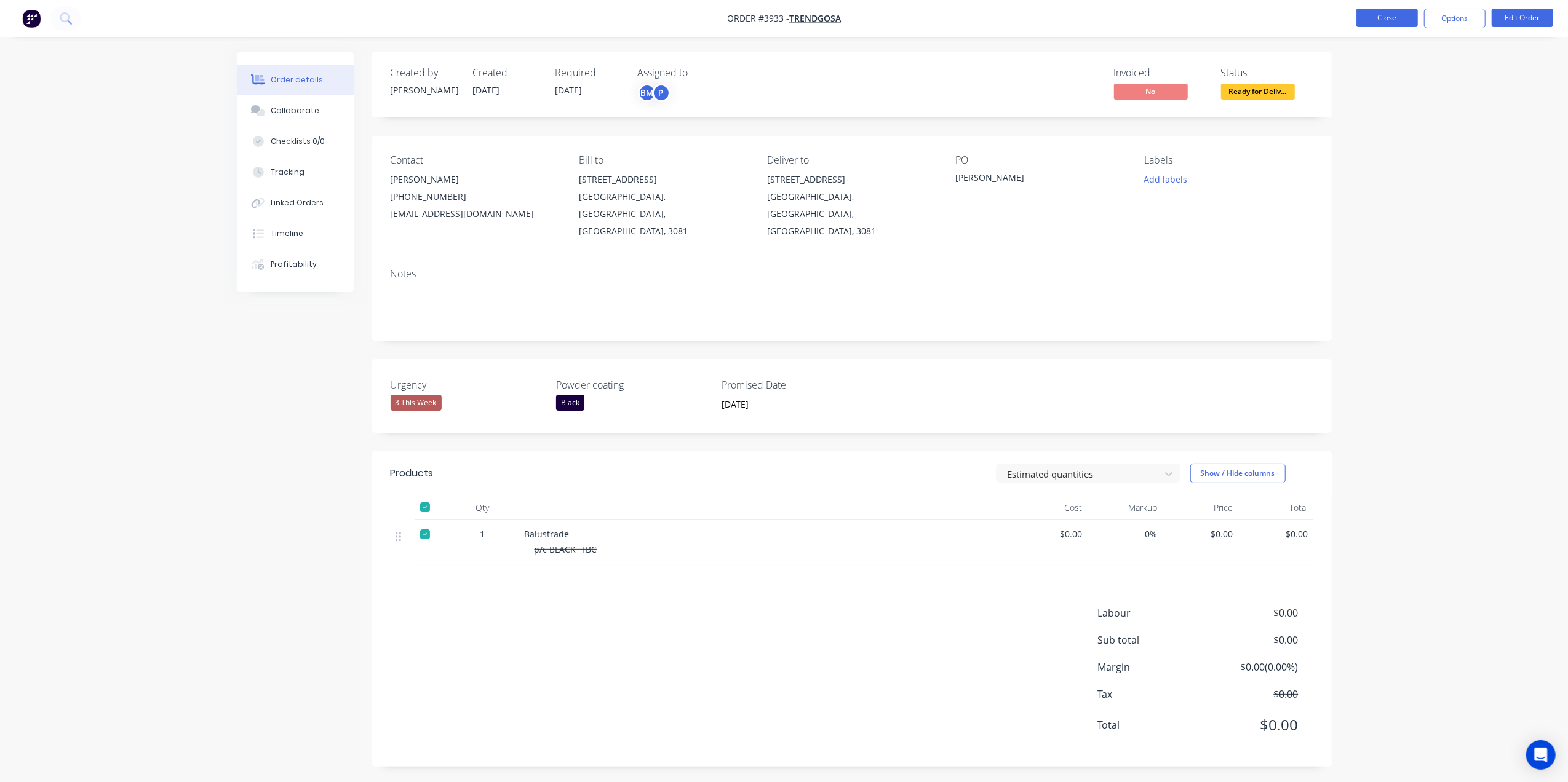
click at [1384, 22] on button "Close" at bounding box center [1387, 18] width 62 height 19
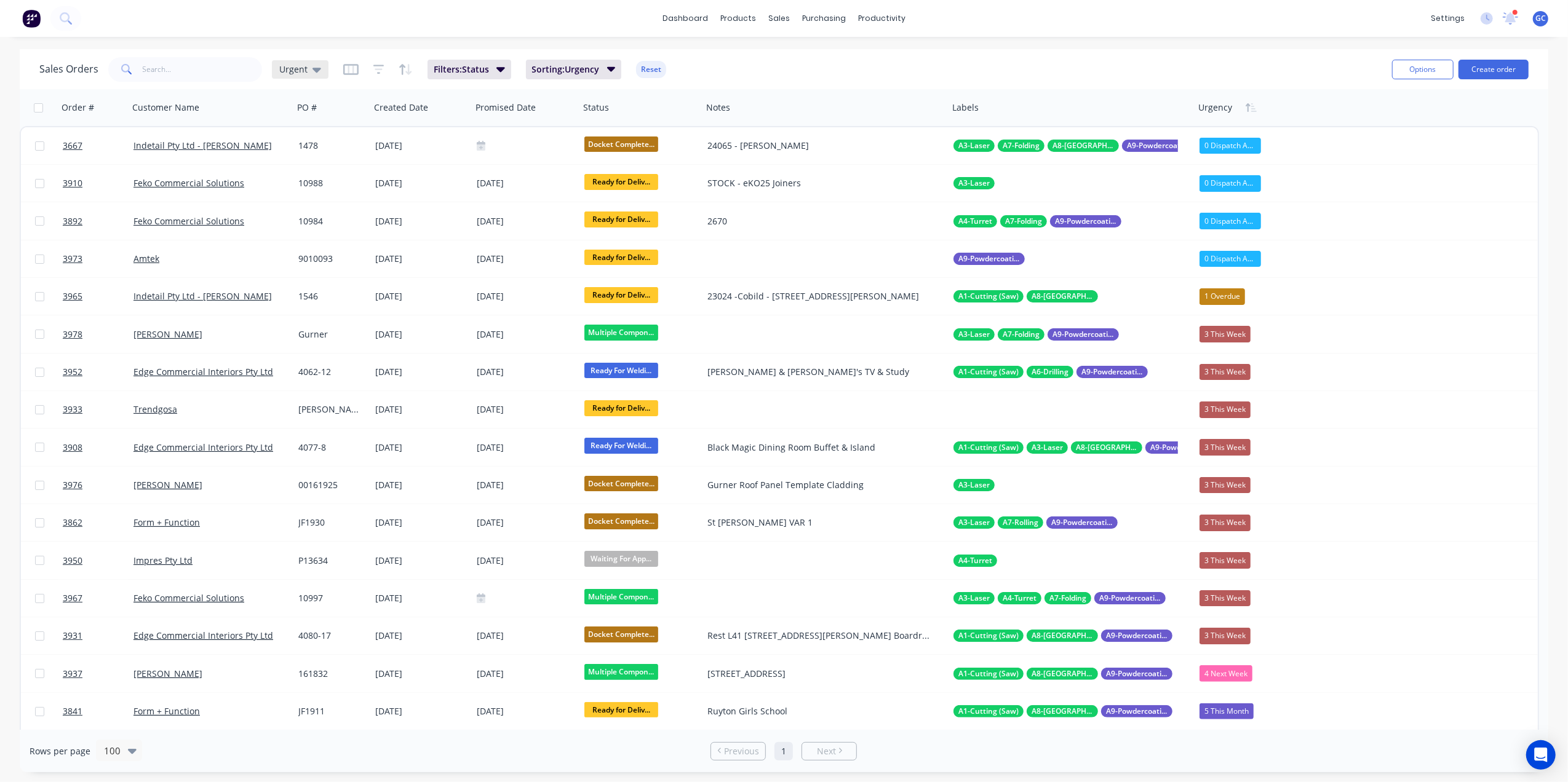
click at [321, 70] on div "Urgent" at bounding box center [299, 69] width 56 height 19
click at [320, 293] on button "End of Month" at bounding box center [346, 297] width 140 height 14
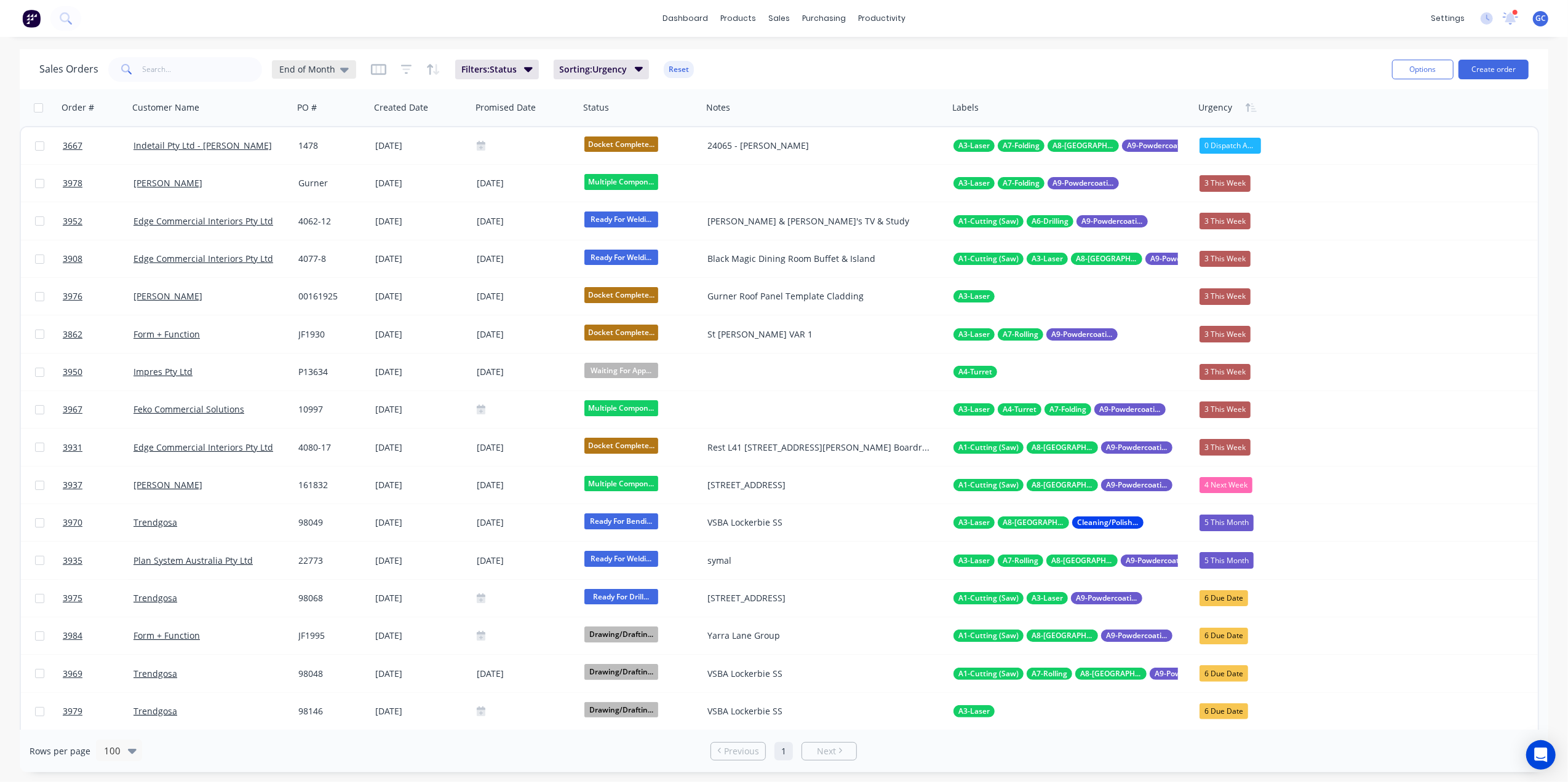
click at [272, 66] on div "End of Month" at bounding box center [313, 69] width 84 height 19
click at [296, 244] on button "Dispatch" at bounding box center [346, 248] width 140 height 14
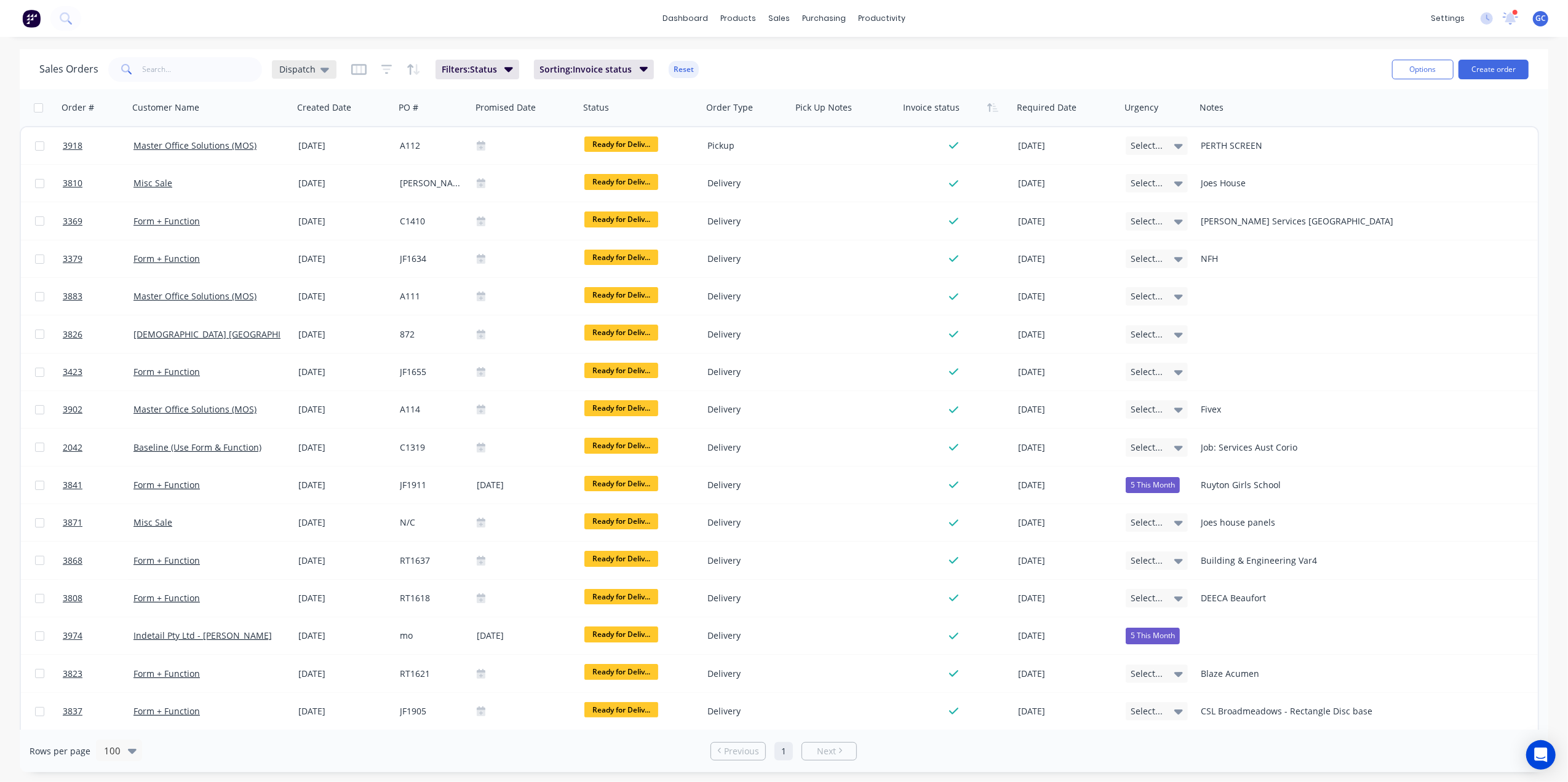
click at [300, 70] on span "Dispatch" at bounding box center [297, 69] width 36 height 13
click at [284, 190] on div "Urgent (Default) edit" at bounding box center [358, 198] width 165 height 25
click at [288, 197] on button "Urgent (Default)" at bounding box center [346, 198] width 140 height 14
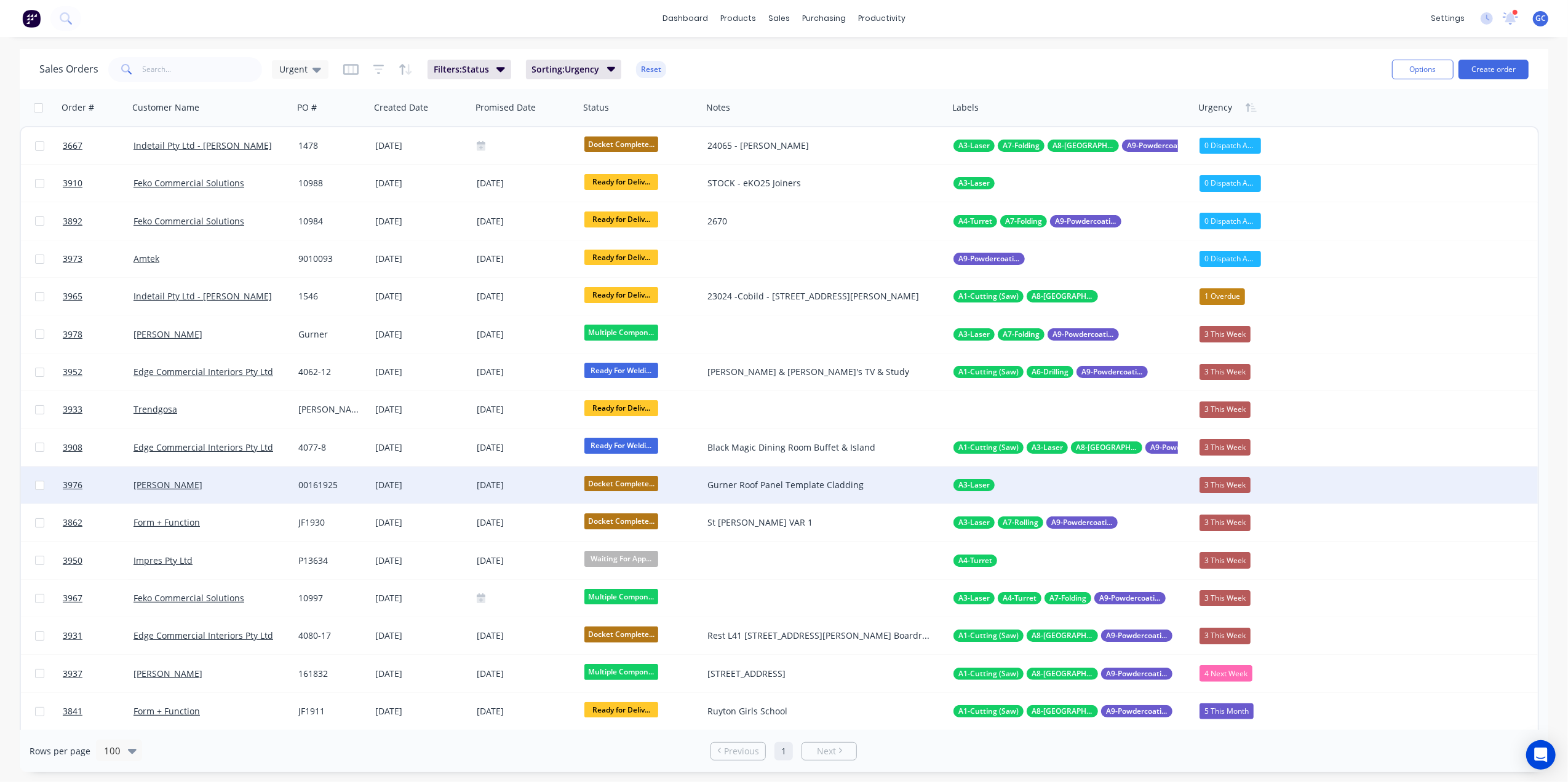
click at [648, 476] on span "Docket Complete..." at bounding box center [621, 484] width 74 height 15
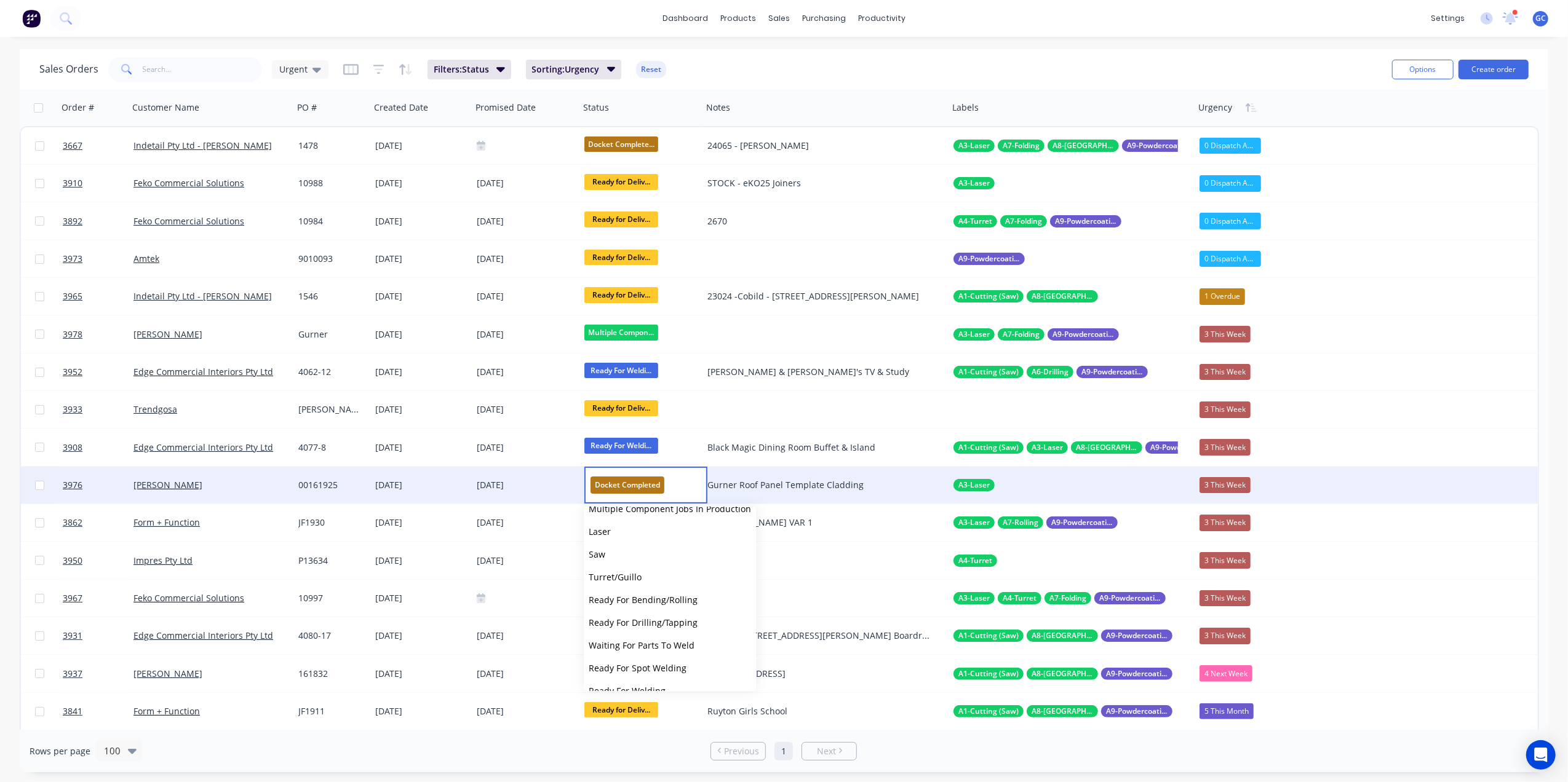
scroll to position [372, 0]
click at [616, 672] on span "Picked Up" at bounding box center [609, 674] width 41 height 12
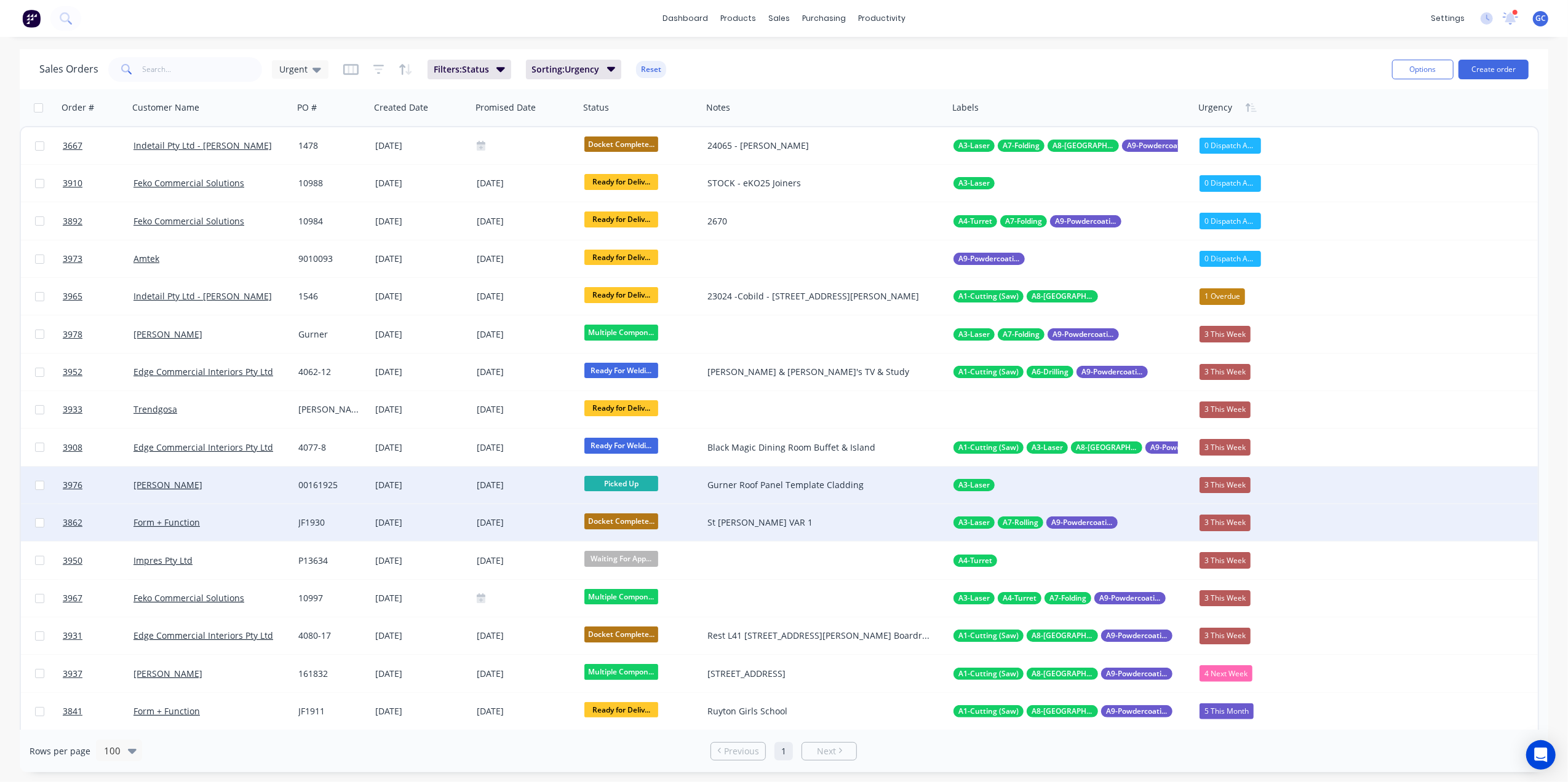
click at [454, 522] on div "[DATE]" at bounding box center [421, 523] width 92 height 12
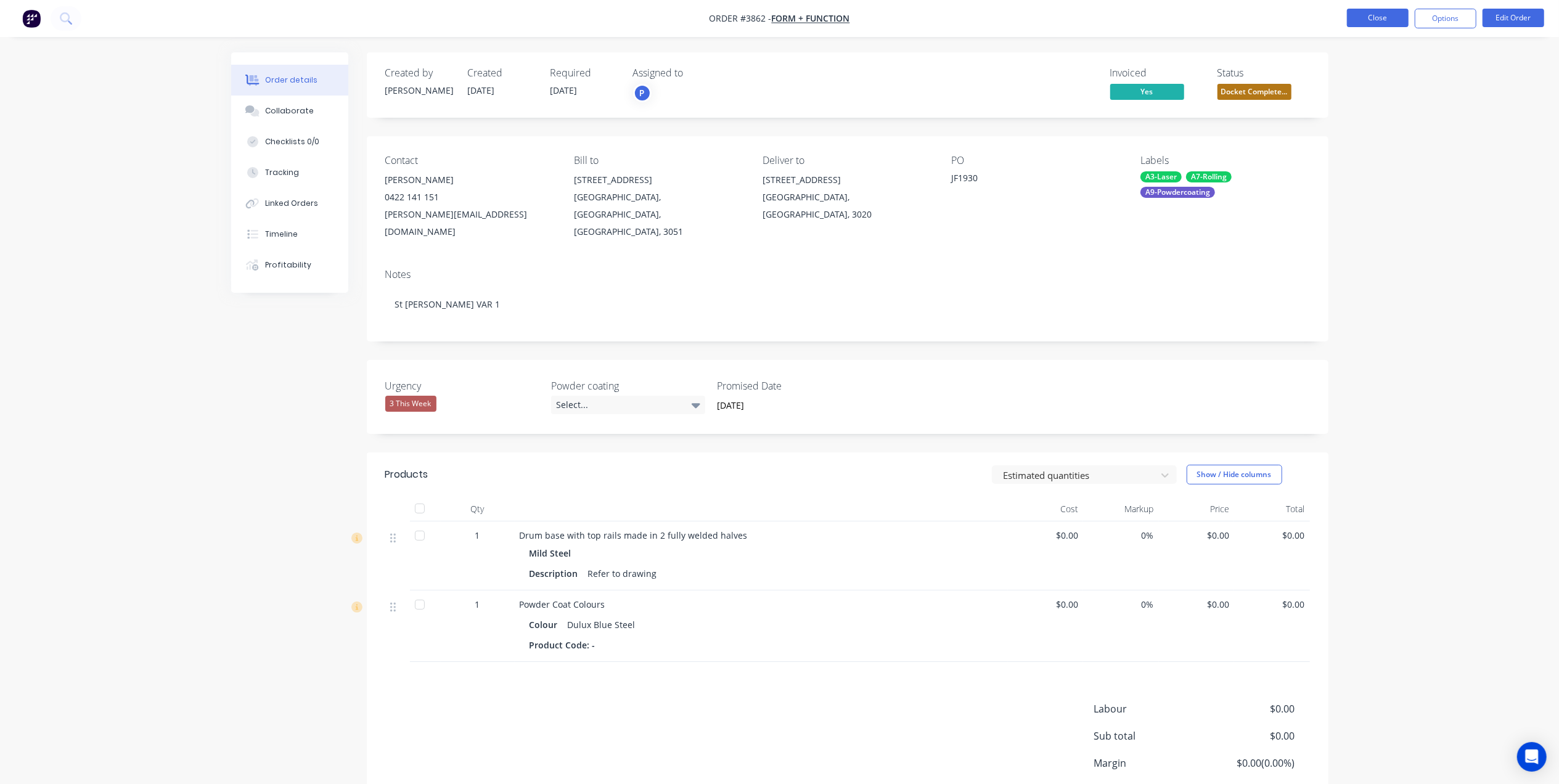
click at [1370, 14] on button "Close" at bounding box center [1378, 18] width 62 height 19
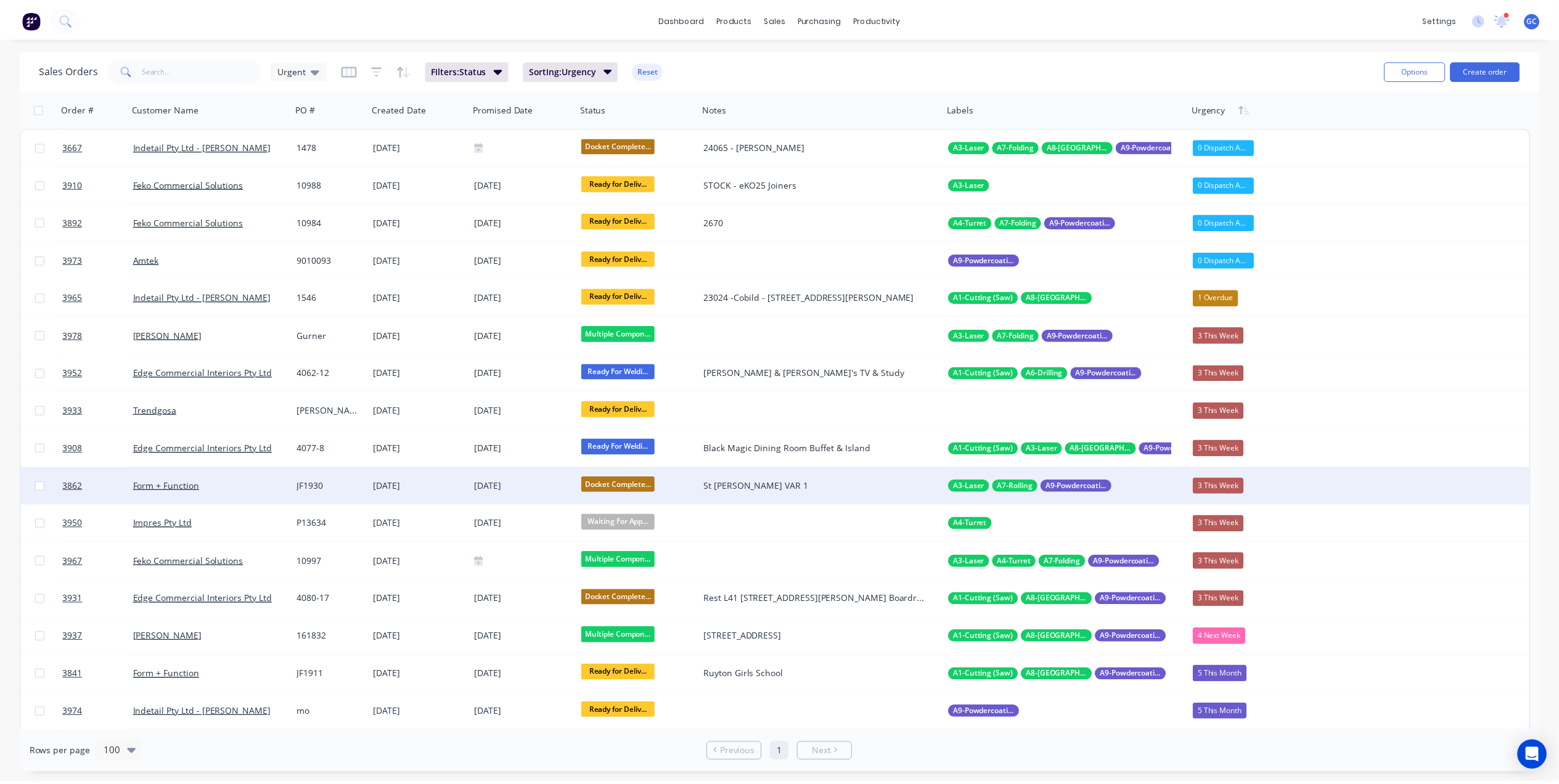
scroll to position [82, 0]
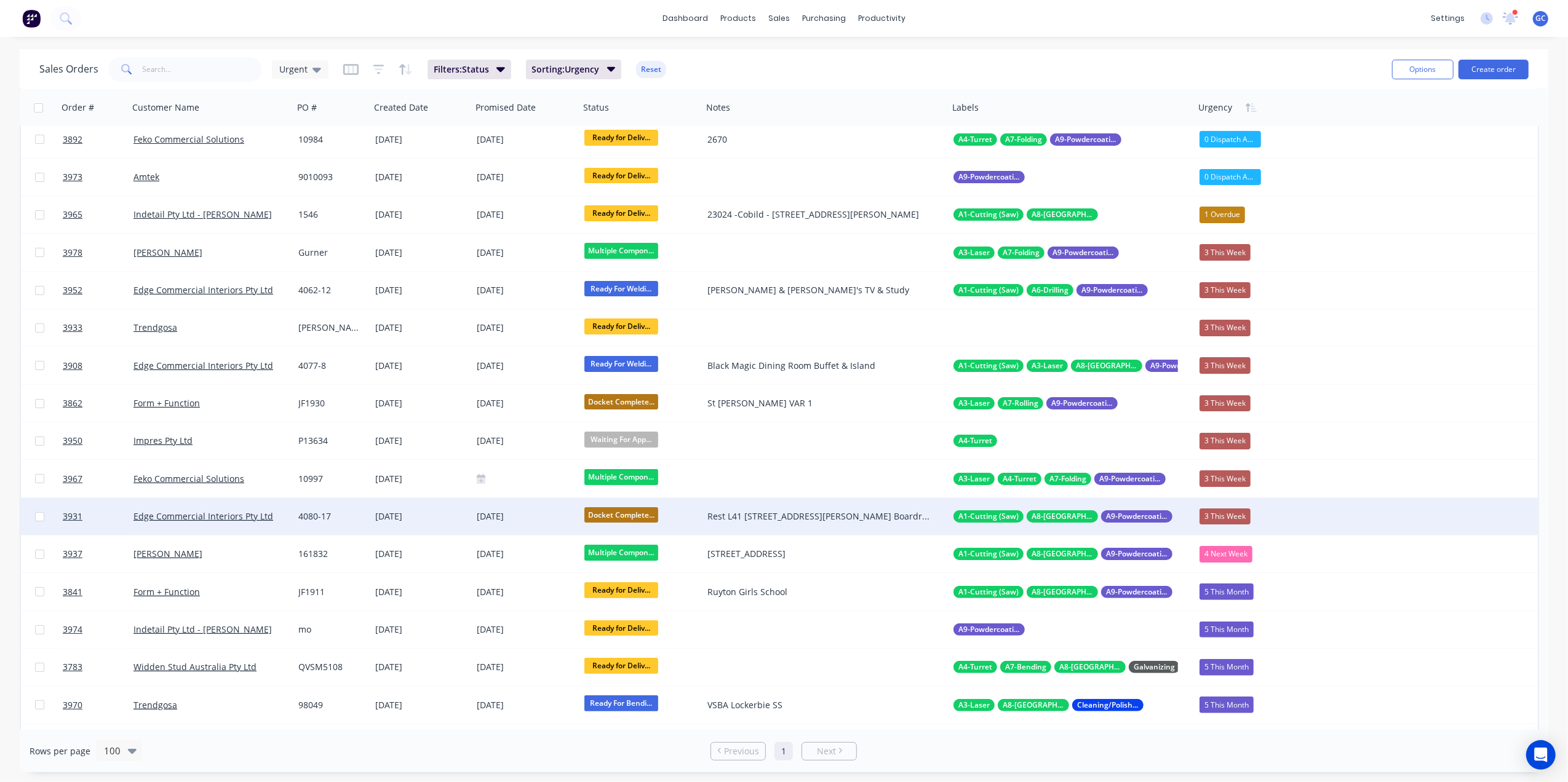
click at [451, 517] on div "[DATE]" at bounding box center [421, 517] width 92 height 12
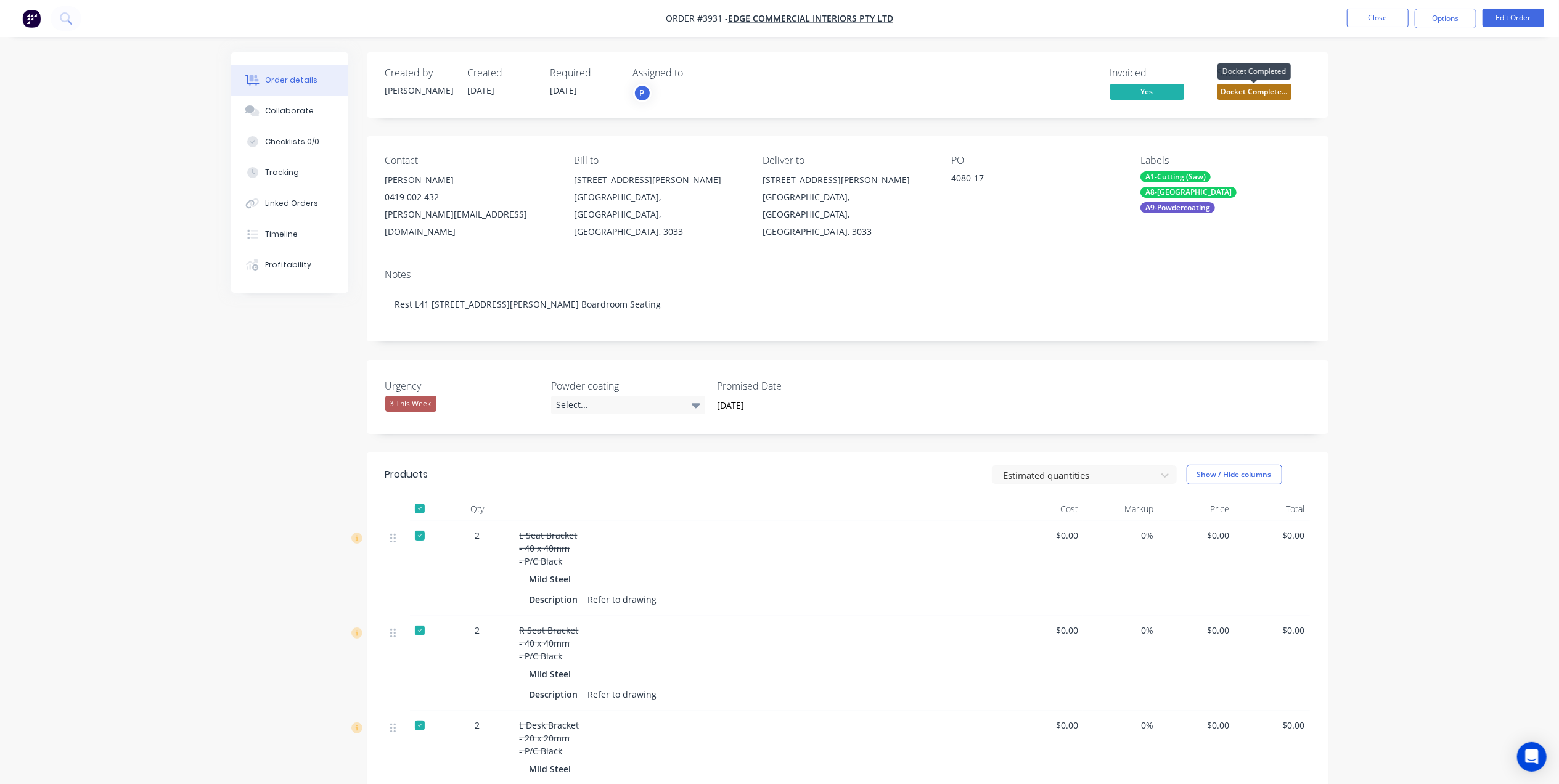
click at [1248, 87] on span "Docket Complete..." at bounding box center [1255, 91] width 74 height 15
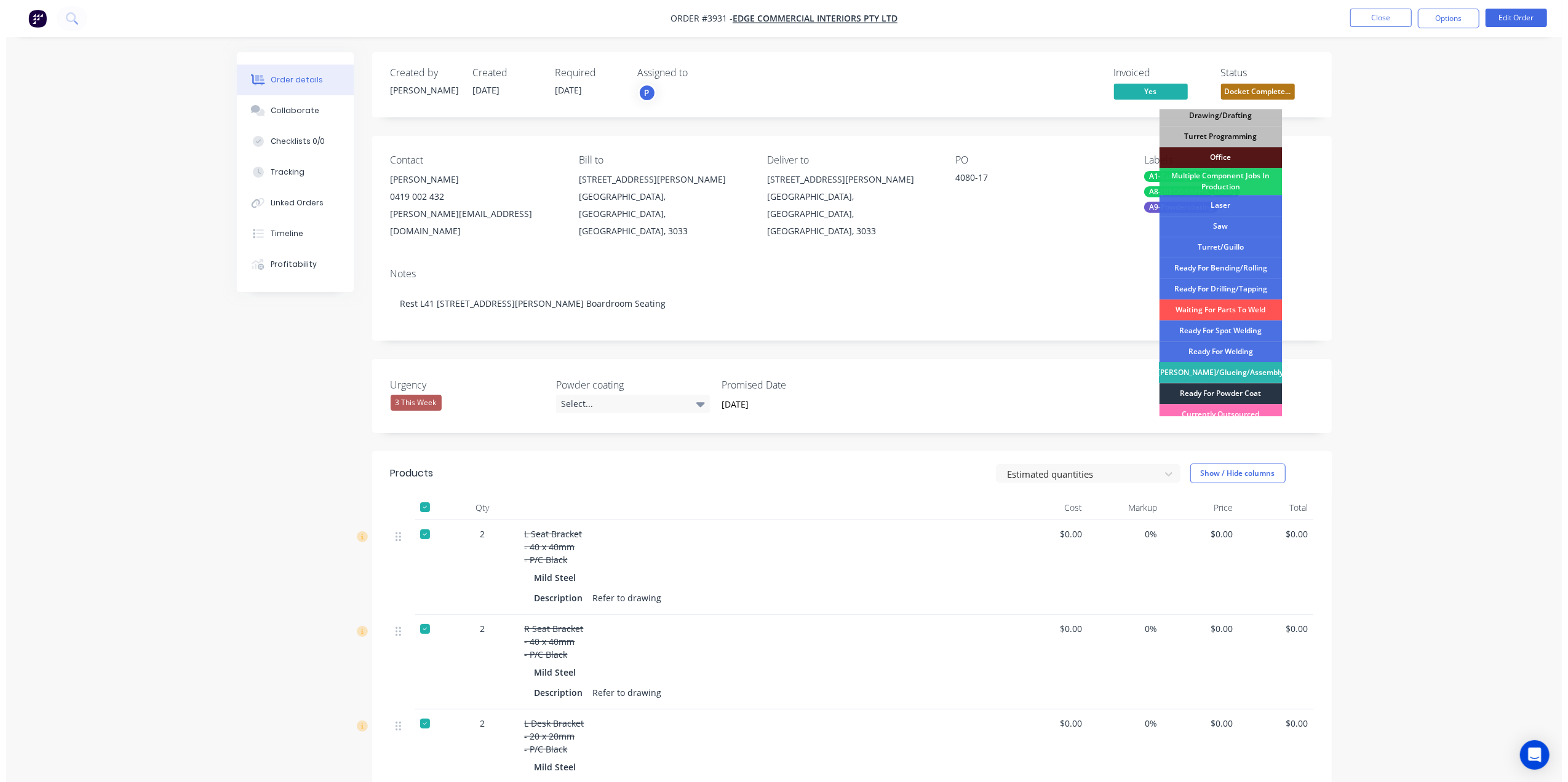
scroll to position [163, 0]
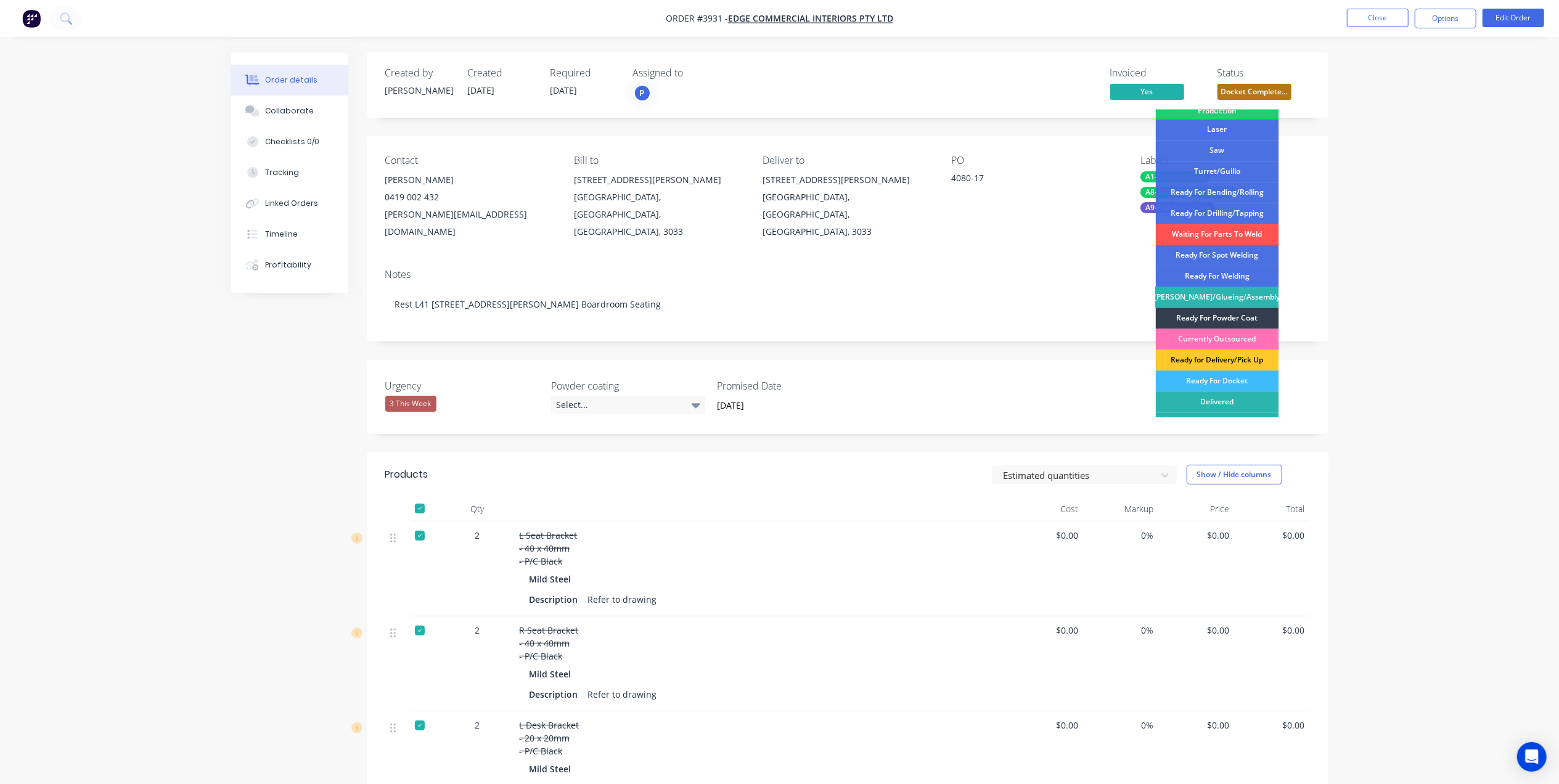
click at [1231, 363] on div "Ready for Delivery/Pick Up" at bounding box center [1217, 360] width 123 height 21
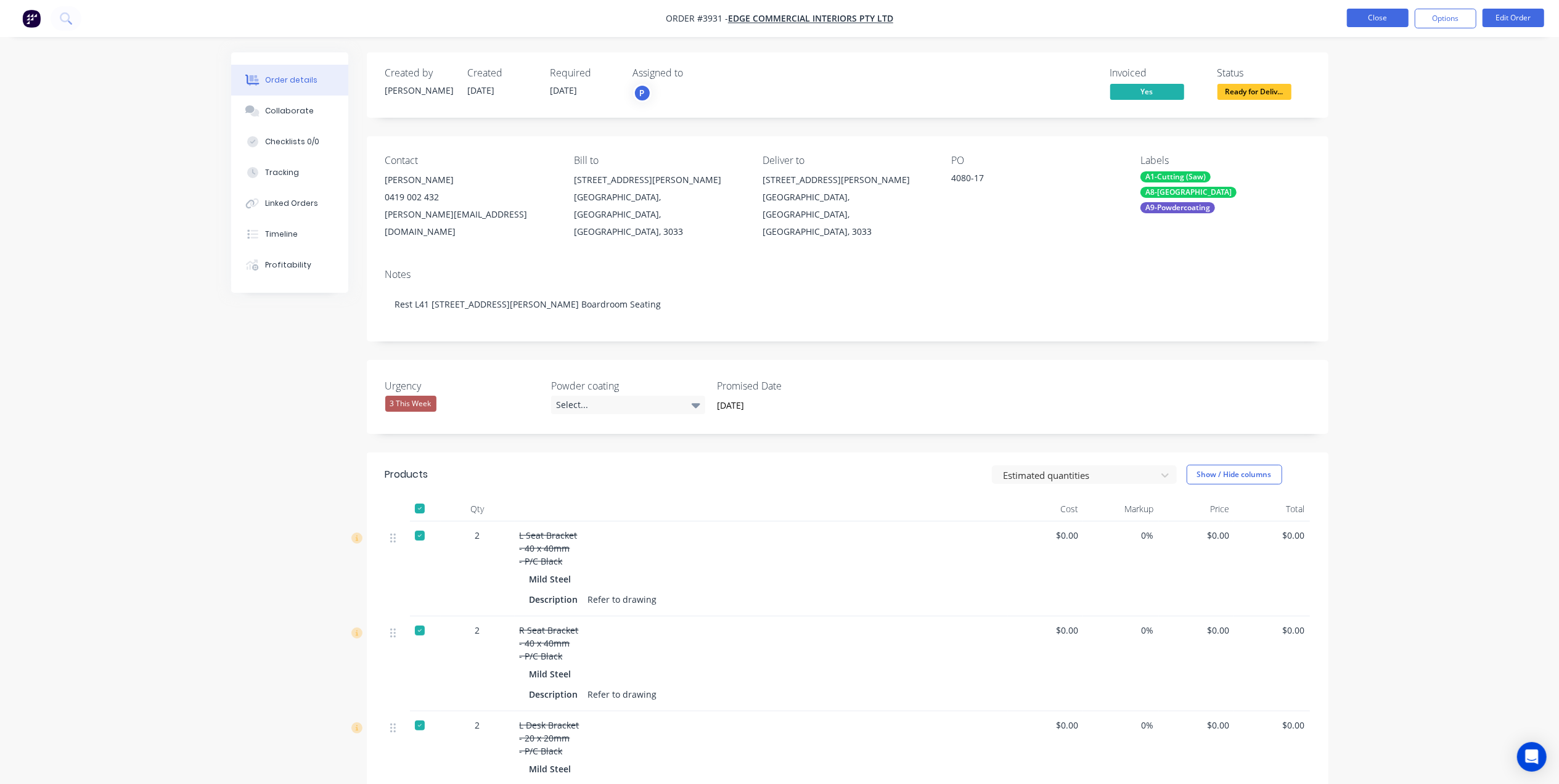
click at [1382, 18] on button "Close" at bounding box center [1378, 18] width 62 height 19
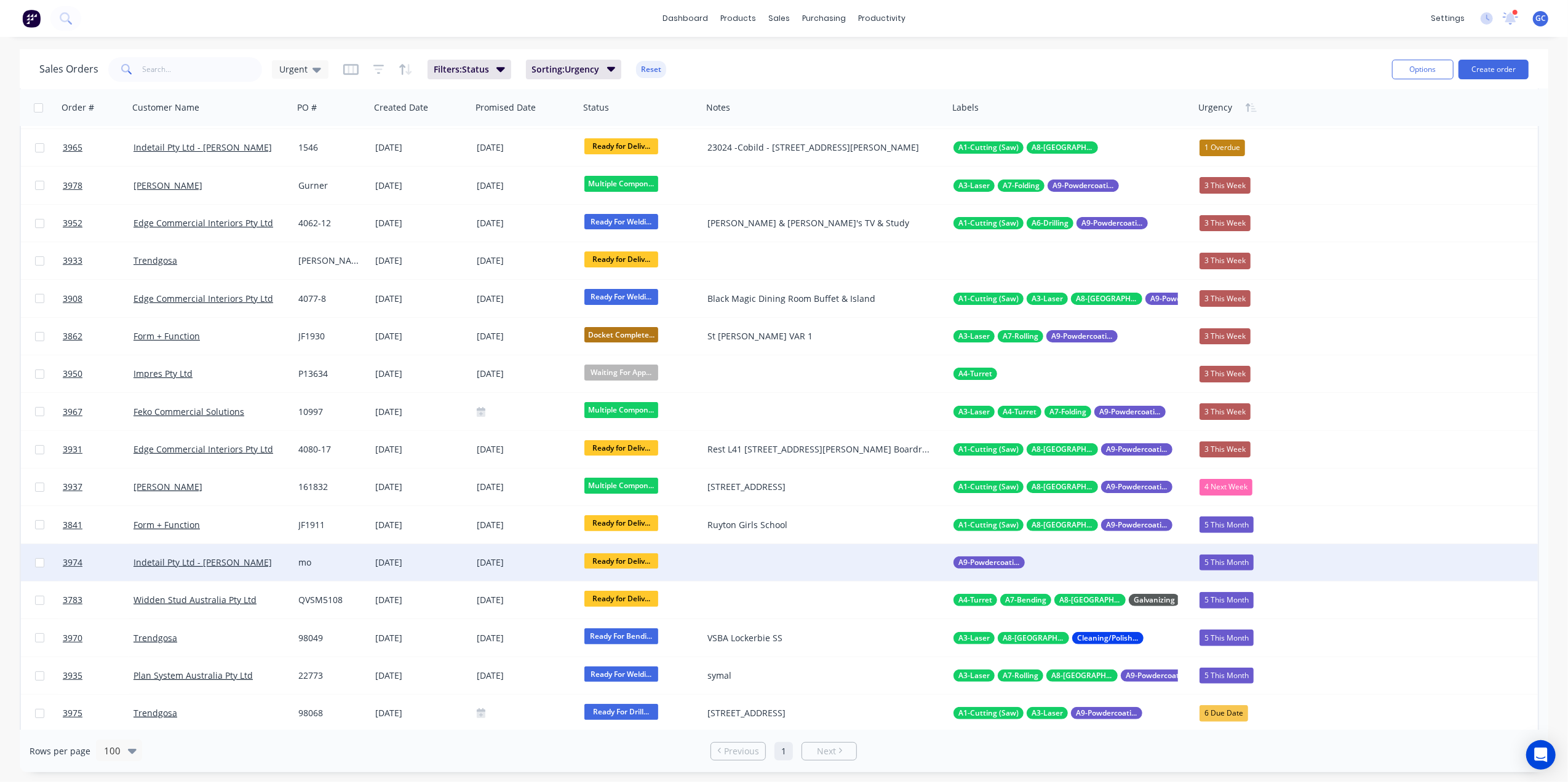
scroll to position [163, 0]
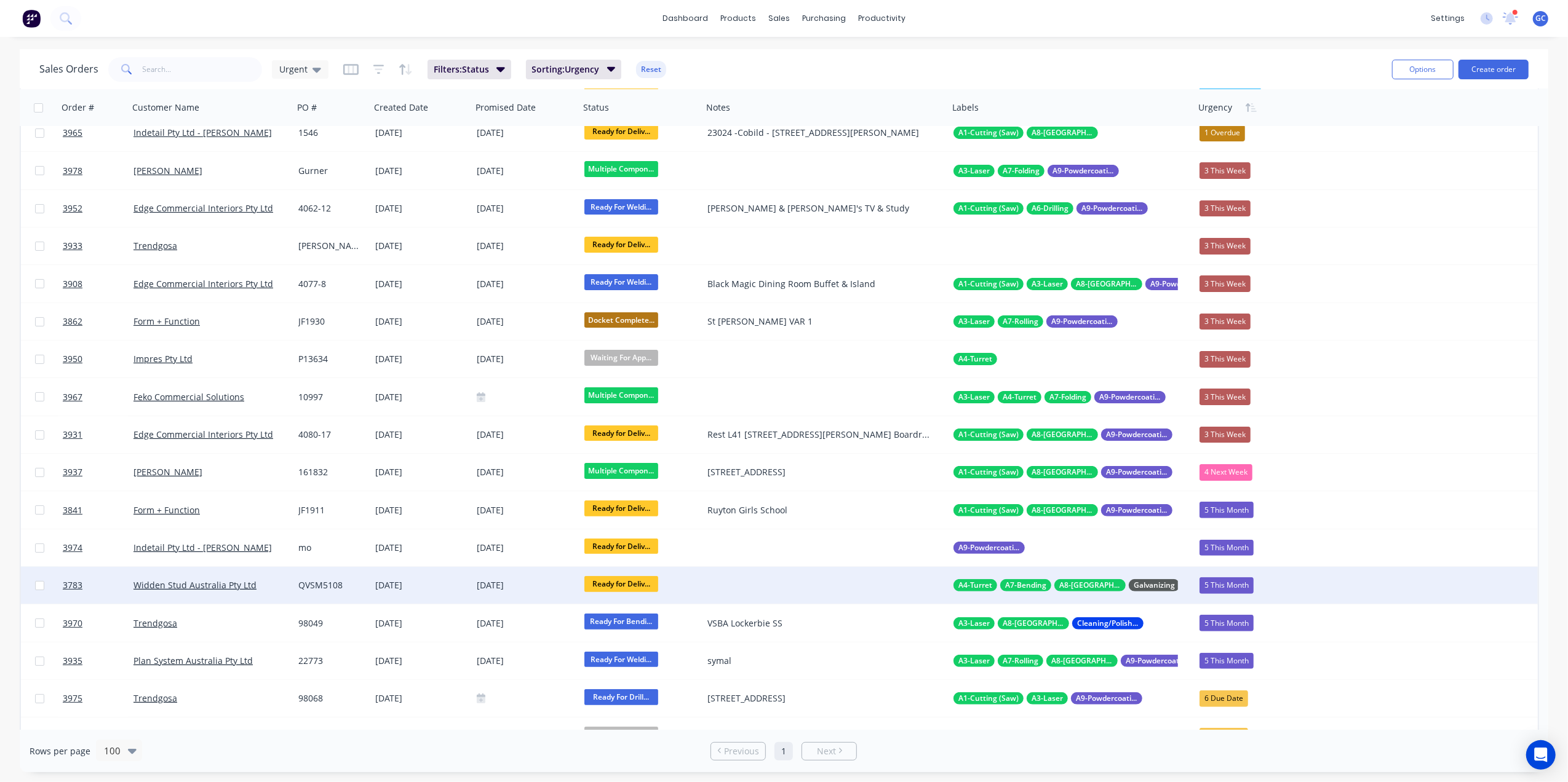
click at [620, 584] on span "Ready for Deliv..." at bounding box center [621, 584] width 74 height 15
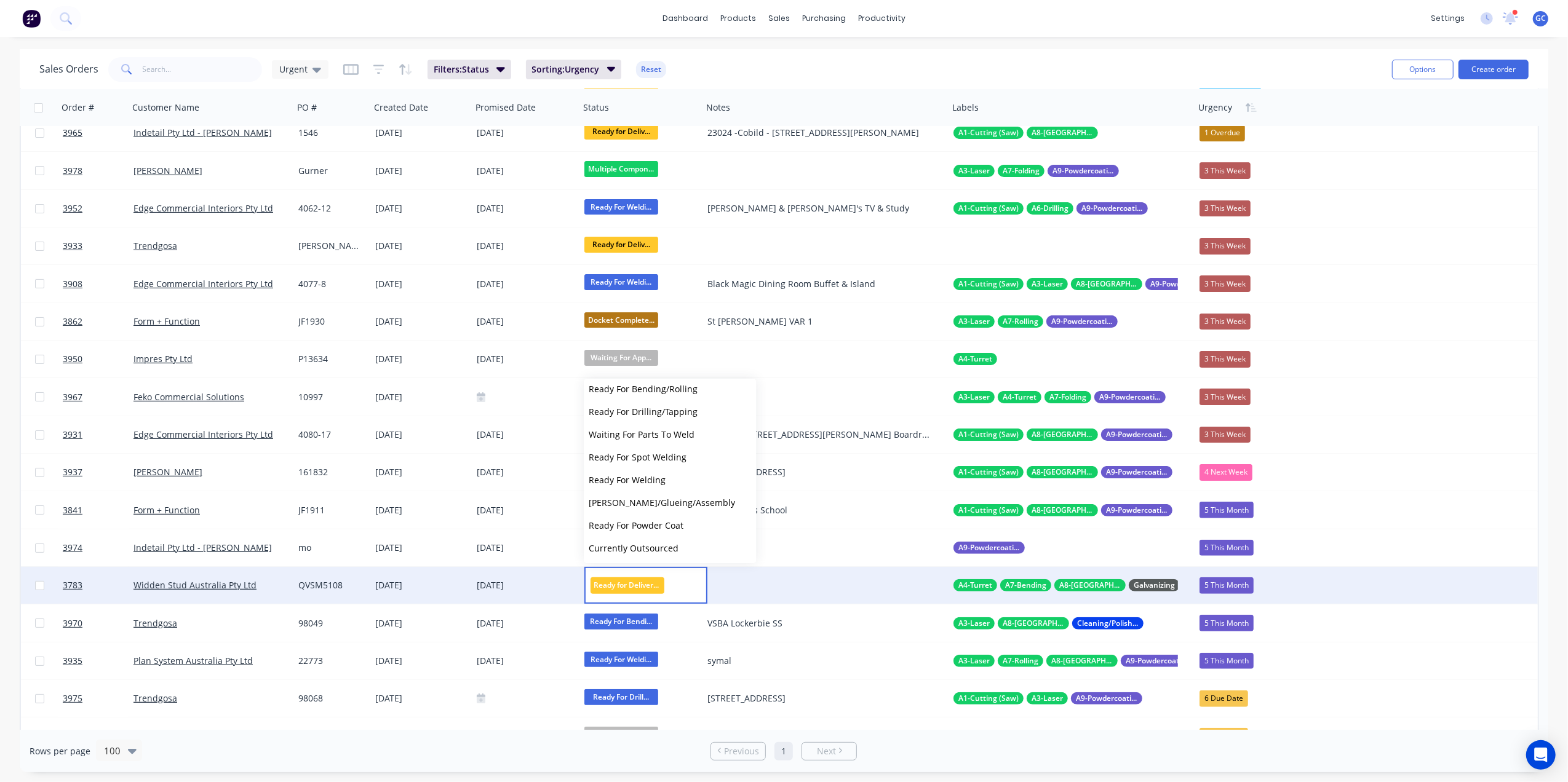
scroll to position [372, 0]
click at [623, 522] on span "Delivered" at bounding box center [608, 524] width 39 height 12
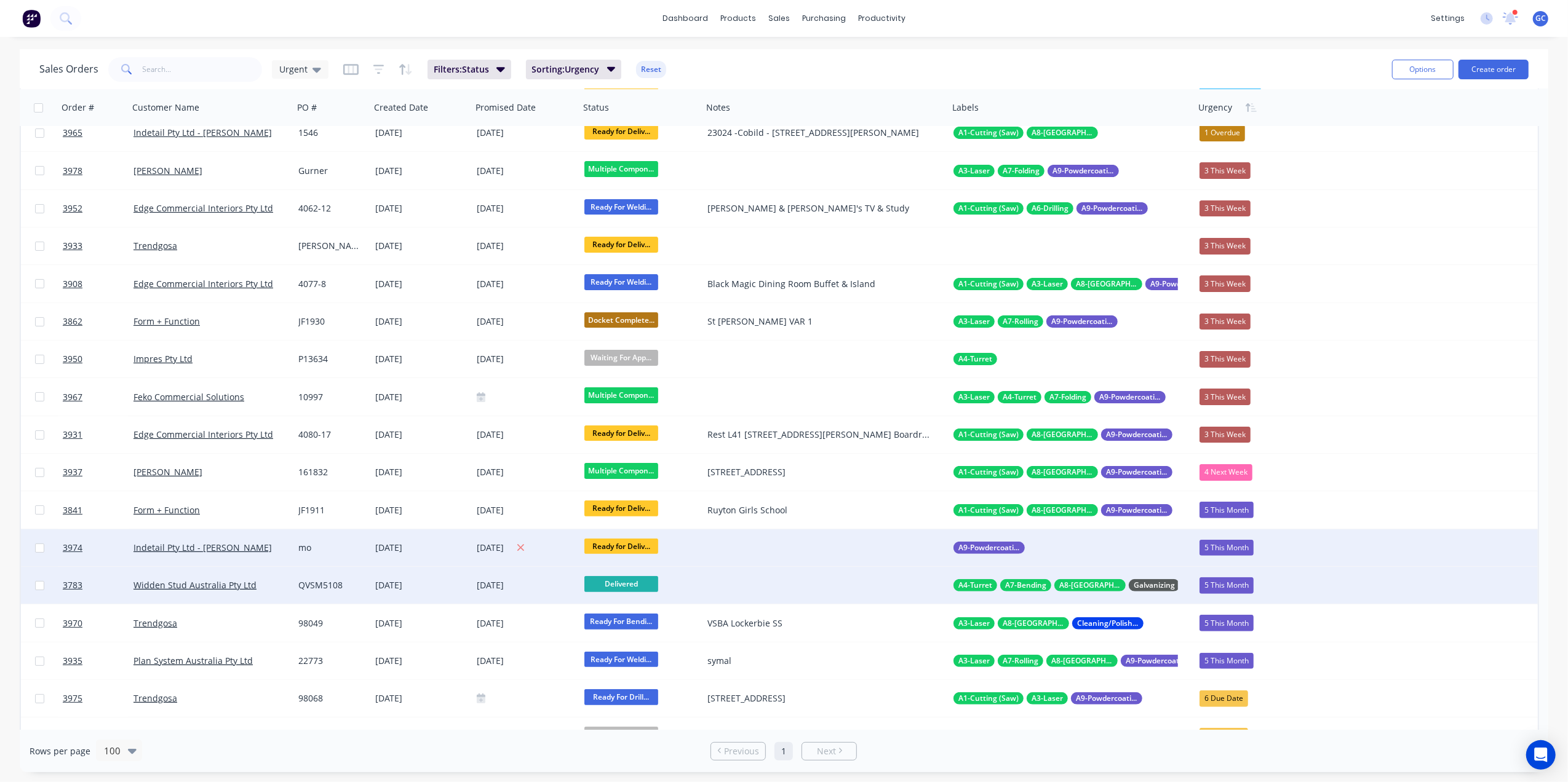
click at [554, 549] on div "[DATE]" at bounding box center [525, 548] width 98 height 15
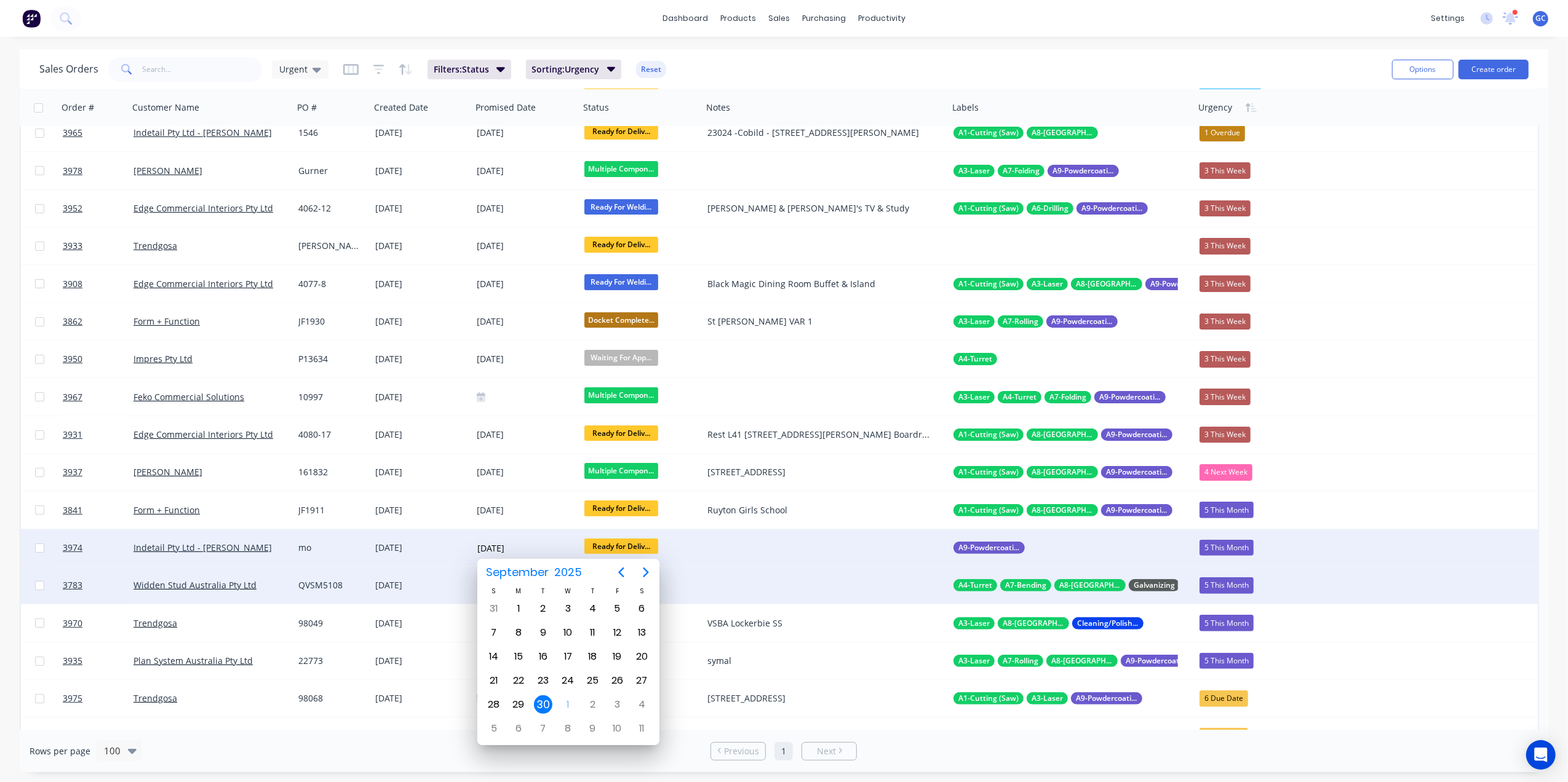
click at [445, 554] on div "[DATE]" at bounding box center [421, 548] width 102 height 37
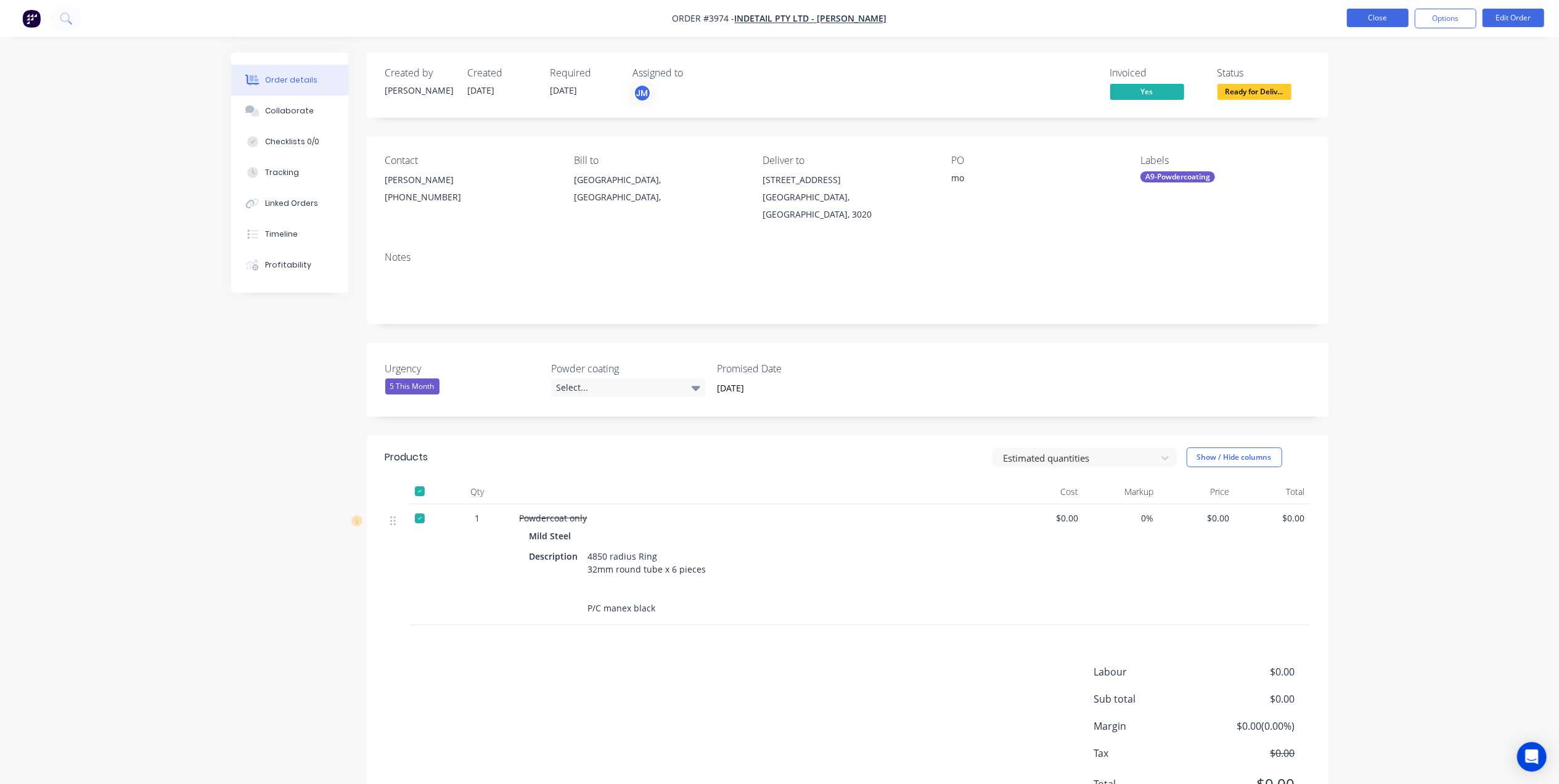
click at [1359, 23] on button "Close" at bounding box center [1378, 18] width 62 height 19
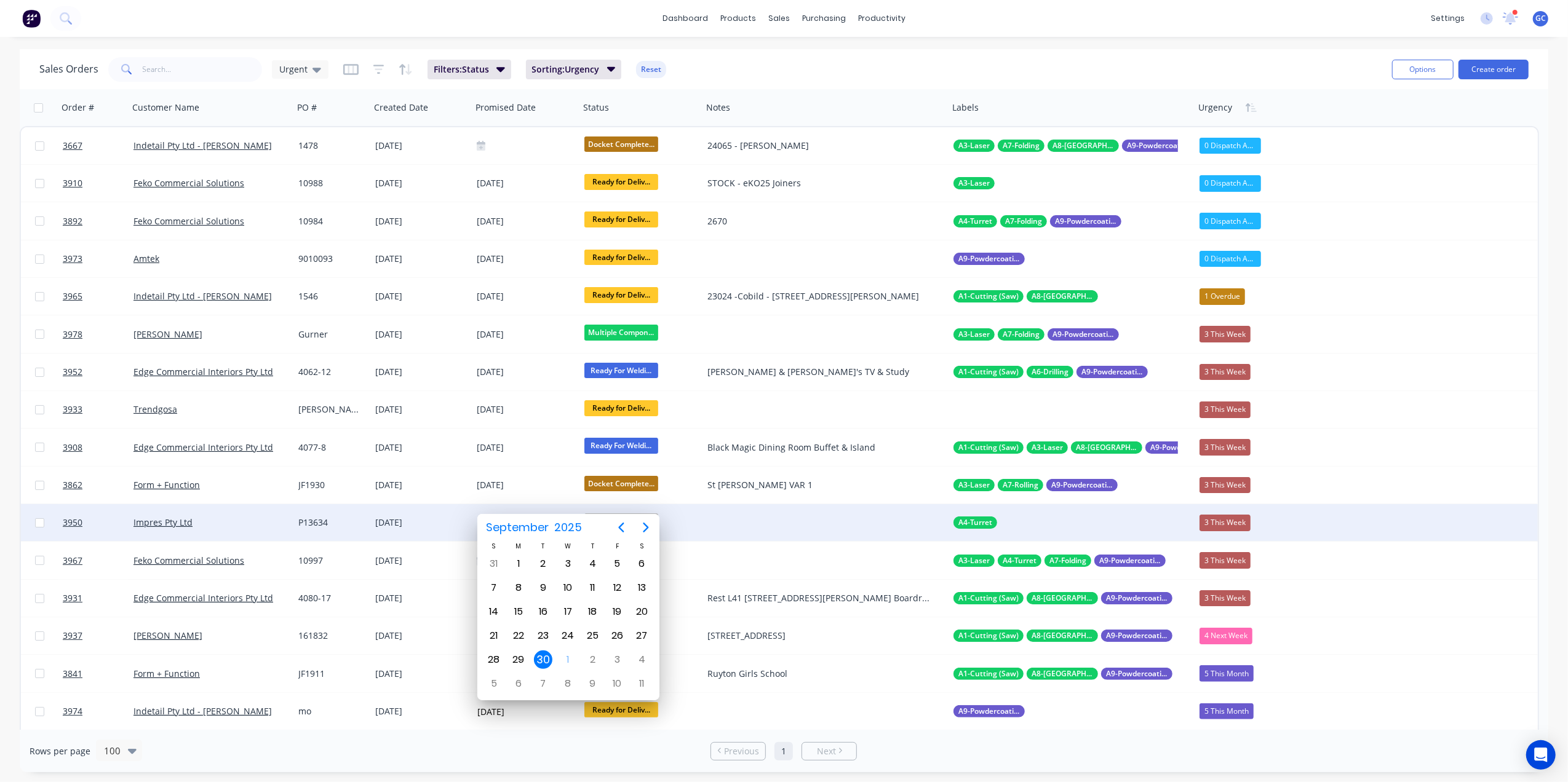
click at [346, 517] on div "P13634" at bounding box center [330, 523] width 64 height 12
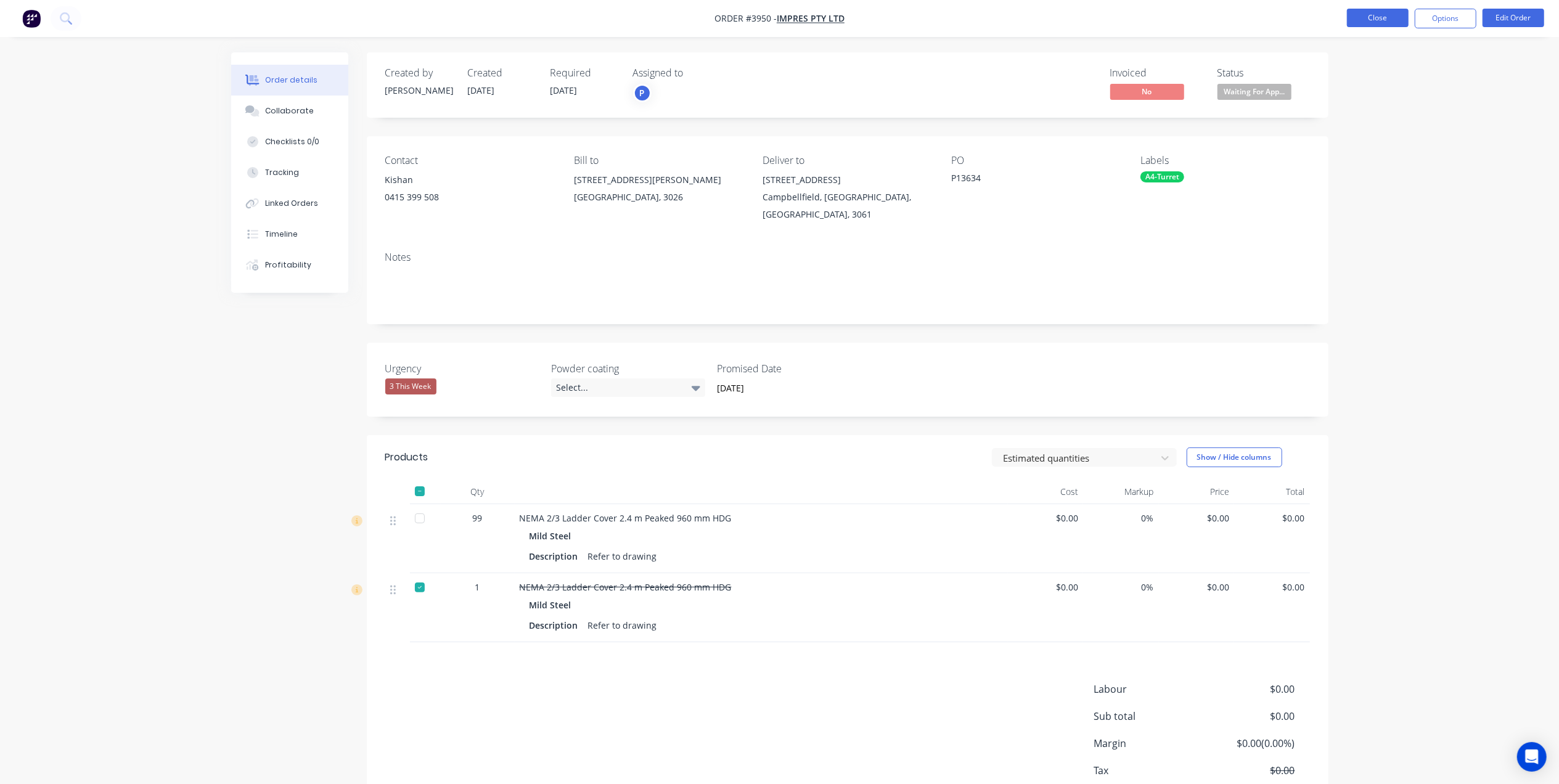
click at [1391, 22] on button "Close" at bounding box center [1378, 18] width 62 height 19
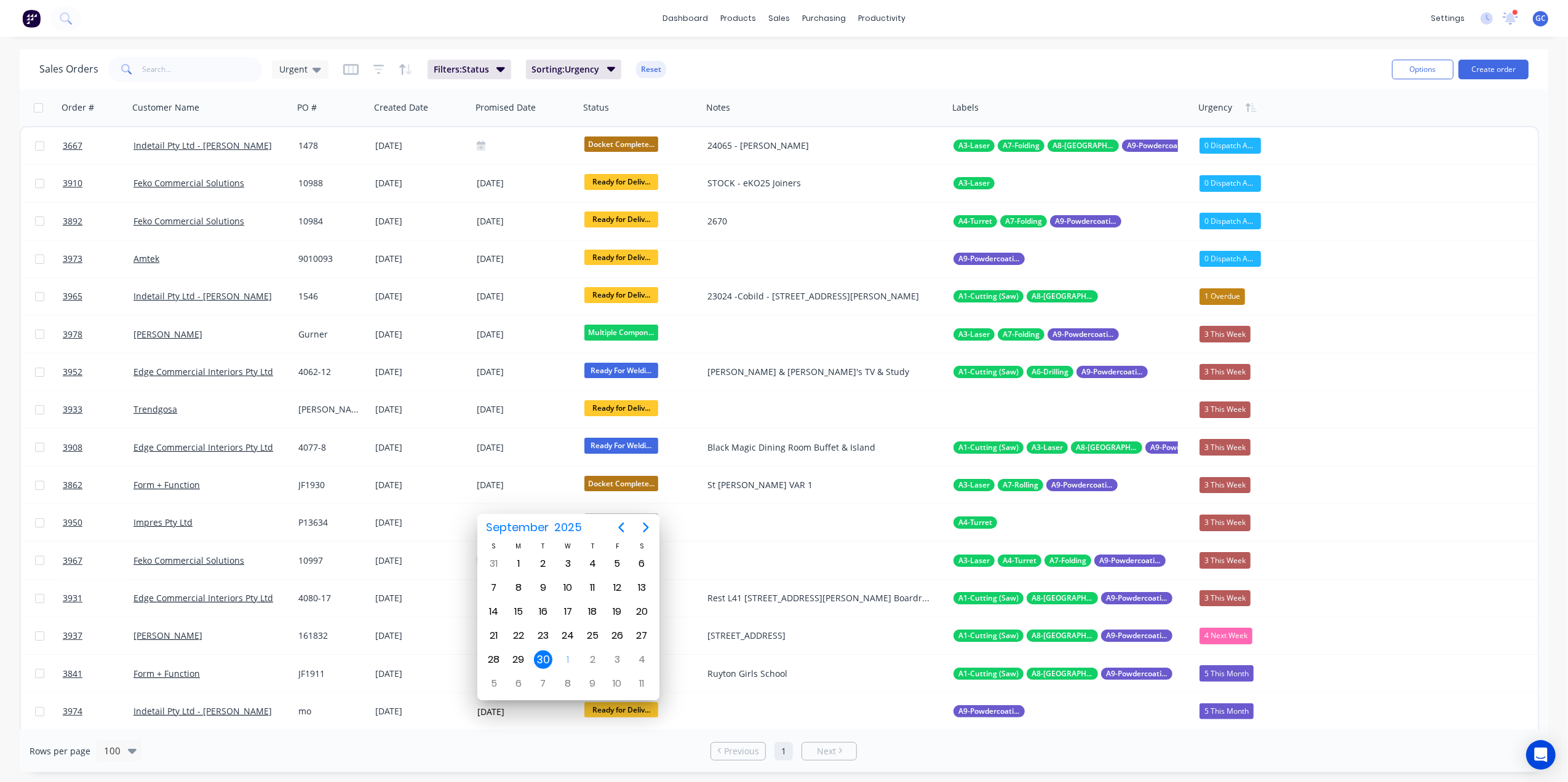
click at [571, 747] on div "Rows per page 100 Previous 1 Next" at bounding box center [784, 750] width 1529 height 42
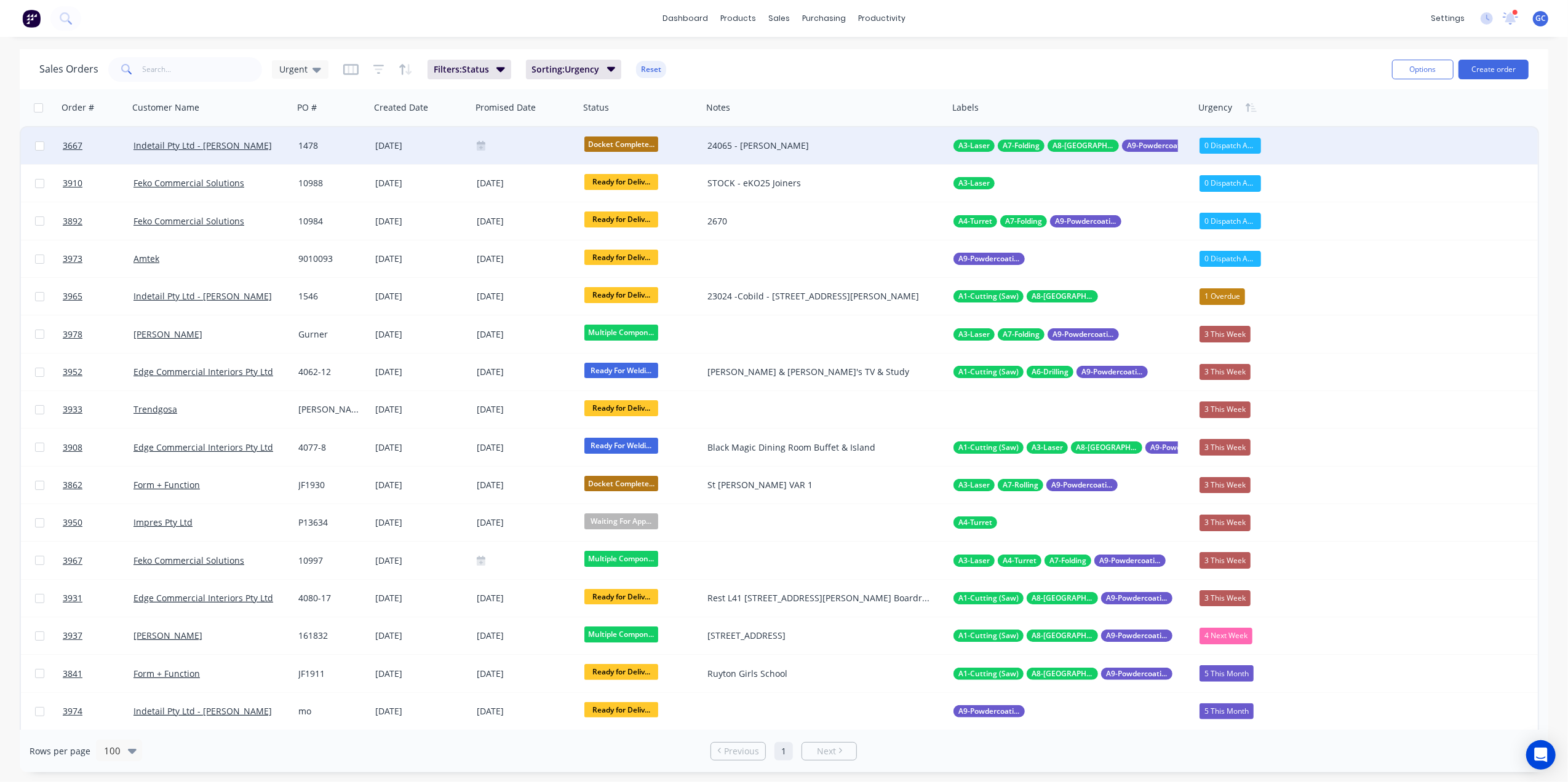
click at [342, 131] on div "1478" at bounding box center [332, 146] width 77 height 37
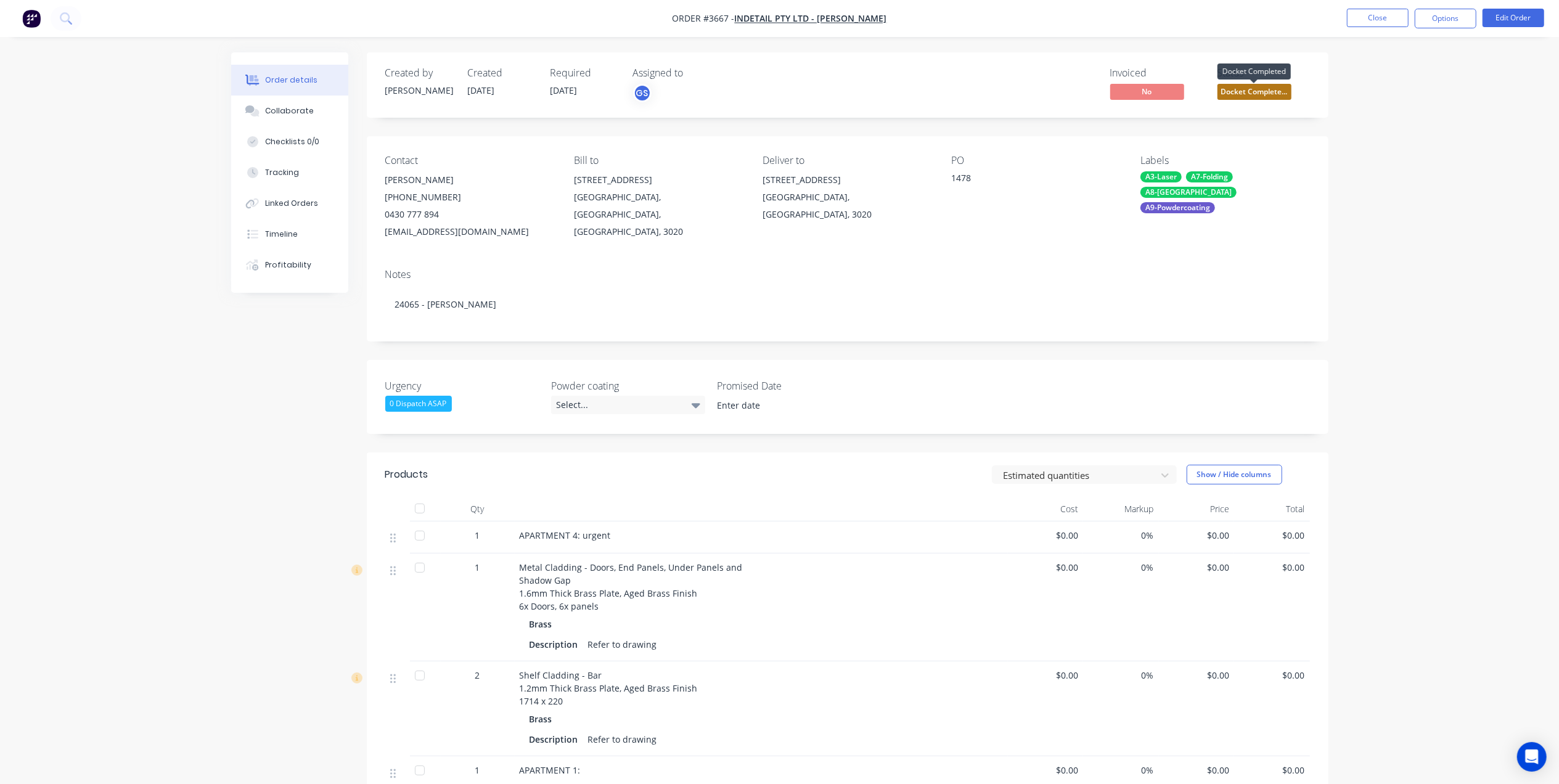
click at [1263, 87] on span "Docket Complete..." at bounding box center [1255, 91] width 74 height 15
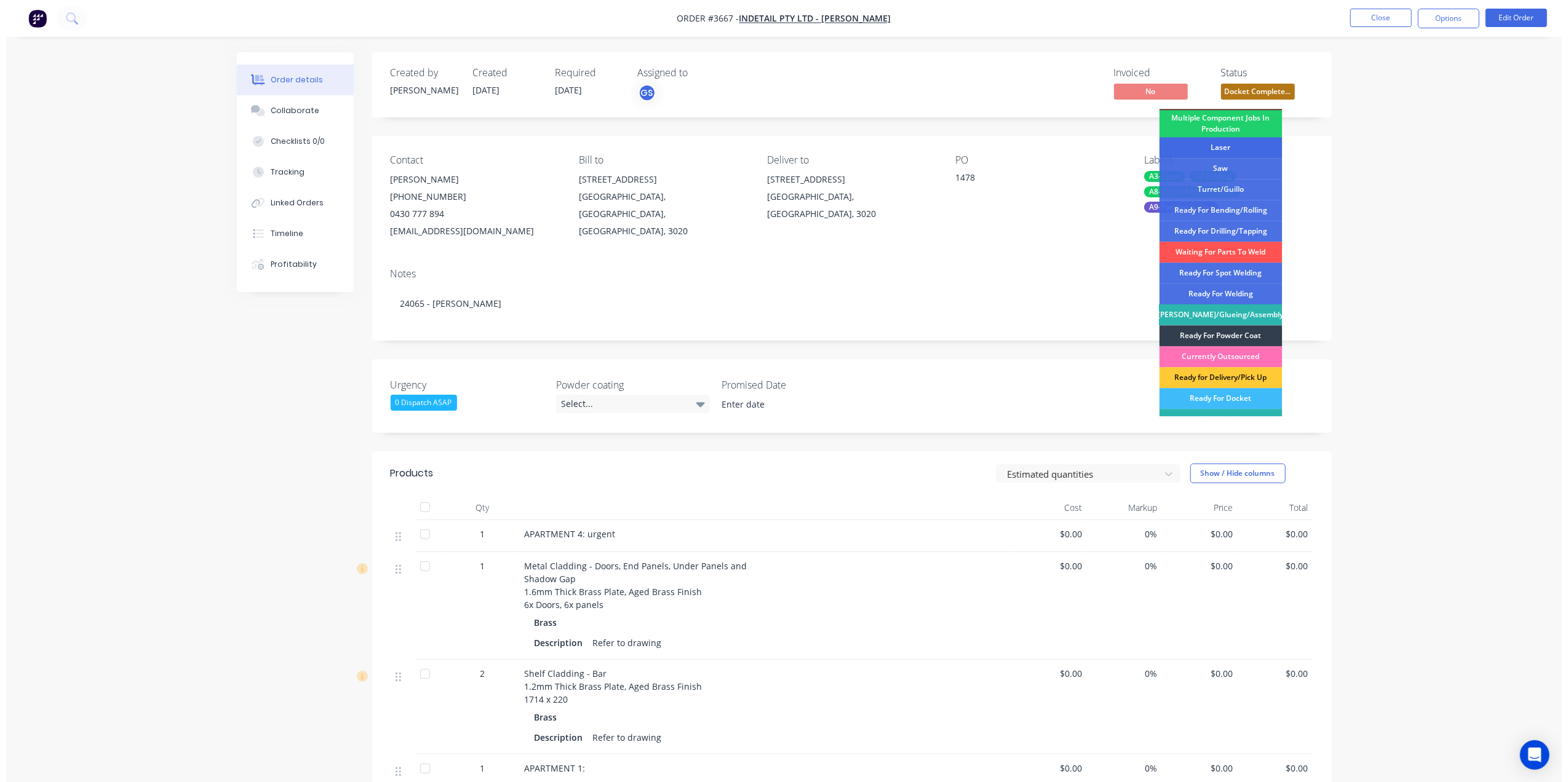
scroll to position [180, 0]
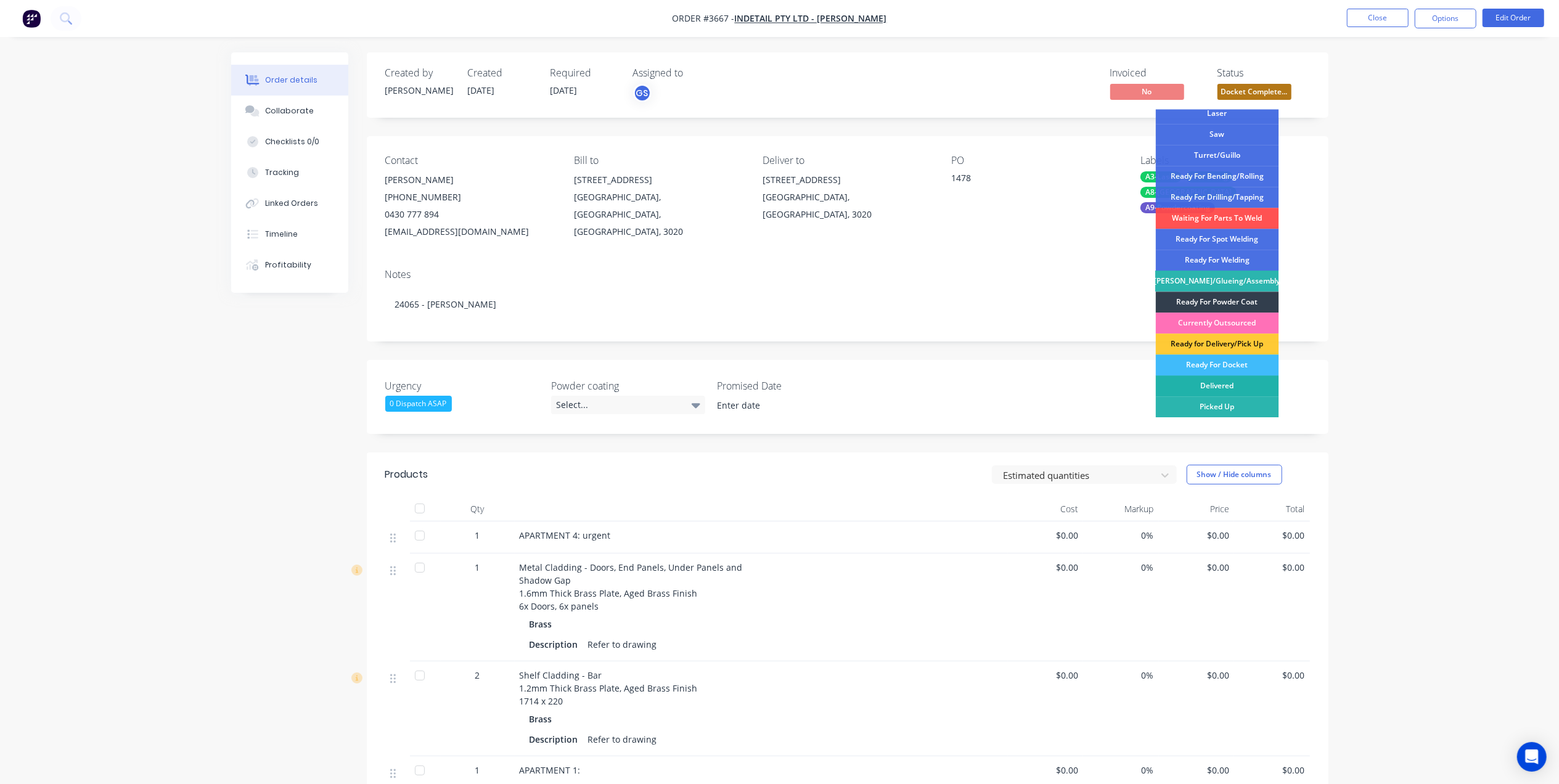
click at [1233, 385] on div "Delivered" at bounding box center [1217, 386] width 123 height 21
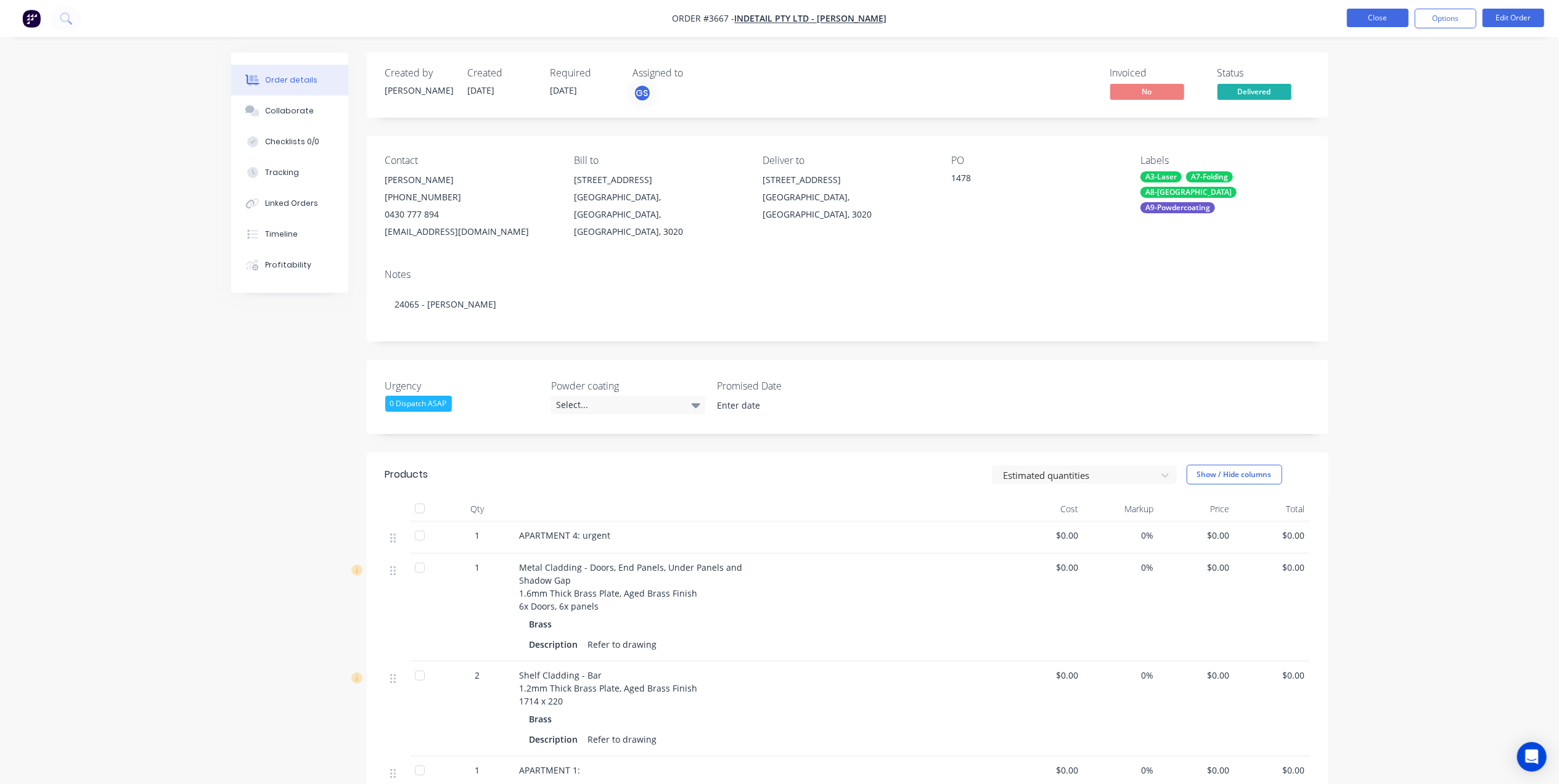
click at [1363, 15] on button "Close" at bounding box center [1378, 18] width 62 height 19
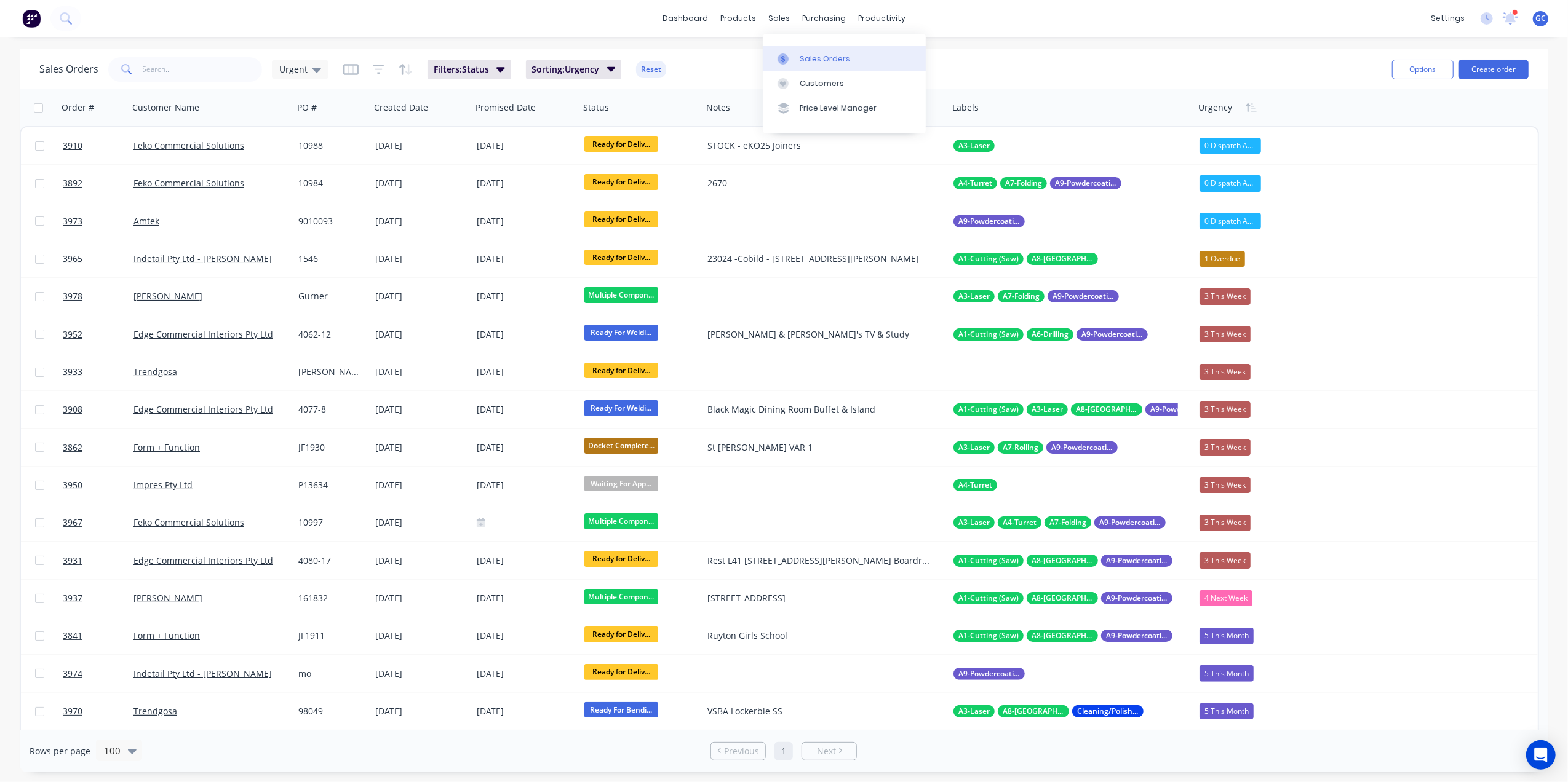
click at [795, 46] on link "Sales Orders" at bounding box center [844, 59] width 163 height 25
click at [923, 52] on link "Workflow" at bounding box center [929, 59] width 163 height 25
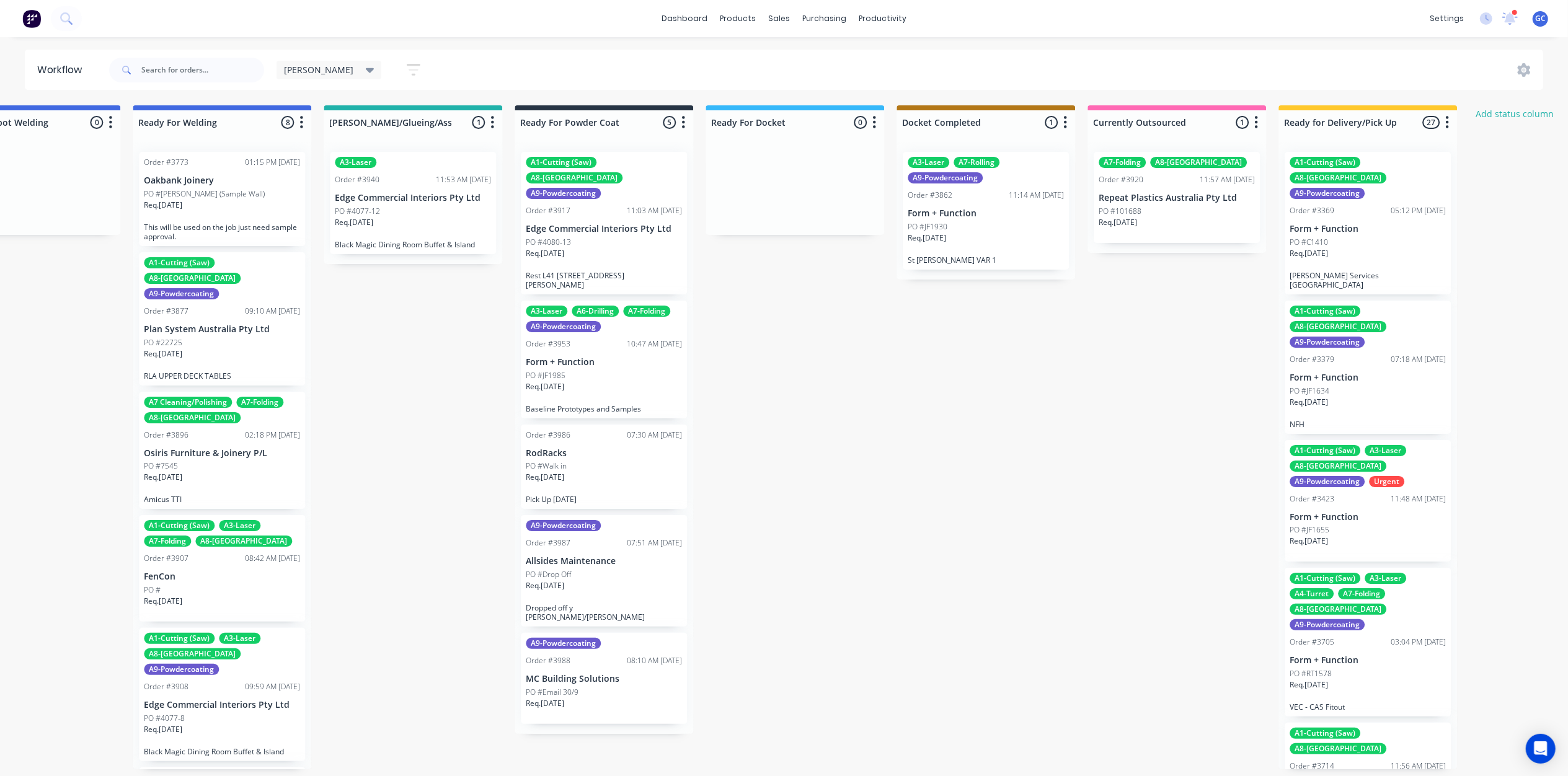
scroll to position [5, 2838]
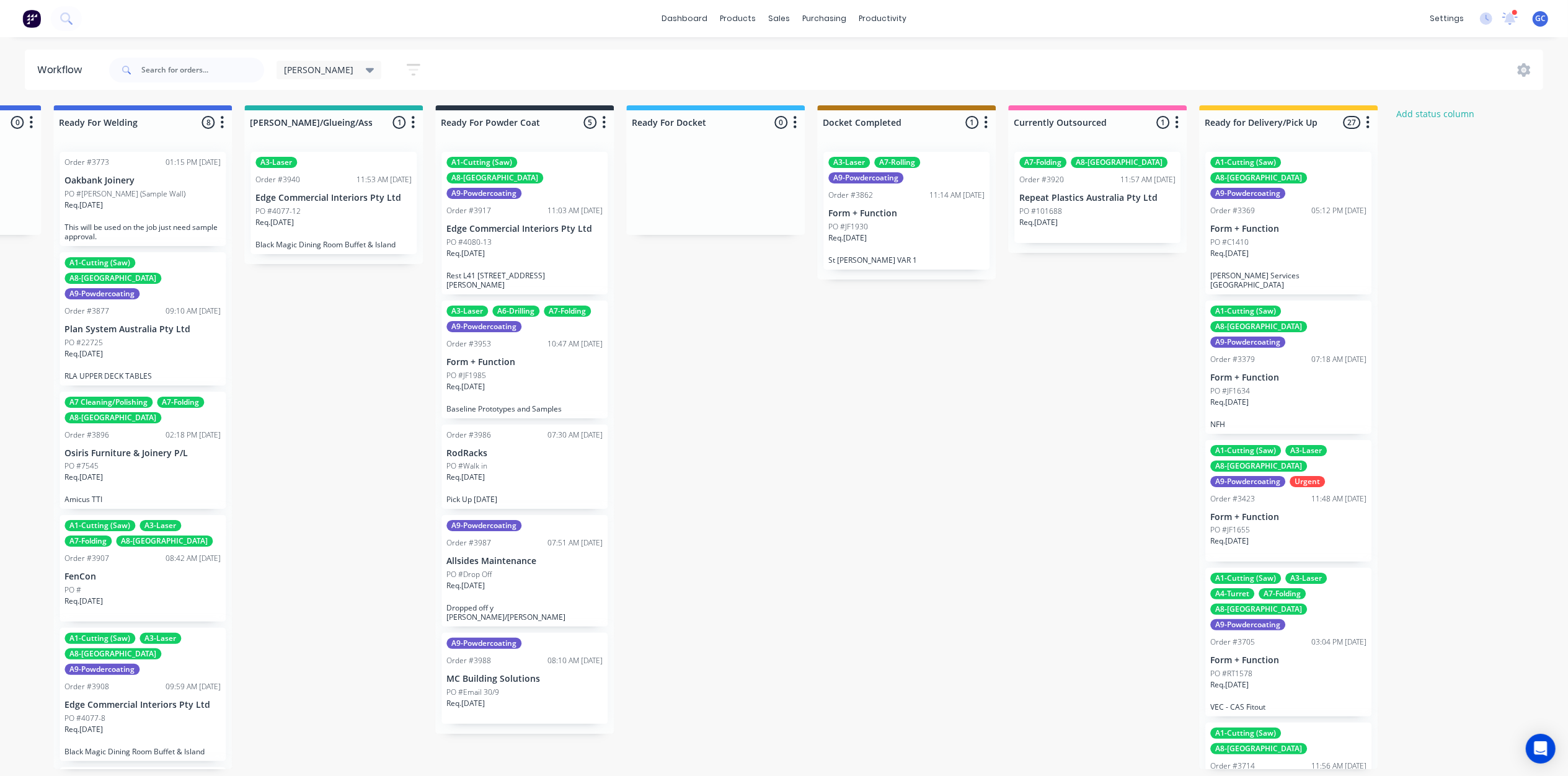
click at [540, 472] on div "Req. [DATE]" at bounding box center [524, 482] width 156 height 21
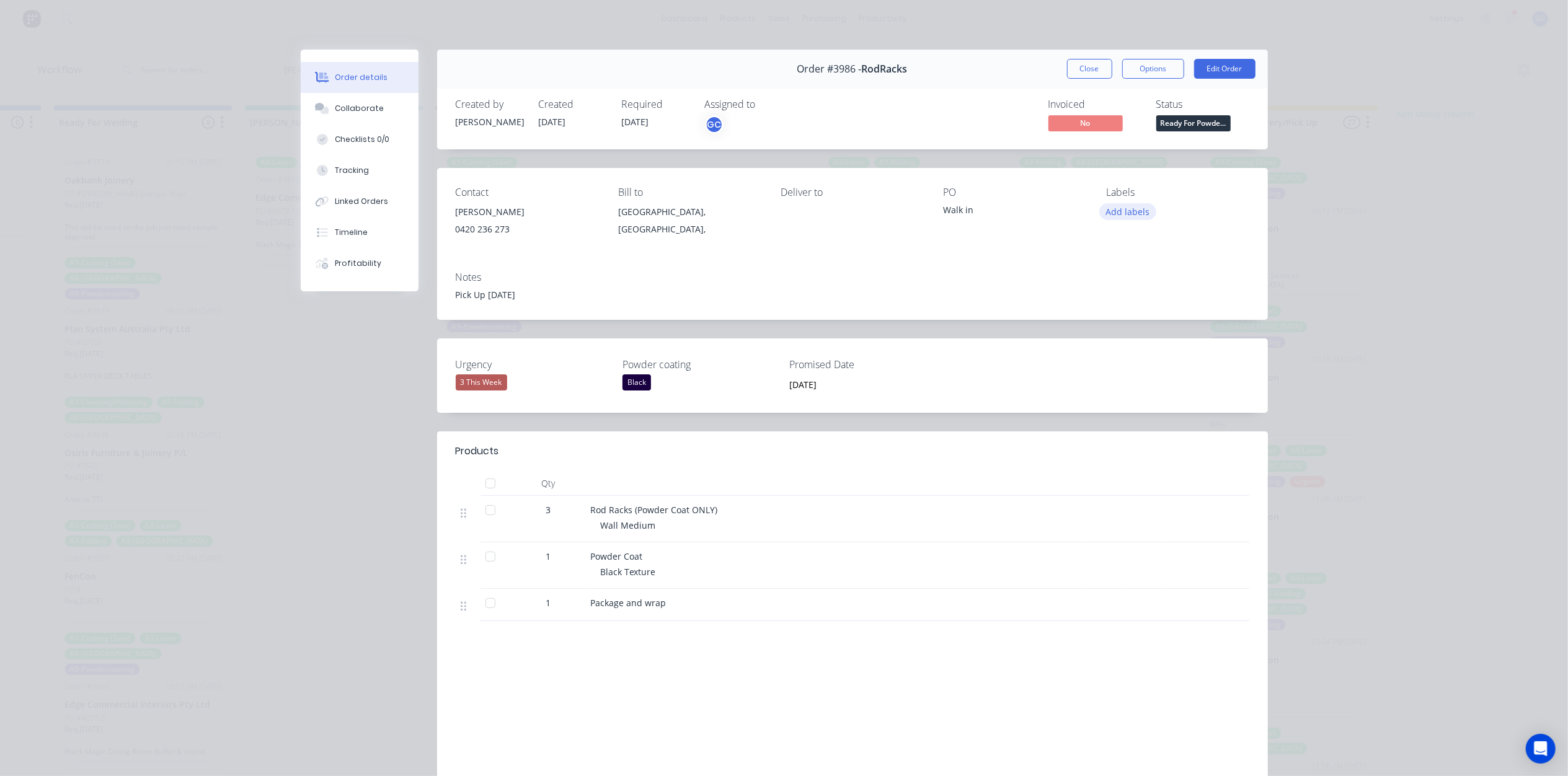
click at [1117, 211] on button "Add labels" at bounding box center [1128, 211] width 57 height 17
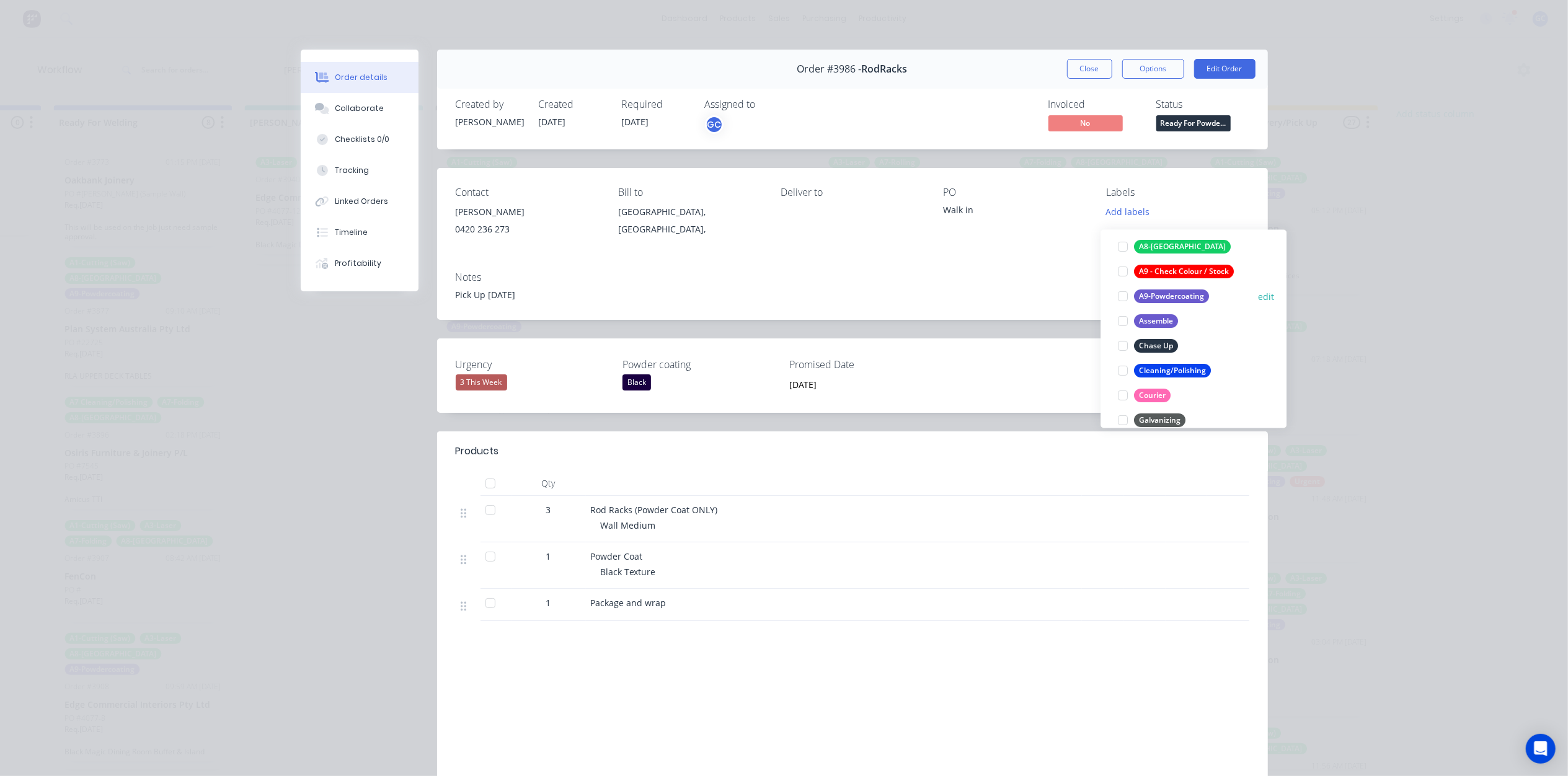
click at [1201, 289] on div "A9-Powdercoating" at bounding box center [1171, 296] width 75 height 14
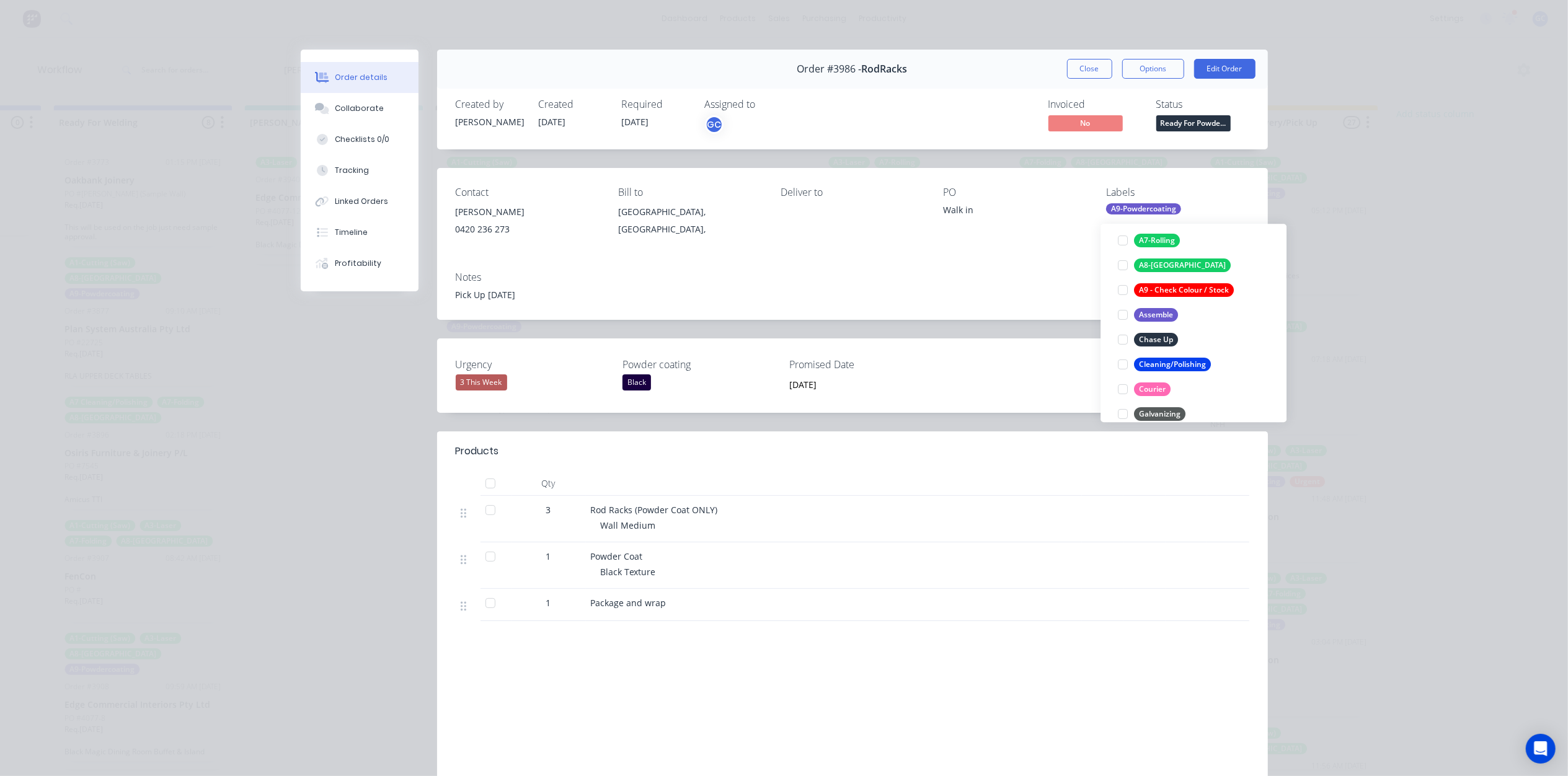
scroll to position [33, 0]
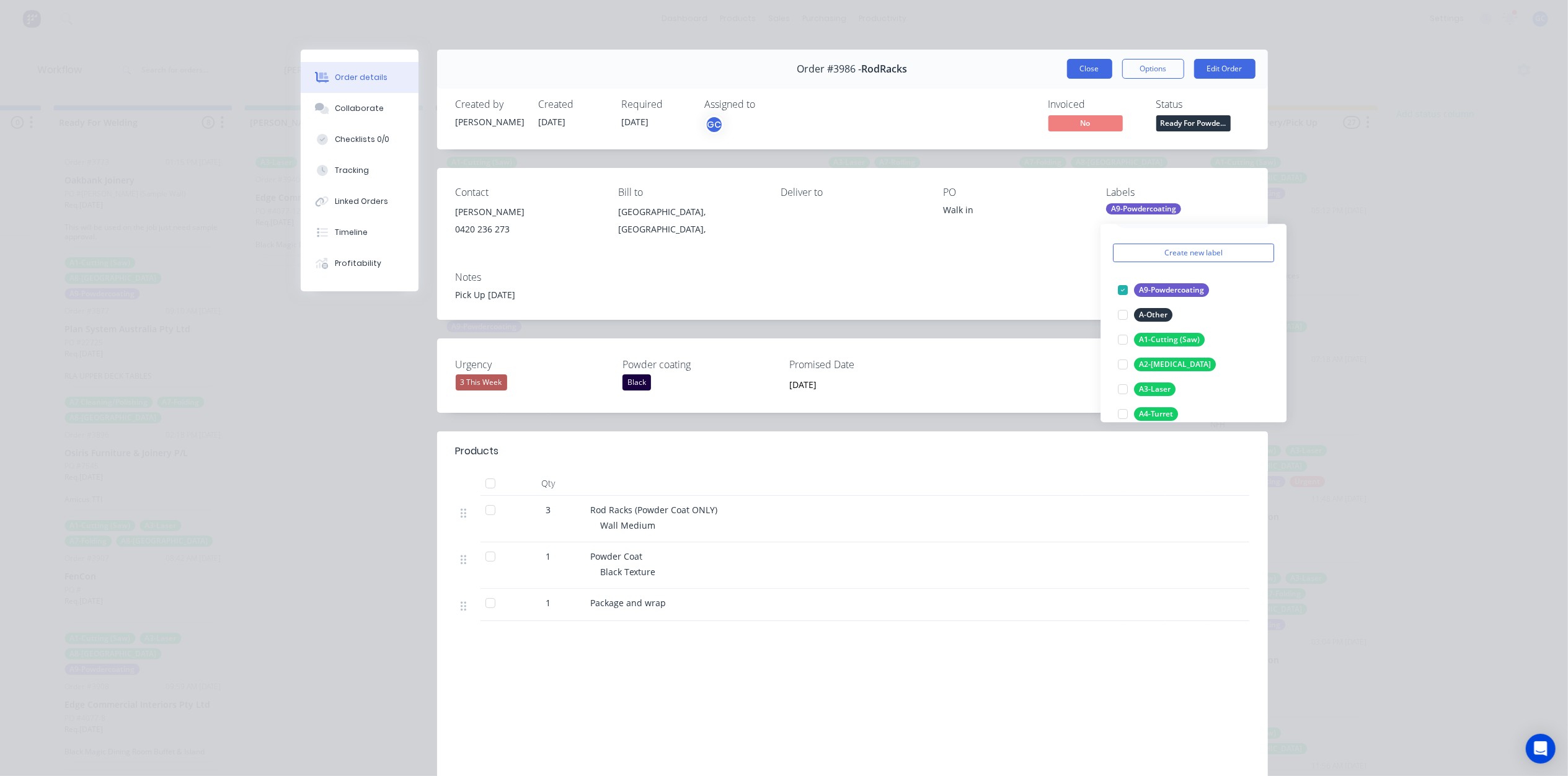
click at [1087, 68] on button "Close" at bounding box center [1090, 69] width 45 height 20
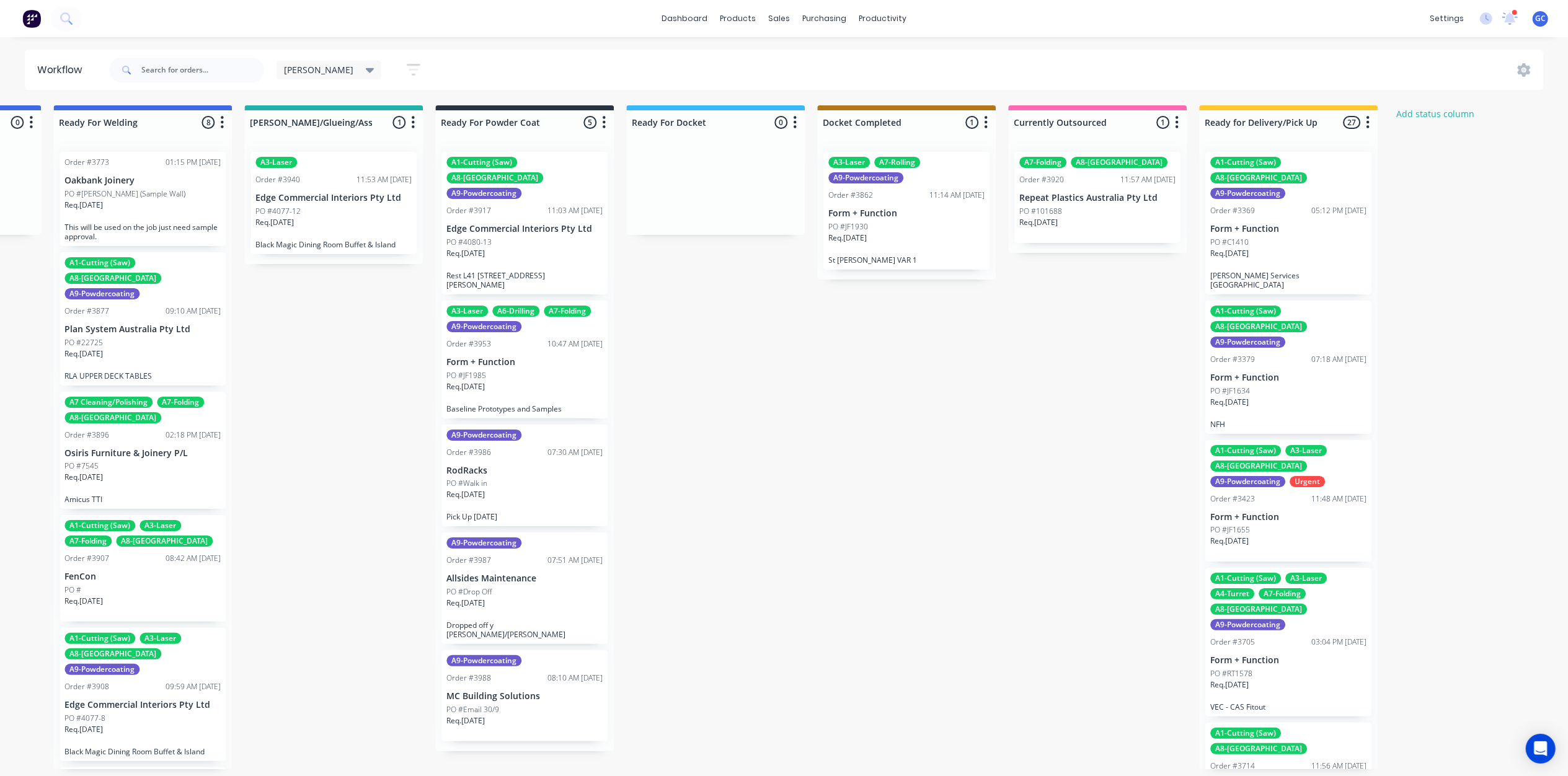
scroll to position [0, 2838]
click at [928, 206] on div "A3-Laser A7-Rolling A9-Powdercoating Order #3862 11:14 AM 28/08/25 Form + Funct…" at bounding box center [907, 210] width 166 height 117
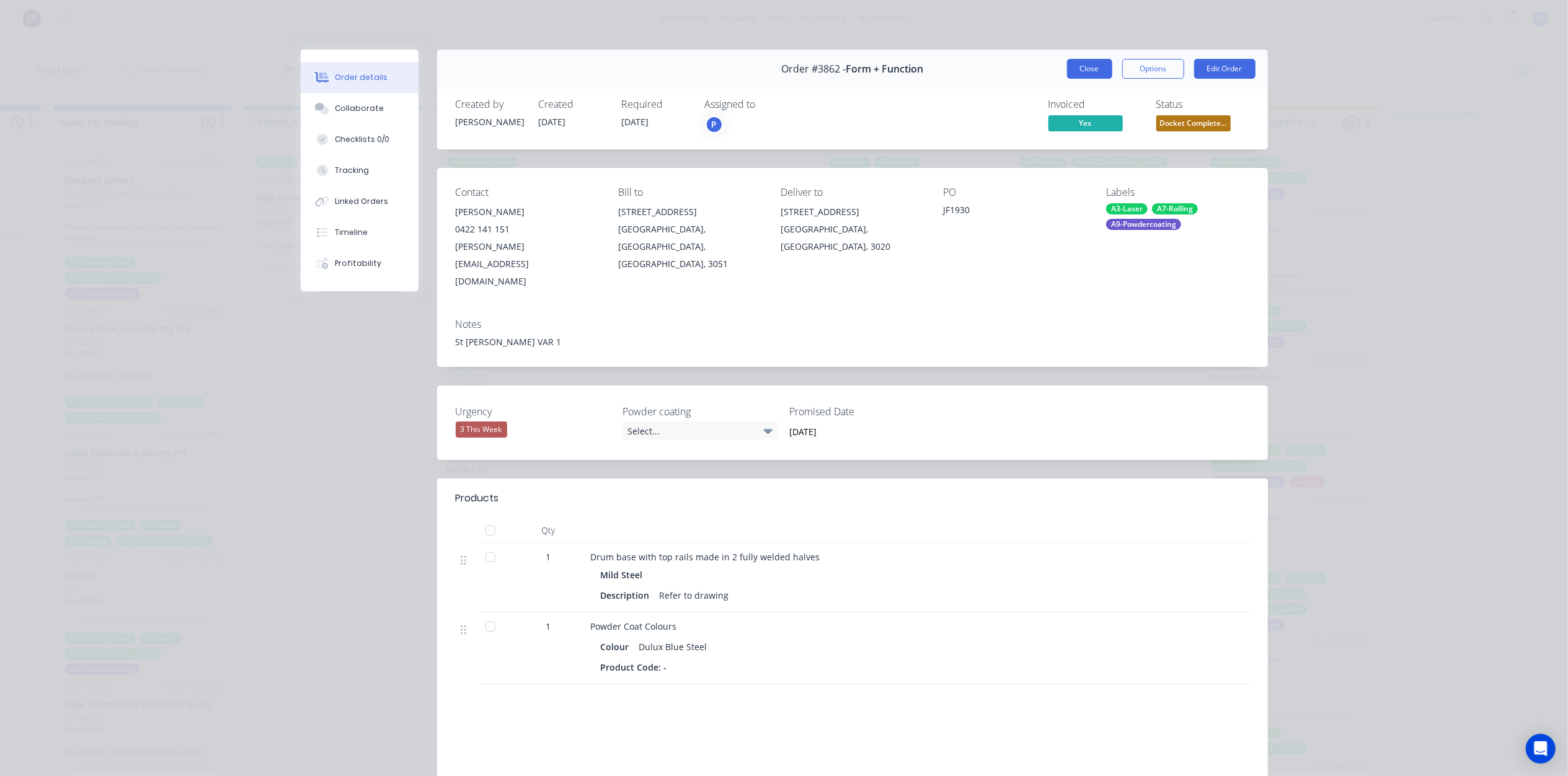
click at [1102, 72] on button "Close" at bounding box center [1090, 69] width 45 height 20
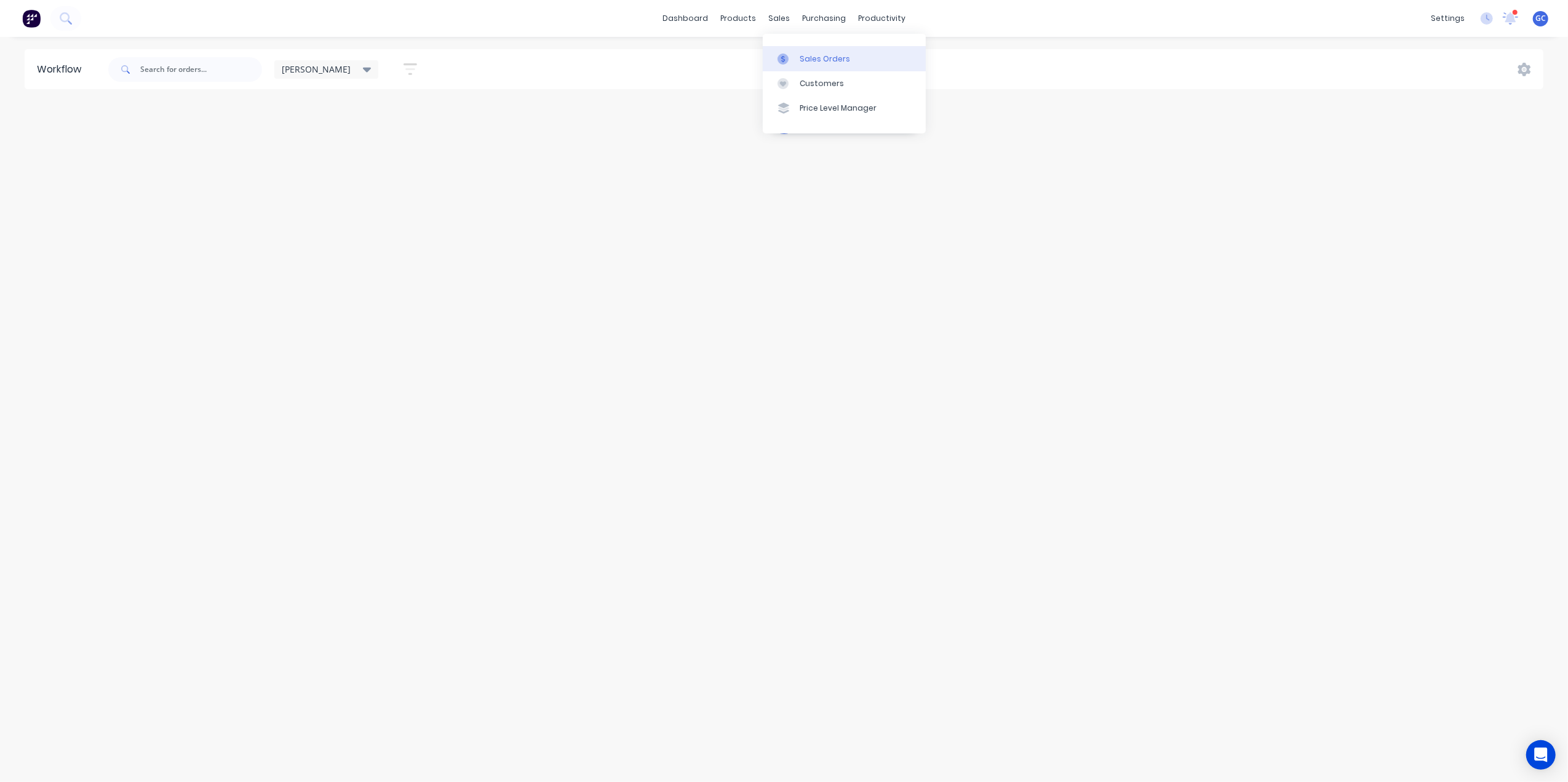
click at [824, 55] on div "Sales Orders" at bounding box center [824, 59] width 50 height 11
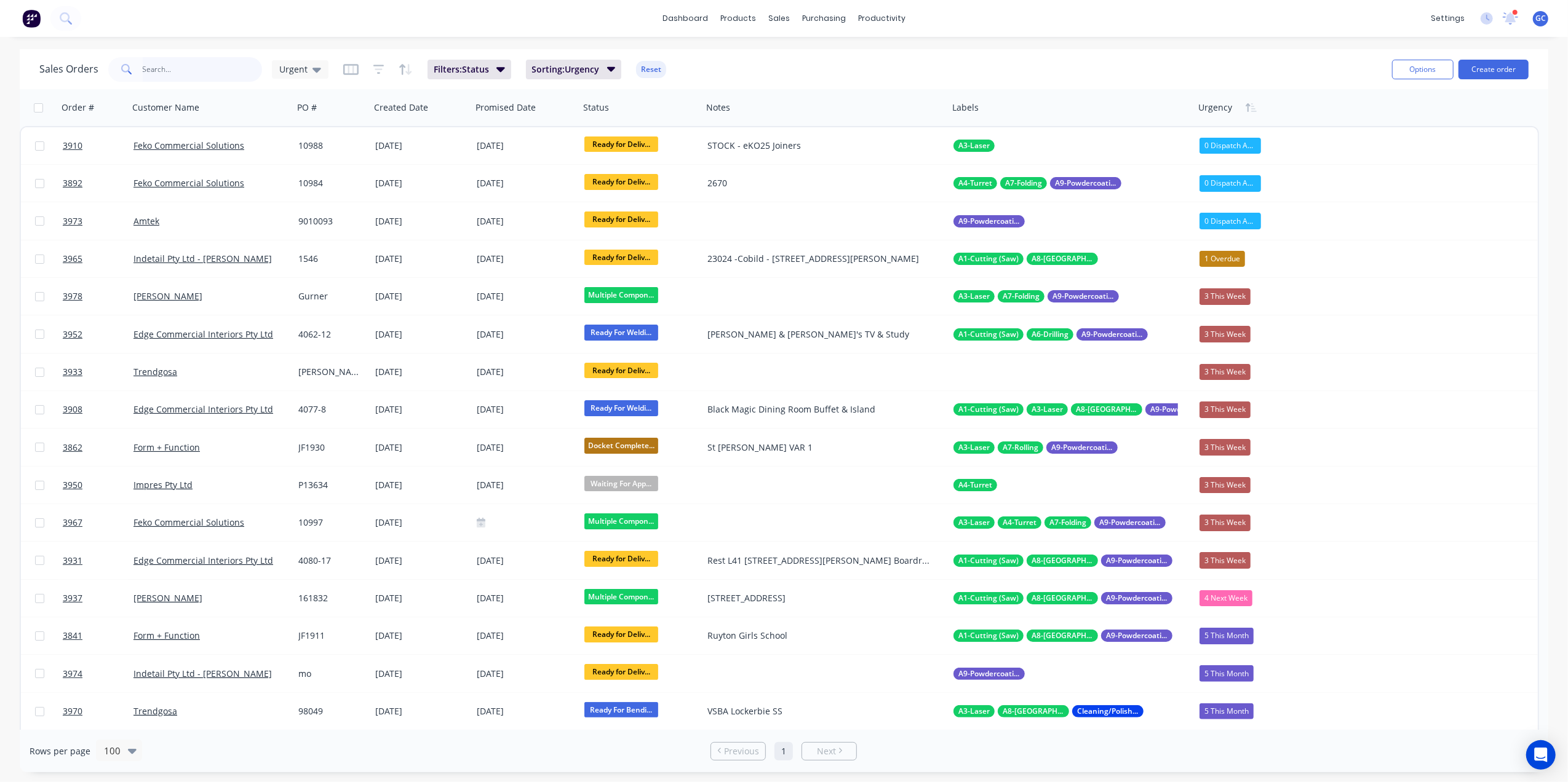
click at [176, 65] on input "text" at bounding box center [202, 69] width 120 height 25
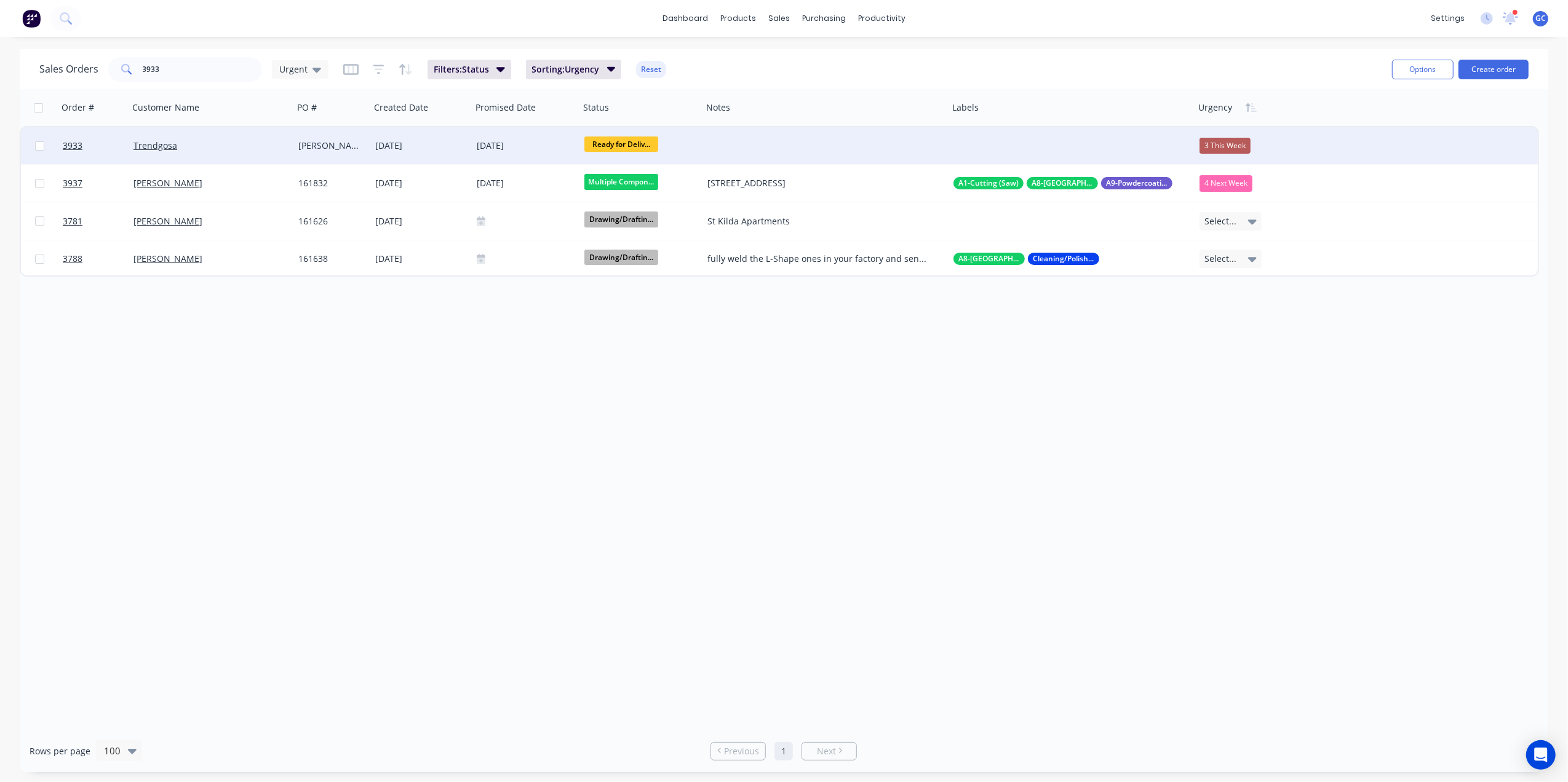
click at [638, 143] on span "Ready for Deliv..." at bounding box center [621, 144] width 74 height 15
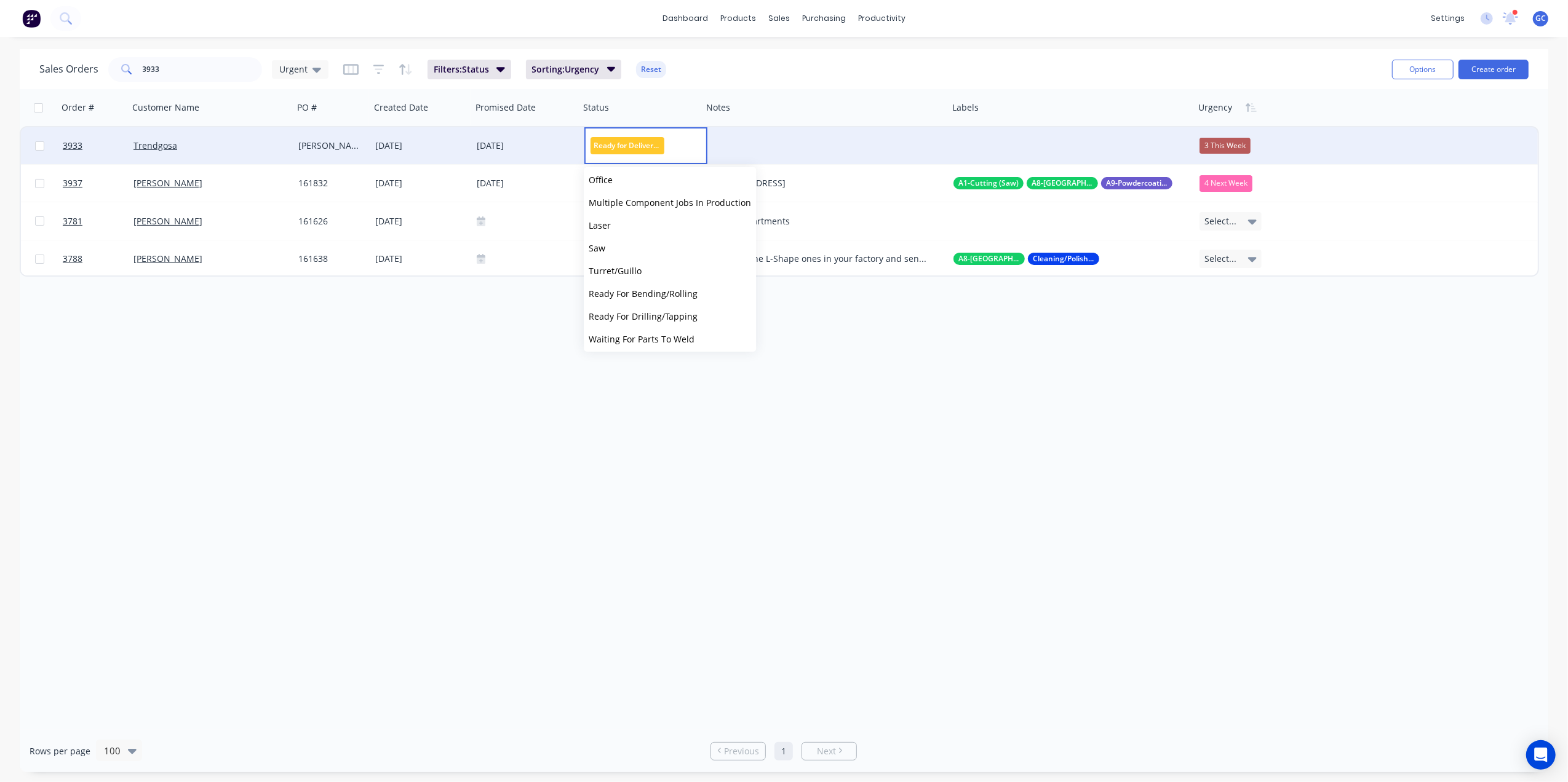
scroll to position [372, 0]
click at [620, 313] on span "Delivered" at bounding box center [608, 312] width 39 height 12
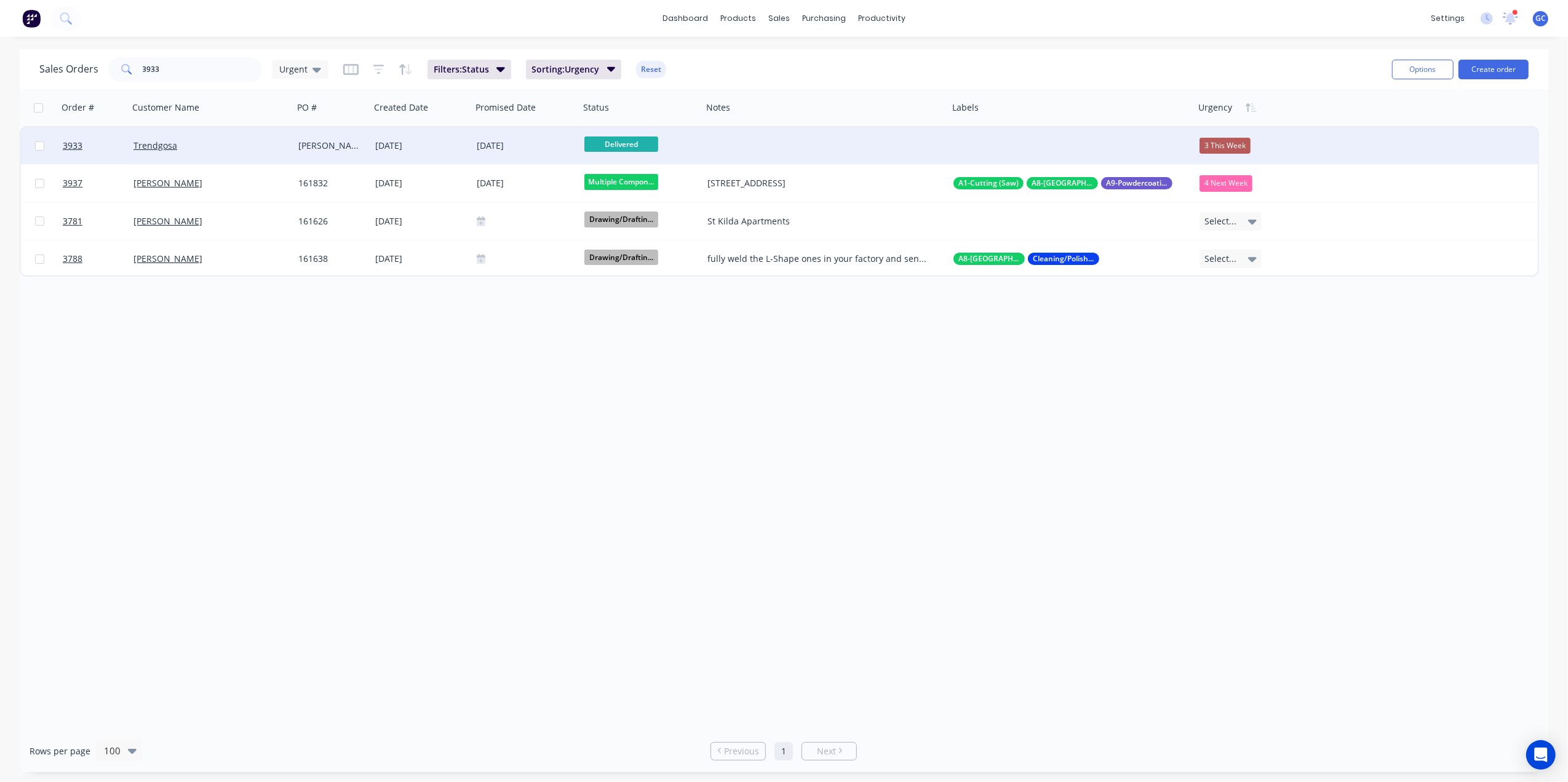
click at [417, 623] on div "Order # Customer Name PO # Created Date Promised Date Status Notes Labels Urgen…" at bounding box center [784, 410] width 1529 height 641
click at [202, 75] on input "3933" at bounding box center [202, 69] width 120 height 25
type input "3"
